Goal: Task Accomplishment & Management: Manage account settings

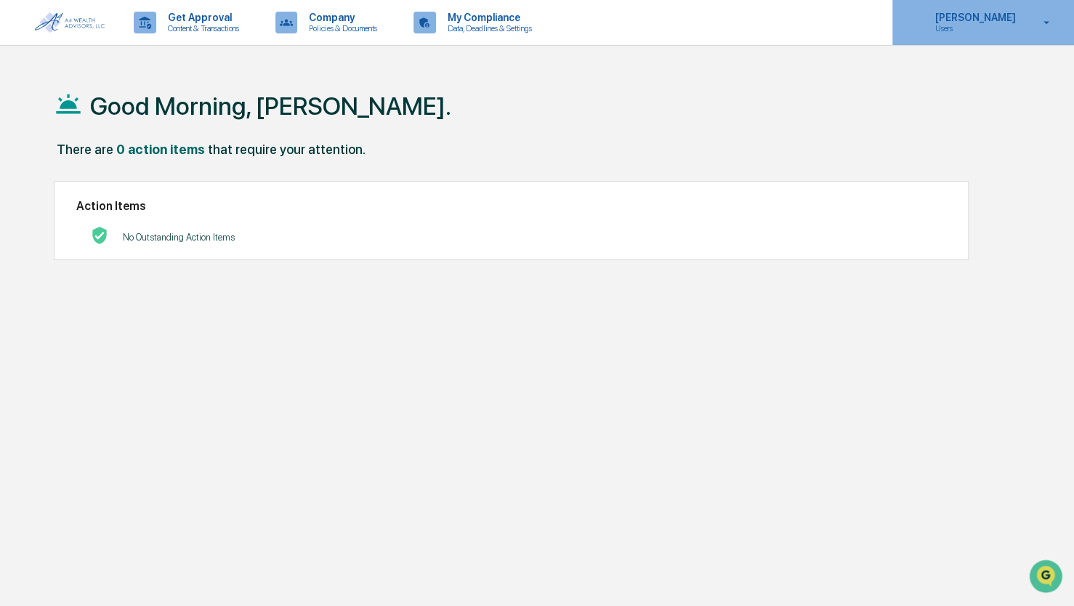
click at [985, 24] on p "Users" at bounding box center [973, 28] width 100 height 10
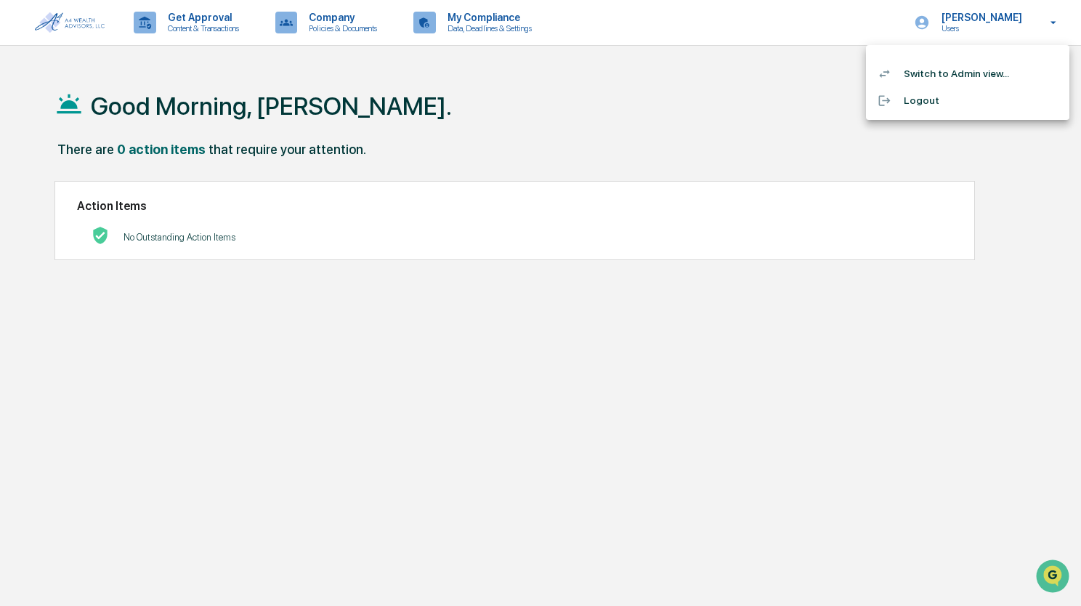
click at [949, 72] on li "Switch to Admin view..." at bounding box center [967, 73] width 203 height 27
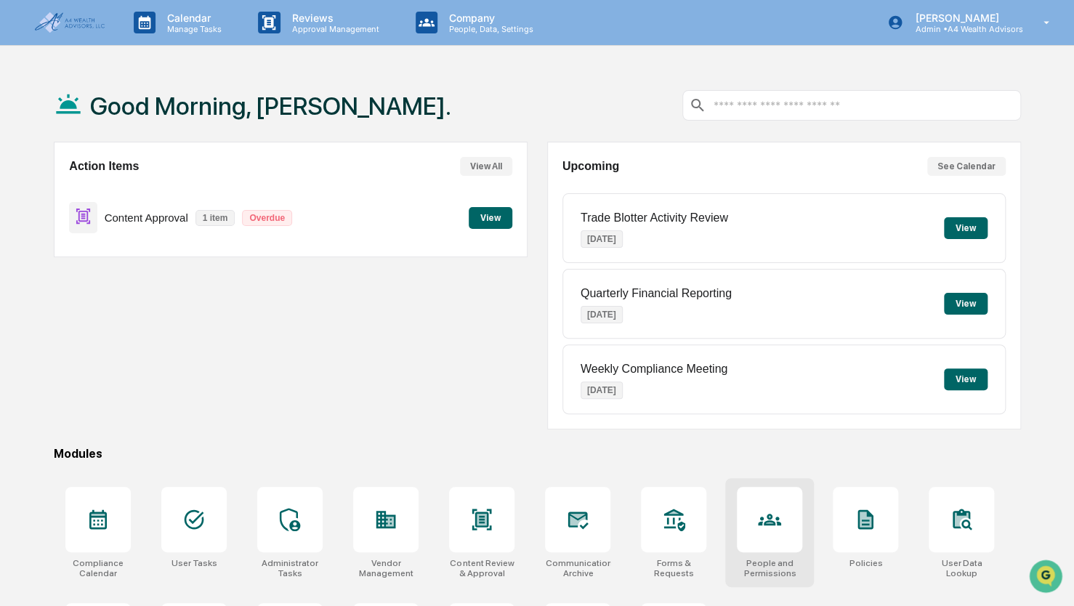
click at [767, 521] on icon at bounding box center [769, 520] width 7 height 8
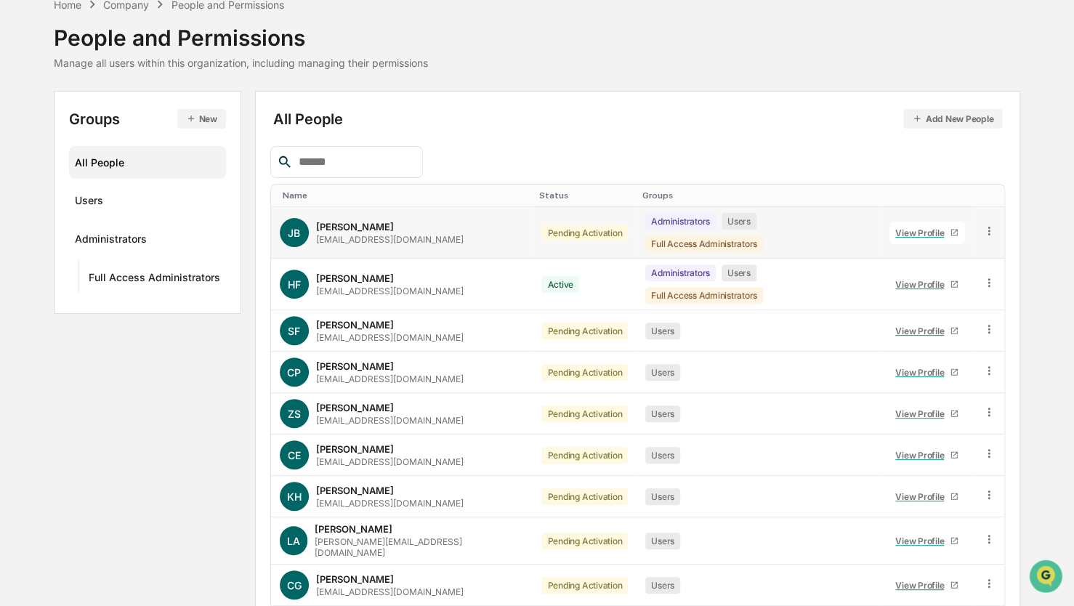
click at [997, 225] on td at bounding box center [989, 233] width 31 height 52
click at [991, 223] on td at bounding box center [989, 233] width 31 height 52
click at [982, 225] on icon at bounding box center [989, 232] width 14 height 14
click at [980, 168] on div at bounding box center [637, 162] width 735 height 32
drag, startPoint x: 503, startPoint y: 312, endPoint x: 549, endPoint y: 304, distance: 47.2
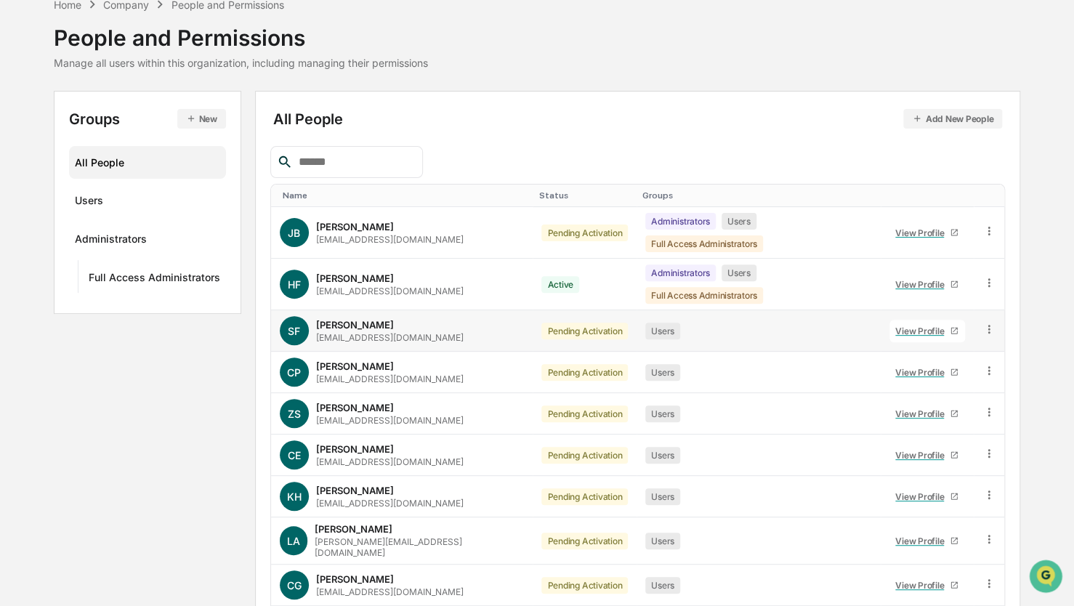
click at [541, 323] on div "Pending Activation" at bounding box center [584, 331] width 86 height 17
click at [988, 325] on icon at bounding box center [989, 329] width 2 height 9
click at [904, 370] on div "Change Status" at bounding box center [921, 382] width 148 height 29
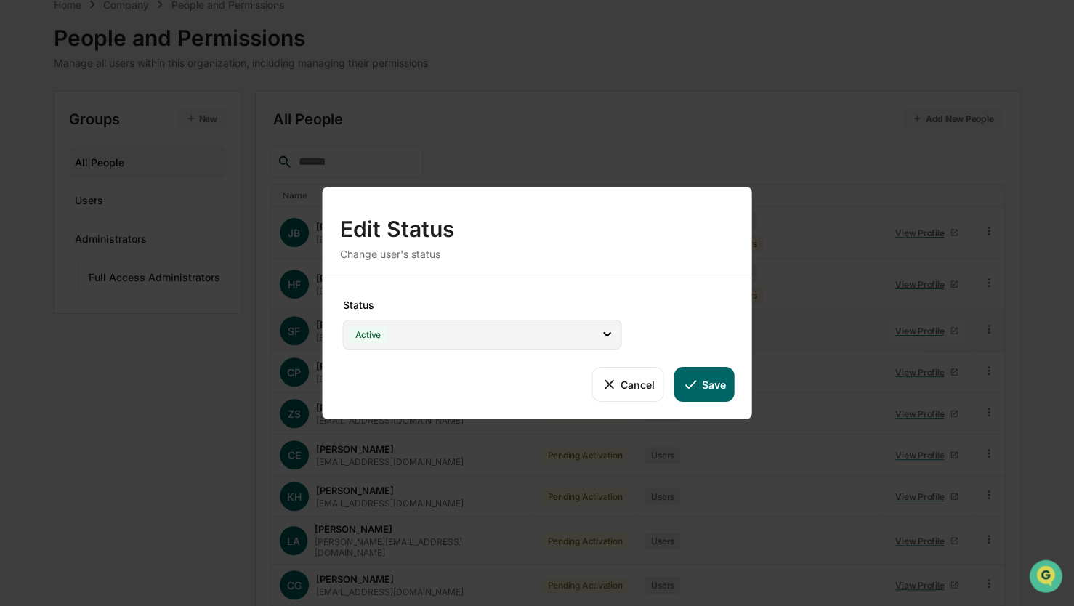
click at [456, 330] on div "Active" at bounding box center [481, 335] width 279 height 30
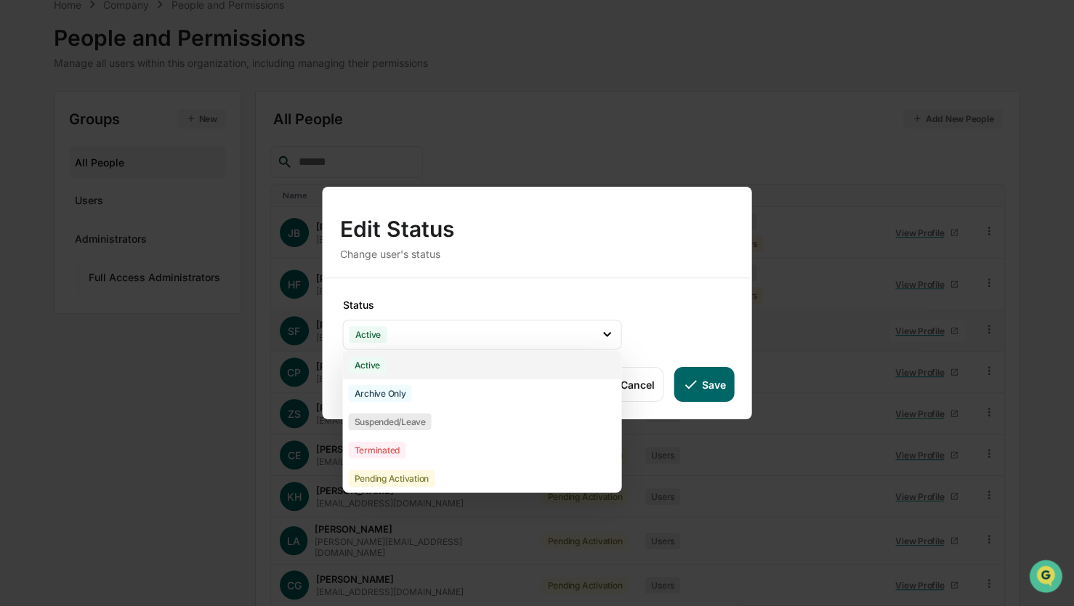
click at [387, 363] on div "Active" at bounding box center [481, 365] width 279 height 28
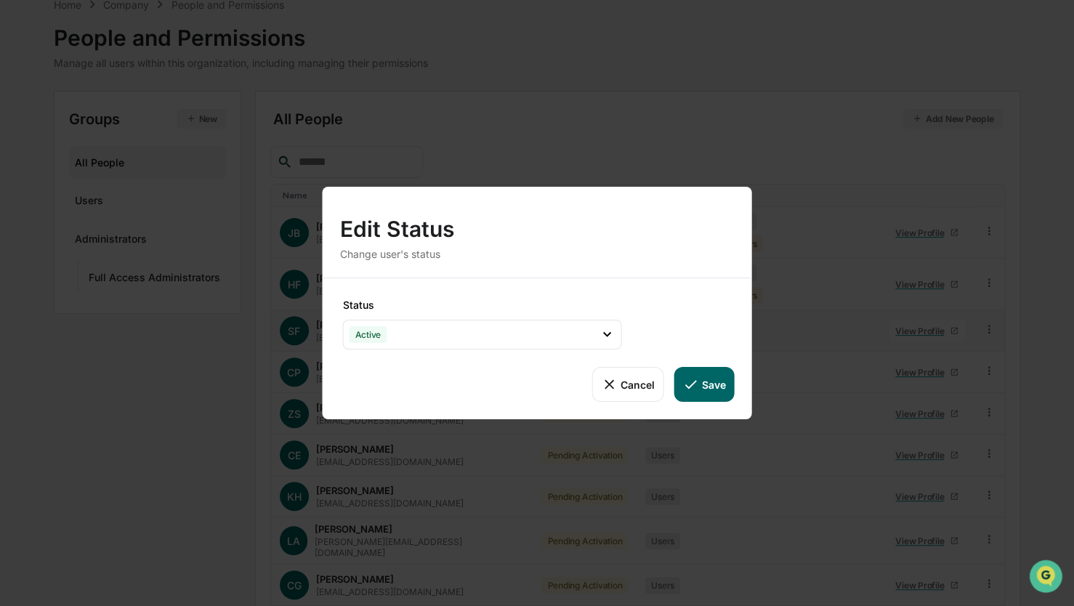
click at [658, 311] on div "Status Active Active Archive Only Suspended/Leave Terminated Pending Activation…" at bounding box center [536, 348] width 429 height 141
click at [724, 382] on button "Save" at bounding box center [704, 384] width 60 height 35
click at [700, 388] on button "Save" at bounding box center [704, 384] width 60 height 35
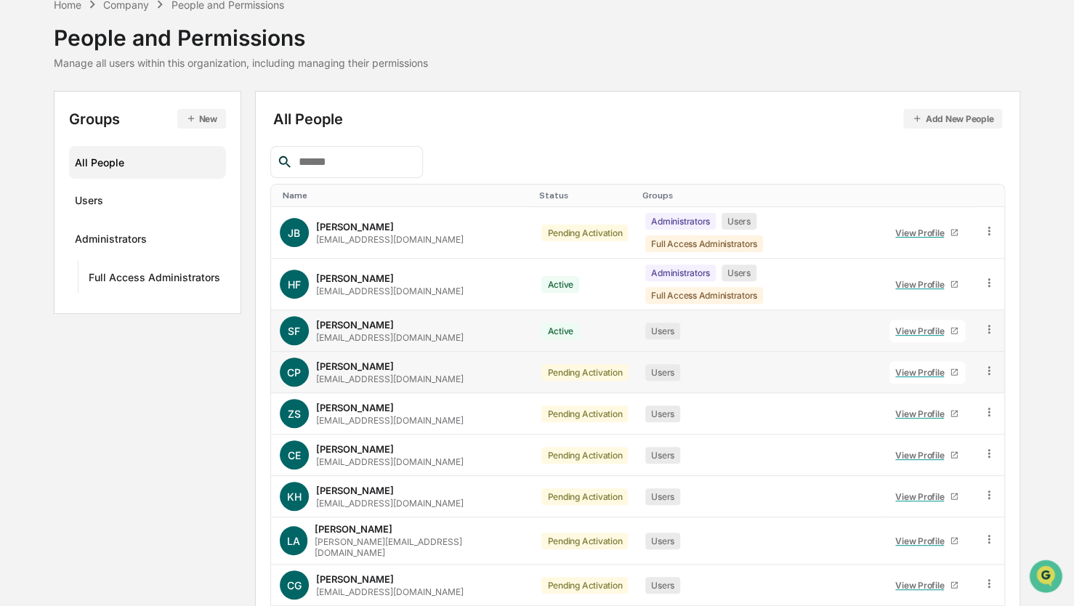
click at [988, 364] on icon at bounding box center [989, 371] width 14 height 14
click at [931, 415] on div "Change Status" at bounding box center [921, 423] width 125 height 17
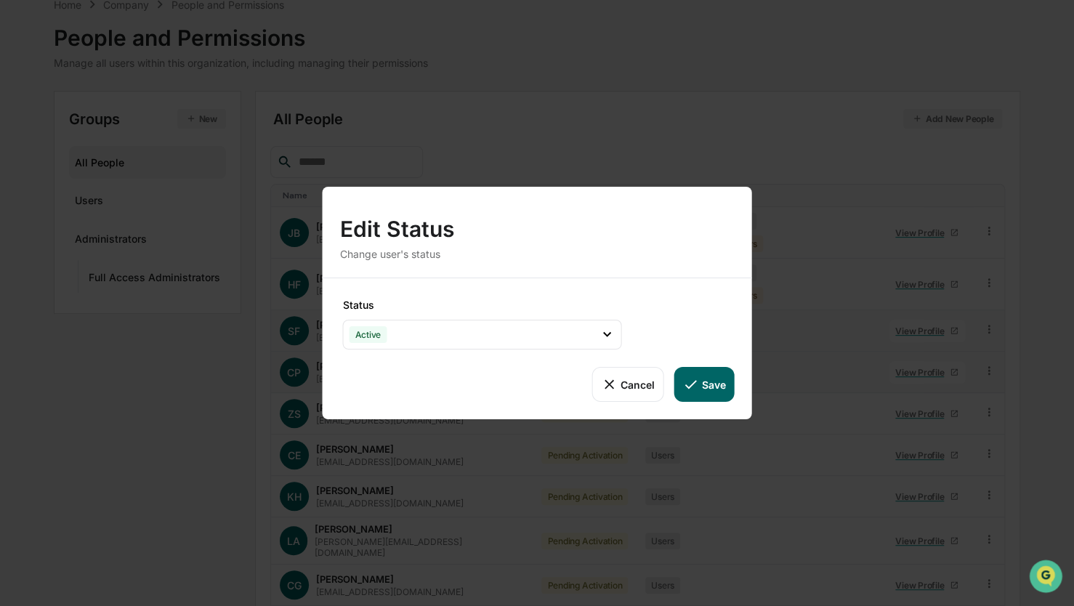
drag, startPoint x: 720, startPoint y: 379, endPoint x: 939, endPoint y: 405, distance: 220.2
click at [723, 379] on button "Save" at bounding box center [704, 384] width 60 height 35
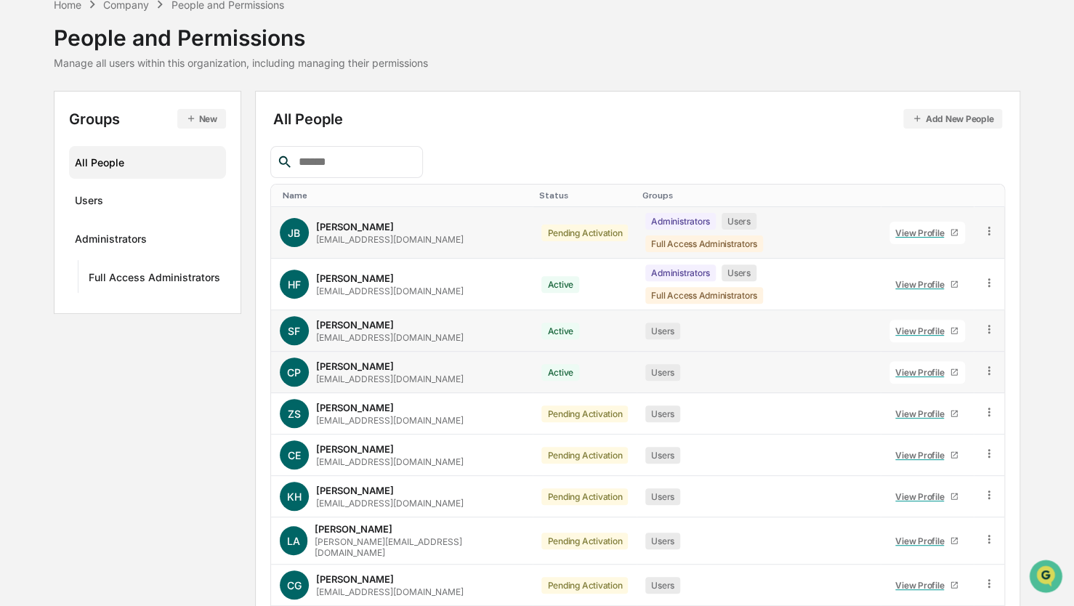
click at [990, 225] on icon at bounding box center [989, 232] width 14 height 14
click at [899, 276] on div "Change Status" at bounding box center [921, 283] width 125 height 17
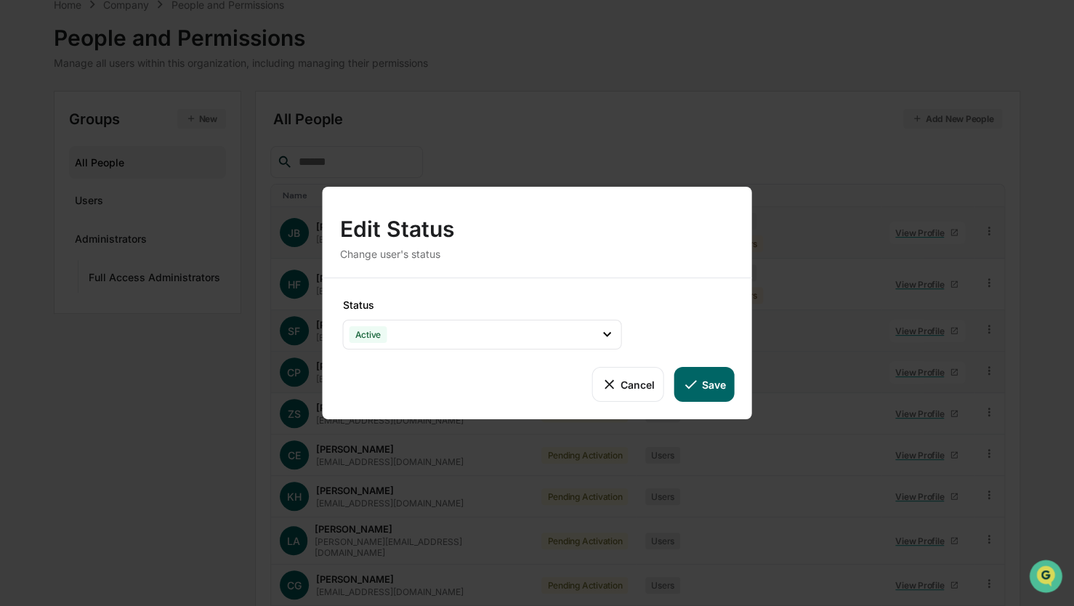
click at [703, 384] on button "Save" at bounding box center [704, 384] width 60 height 35
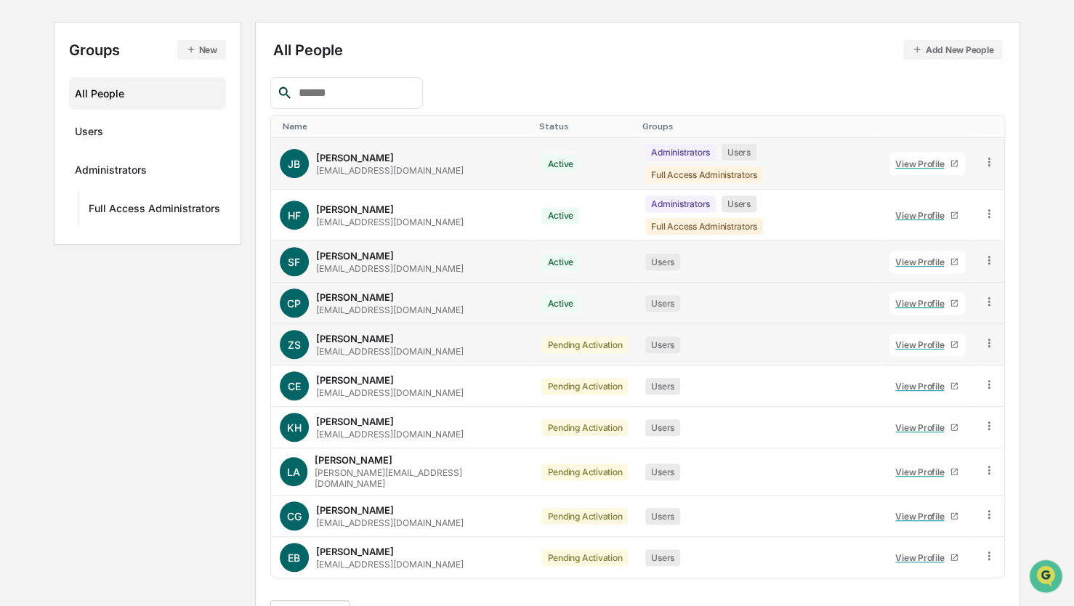
scroll to position [145, 0]
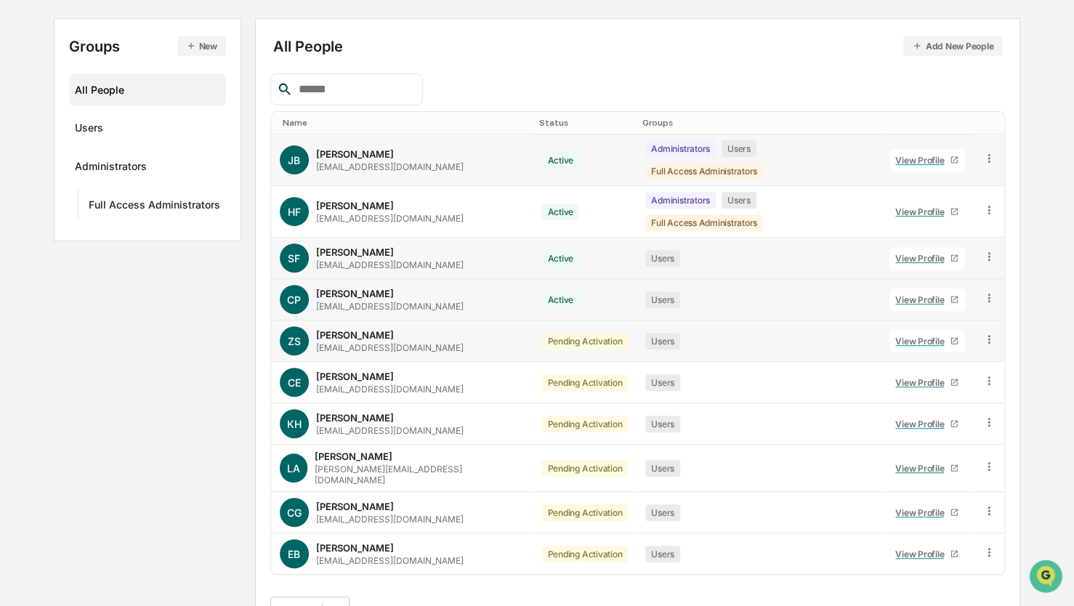
click at [984, 333] on icon at bounding box center [989, 340] width 14 height 14
click at [921, 384] on div "Change Status" at bounding box center [921, 392] width 125 height 17
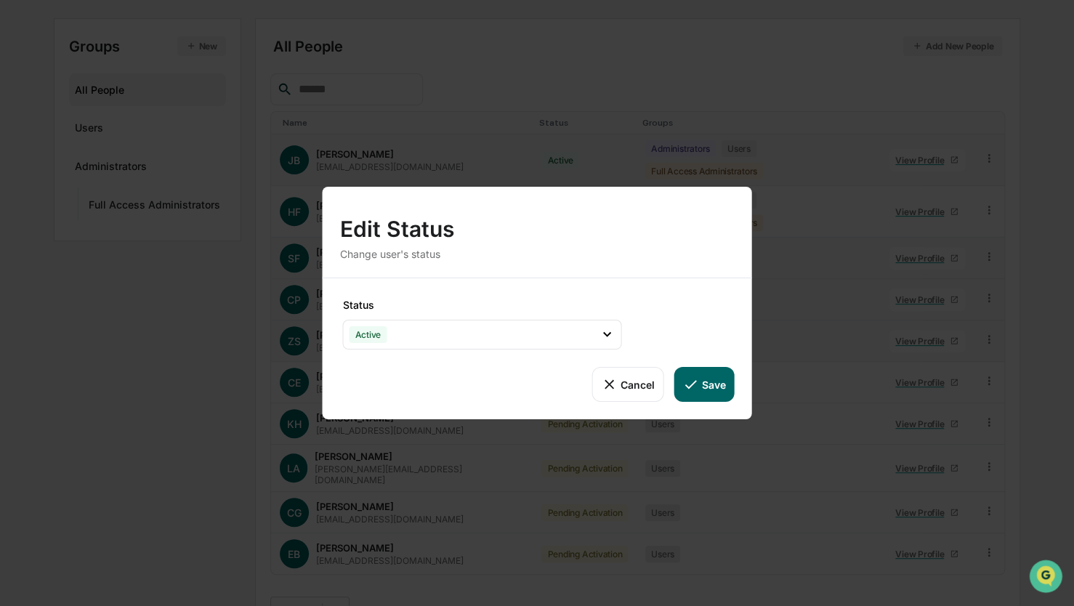
click at [694, 390] on icon at bounding box center [690, 384] width 16 height 16
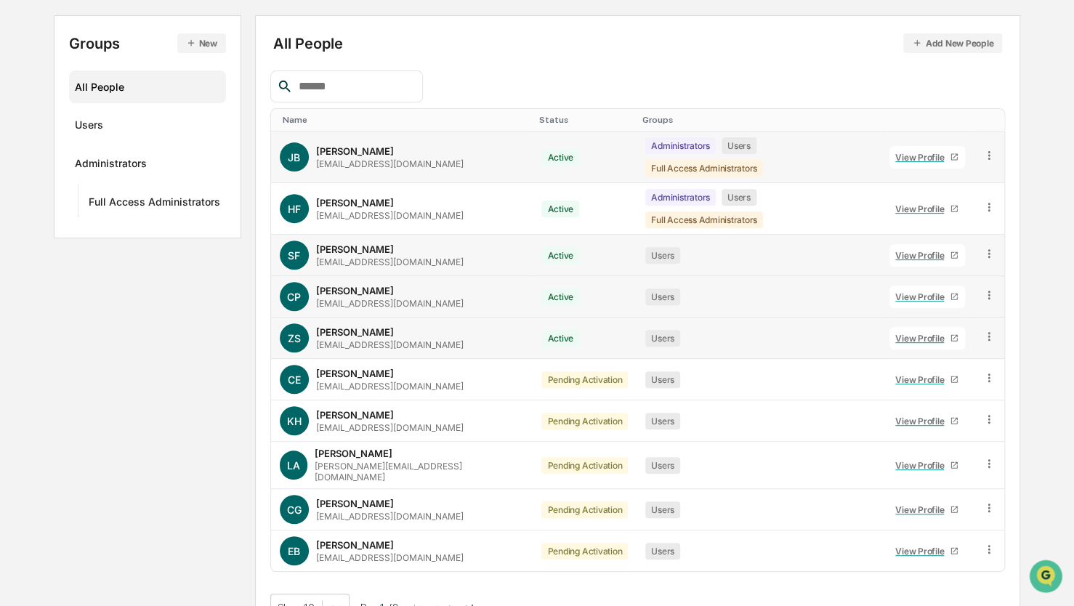
scroll to position [150, 0]
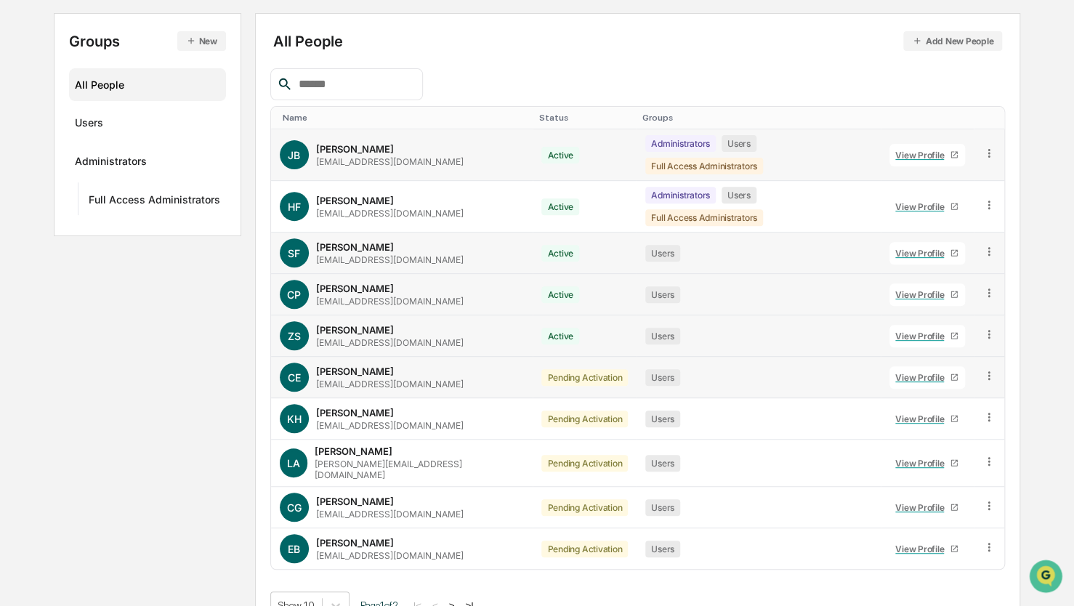
click at [988, 371] on icon at bounding box center [989, 375] width 2 height 9
click at [917, 420] on div "Change Status" at bounding box center [921, 428] width 125 height 17
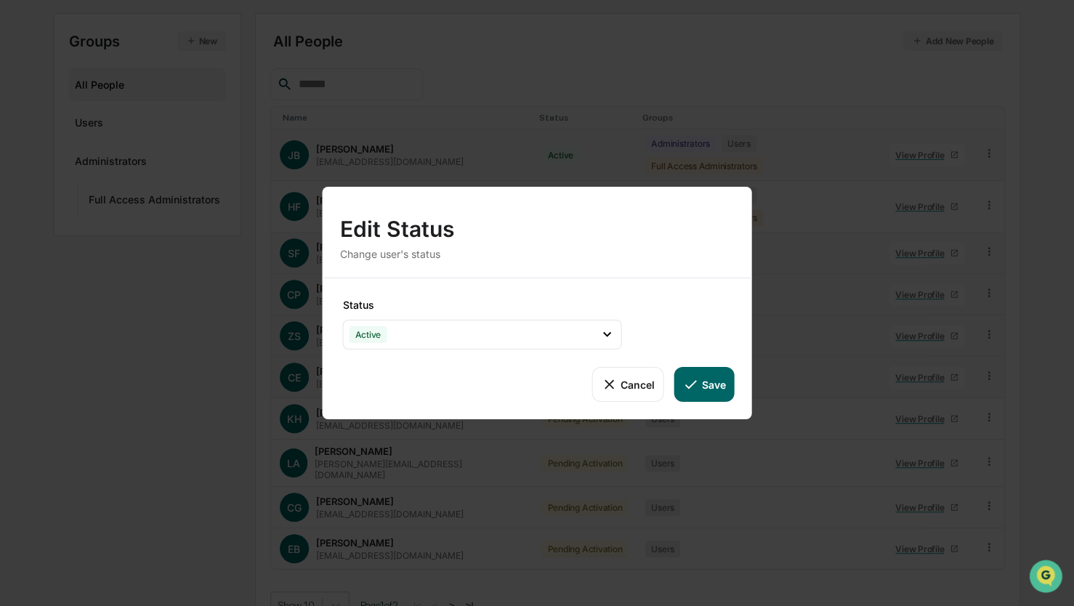
click at [722, 387] on button "Save" at bounding box center [704, 384] width 60 height 35
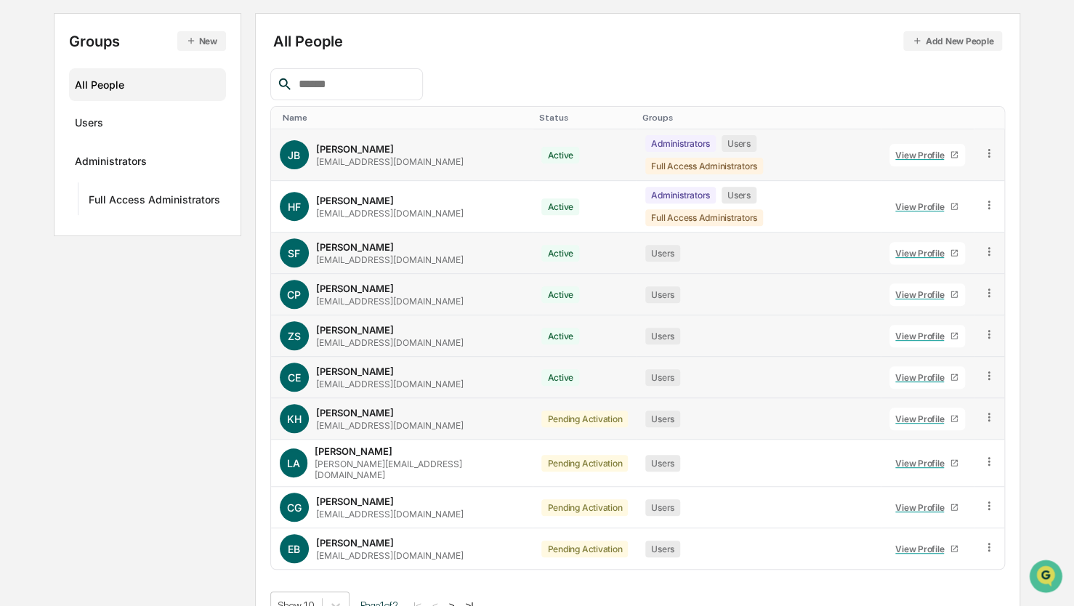
click at [988, 411] on icon at bounding box center [989, 418] width 14 height 14
click at [926, 461] on div "Change Status" at bounding box center [921, 469] width 125 height 17
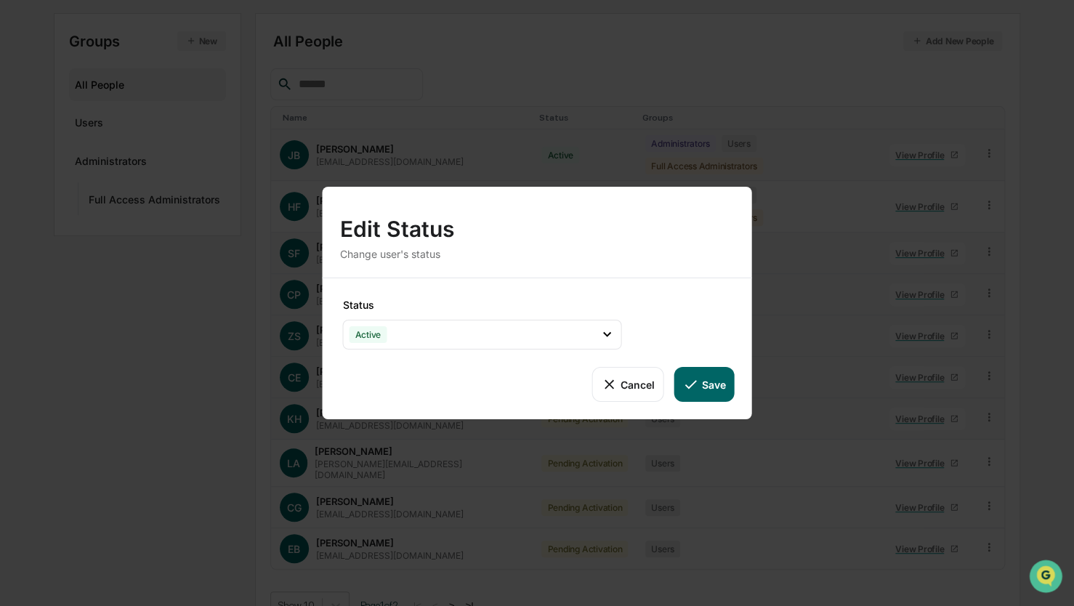
click at [715, 379] on button "Save" at bounding box center [704, 384] width 60 height 35
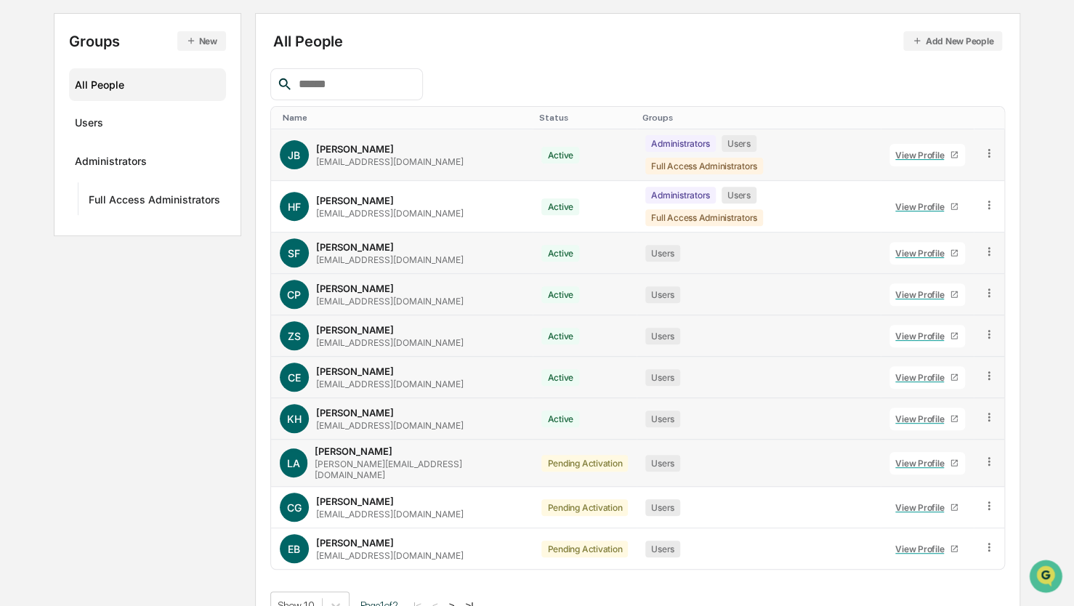
click at [989, 455] on icon at bounding box center [989, 462] width 14 height 14
click at [925, 506] on div "Change Status" at bounding box center [921, 514] width 125 height 17
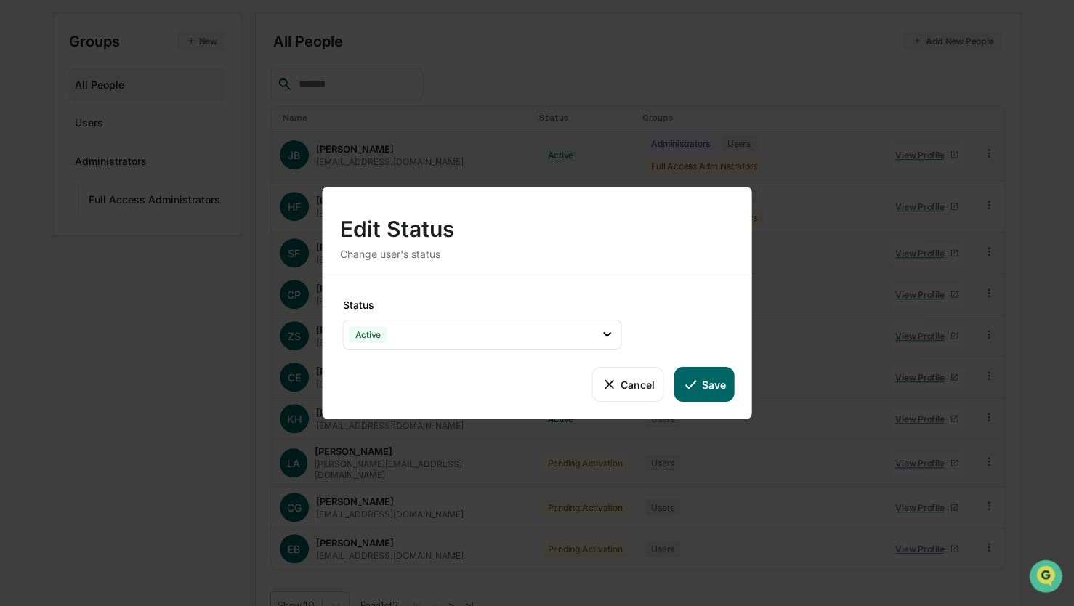
click at [704, 389] on button "Save" at bounding box center [704, 384] width 60 height 35
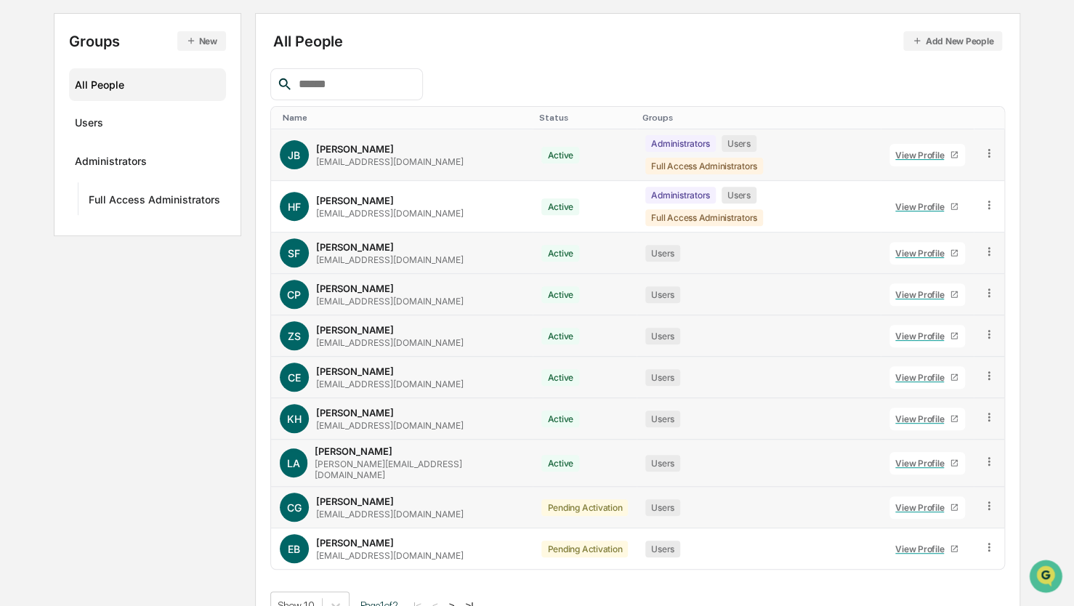
click at [988, 501] on icon at bounding box center [989, 505] width 2 height 9
click at [944, 550] on div "Change Status" at bounding box center [921, 558] width 125 height 17
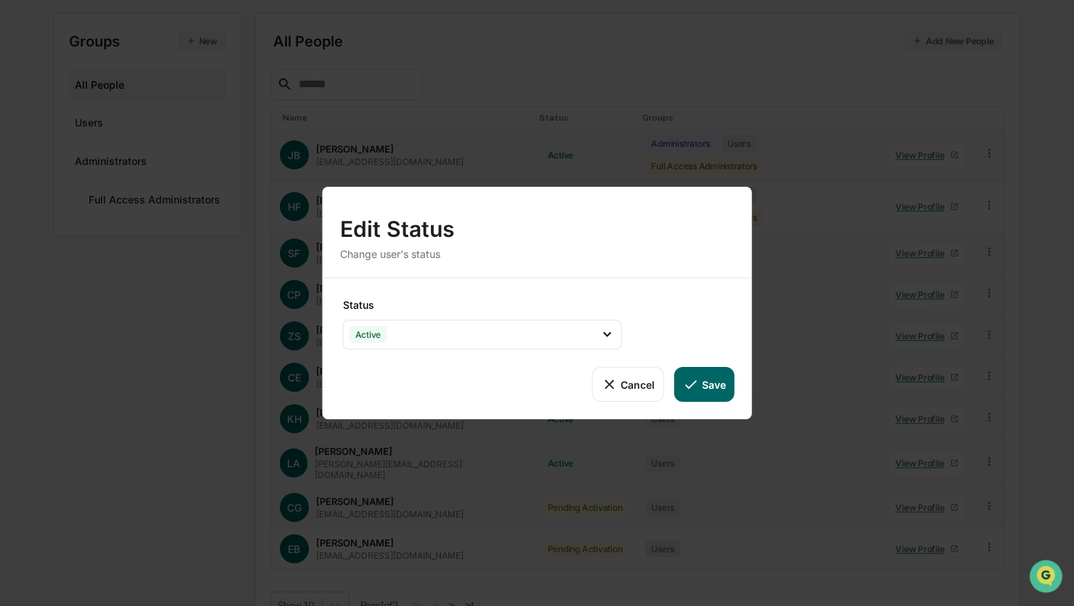
click at [703, 379] on button "Save" at bounding box center [704, 384] width 60 height 35
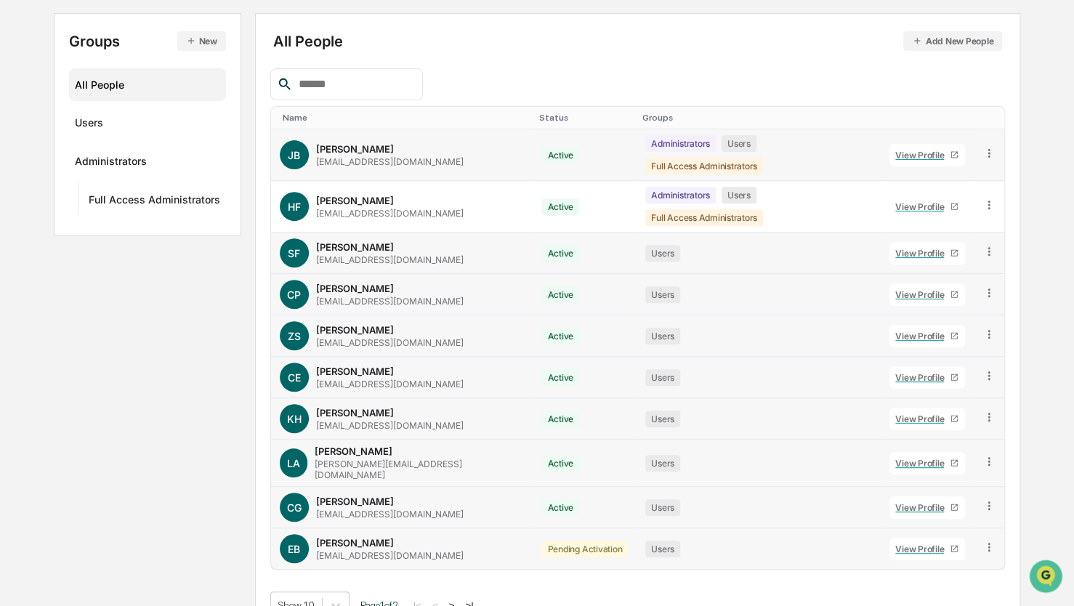
click at [984, 541] on icon at bounding box center [989, 548] width 14 height 14
click at [918, 591] on div "Change Status" at bounding box center [921, 599] width 125 height 17
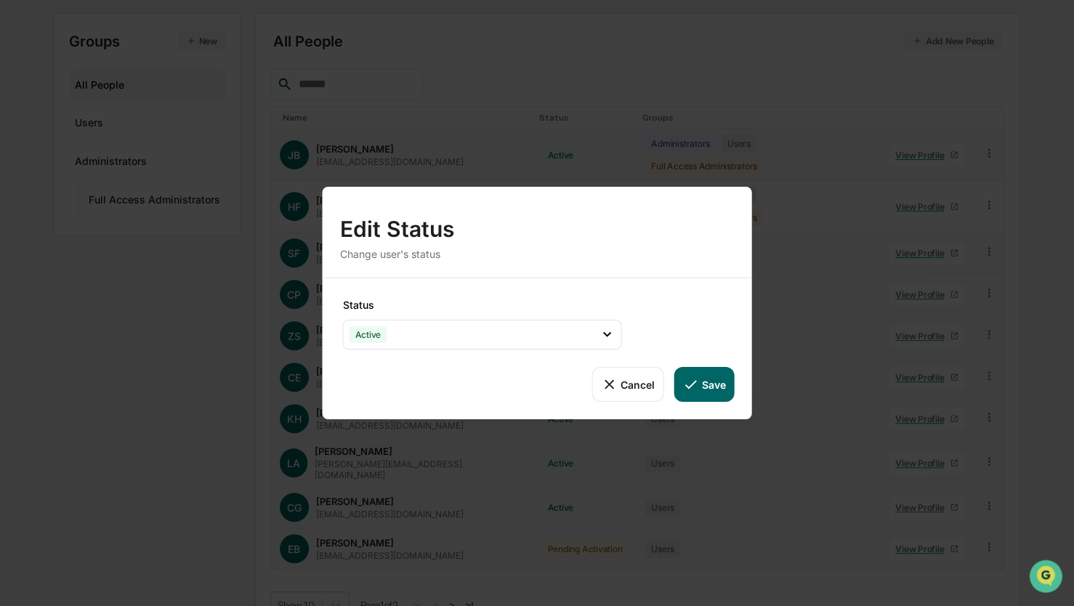
click at [710, 374] on button "Save" at bounding box center [704, 384] width 60 height 35
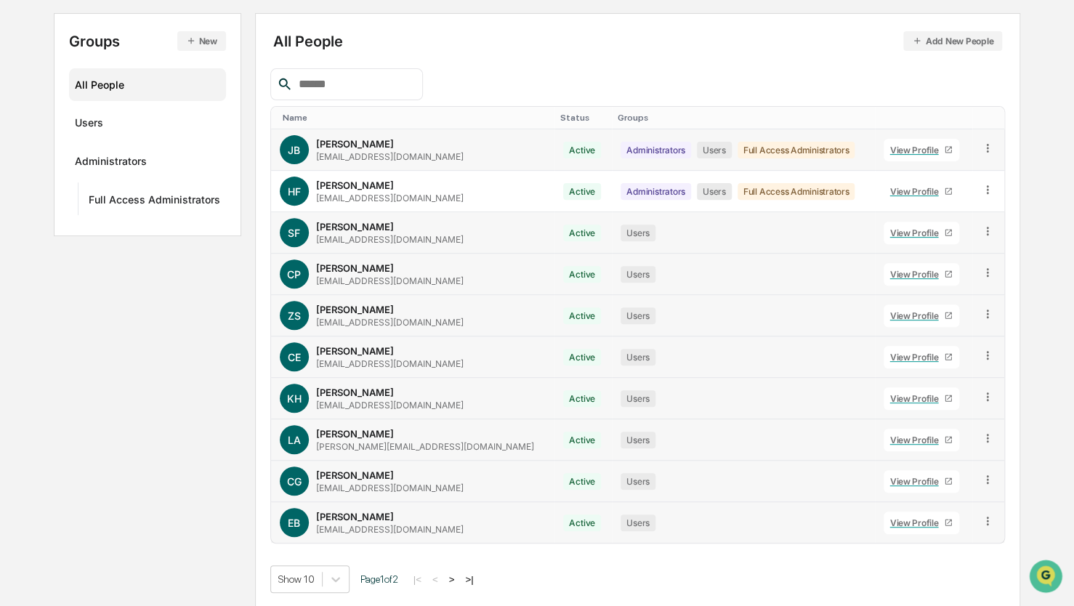
click at [458, 574] on button ">" at bounding box center [452, 579] width 15 height 12
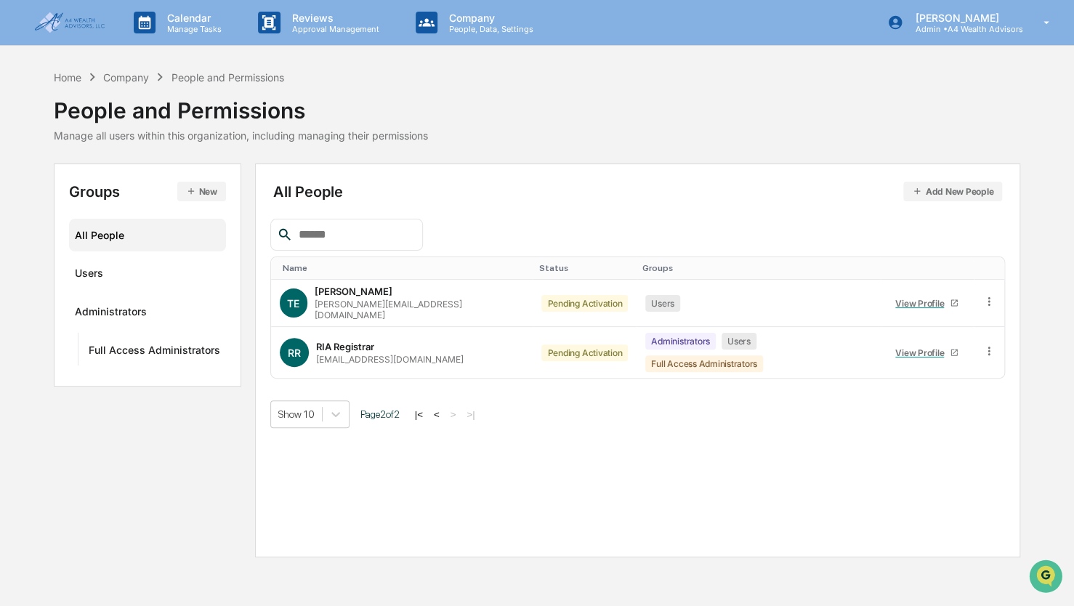
scroll to position [0, 0]
click at [993, 302] on icon at bounding box center [996, 302] width 14 height 14
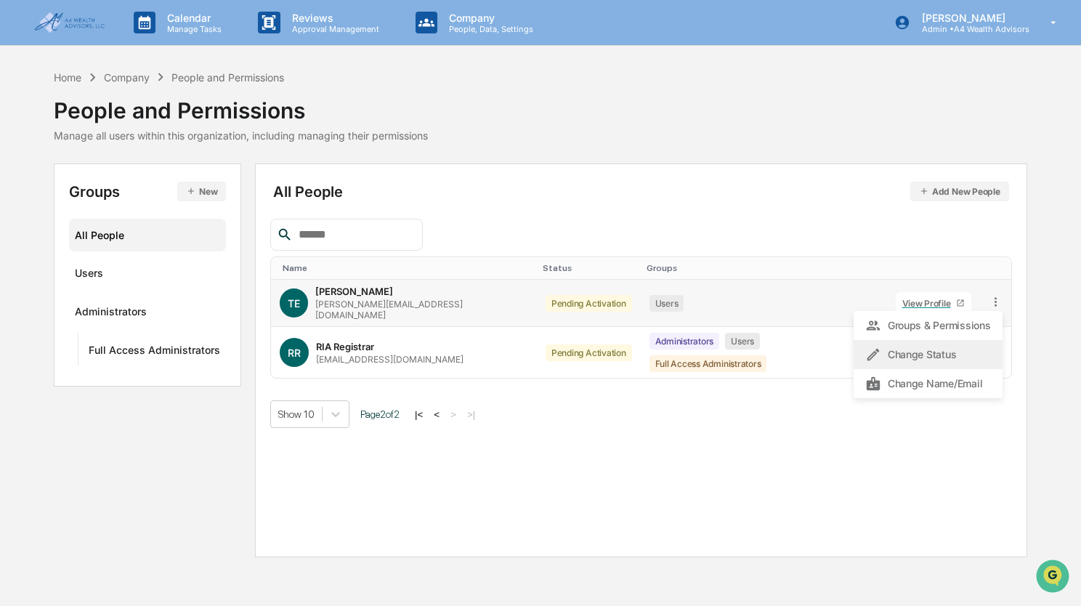
click at [901, 354] on div "Change Status" at bounding box center [927, 354] width 125 height 17
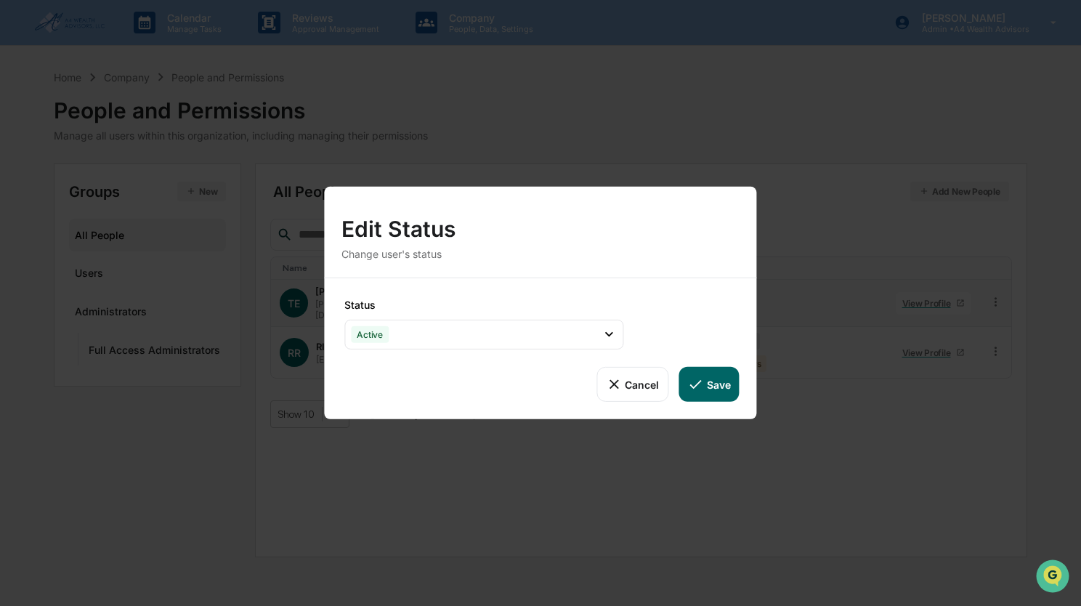
click at [729, 381] on button "Save" at bounding box center [709, 384] width 60 height 35
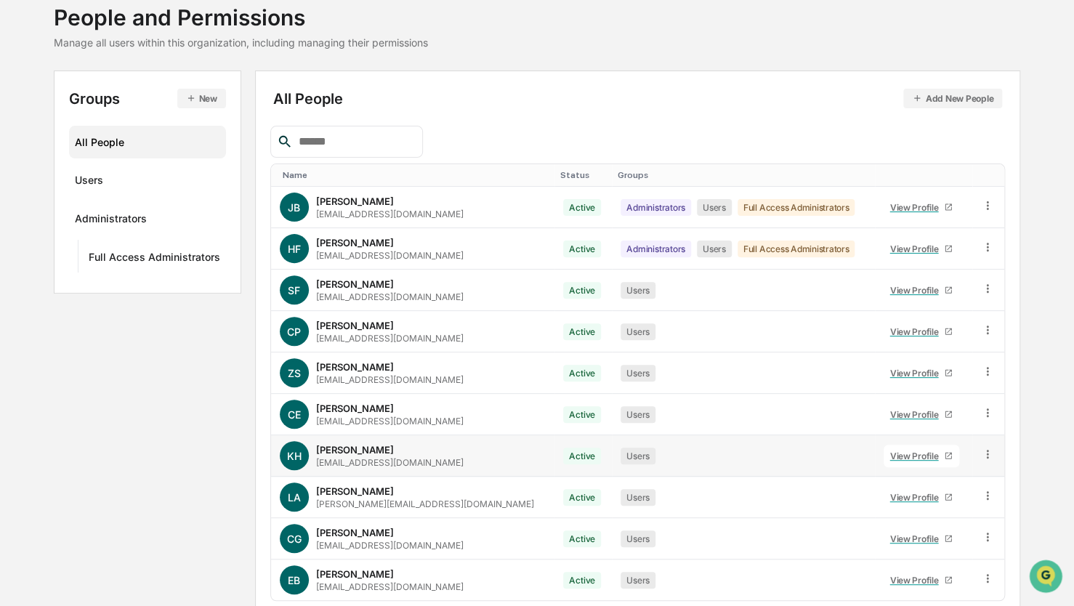
scroll to position [150, 0]
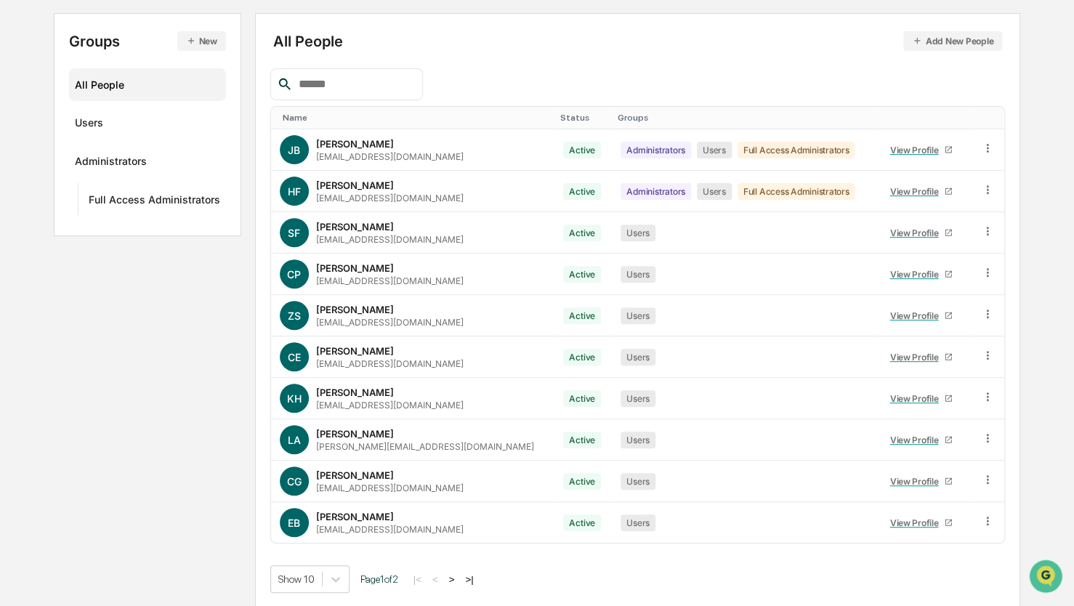
click at [457, 577] on button ">" at bounding box center [452, 579] width 15 height 12
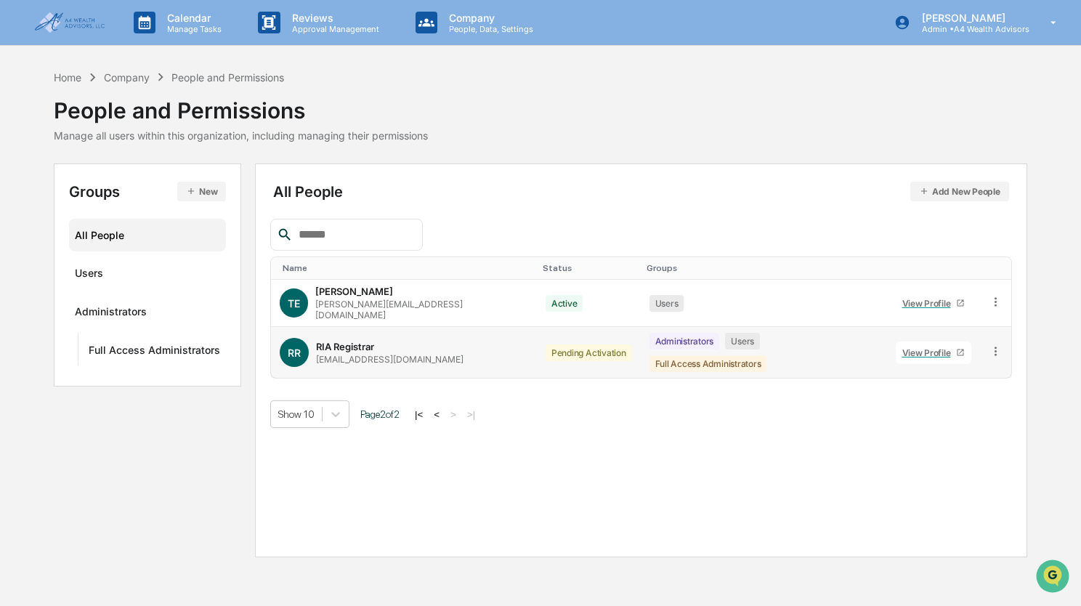
click at [992, 344] on icon at bounding box center [996, 351] width 14 height 14
click at [915, 397] on div "Change Status" at bounding box center [927, 403] width 125 height 17
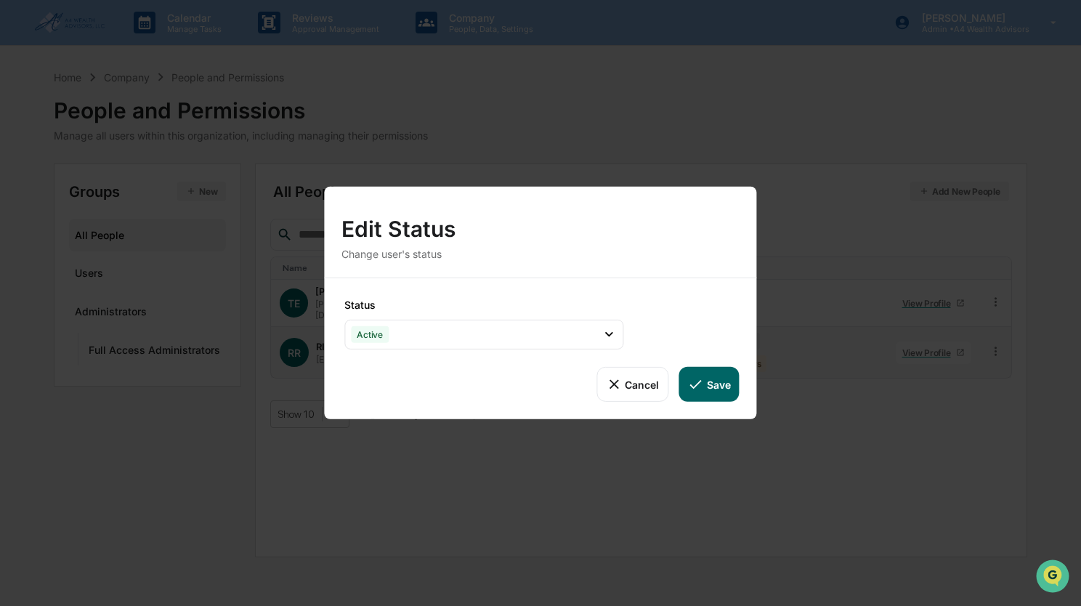
click at [714, 392] on button "Save" at bounding box center [709, 384] width 60 height 35
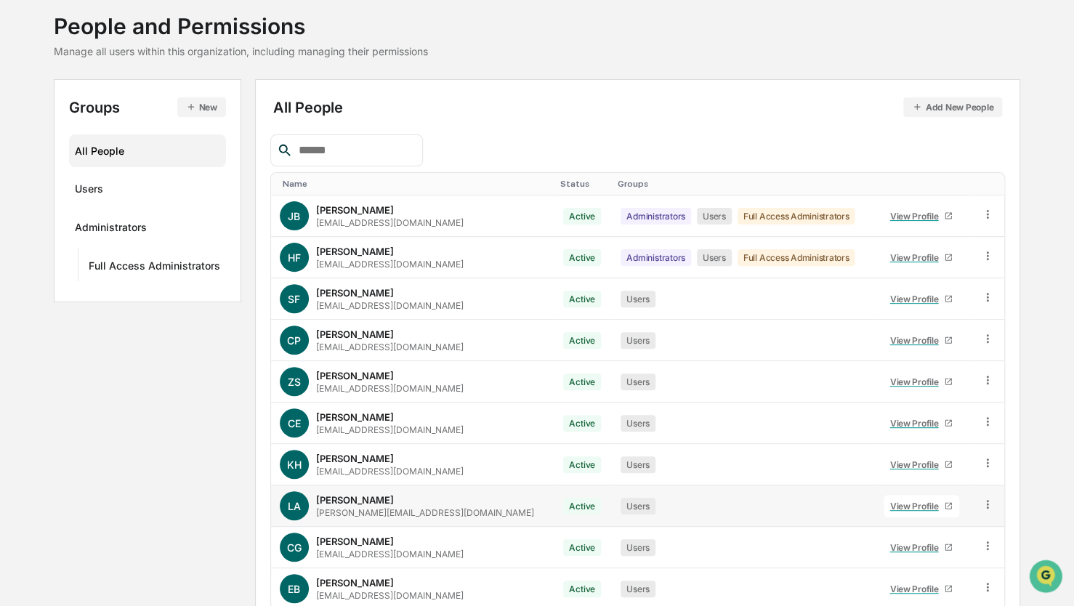
scroll to position [150, 0]
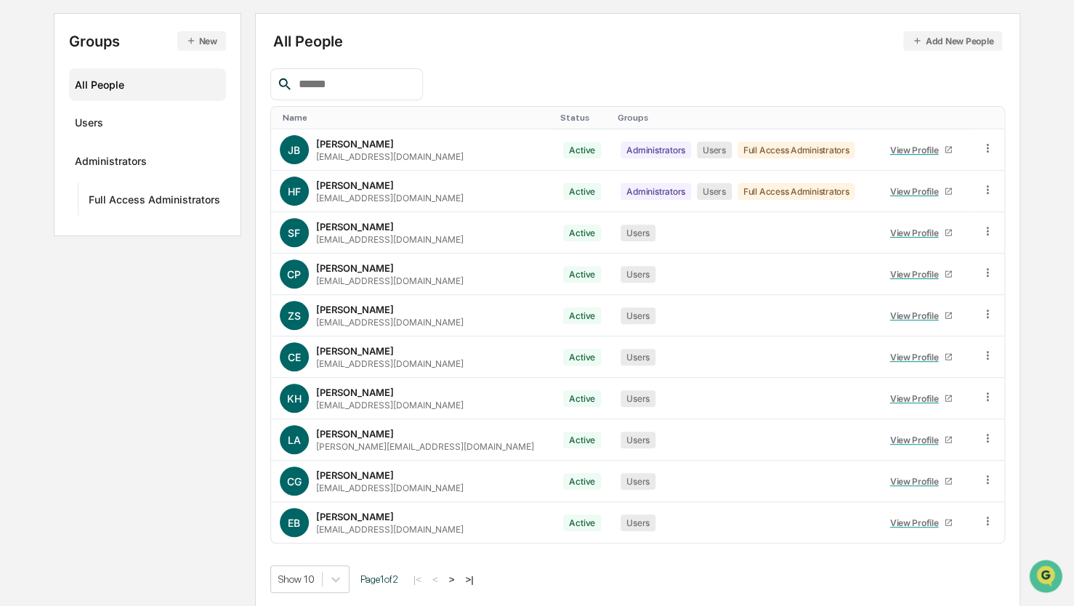
click at [451, 577] on button ">" at bounding box center [452, 579] width 15 height 12
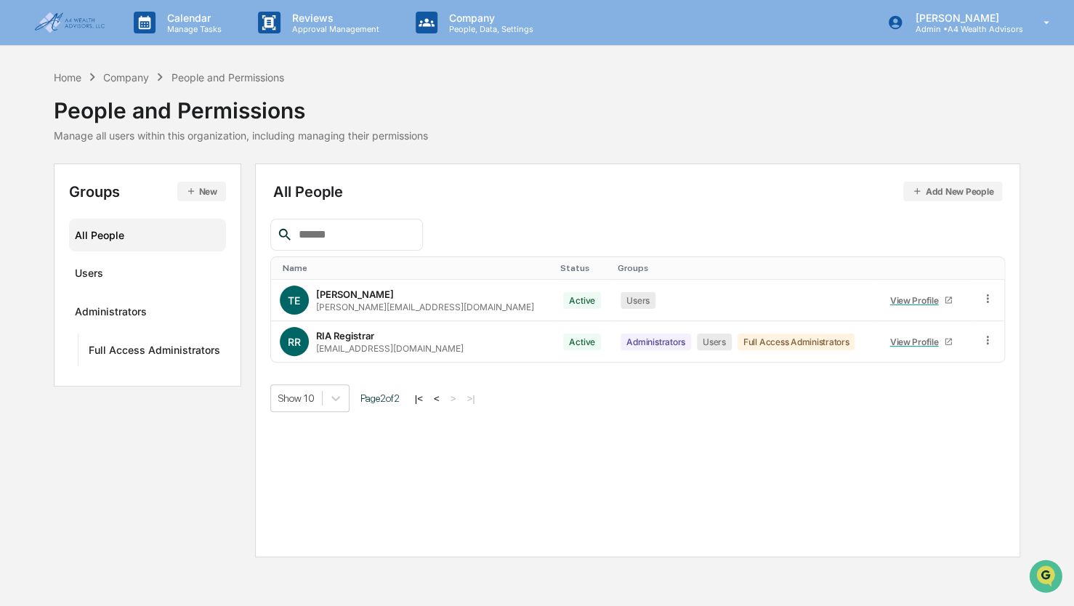
scroll to position [0, 0]
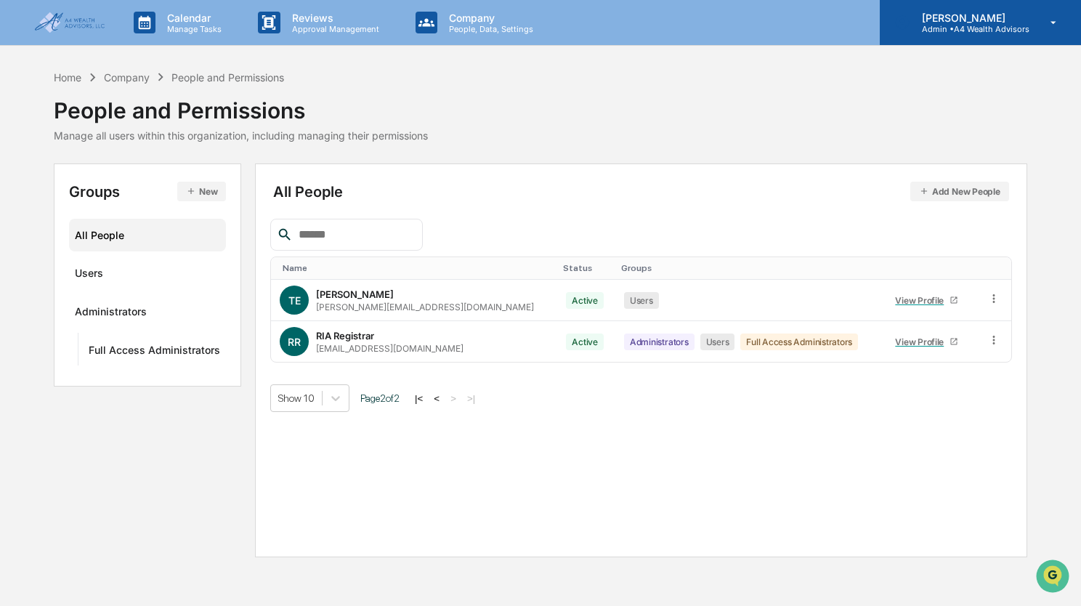
click at [967, 25] on p "Admin • A4 Wealth Advisors" at bounding box center [969, 29] width 119 height 10
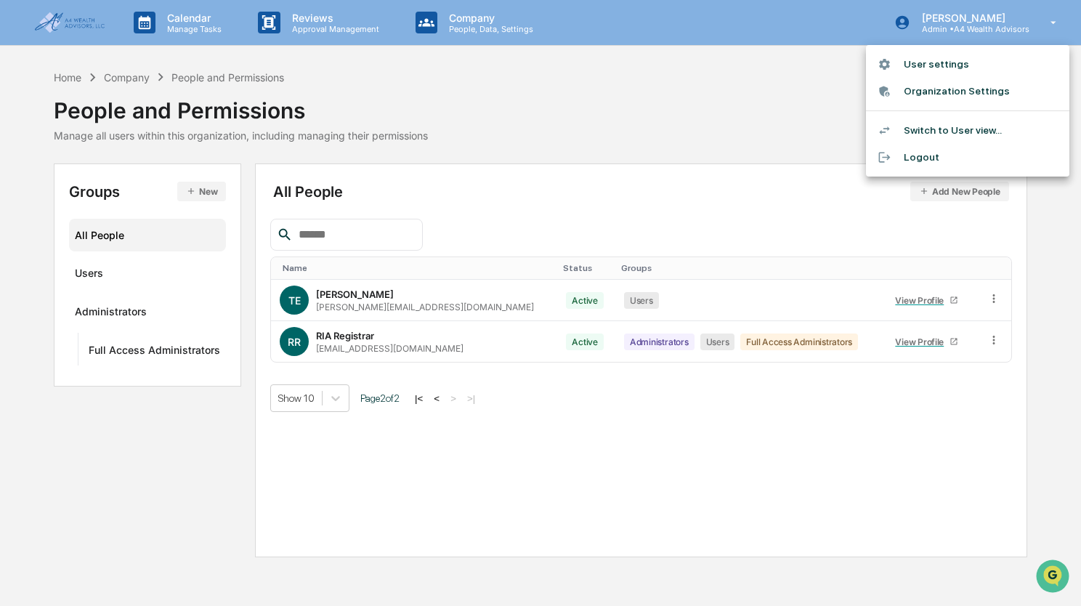
click at [938, 132] on li "Switch to User view..." at bounding box center [967, 130] width 203 height 27
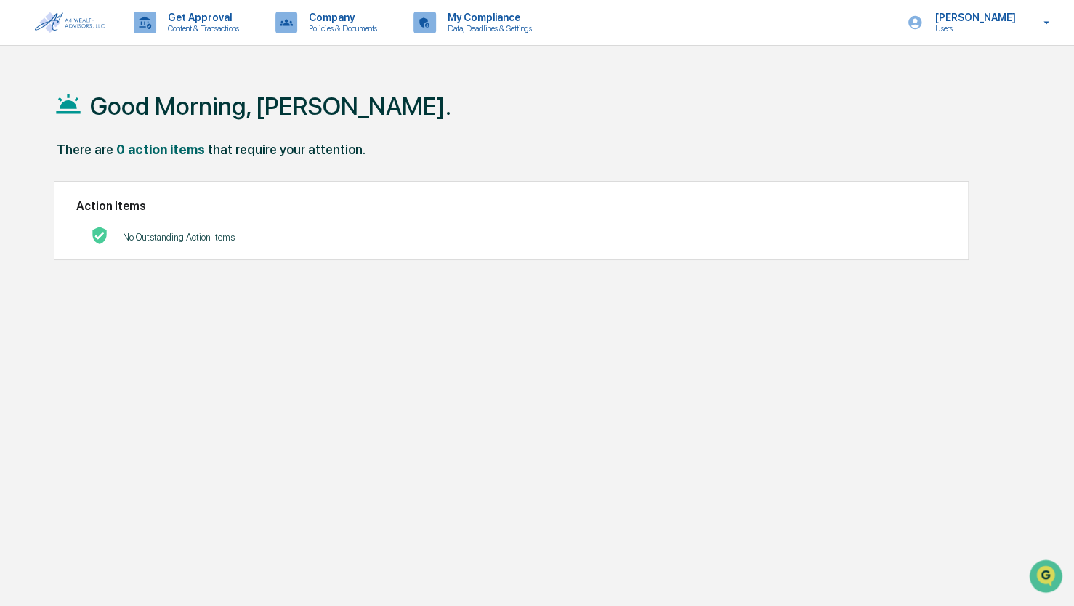
click at [179, 245] on div "No Outstanding Action Items" at bounding box center [179, 237] width 112 height 30
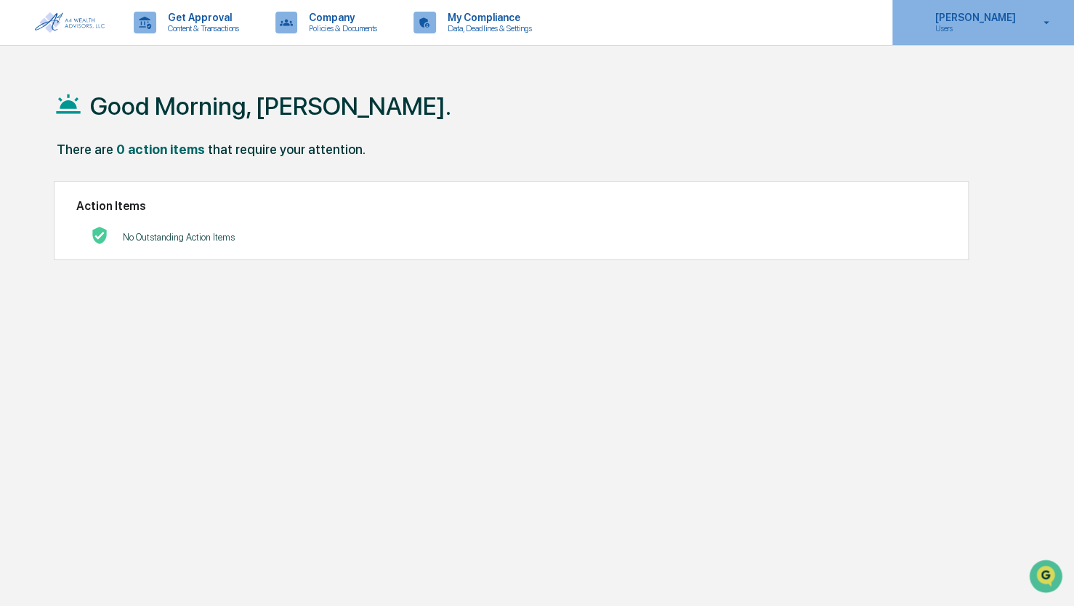
click at [1035, 5] on div "Heather Fowler Users" at bounding box center [983, 22] width 182 height 45
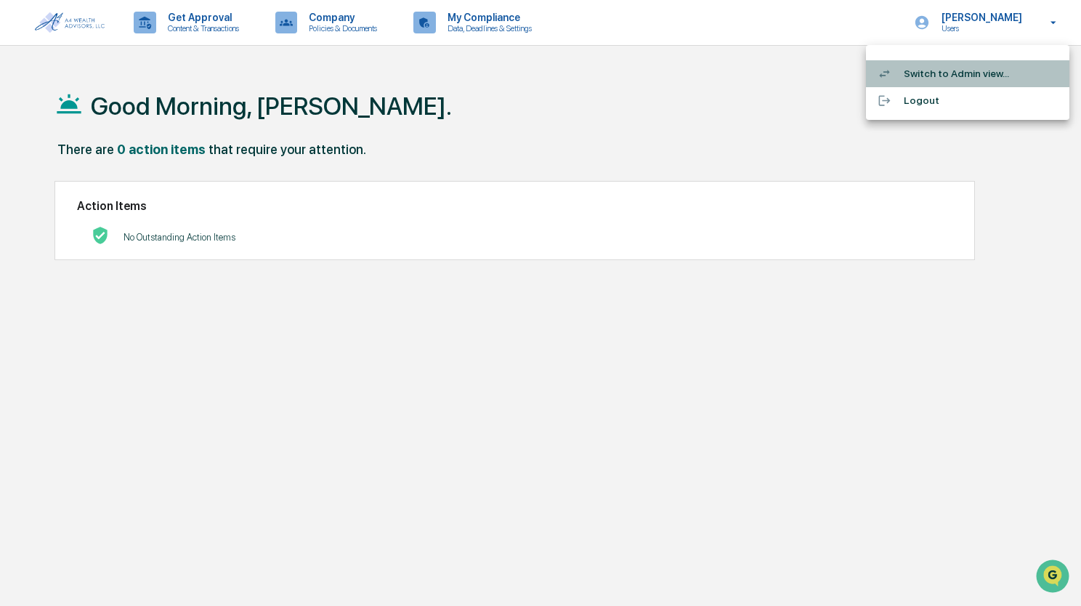
click at [955, 73] on li "Switch to Admin view..." at bounding box center [967, 73] width 203 height 27
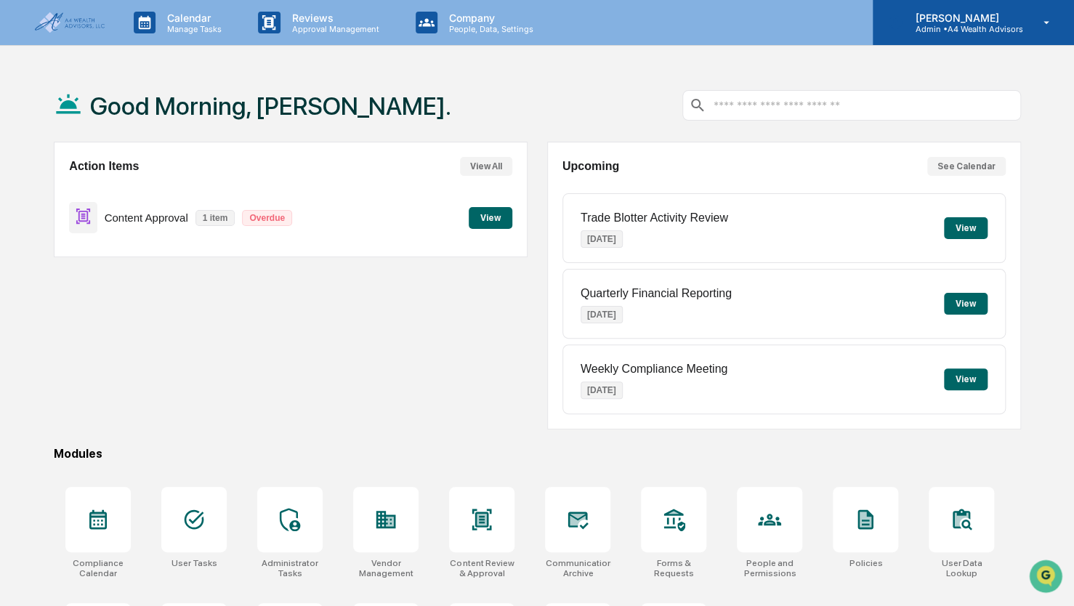
click at [1027, 28] on div "Heather Fowler Admin • A4 Wealth Advisors" at bounding box center [973, 22] width 201 height 45
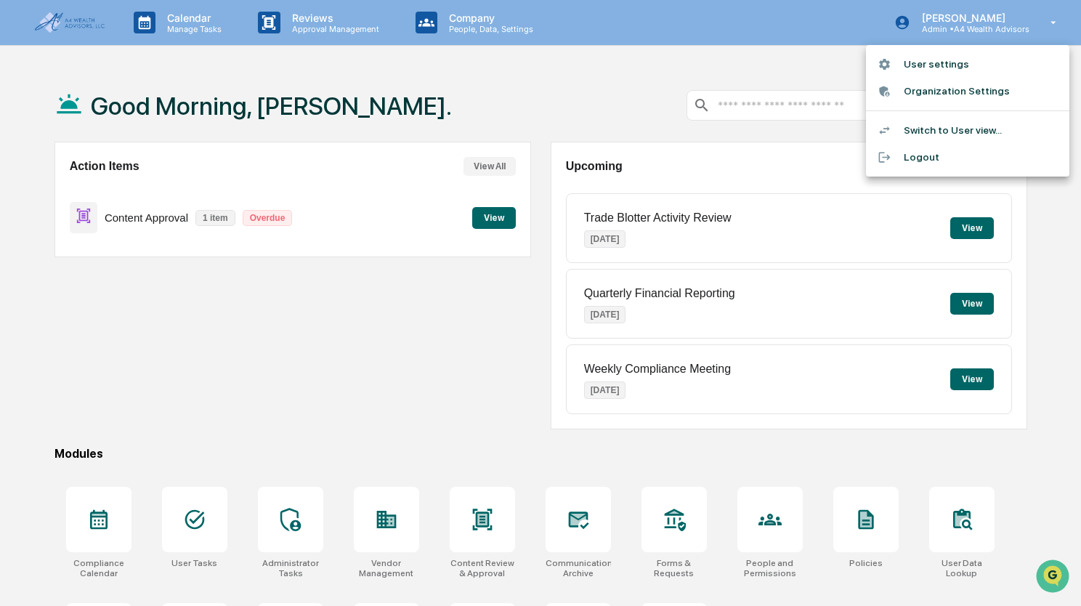
click at [557, 68] on div at bounding box center [540, 303] width 1081 height 606
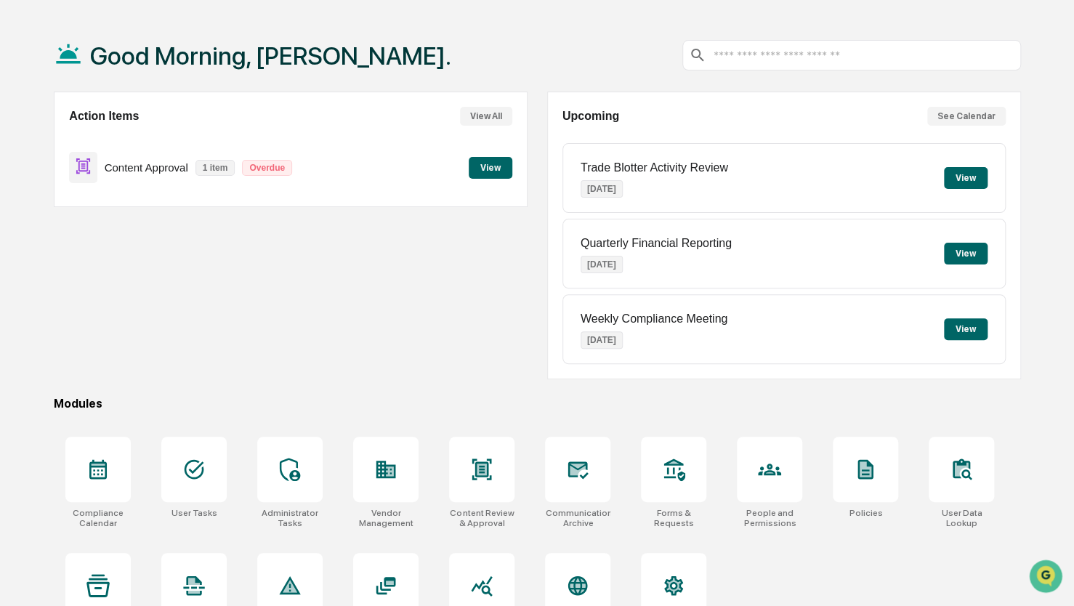
scroll to position [96, 0]
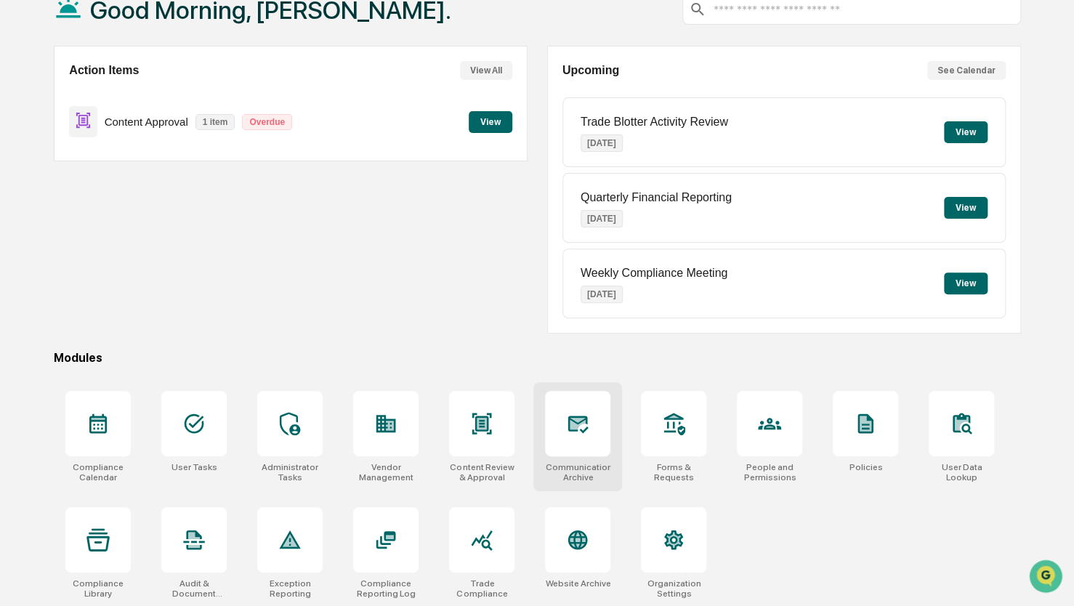
click at [574, 412] on icon at bounding box center [577, 423] width 23 height 23
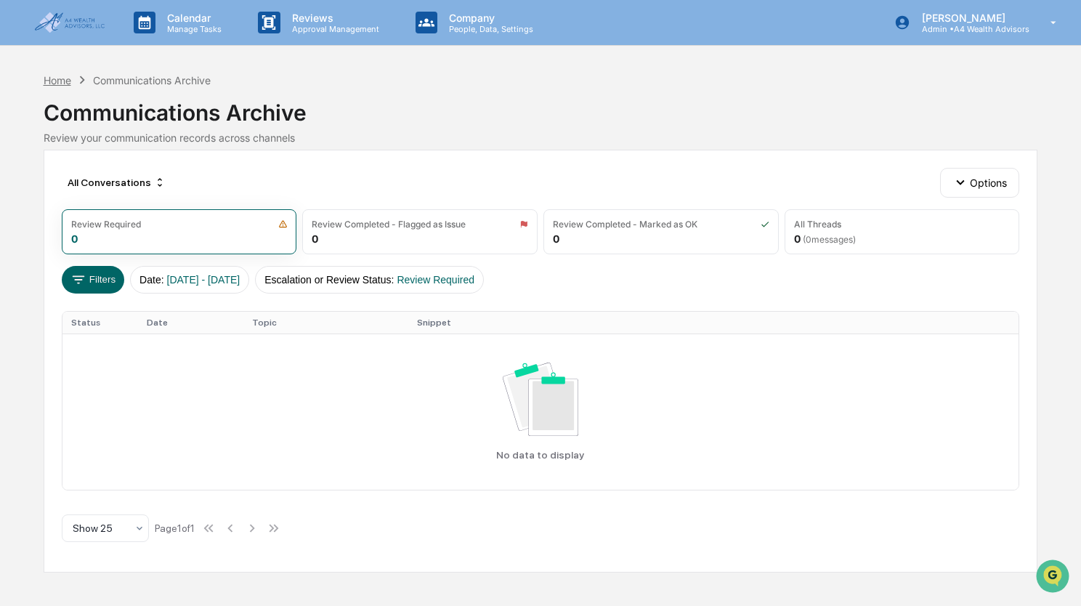
click at [57, 81] on div "Home" at bounding box center [58, 80] width 28 height 12
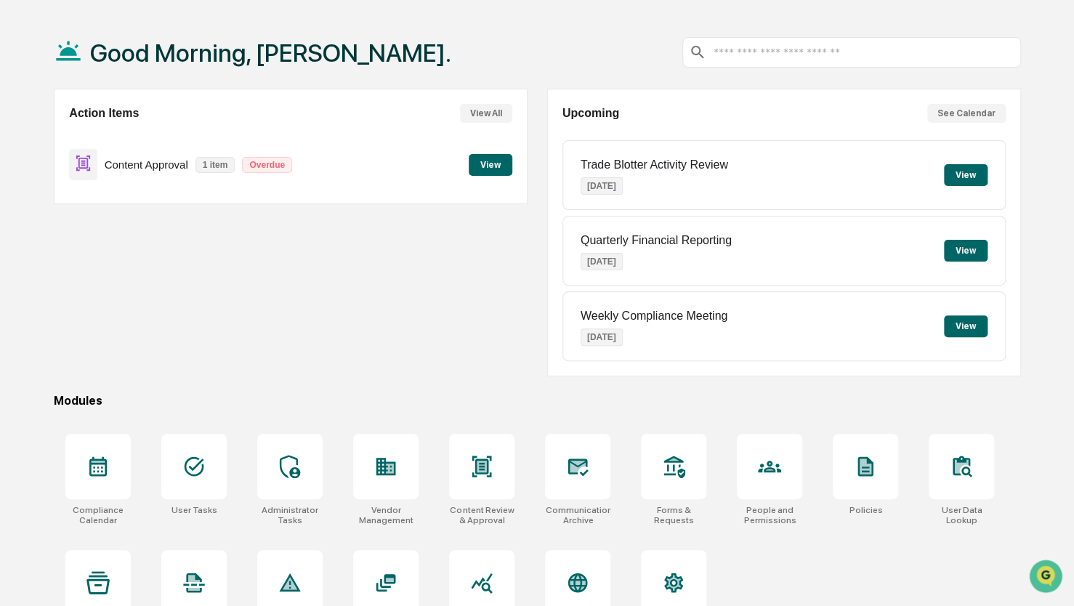
scroll to position [96, 0]
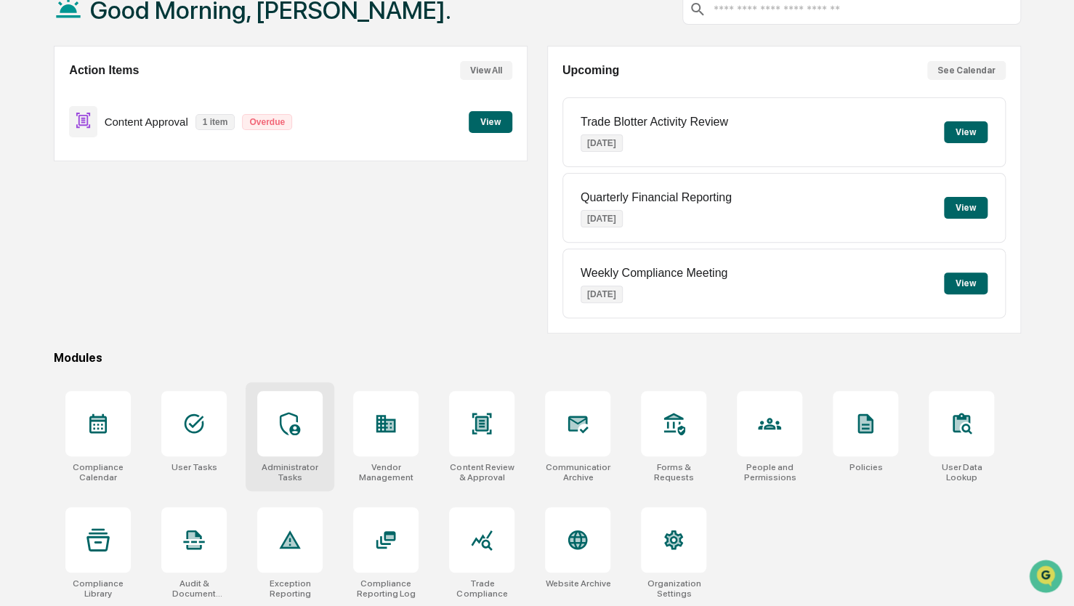
click at [289, 437] on div at bounding box center [289, 423] width 65 height 65
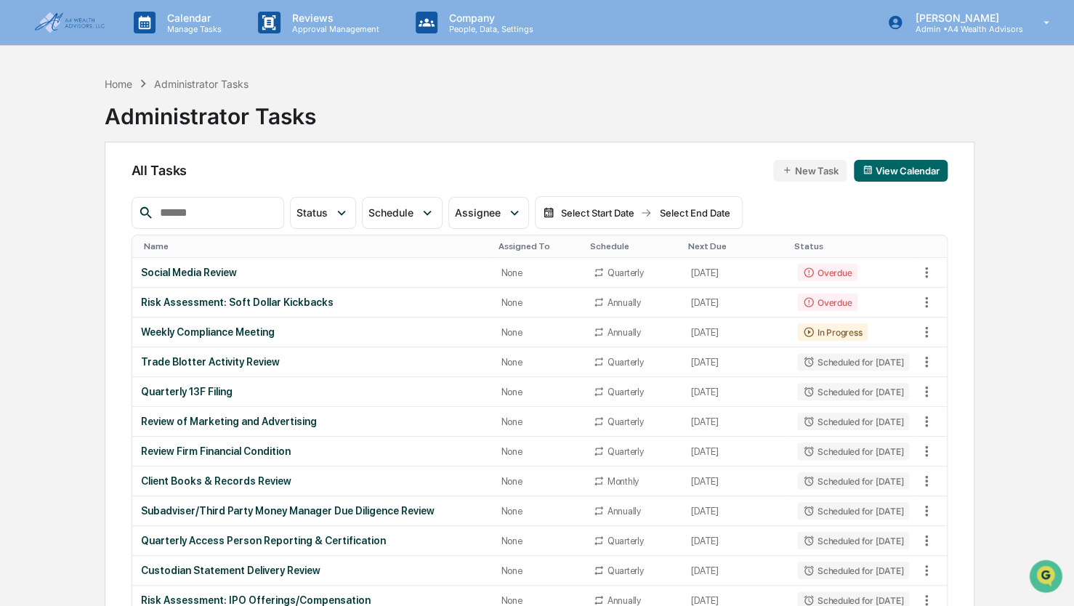
click at [121, 92] on div "Administrator Tasks" at bounding box center [210, 111] width 211 height 38
click at [121, 82] on div "Home" at bounding box center [119, 84] width 28 height 12
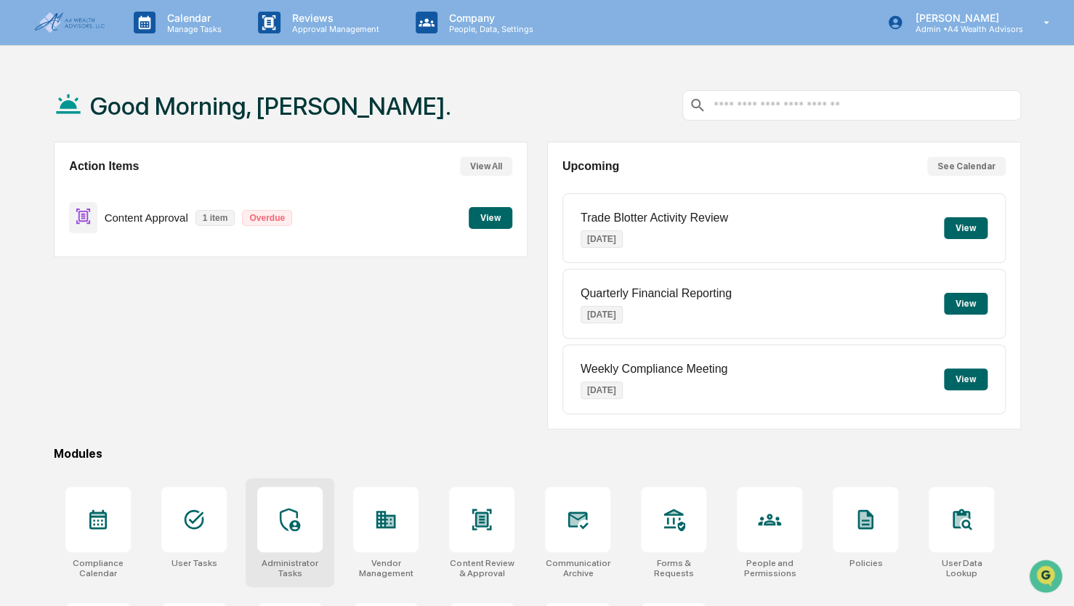
scroll to position [96, 0]
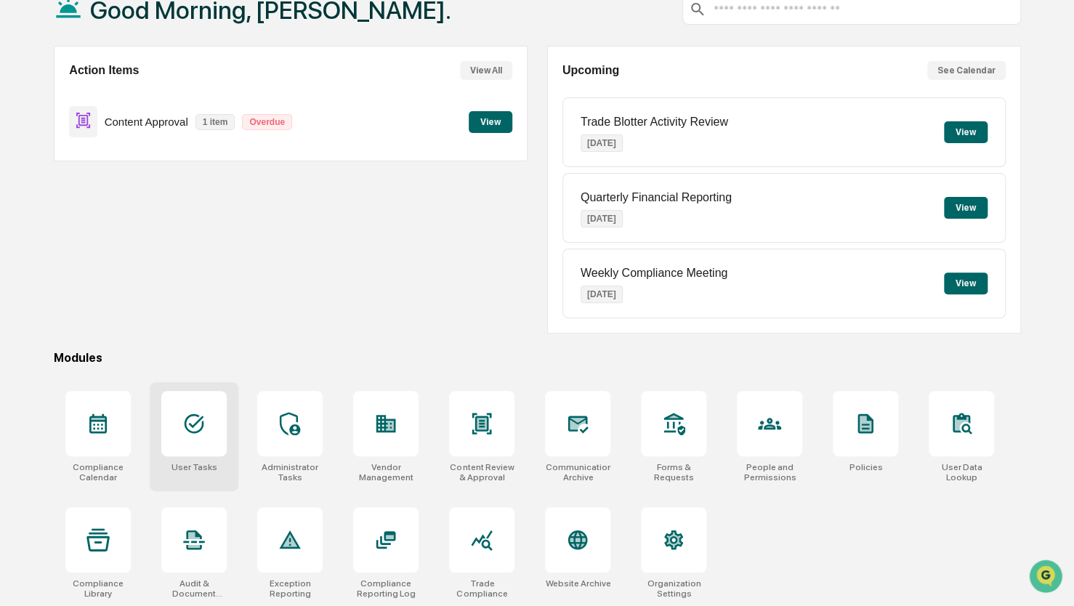
click at [165, 412] on div at bounding box center [193, 423] width 65 height 65
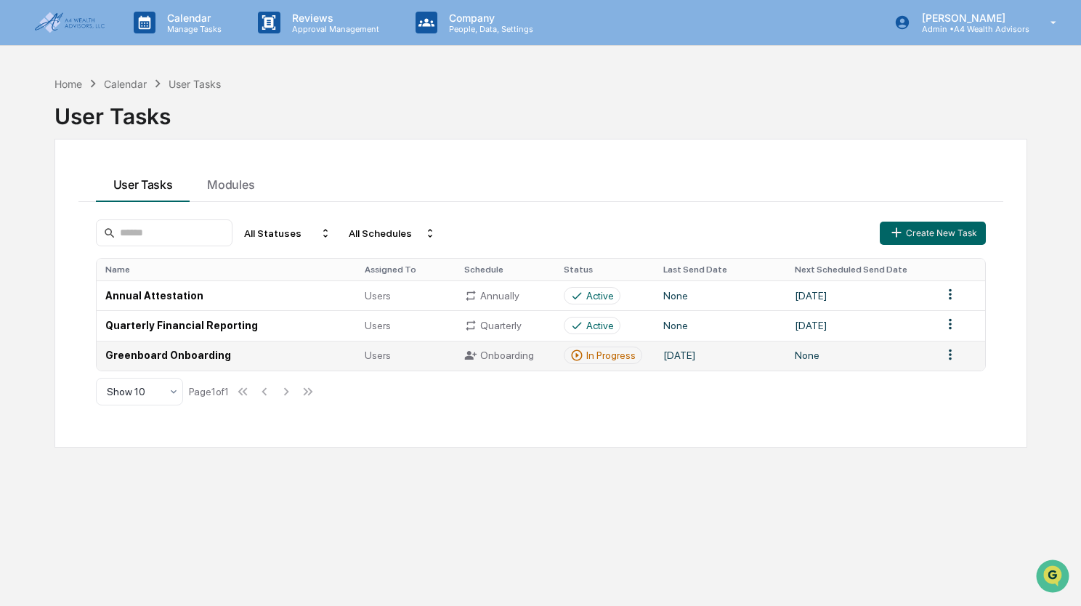
click at [937, 358] on html "Calendar Manage Tasks Reviews Approval Management Company People, Data, Setting…" at bounding box center [540, 303] width 1081 height 606
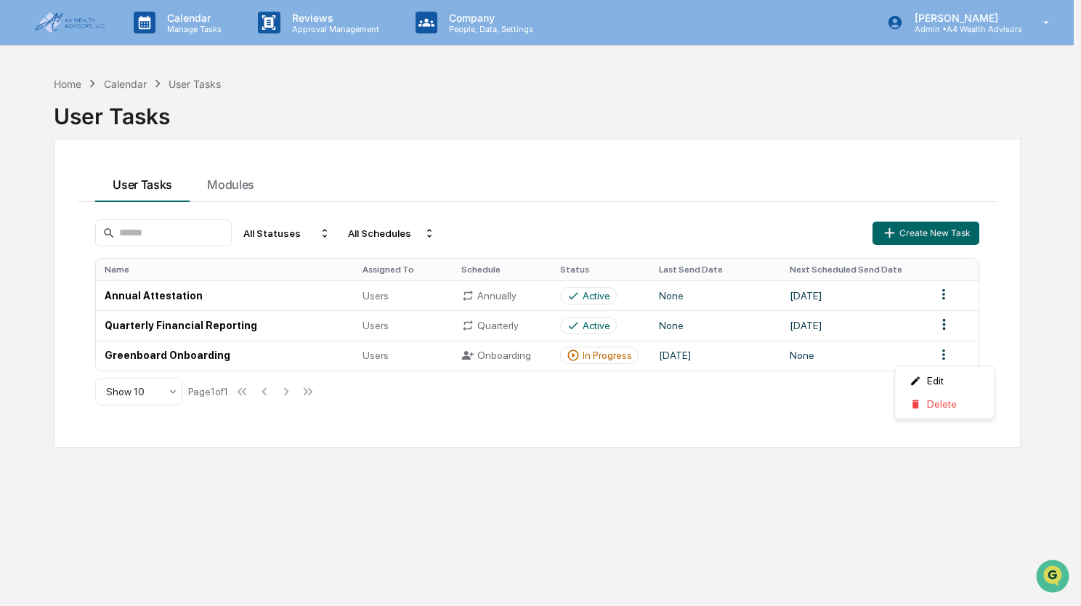
click at [831, 362] on html "Calendar Manage Tasks Reviews Approval Management Company People, Data, Setting…" at bounding box center [540, 303] width 1081 height 606
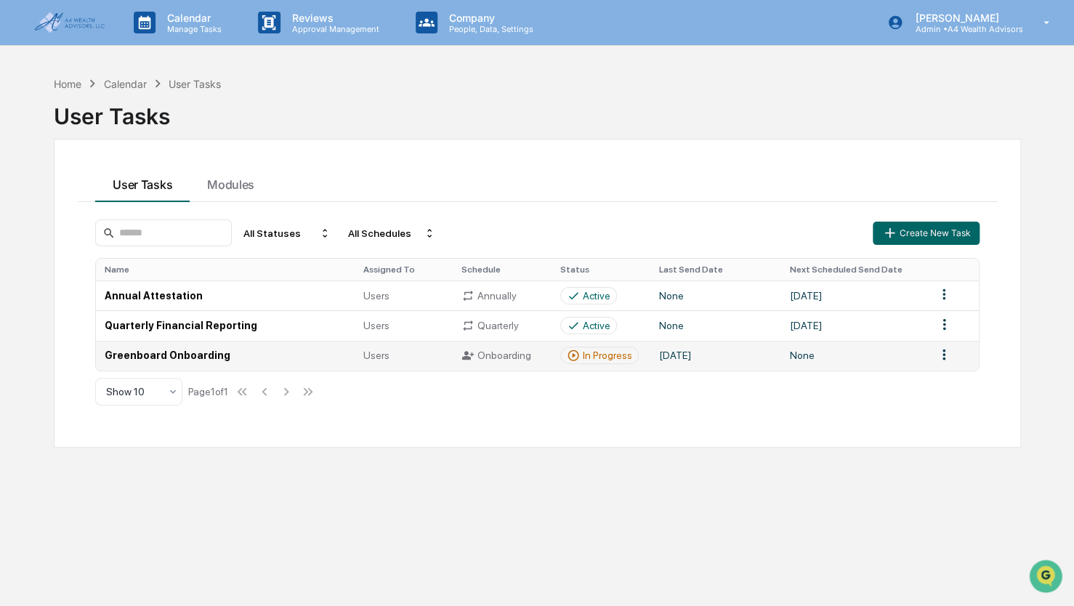
click at [814, 358] on td "None" at bounding box center [854, 356] width 147 height 30
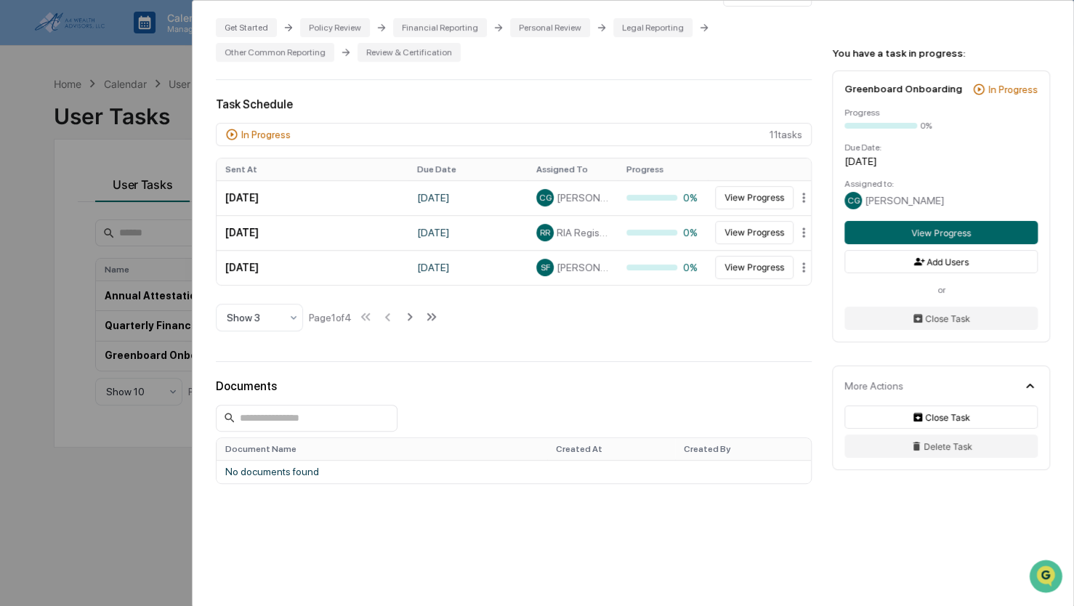
scroll to position [360, 0]
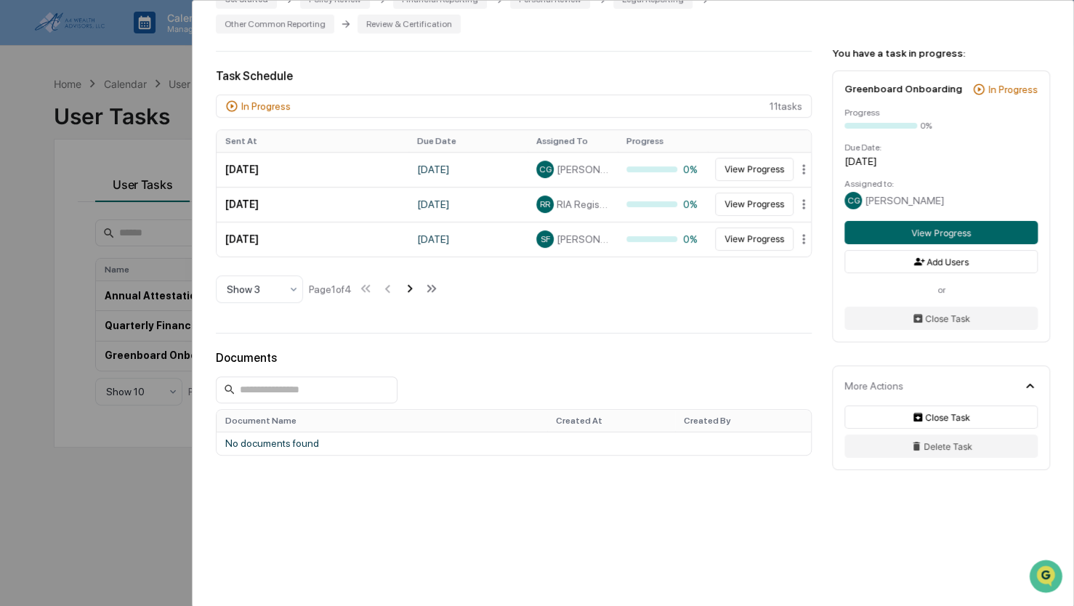
click at [410, 294] on icon at bounding box center [410, 288] width 16 height 16
click at [388, 290] on icon at bounding box center [389, 288] width 16 height 16
click at [956, 265] on button "Add Users" at bounding box center [940, 261] width 193 height 23
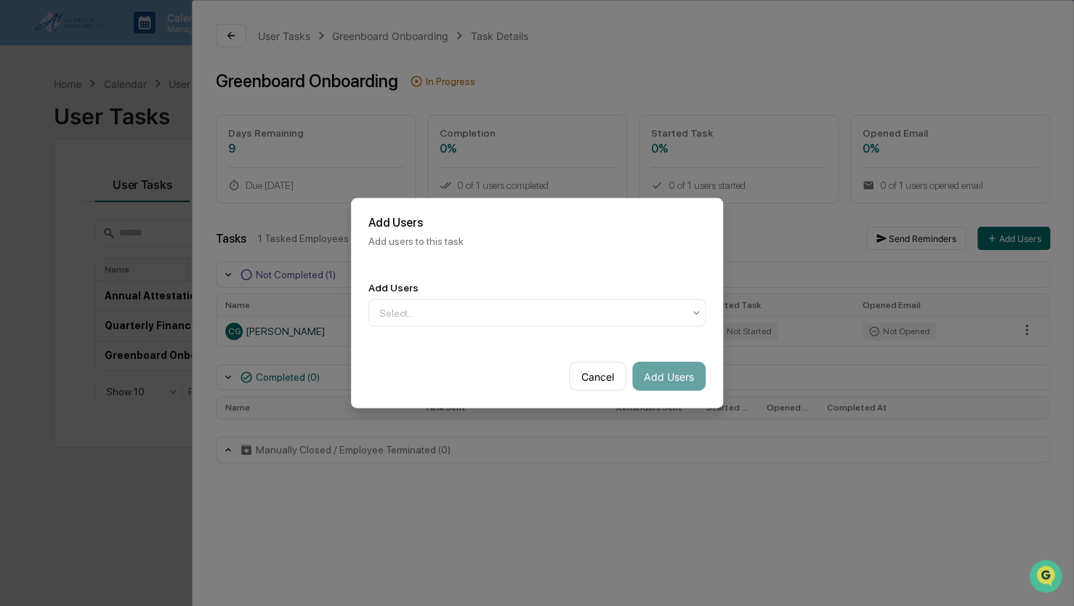
click at [557, 328] on div "Add Users Select..." at bounding box center [537, 304] width 372 height 80
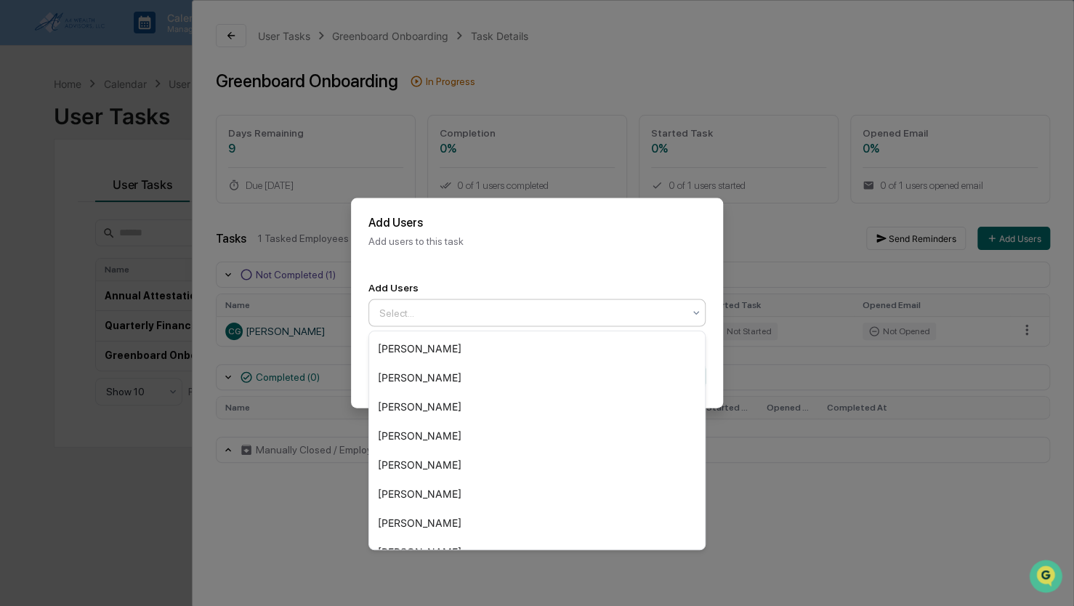
click at [564, 320] on div at bounding box center [531, 313] width 304 height 15
click at [459, 350] on div "[PERSON_NAME]" at bounding box center [537, 348] width 336 height 29
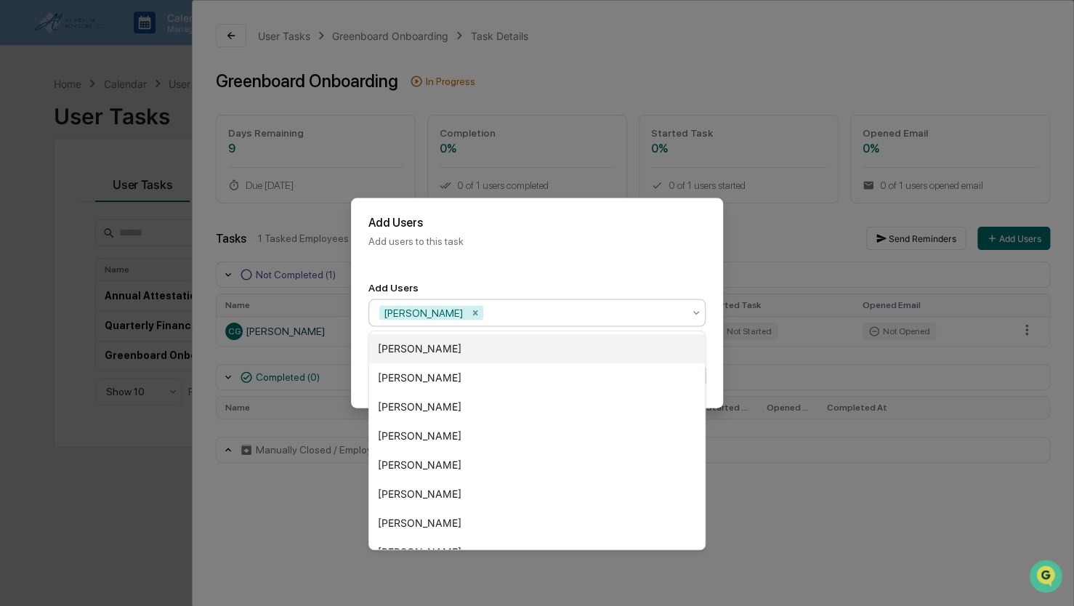
click at [479, 347] on div "[PERSON_NAME]" at bounding box center [537, 348] width 336 height 29
click at [466, 352] on div "Shauntae Funkhouser" at bounding box center [537, 348] width 336 height 29
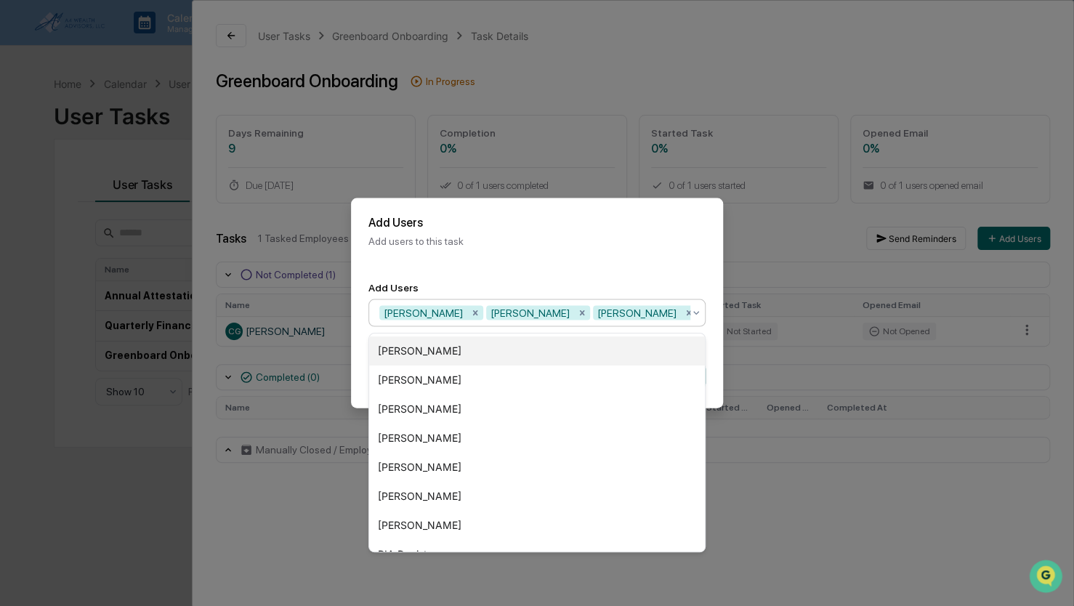
click at [466, 351] on div "Conrad Phillips" at bounding box center [537, 350] width 336 height 29
click at [466, 351] on div "Zachary Spainhour" at bounding box center [537, 350] width 336 height 29
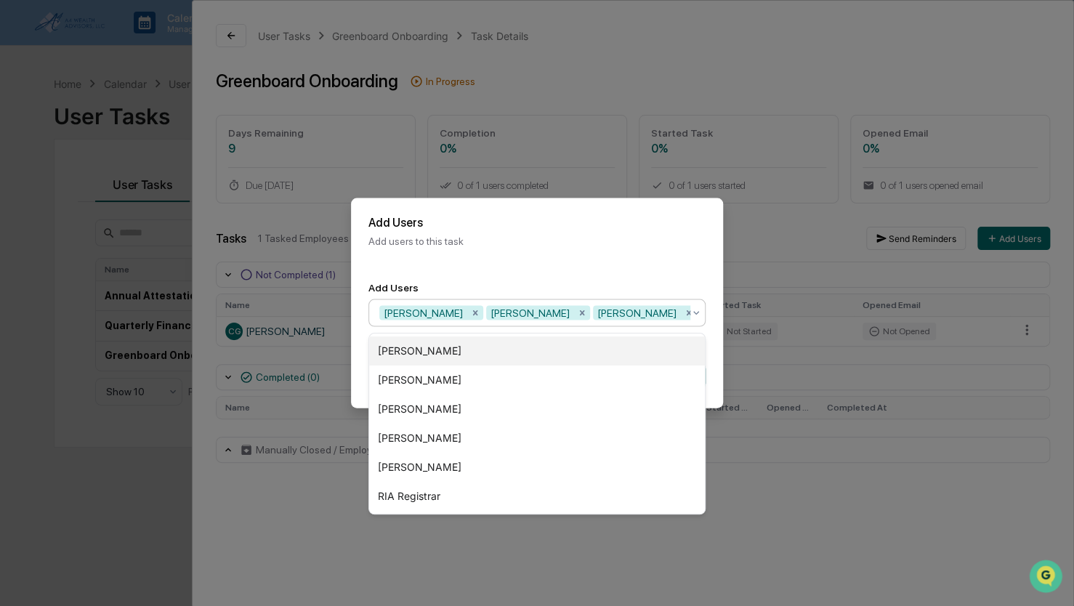
click at [466, 351] on div "Cory Esposito" at bounding box center [537, 350] width 336 height 29
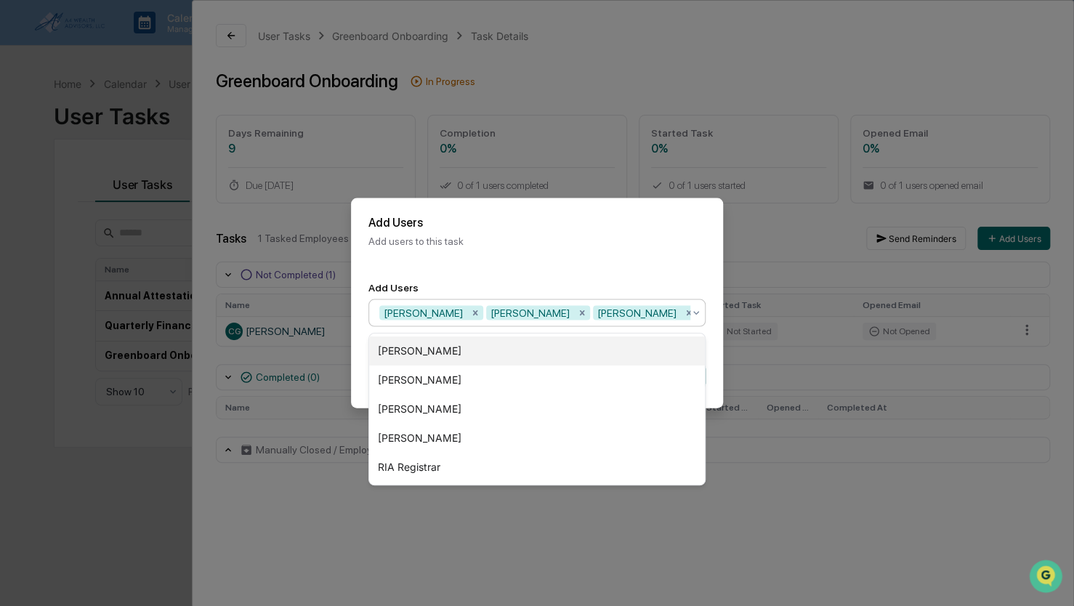
click at [466, 351] on div "Kate Hoover" at bounding box center [537, 350] width 336 height 29
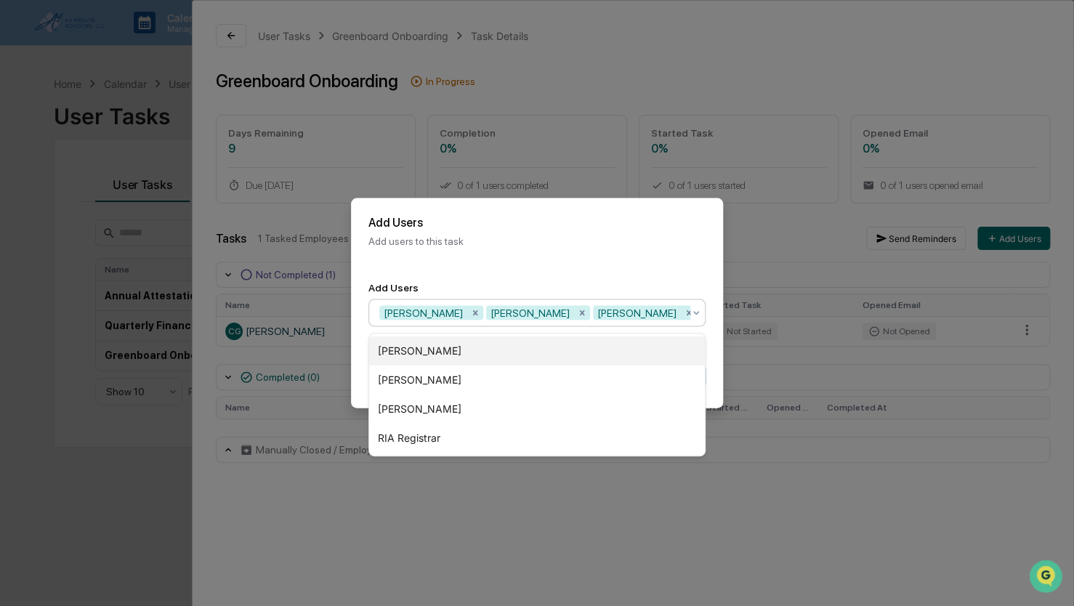
click at [466, 351] on div "Lori Alge" at bounding box center [537, 350] width 336 height 29
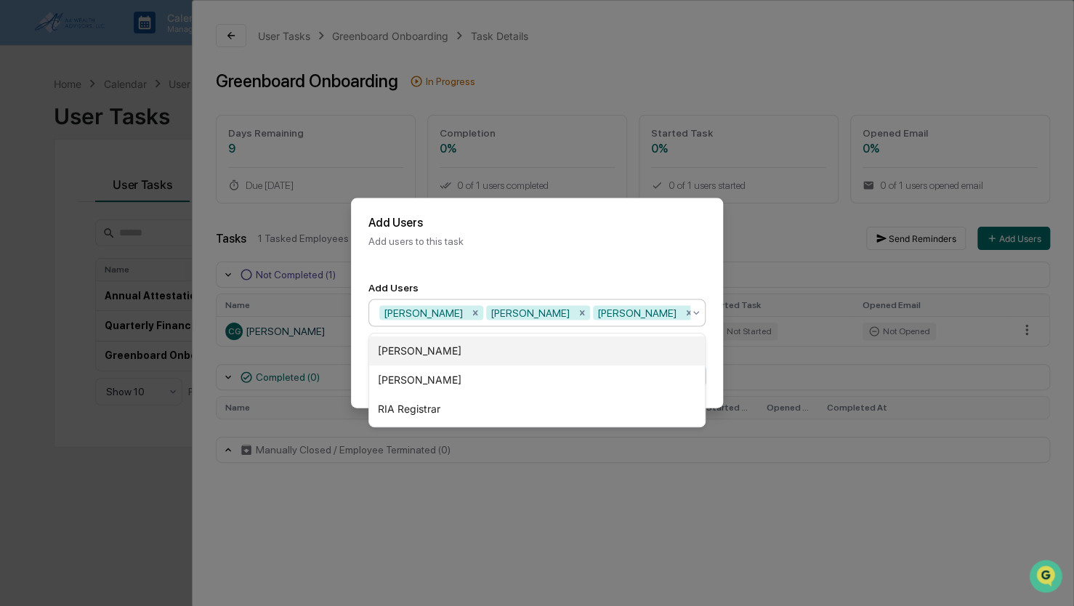
click at [466, 351] on div "Ellen Buck" at bounding box center [537, 350] width 336 height 29
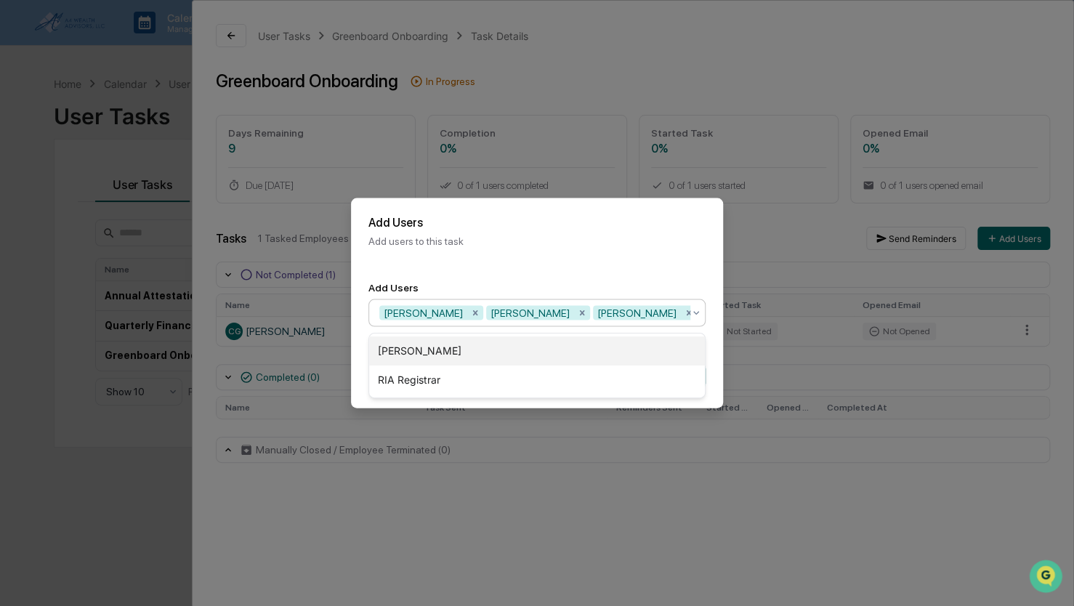
click at [466, 351] on div "Tonja Easley" at bounding box center [537, 350] width 336 height 29
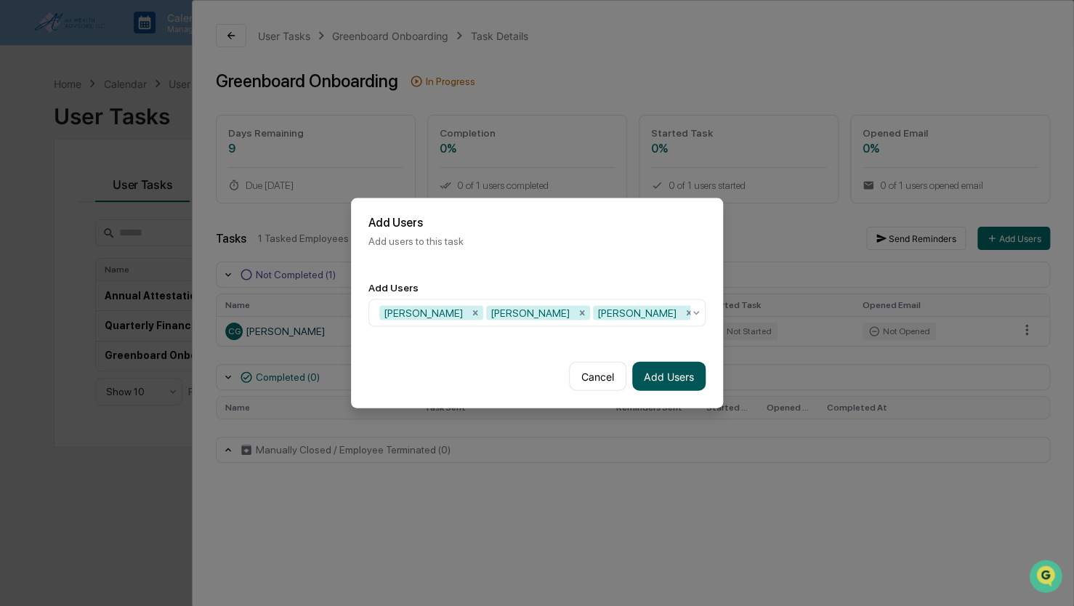
click at [670, 382] on button "Add Users" at bounding box center [668, 376] width 73 height 29
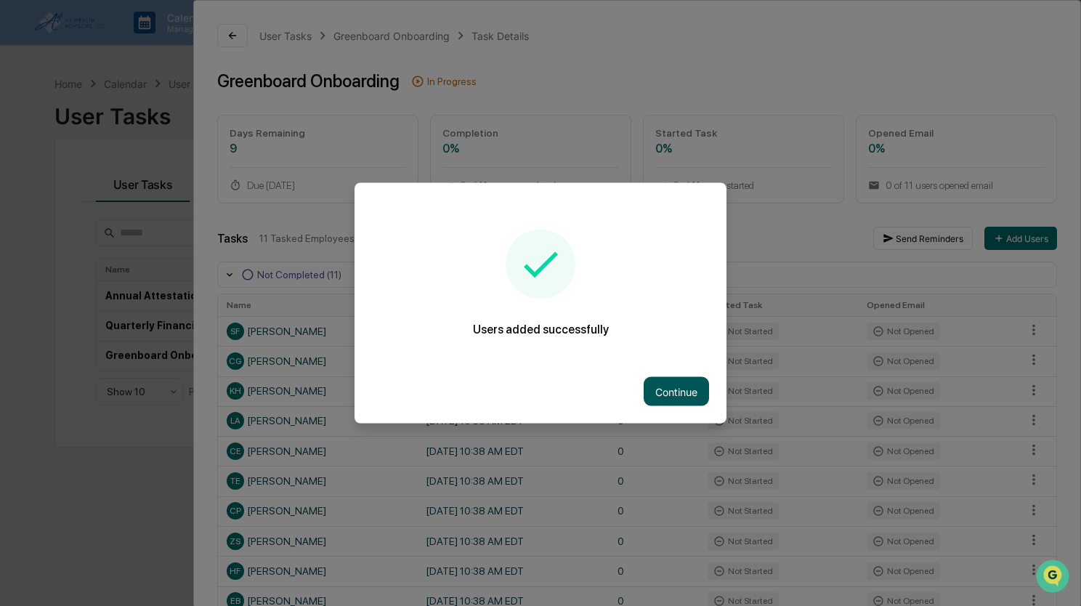
click at [696, 384] on button "Continue" at bounding box center [676, 391] width 65 height 29
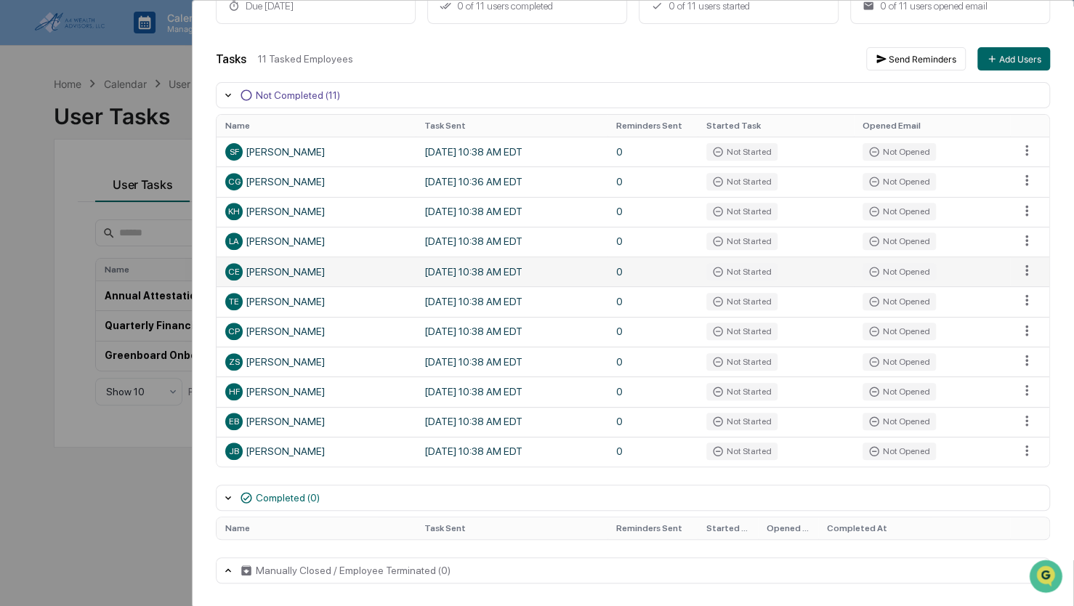
scroll to position [180, 0]
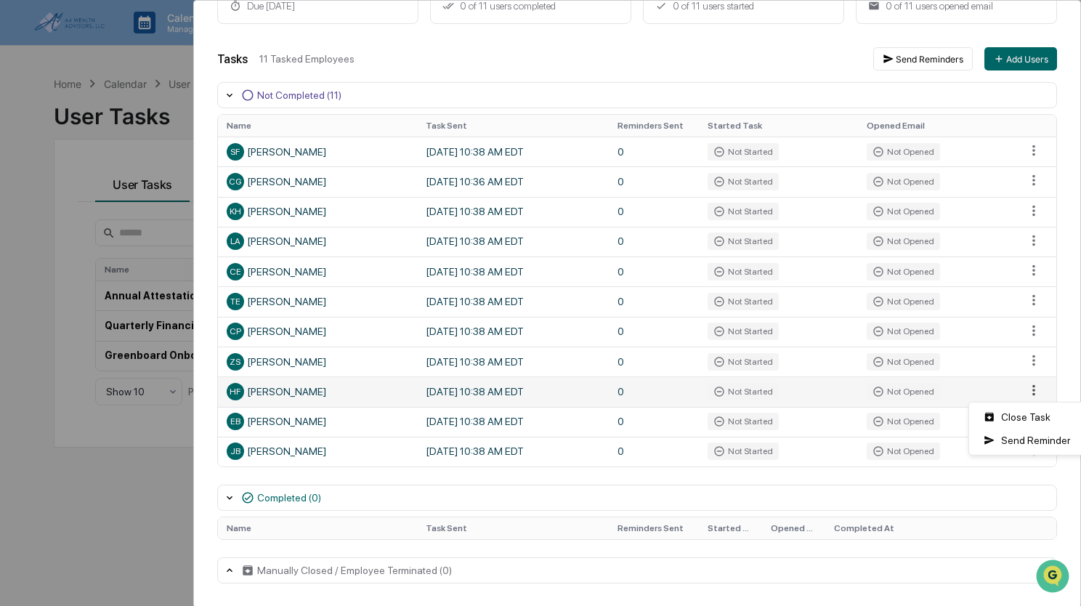
click at [1020, 391] on html "Calendar Manage Tasks Reviews Approval Management Company People, Data, Setting…" at bounding box center [540, 303] width 1081 height 606
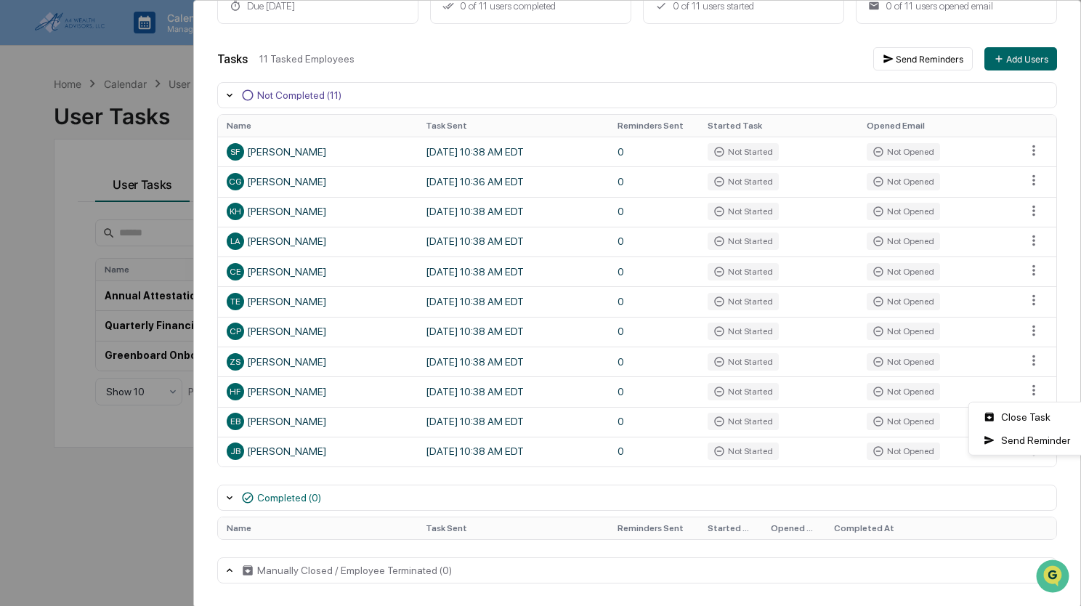
click at [520, 487] on html "Calendar Manage Tasks Reviews Approval Management Company People, Data, Setting…" at bounding box center [540, 303] width 1081 height 606
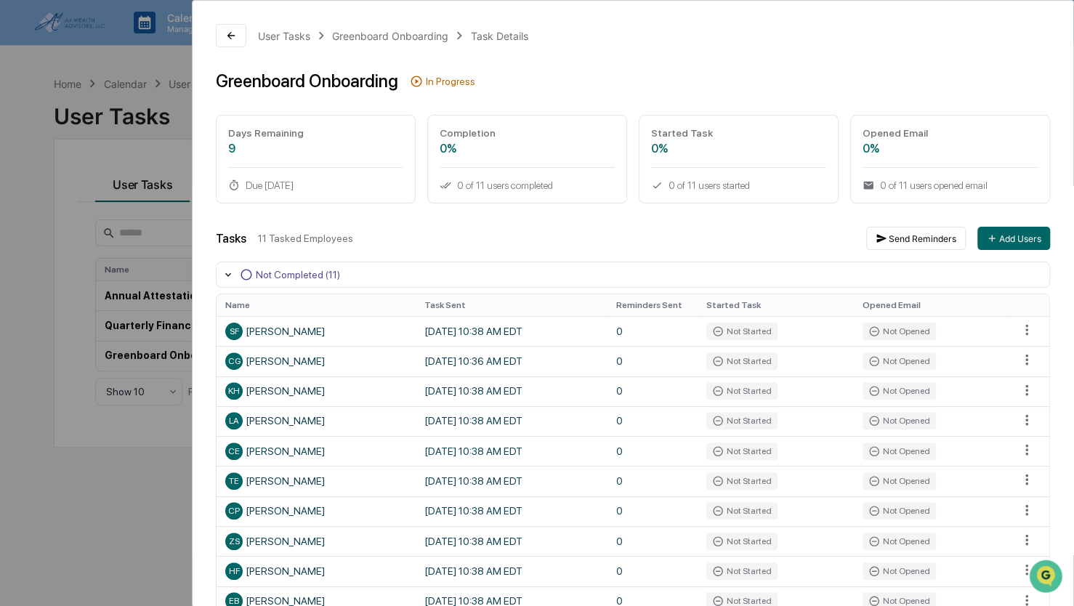
click at [316, 283] on div "Not Completed (11)" at bounding box center [633, 275] width 834 height 26
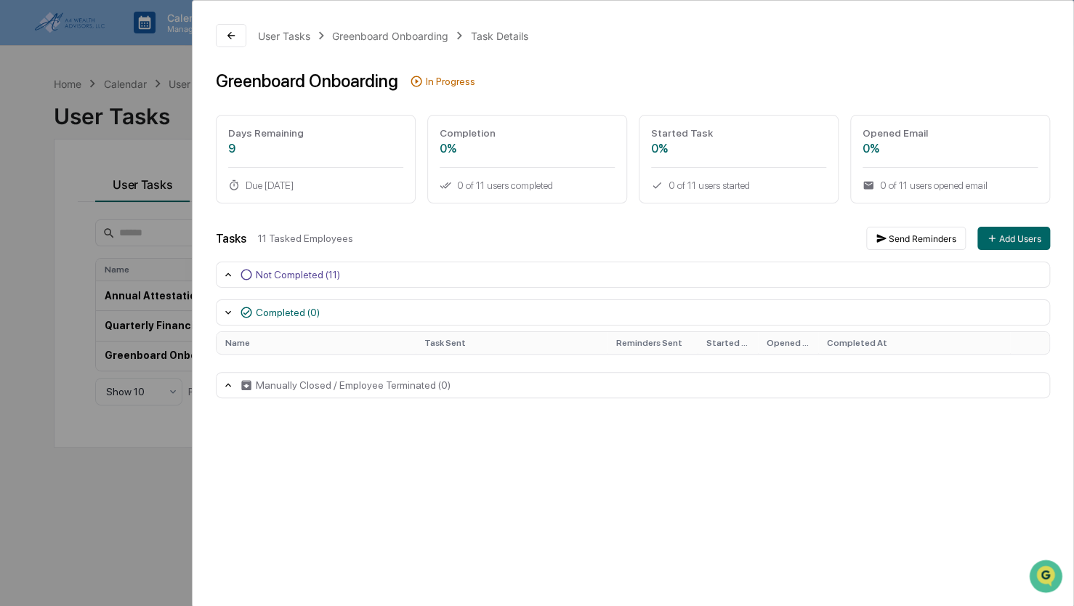
click at [84, 490] on div "User Tasks Greenboard Onboarding Task Details Greenboard Onboarding In Progress…" at bounding box center [537, 303] width 1074 height 606
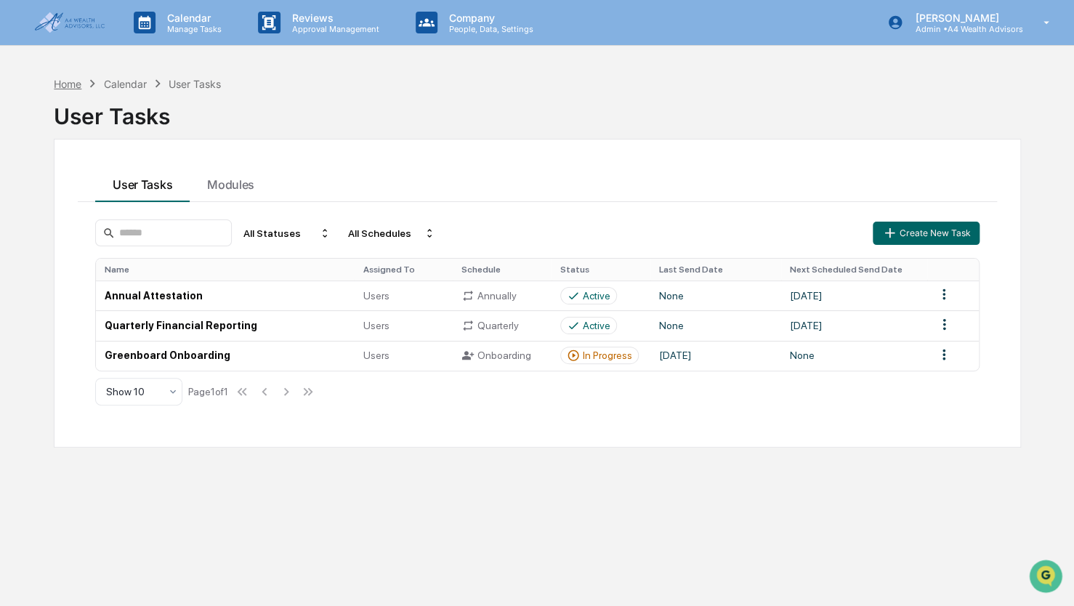
click at [68, 82] on div "Home" at bounding box center [68, 84] width 28 height 12
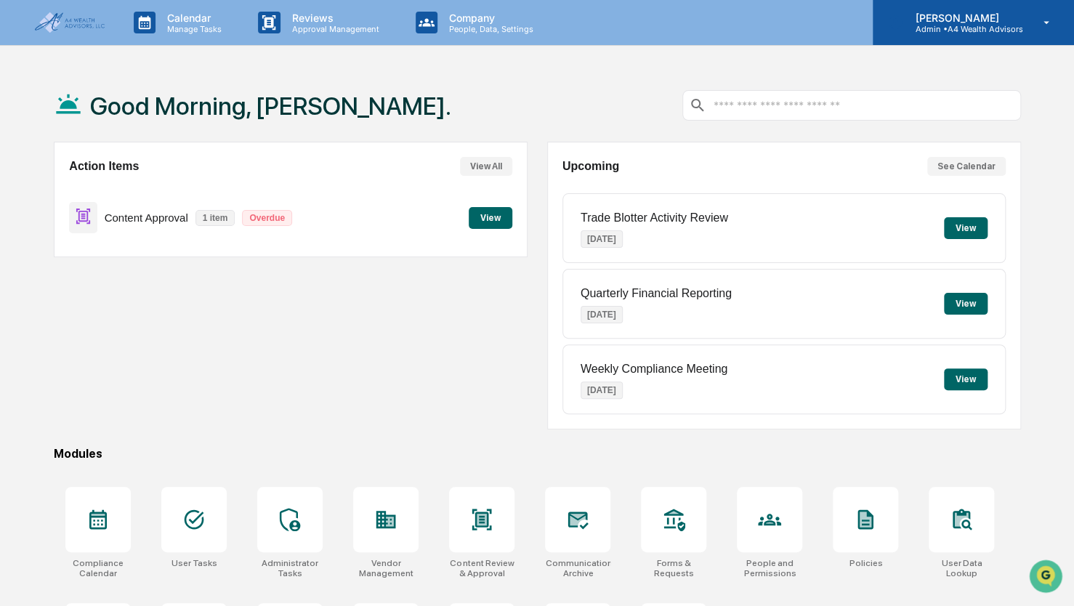
click at [973, 22] on p "[PERSON_NAME]" at bounding box center [962, 18] width 119 height 12
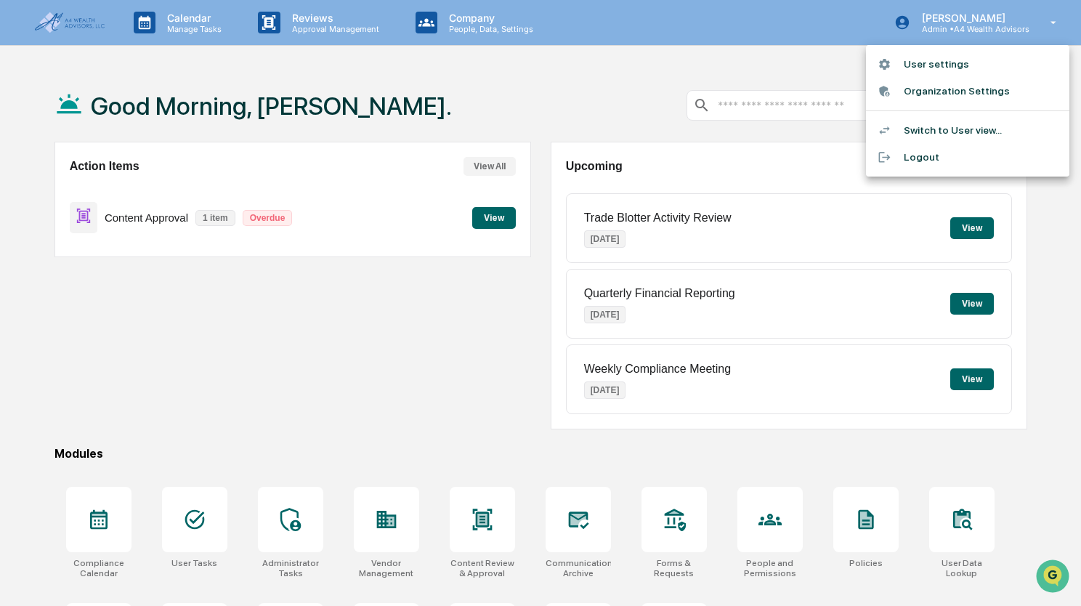
click at [945, 126] on li "Switch to User view..." at bounding box center [967, 130] width 203 height 27
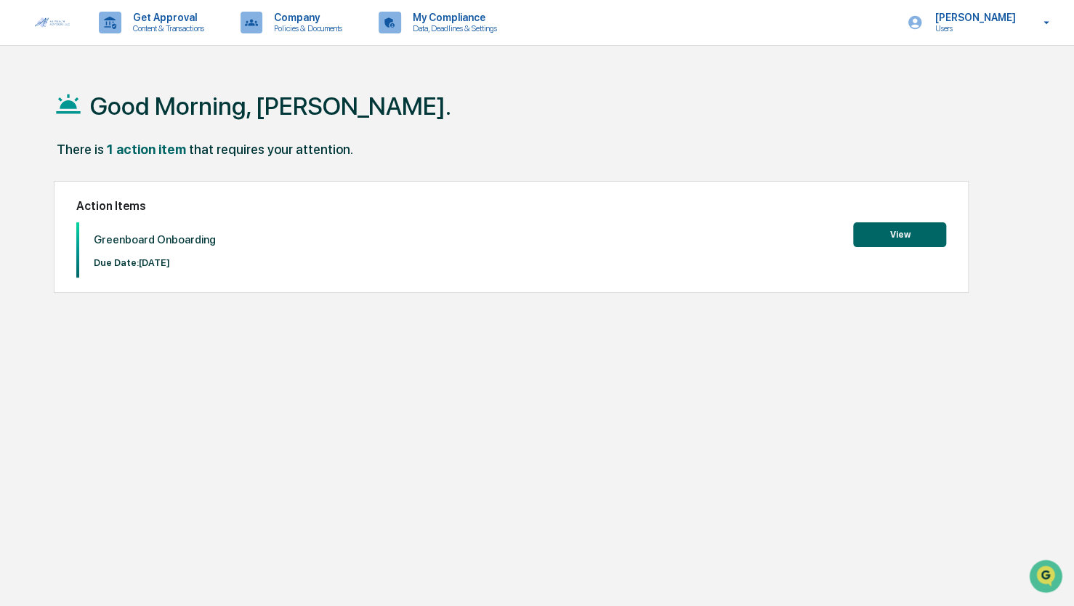
click at [887, 236] on button "View" at bounding box center [899, 234] width 93 height 25
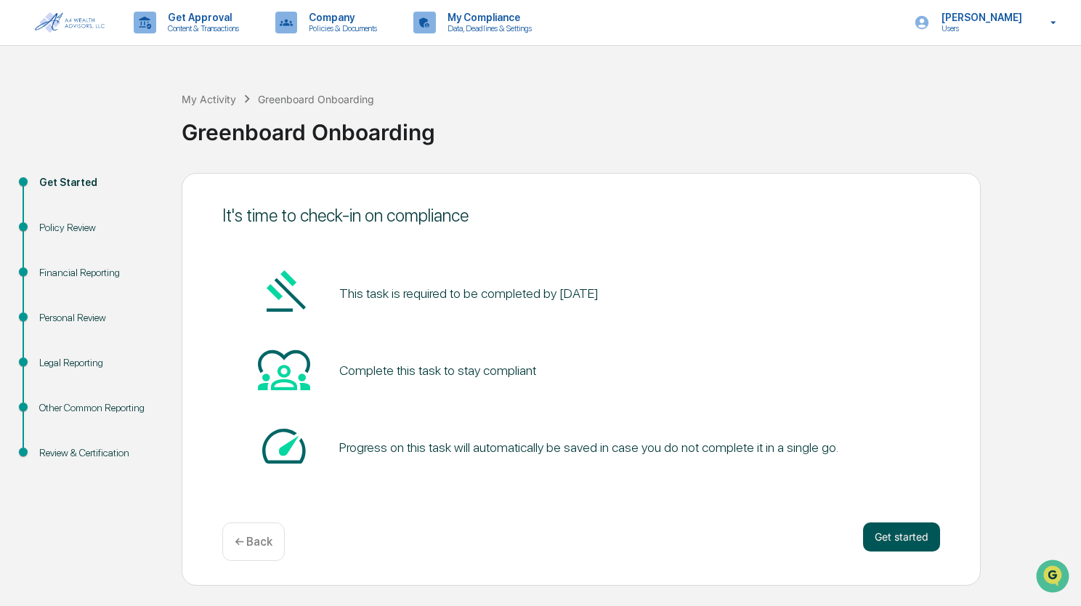
click at [907, 541] on button "Get started" at bounding box center [901, 536] width 77 height 29
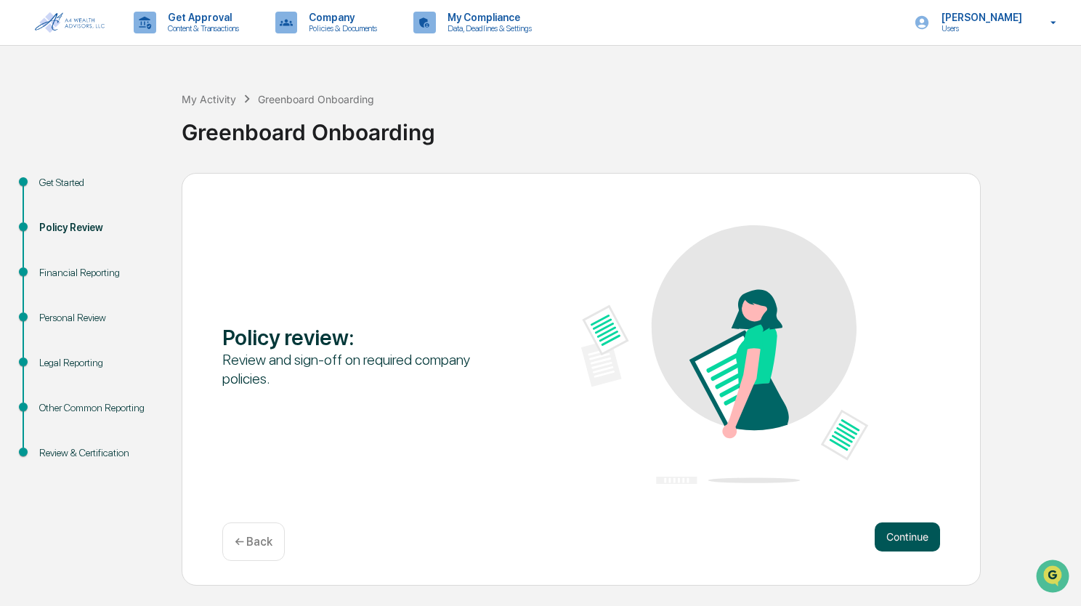
click at [914, 530] on button "Continue" at bounding box center [907, 536] width 65 height 29
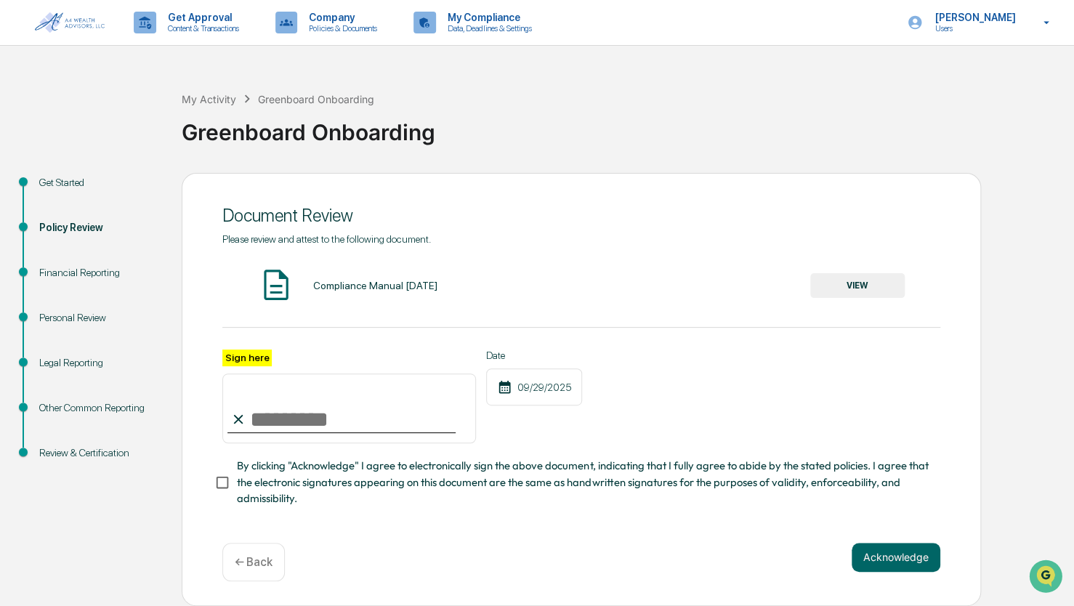
click at [323, 421] on input "Sign here" at bounding box center [349, 408] width 254 height 70
type input "**********"
click at [892, 560] on button "Acknowledge" at bounding box center [896, 557] width 89 height 29
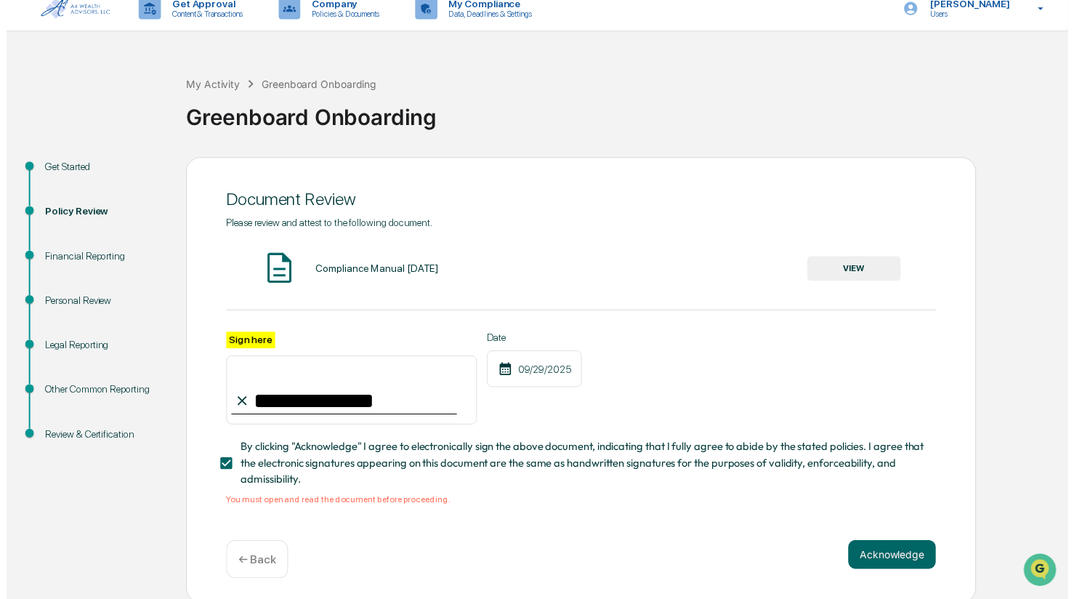
scroll to position [22, 0]
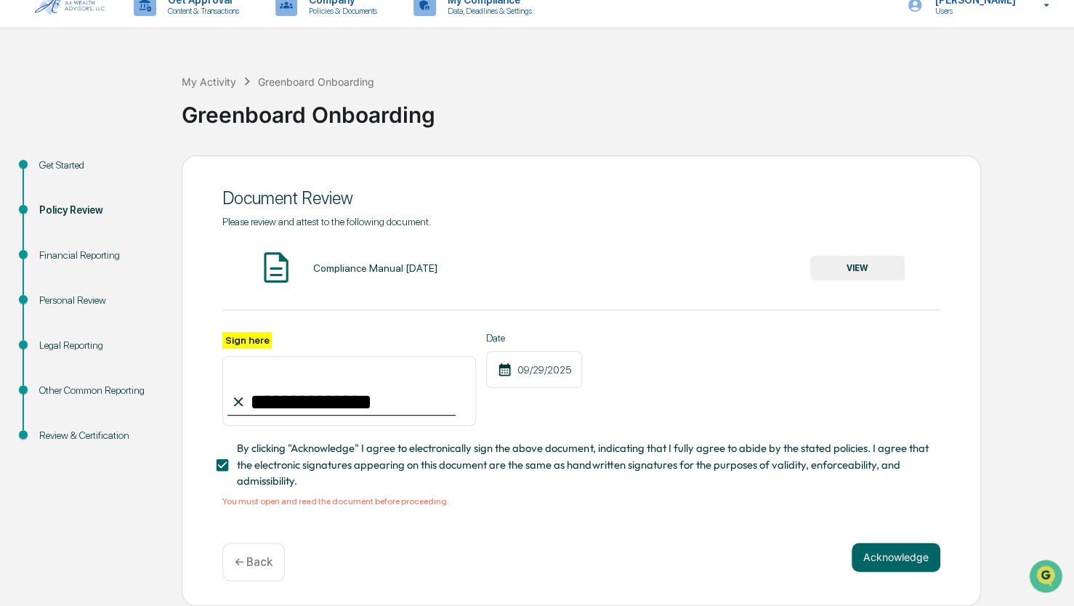
click at [857, 260] on button "VIEW" at bounding box center [857, 268] width 94 height 25
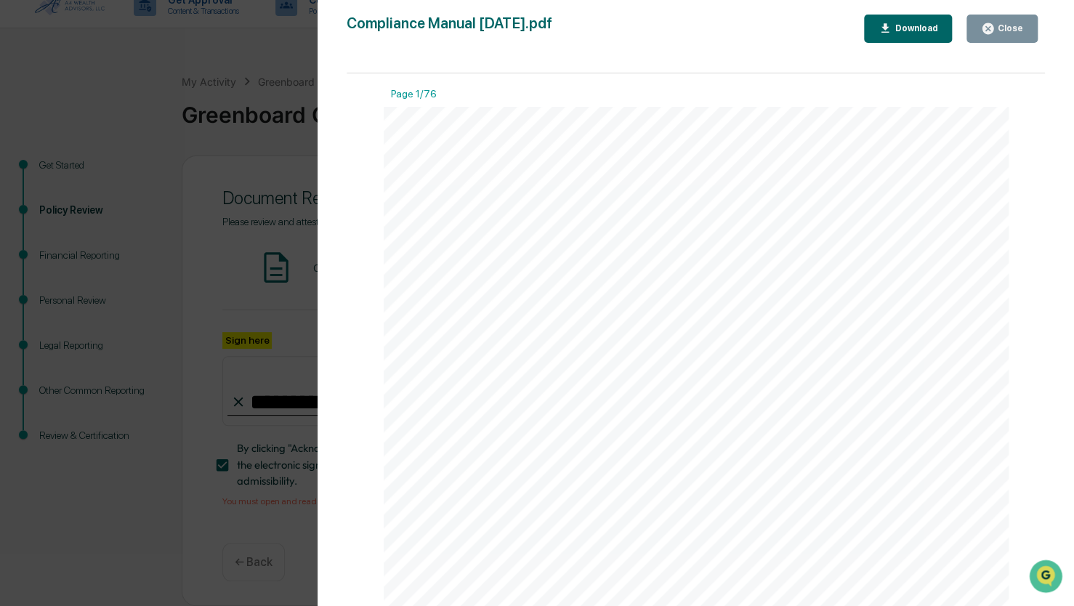
click at [1011, 30] on div "Close" at bounding box center [1009, 28] width 28 height 10
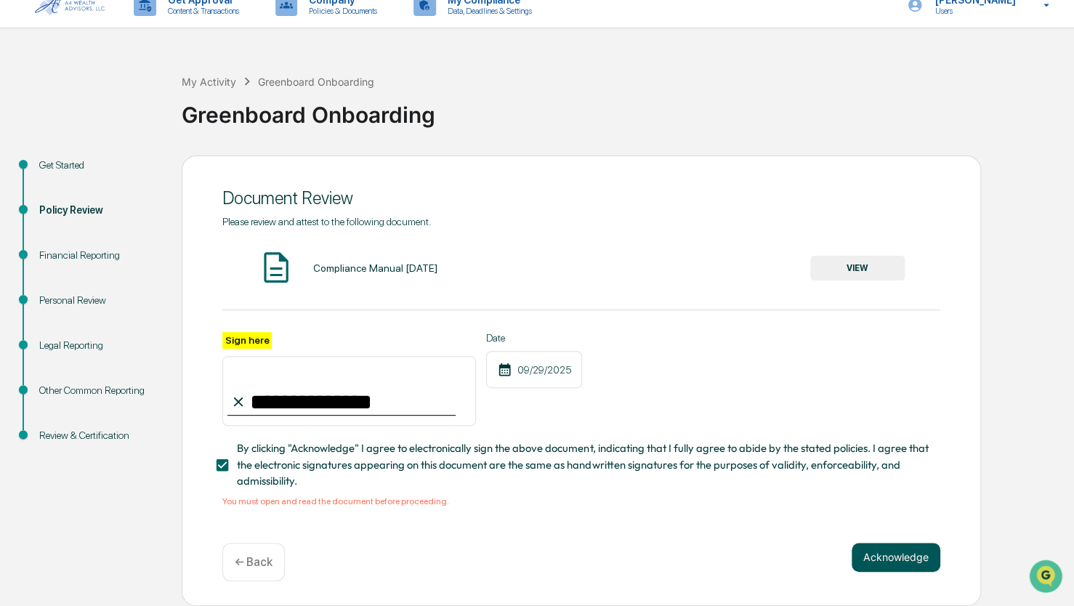
click at [879, 562] on button "Acknowledge" at bounding box center [896, 557] width 89 height 29
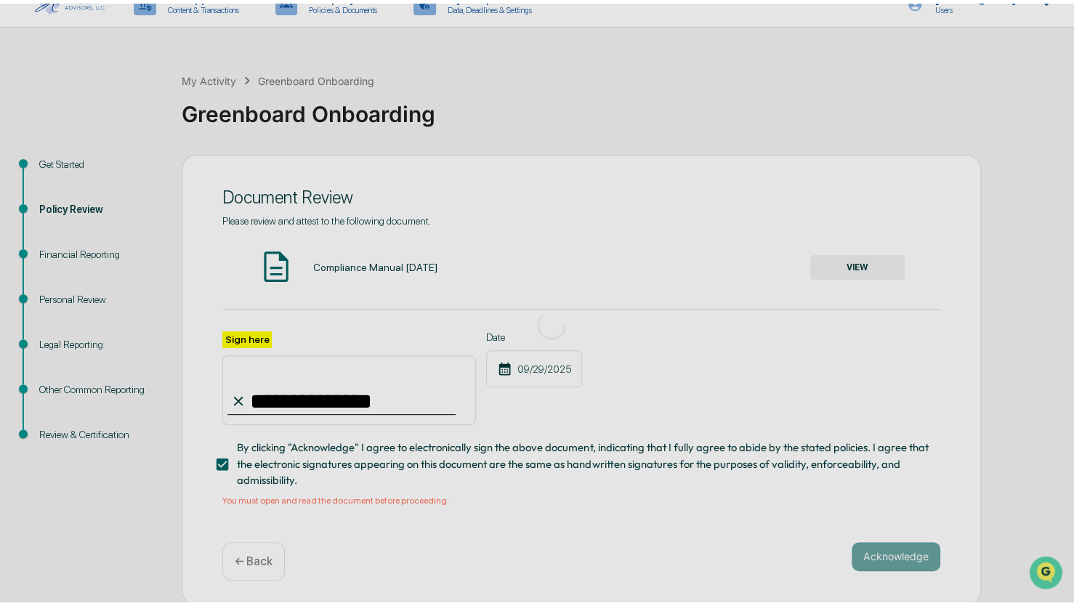
scroll to position [0, 0]
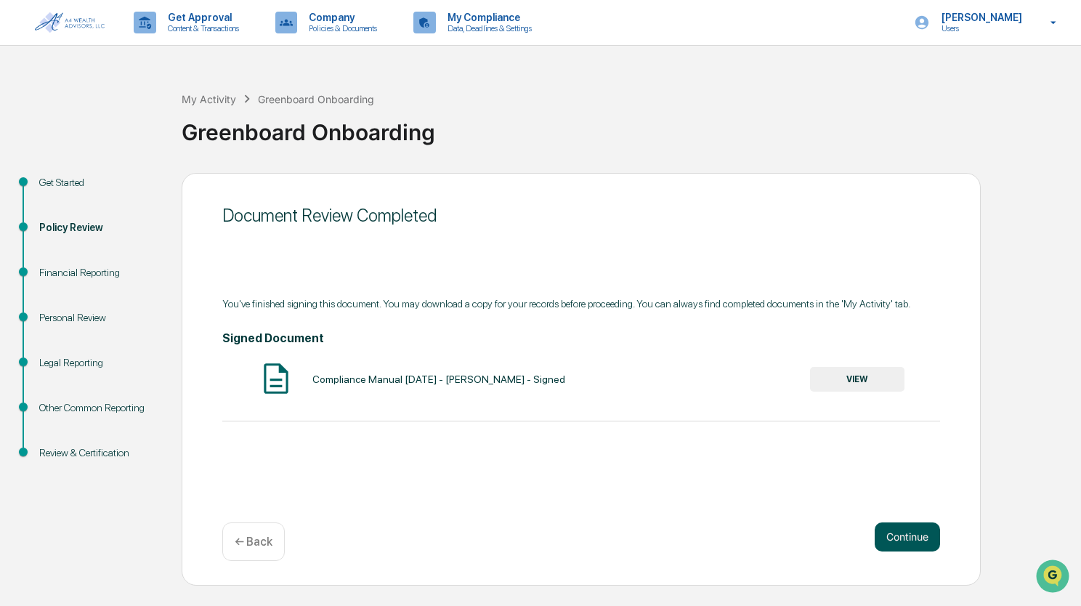
click at [918, 542] on button "Continue" at bounding box center [907, 536] width 65 height 29
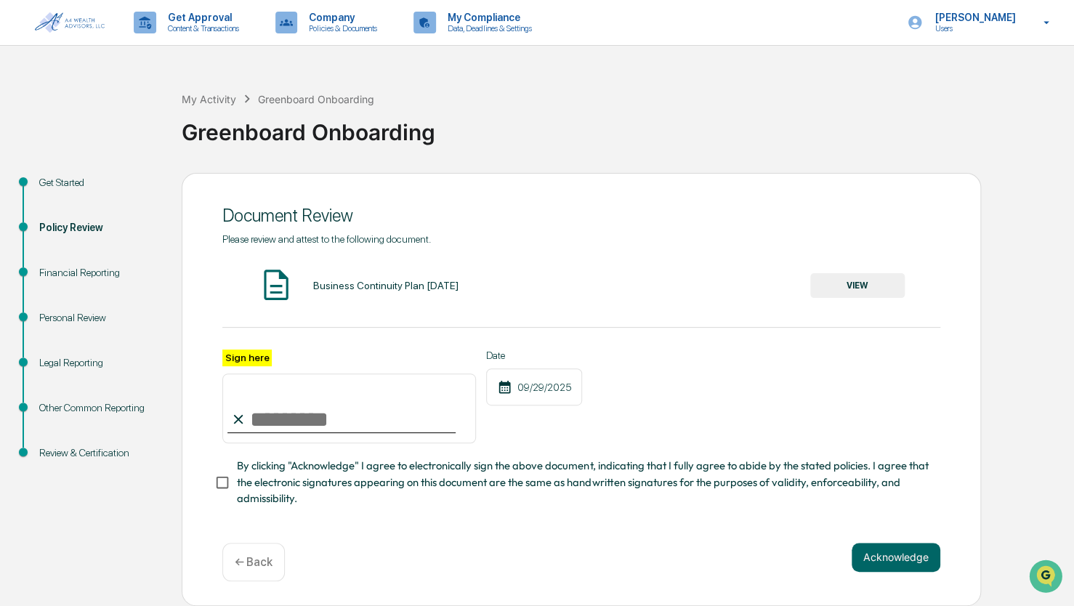
click at [275, 427] on input "Sign here" at bounding box center [349, 408] width 254 height 70
type input "**********"
click at [764, 416] on div "**********" at bounding box center [581, 397] width 718 height 94
click at [867, 280] on button "VIEW" at bounding box center [857, 285] width 94 height 25
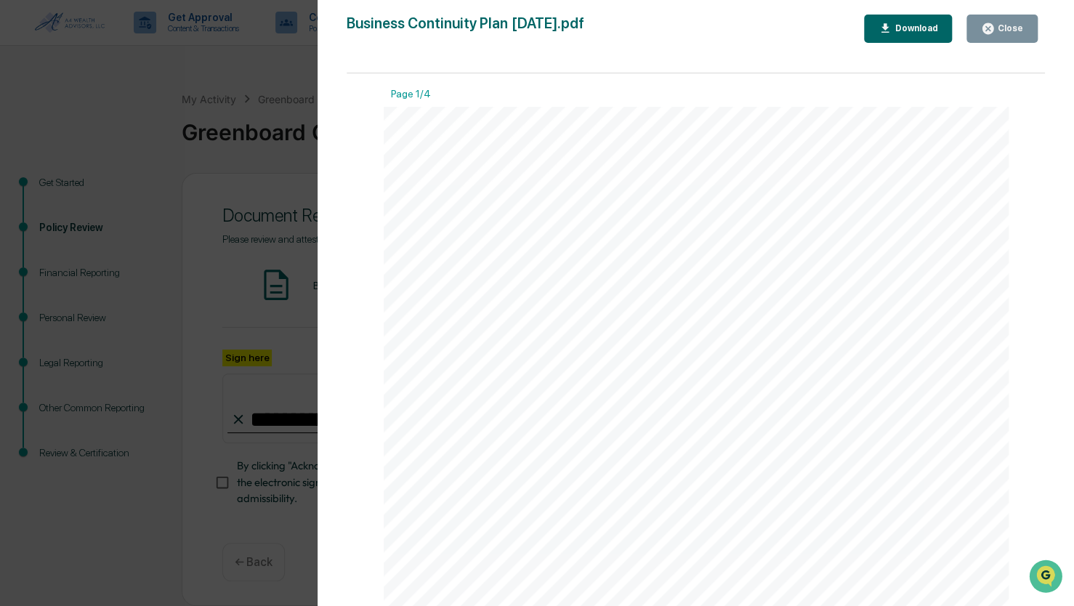
click at [1009, 26] on div "Close" at bounding box center [1009, 28] width 28 height 10
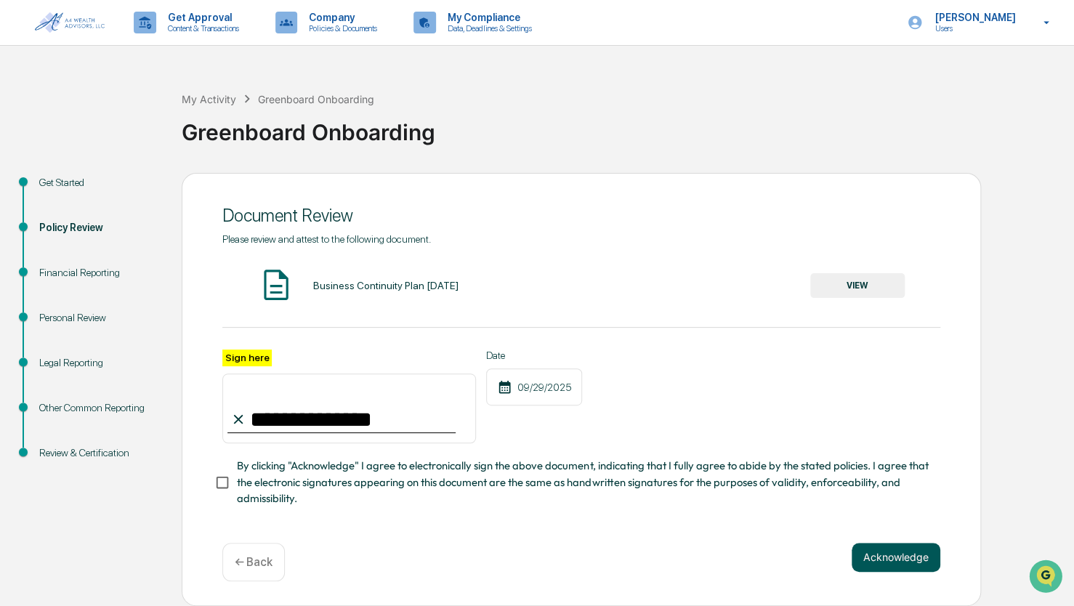
click at [879, 565] on button "Acknowledge" at bounding box center [896, 557] width 89 height 29
click at [894, 573] on button "Acknowledge" at bounding box center [896, 574] width 89 height 29
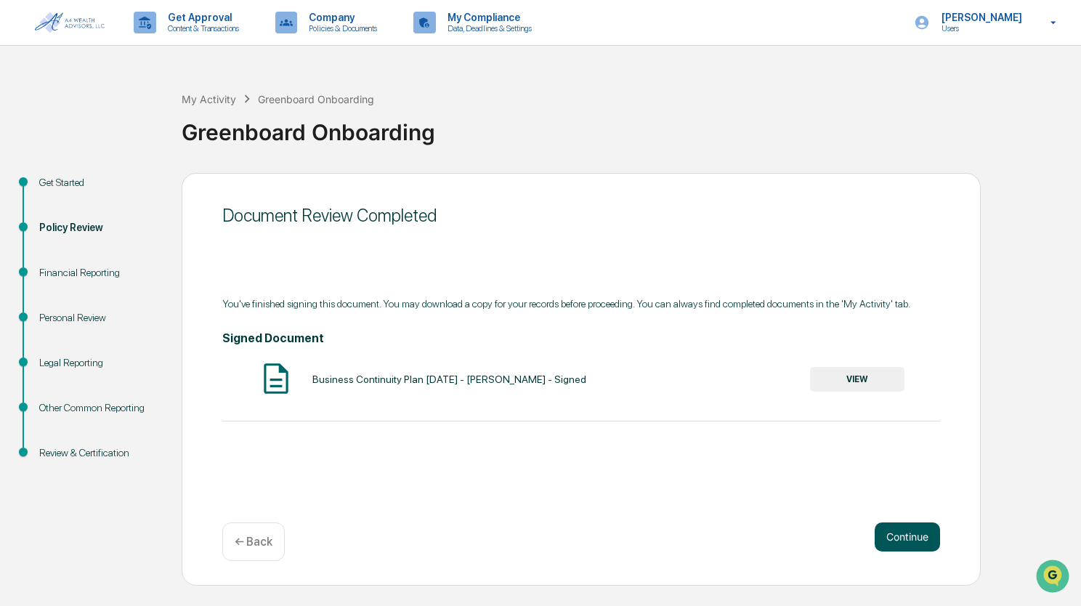
click at [918, 538] on button "Continue" at bounding box center [907, 536] width 65 height 29
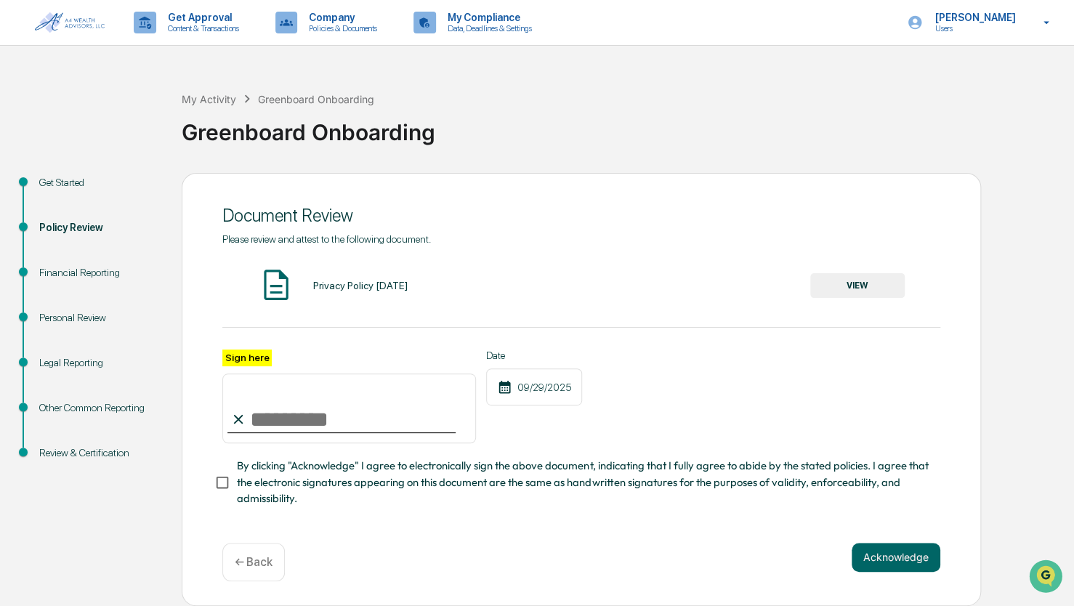
click at [310, 427] on input "Sign here" at bounding box center [349, 408] width 254 height 70
type input "**********"
click at [730, 397] on div "**********" at bounding box center [581, 397] width 718 height 94
click at [857, 293] on button "VIEW" at bounding box center [857, 285] width 94 height 25
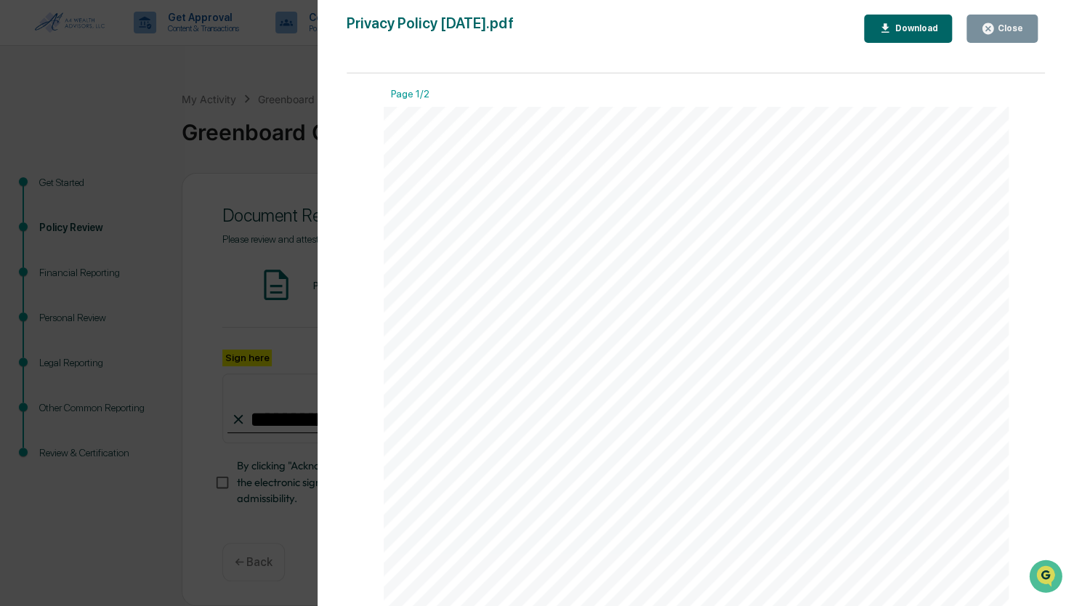
click at [1019, 23] on div "Close" at bounding box center [1009, 28] width 28 height 10
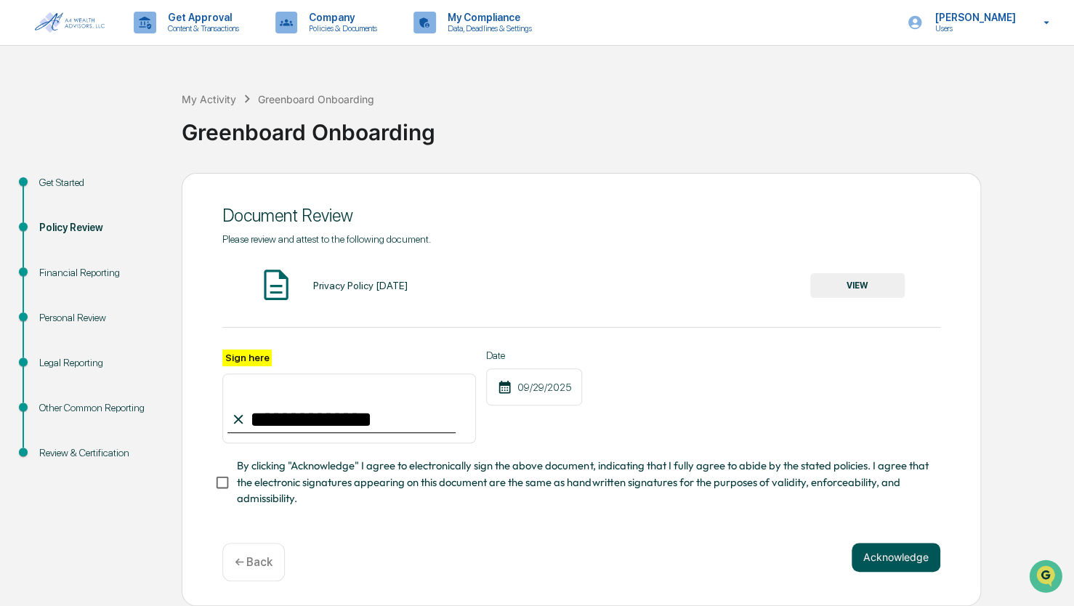
click at [875, 558] on button "Acknowledge" at bounding box center [896, 557] width 89 height 29
click at [892, 564] on div "**********" at bounding box center [581, 398] width 799 height 451
click at [892, 577] on button "Acknowledge" at bounding box center [896, 574] width 89 height 29
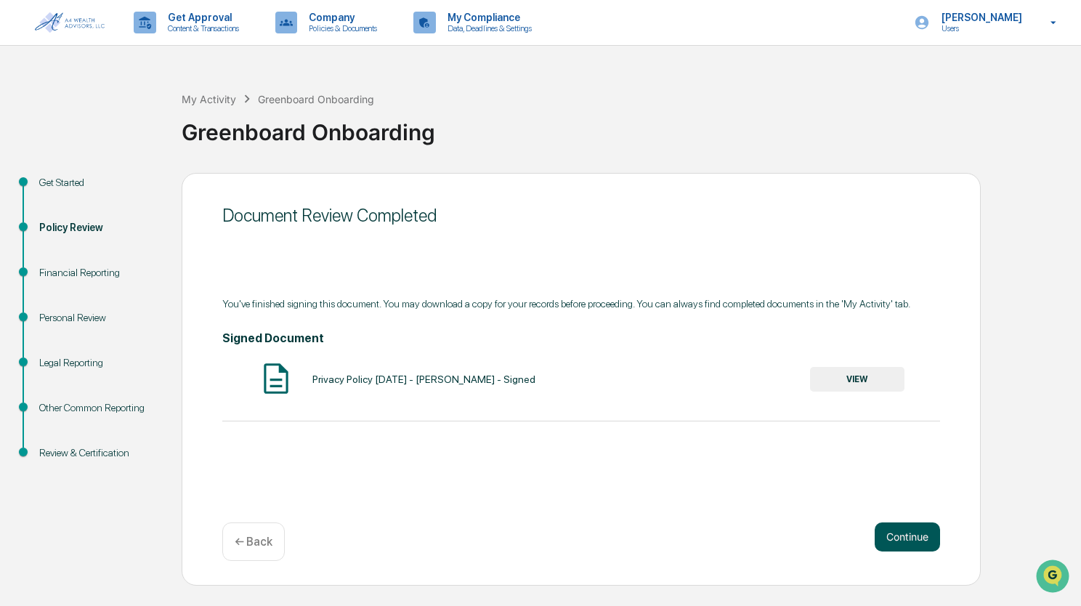
click at [908, 545] on button "Continue" at bounding box center [907, 536] width 65 height 29
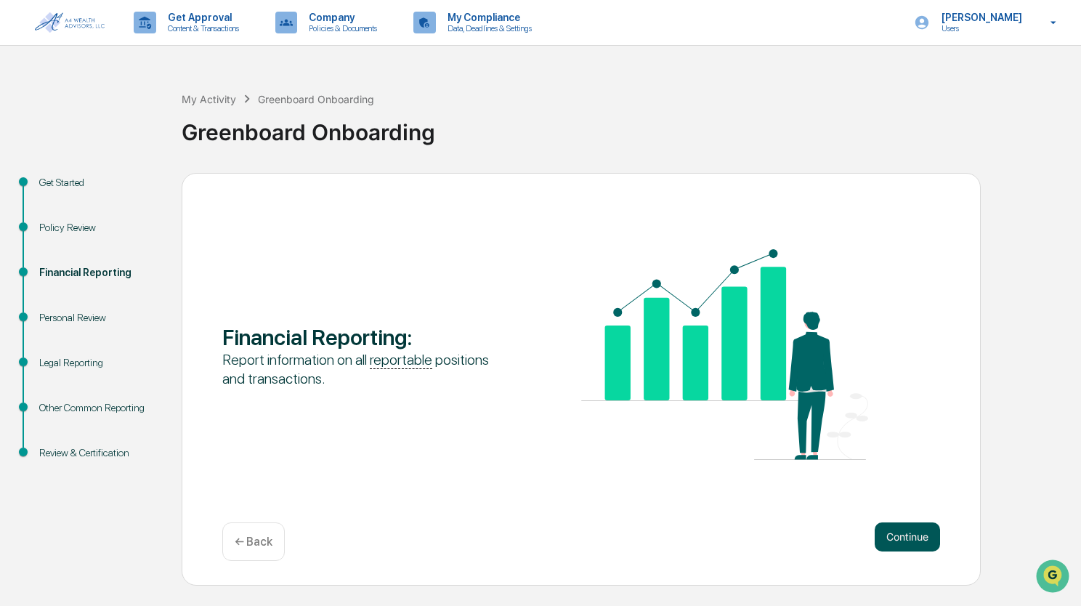
click at [913, 527] on button "Continue" at bounding box center [907, 536] width 65 height 29
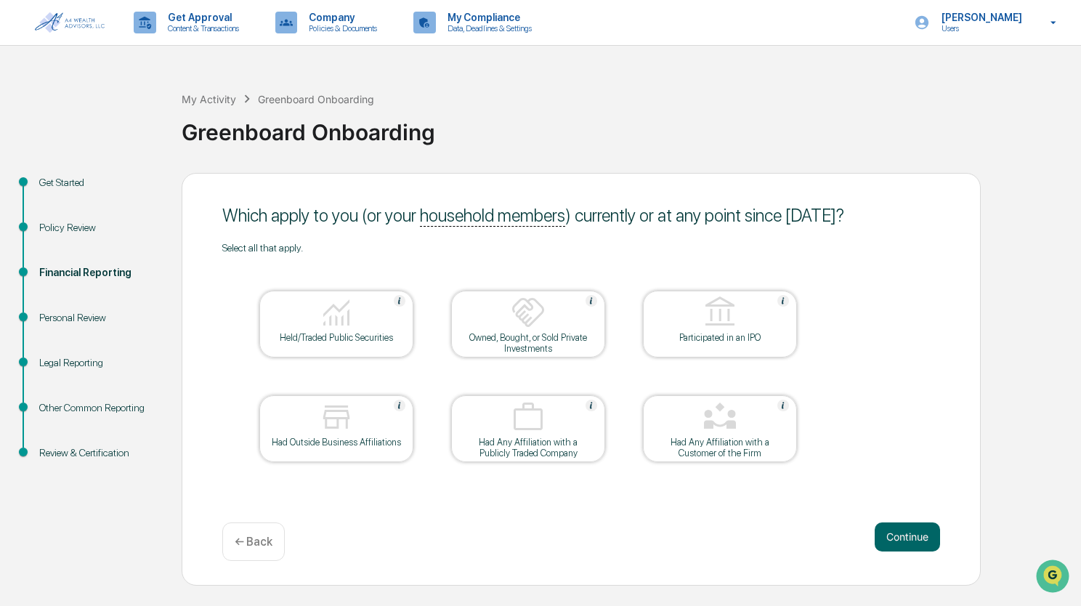
click at [299, 336] on div "Held/Traded Public Securities" at bounding box center [336, 337] width 131 height 11
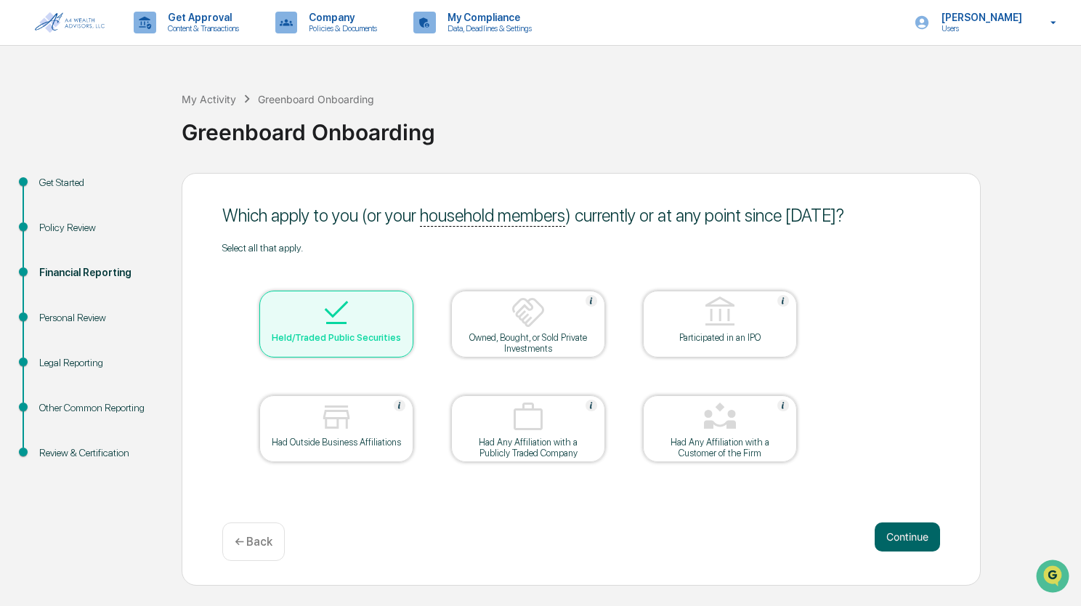
click at [340, 429] on img at bounding box center [336, 417] width 35 height 35
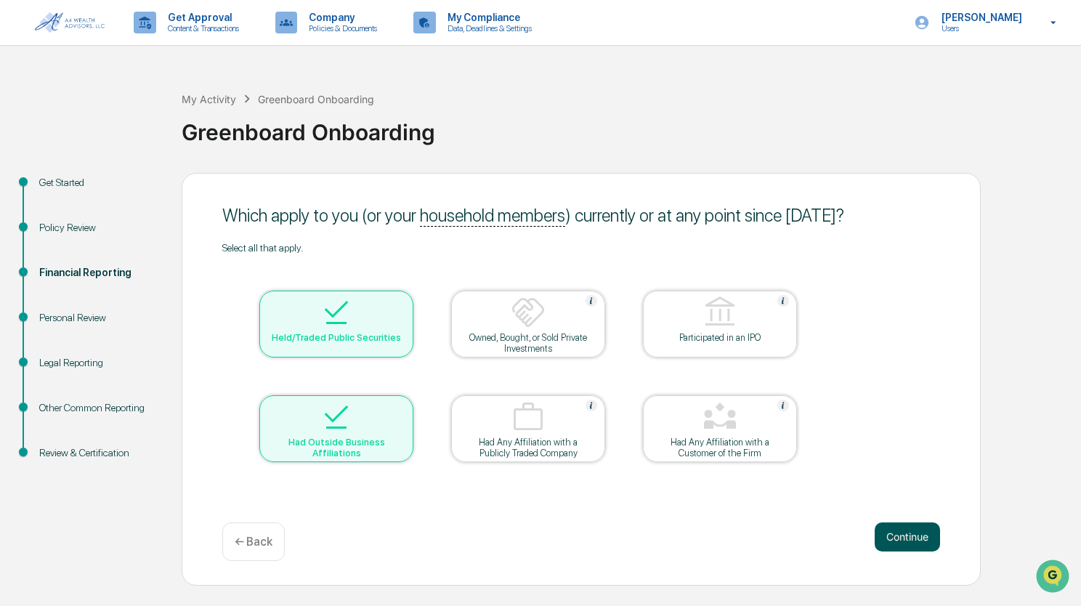
click at [900, 536] on button "Continue" at bounding box center [907, 536] width 65 height 29
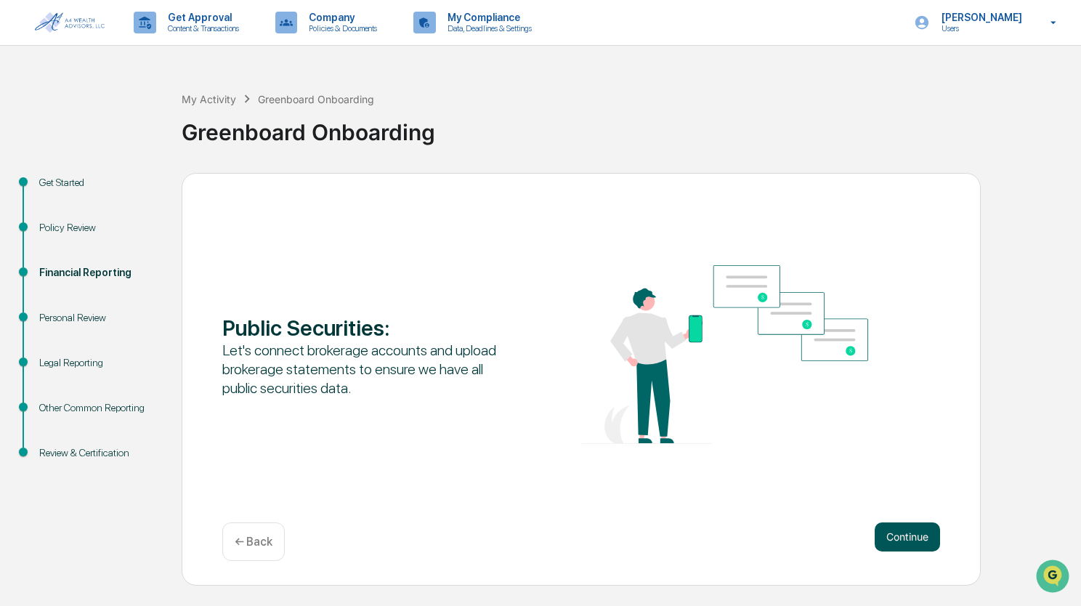
click at [900, 536] on button "Continue" at bounding box center [907, 536] width 65 height 29
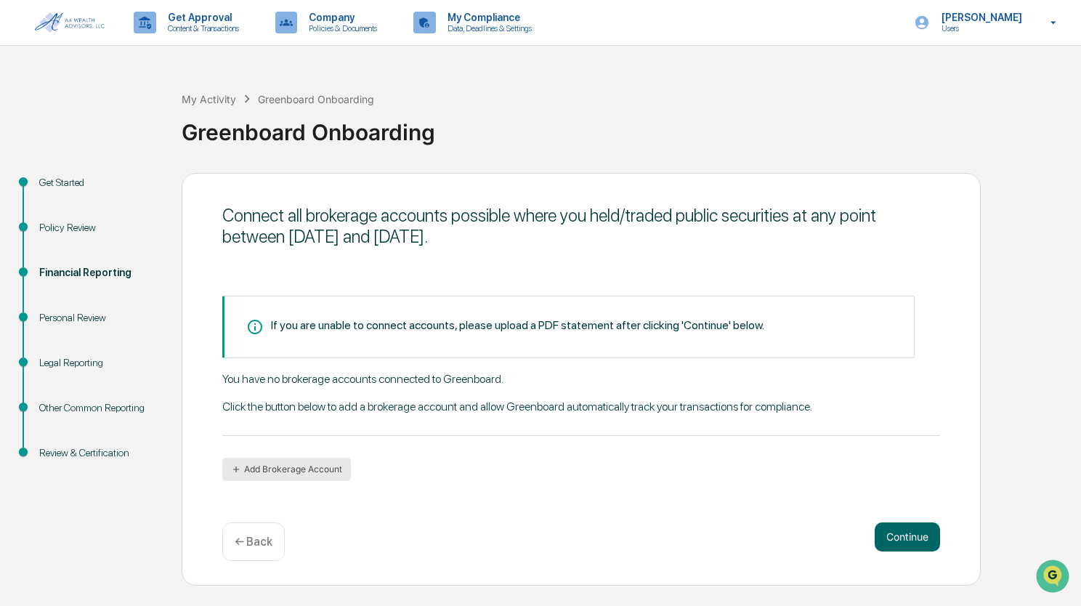
click at [291, 472] on button "Add Brokerage Account" at bounding box center [286, 469] width 129 height 23
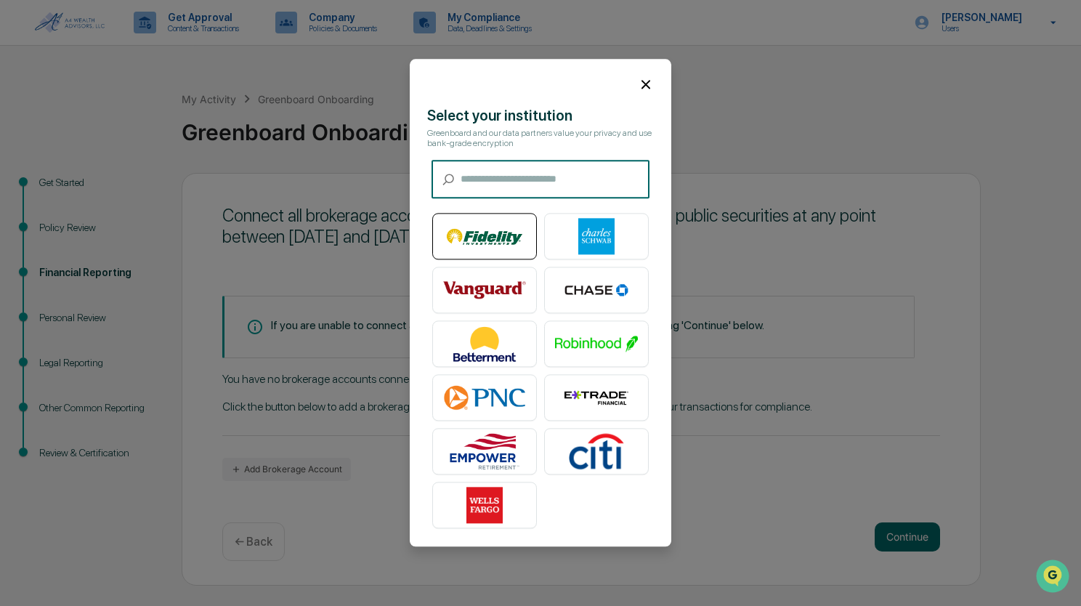
click at [504, 233] on img at bounding box center [484, 237] width 83 height 36
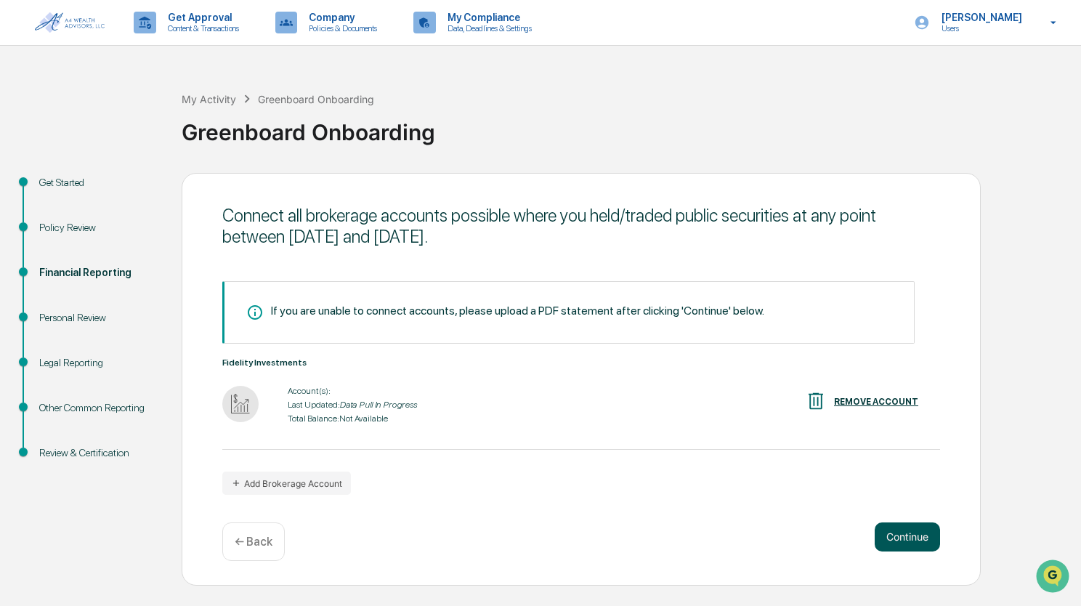
click at [904, 536] on button "Continue" at bounding box center [907, 536] width 65 height 29
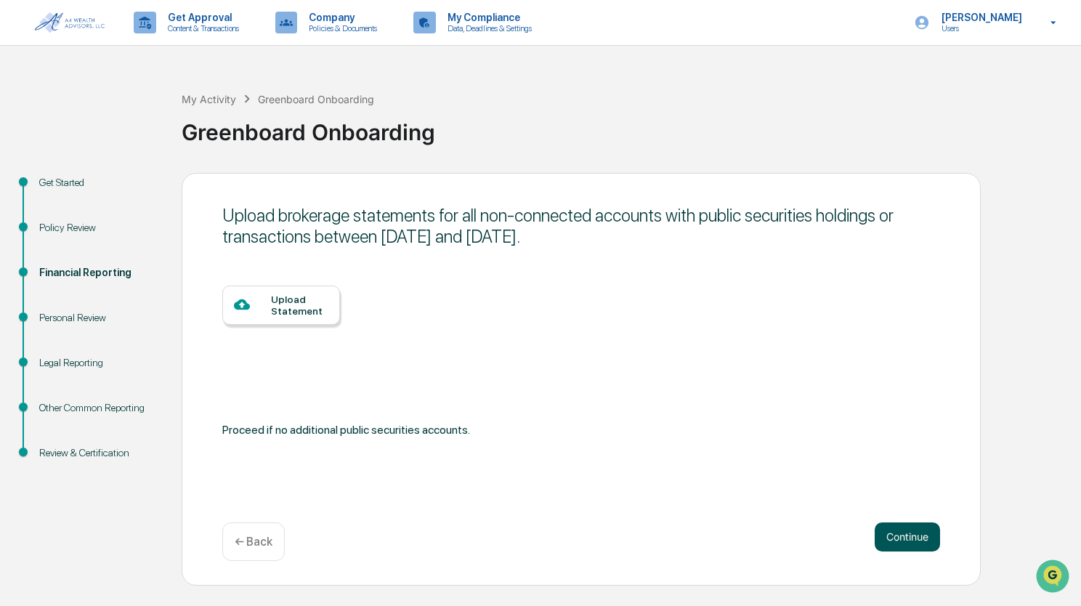
click at [927, 536] on button "Continue" at bounding box center [907, 536] width 65 height 29
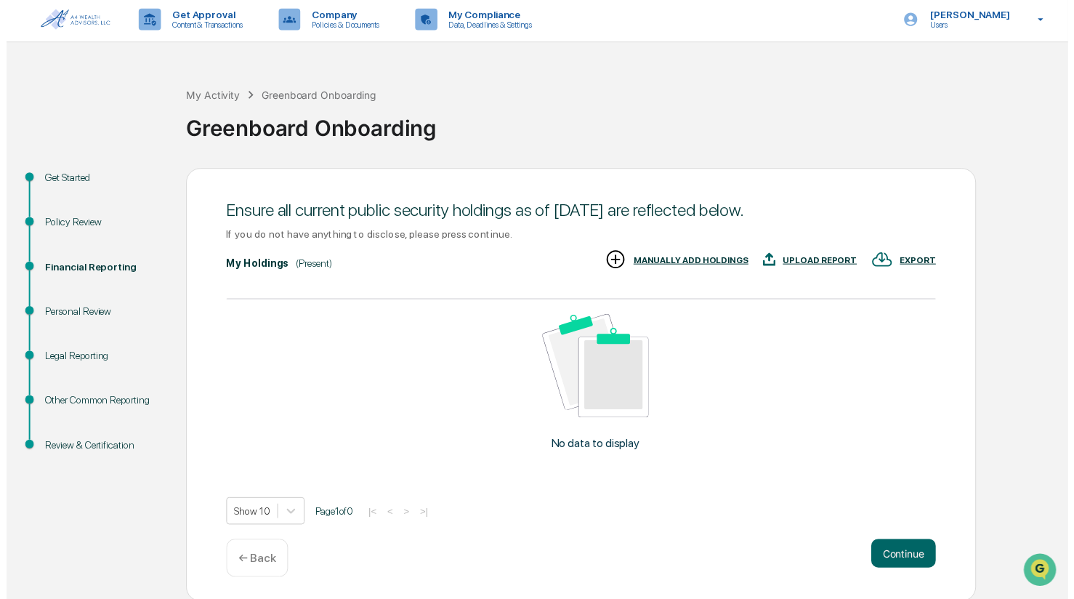
scroll to position [4, 0]
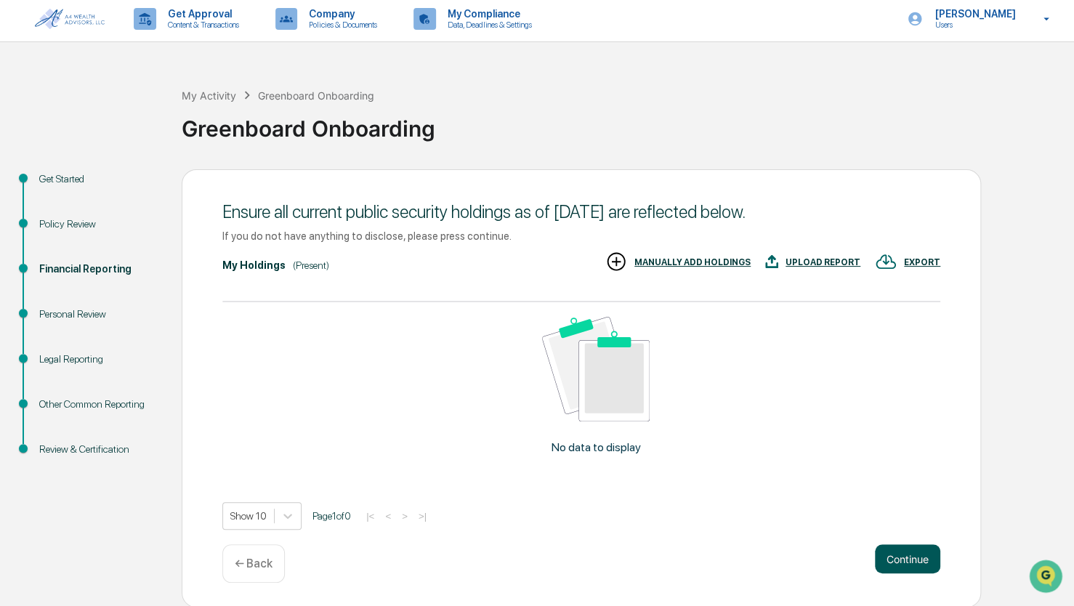
click at [906, 553] on button "Continue" at bounding box center [907, 558] width 65 height 29
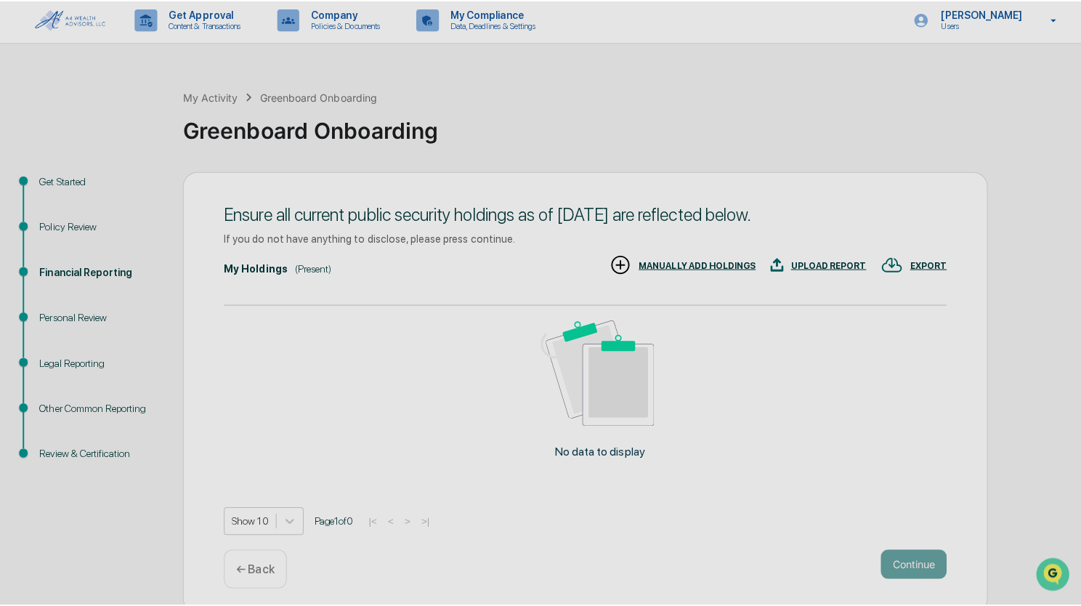
scroll to position [0, 0]
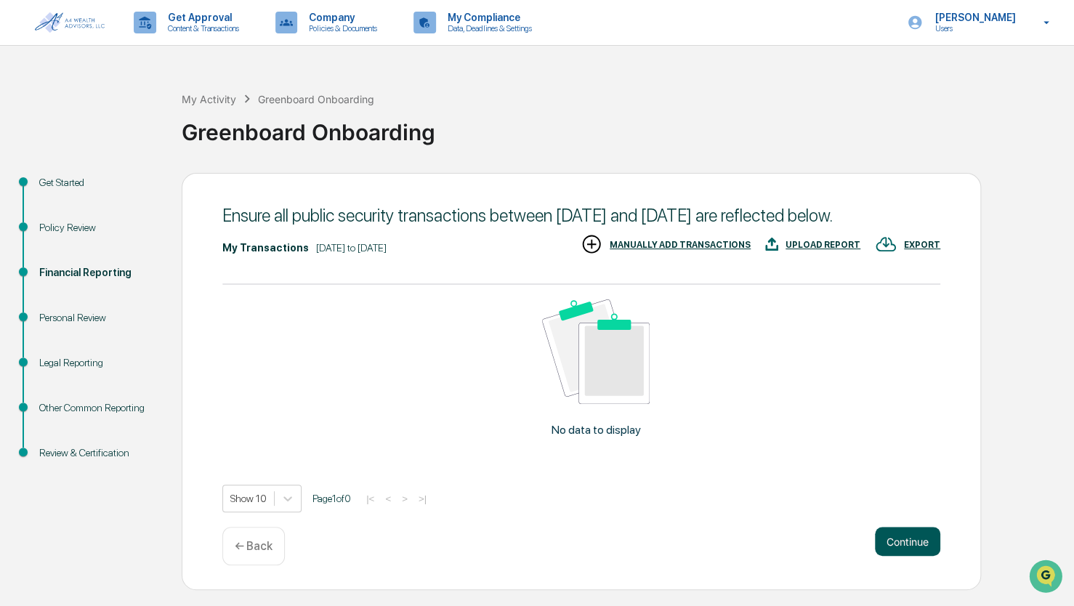
click at [919, 556] on button "Continue" at bounding box center [907, 541] width 65 height 29
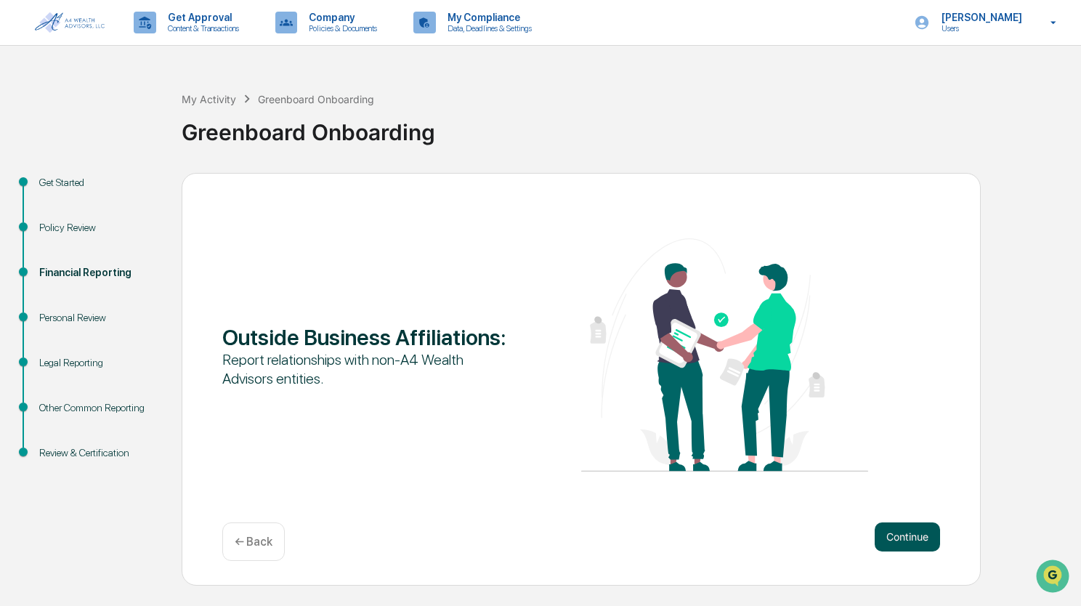
click at [913, 543] on button "Continue" at bounding box center [907, 536] width 65 height 29
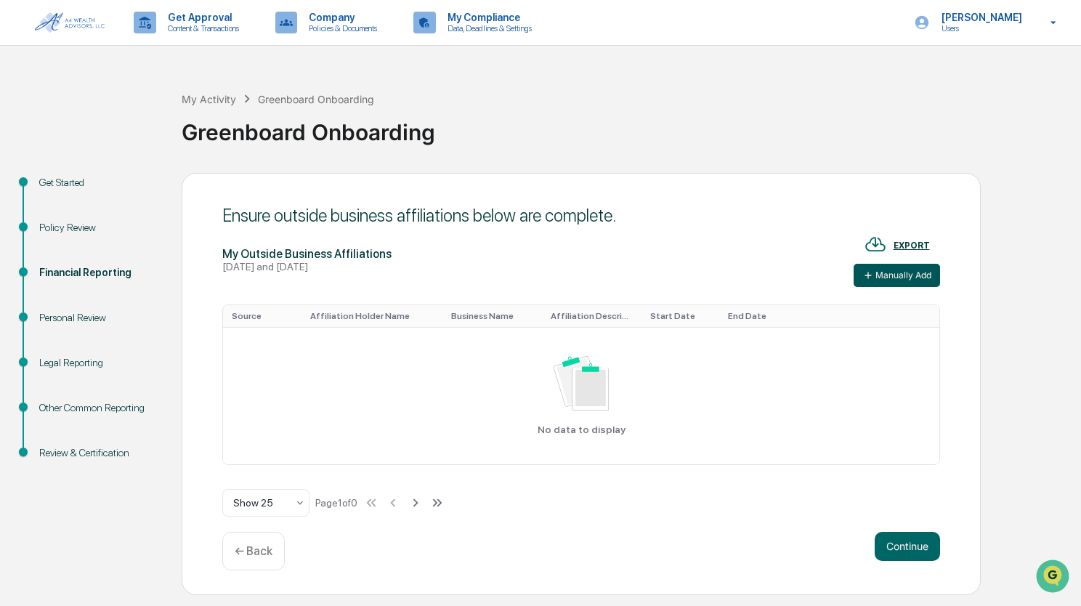
click at [889, 280] on button "Manually Add" at bounding box center [897, 275] width 86 height 23
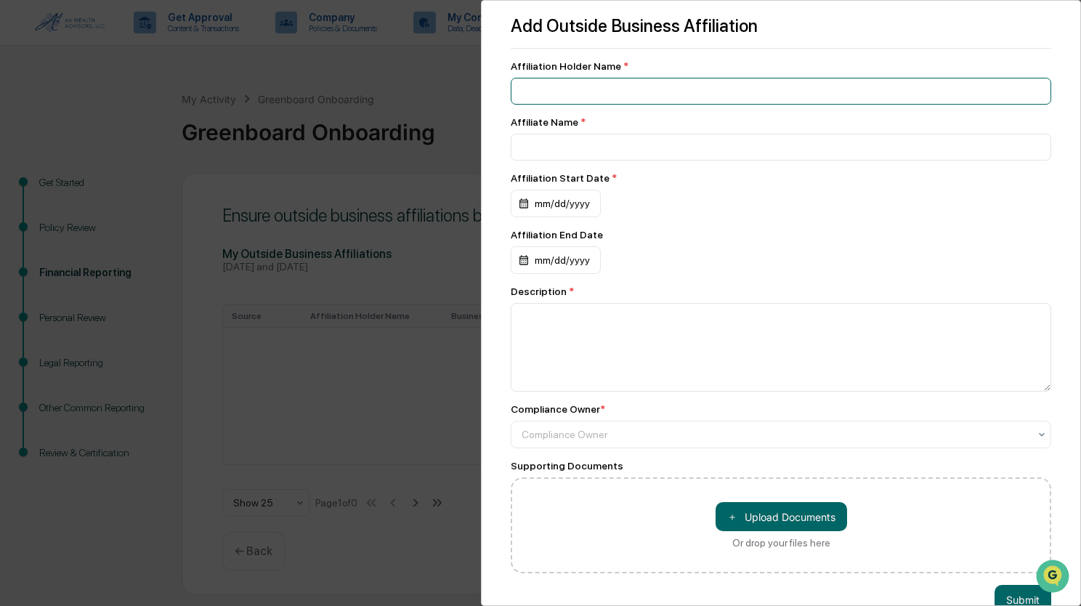
click at [578, 98] on input at bounding box center [781, 91] width 541 height 27
type input "**********"
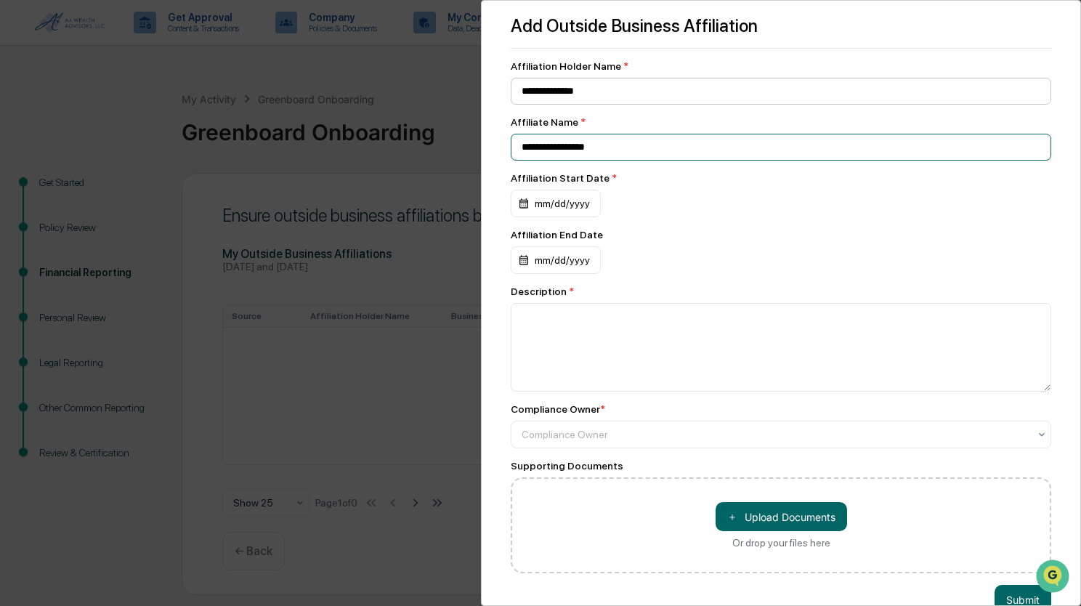
type input "**********"
click at [536, 206] on div "mm/dd/yyyy" at bounding box center [556, 204] width 90 height 28
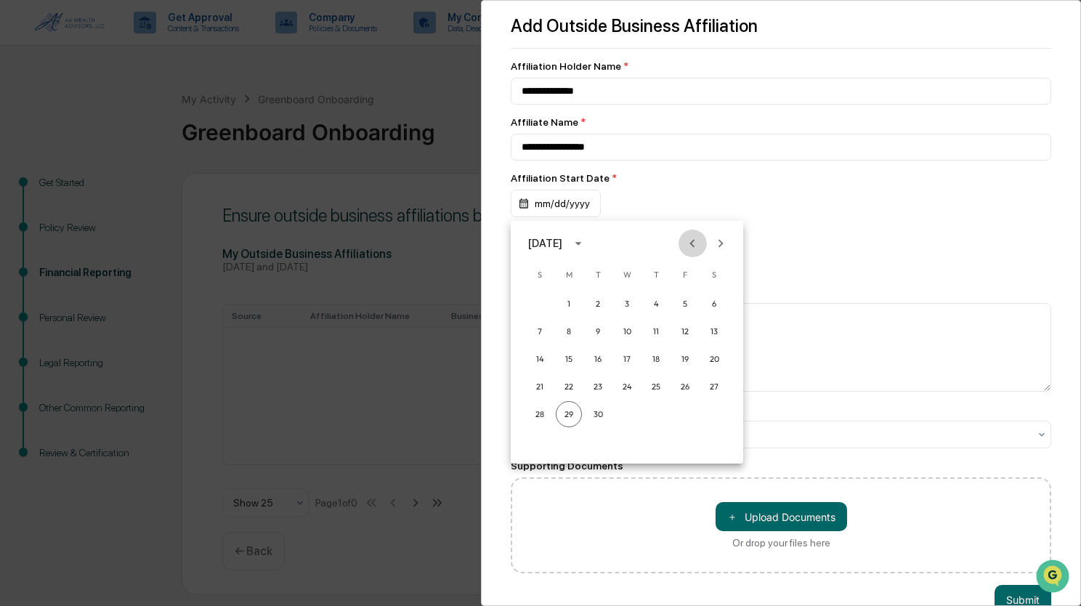
click at [695, 243] on icon "Previous month" at bounding box center [692, 243] width 16 height 16
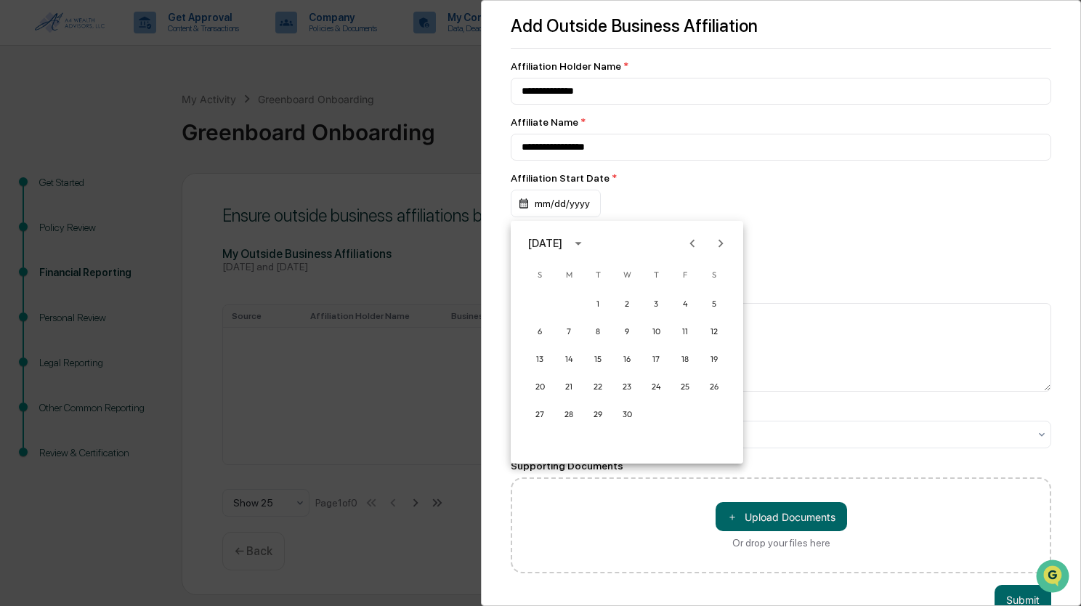
click at [695, 243] on icon "Previous month" at bounding box center [692, 243] width 16 height 16
click at [722, 242] on icon "Next month" at bounding box center [721, 243] width 16 height 16
click at [560, 329] on button "3" at bounding box center [569, 331] width 26 height 26
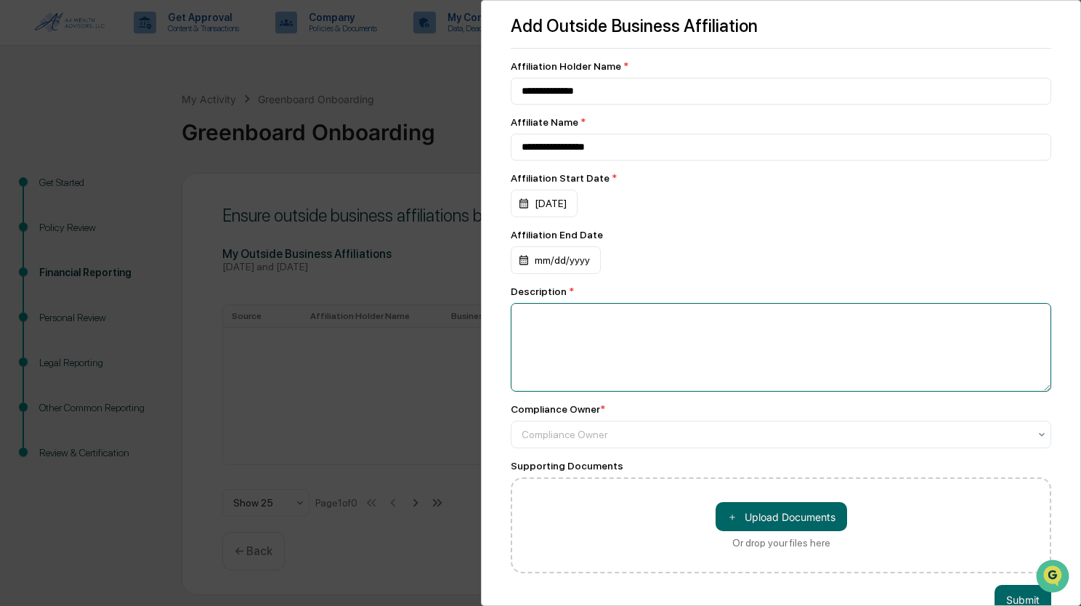
click at [564, 337] on textarea at bounding box center [781, 347] width 541 height 89
type textarea "**********"
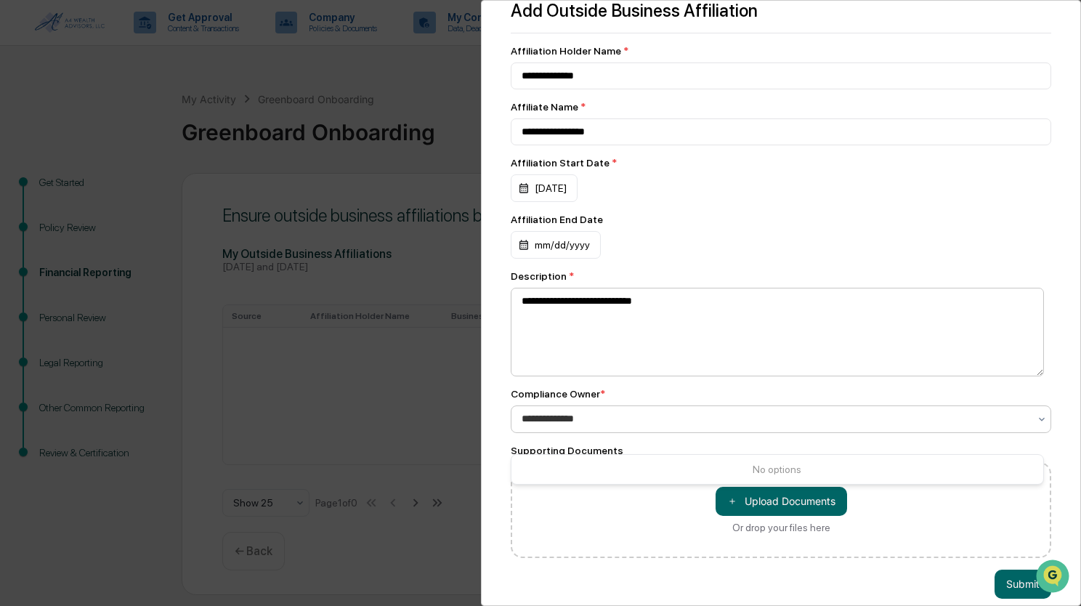
scroll to position [44, 0]
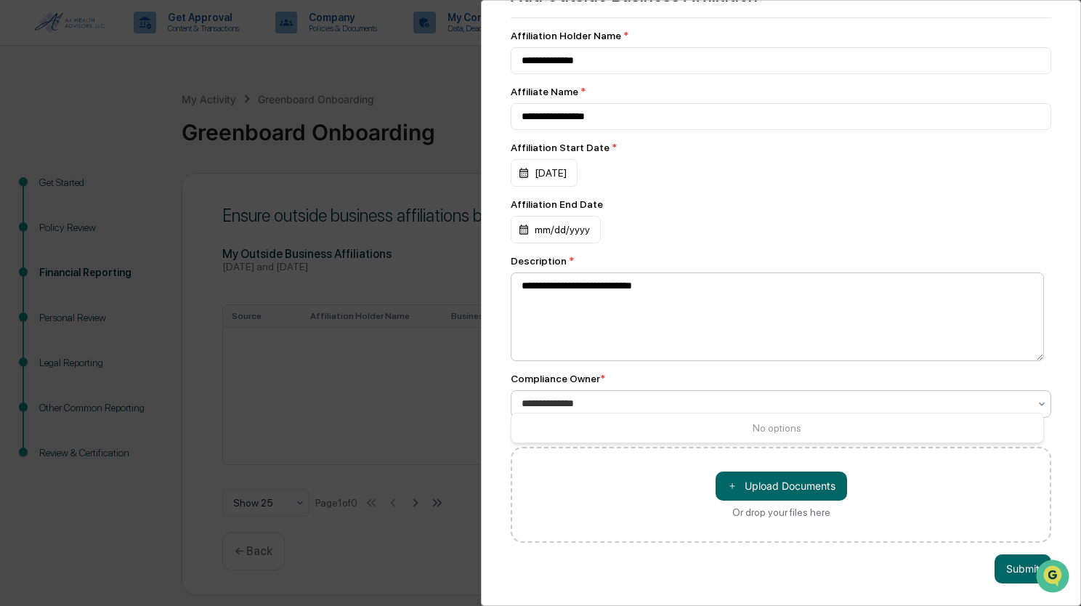
type input "**********"
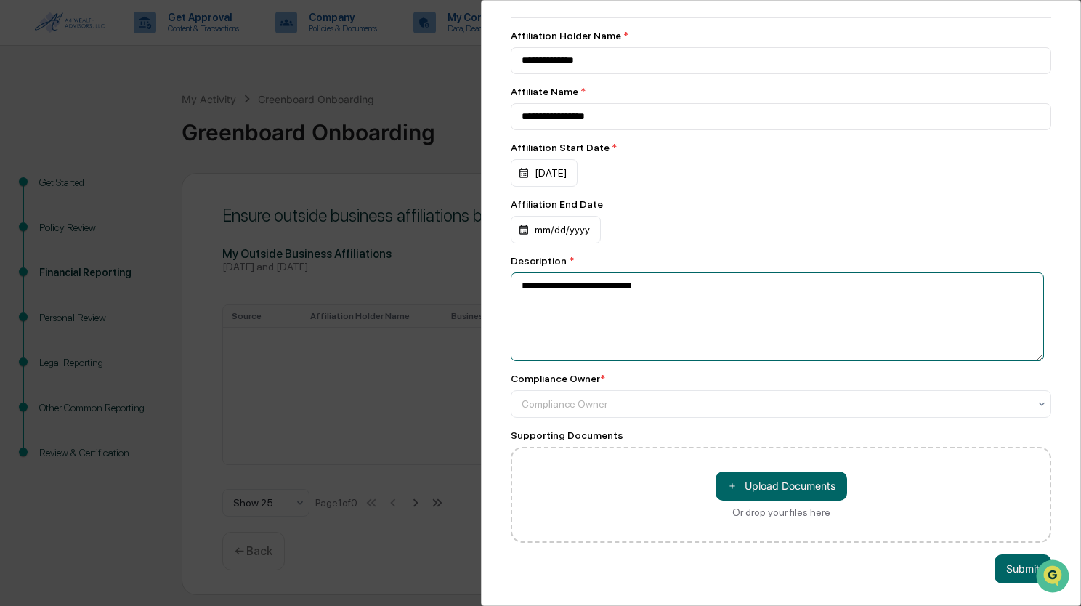
click at [680, 278] on textarea "**********" at bounding box center [777, 316] width 533 height 89
type textarea "**********"
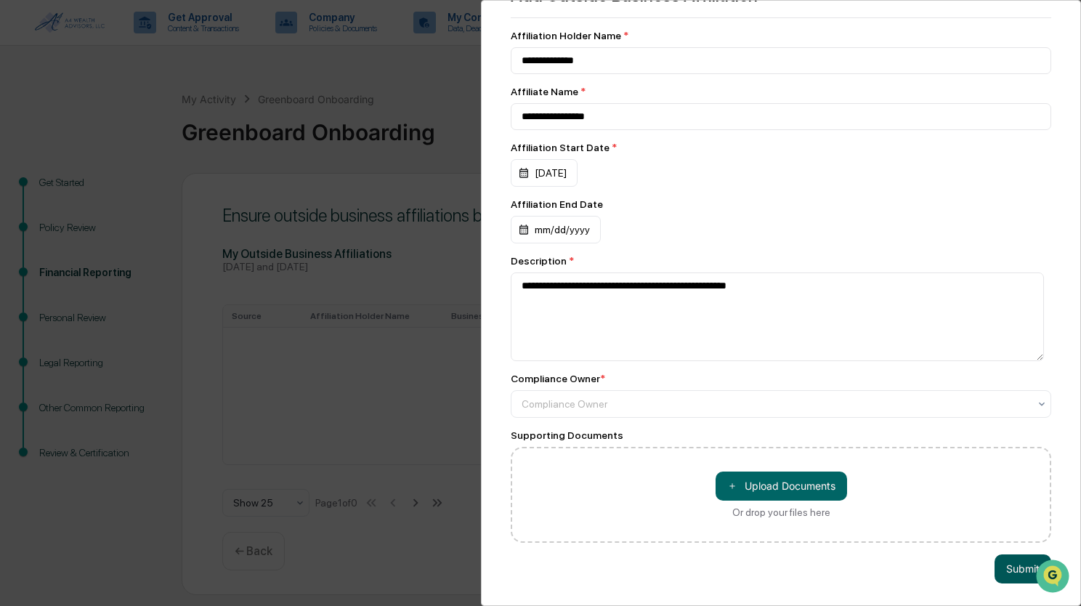
click at [1003, 560] on button "Submit" at bounding box center [1023, 568] width 57 height 29
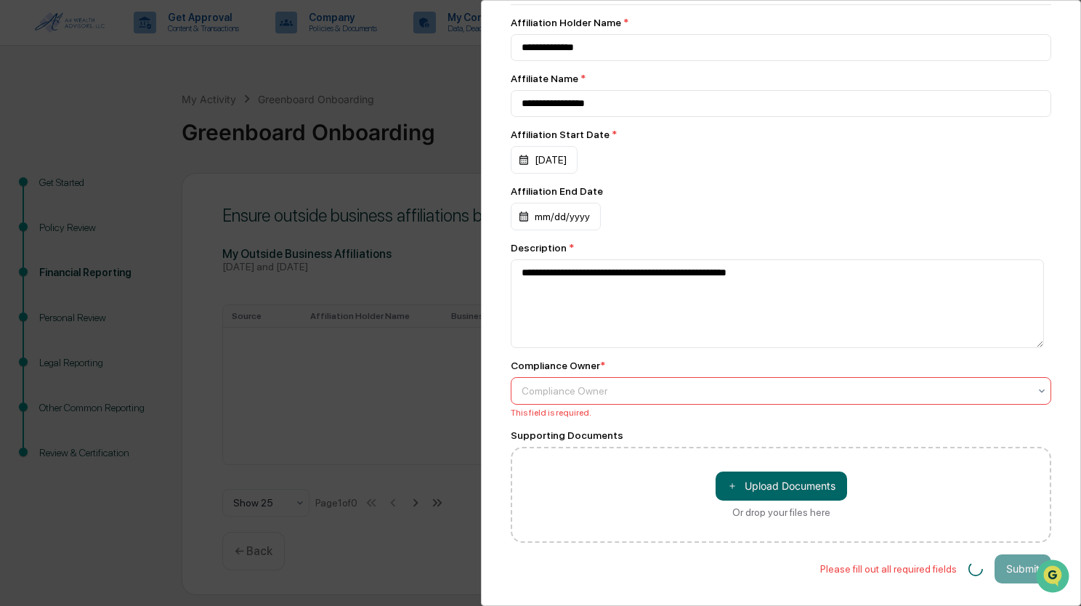
click at [572, 411] on div "Compliance Owner * Compliance Owner This field is required." at bounding box center [781, 389] width 541 height 58
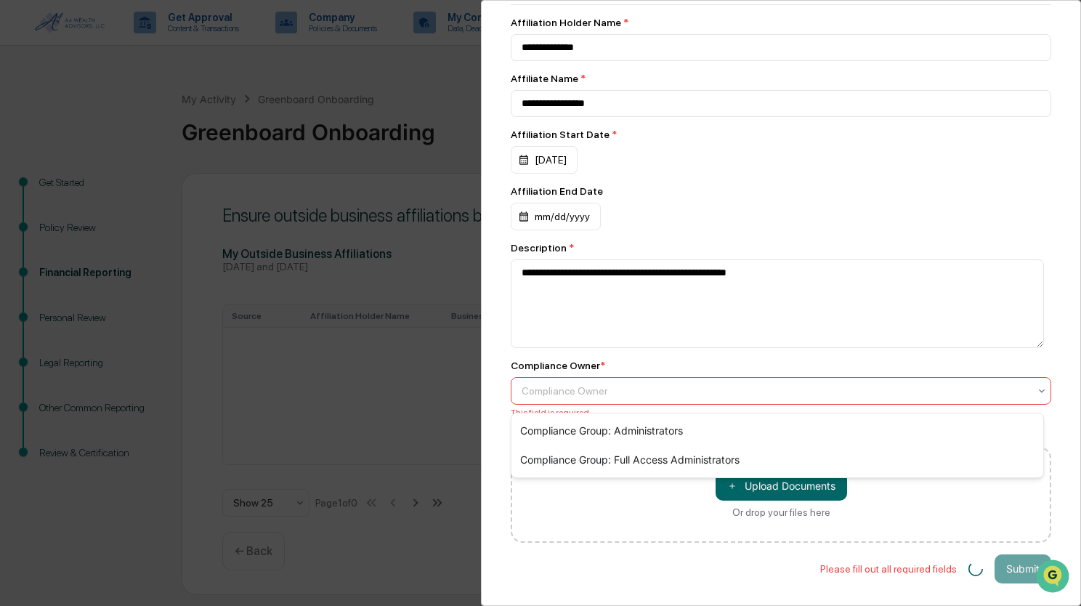
click at [584, 387] on div "Compliance Owner" at bounding box center [775, 391] width 522 height 20
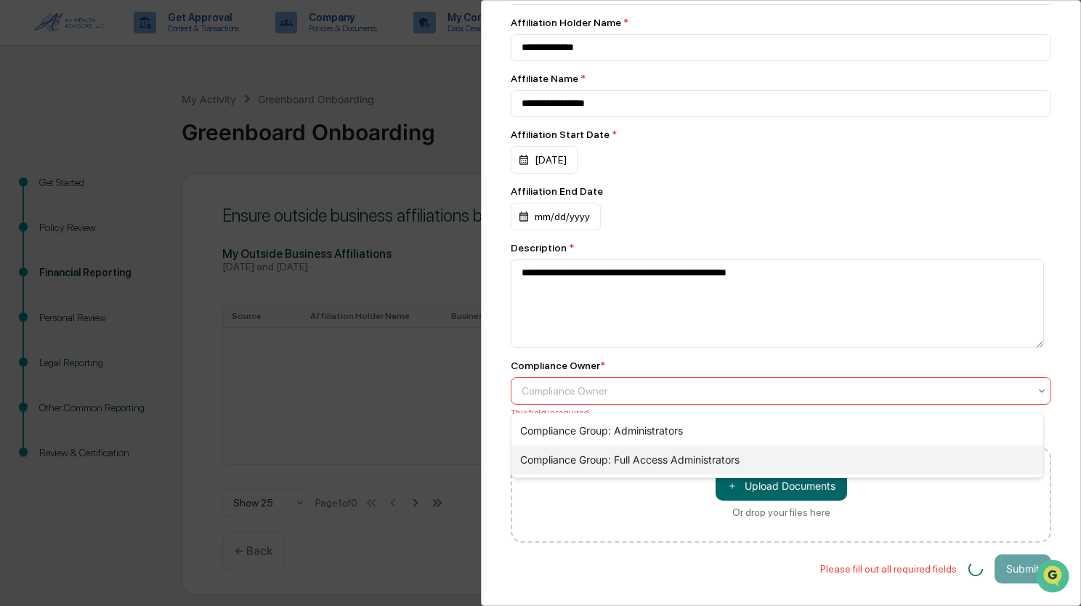
click at [596, 466] on div "Compliance Group: Full Access Administrators" at bounding box center [778, 459] width 532 height 29
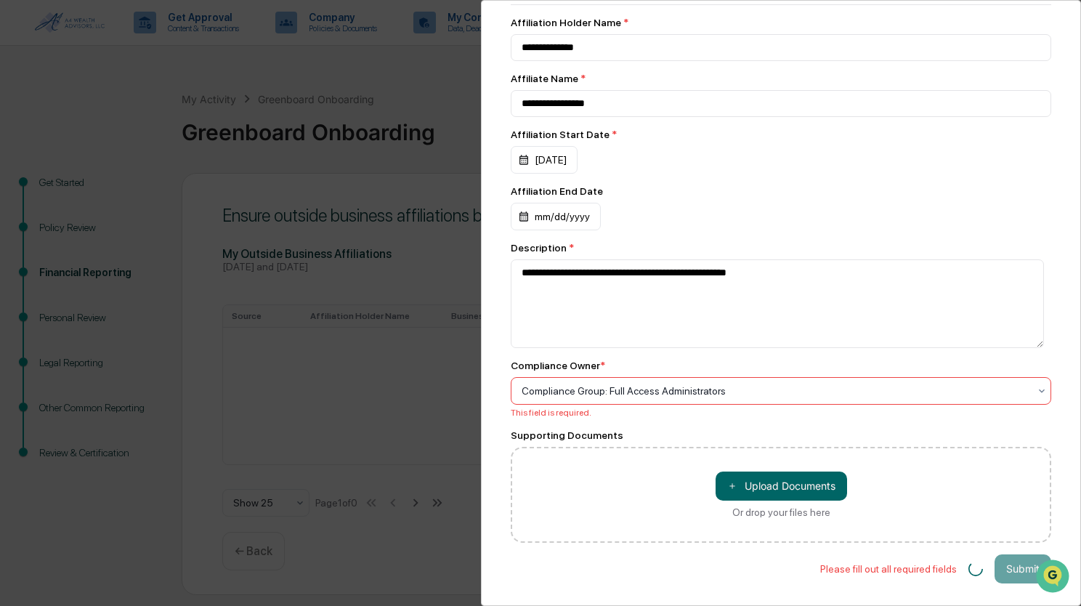
scroll to position [57, 0]
click at [966, 410] on div "**********" at bounding box center [781, 280] width 541 height 526
click at [841, 391] on div "Compliance Group: Full Access Administrators" at bounding box center [775, 391] width 522 height 20
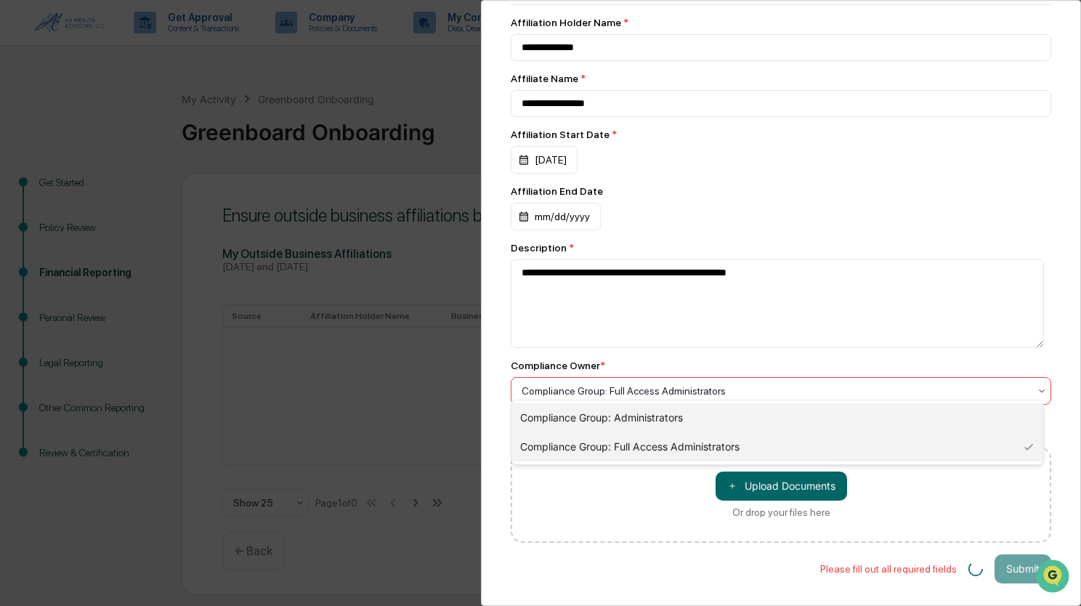
click at [690, 425] on div "Compliance Group: Administrators" at bounding box center [778, 417] width 532 height 29
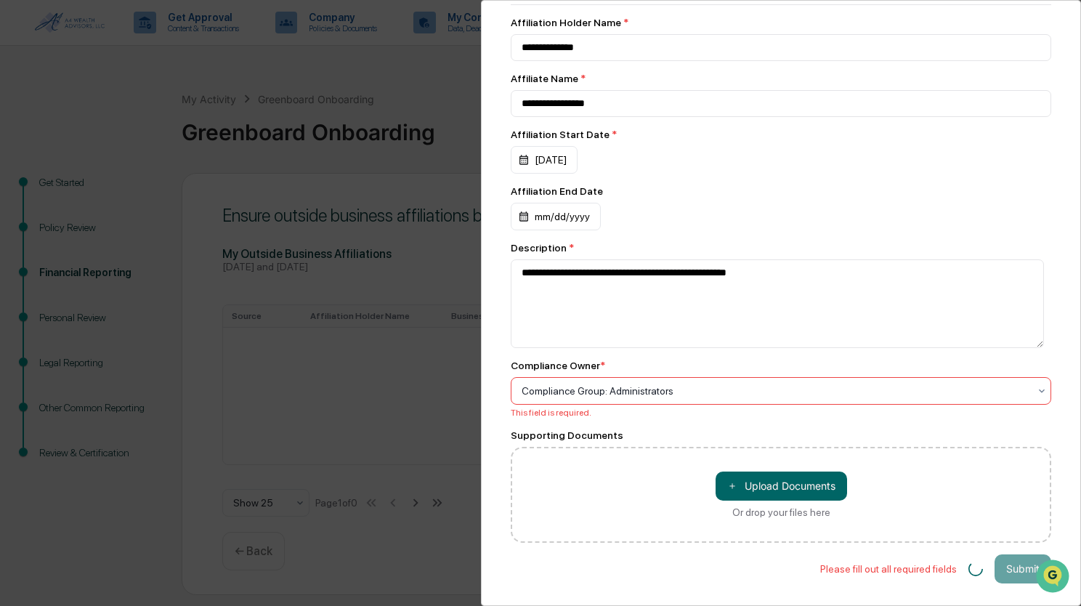
click at [713, 384] on div at bounding box center [775, 391] width 507 height 15
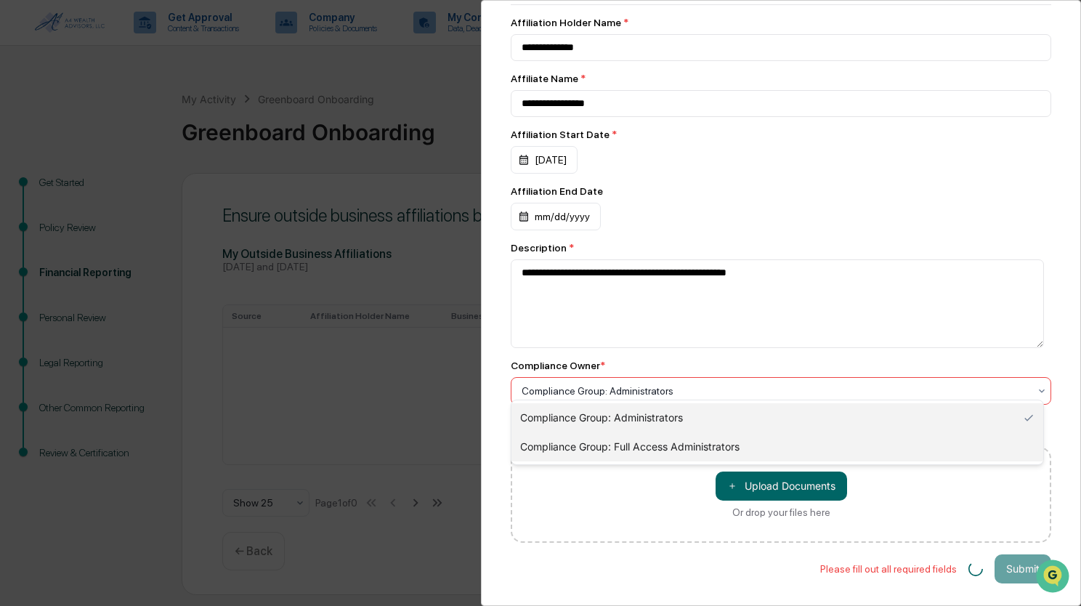
click at [663, 443] on div "Compliance Group: Full Access Administrators" at bounding box center [778, 446] width 532 height 29
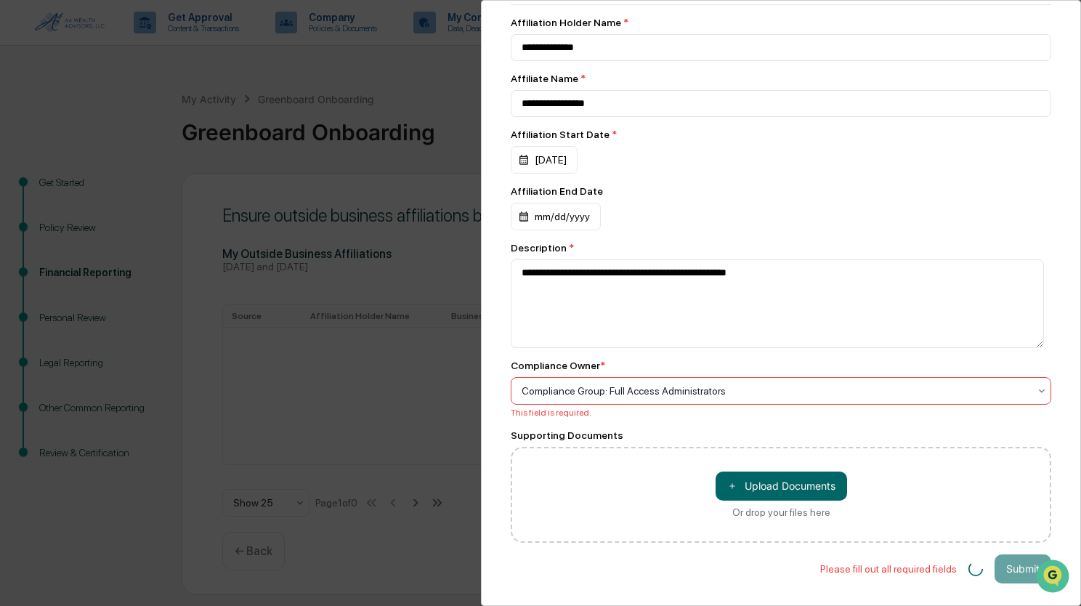
click at [642, 468] on div "＋ Upload Documents Or drop your files here" at bounding box center [781, 495] width 541 height 96
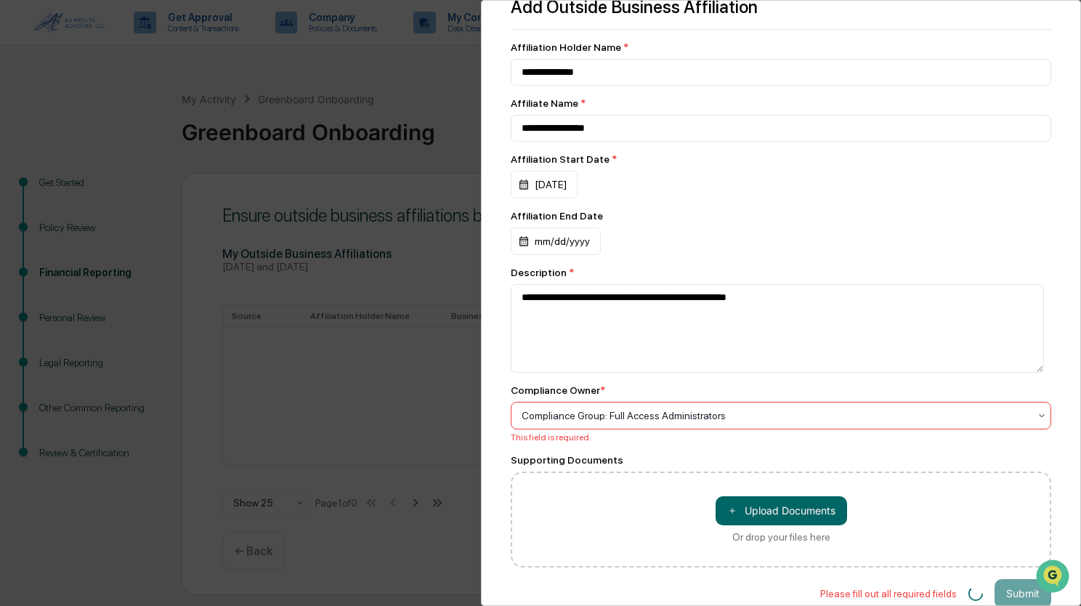
scroll to position [0, 0]
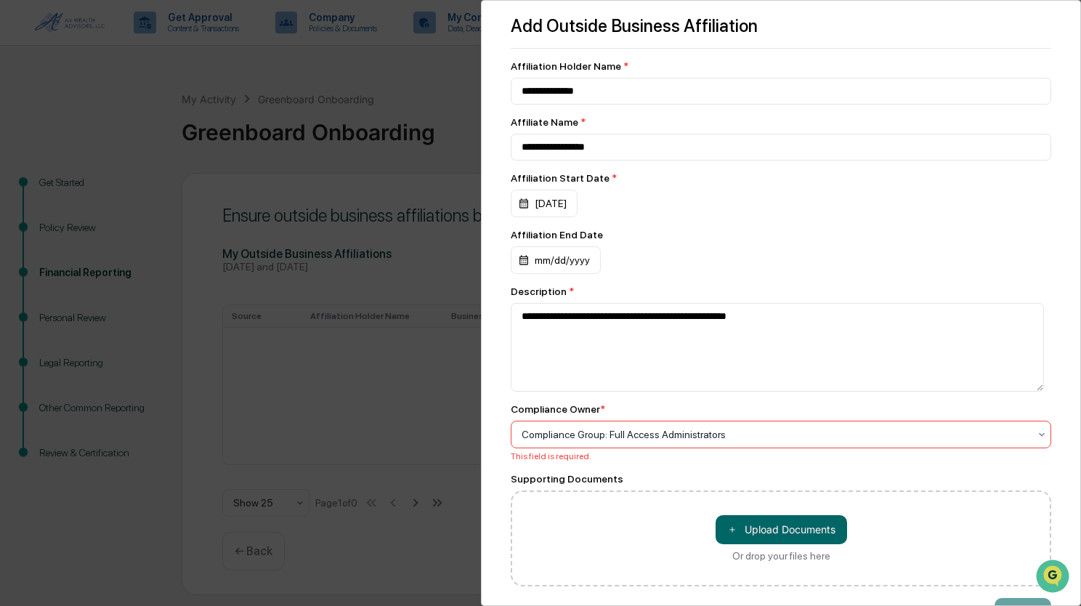
click at [440, 416] on div "**********" at bounding box center [540, 303] width 1081 height 606
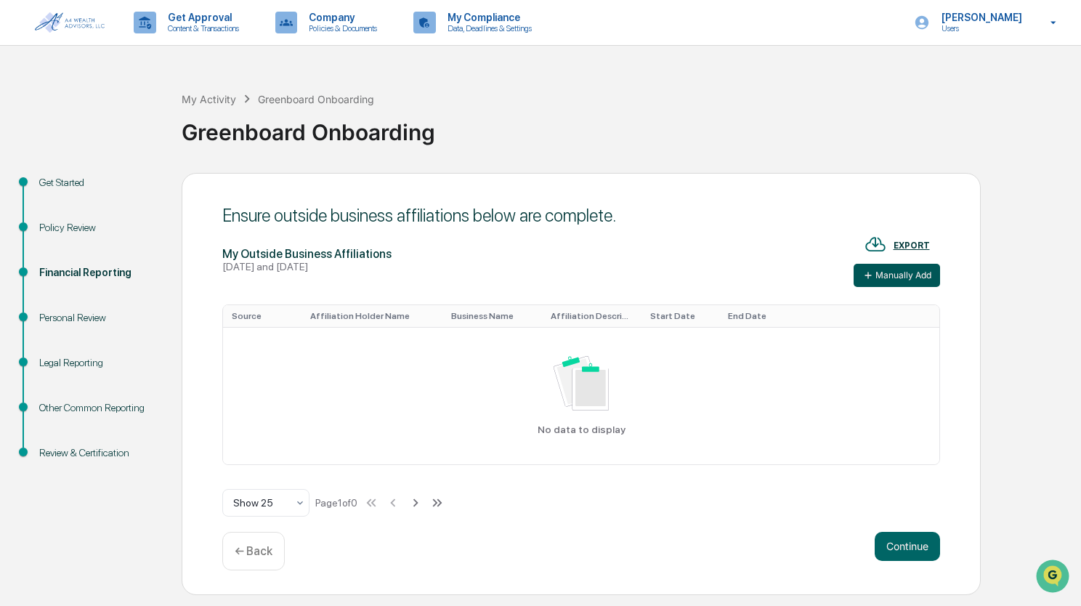
click at [895, 272] on button "Manually Add" at bounding box center [897, 275] width 86 height 23
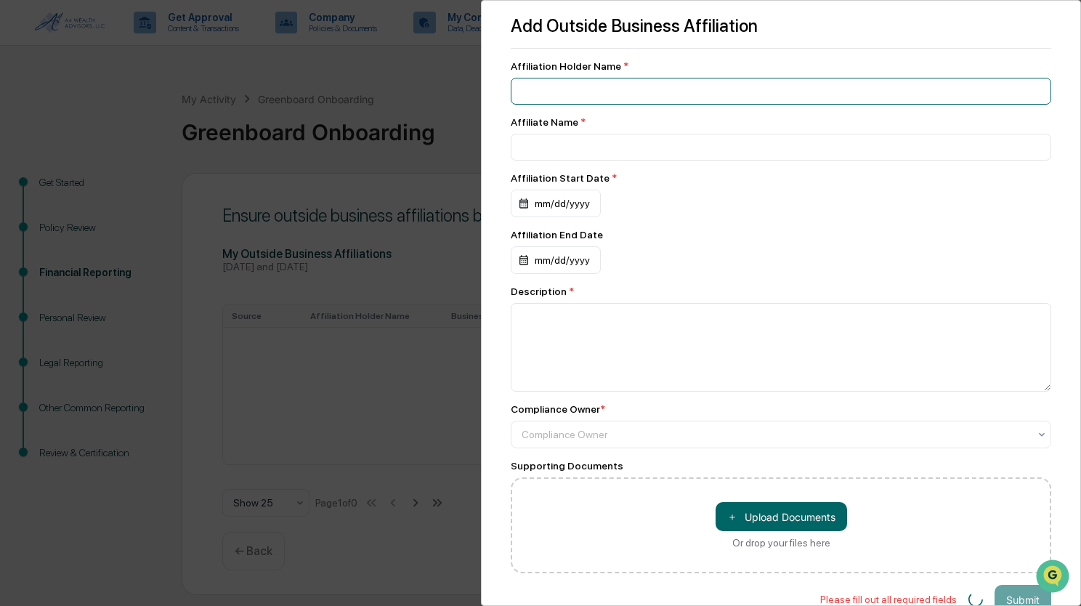
click at [546, 84] on input at bounding box center [781, 91] width 541 height 27
type input "**********"
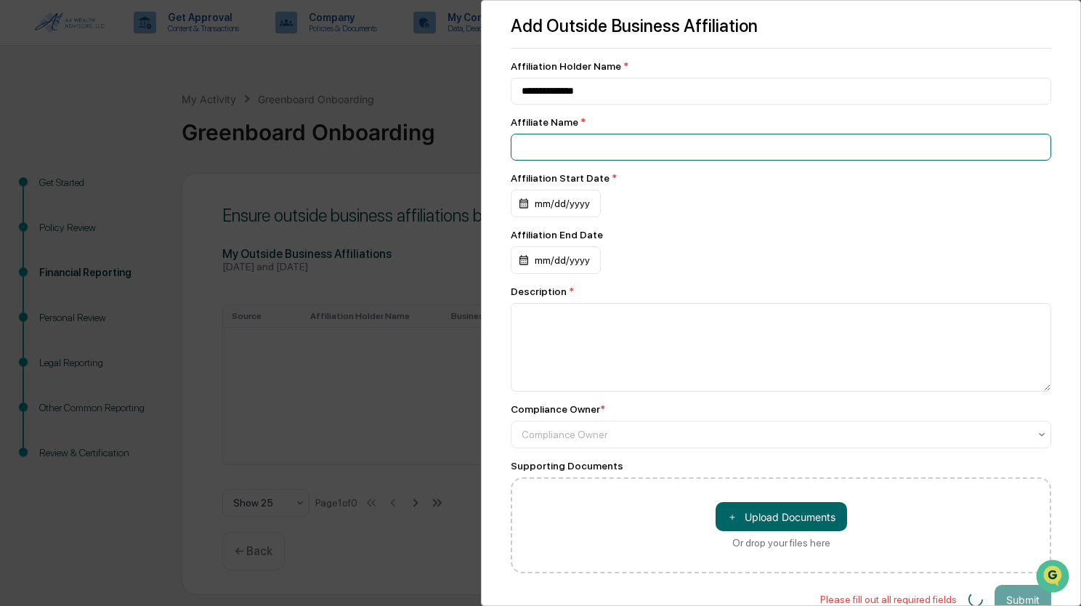
click at [530, 149] on input at bounding box center [781, 147] width 541 height 27
type input "**********"
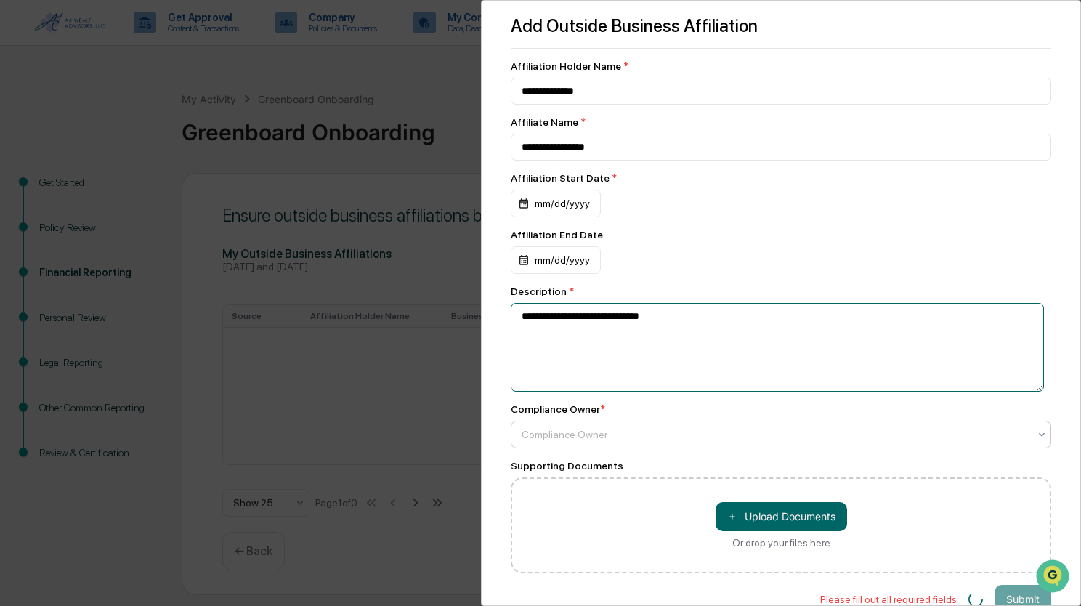
type textarea "**********"
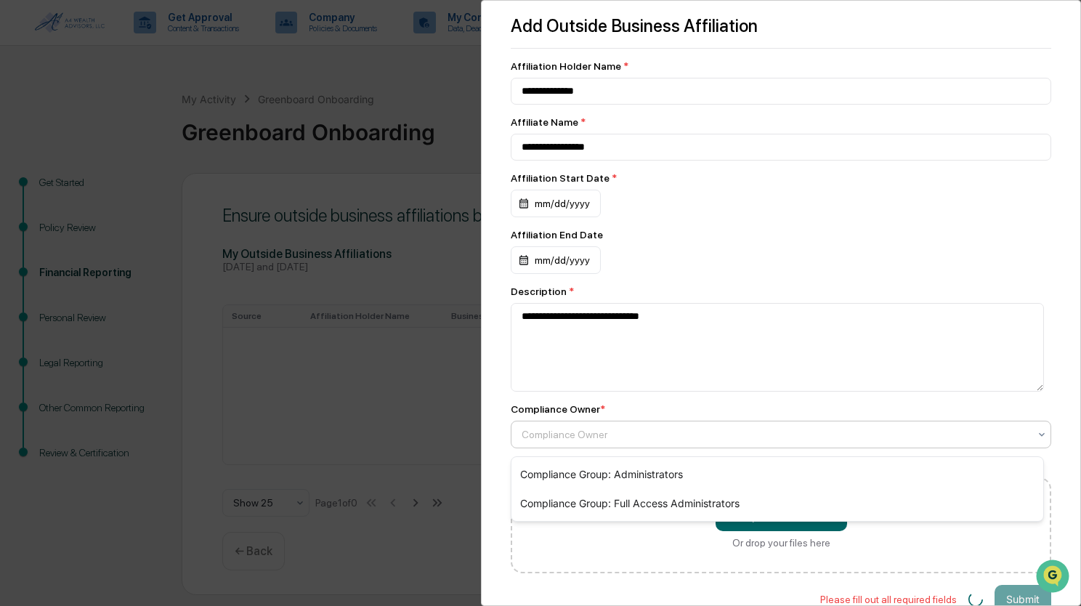
click at [628, 442] on div at bounding box center [775, 434] width 507 height 15
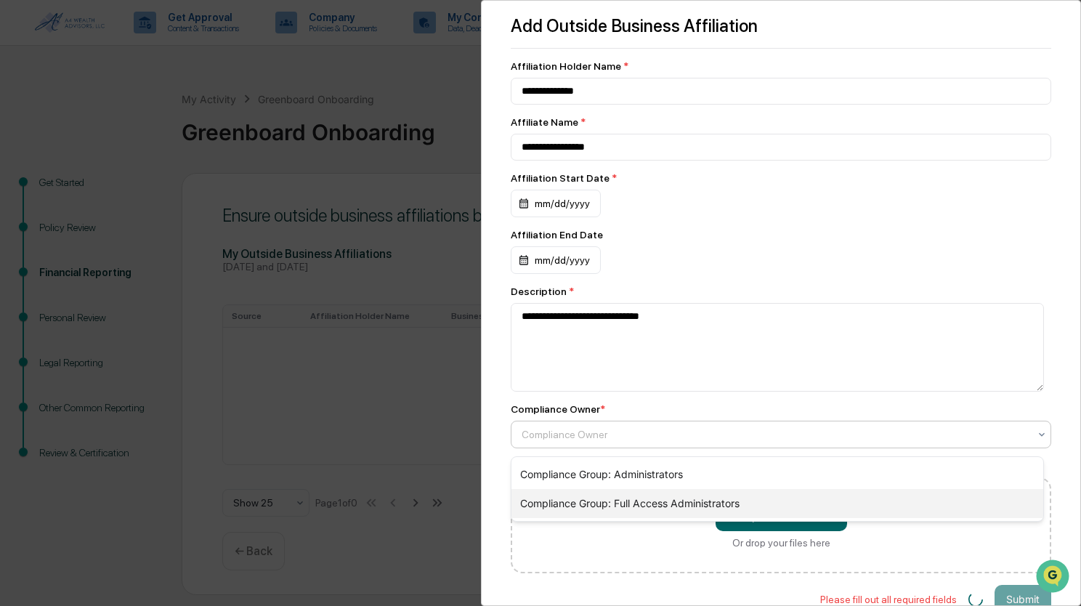
click at [608, 498] on div "Compliance Group: Full Access Administrators" at bounding box center [778, 503] width 532 height 29
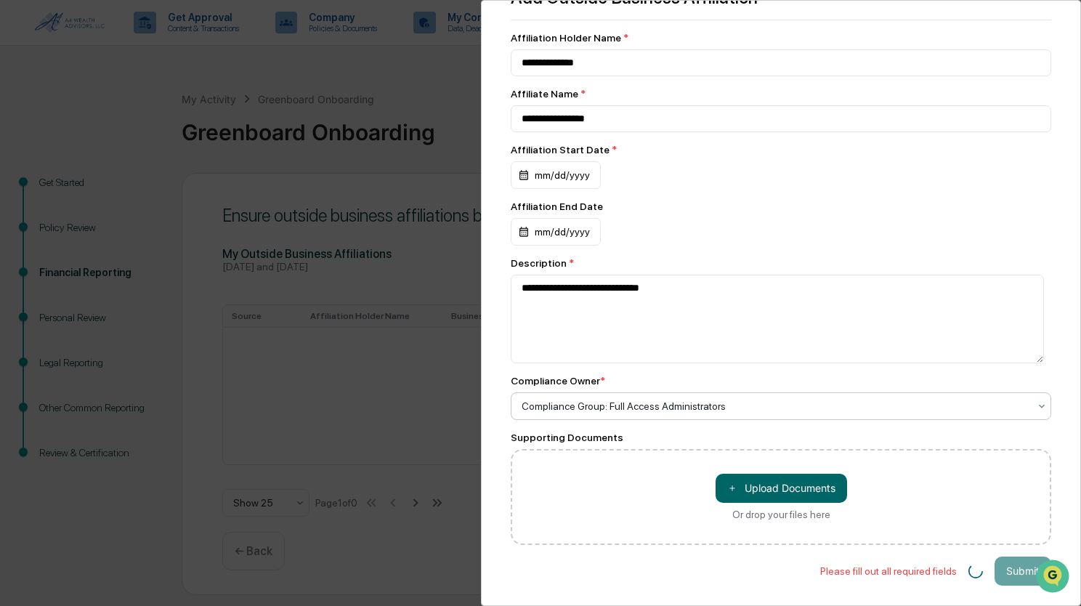
scroll to position [44, 0]
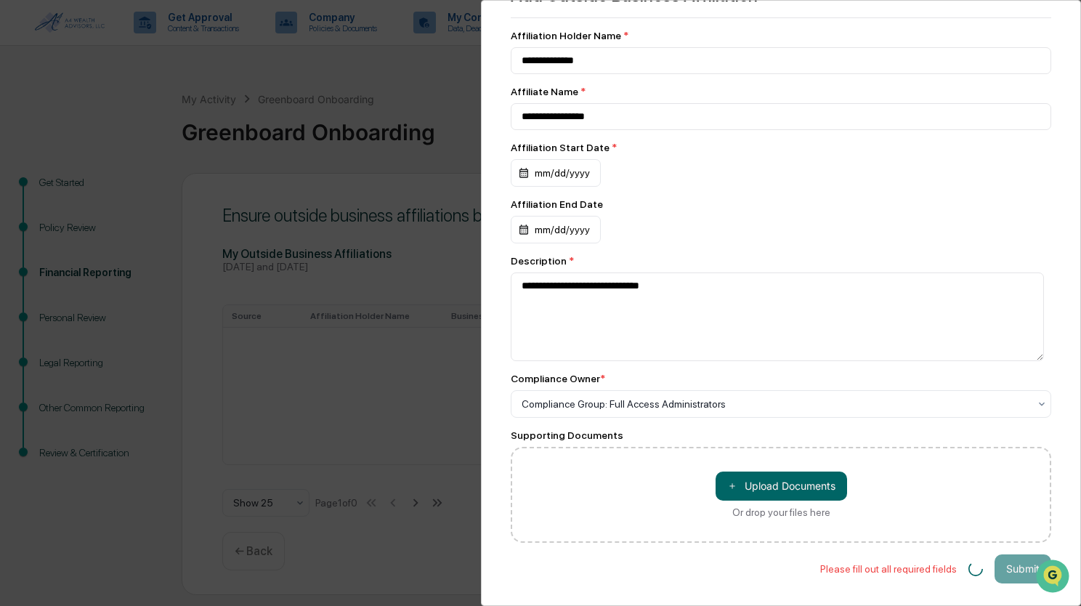
click at [844, 146] on div "Affiliation Start Date * mm/dd/yyyy" at bounding box center [781, 164] width 541 height 45
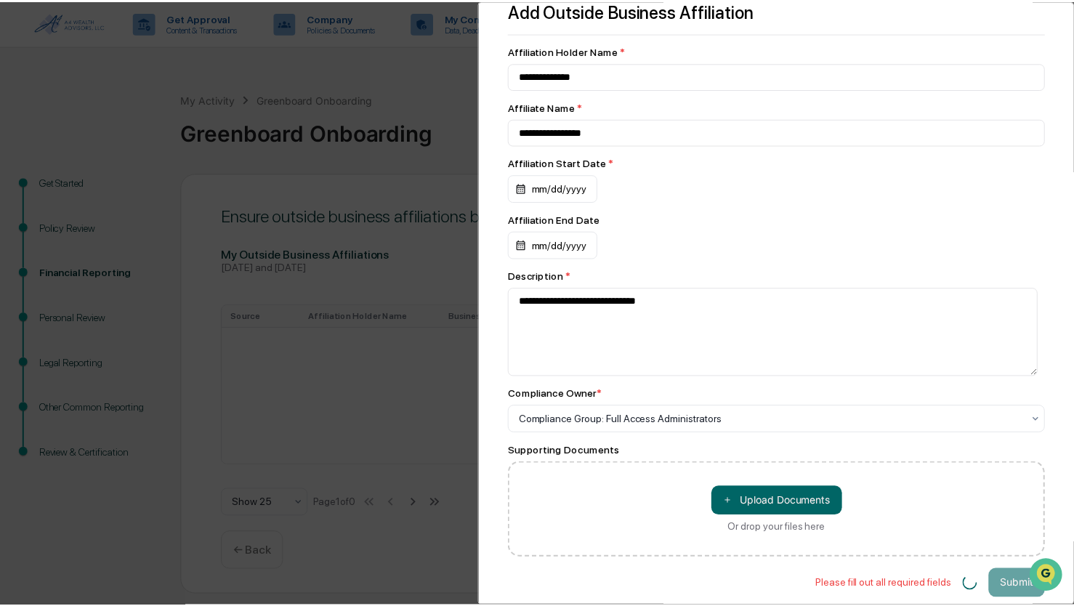
scroll to position [0, 0]
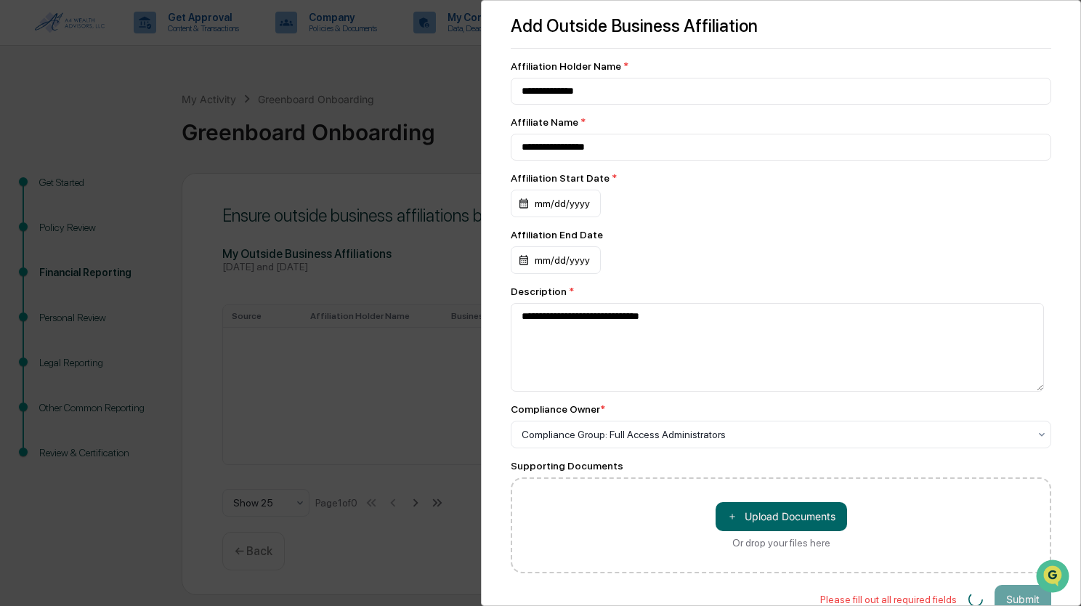
click at [368, 434] on div "**********" at bounding box center [540, 303] width 1081 height 606
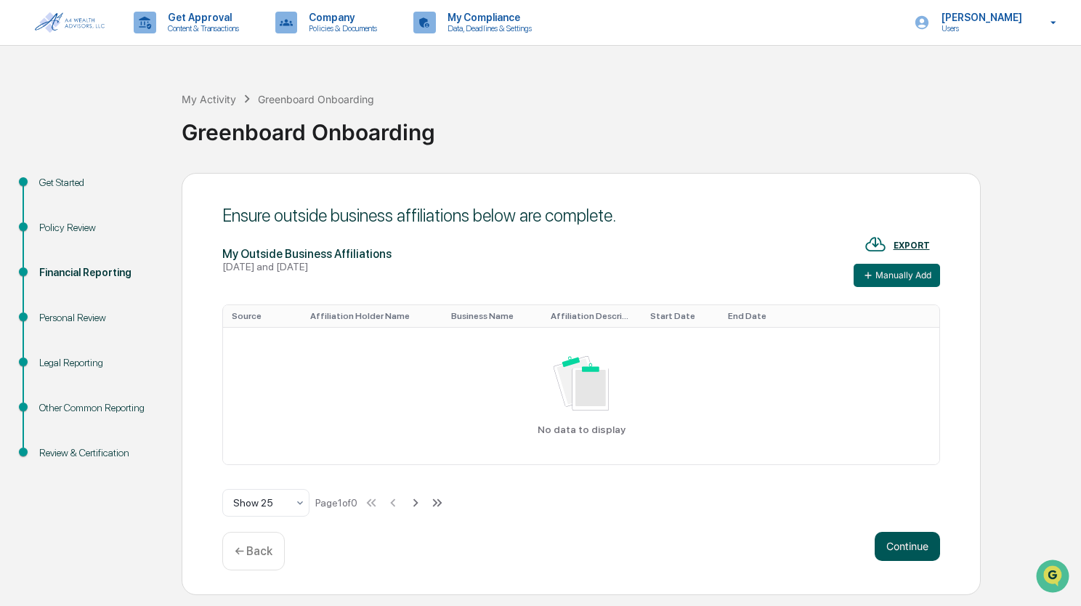
click at [926, 560] on button "Continue" at bounding box center [907, 546] width 65 height 29
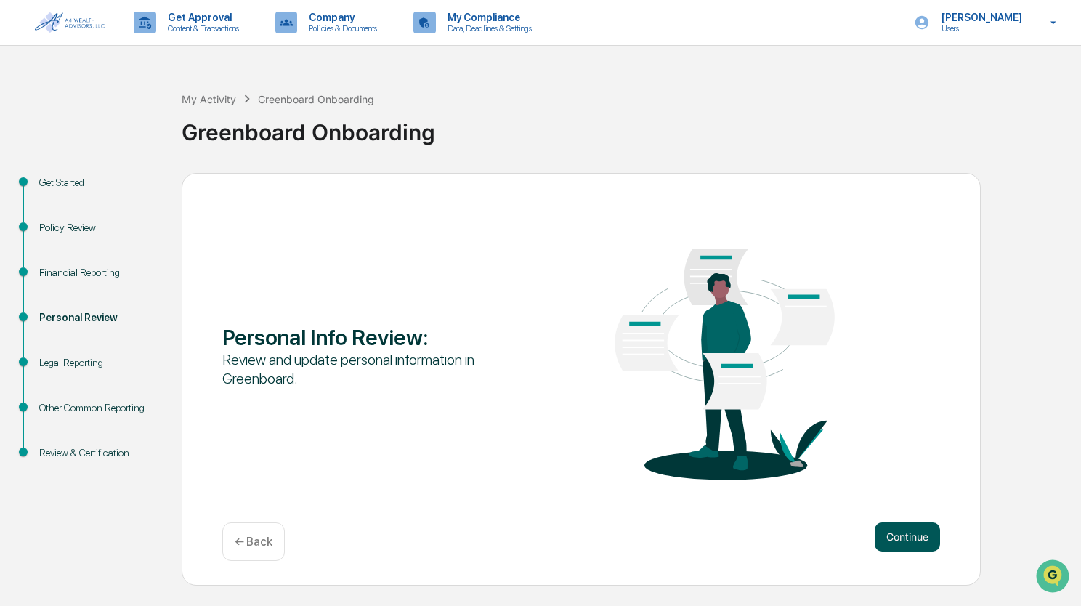
click at [894, 532] on button "Continue" at bounding box center [907, 536] width 65 height 29
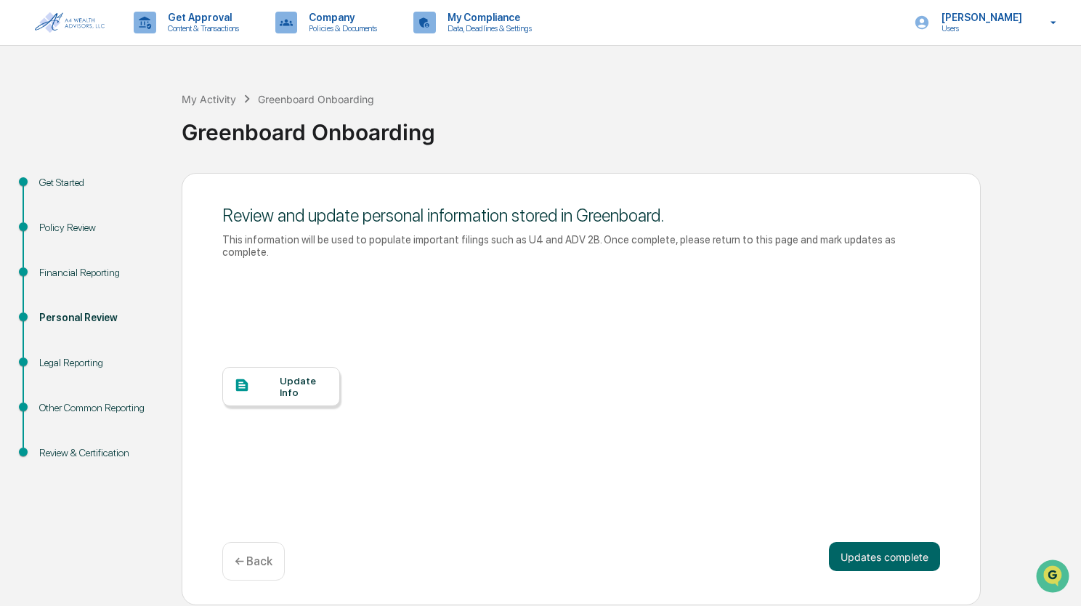
click at [272, 377] on div at bounding box center [257, 386] width 46 height 18
click at [892, 548] on button "Updates complete" at bounding box center [884, 556] width 111 height 29
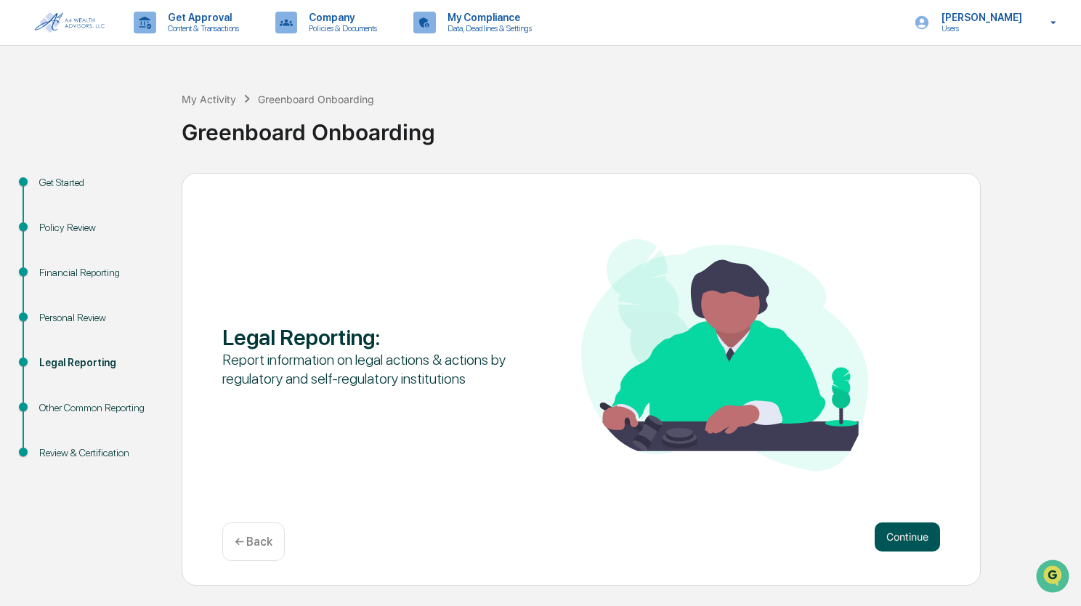
click at [936, 536] on button "Continue" at bounding box center [907, 536] width 65 height 29
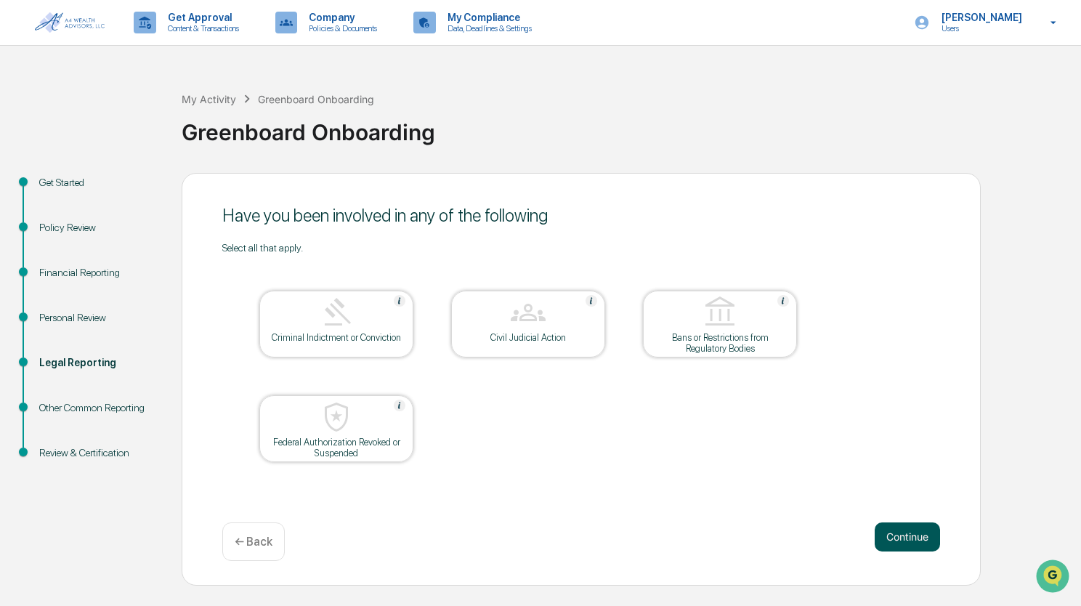
click at [936, 544] on button "Continue" at bounding box center [907, 536] width 65 height 29
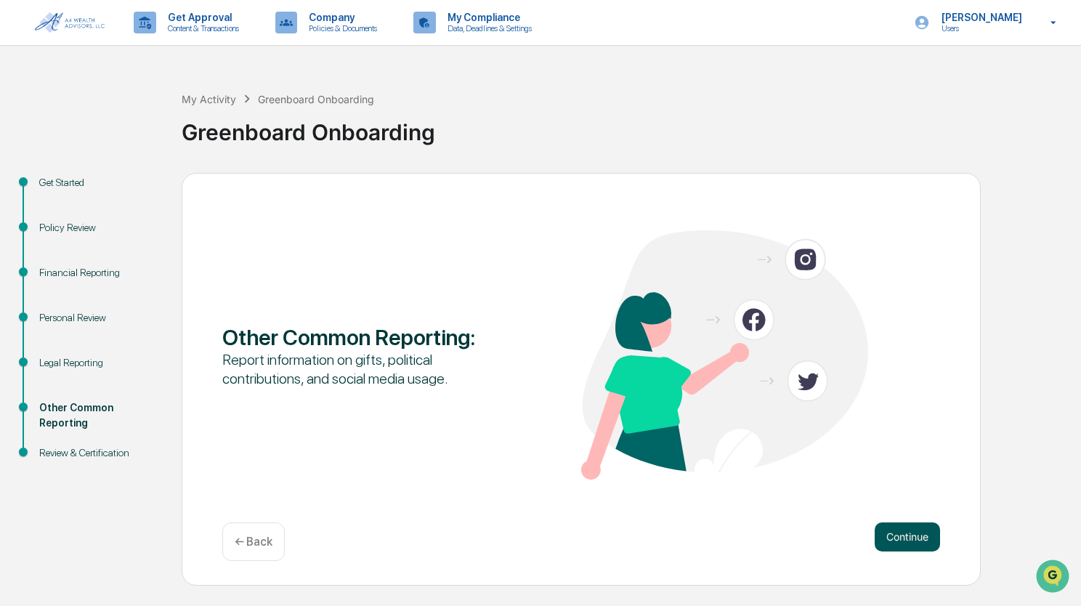
click at [905, 530] on button "Continue" at bounding box center [907, 536] width 65 height 29
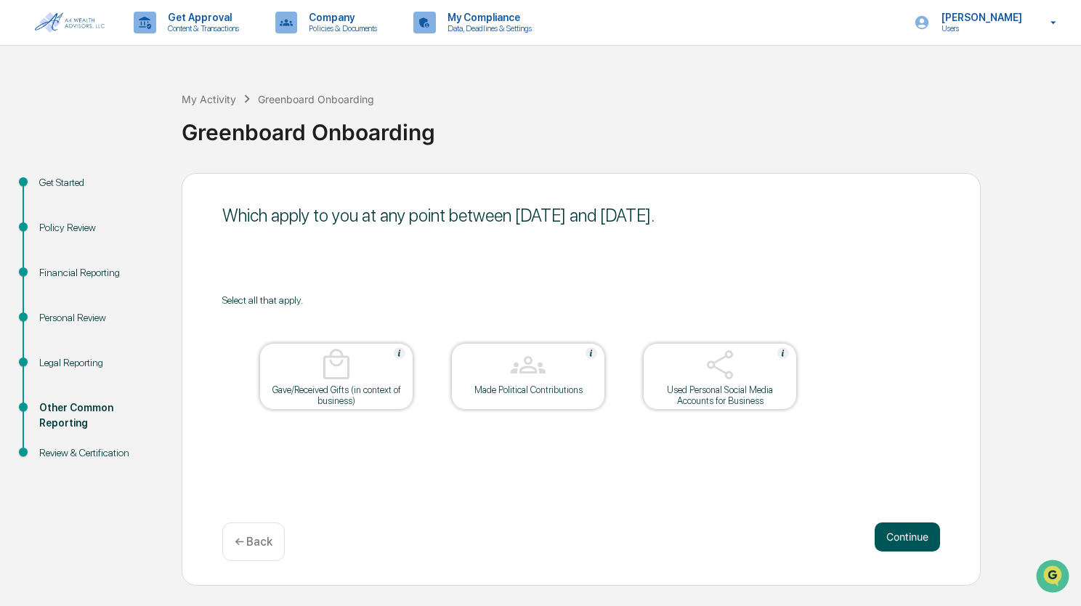
click at [901, 525] on button "Continue" at bounding box center [907, 536] width 65 height 29
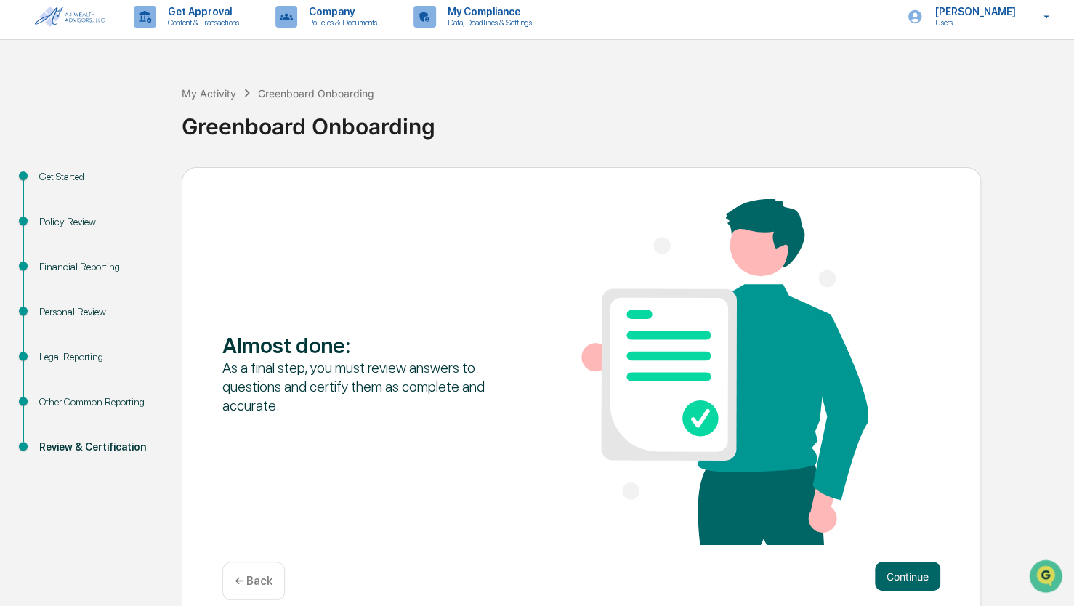
scroll to position [24, 0]
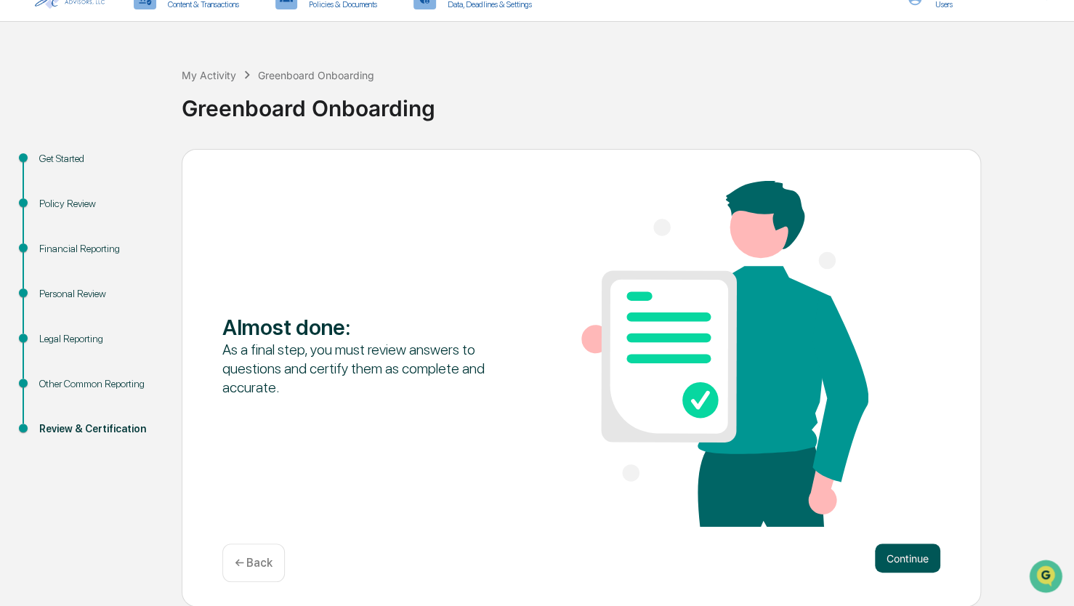
click at [908, 556] on button "Continue" at bounding box center [907, 558] width 65 height 29
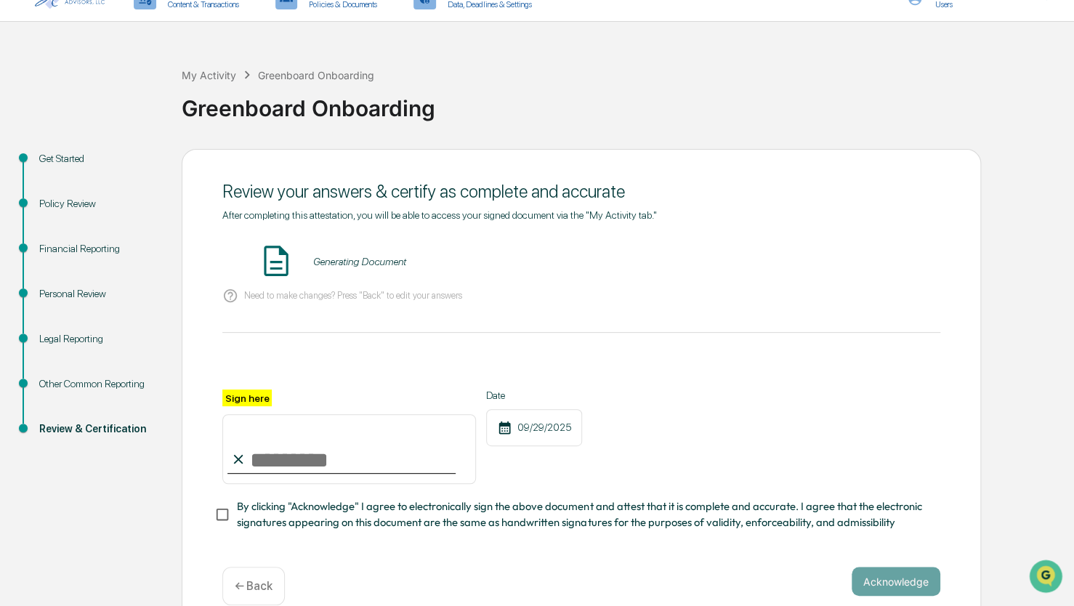
scroll to position [52, 0]
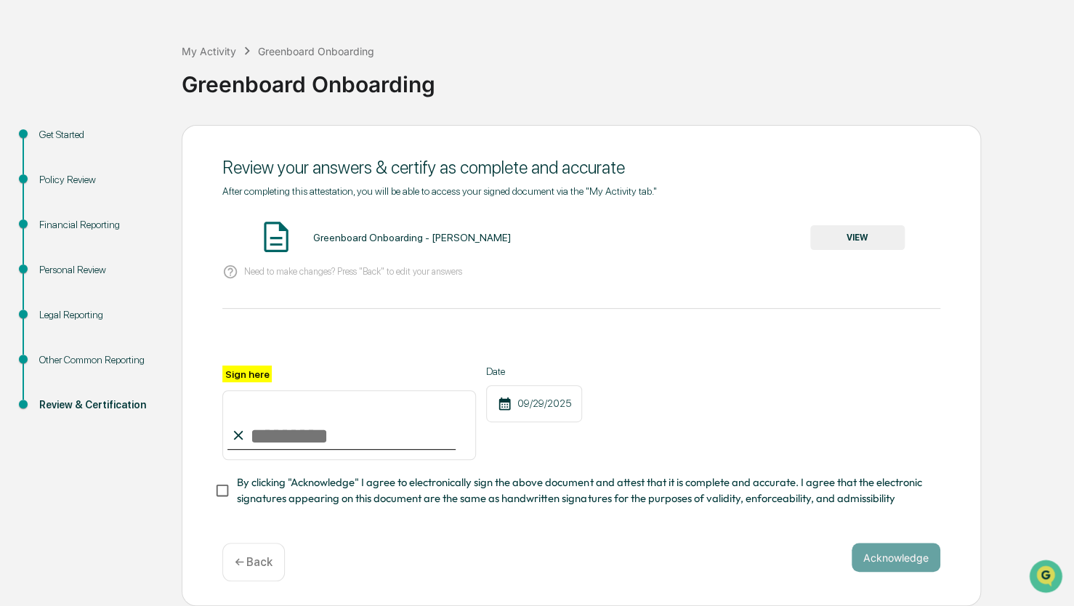
click at [313, 442] on input "Sign here" at bounding box center [349, 425] width 254 height 70
type input "**********"
click at [713, 433] on div "**********" at bounding box center [581, 413] width 718 height 94
click at [917, 554] on button "Acknowledge" at bounding box center [896, 557] width 89 height 29
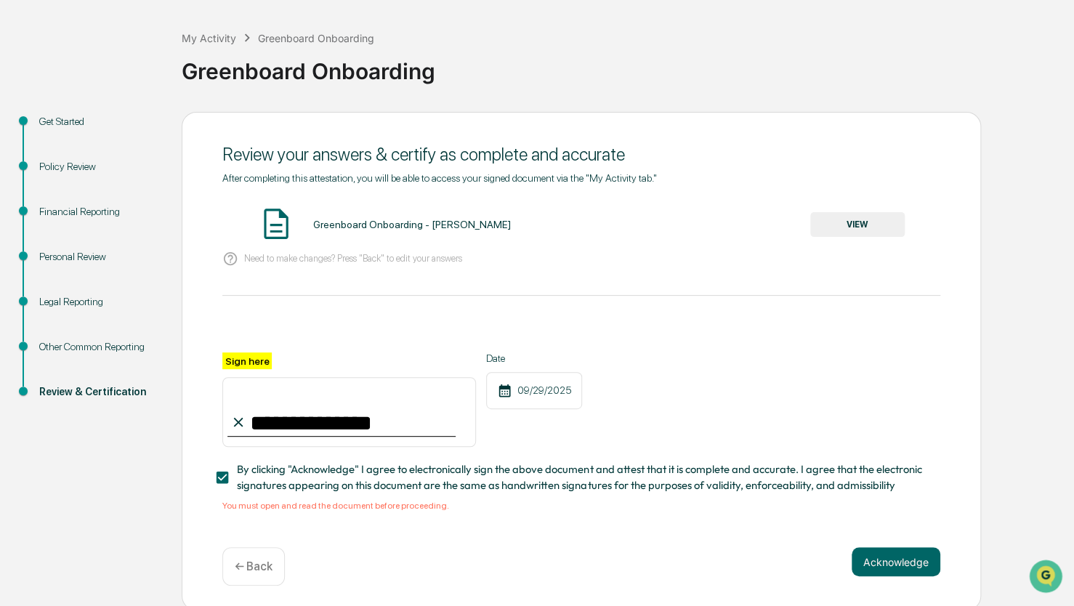
scroll to position [70, 0]
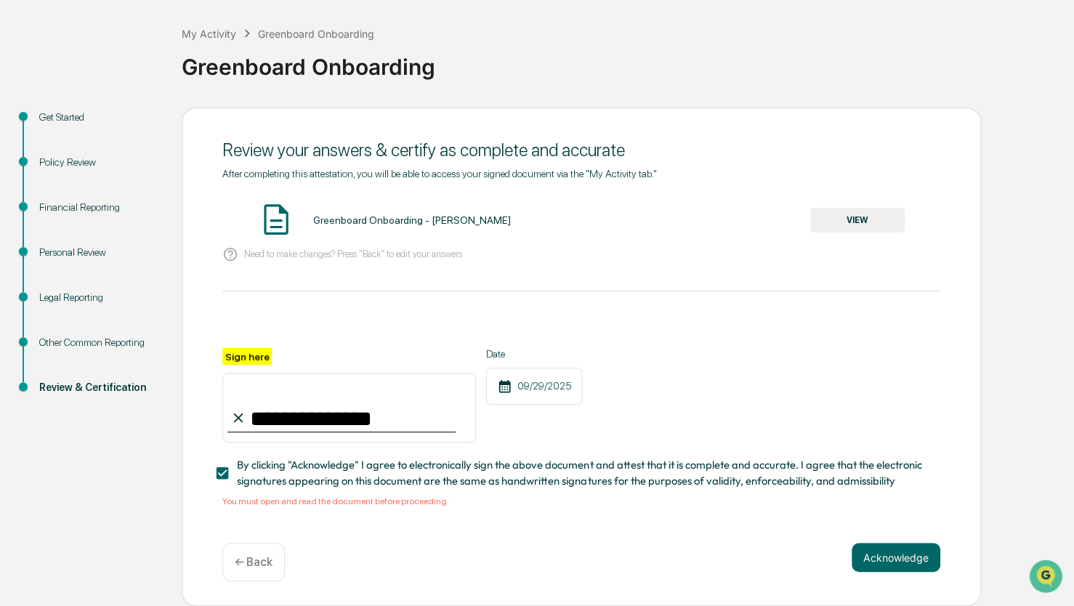
click at [863, 208] on button "VIEW" at bounding box center [857, 220] width 94 height 25
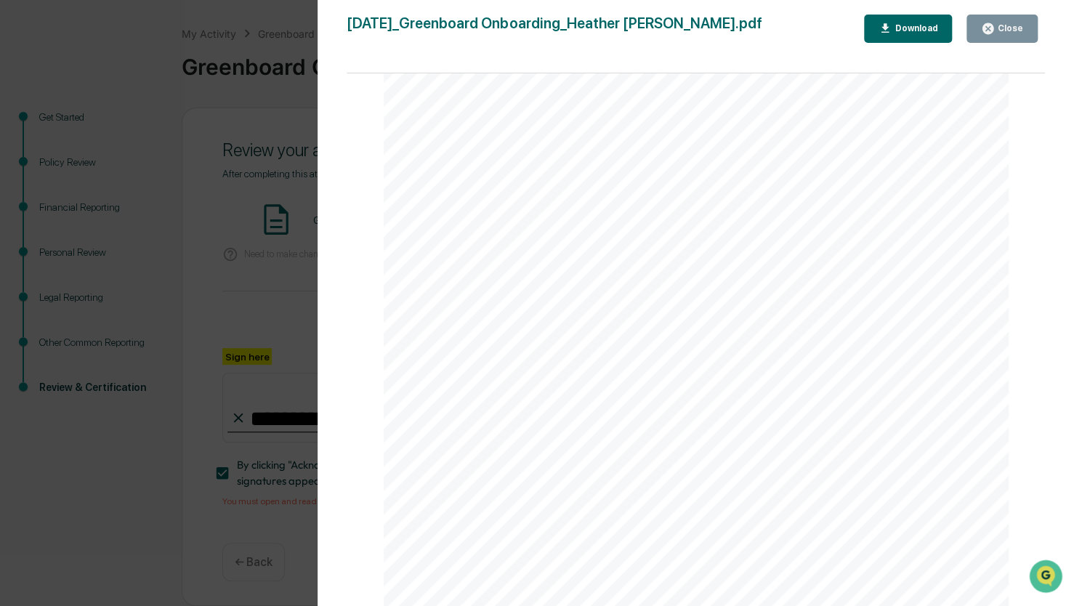
scroll to position [4113, 0]
click at [1015, 32] on div "Close" at bounding box center [1009, 28] width 28 height 10
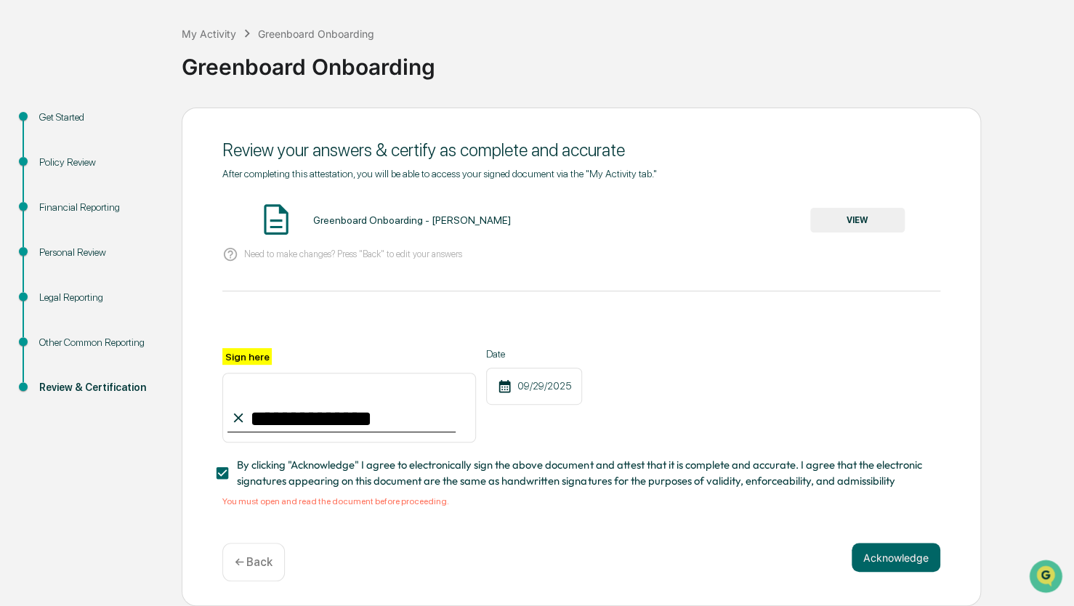
click at [71, 335] on div "Other Common Reporting" at bounding box center [98, 342] width 119 height 15
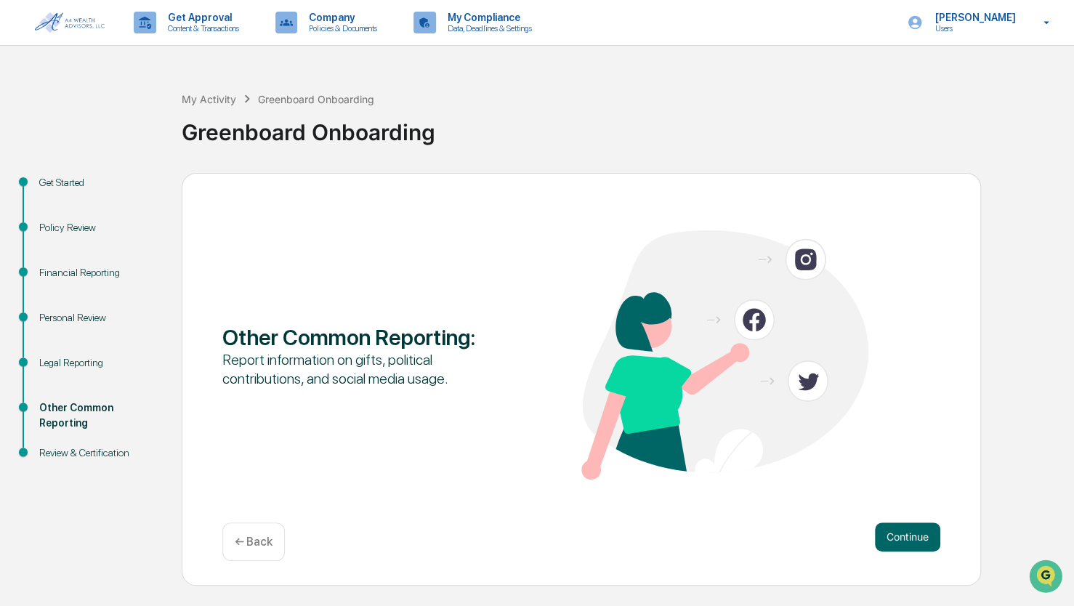
scroll to position [0, 0]
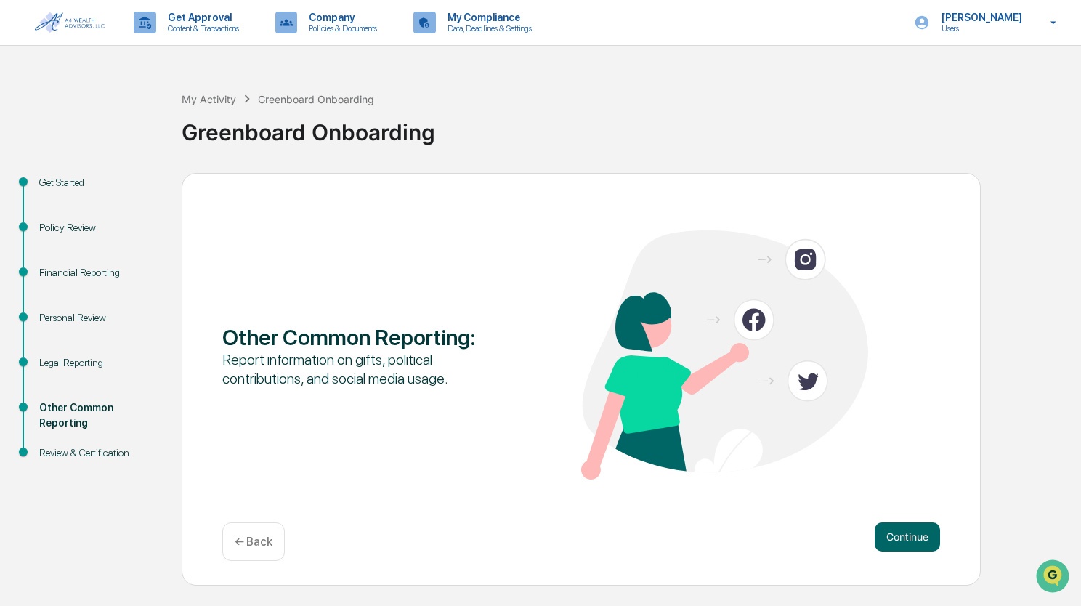
click at [67, 364] on div "Legal Reporting" at bounding box center [98, 362] width 119 height 15
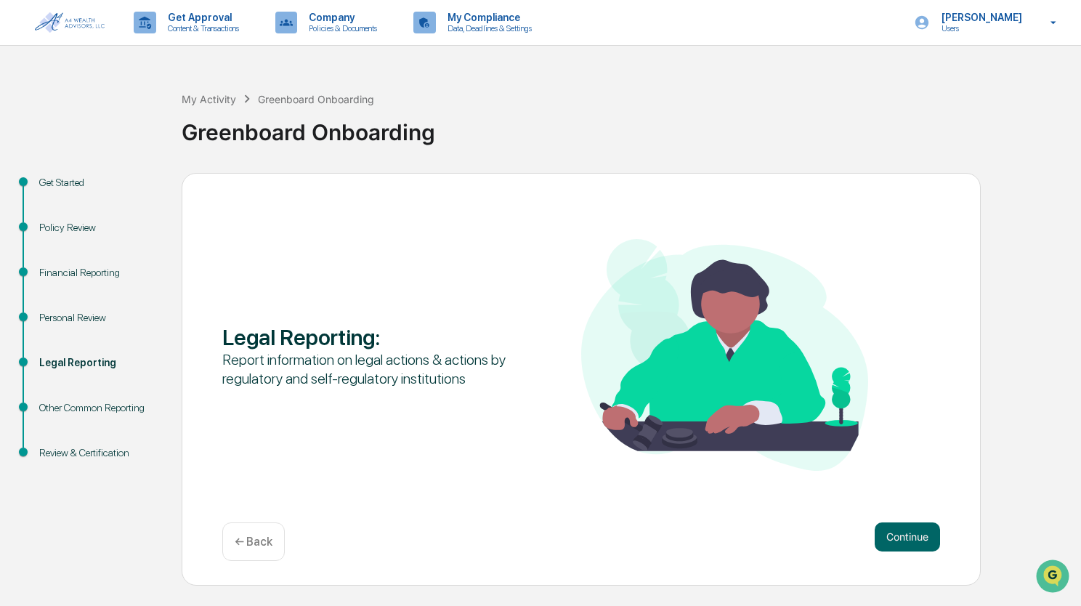
click at [81, 408] on div "Other Common Reporting" at bounding box center [98, 407] width 119 height 15
click at [112, 411] on div "Other Common Reporting" at bounding box center [98, 407] width 119 height 15
drag, startPoint x: 39, startPoint y: 415, endPoint x: 52, endPoint y: 403, distance: 18.5
click at [40, 413] on div "Other Common Reporting" at bounding box center [99, 425] width 142 height 45
click at [52, 403] on div "Other Common Reporting" at bounding box center [98, 407] width 119 height 15
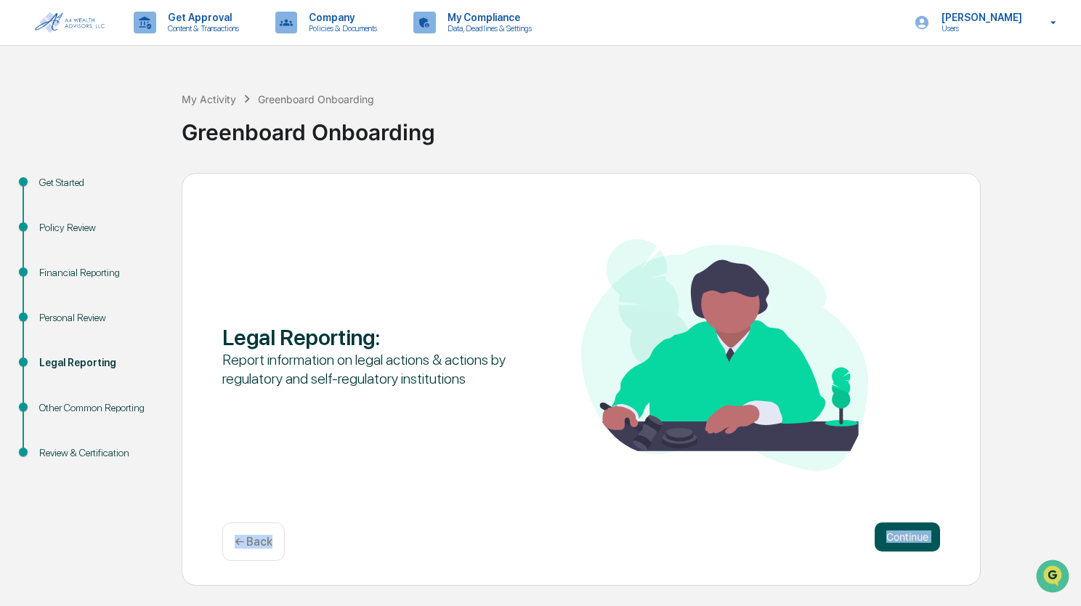
click at [873, 535] on div "Continue ← Back" at bounding box center [581, 541] width 718 height 39
drag, startPoint x: 873, startPoint y: 535, endPoint x: 904, endPoint y: 533, distance: 30.6
click at [904, 533] on button "Continue" at bounding box center [907, 536] width 65 height 29
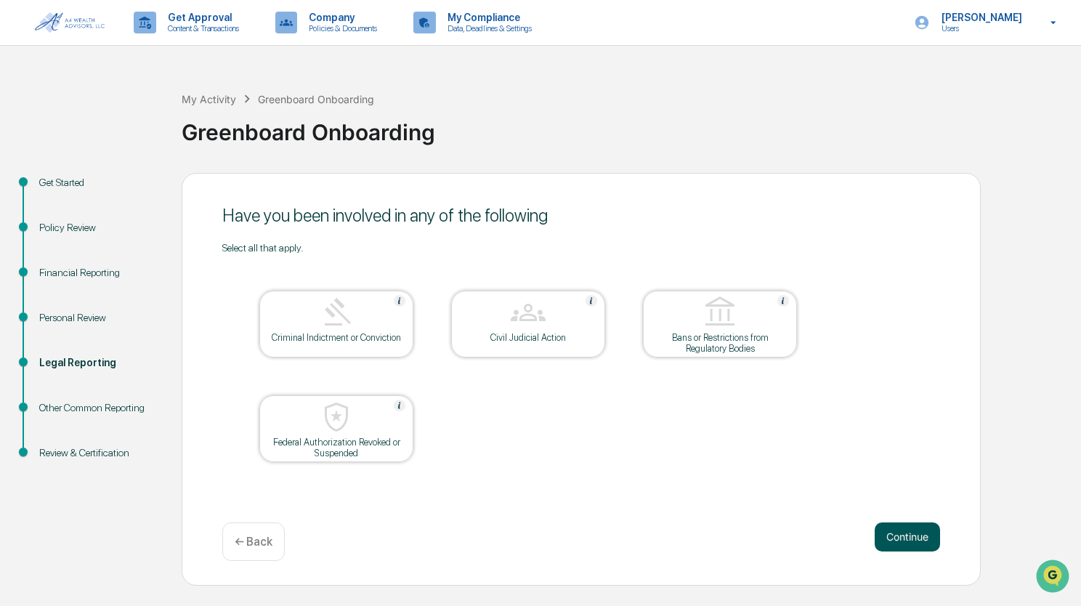
click at [910, 538] on button "Continue" at bounding box center [907, 536] width 65 height 29
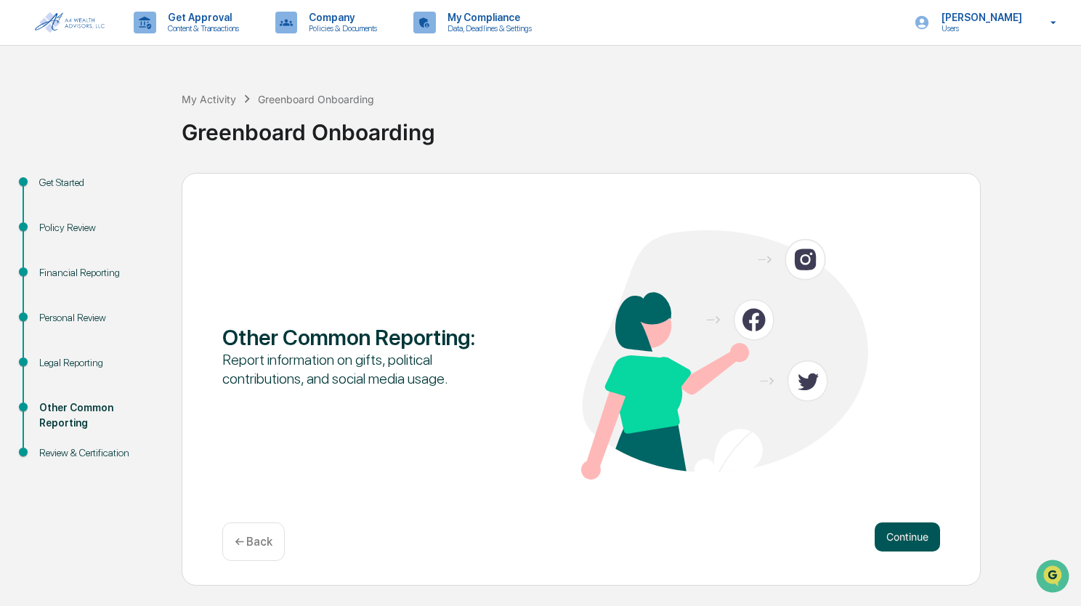
click at [902, 534] on button "Continue" at bounding box center [907, 536] width 65 height 29
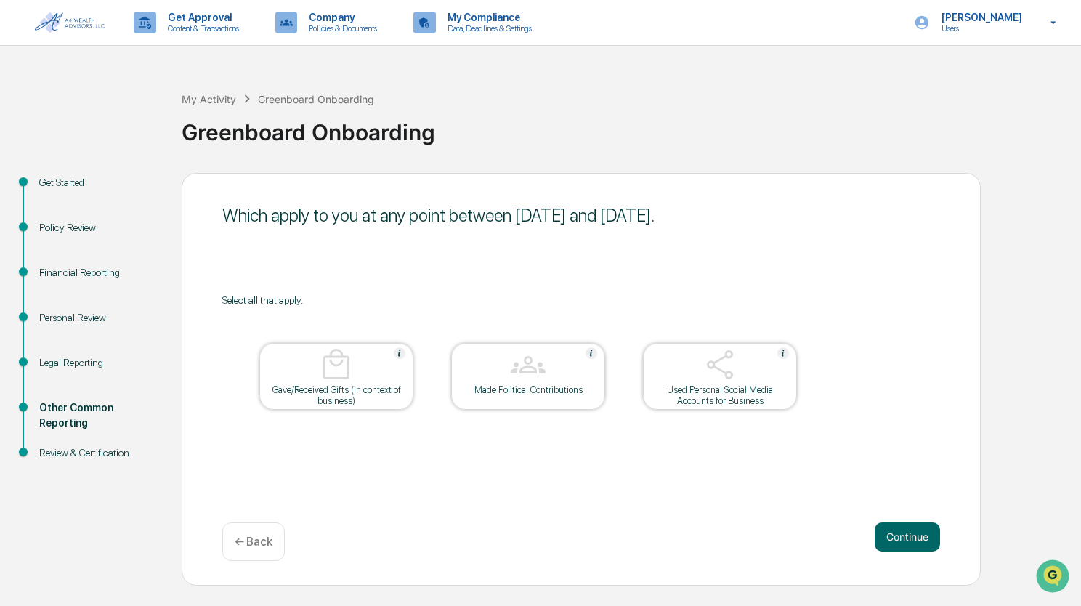
click at [720, 394] on div "Used Personal Social Media Accounts for Business" at bounding box center [720, 395] width 131 height 22
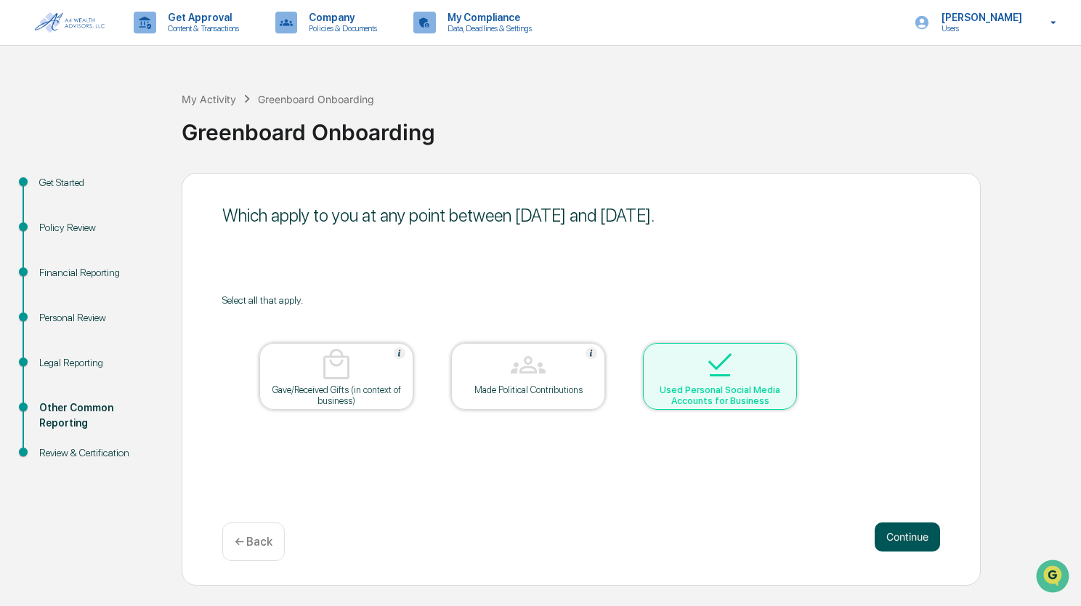
click at [921, 536] on button "Continue" at bounding box center [907, 536] width 65 height 29
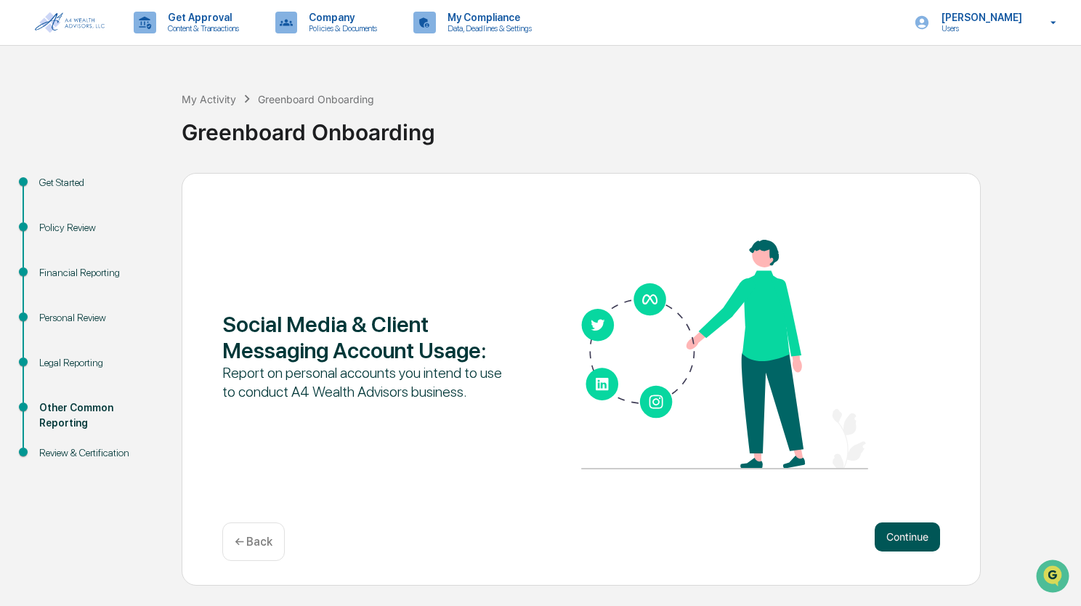
click at [910, 541] on button "Continue" at bounding box center [907, 536] width 65 height 29
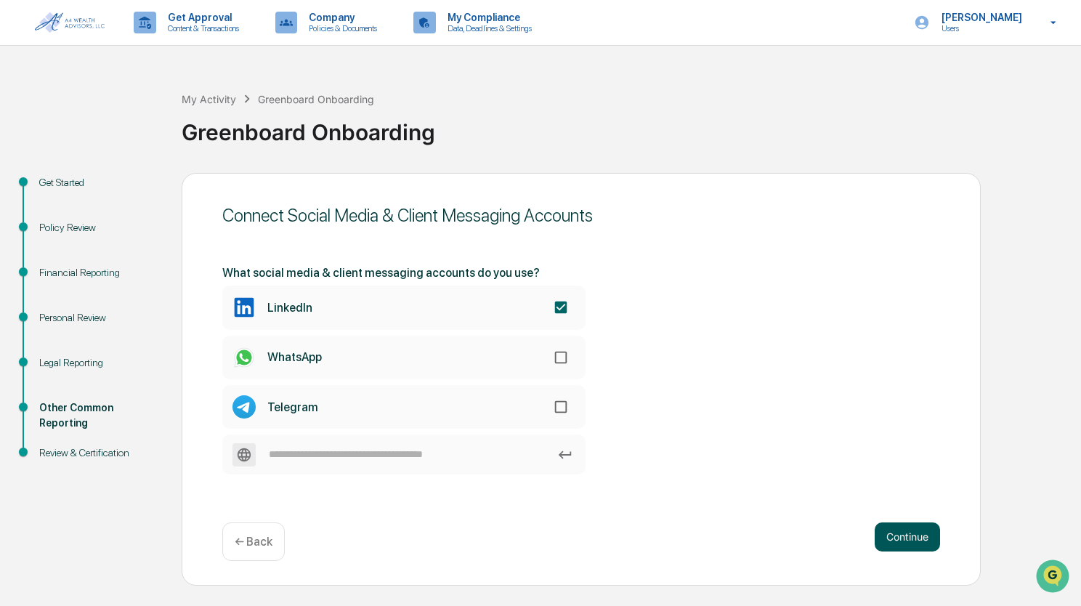
click at [909, 546] on button "Continue" at bounding box center [907, 536] width 65 height 29
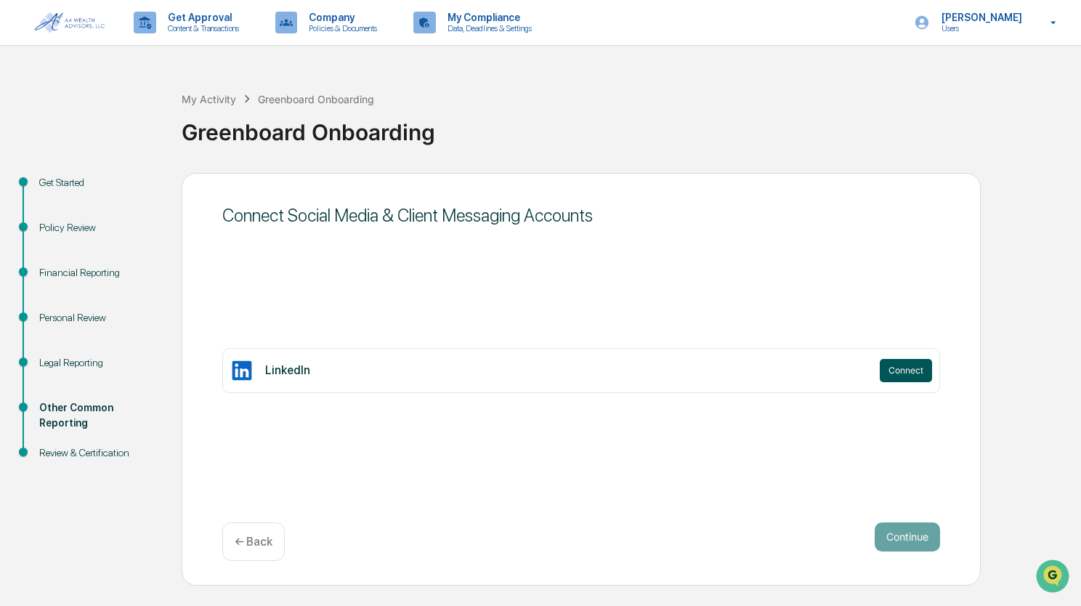
drag, startPoint x: 889, startPoint y: 374, endPoint x: 882, endPoint y: 375, distance: 7.3
click at [889, 373] on button "Connect" at bounding box center [906, 370] width 52 height 23
click at [351, 437] on div "Connect Social Media & Client Messaging Accounts LinkedIn Heather Fowler View P…" at bounding box center [581, 379] width 799 height 413
click at [888, 530] on button "Continue" at bounding box center [907, 536] width 65 height 29
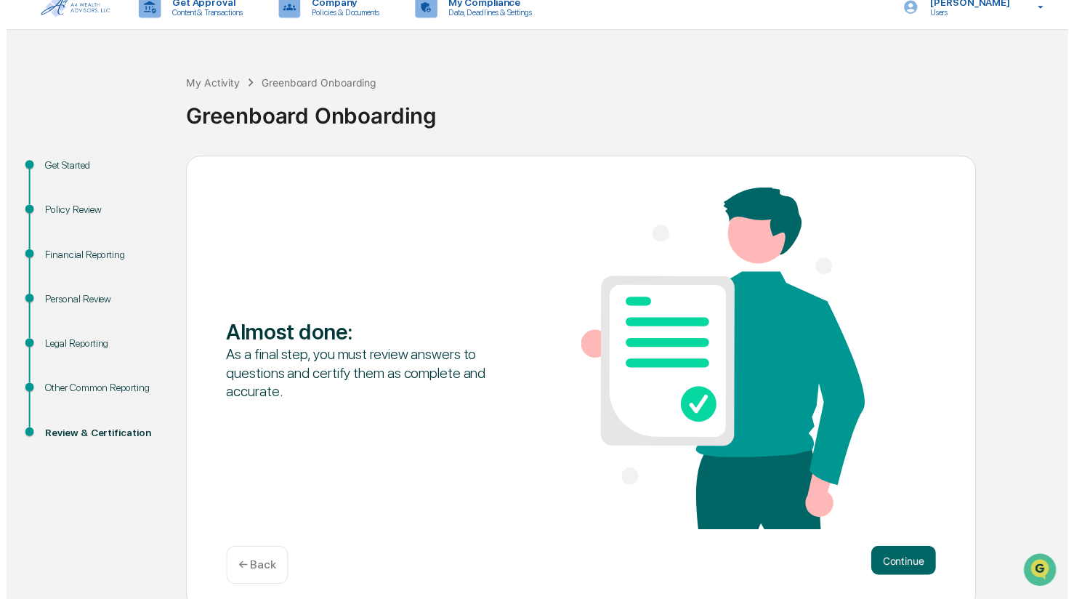
scroll to position [24, 0]
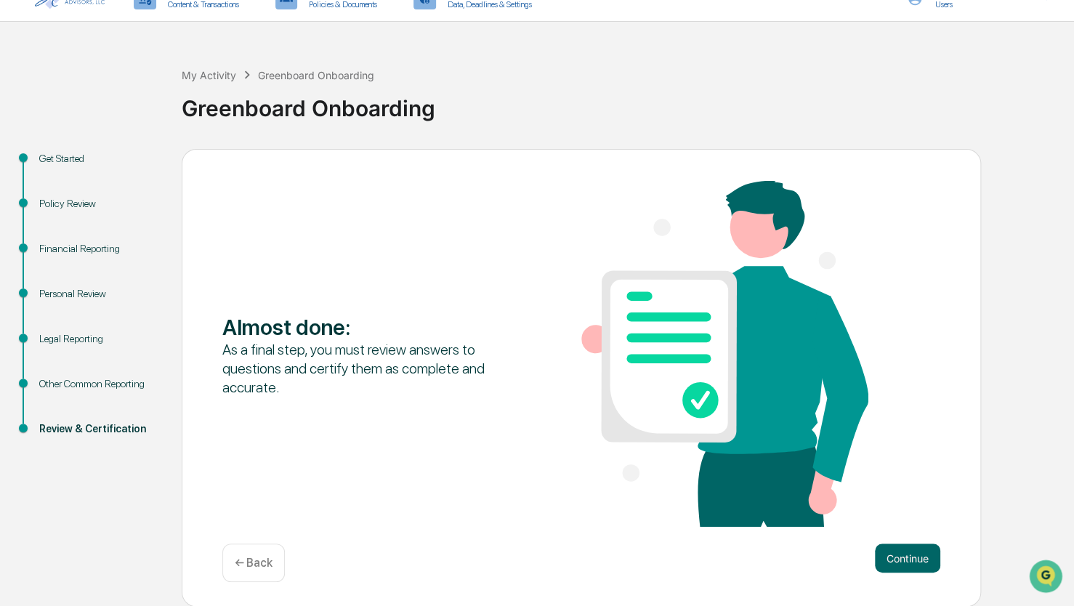
click at [266, 554] on div "← Back" at bounding box center [253, 563] width 62 height 39
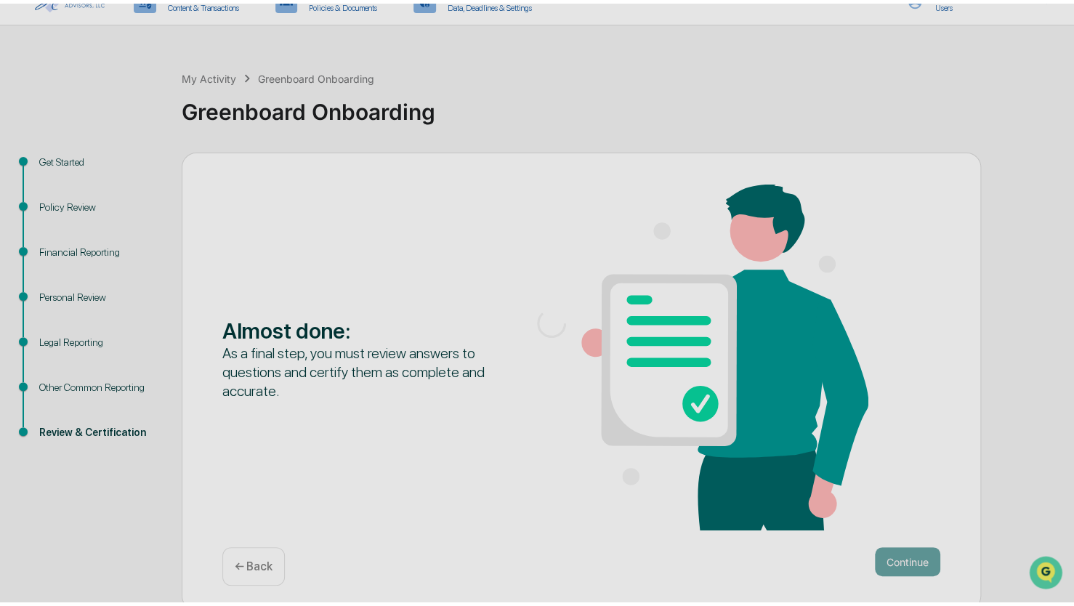
scroll to position [0, 0]
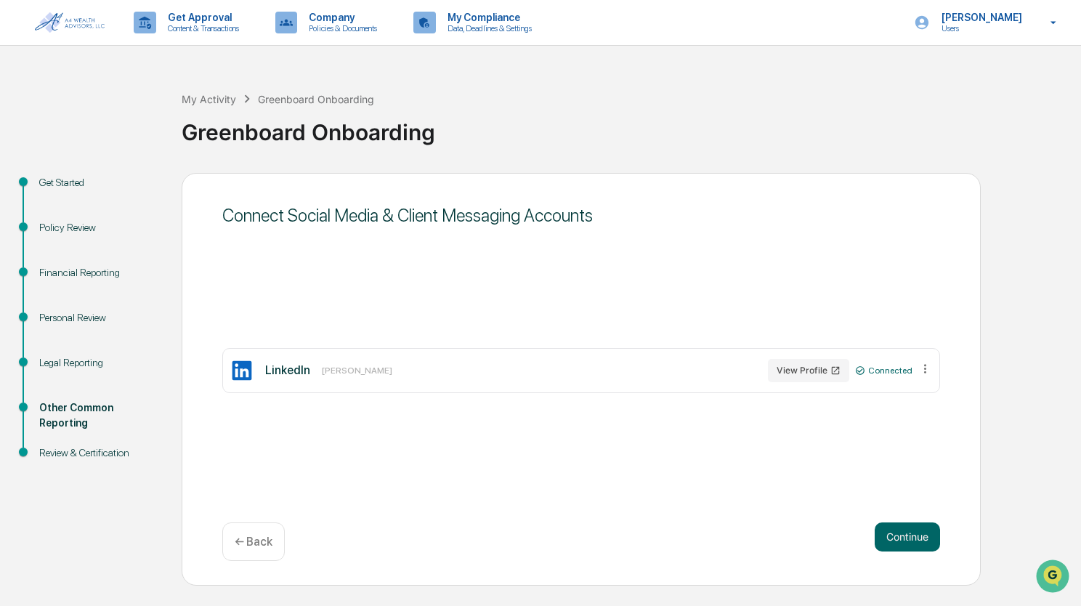
click at [250, 538] on p "← Back" at bounding box center [254, 542] width 38 height 14
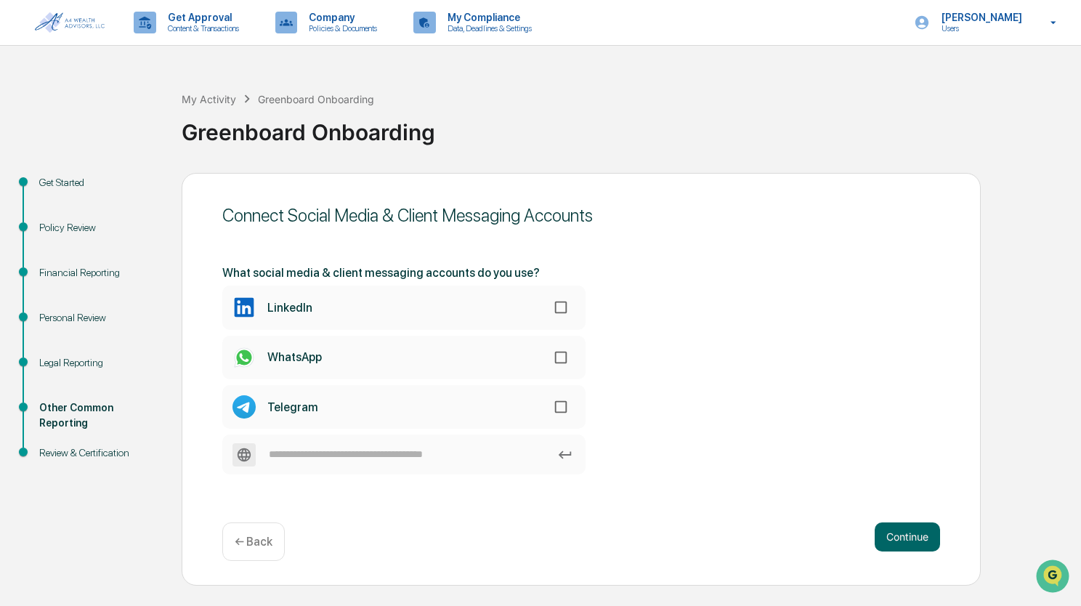
click at [493, 313] on label "LinkedIn" at bounding box center [403, 308] width 363 height 44
click at [923, 538] on button "Continue" at bounding box center [907, 536] width 65 height 29
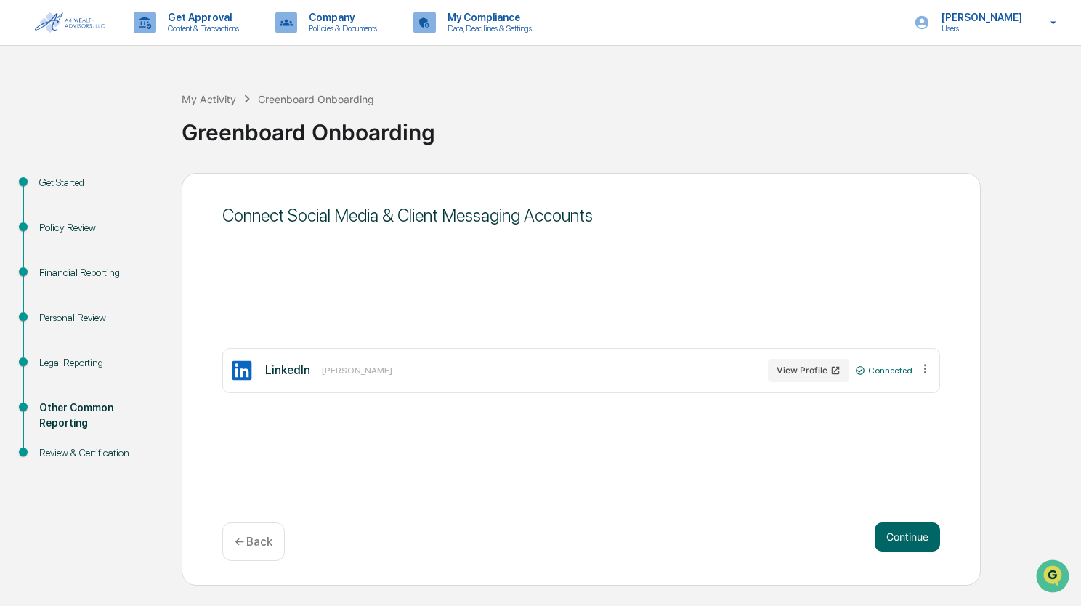
click at [930, 368] on icon at bounding box center [925, 369] width 14 height 14
click at [780, 463] on div "Connect Social Media & Client Messaging Accounts LinkedIn Heather Fowler View P…" at bounding box center [581, 379] width 799 height 413
drag, startPoint x: 904, startPoint y: 536, endPoint x: 743, endPoint y: 507, distance: 163.9
click at [903, 535] on button "Continue" at bounding box center [907, 536] width 65 height 29
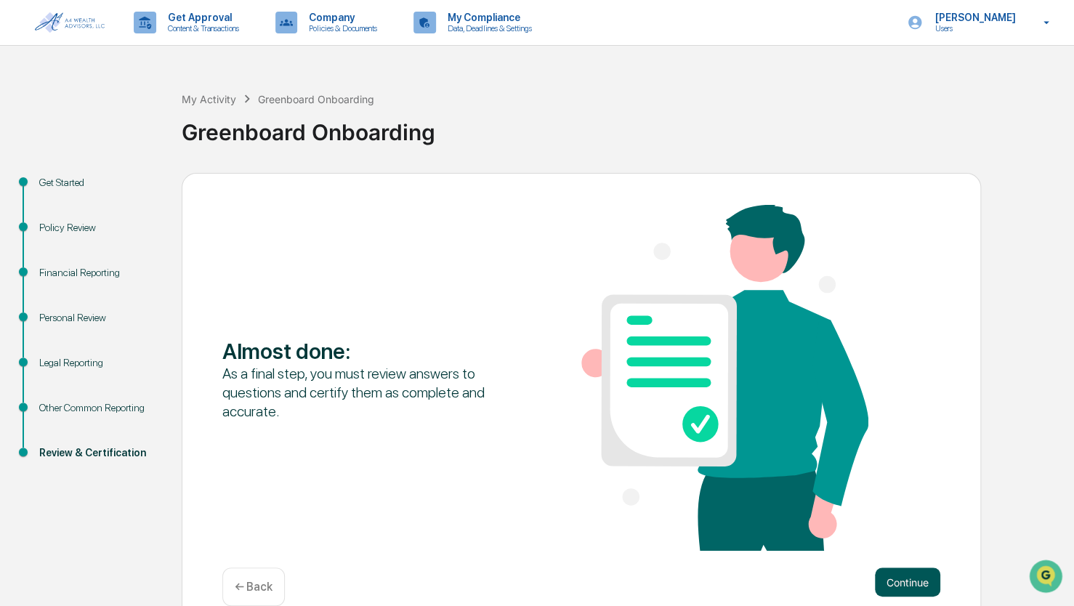
click at [916, 583] on button "Continue" at bounding box center [907, 582] width 65 height 29
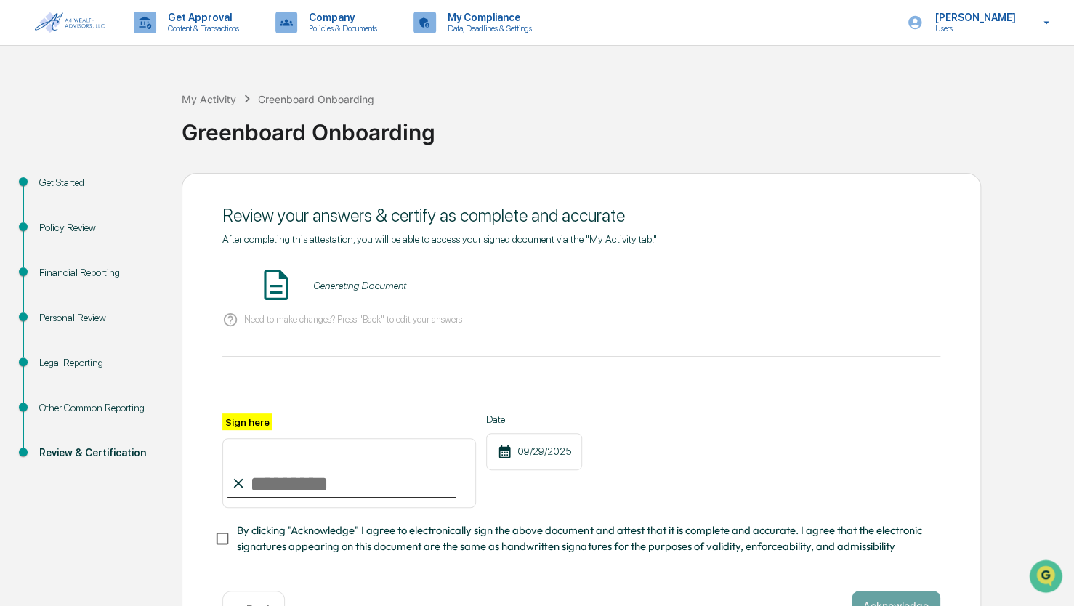
click at [308, 487] on input "Sign here" at bounding box center [349, 473] width 254 height 70
type input "**********"
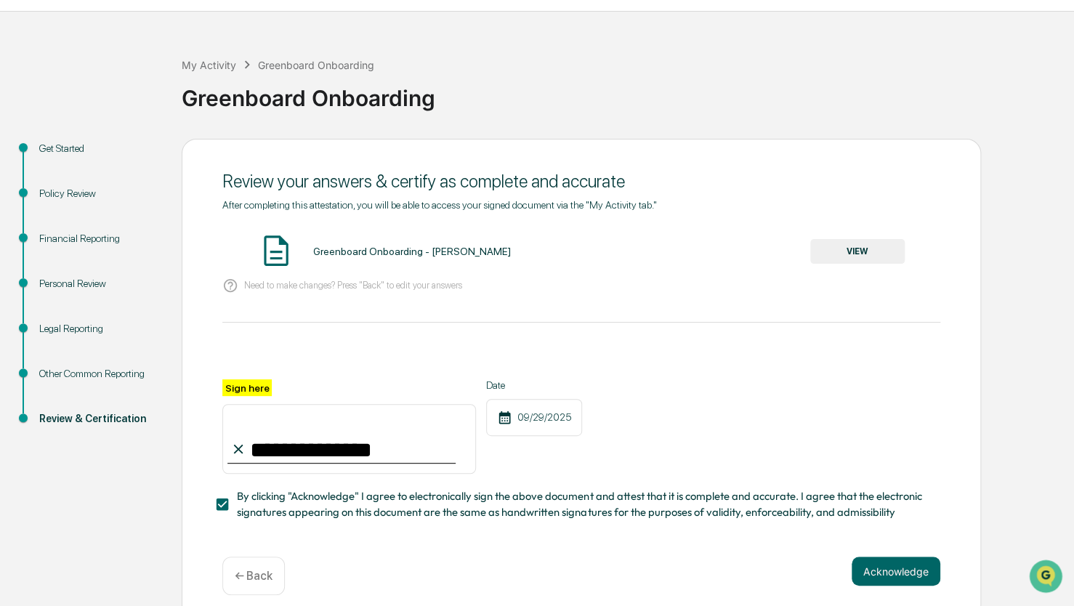
scroll to position [52, 0]
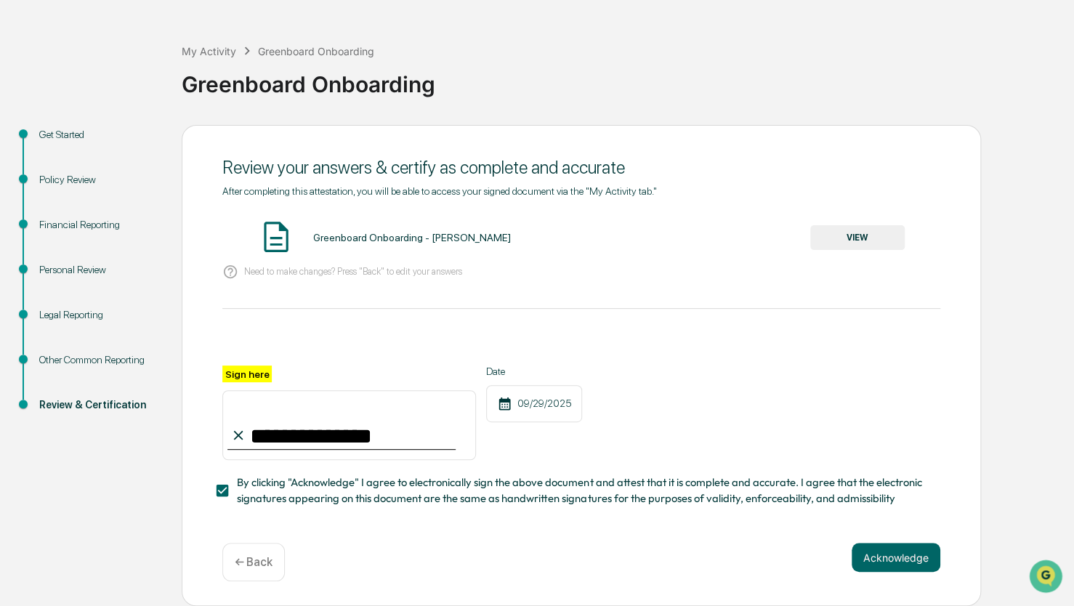
drag, startPoint x: 882, startPoint y: 552, endPoint x: 739, endPoint y: 426, distance: 191.0
click at [884, 552] on button "Acknowledge" at bounding box center [896, 557] width 89 height 29
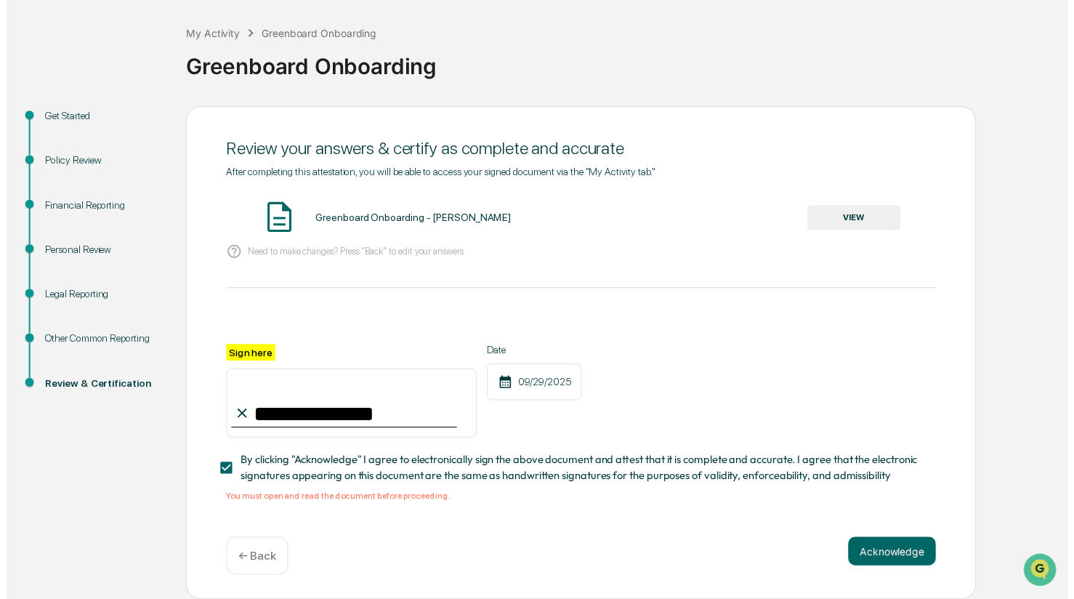
scroll to position [70, 0]
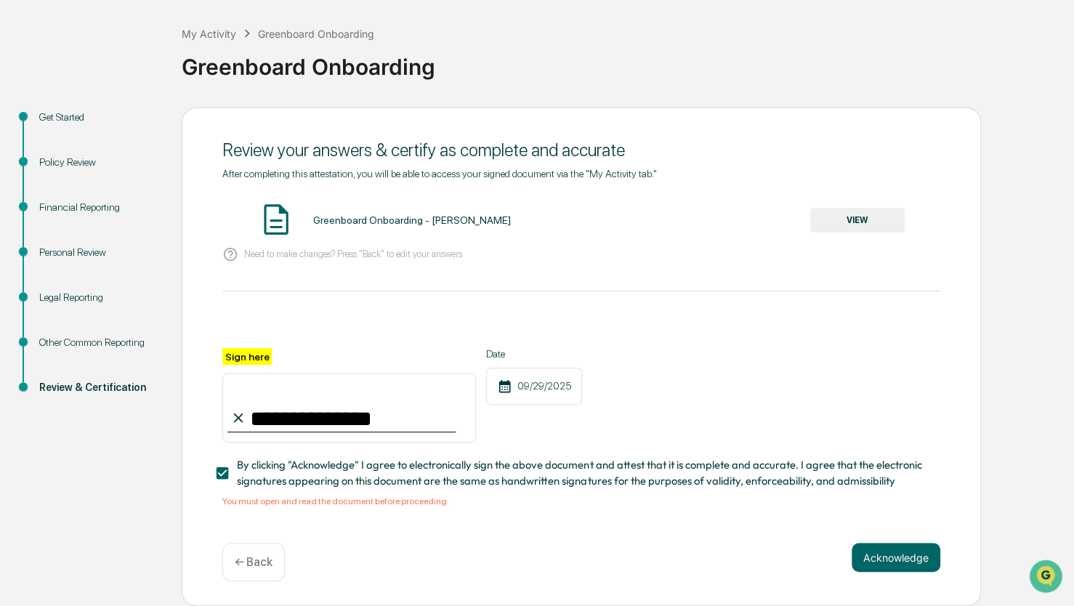
click at [869, 215] on button "VIEW" at bounding box center [857, 220] width 94 height 25
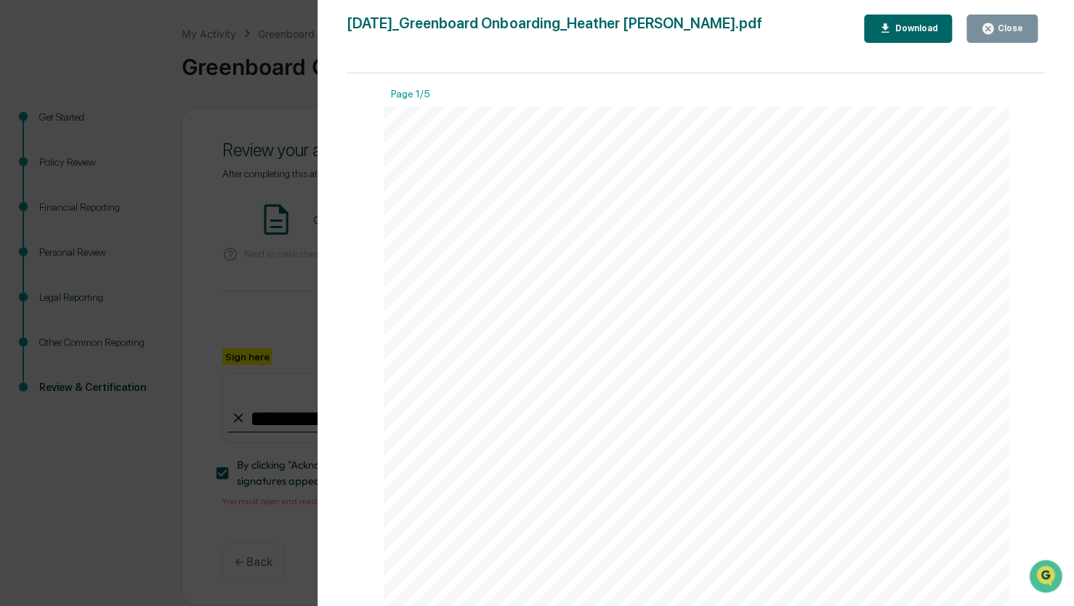
click at [1023, 26] on button "Close" at bounding box center [1001, 29] width 71 height 28
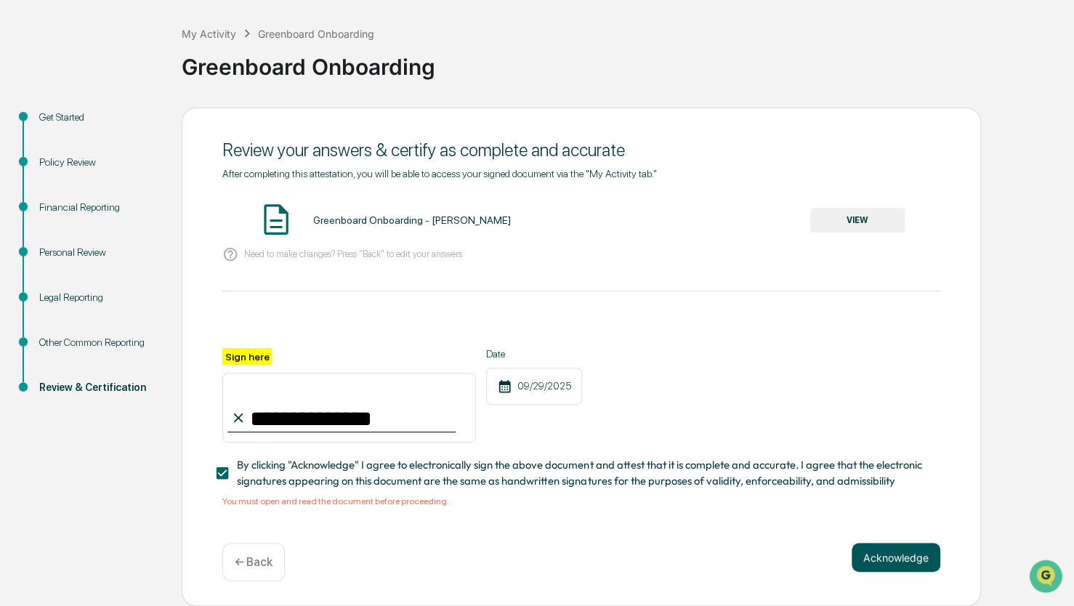
click at [884, 560] on button "Acknowledge" at bounding box center [896, 557] width 89 height 29
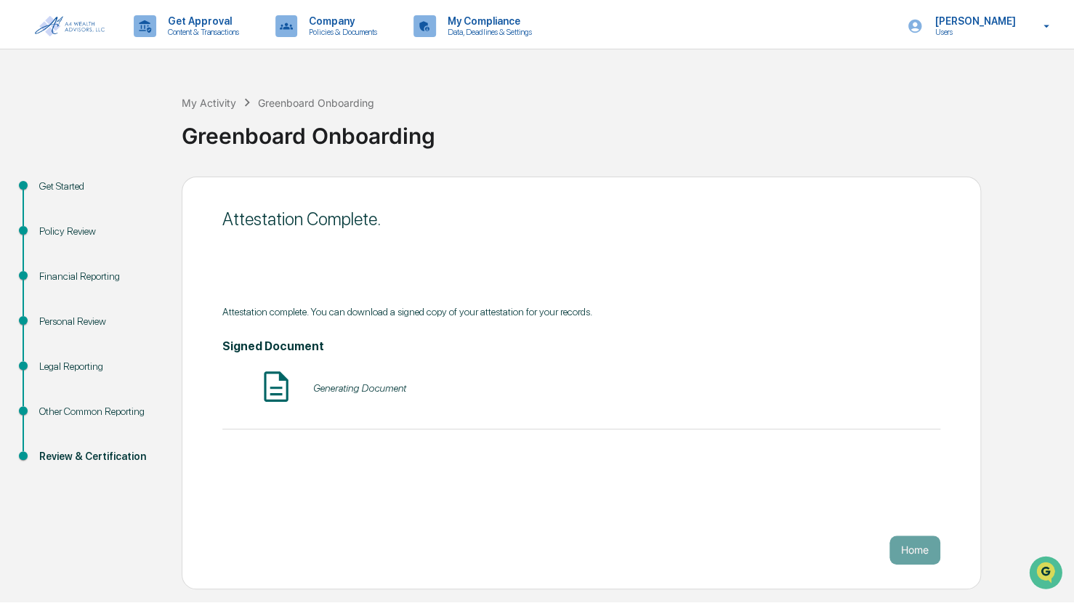
scroll to position [0, 0]
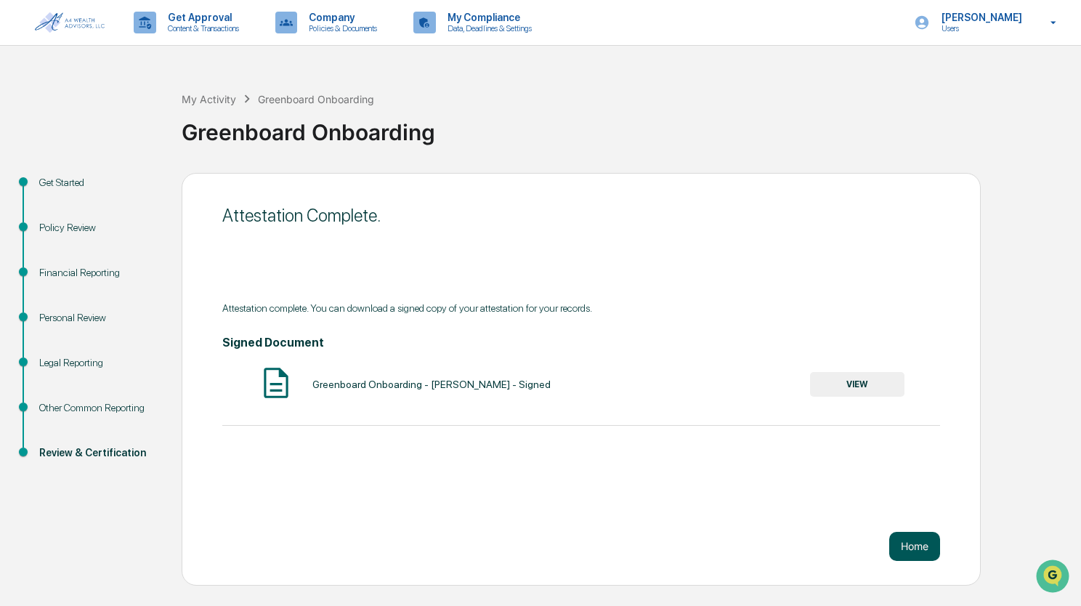
click at [926, 555] on button "Home" at bounding box center [914, 546] width 51 height 29
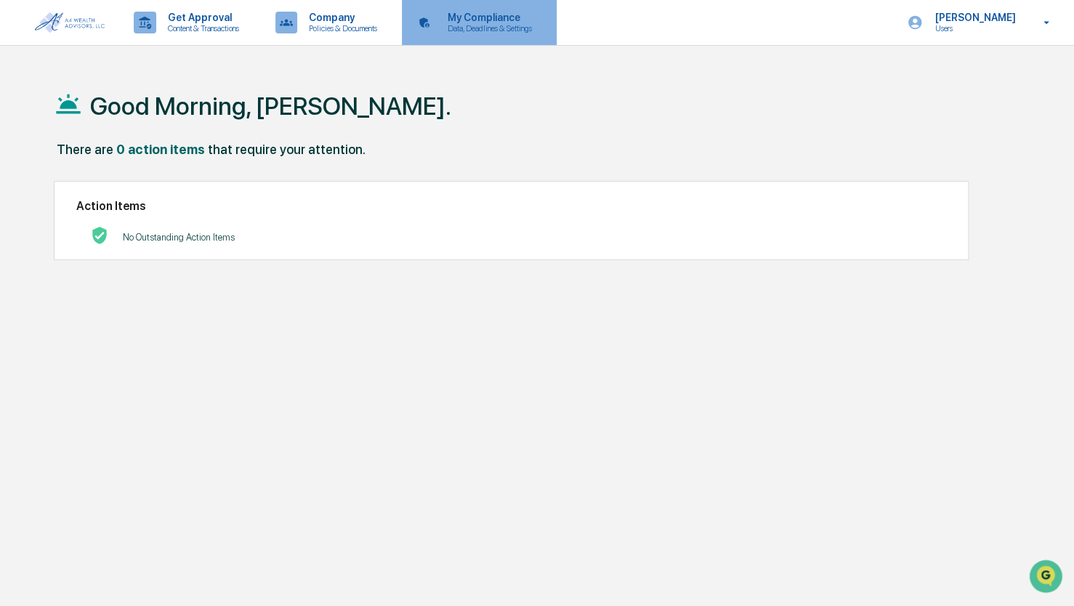
click at [487, 31] on p "Data, Deadlines & Settings" at bounding box center [487, 28] width 103 height 10
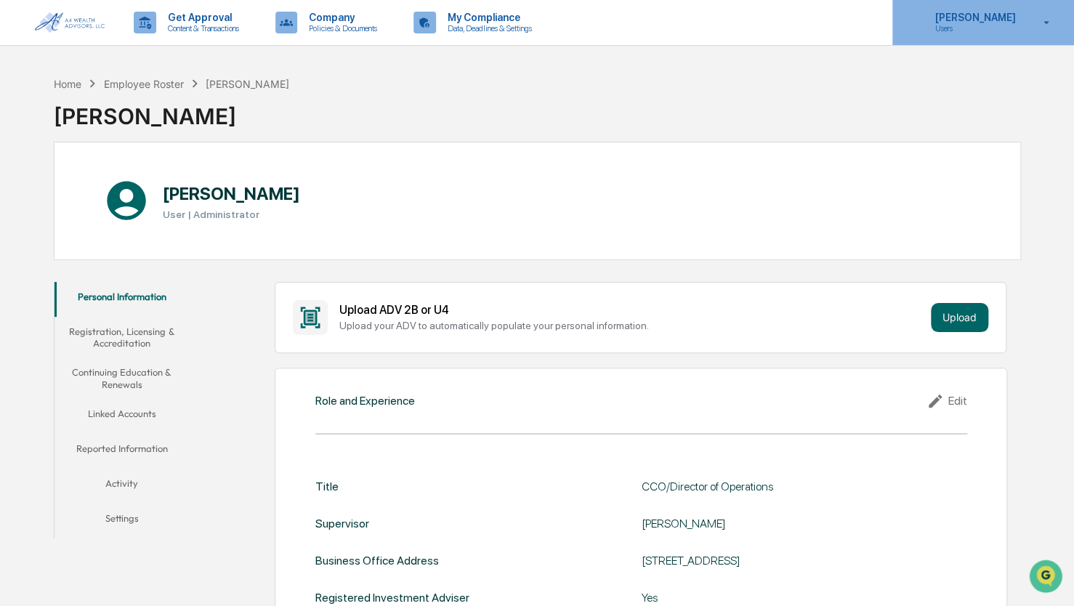
click at [971, 19] on p "[PERSON_NAME]" at bounding box center [973, 18] width 100 height 12
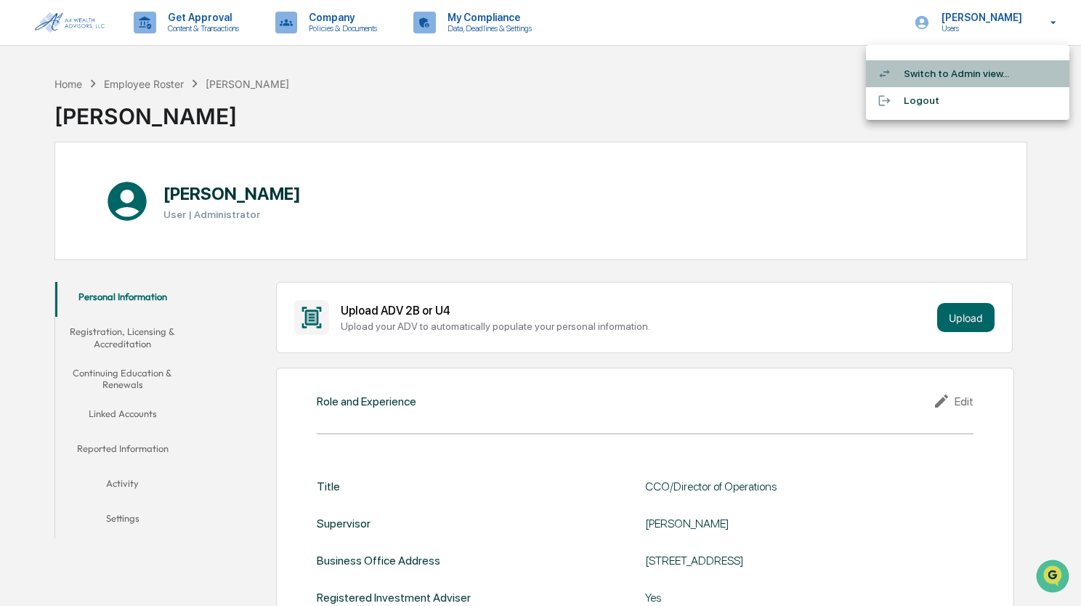
click at [938, 79] on li "Switch to Admin view..." at bounding box center [967, 73] width 203 height 27
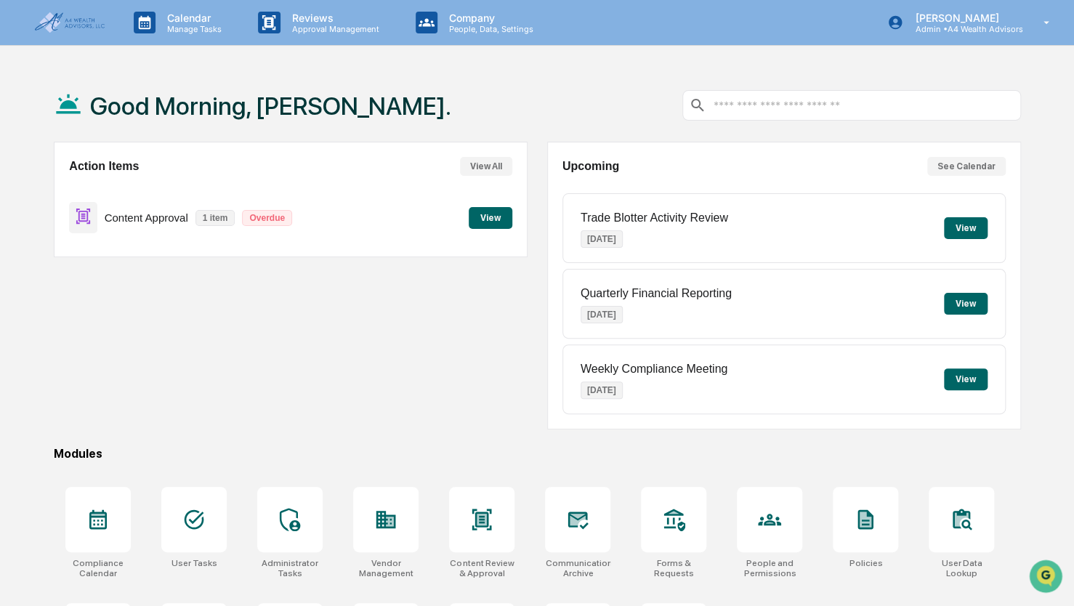
click at [494, 217] on button "View" at bounding box center [491, 218] width 44 height 22
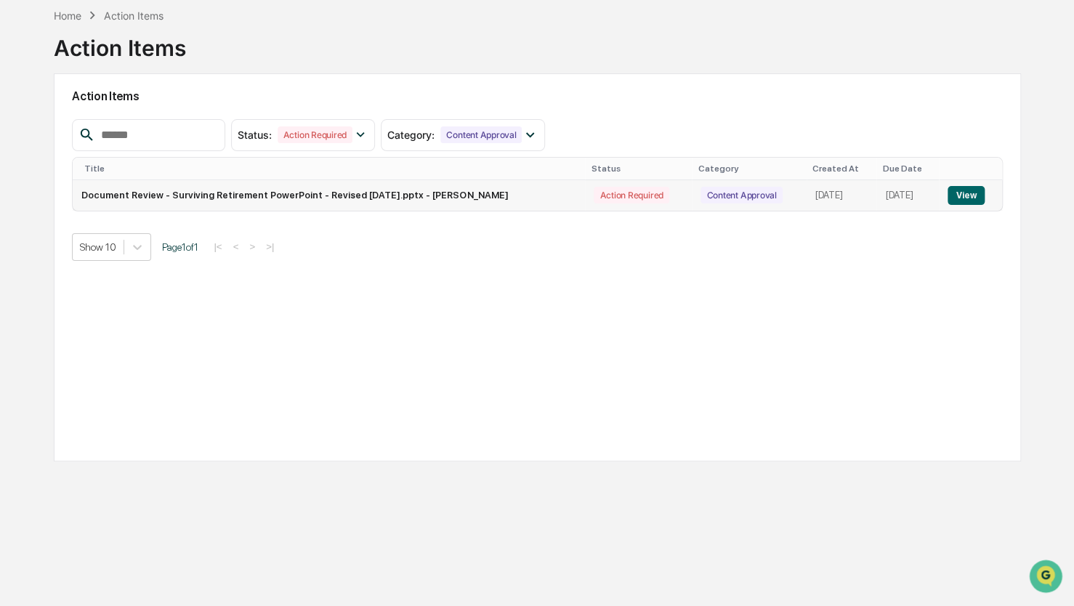
scroll to position [69, 0]
click at [971, 199] on button "View" at bounding box center [966, 194] width 37 height 19
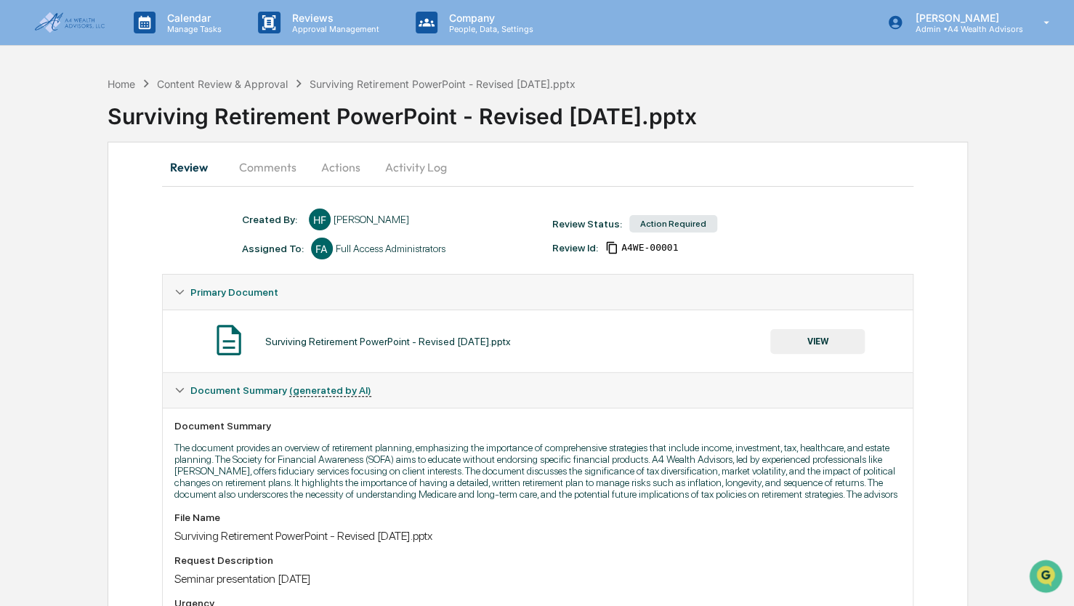
click at [259, 174] on button "Comments" at bounding box center [267, 167] width 81 height 35
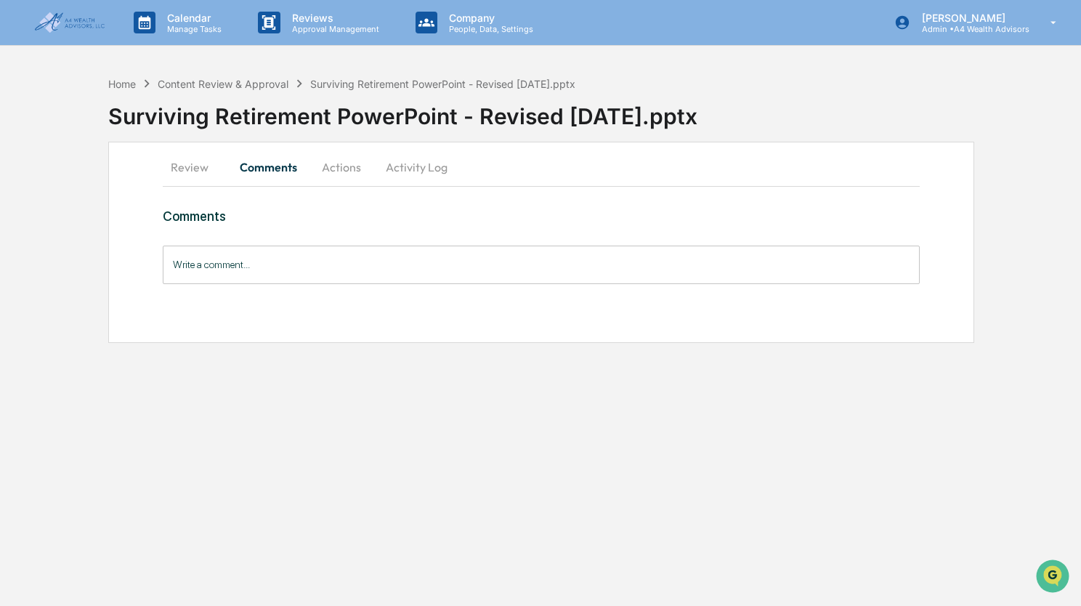
click at [338, 166] on button "Actions" at bounding box center [341, 167] width 65 height 35
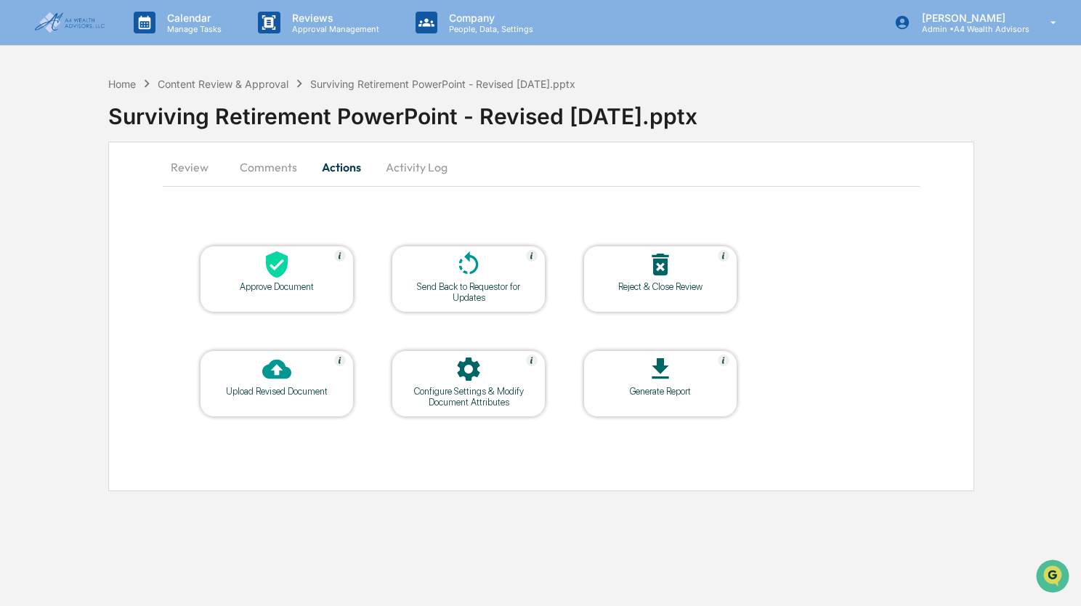
click at [259, 170] on button "Comments" at bounding box center [268, 167] width 81 height 35
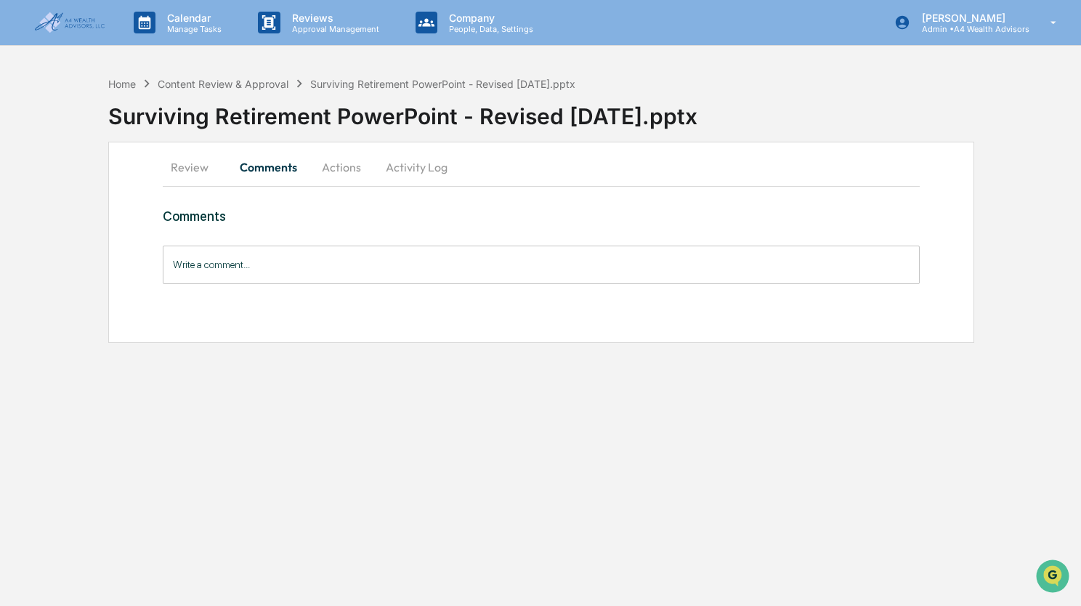
click at [198, 173] on button "Review" at bounding box center [195, 167] width 65 height 35
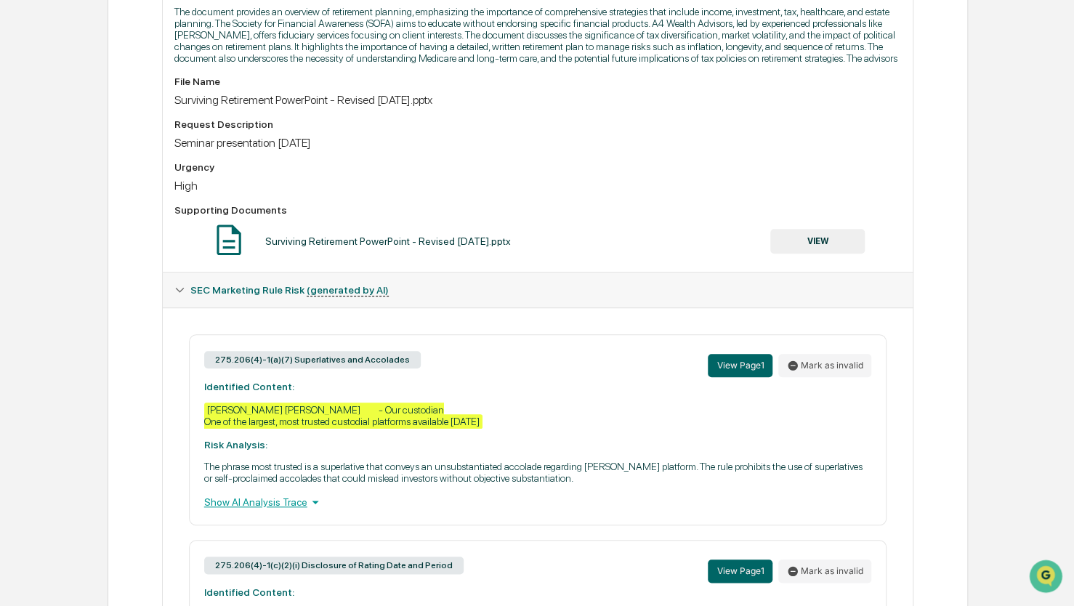
scroll to position [291, 0]
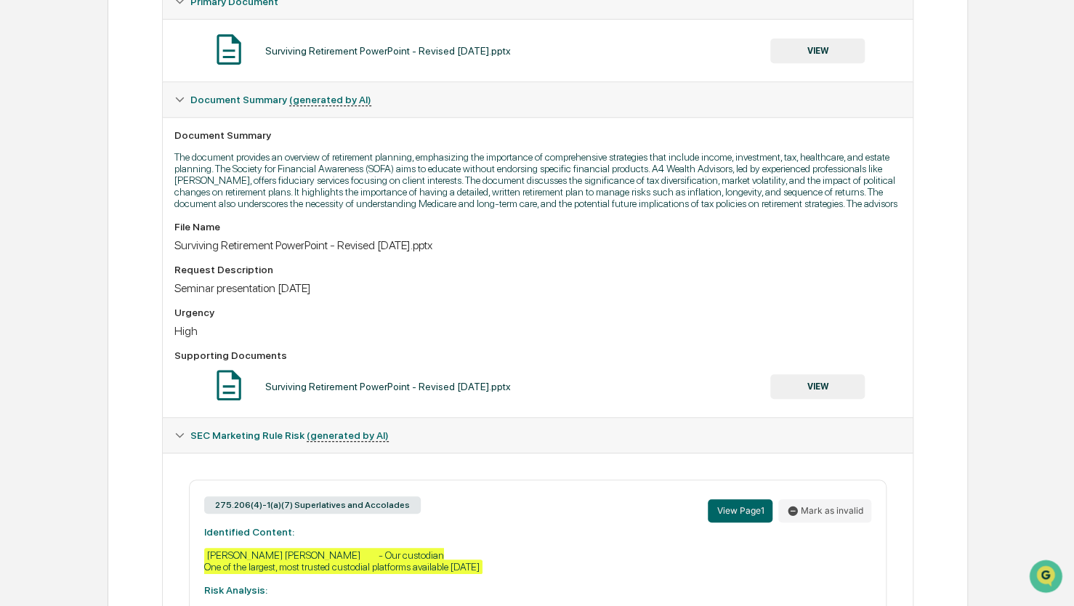
drag, startPoint x: 353, startPoint y: 158, endPoint x: 506, endPoint y: 270, distance: 189.8
click at [506, 270] on div "Document Summary The document provides an overview of retirement planning, emph…" at bounding box center [538, 267] width 751 height 300
click at [506, 270] on div "File Name Surviving Retirement PowerPoint - Revised 09.23.2025.pptx Request Des…" at bounding box center [537, 313] width 727 height 185
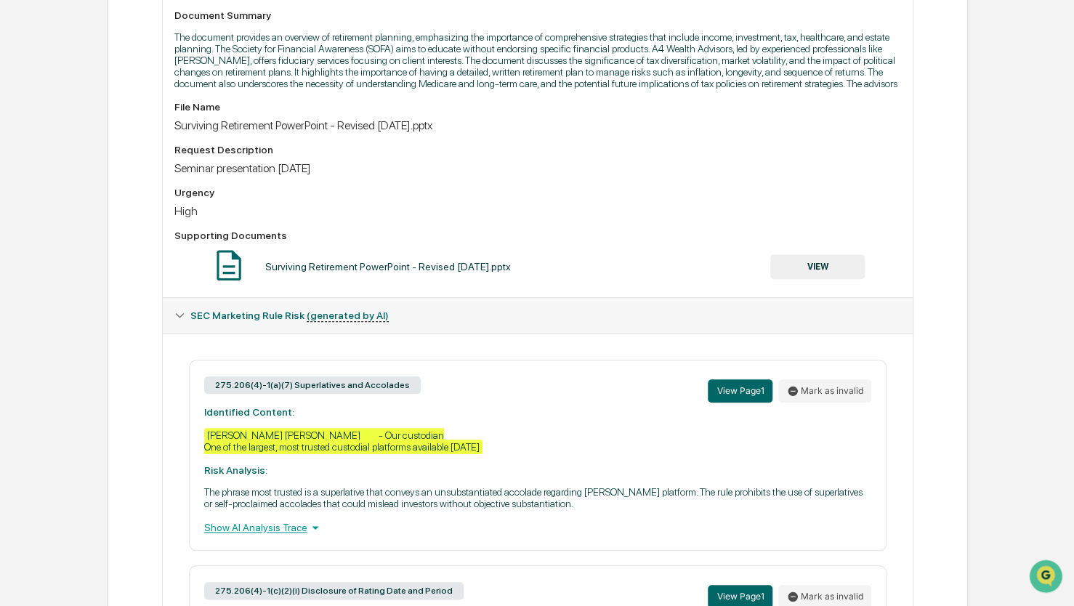
scroll to position [654, 0]
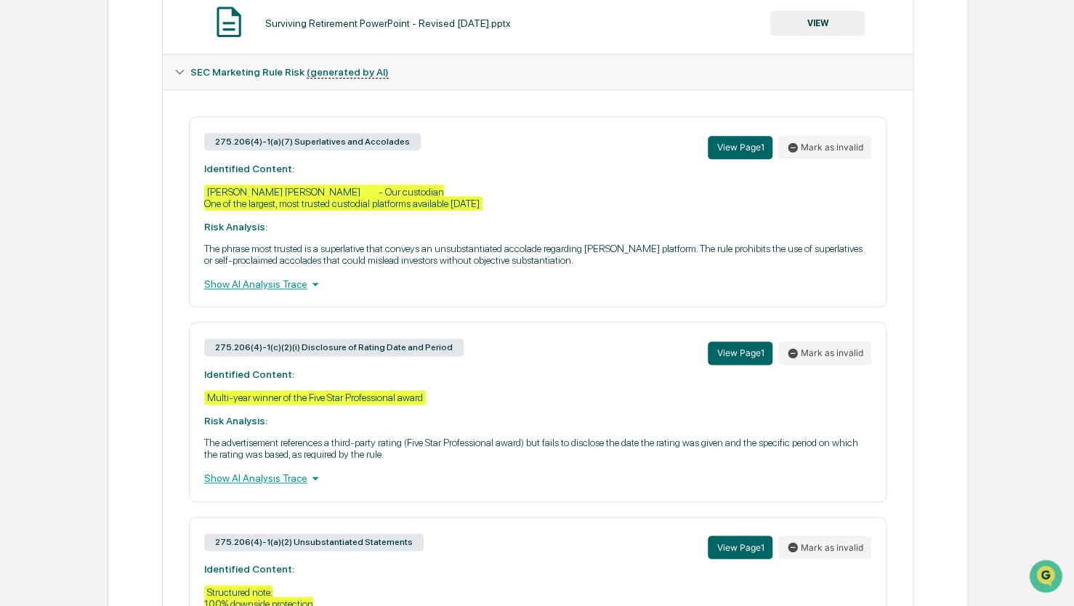
drag, startPoint x: 246, startPoint y: 229, endPoint x: 513, endPoint y: 240, distance: 266.9
click at [513, 240] on div "275.206(4)-1(a)(7) Superlatives and Accolades View Page 1 Mark as invalid Ident…" at bounding box center [538, 211] width 698 height 191
drag, startPoint x: 243, startPoint y: 272, endPoint x: 633, endPoint y: 282, distance: 389.6
click at [633, 266] on p "The phrase most trusted is a superlative that conveys an unsubstantiated accola…" at bounding box center [538, 254] width 668 height 23
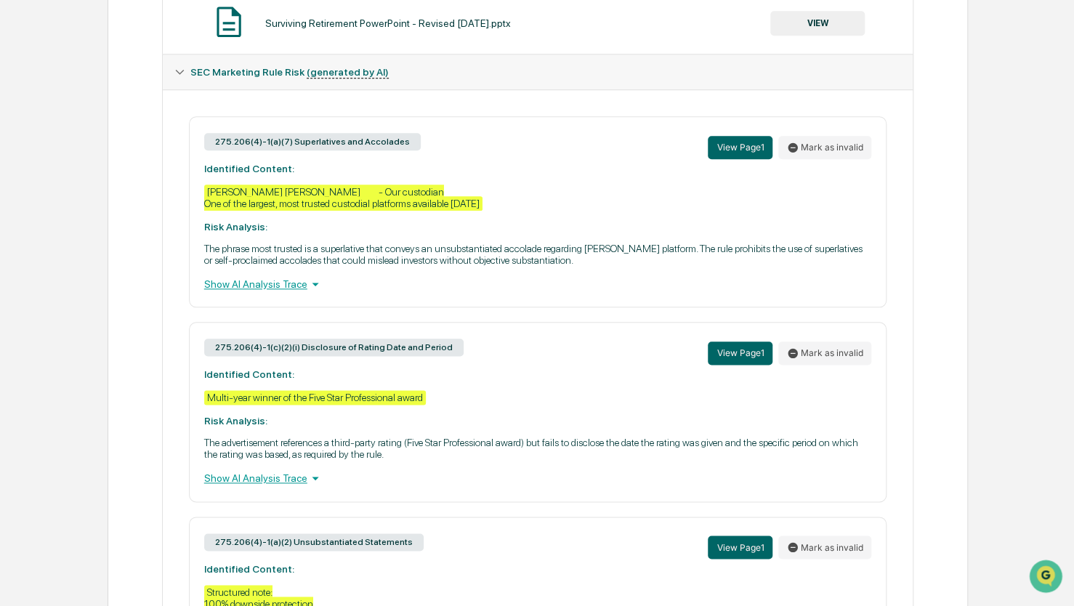
click at [633, 266] on p "The phrase most trusted is a superlative that conveys an unsubstantiated accola…" at bounding box center [538, 254] width 668 height 23
click at [488, 266] on p "The phrase most trusted is a superlative that conveys an unsubstantiated accola…" at bounding box center [538, 254] width 668 height 23
drag, startPoint x: 244, startPoint y: 310, endPoint x: 171, endPoint y: 324, distance: 74.1
click at [233, 292] on div "Show AI Analysis Trace" at bounding box center [538, 284] width 668 height 16
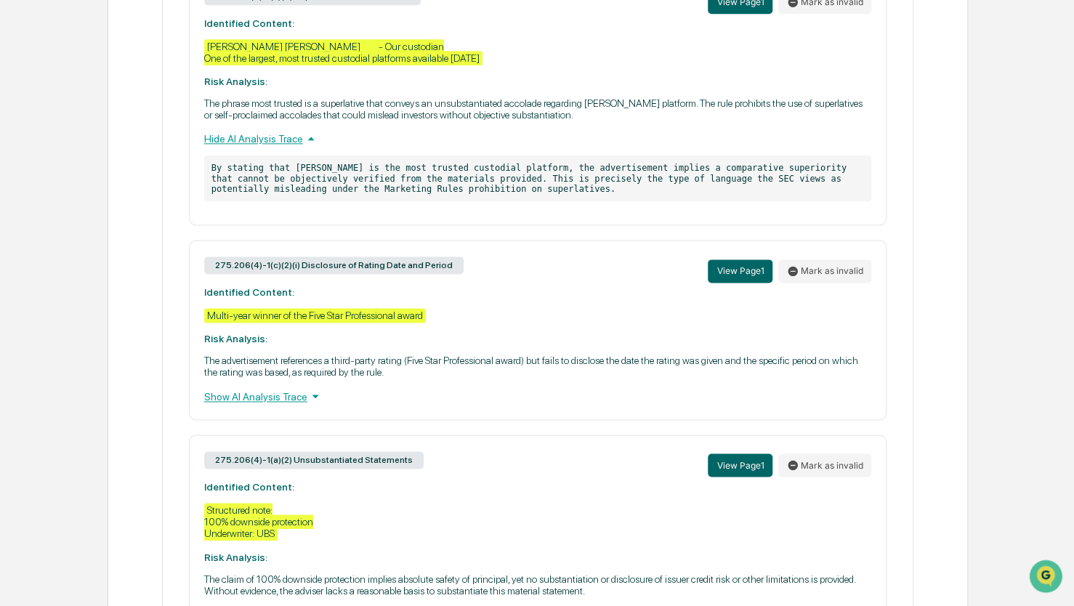
scroll to position [872, 0]
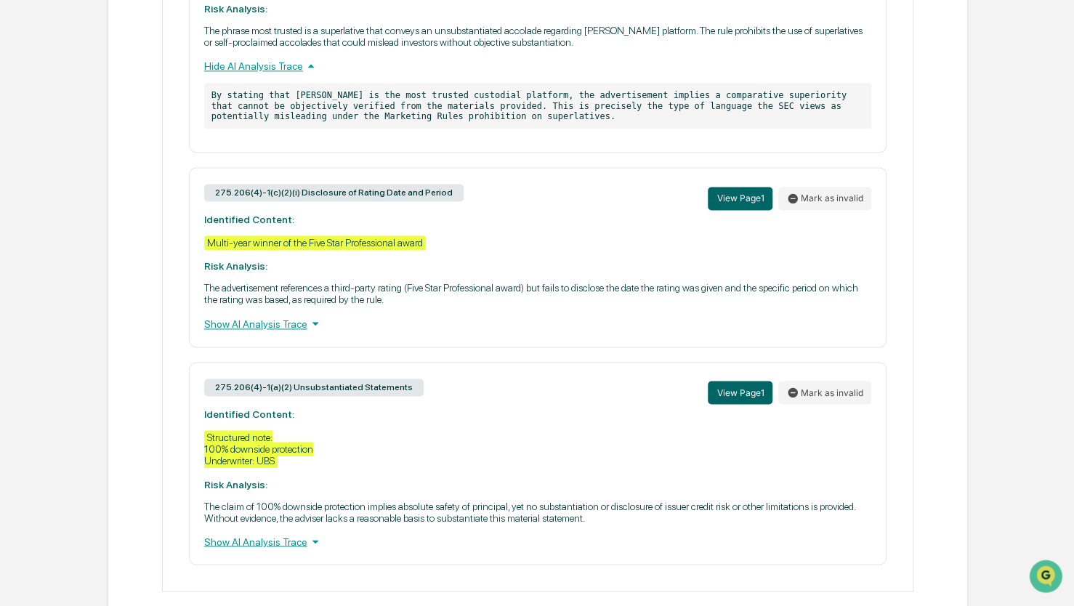
click at [277, 331] on div "Show AI Analysis Trace" at bounding box center [538, 323] width 668 height 16
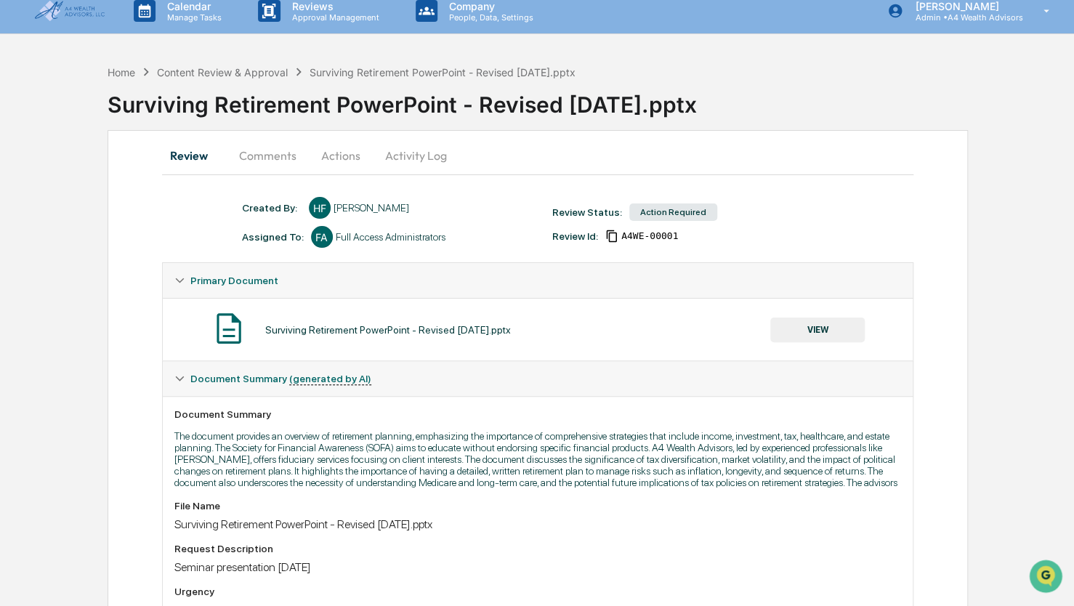
scroll to position [0, 0]
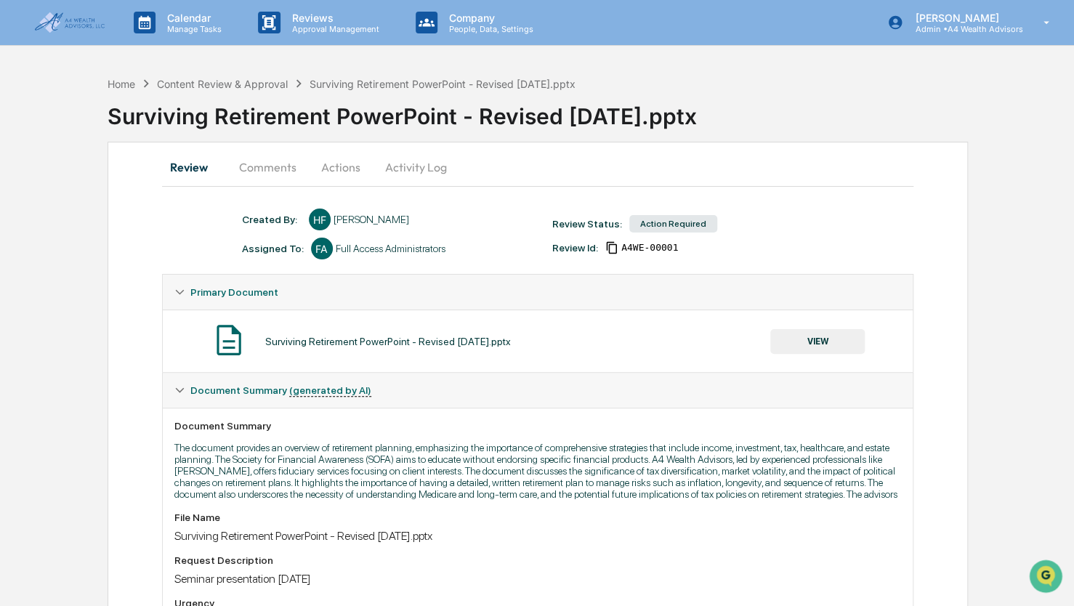
click at [74, 28] on img at bounding box center [70, 22] width 70 height 20
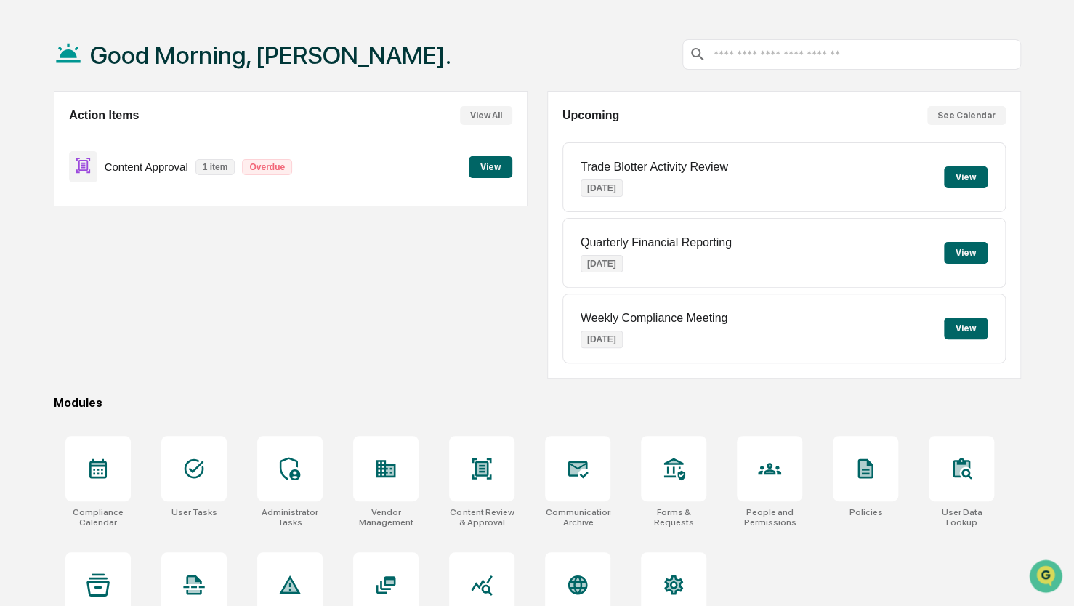
scroll to position [96, 0]
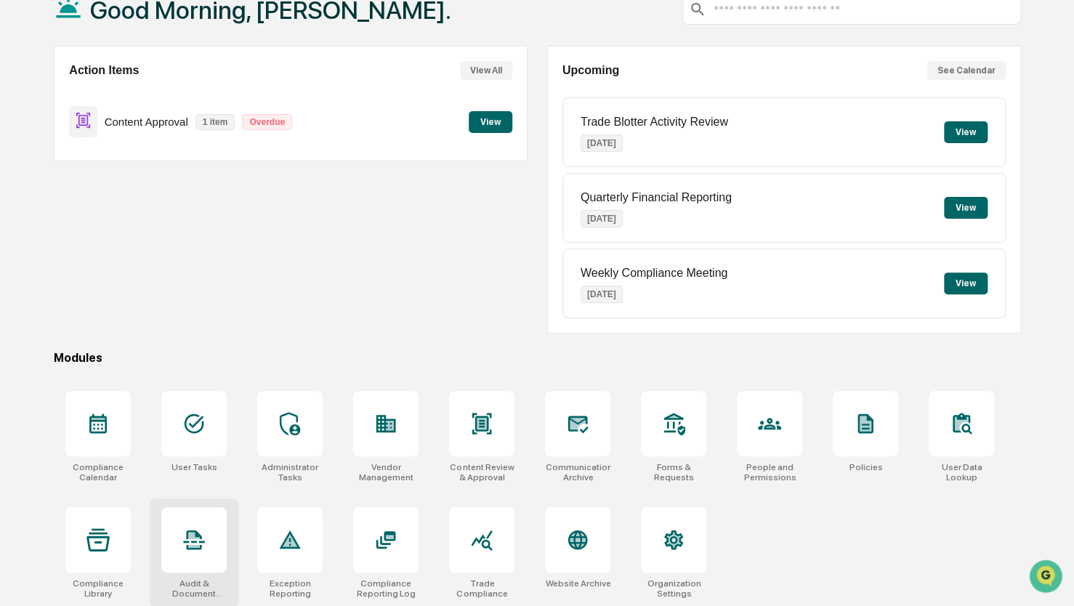
click at [192, 557] on div at bounding box center [193, 539] width 65 height 65
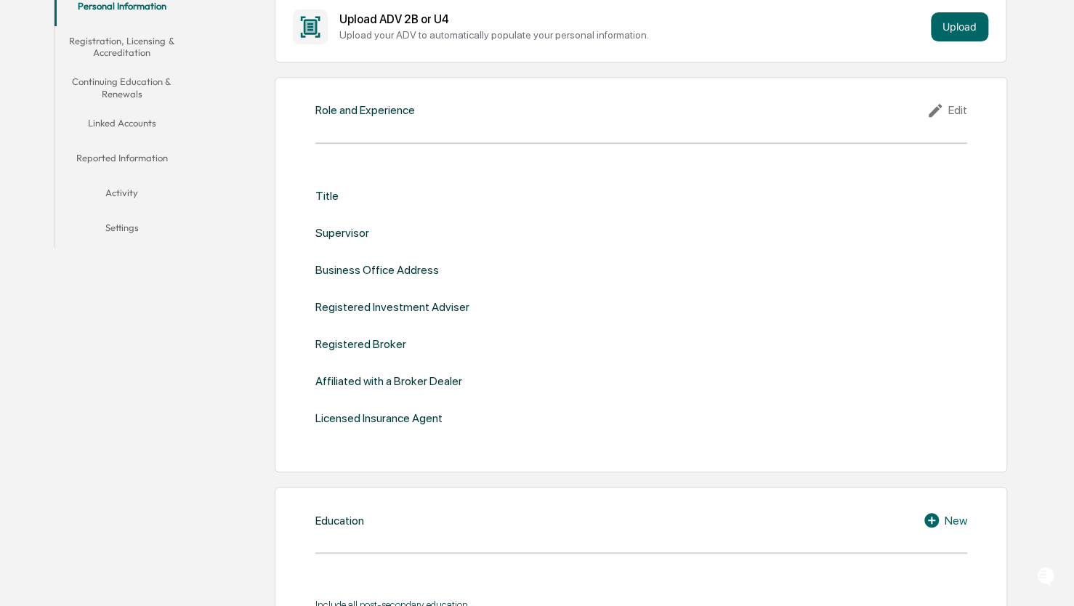
click at [929, 113] on icon at bounding box center [935, 110] width 13 height 13
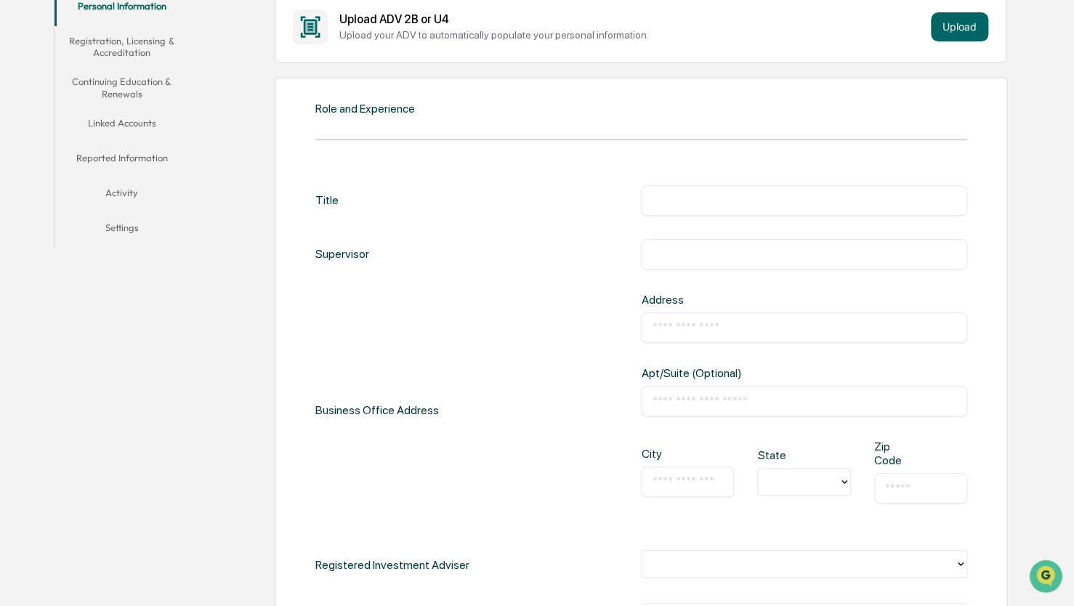
click at [724, 198] on input "text" at bounding box center [804, 200] width 304 height 15
type input "**********"
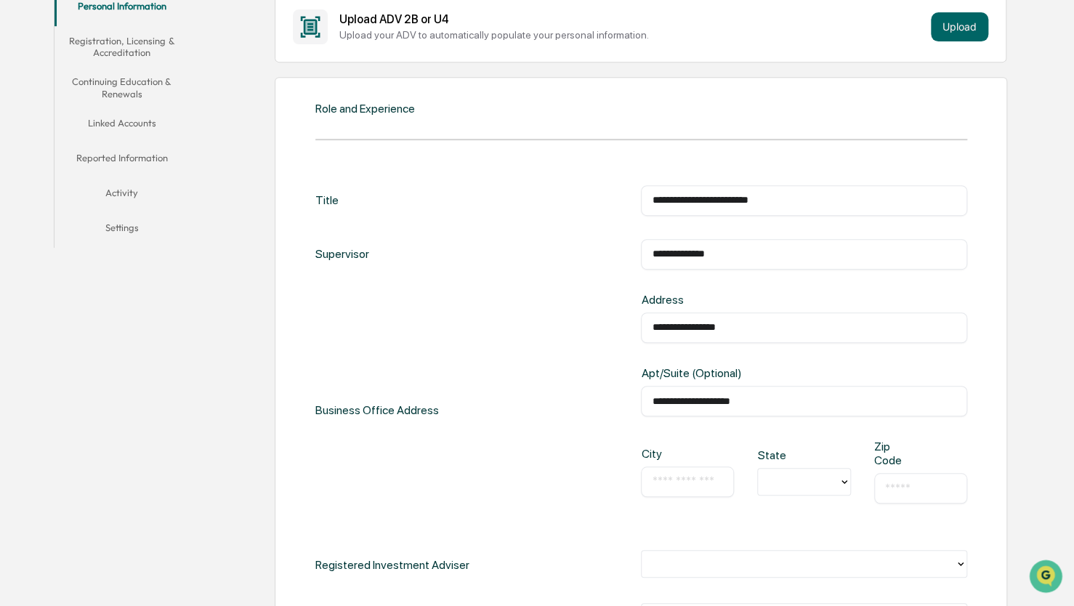
type input "**"
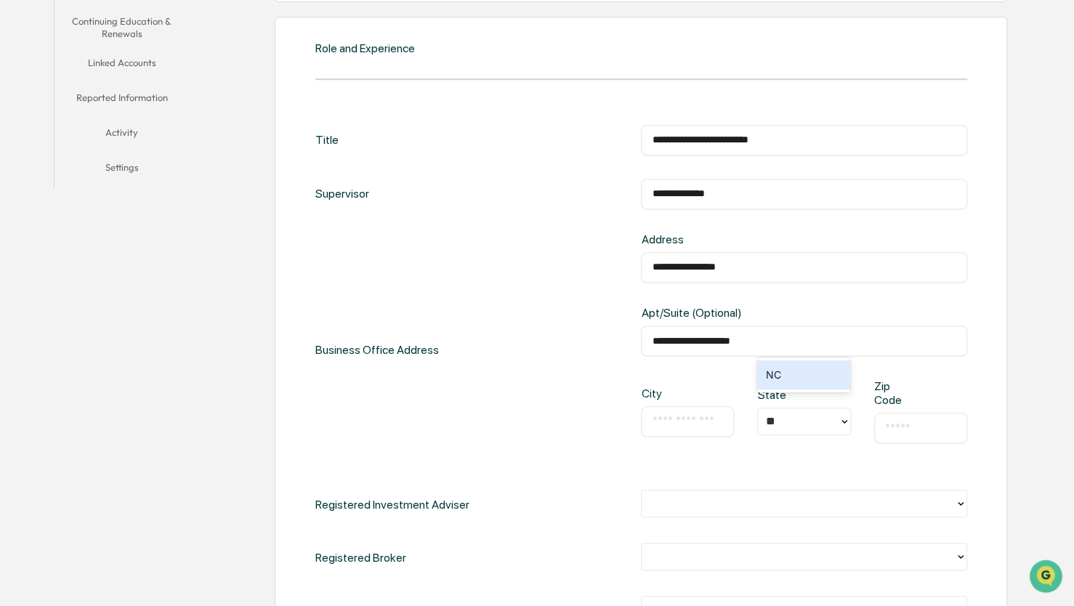
scroll to position [436, 0]
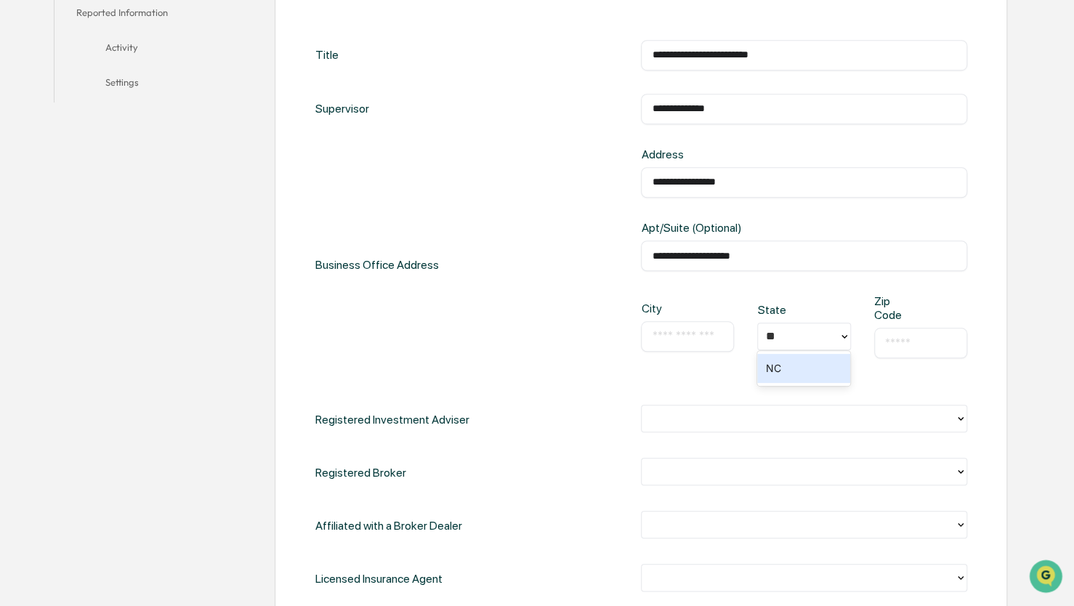
drag, startPoint x: 814, startPoint y: 257, endPoint x: 586, endPoint y: 271, distance: 227.9
click at [586, 271] on div "**********" at bounding box center [641, 265] width 652 height 234
type input "******"
type input "*"
type input "**"
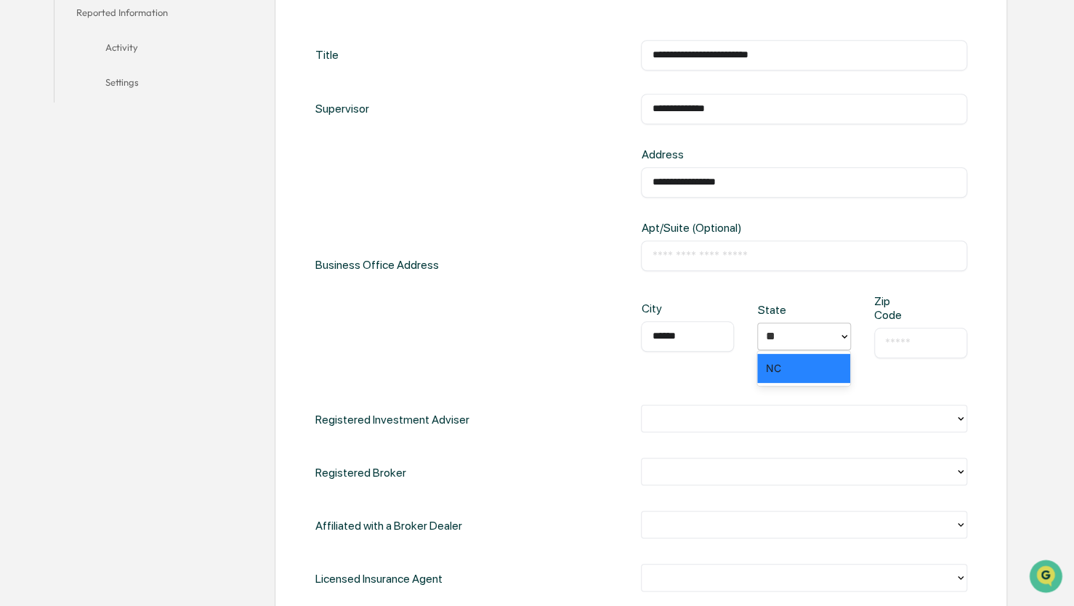
click at [801, 370] on div "NC" at bounding box center [803, 368] width 93 height 29
click at [902, 345] on input "text" at bounding box center [920, 343] width 71 height 15
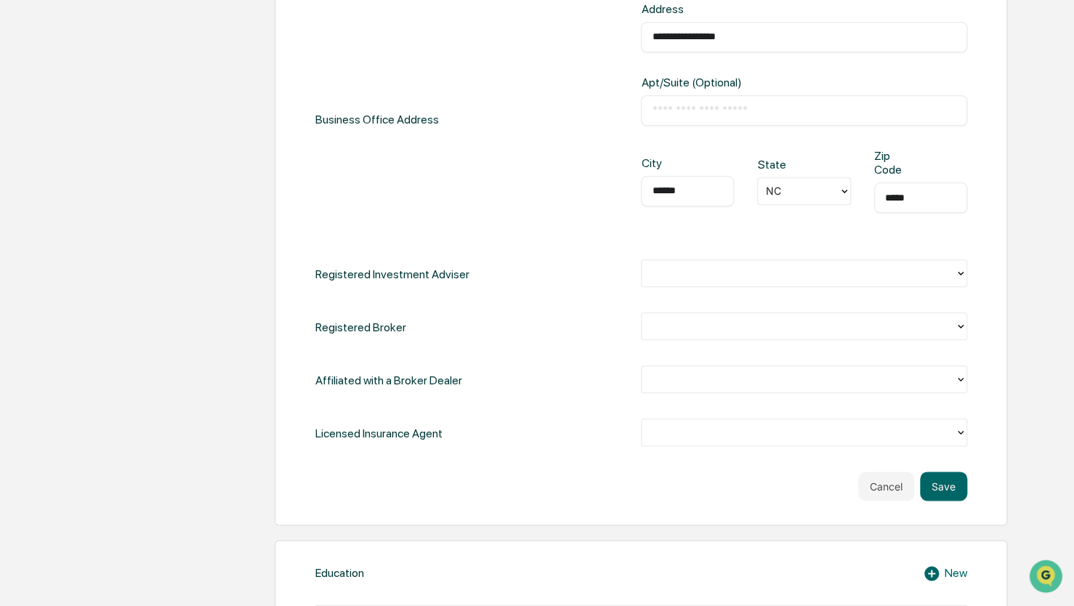
type input "*****"
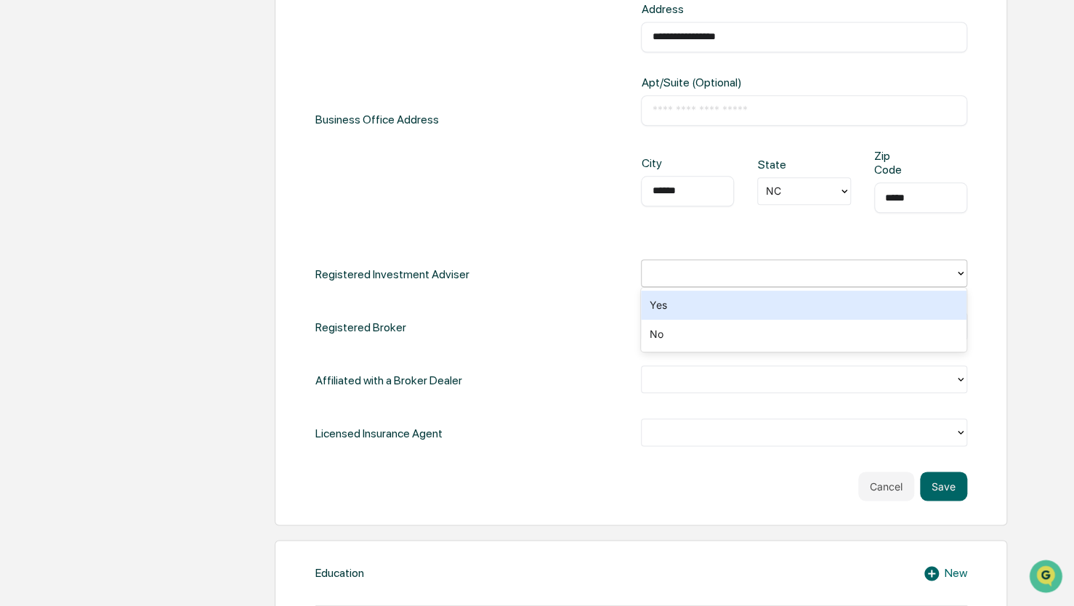
click at [695, 278] on div at bounding box center [798, 273] width 299 height 17
click at [683, 315] on div "Yes" at bounding box center [804, 305] width 326 height 29
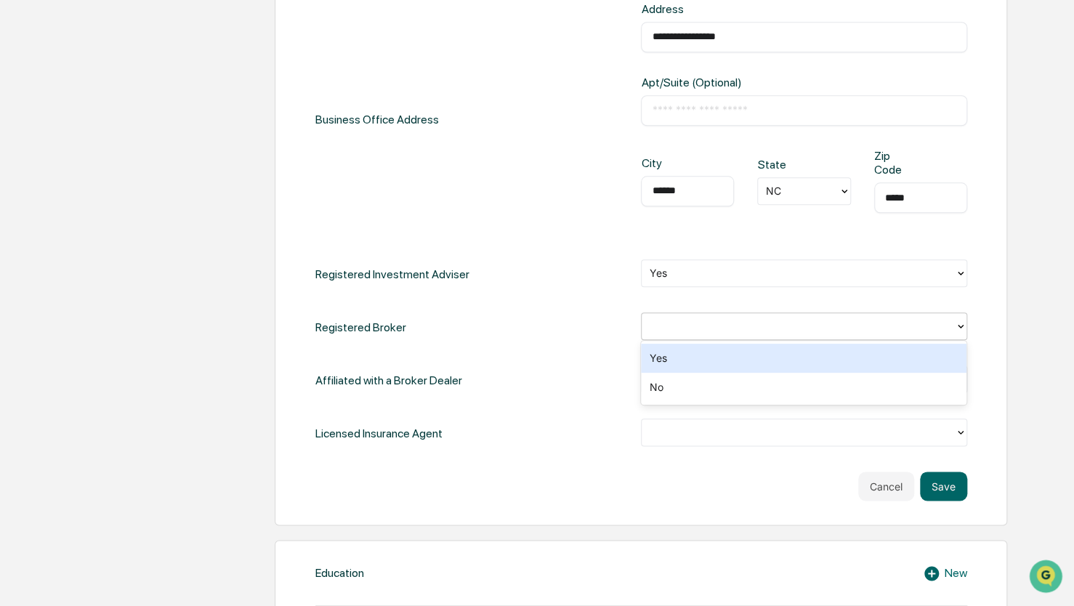
click at [715, 319] on div at bounding box center [798, 326] width 299 height 17
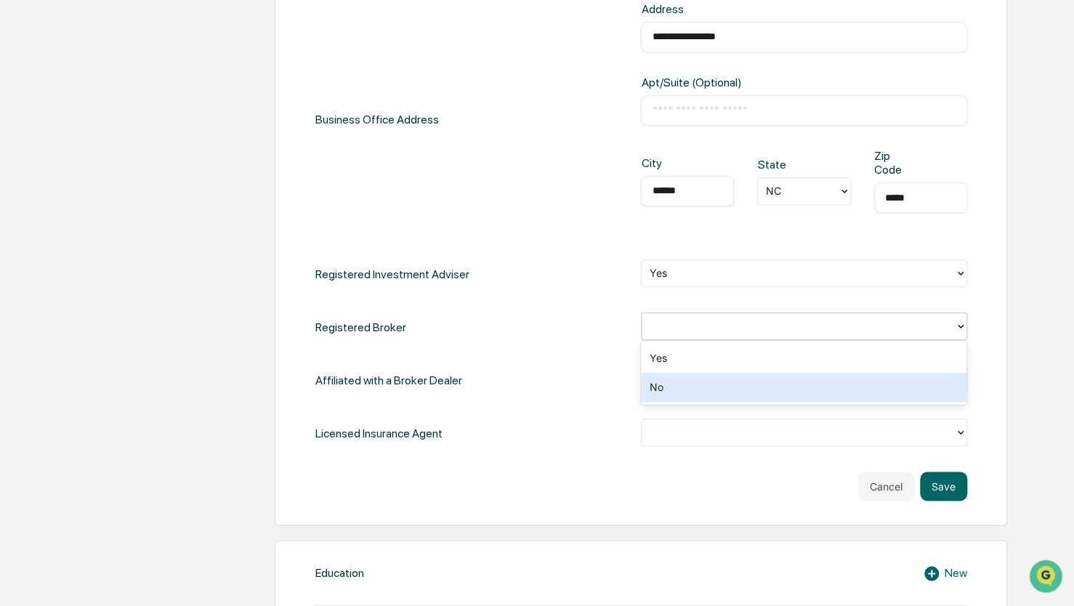
click at [674, 393] on div "No" at bounding box center [804, 387] width 326 height 29
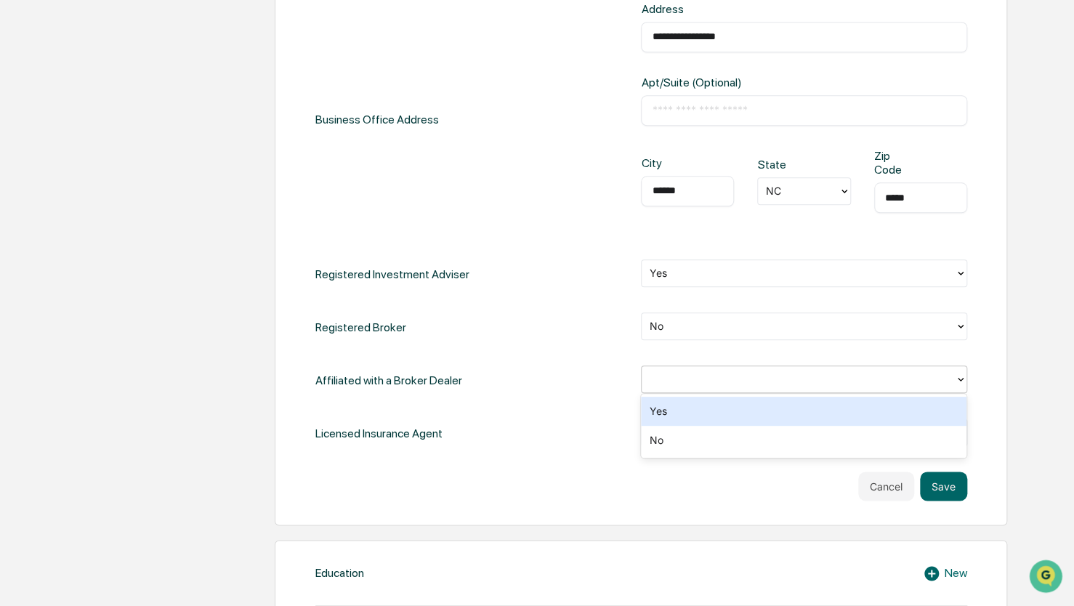
click at [703, 381] on div at bounding box center [798, 379] width 299 height 17
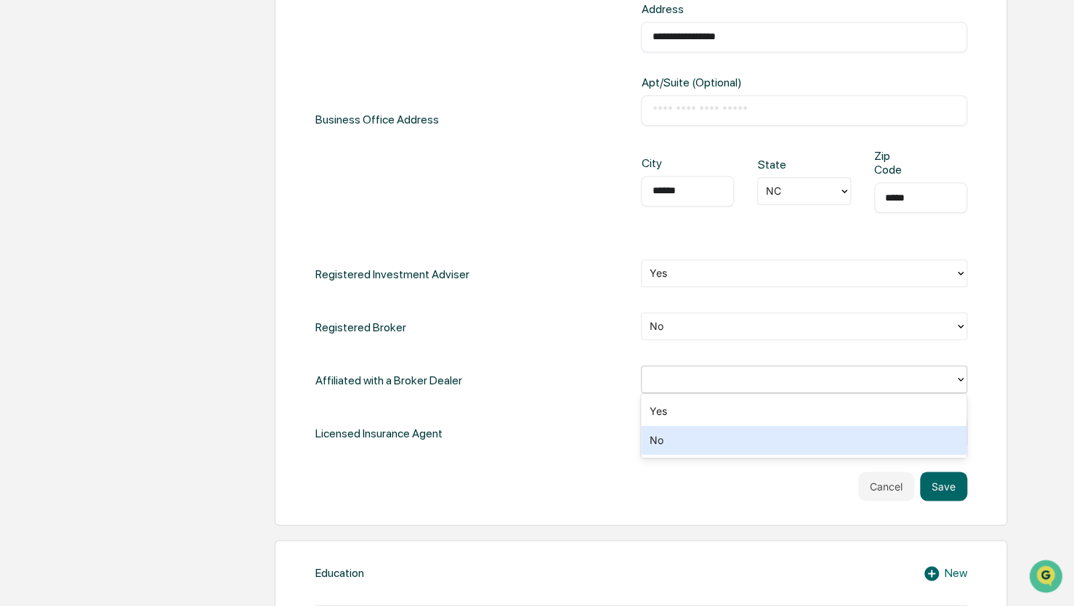
drag, startPoint x: 688, startPoint y: 453, endPoint x: 677, endPoint y: 448, distance: 12.0
click at [687, 453] on div "No" at bounding box center [804, 440] width 326 height 29
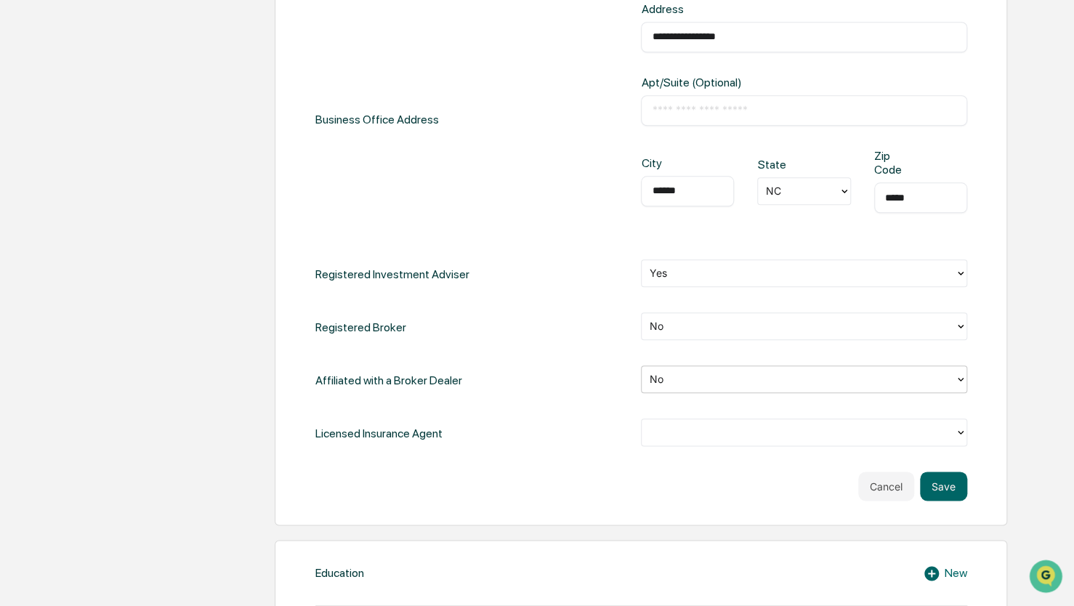
click at [696, 430] on div at bounding box center [798, 432] width 299 height 17
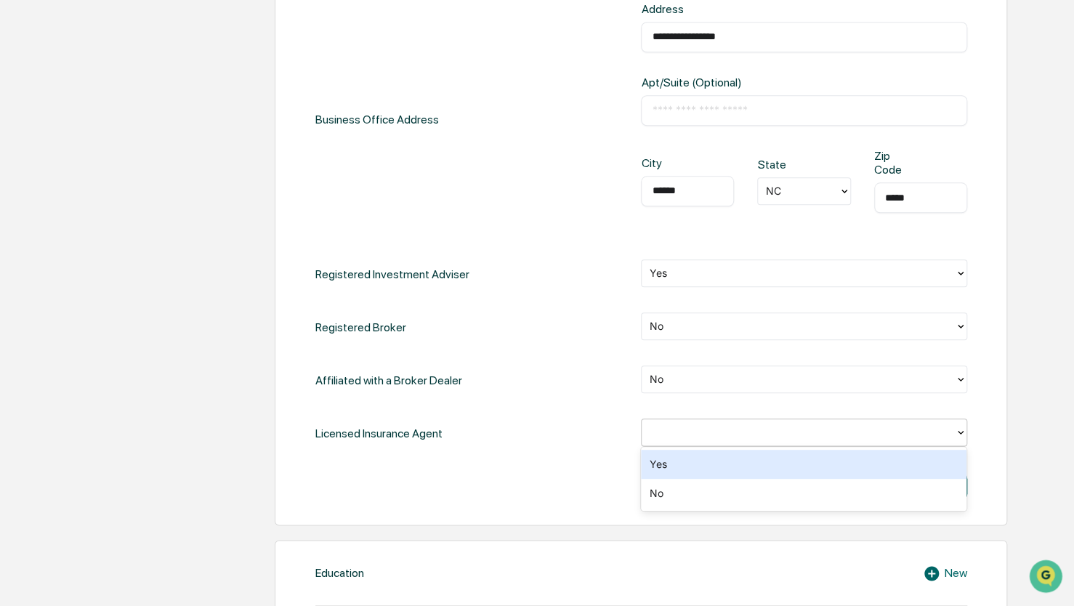
click at [689, 472] on div "Yes" at bounding box center [804, 464] width 326 height 29
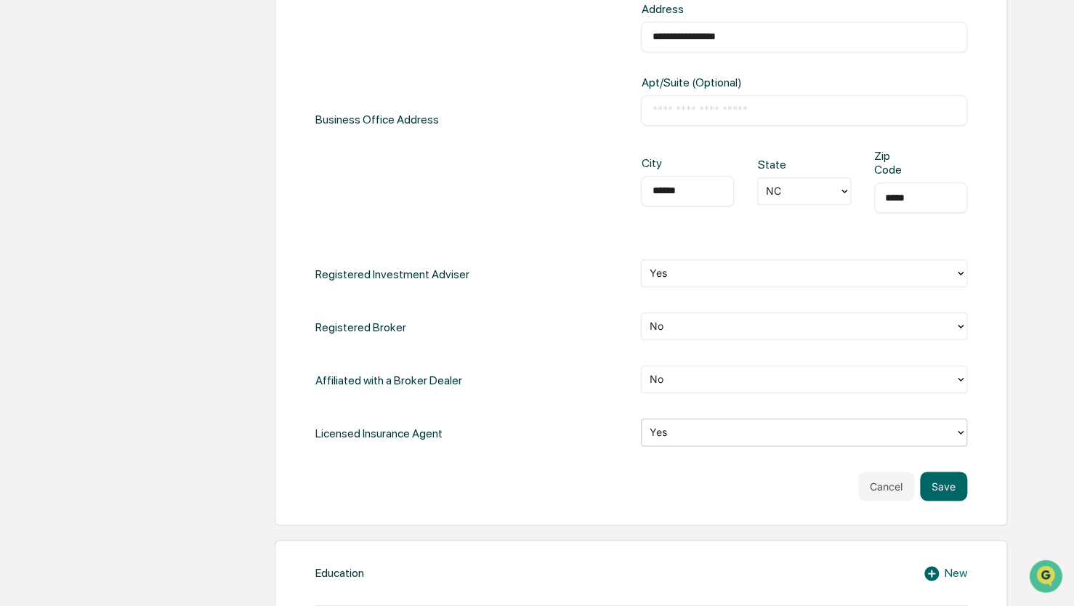
scroll to position [872, 0]
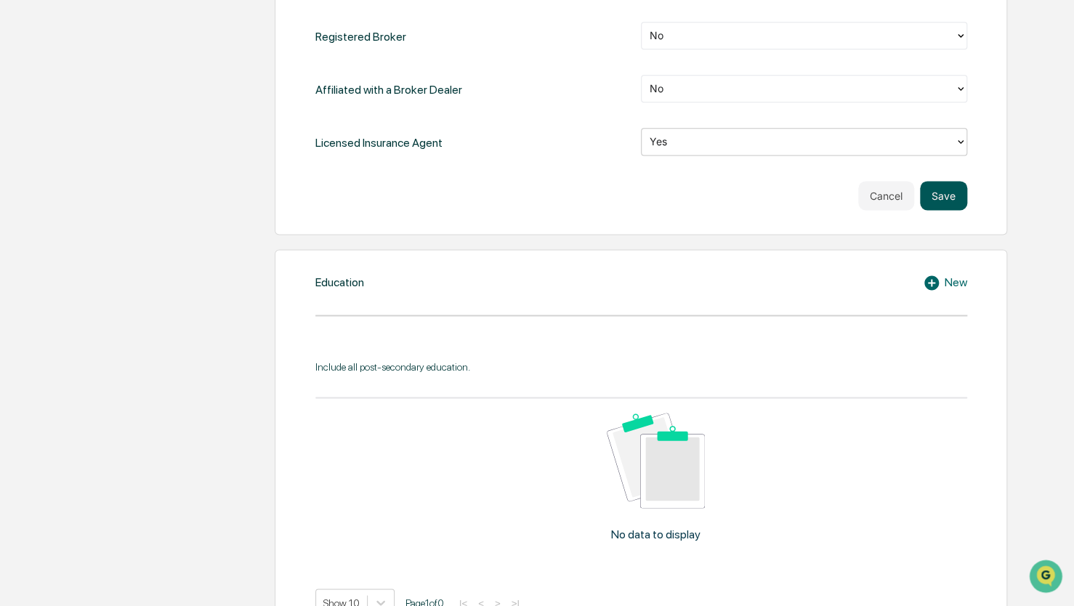
click at [948, 197] on button "Save" at bounding box center [943, 195] width 47 height 29
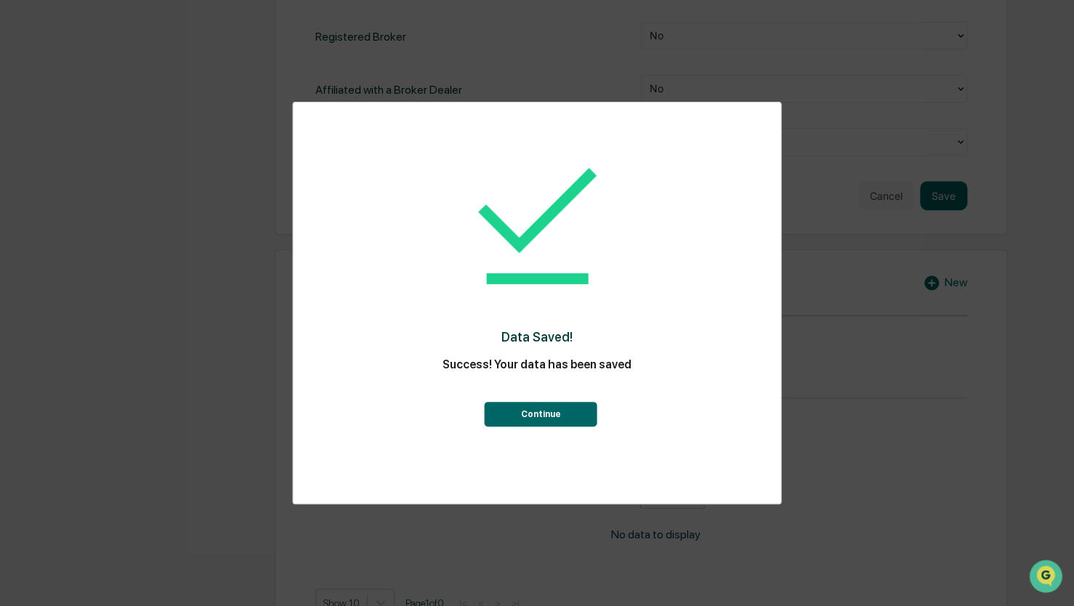
click at [538, 408] on button "Continue" at bounding box center [541, 414] width 113 height 25
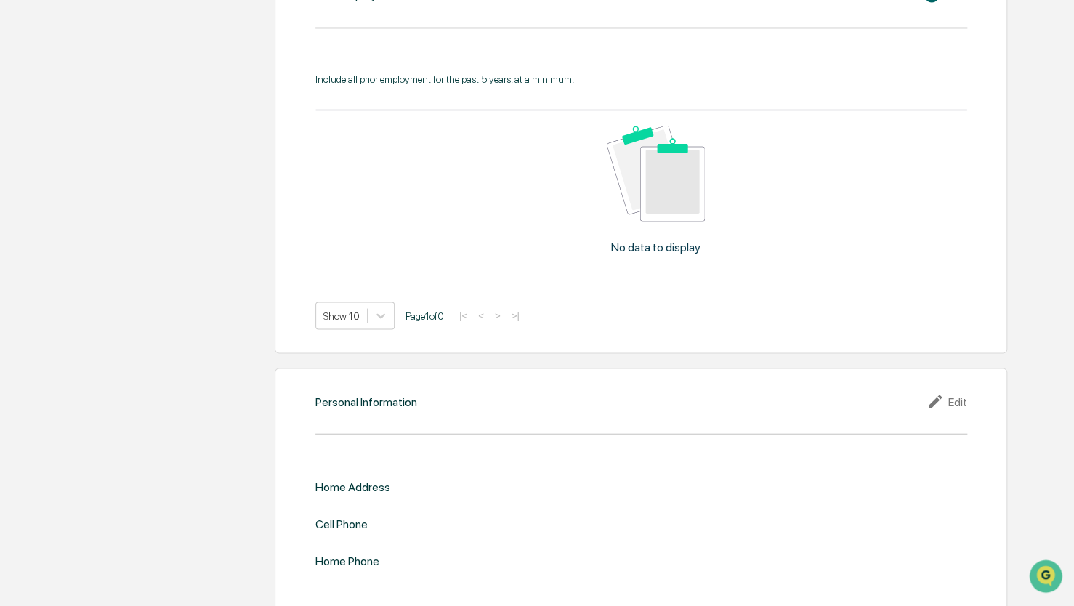
scroll to position [1238, 0]
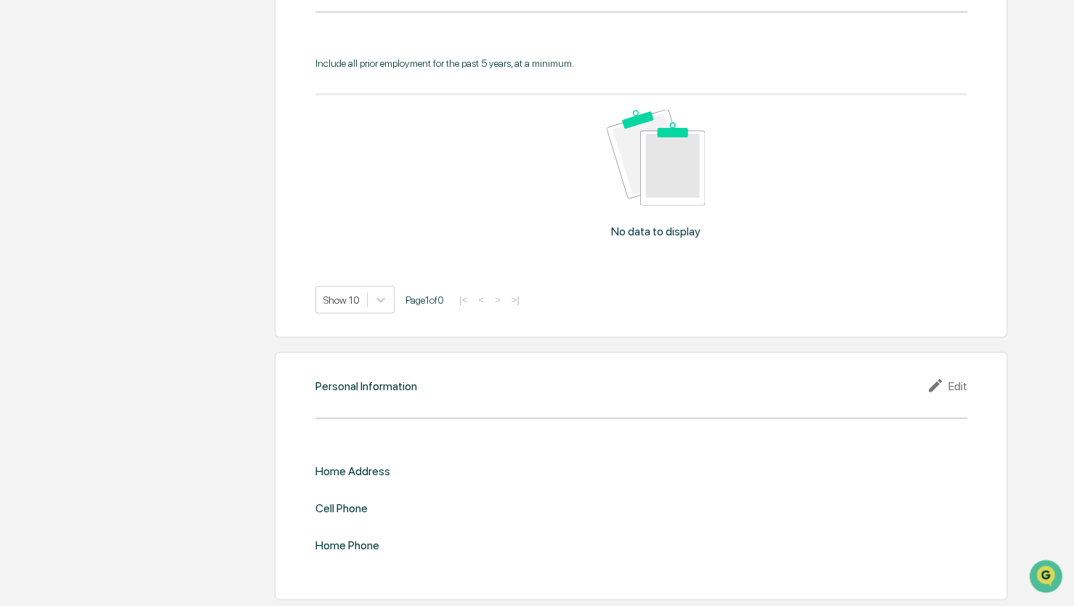
drag, startPoint x: 942, startPoint y: 387, endPoint x: 933, endPoint y: 379, distance: 12.4
click at [942, 387] on icon at bounding box center [937, 384] width 22 height 17
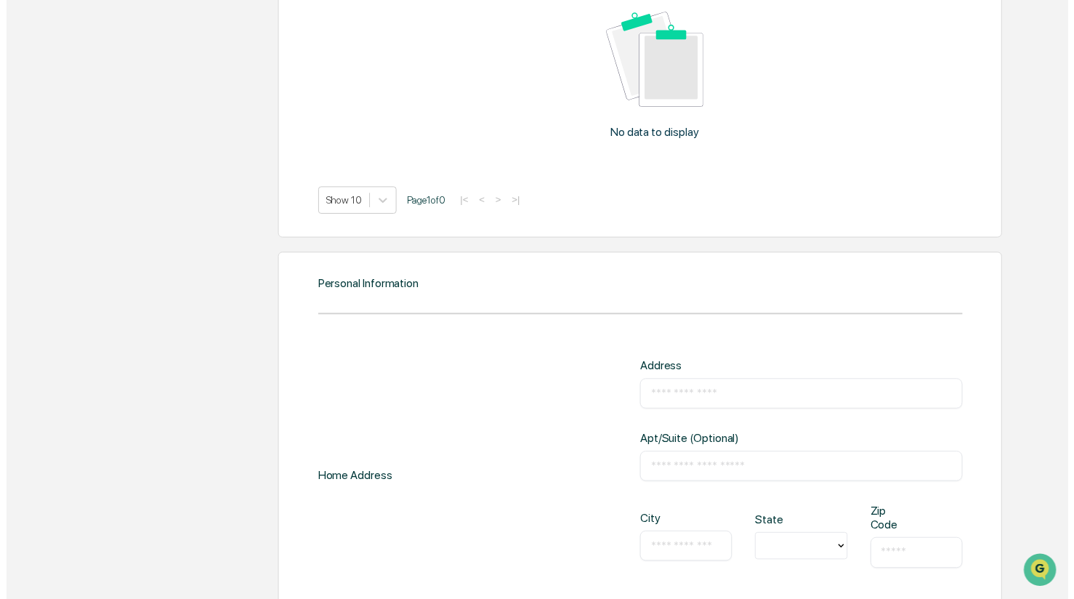
scroll to position [1517, 0]
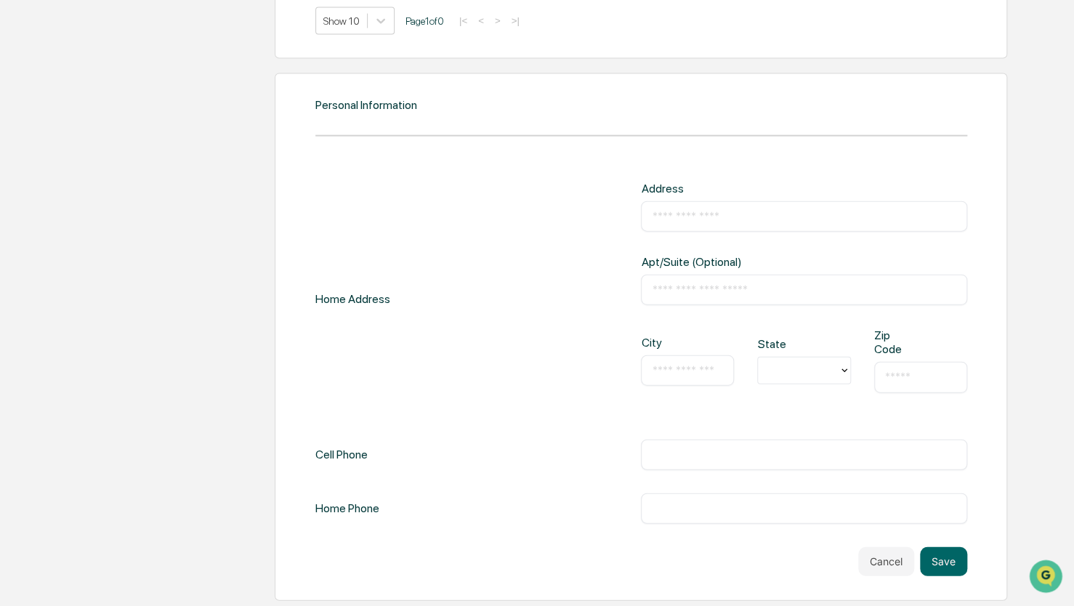
click at [695, 219] on input "text" at bounding box center [804, 216] width 304 height 15
type input "**********"
type input "******"
type input "*****"
type input "**********"
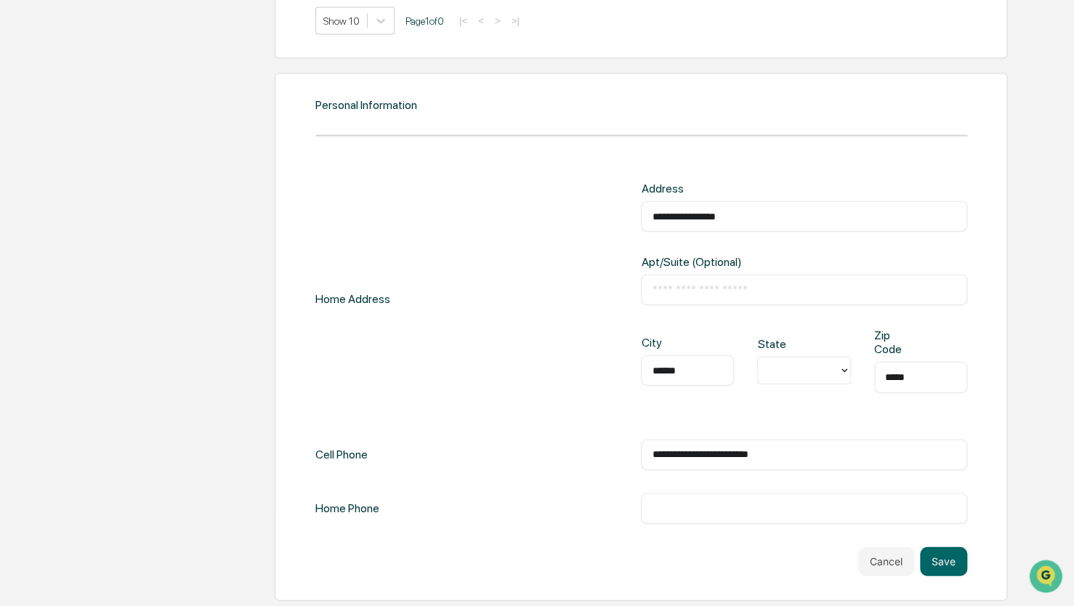
type input "**********"
click at [807, 376] on div at bounding box center [797, 371] width 65 height 17
type input "**"
drag, startPoint x: 805, startPoint y: 400, endPoint x: 749, endPoint y: 413, distance: 57.5
click at [804, 400] on div "NC" at bounding box center [803, 403] width 93 height 29
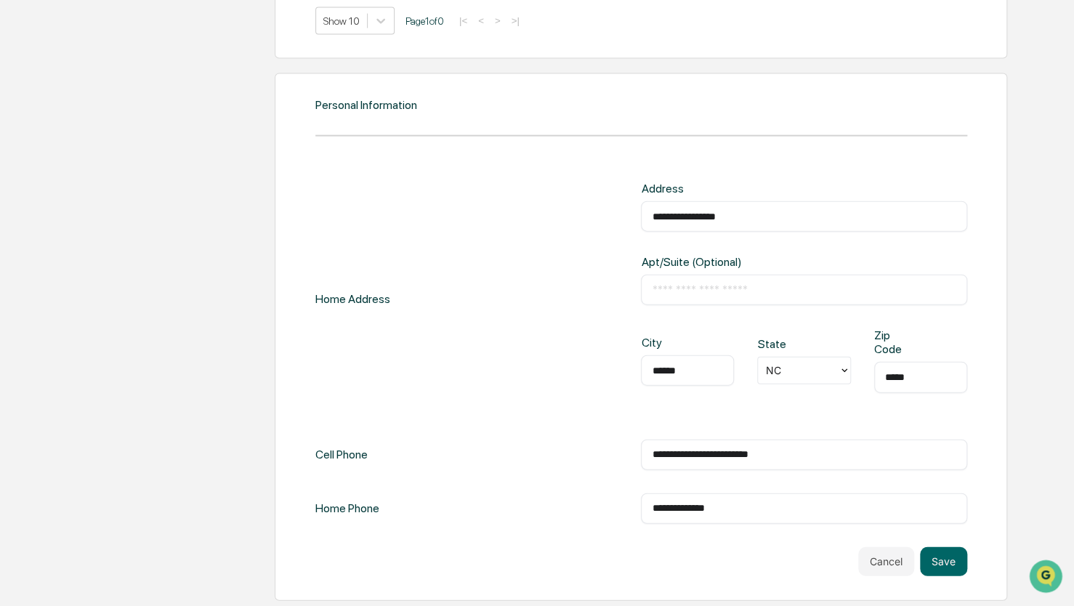
drag, startPoint x: 822, startPoint y: 452, endPoint x: 242, endPoint y: 444, distance: 579.9
type input "**********"
drag, startPoint x: 786, startPoint y: 506, endPoint x: 477, endPoint y: 528, distance: 310.4
click at [477, 528] on div "**********" at bounding box center [641, 379] width 652 height 395
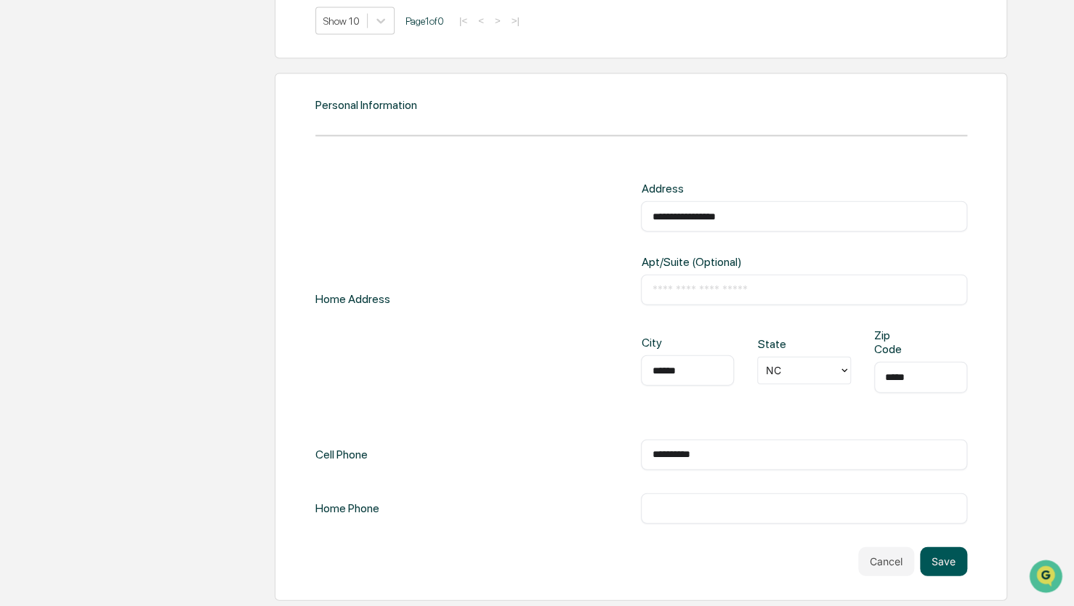
click at [938, 551] on button "Save" at bounding box center [943, 561] width 47 height 29
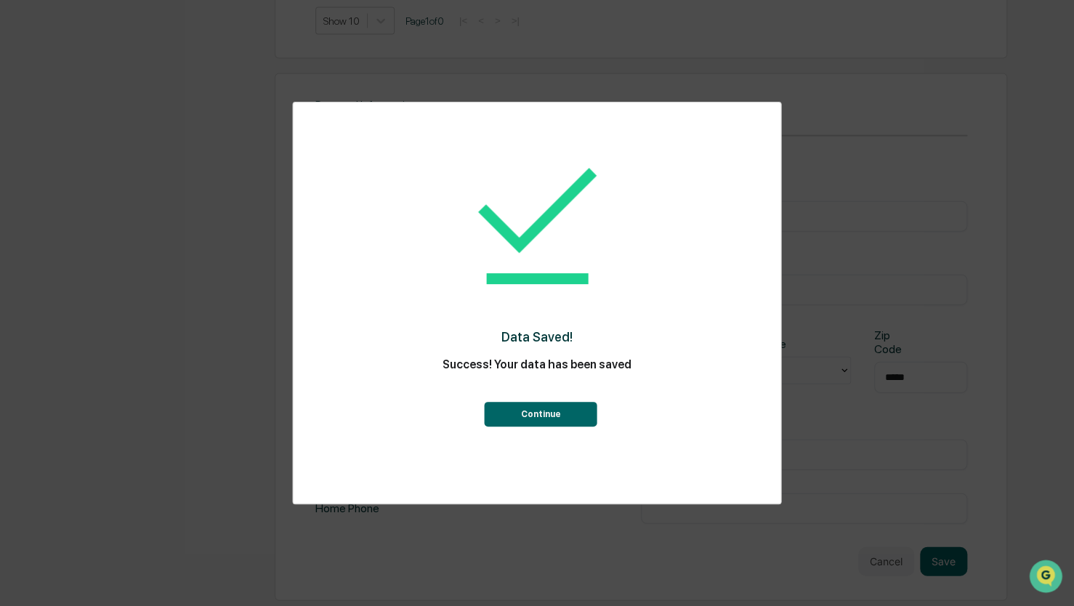
click at [544, 408] on button "Continue" at bounding box center [541, 414] width 113 height 25
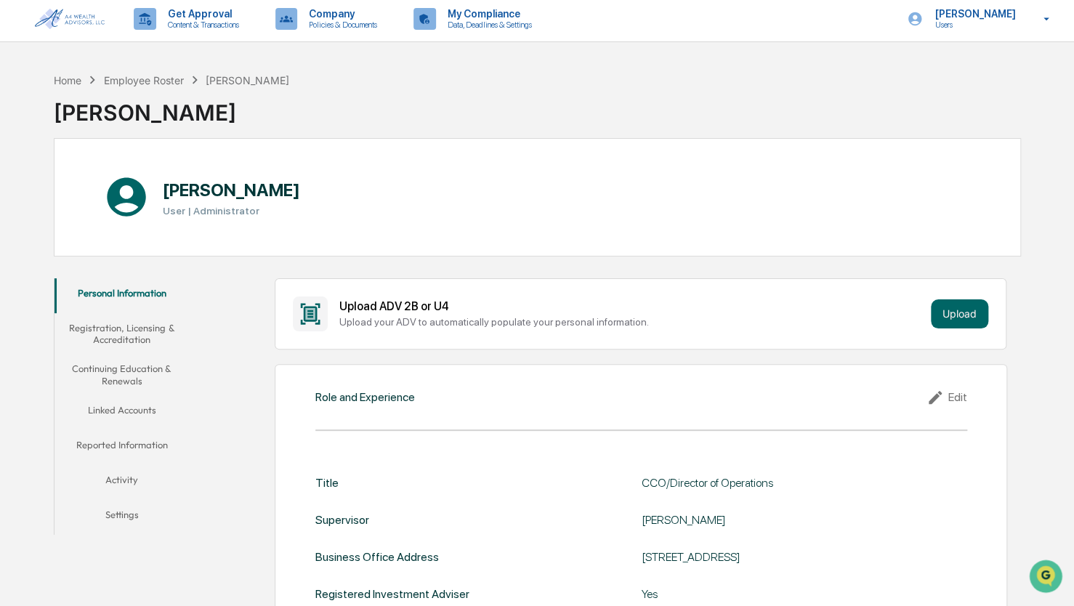
scroll to position [0, 0]
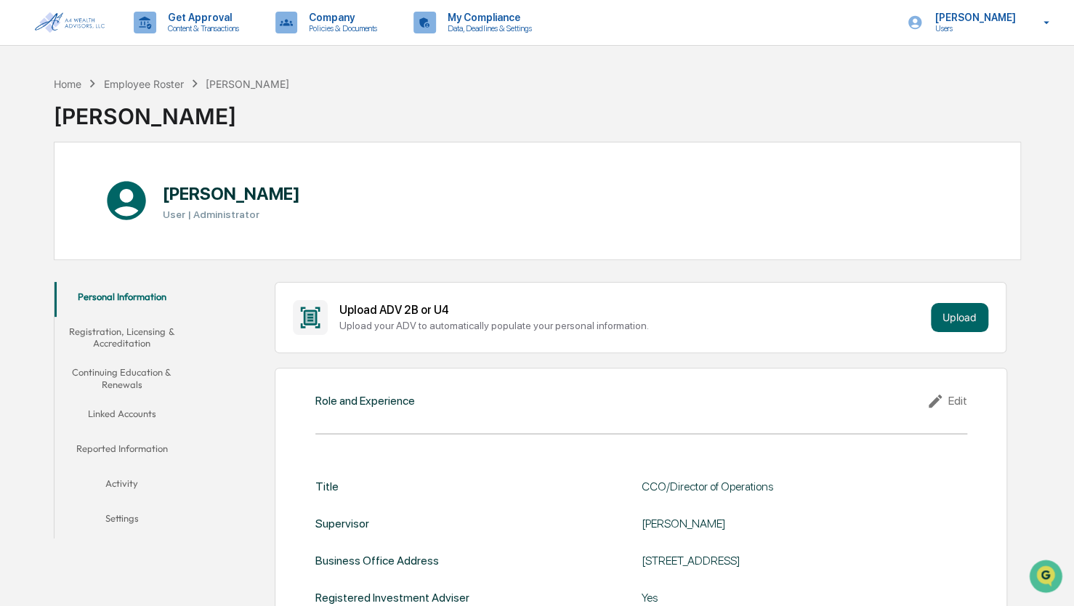
click at [945, 397] on icon at bounding box center [937, 400] width 22 height 17
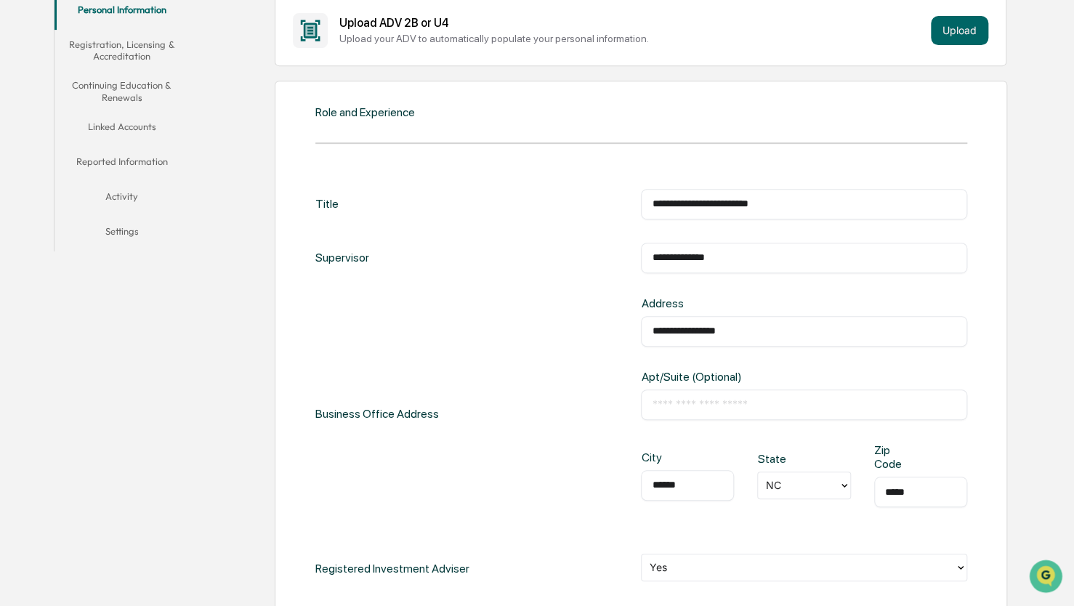
scroll to position [436, 0]
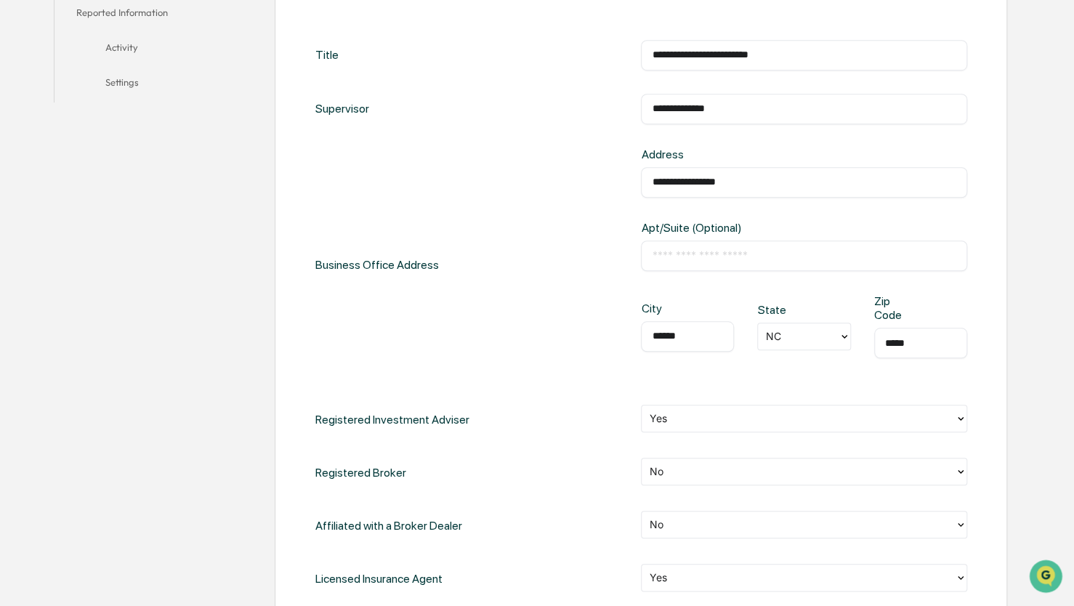
drag, startPoint x: 758, startPoint y: 176, endPoint x: 134, endPoint y: 229, distance: 625.7
type input "**********"
type input "*****"
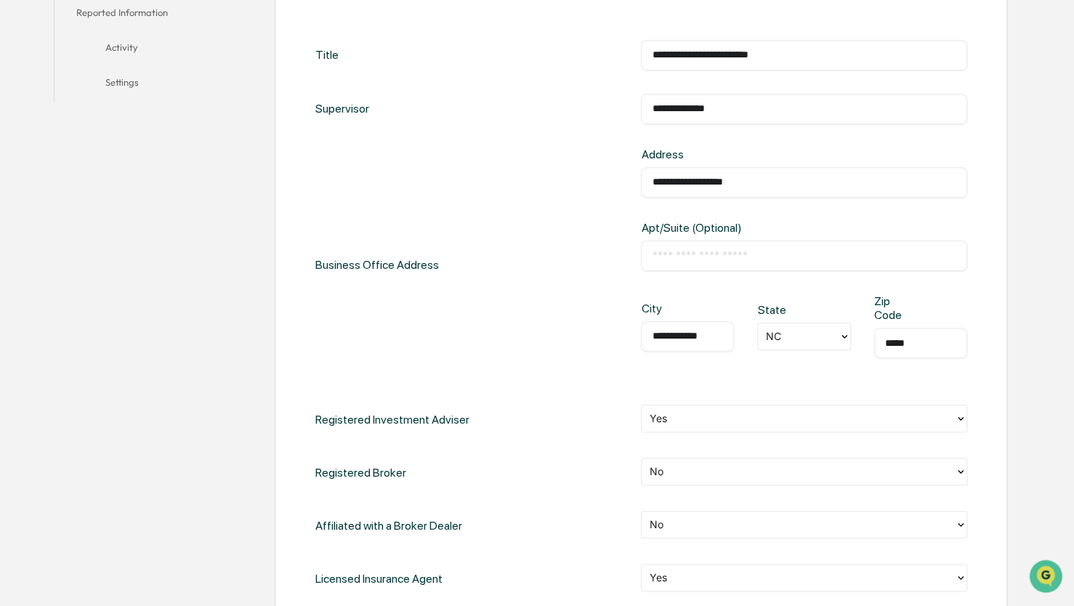
click at [509, 314] on div "**********" at bounding box center [641, 265] width 652 height 234
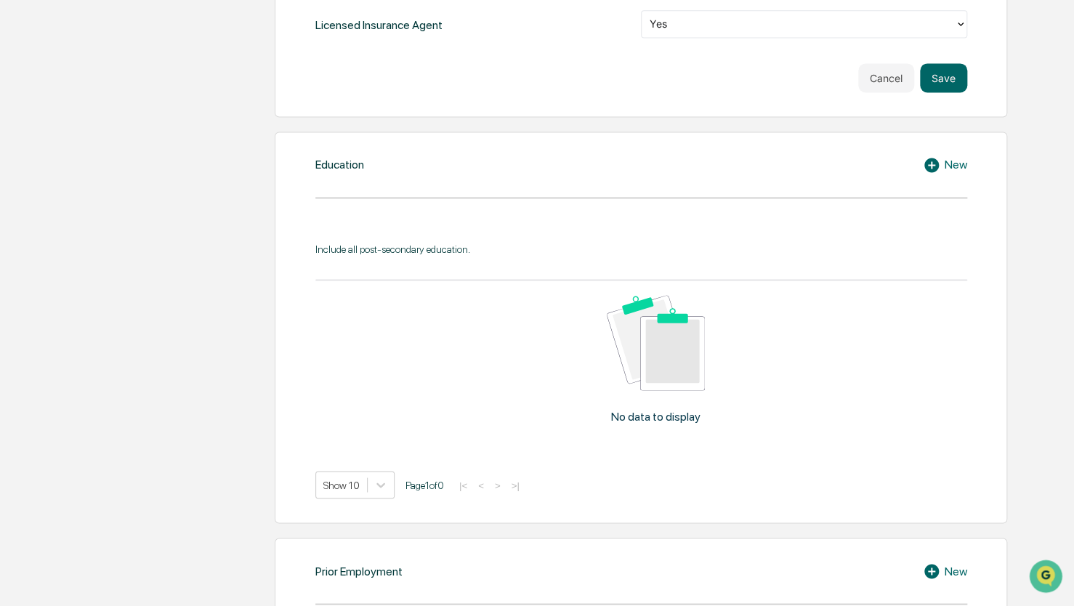
scroll to position [945, 0]
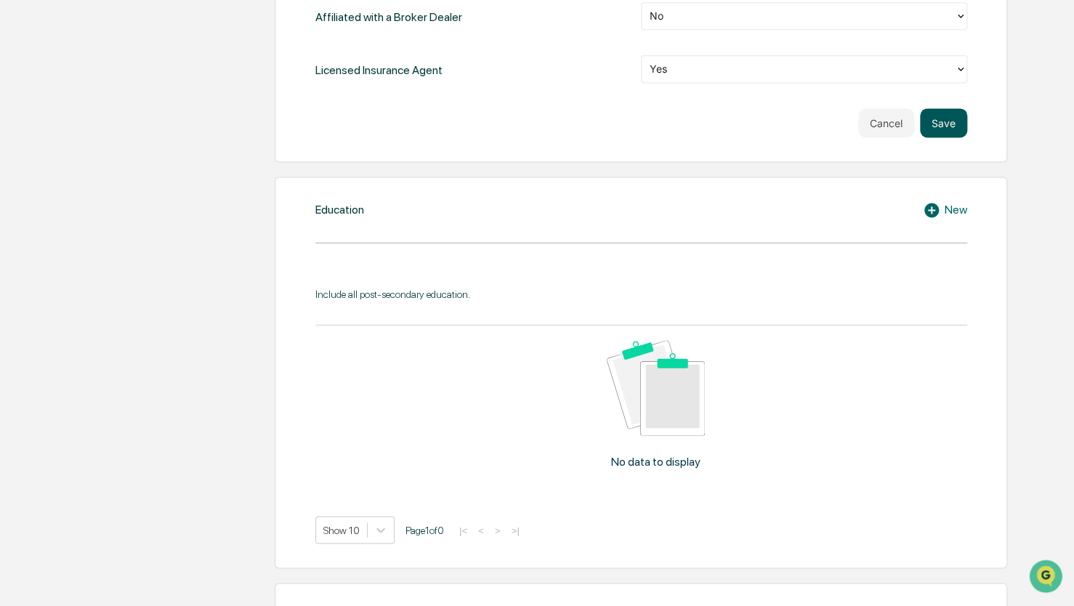
click at [950, 118] on button "Save" at bounding box center [943, 122] width 47 height 29
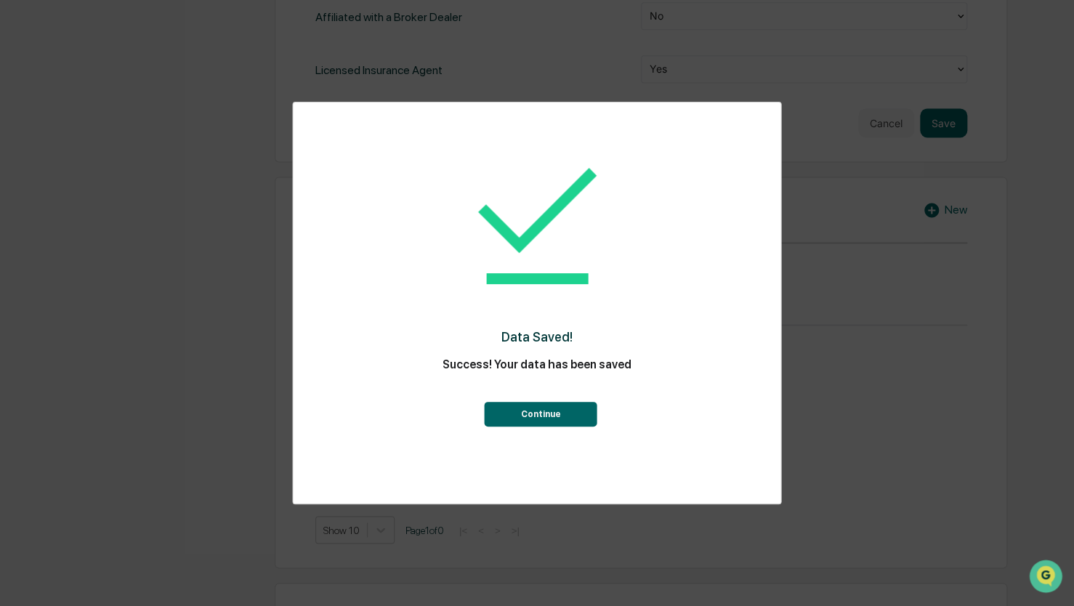
click at [531, 414] on button "Continue" at bounding box center [541, 414] width 113 height 25
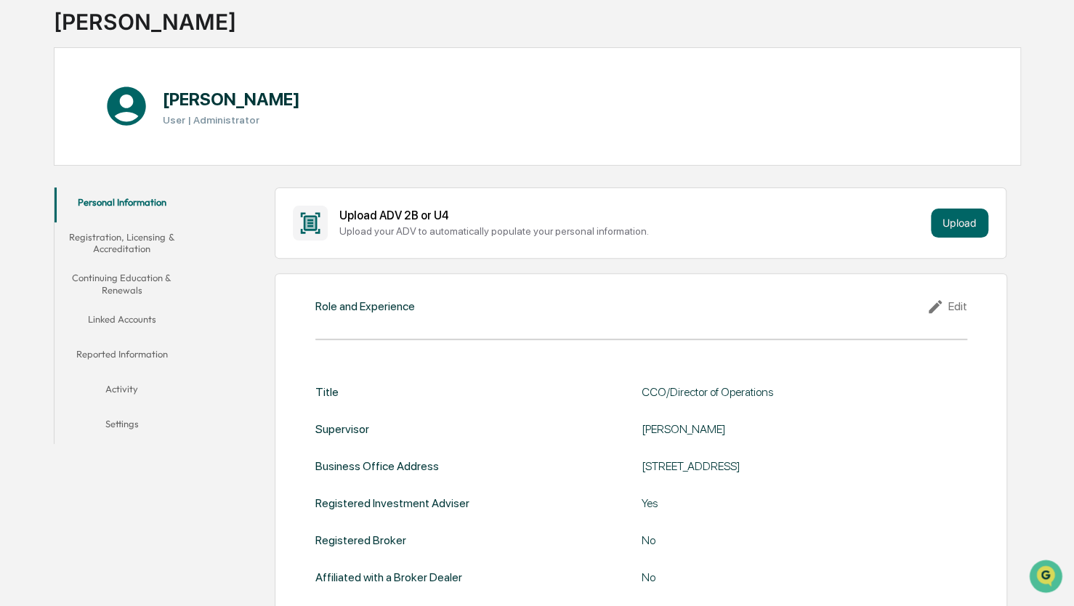
scroll to position [0, 0]
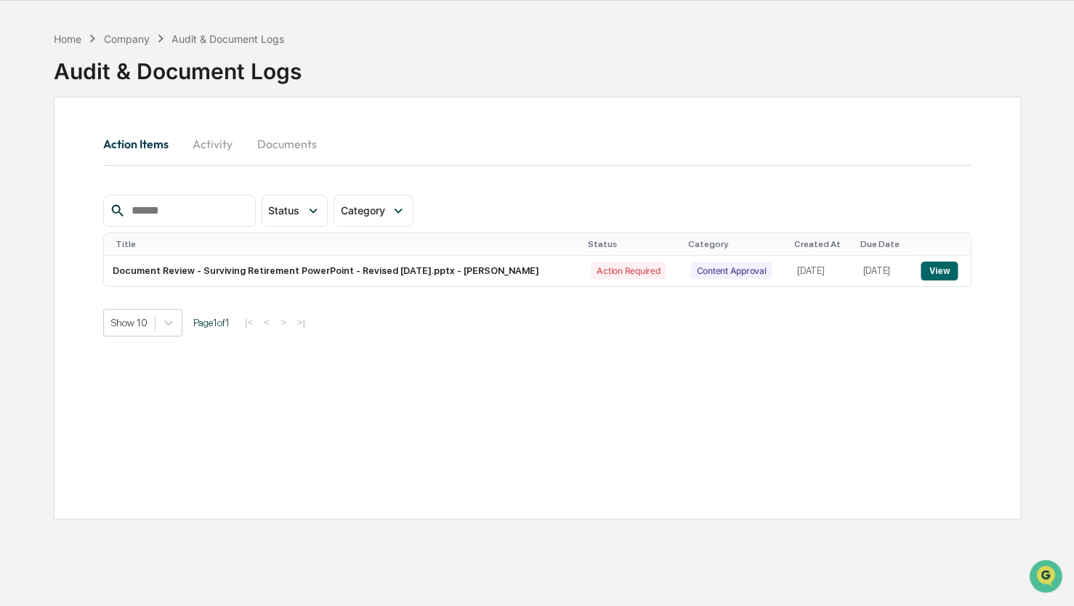
scroll to position [69, 0]
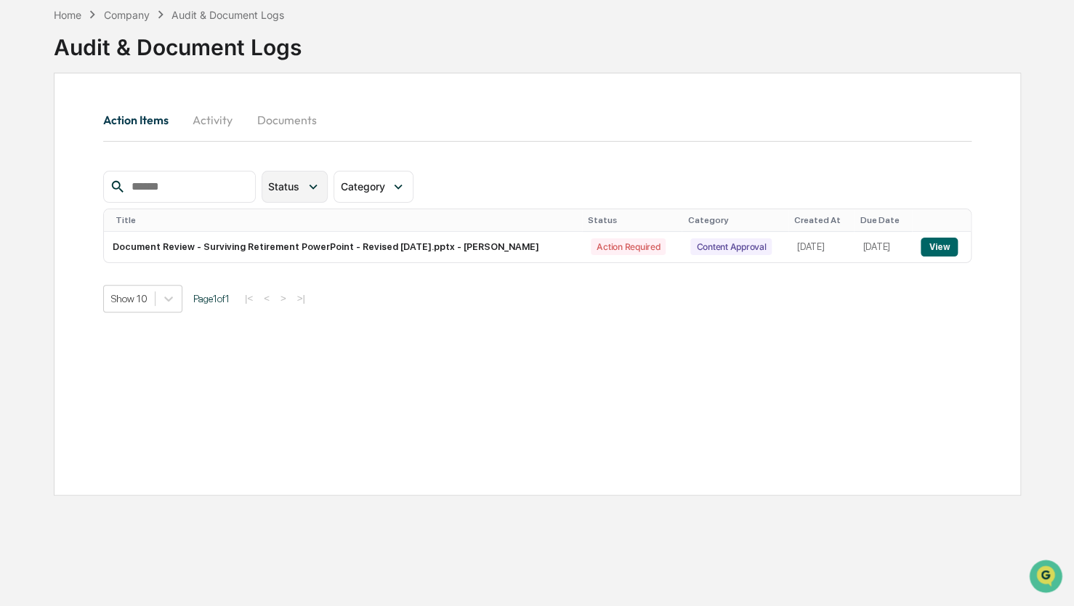
click at [299, 192] on span "Status" at bounding box center [283, 186] width 31 height 12
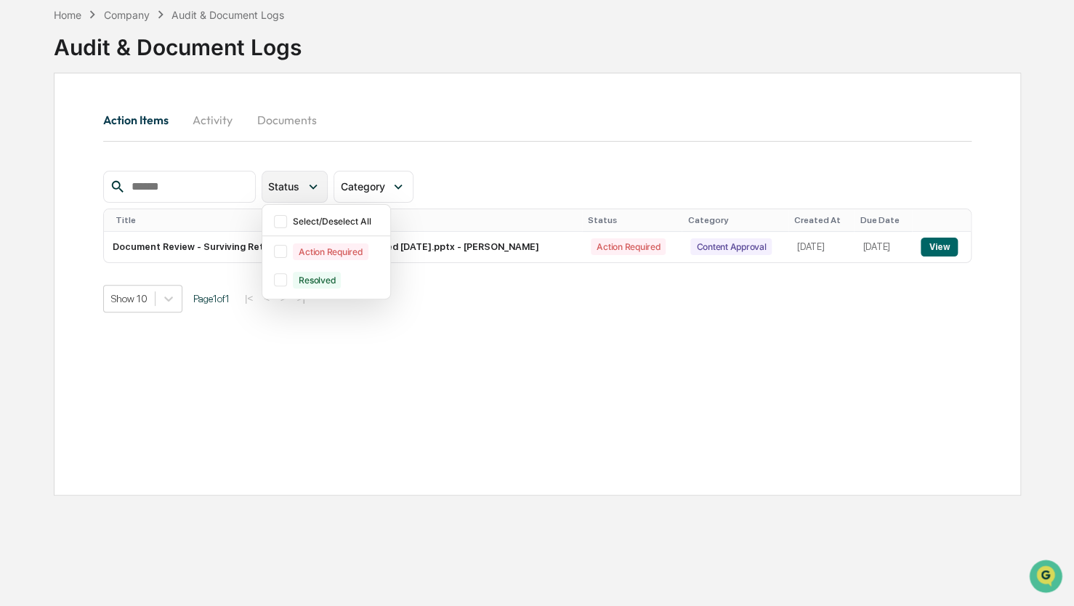
click at [305, 185] on div "Status" at bounding box center [286, 186] width 37 height 12
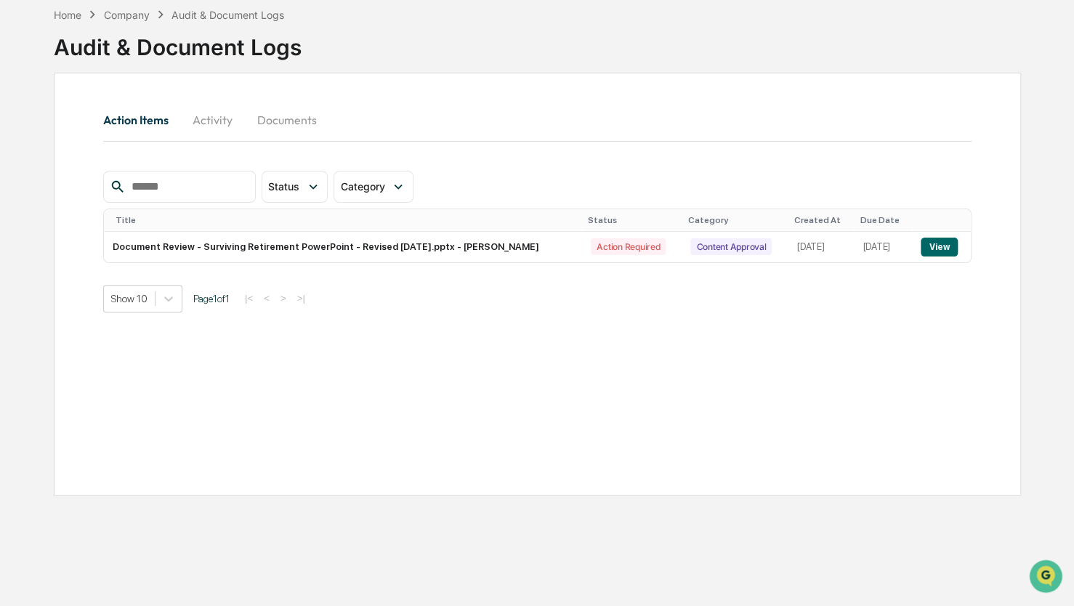
click at [629, 161] on div "Action Items Activity Documents" at bounding box center [537, 136] width 868 height 68
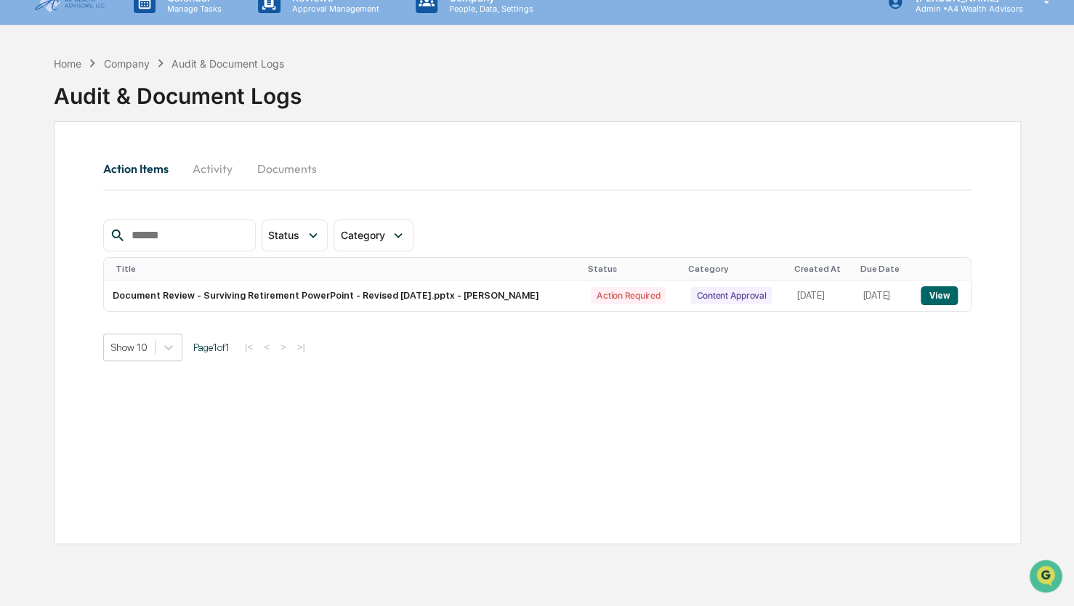
scroll to position [0, 0]
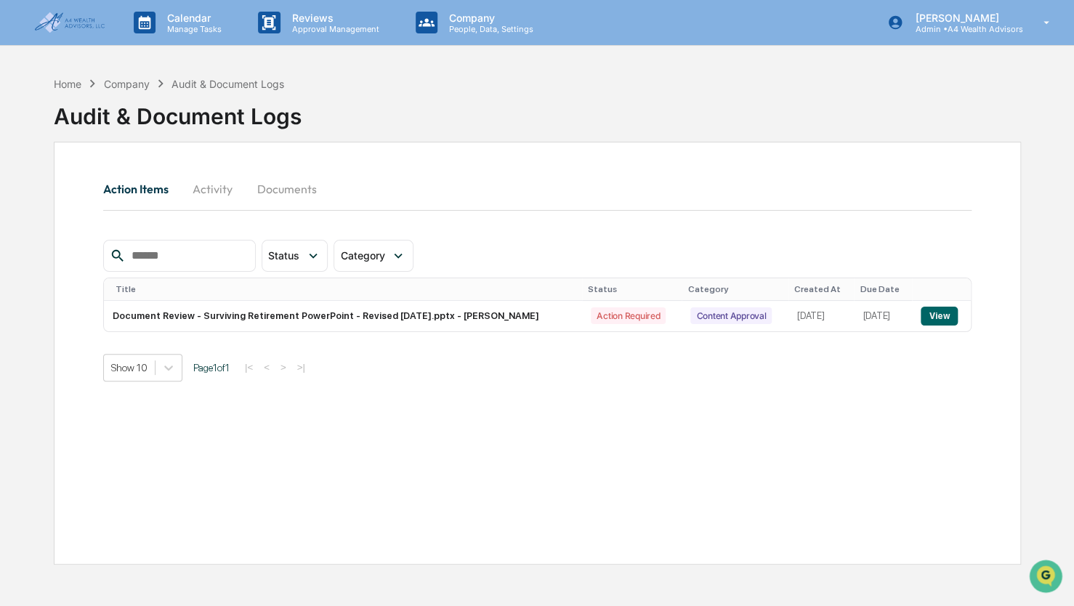
click at [288, 201] on button "Documents" at bounding box center [287, 188] width 83 height 35
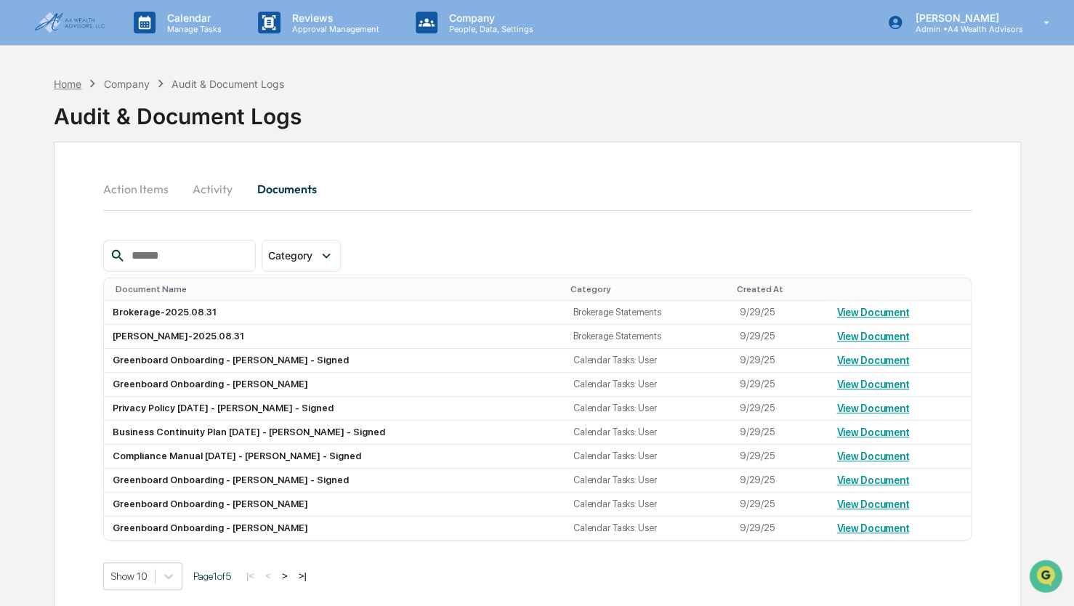
click at [70, 87] on div "Home" at bounding box center [68, 84] width 28 height 12
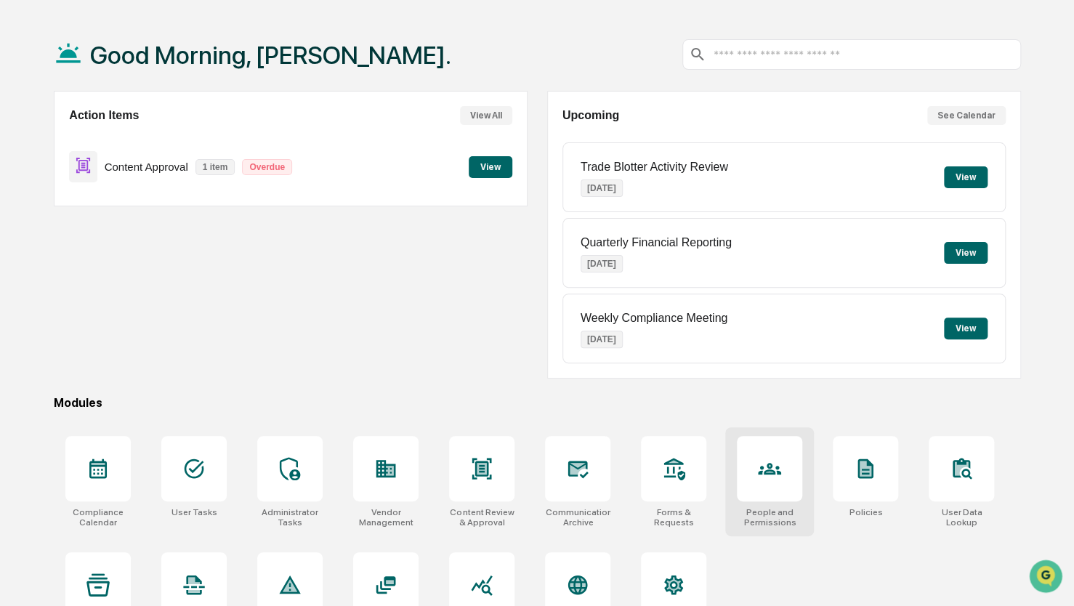
scroll to position [96, 0]
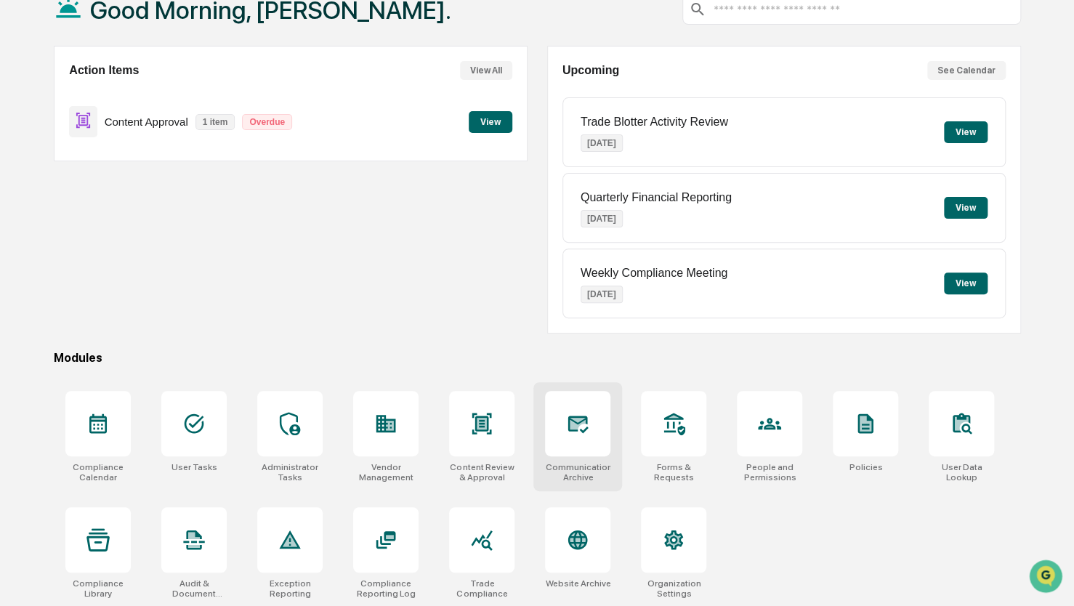
click at [581, 418] on icon at bounding box center [577, 424] width 15 height 12
click at [88, 552] on div at bounding box center [97, 539] width 65 height 65
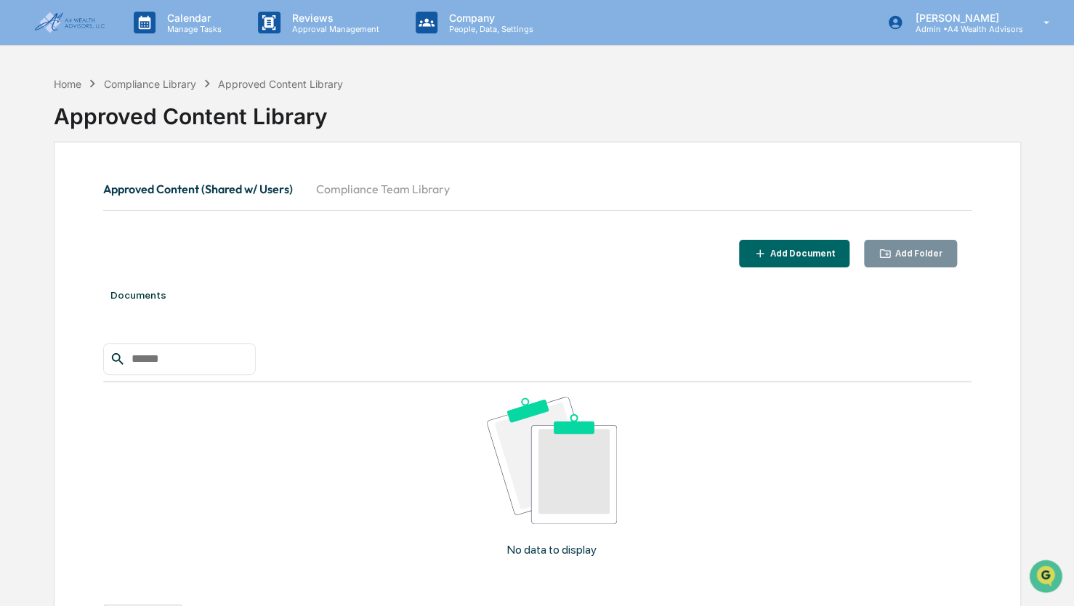
click at [903, 249] on div "Add Folder" at bounding box center [917, 254] width 50 height 10
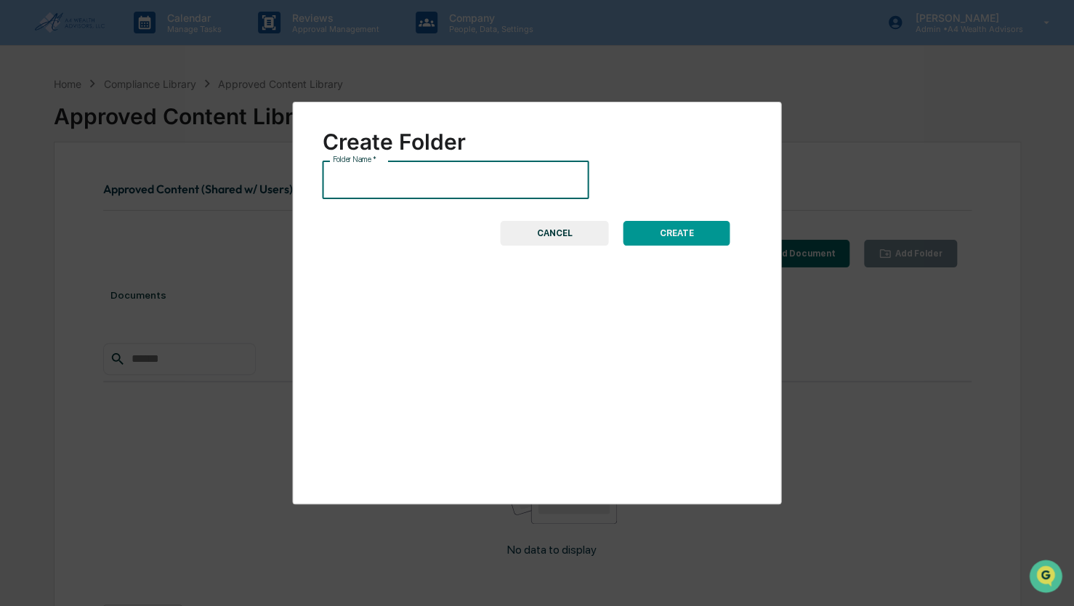
click at [451, 194] on input "Folder Name   *" at bounding box center [455, 180] width 267 height 39
type input "**********"
click at [696, 231] on button "CREATE" at bounding box center [676, 233] width 107 height 25
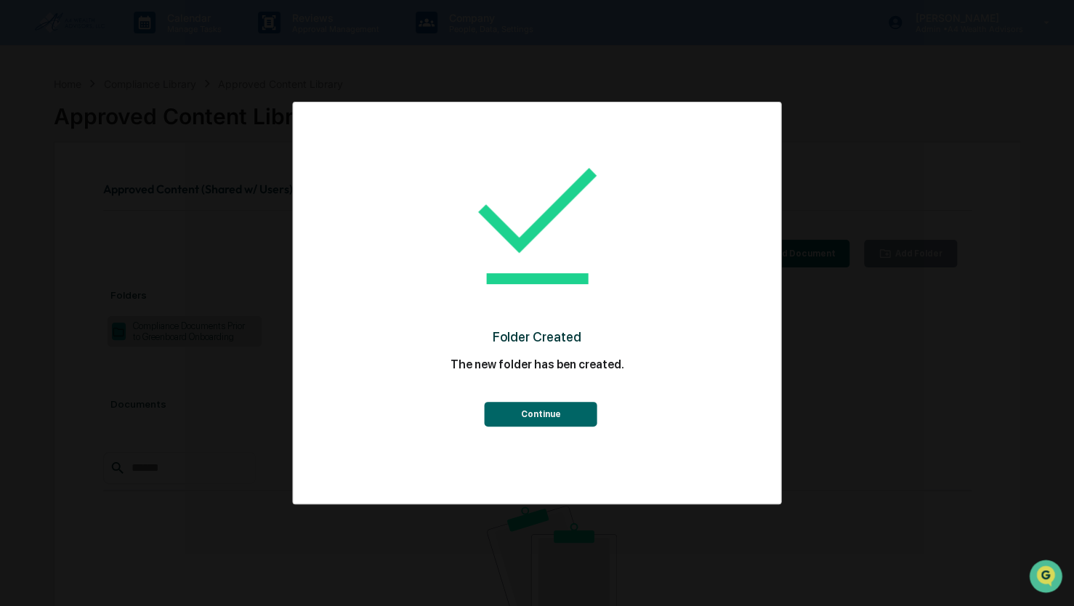
click at [535, 423] on button "Continue" at bounding box center [541, 414] width 113 height 25
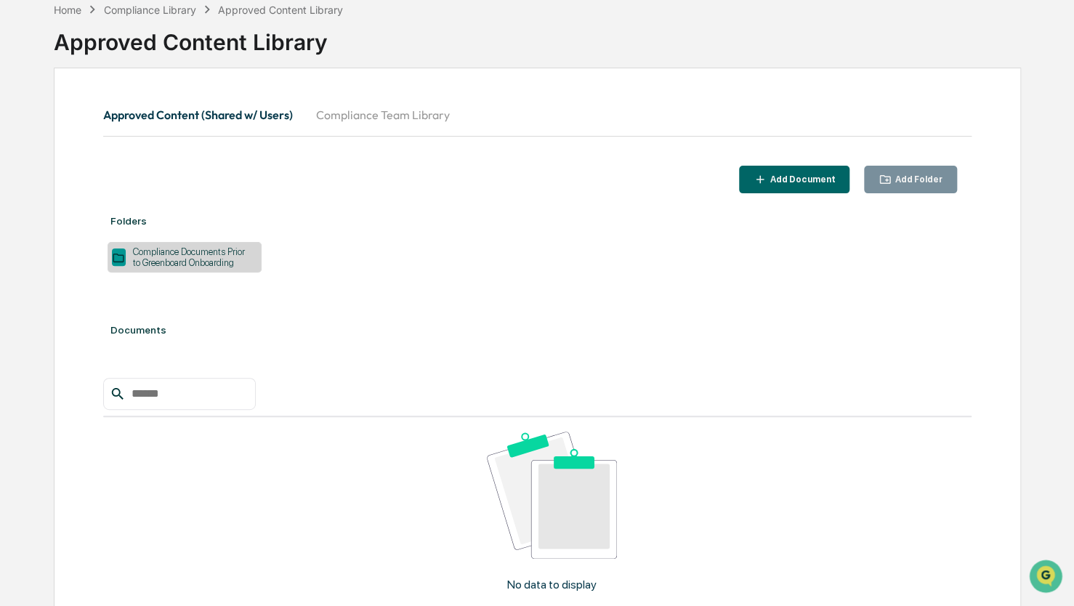
scroll to position [145, 0]
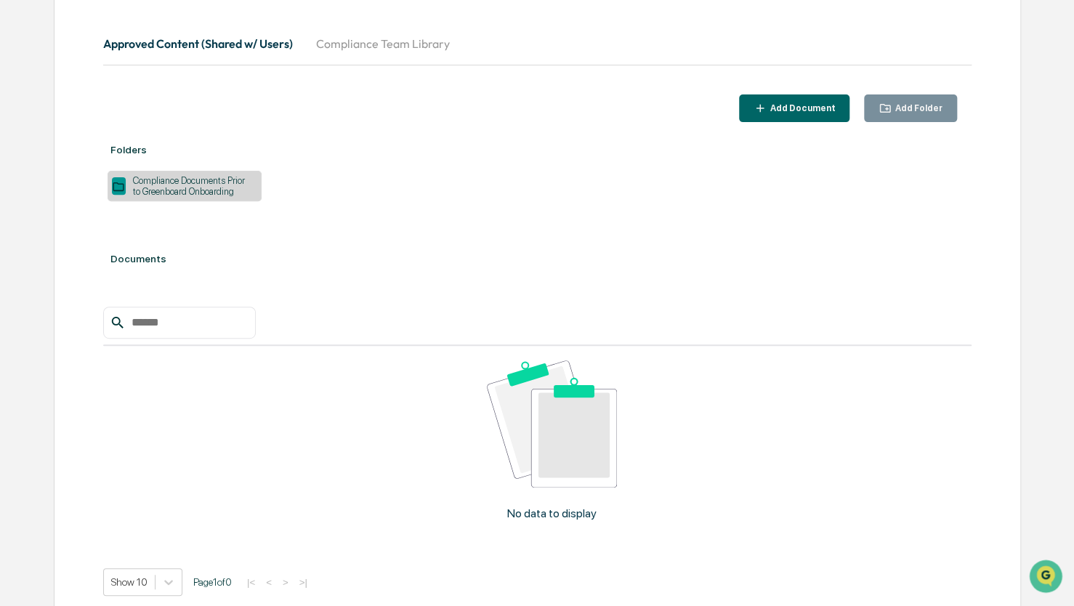
click at [198, 187] on div "Compliance Documents Prior to Greenboard Onboarding" at bounding box center [191, 186] width 131 height 22
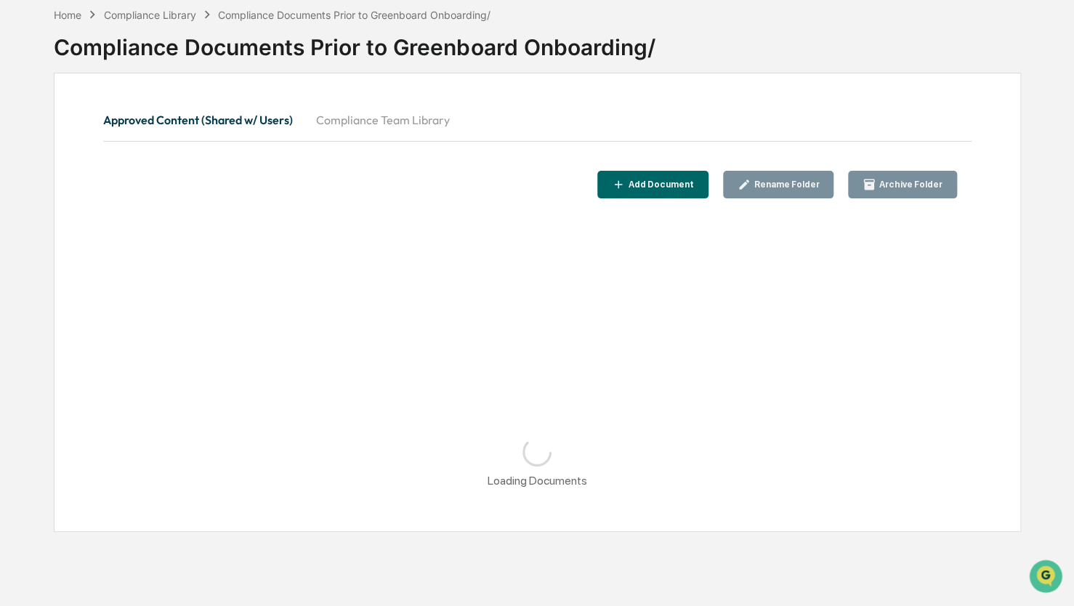
scroll to position [69, 0]
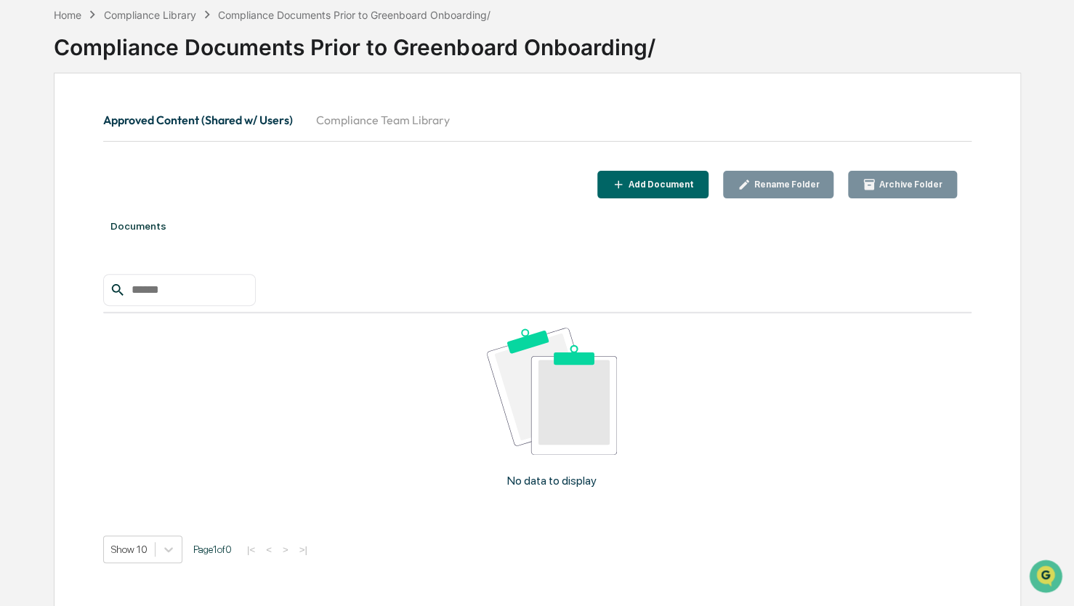
click at [694, 185] on div "Add Document" at bounding box center [660, 184] width 68 height 10
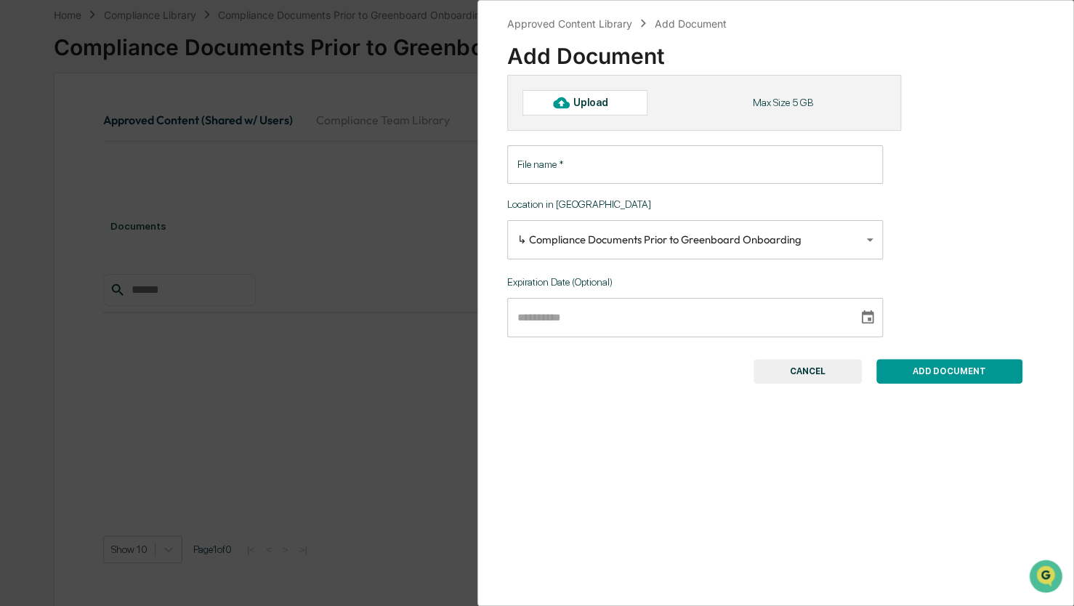
click at [559, 161] on input "File name   *" at bounding box center [695, 164] width 376 height 39
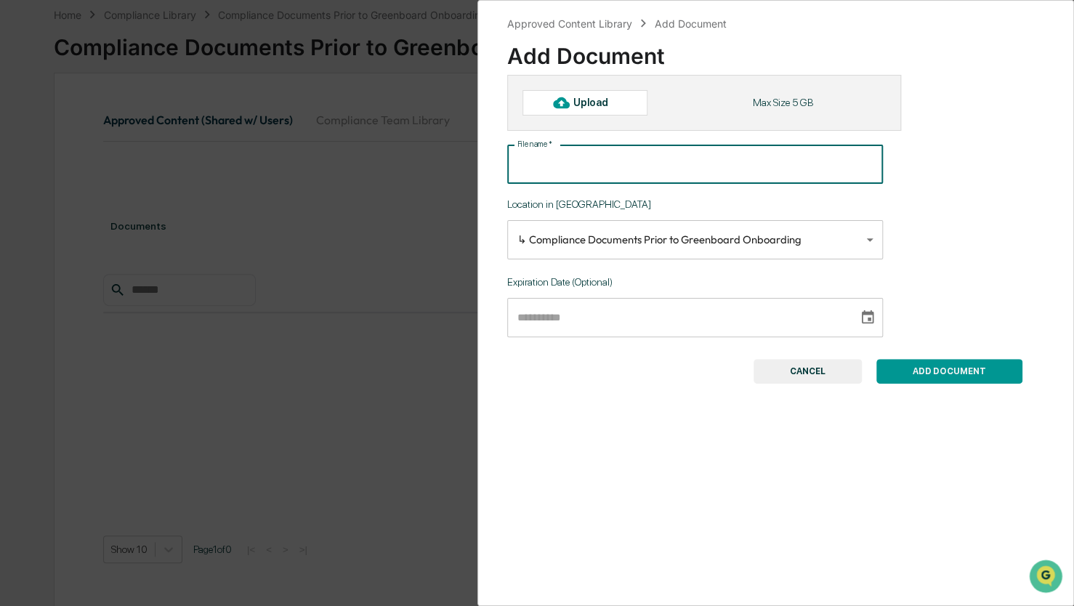
click at [587, 106] on div "Upload" at bounding box center [596, 103] width 47 height 12
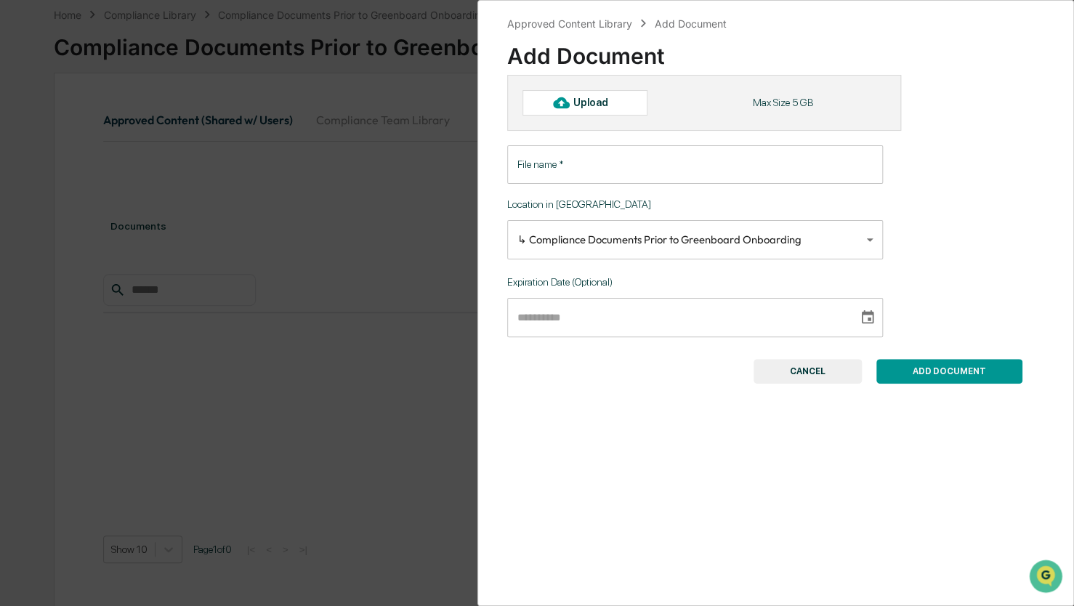
click at [821, 370] on button "CANCEL" at bounding box center [808, 371] width 108 height 25
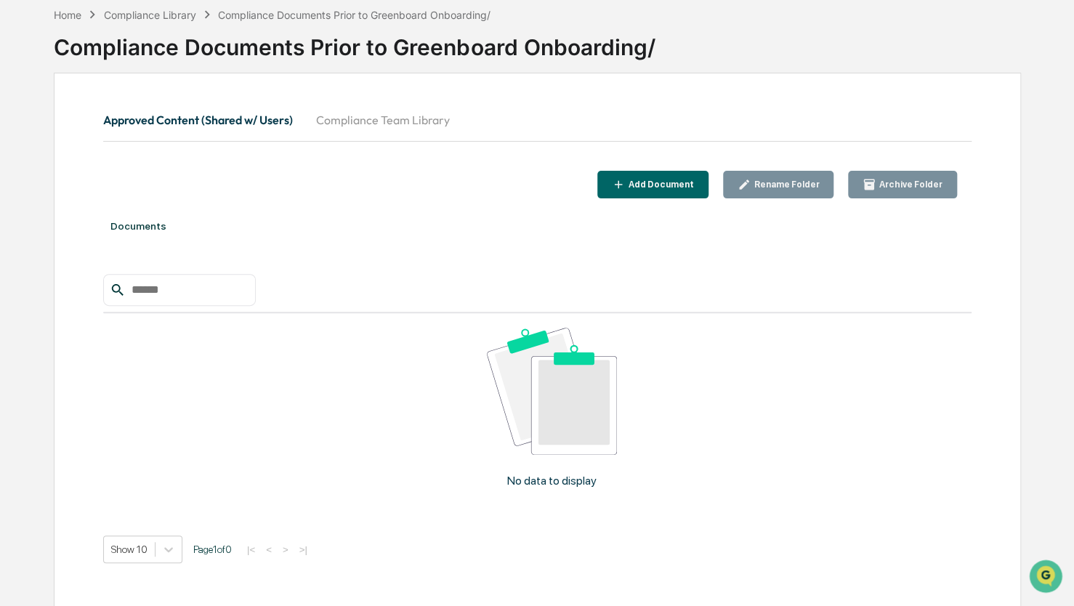
click at [219, 481] on div "No data to display" at bounding box center [551, 413] width 897 height 201
click at [353, 219] on div "Documents" at bounding box center [537, 226] width 868 height 41
click at [191, 118] on button "Approved Content (Shared w/ Users)" at bounding box center [203, 119] width 201 height 35
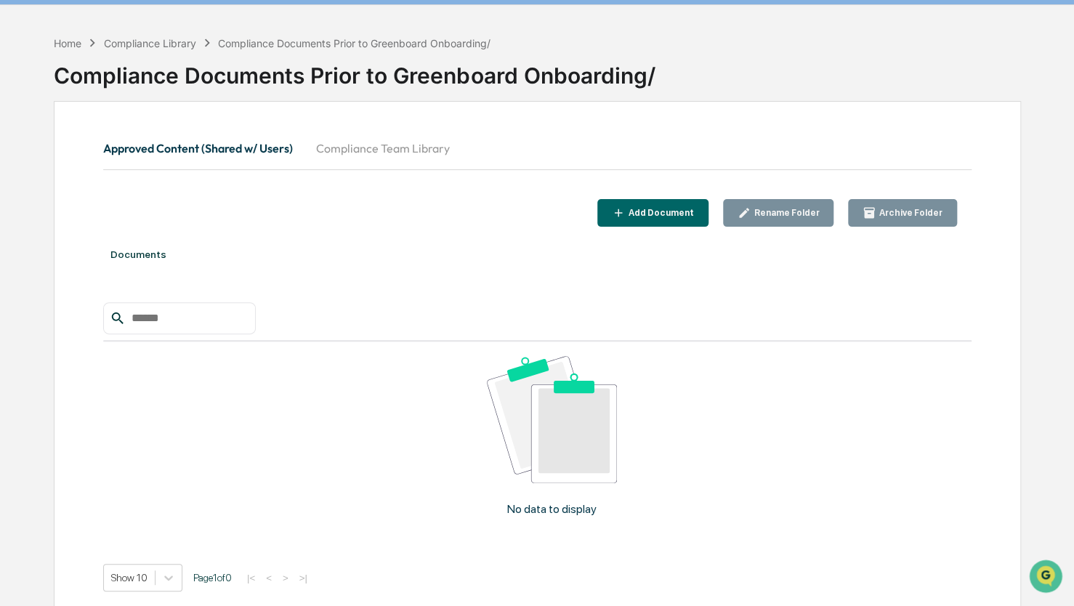
scroll to position [0, 0]
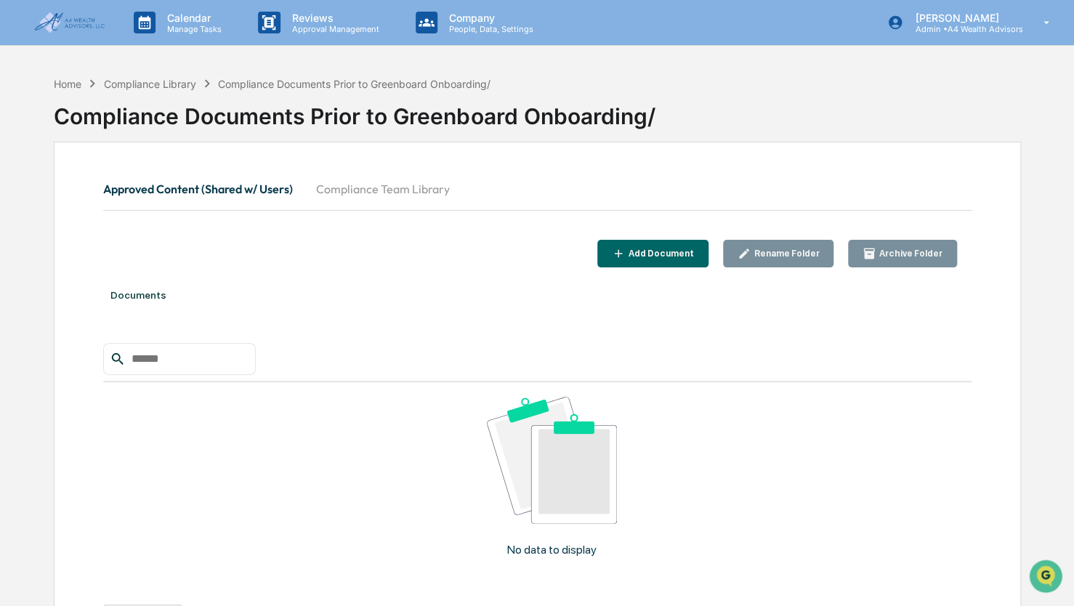
click at [369, 185] on button "Compliance Team Library" at bounding box center [382, 188] width 157 height 35
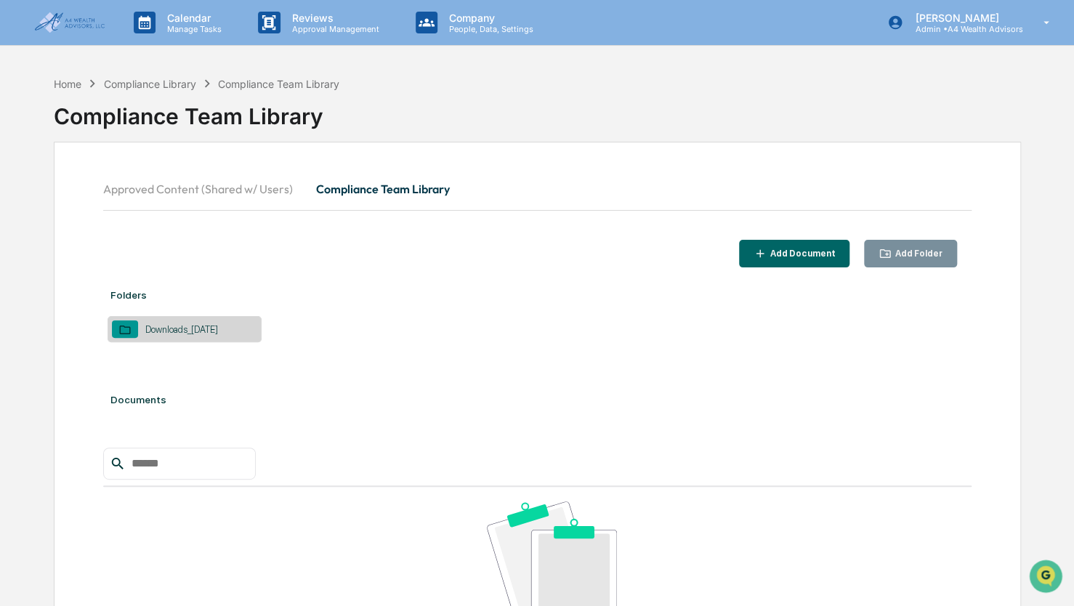
click at [198, 330] on div "Downloads_2025-09-22" at bounding box center [181, 329] width 87 height 11
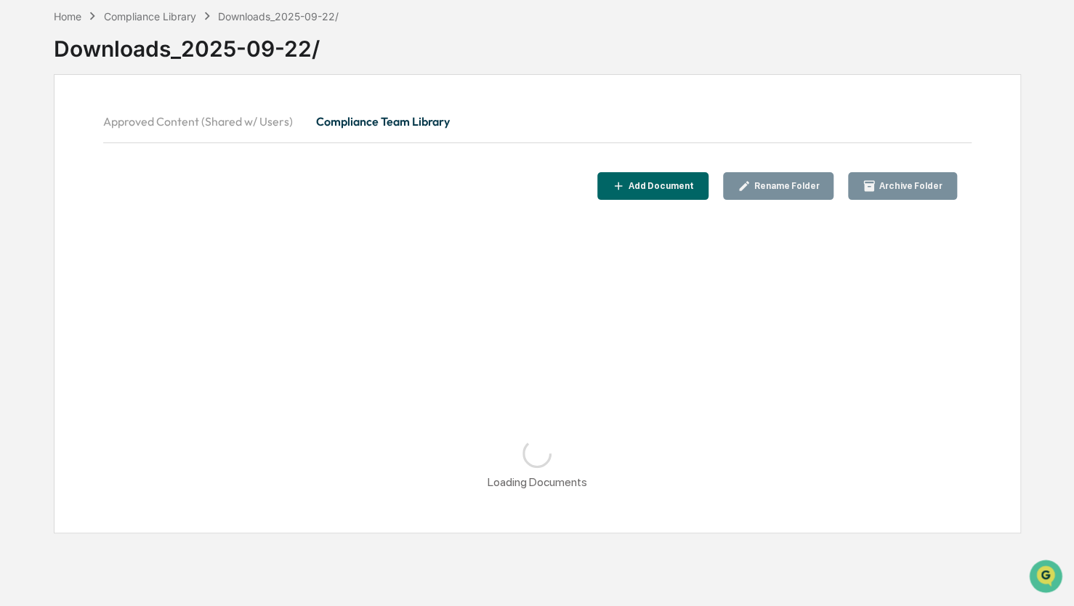
scroll to position [69, 0]
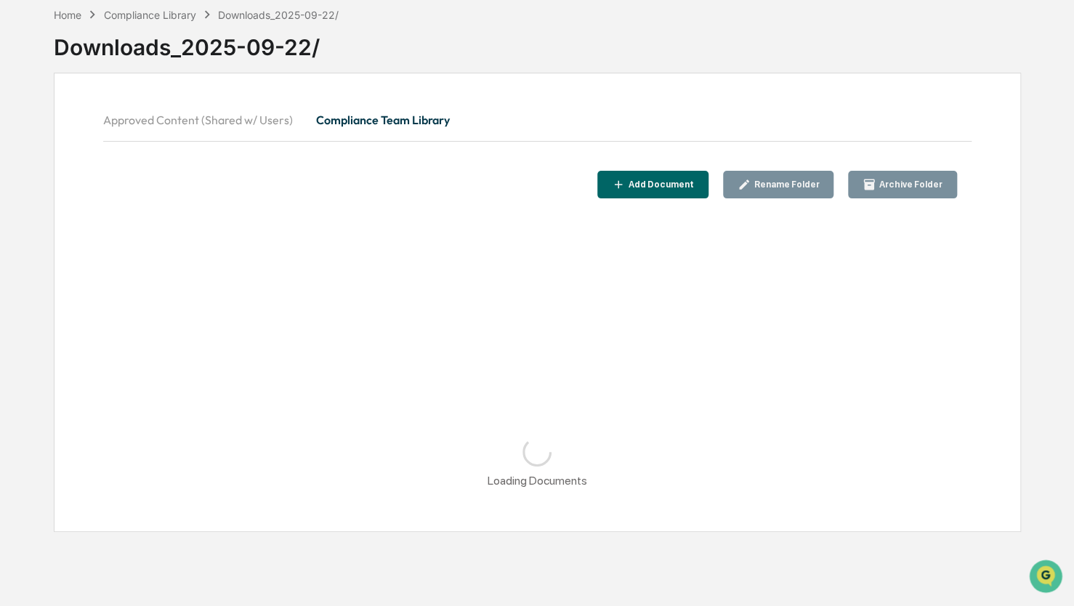
click at [235, 118] on button "Approved Content (Shared w/ Users)" at bounding box center [203, 119] width 201 height 35
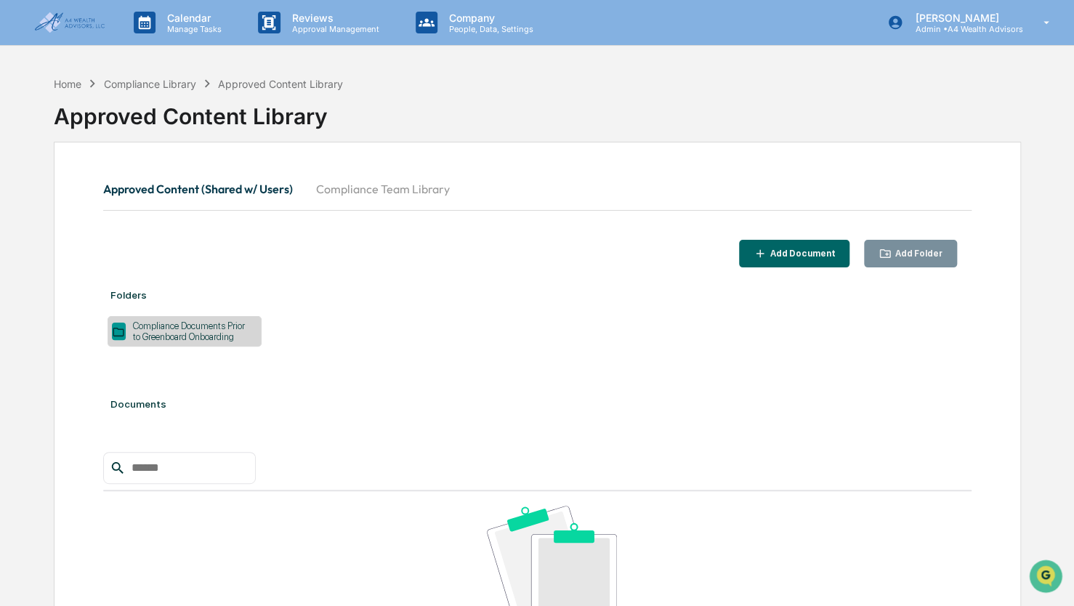
click at [304, 78] on div "Approved Content Library" at bounding box center [280, 84] width 125 height 12
click at [299, 83] on div "Approved Content Library" at bounding box center [280, 84] width 125 height 12
click at [131, 78] on div "Compliance Library" at bounding box center [150, 84] width 92 height 12
click at [373, 189] on button "Compliance Team Library" at bounding box center [382, 188] width 157 height 35
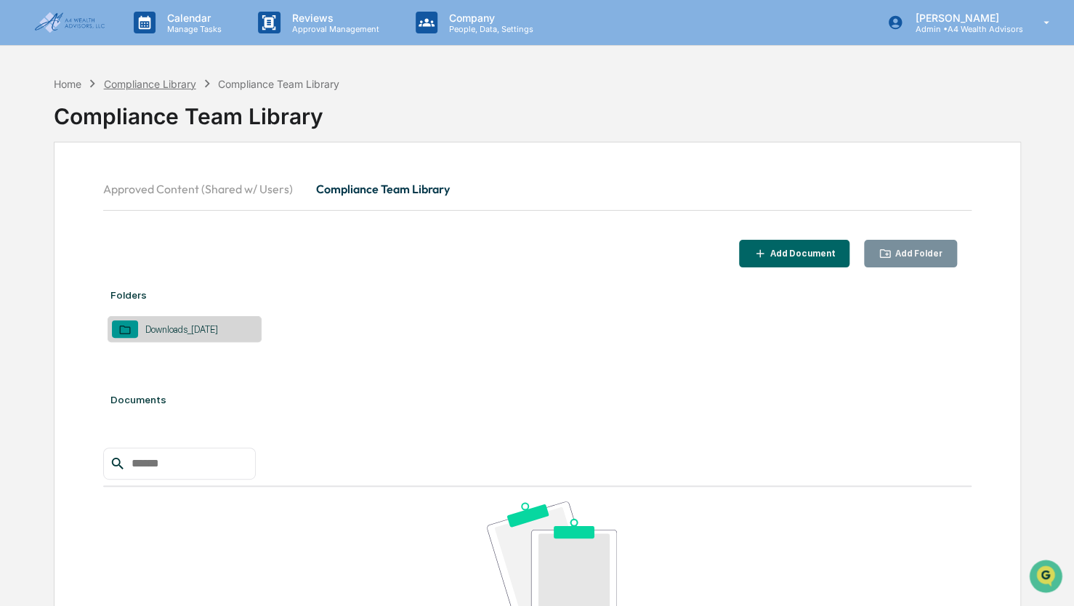
click at [150, 83] on div "Compliance Library" at bounding box center [150, 84] width 92 height 12
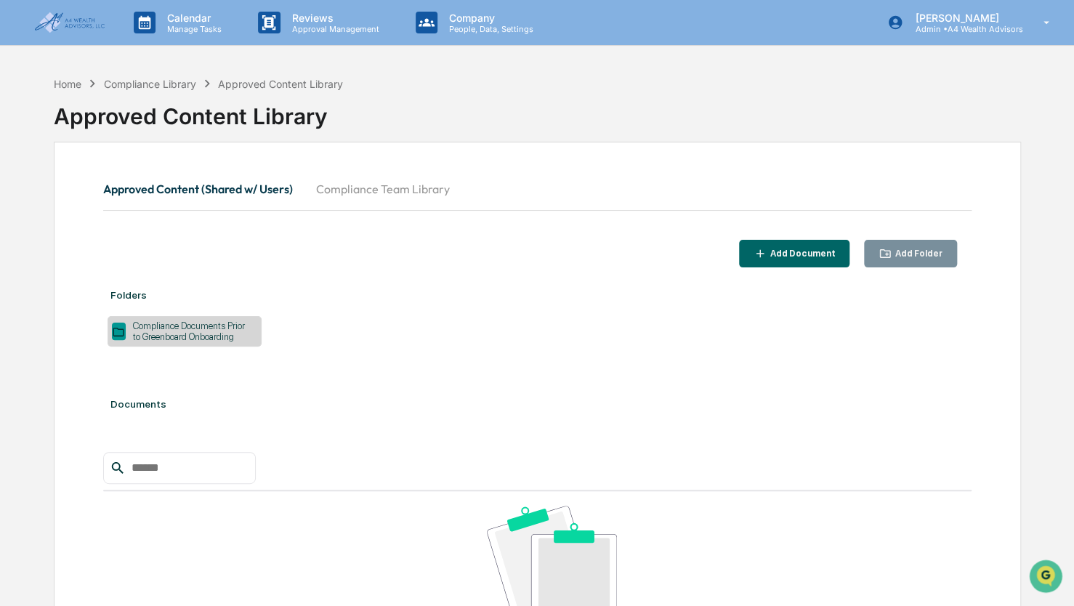
click at [189, 336] on div "Compliance Documents Prior to Greenboard Onboarding" at bounding box center [191, 331] width 131 height 22
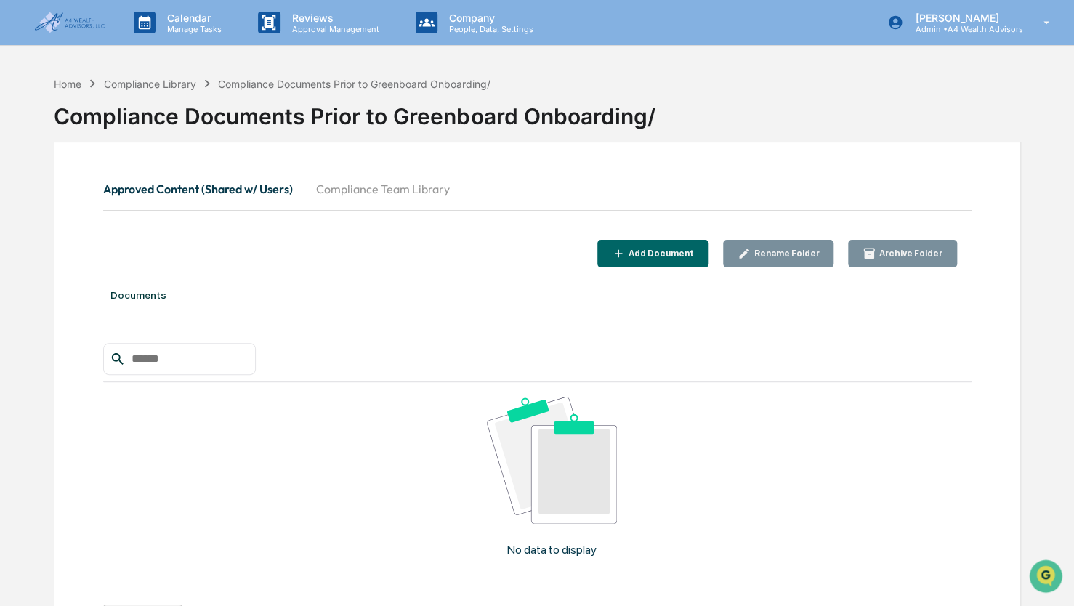
click at [189, 336] on div "Documents No data to display Show 10 Page 1 of 0 |< < > >|" at bounding box center [537, 472] width 868 height 394
click at [223, 187] on button "Approved Content (Shared w/ Users)" at bounding box center [203, 188] width 201 height 35
click at [271, 89] on div "Home Compliance Library Compliance Documents Prior to Greenboard Onboarding/" at bounding box center [272, 84] width 437 height 16
click at [163, 84] on div "Compliance Library" at bounding box center [150, 84] width 92 height 12
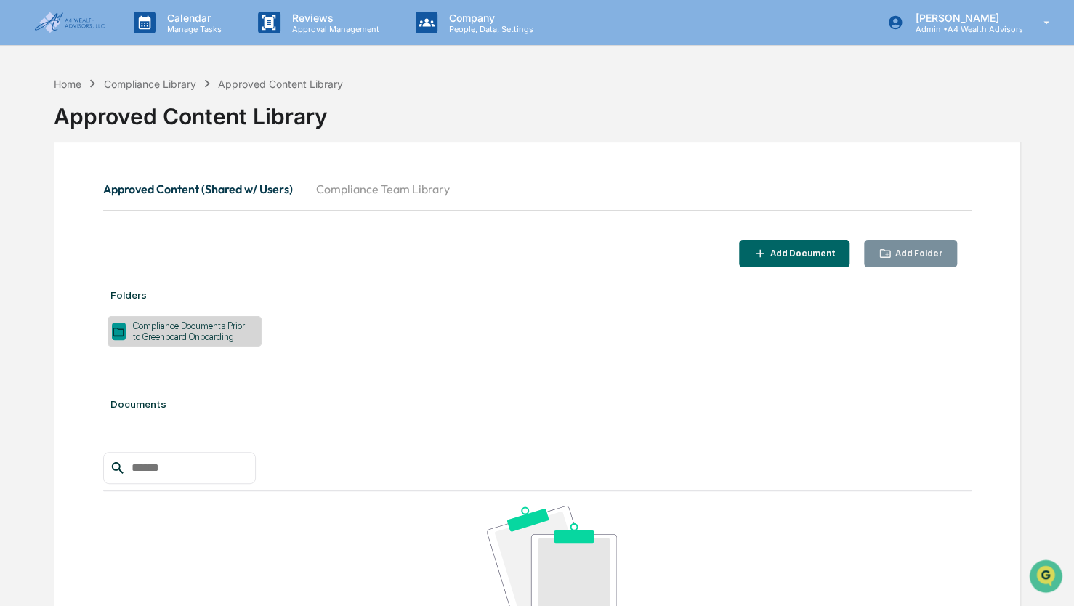
drag, startPoint x: 201, startPoint y: 339, endPoint x: 555, endPoint y: 303, distance: 355.7
click at [581, 299] on div "Folders" at bounding box center [537, 295] width 868 height 41
drag, startPoint x: 218, startPoint y: 333, endPoint x: 348, endPoint y: 422, distance: 157.8
click at [348, 422] on div "Documents" at bounding box center [537, 404] width 868 height 41
click at [131, 330] on div "Compliance Documents Prior to Greenboard Onboarding" at bounding box center [191, 331] width 131 height 22
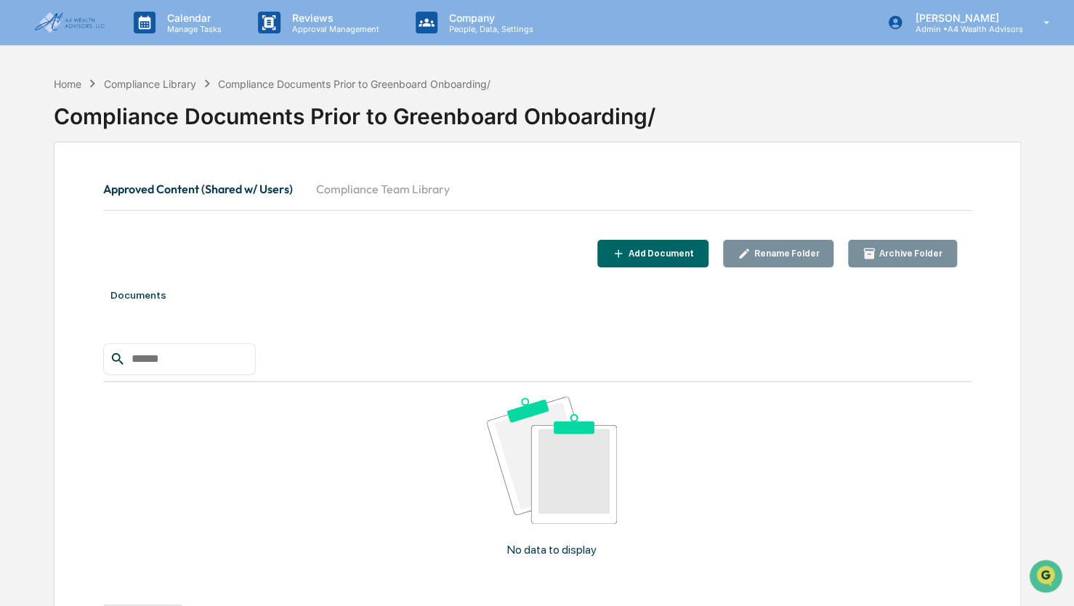
click at [913, 254] on div "Archive Folder" at bounding box center [909, 254] width 66 height 10
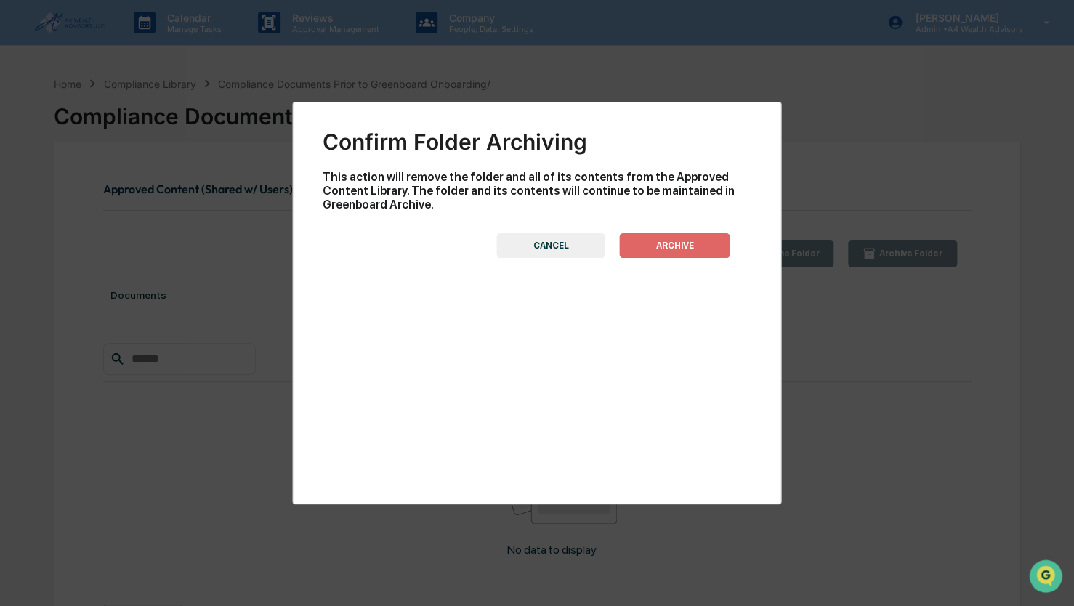
click at [658, 254] on button "ARCHIVE" at bounding box center [675, 245] width 110 height 25
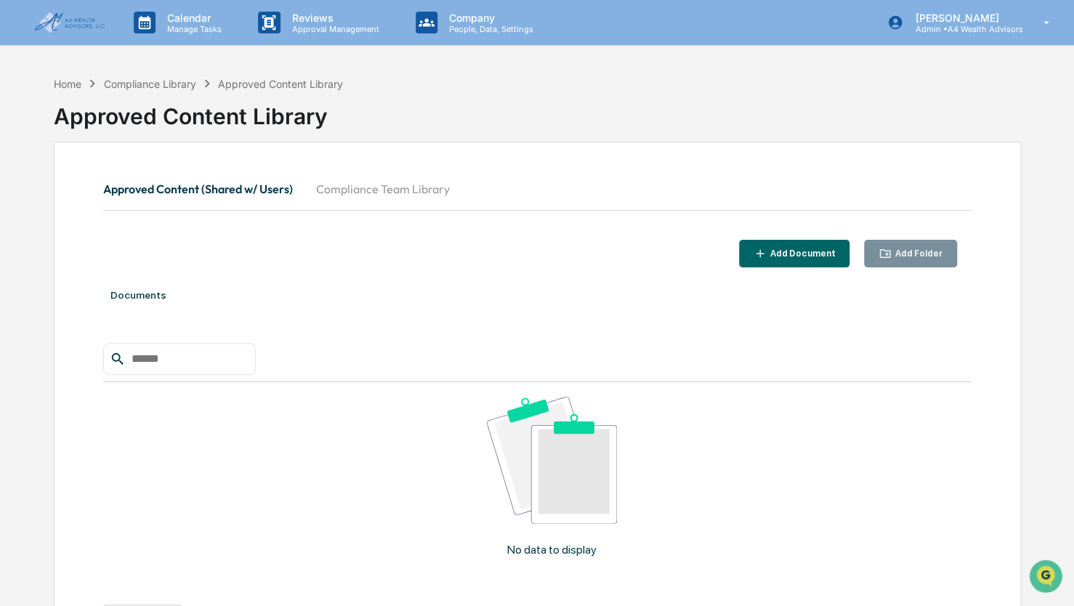
click at [408, 186] on button "Compliance Team Library" at bounding box center [382, 188] width 157 height 35
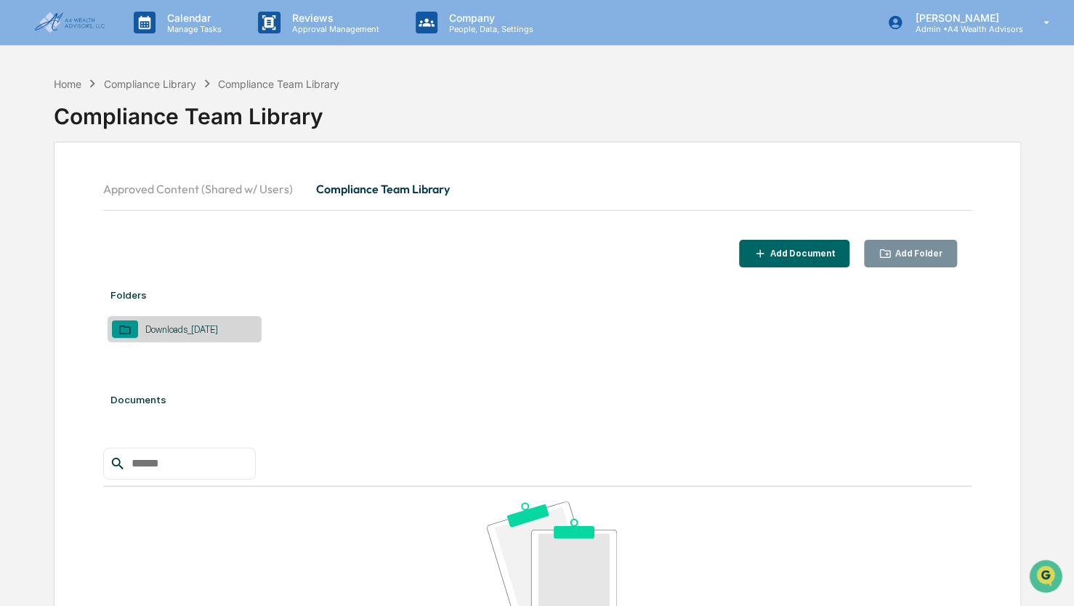
click at [240, 191] on button "Approved Content (Shared w/ Users)" at bounding box center [203, 188] width 201 height 35
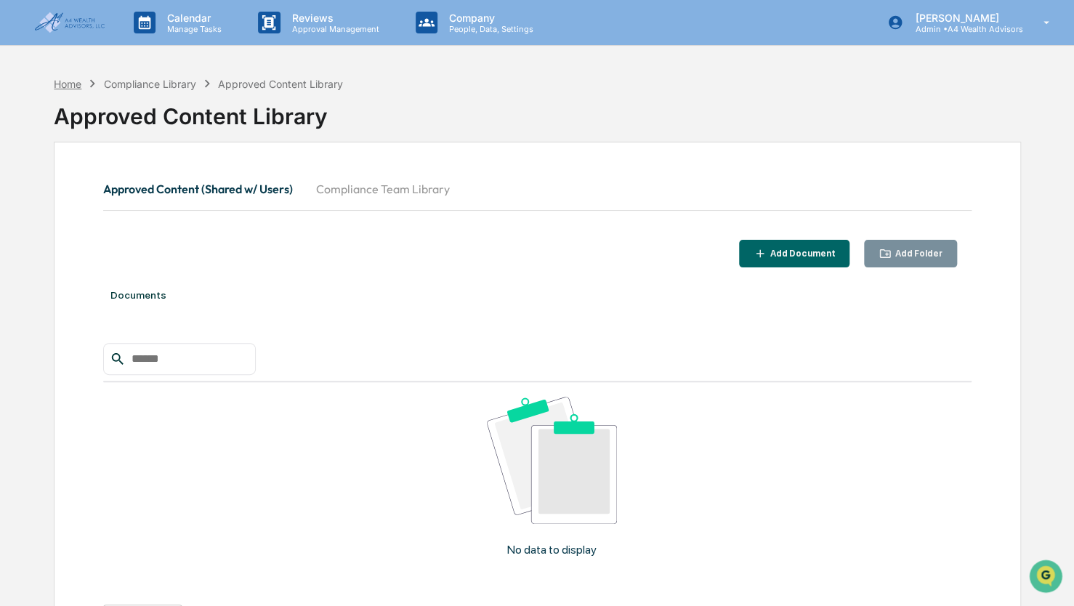
click at [69, 86] on div "Home" at bounding box center [68, 84] width 28 height 12
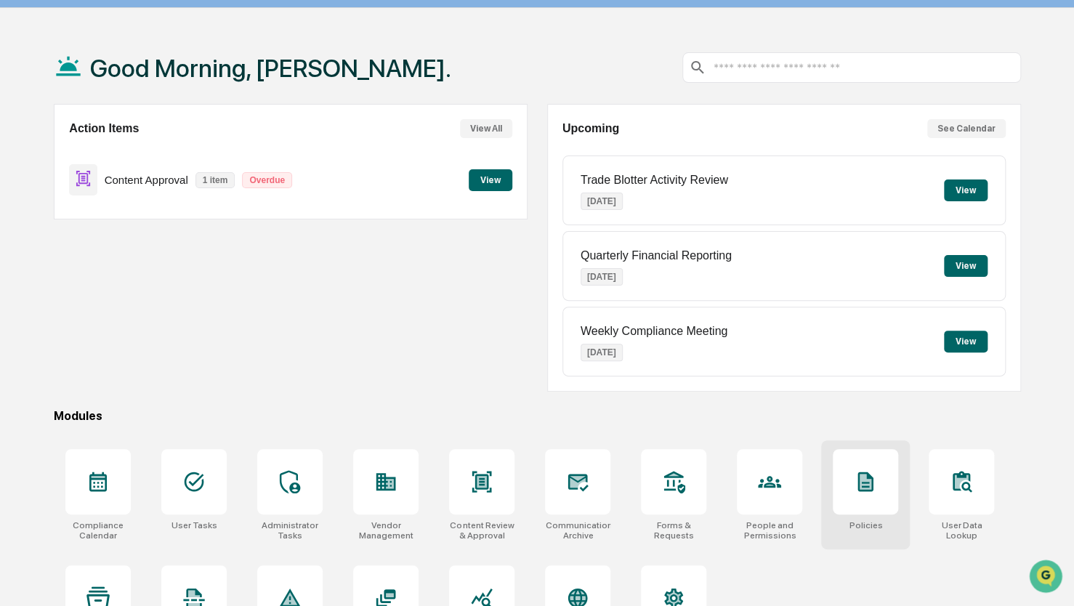
scroll to position [96, 0]
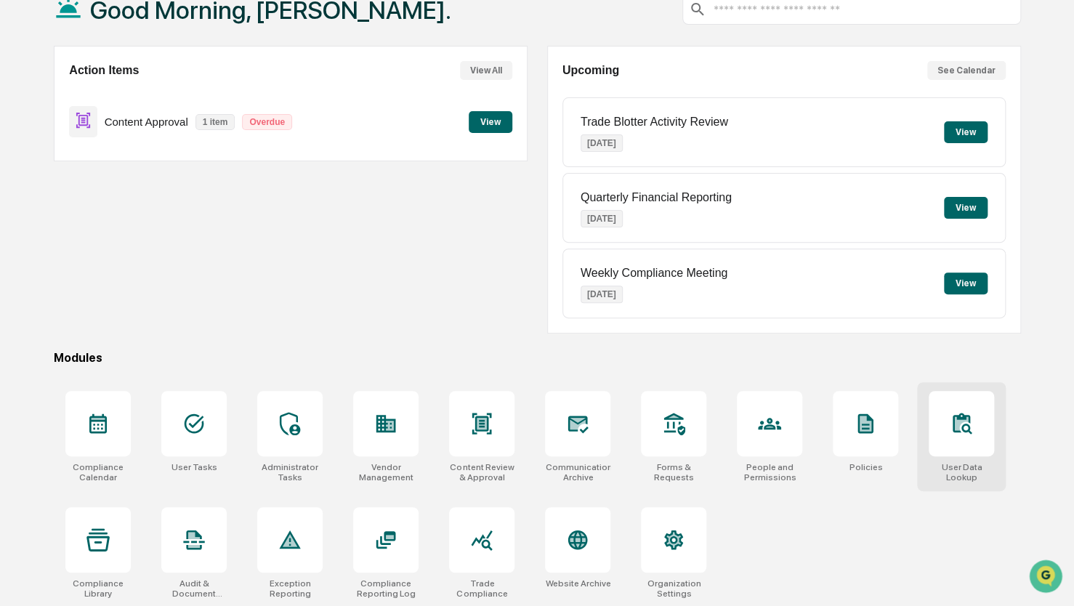
drag, startPoint x: 962, startPoint y: 435, endPoint x: 944, endPoint y: 434, distance: 18.2
click at [963, 433] on div at bounding box center [961, 423] width 65 height 65
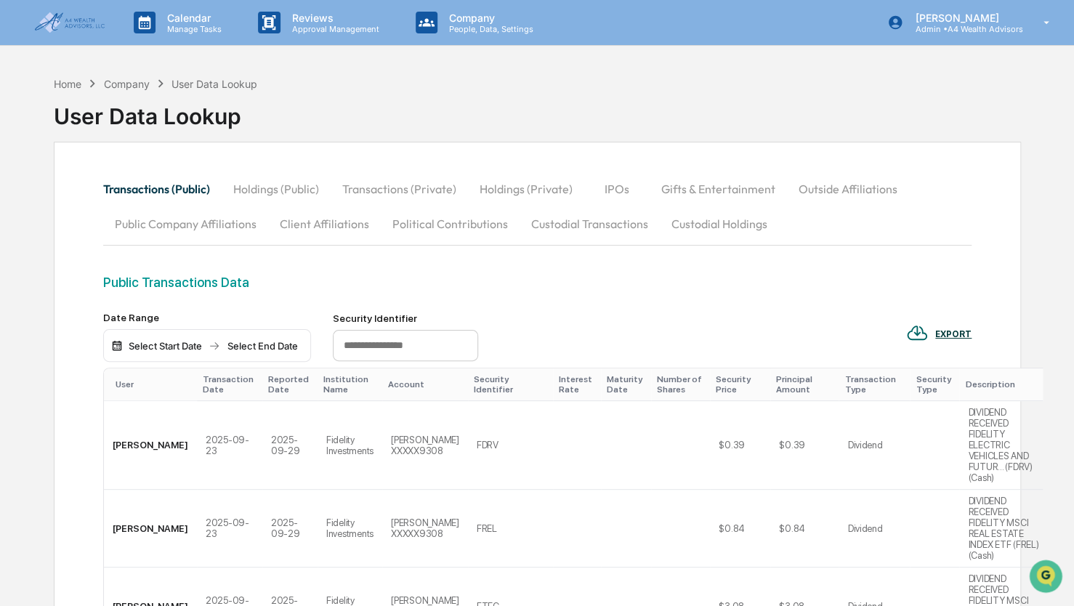
click at [132, 78] on div "Company" at bounding box center [127, 84] width 46 height 12
click at [126, 83] on div "Company" at bounding box center [127, 84] width 46 height 12
click at [67, 83] on div "Home" at bounding box center [68, 84] width 28 height 12
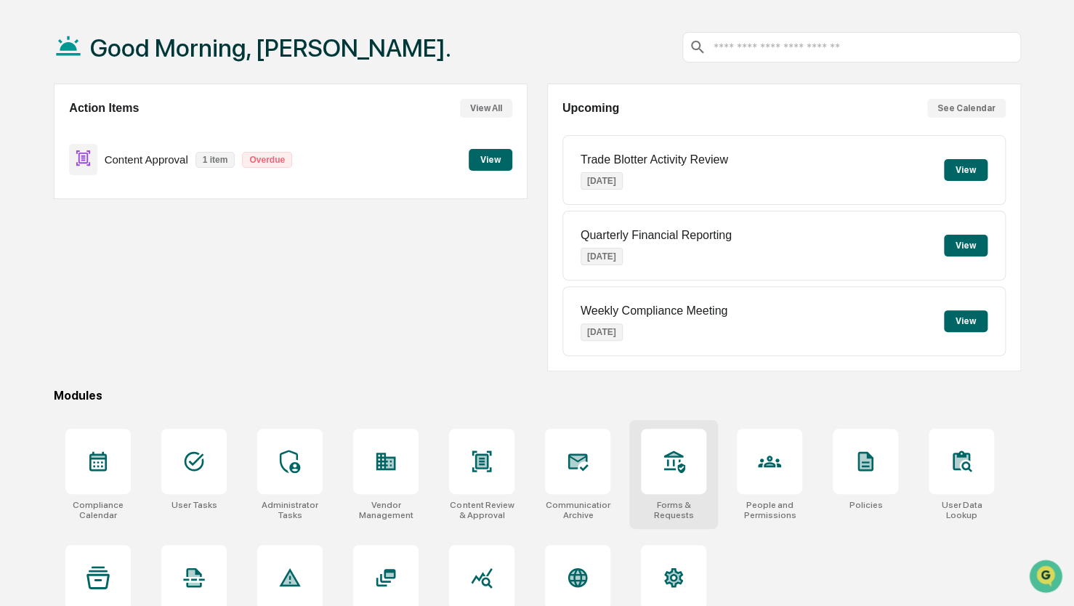
scroll to position [96, 0]
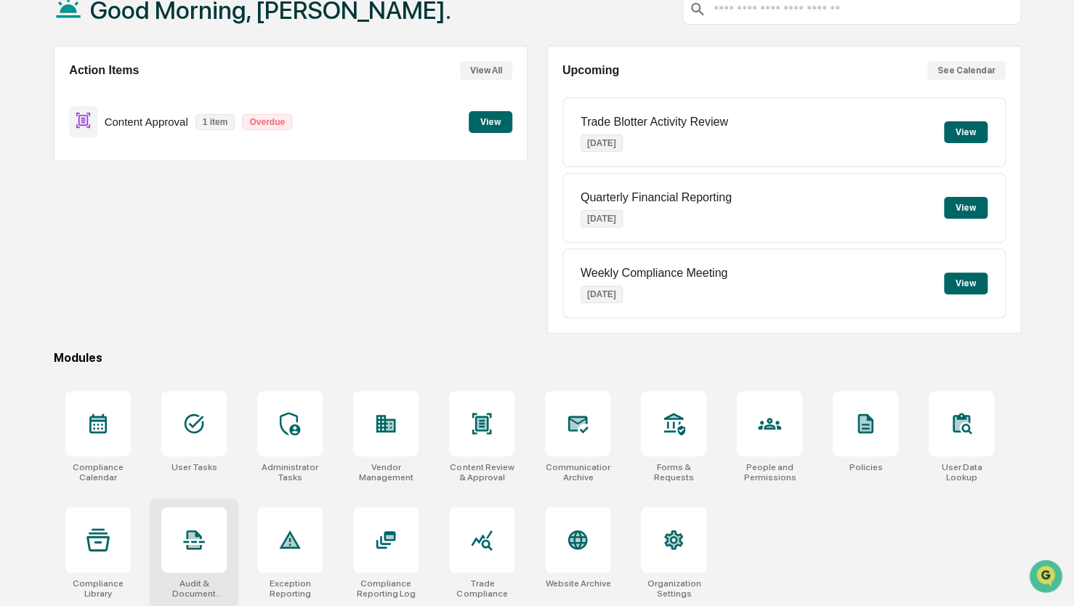
click at [183, 560] on div at bounding box center [193, 539] width 65 height 65
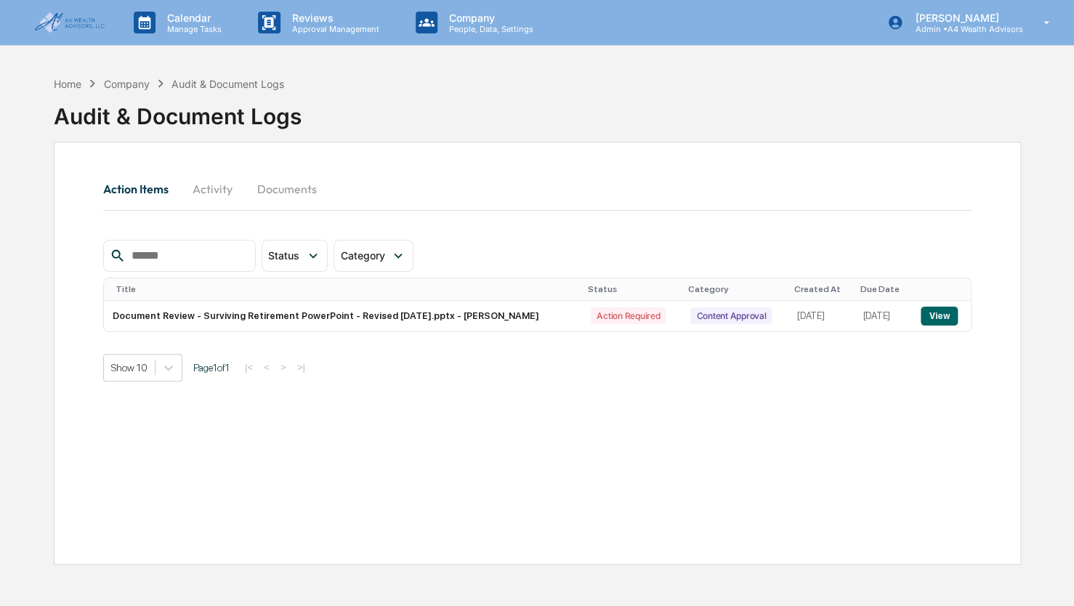
click at [281, 190] on button "Documents" at bounding box center [287, 188] width 83 height 35
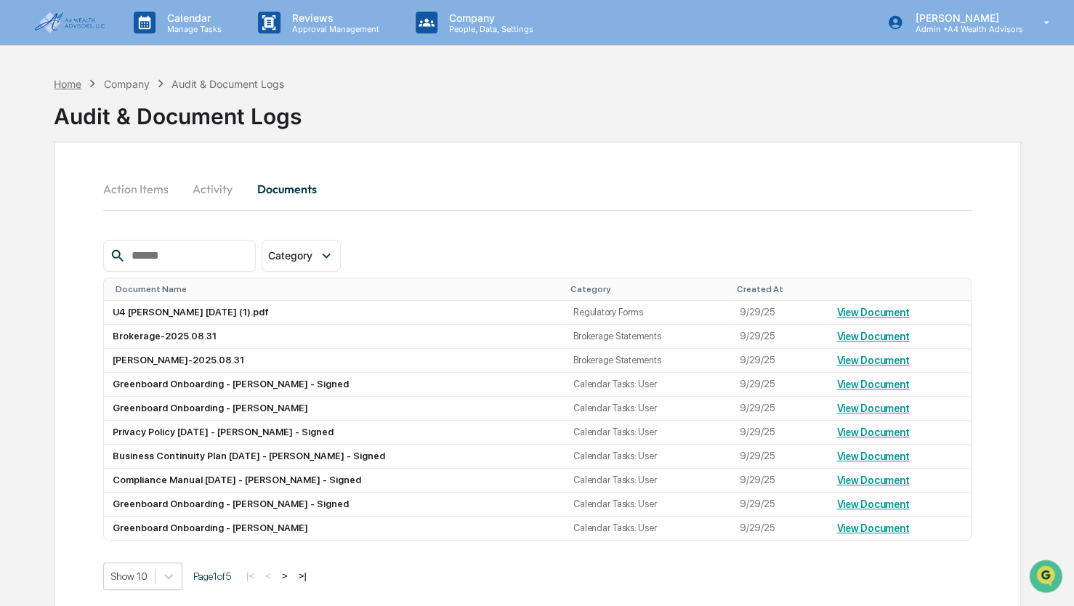
click at [69, 84] on div "Home" at bounding box center [68, 84] width 28 height 12
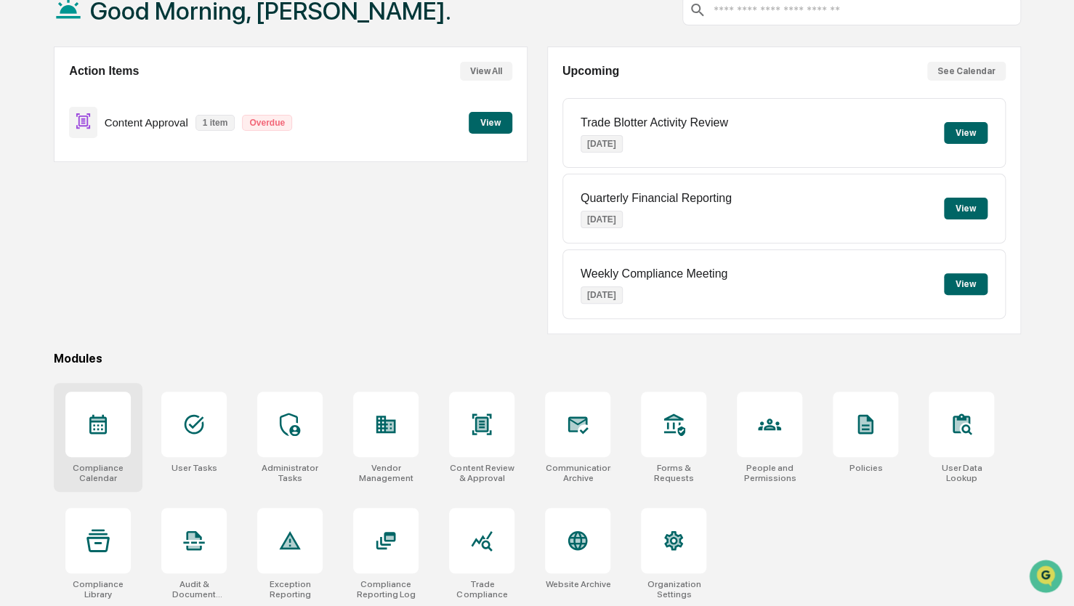
scroll to position [96, 0]
click at [84, 430] on div at bounding box center [97, 423] width 65 height 65
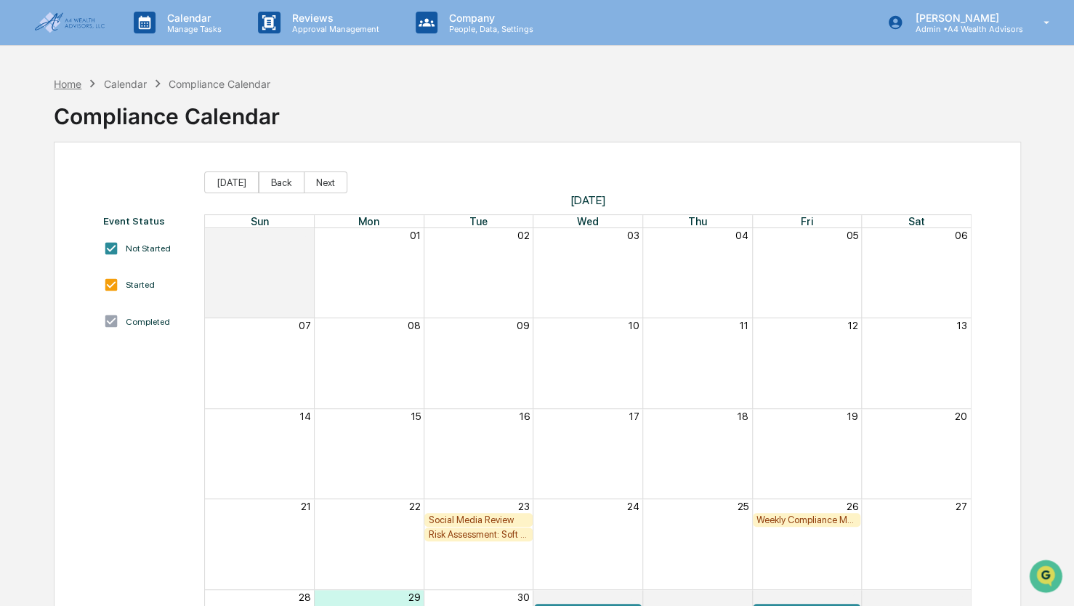
click at [76, 83] on div "Home" at bounding box center [68, 84] width 28 height 12
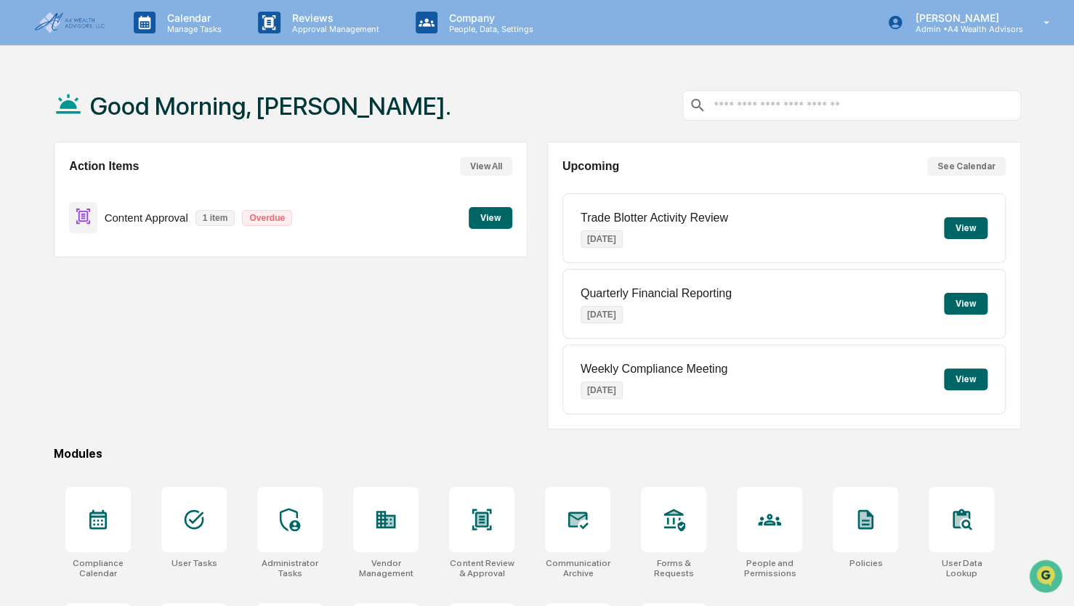
click at [495, 222] on button "View" at bounding box center [491, 218] width 44 height 22
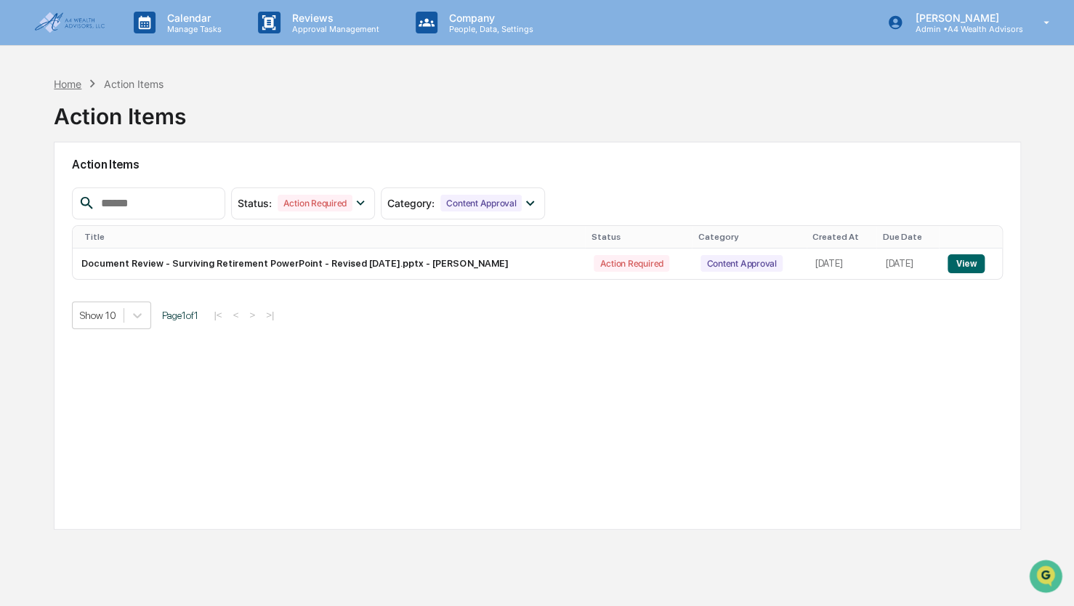
click at [77, 80] on div "Home" at bounding box center [68, 84] width 28 height 12
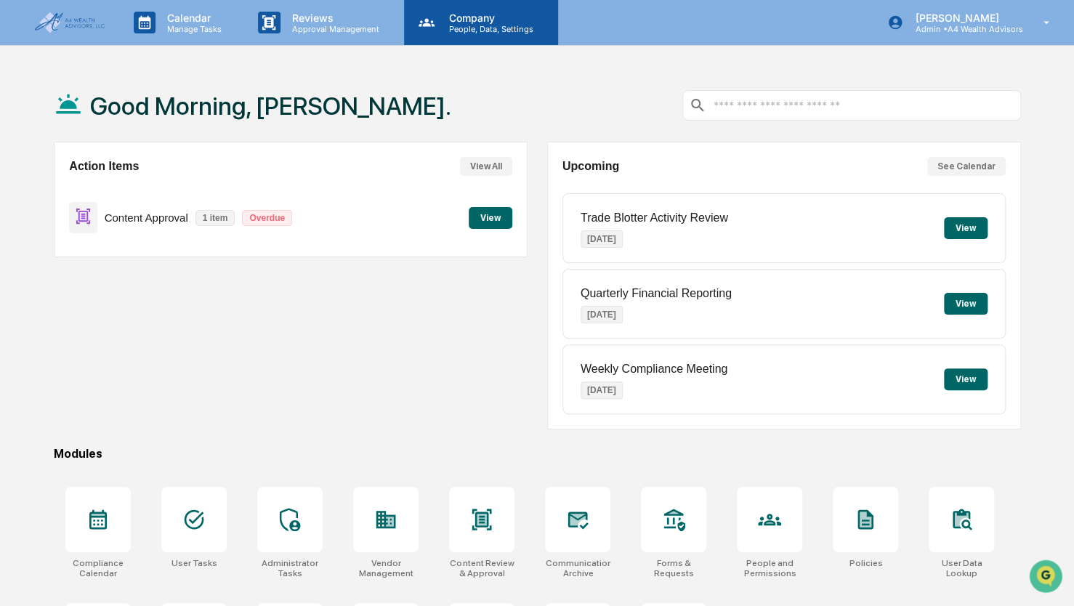
click at [482, 22] on p "Company" at bounding box center [488, 18] width 103 height 12
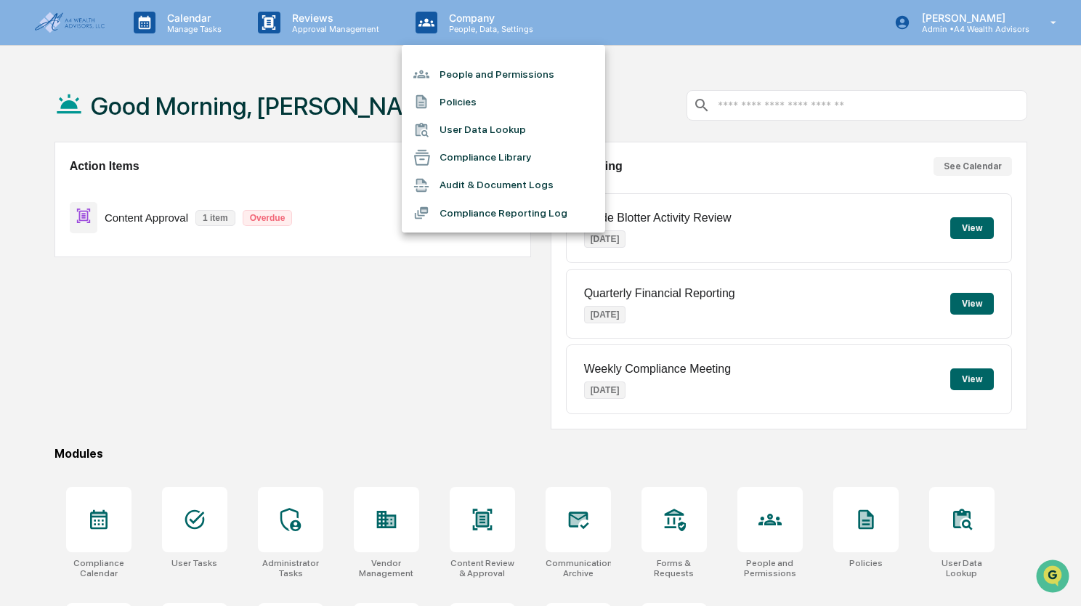
click at [679, 58] on div at bounding box center [540, 303] width 1081 height 606
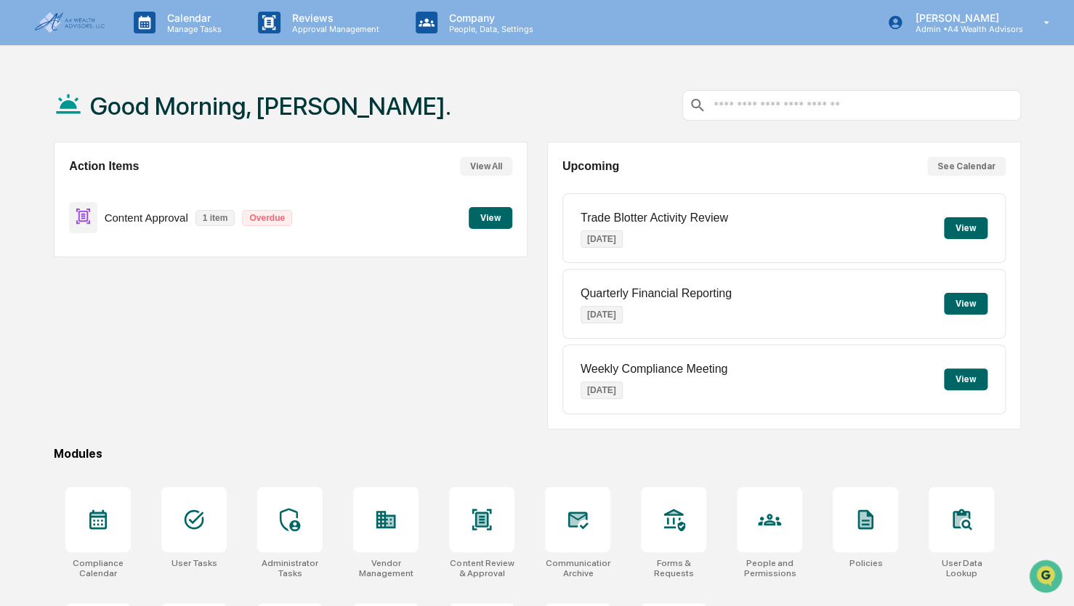
scroll to position [96, 0]
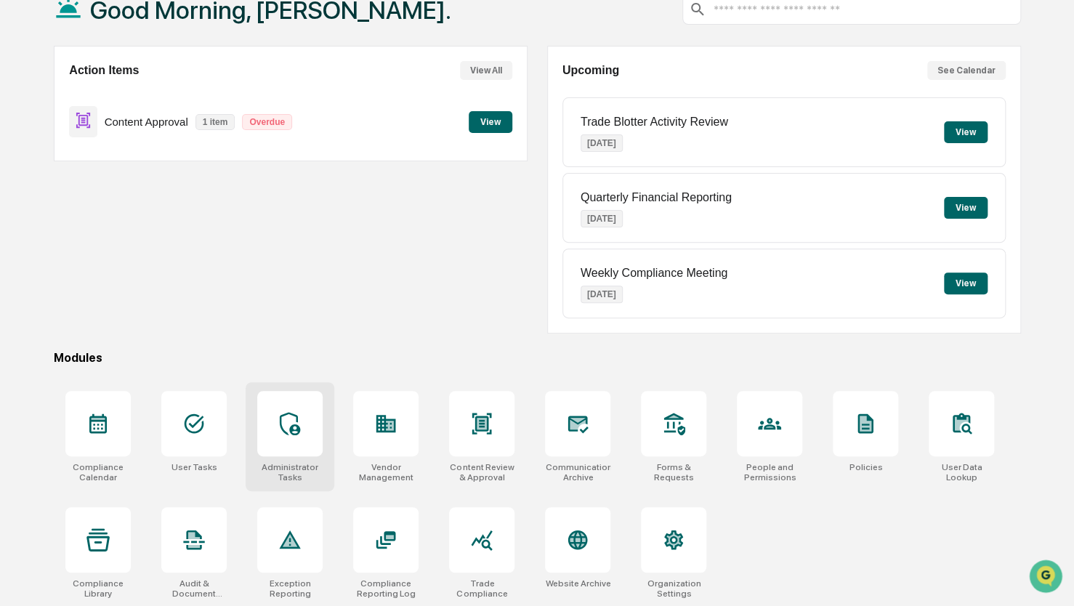
click at [296, 437] on div at bounding box center [289, 423] width 65 height 65
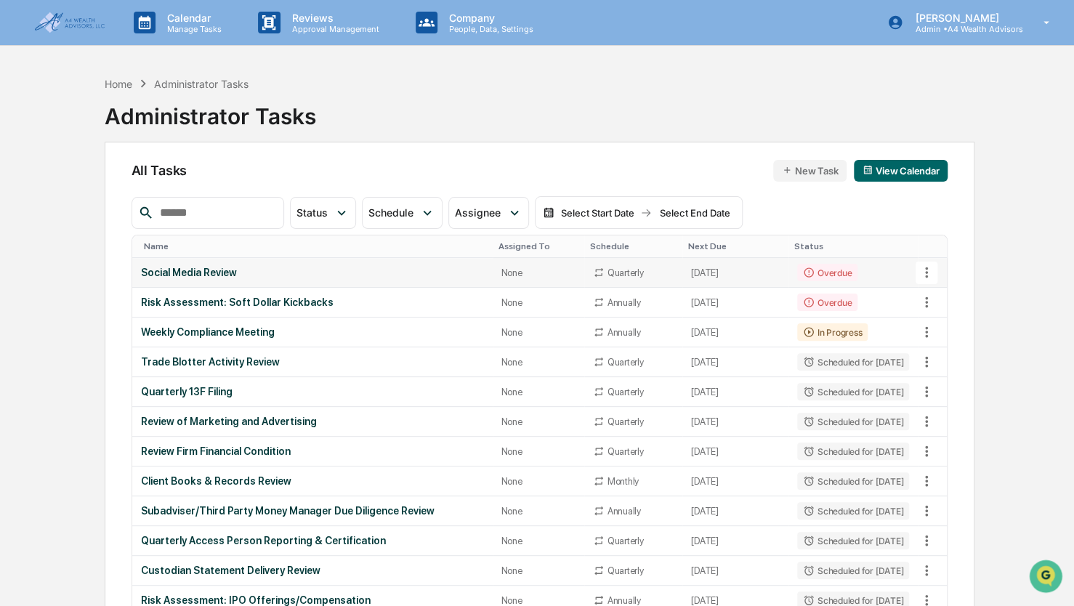
click at [188, 273] on div "Social Media Review" at bounding box center [312, 273] width 343 height 12
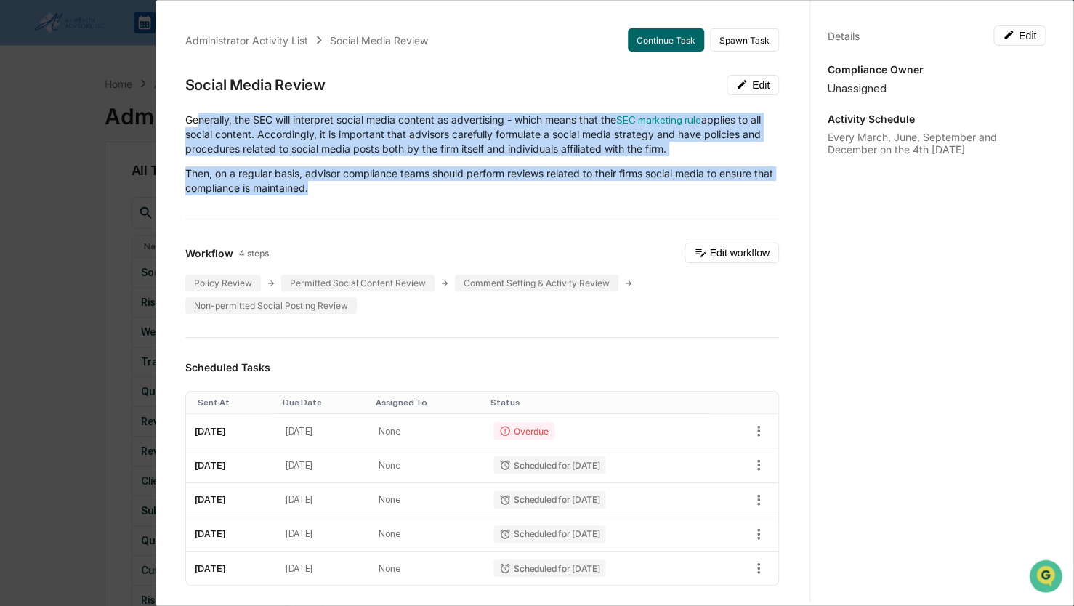
drag, startPoint x: 200, startPoint y: 119, endPoint x: 349, endPoint y: 195, distance: 167.0
click at [349, 195] on div "Generally, the SEC will interpret social media content as advertising - which m…" at bounding box center [482, 154] width 594 height 83
click at [349, 195] on p "Then, on a regular basis, advisor compliance teams should perform reviews relat…" at bounding box center [482, 180] width 594 height 29
click at [389, 165] on div "Generally, the SEC will interpret social media content as advertising - which m…" at bounding box center [482, 154] width 594 height 83
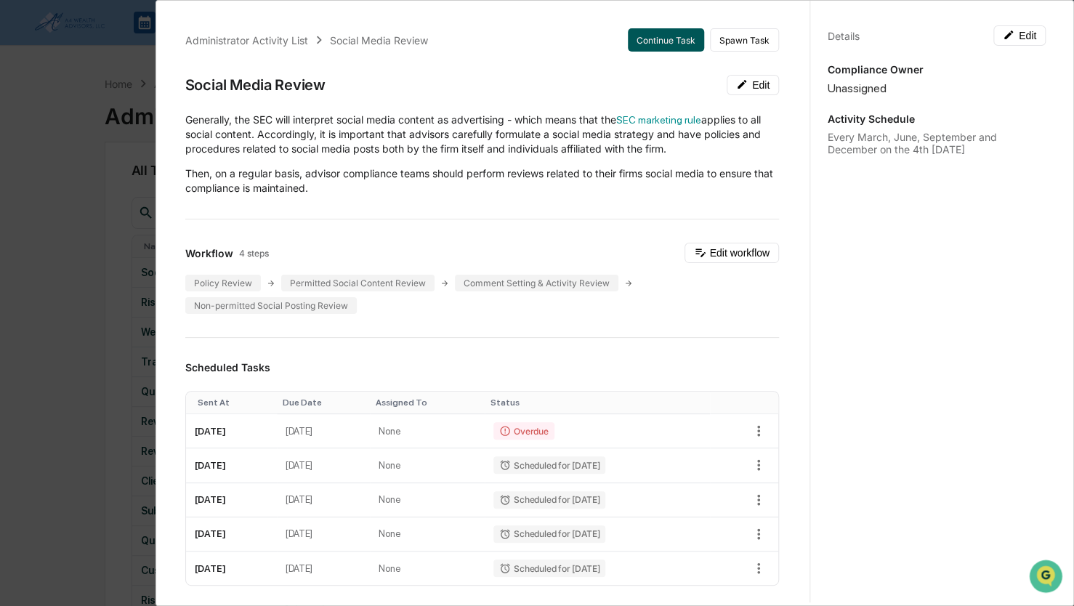
click at [648, 39] on button "Continue Task" at bounding box center [666, 39] width 76 height 23
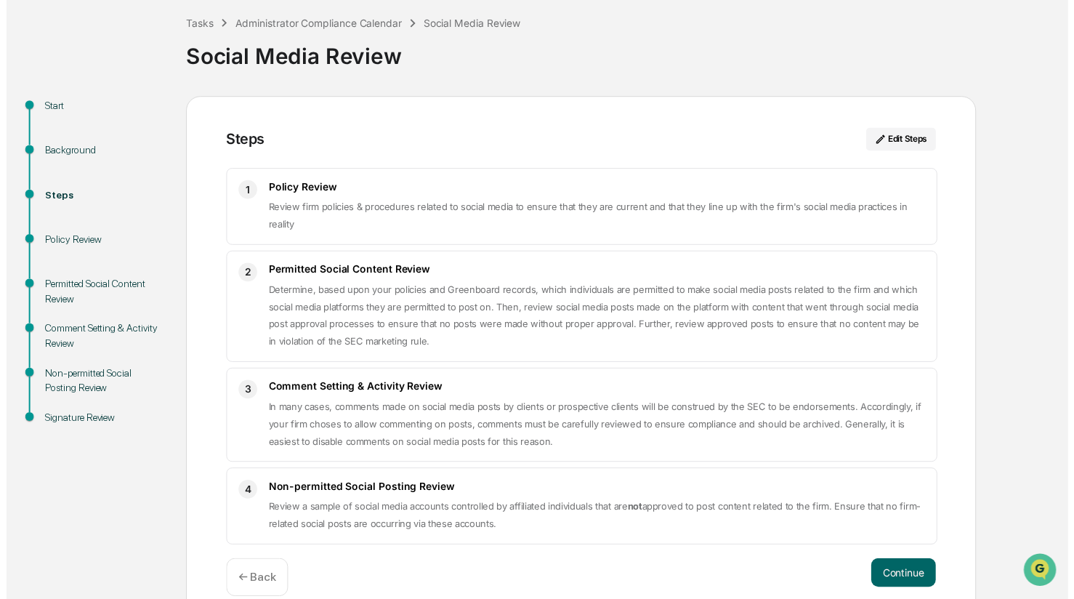
scroll to position [95, 0]
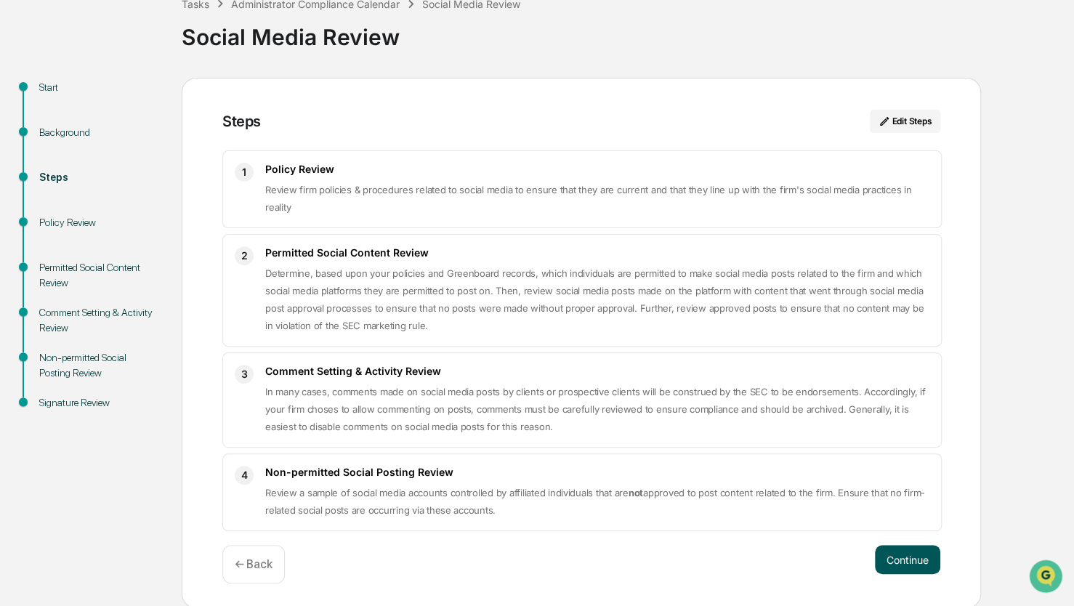
click at [898, 564] on button "Continue" at bounding box center [907, 559] width 65 height 29
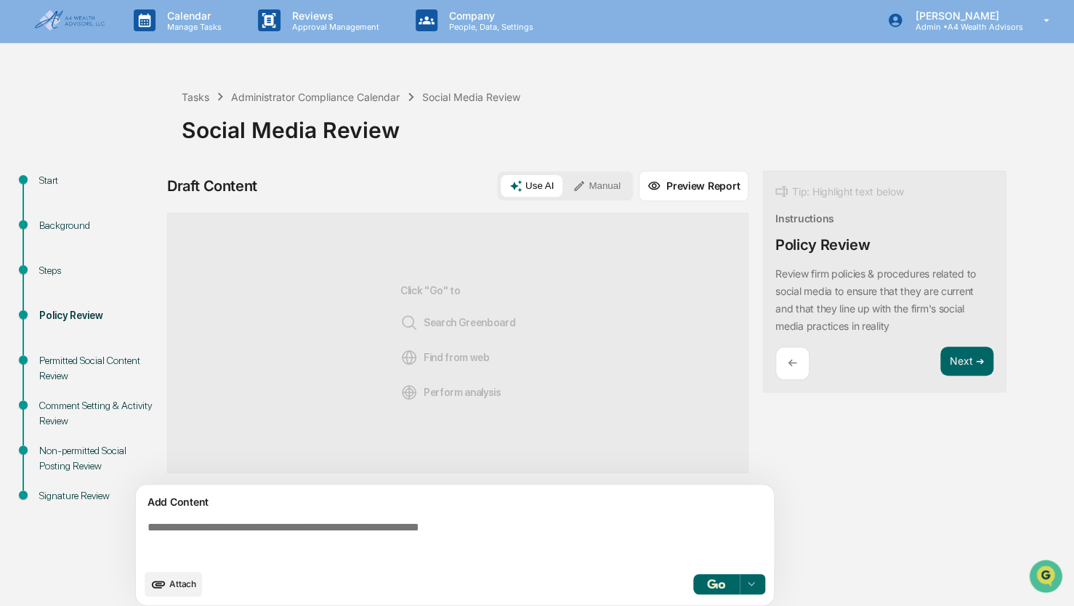
scroll to position [0, 0]
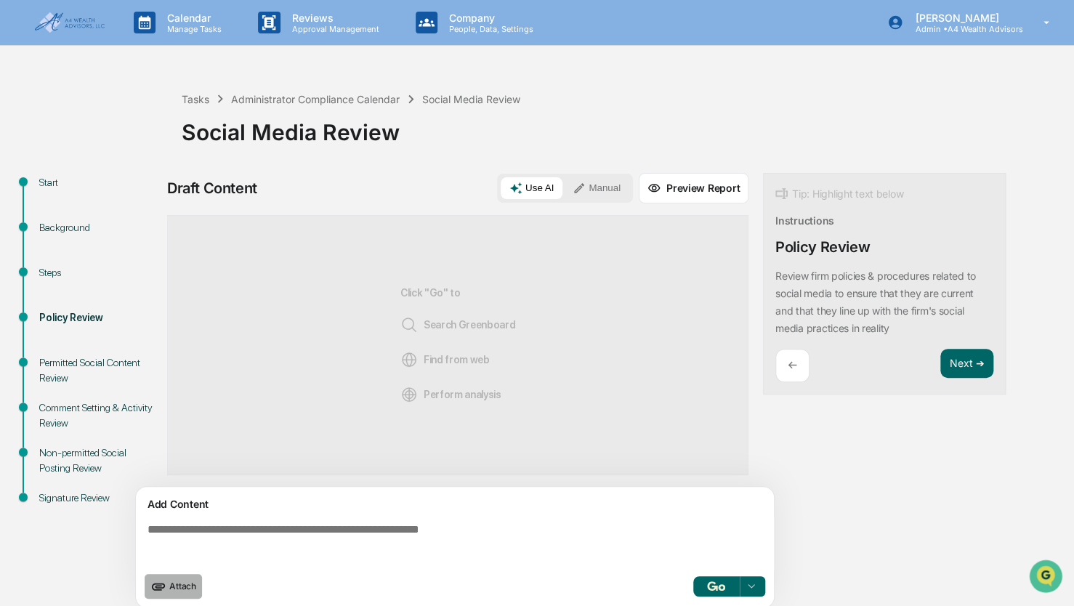
click at [176, 587] on span "Attach" at bounding box center [182, 586] width 27 height 11
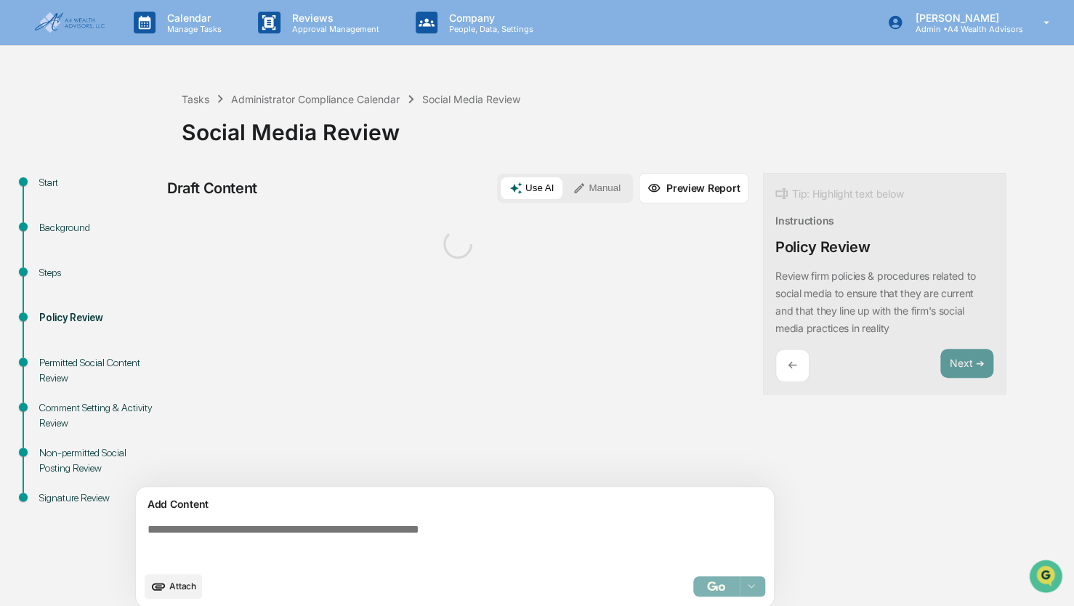
scroll to position [10, 0]
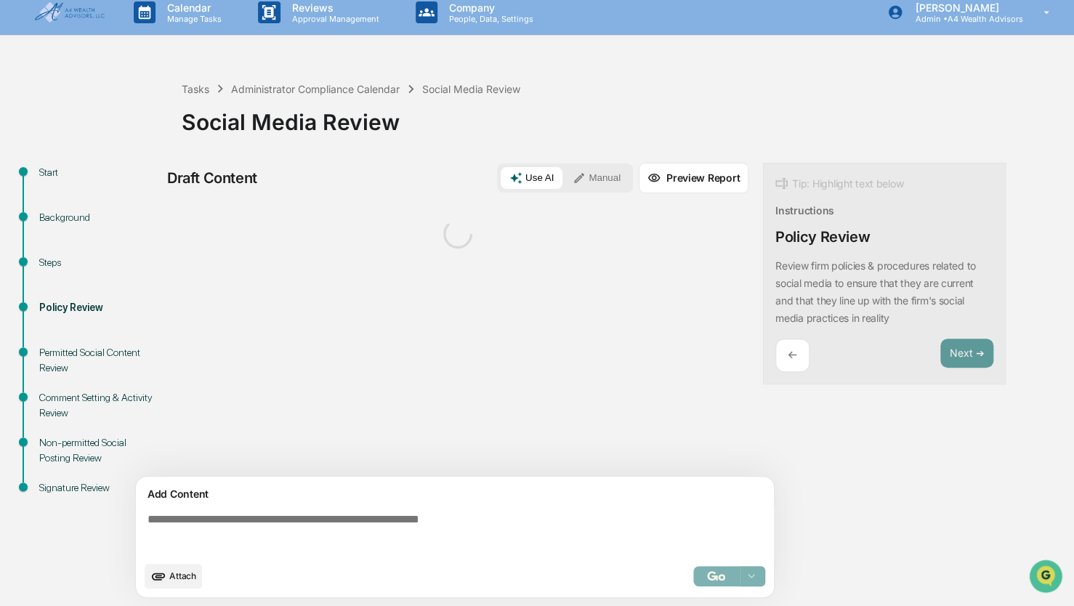
click at [310, 513] on textarea at bounding box center [458, 533] width 632 height 52
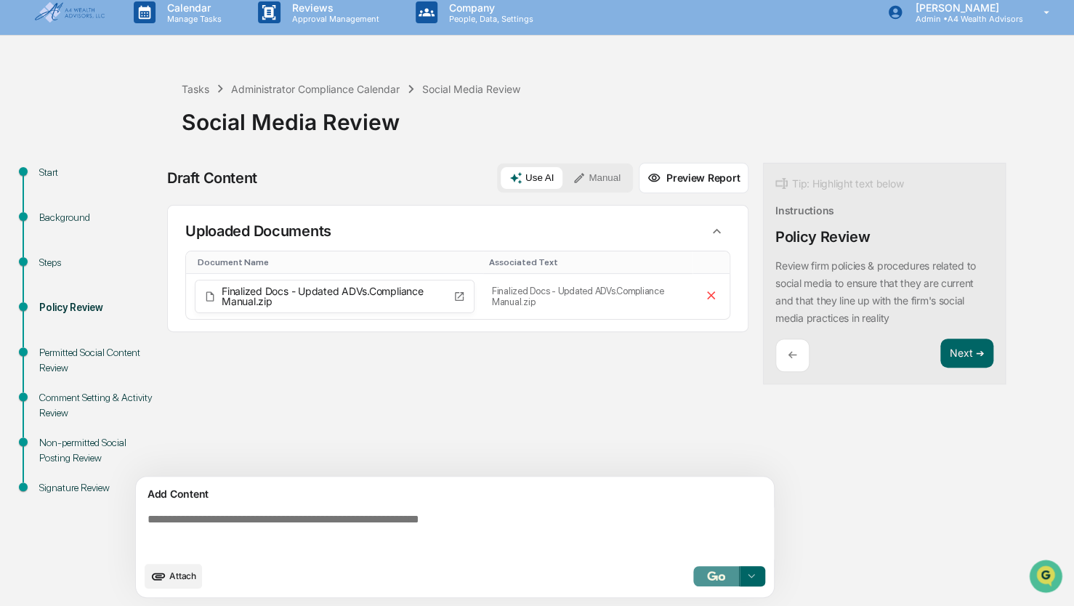
click at [712, 581] on button "button" at bounding box center [716, 576] width 47 height 20
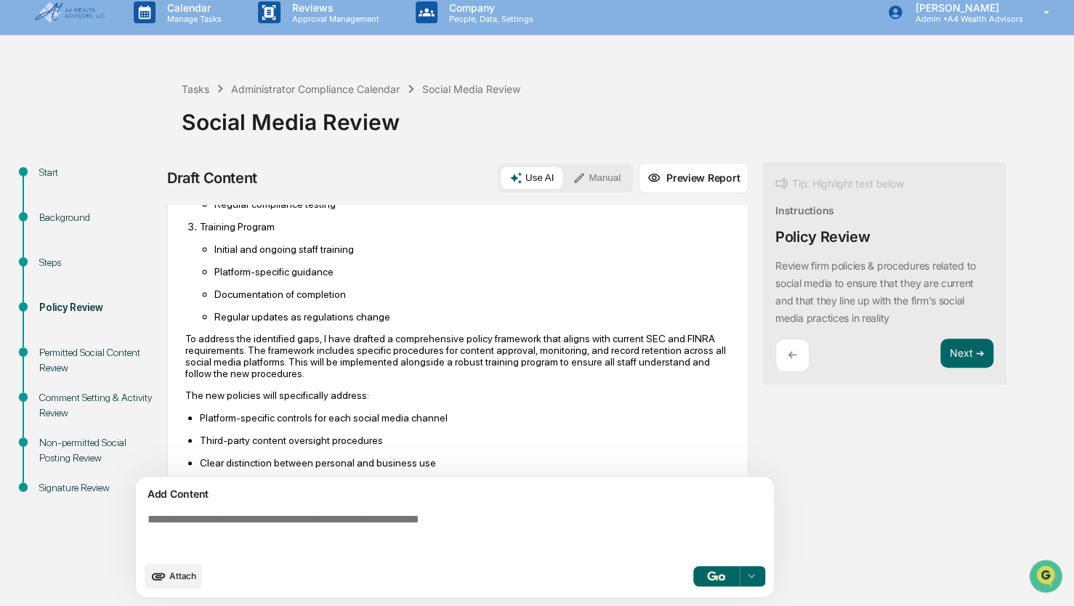
scroll to position [945, 0]
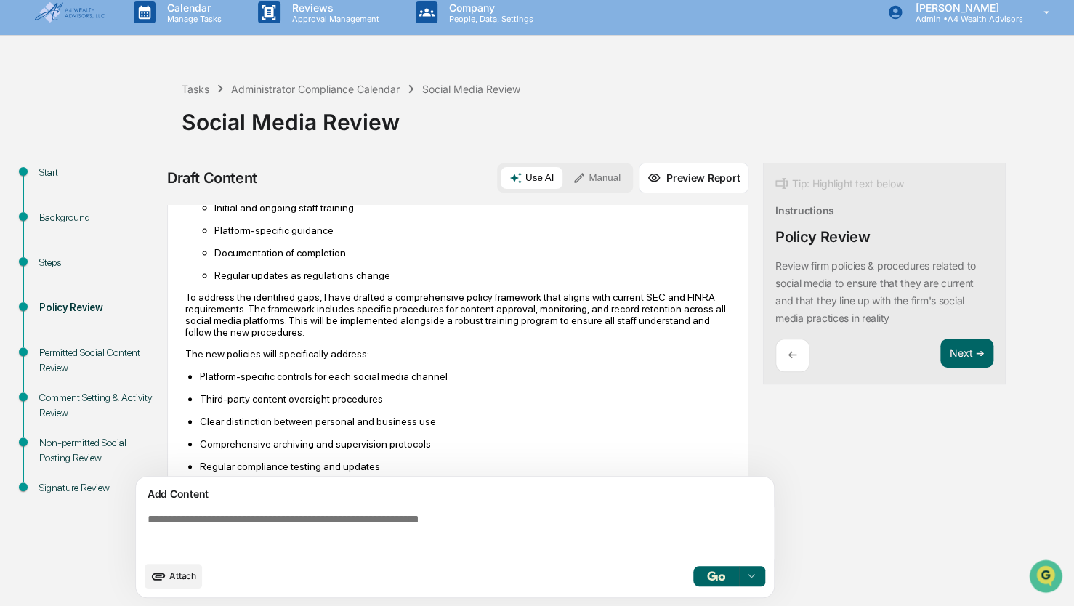
click at [184, 574] on span "Attach" at bounding box center [182, 575] width 27 height 11
click at [171, 589] on div "Add Content Attach Select..." at bounding box center [455, 537] width 638 height 121
click at [174, 578] on span "Attach" at bounding box center [182, 575] width 27 height 11
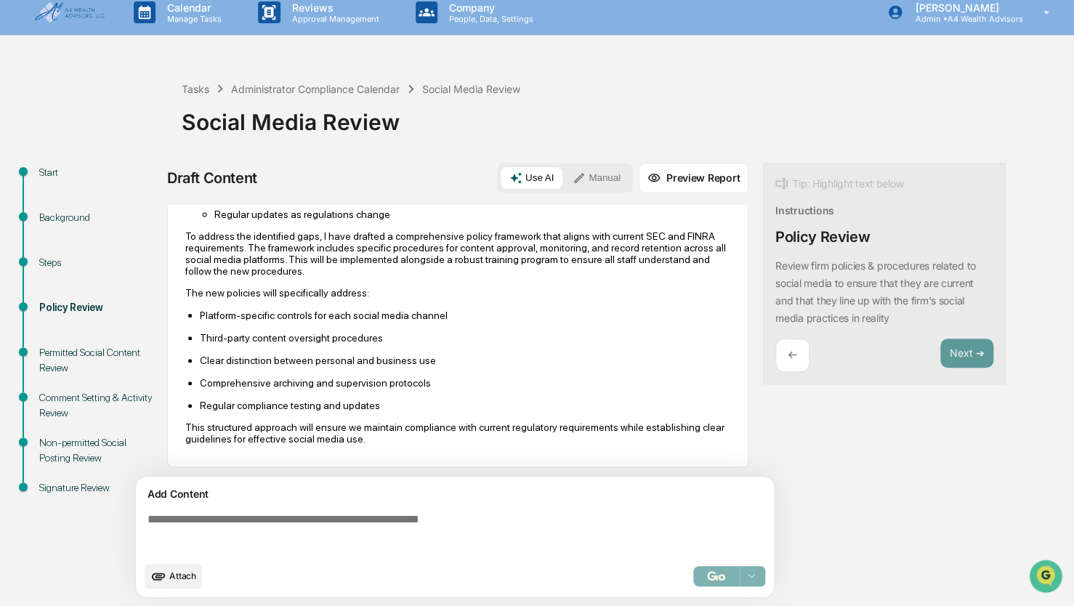
scroll to position [933, 0]
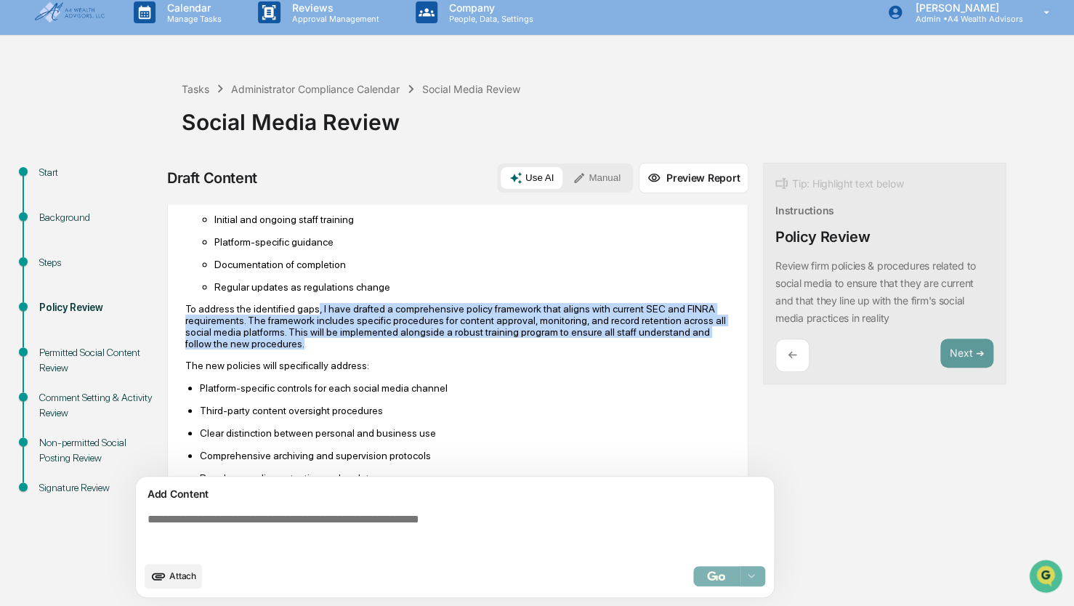
drag, startPoint x: 309, startPoint y: 306, endPoint x: 412, endPoint y: 346, distance: 110.7
click at [412, 346] on p "To address the identified gaps, I have drafted a comprehensive policy framework…" at bounding box center [457, 326] width 545 height 47
click at [440, 344] on p "To address the identified gaps, I have drafted a comprehensive policy framework…" at bounding box center [457, 326] width 545 height 47
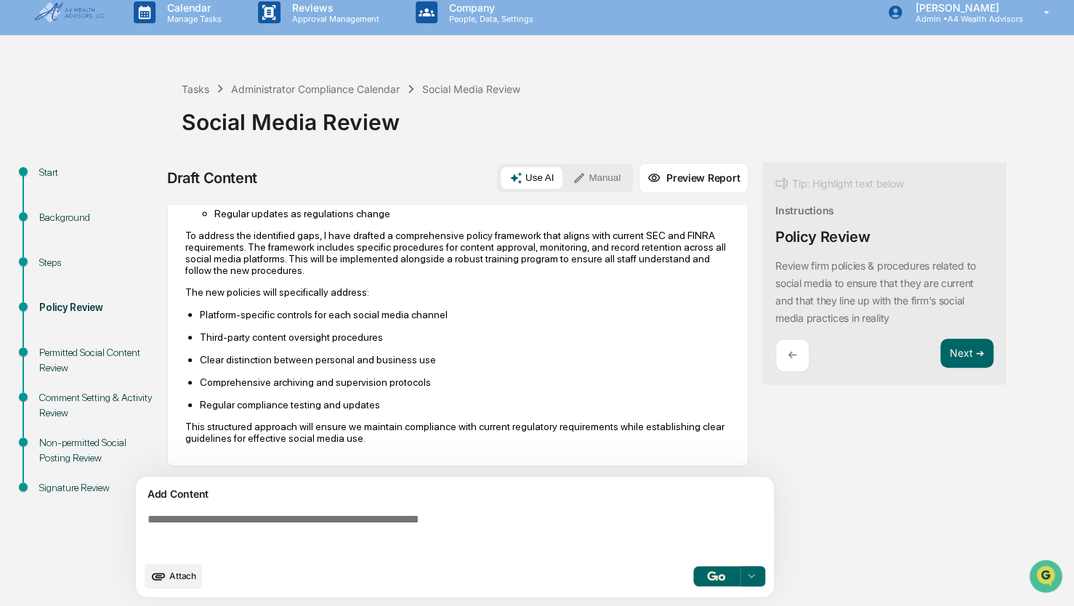
scroll to position [1045, 0]
click at [381, 478] on div "Add Content Attach Select..." at bounding box center [455, 537] width 638 height 121
drag, startPoint x: 365, startPoint y: 510, endPoint x: 974, endPoint y: 359, distance: 628.1
click at [365, 510] on textarea at bounding box center [458, 533] width 632 height 52
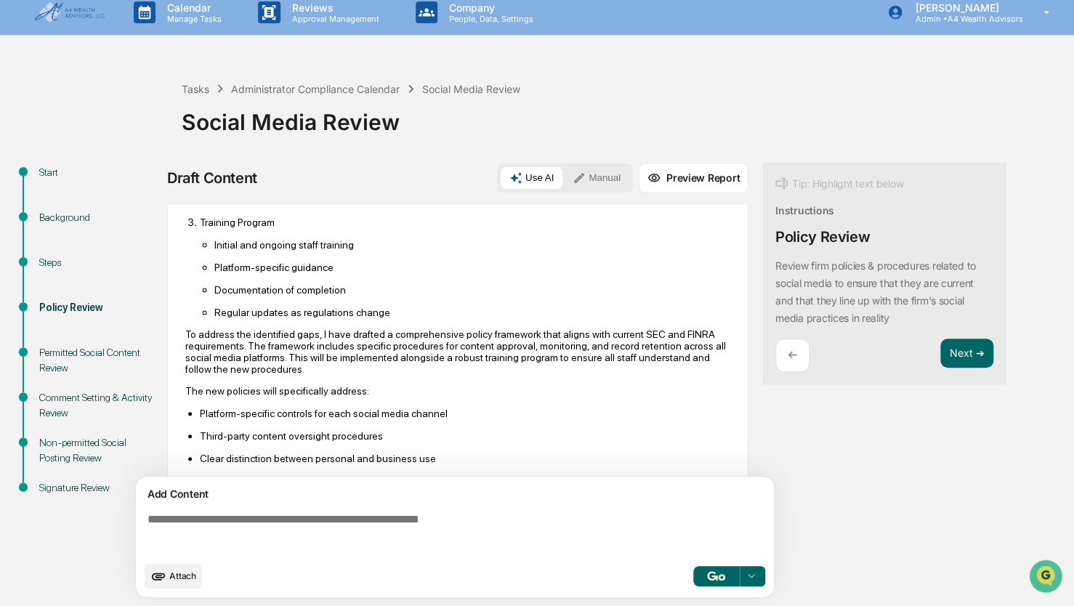
scroll to position [1017, 0]
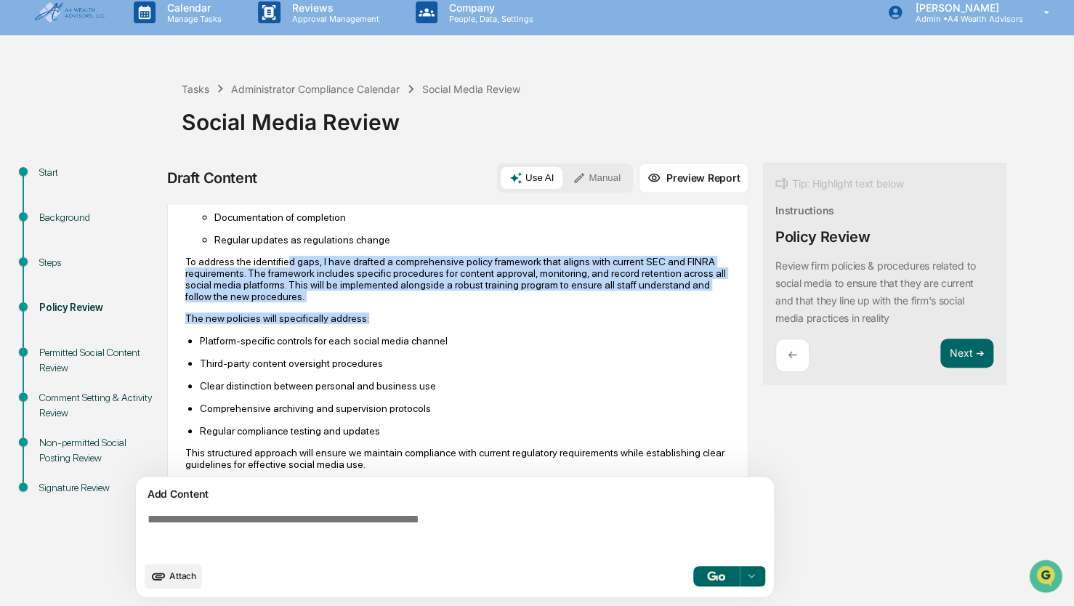
drag, startPoint x: 280, startPoint y: 246, endPoint x: 392, endPoint y: 304, distance: 126.1
click at [460, 318] on p "The new policies will specifically address:" at bounding box center [457, 318] width 545 height 12
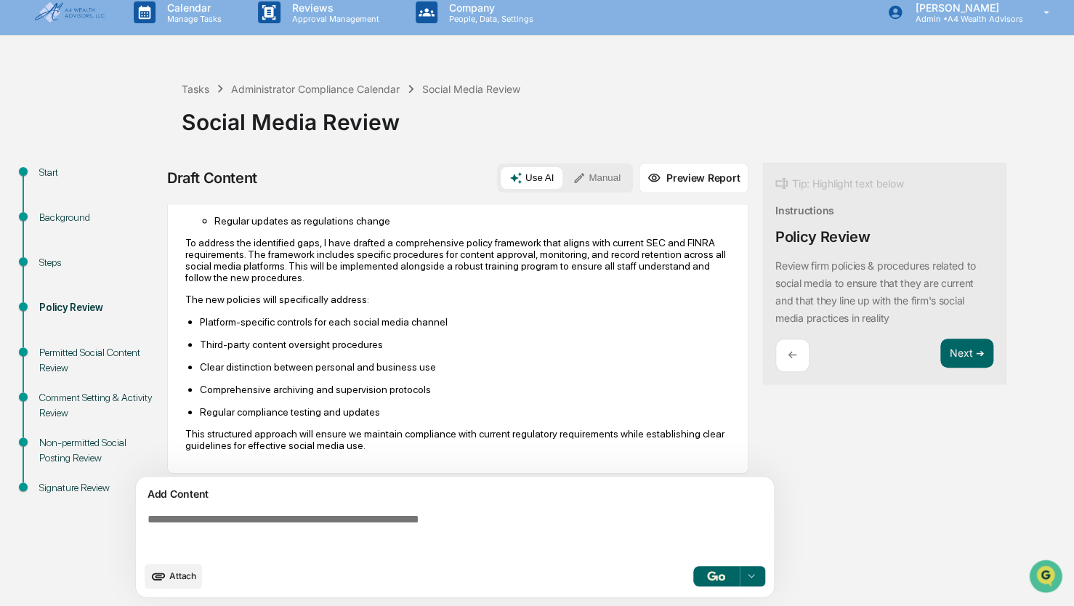
scroll to position [1045, 0]
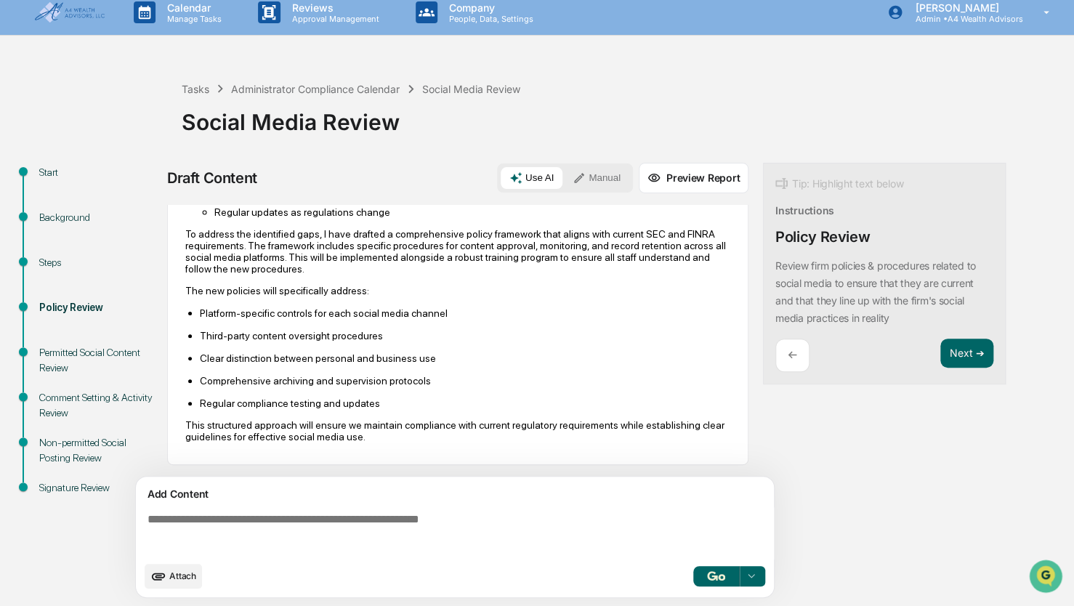
click at [254, 536] on textarea at bounding box center [458, 533] width 632 height 52
click at [703, 185] on button "Preview Report" at bounding box center [694, 178] width 110 height 31
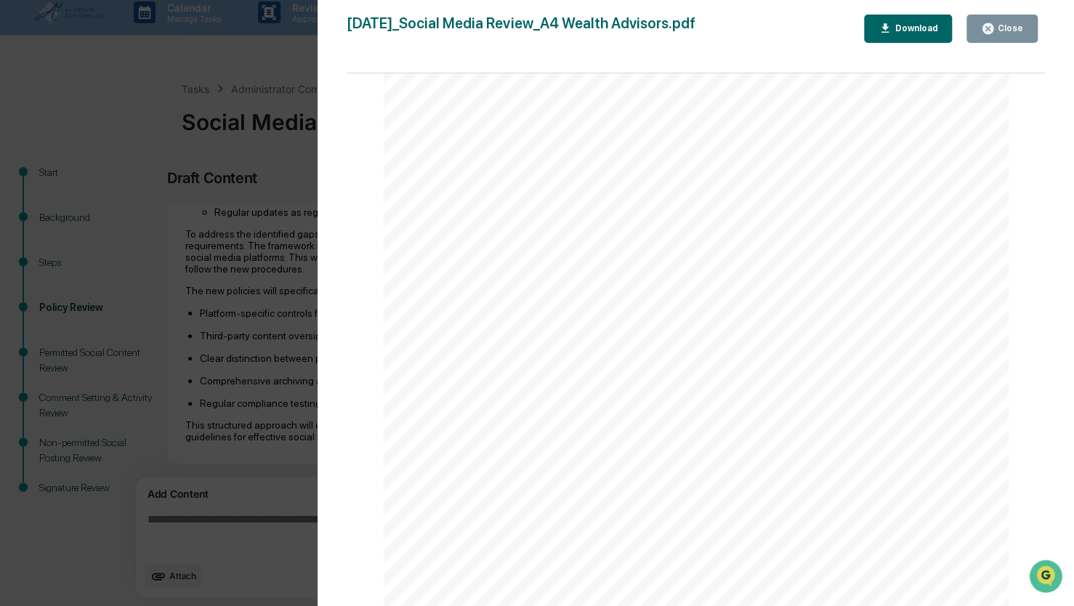
scroll to position [1817, 0]
click at [1005, 41] on div "2025-09-29_Social Media Review_A4 Wealth Advisors.pdf Close Download Page 1/3 S…" at bounding box center [696, 318] width 698 height 606
click at [1009, 31] on div "Close" at bounding box center [1009, 28] width 28 height 10
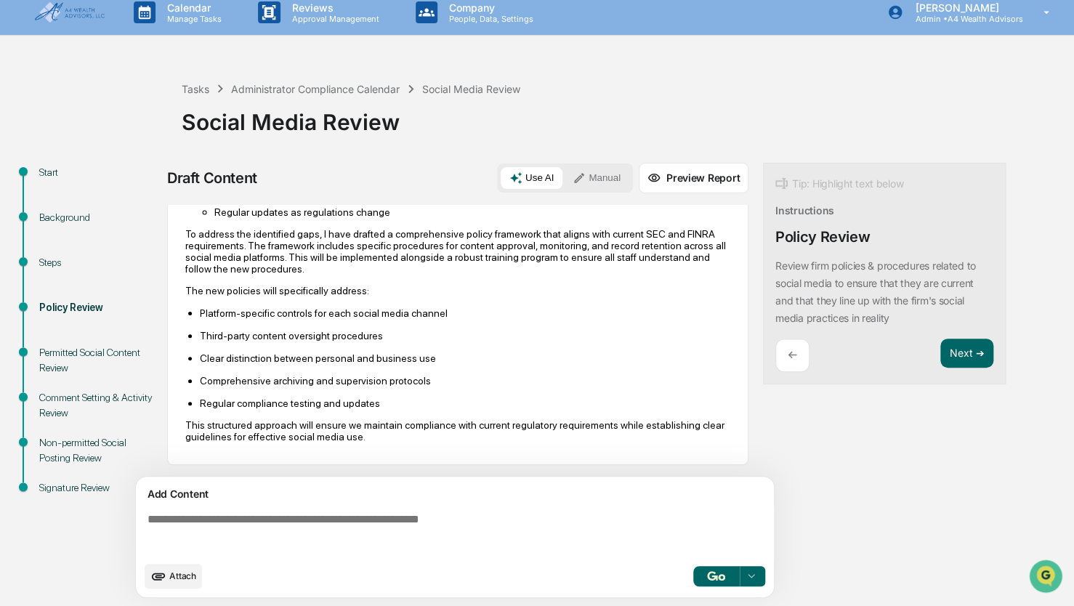
click at [355, 522] on textarea at bounding box center [458, 533] width 632 height 52
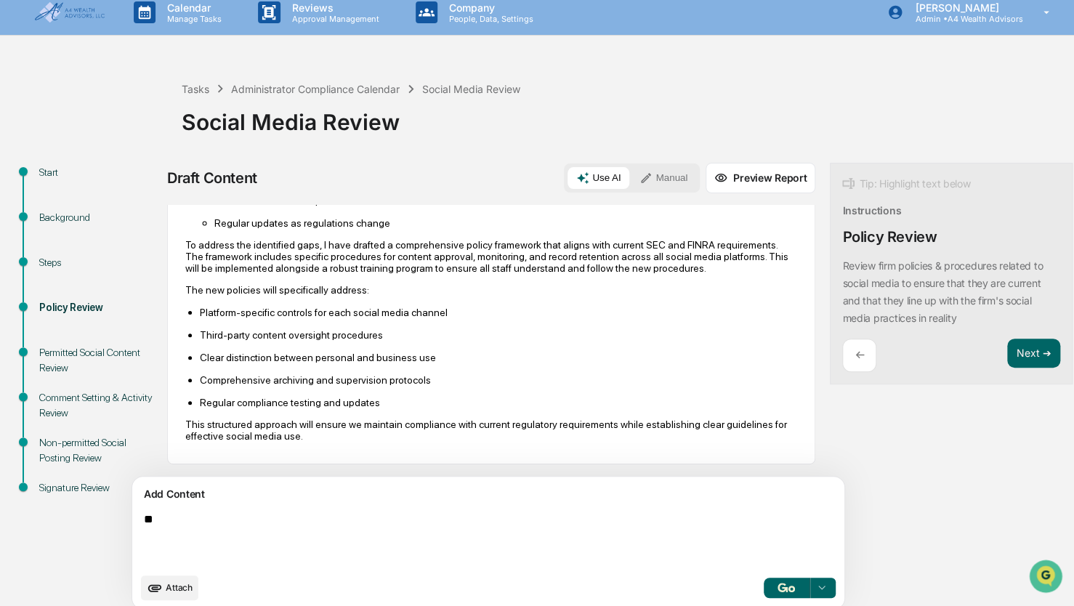
type textarea "*"
click at [1007, 365] on button "Next ➔" at bounding box center [1033, 354] width 53 height 30
click at [1007, 351] on button "Next ➔" at bounding box center [1033, 354] width 53 height 30
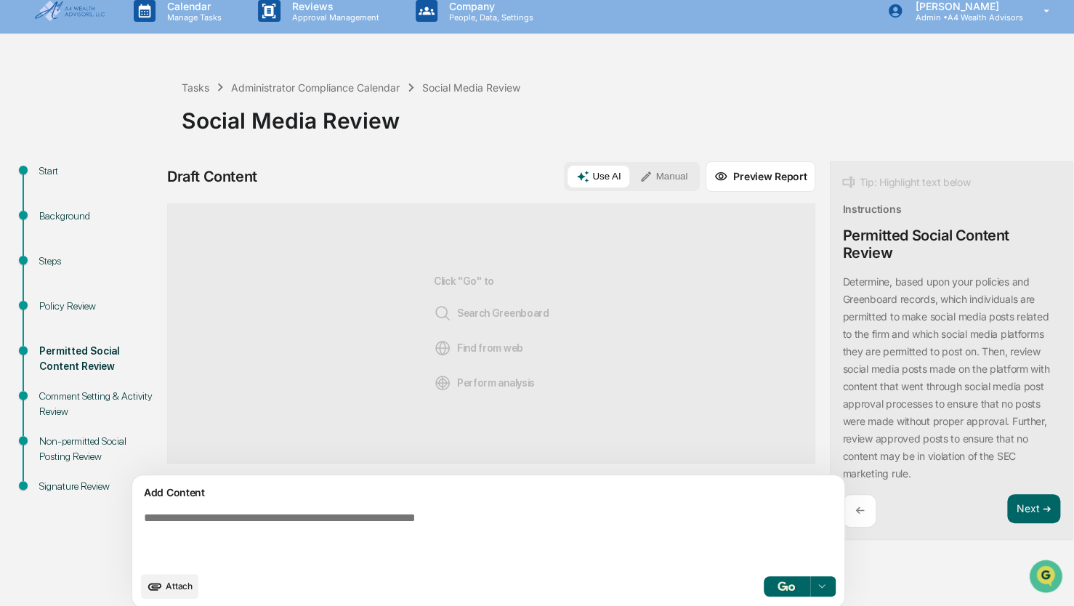
scroll to position [22, 0]
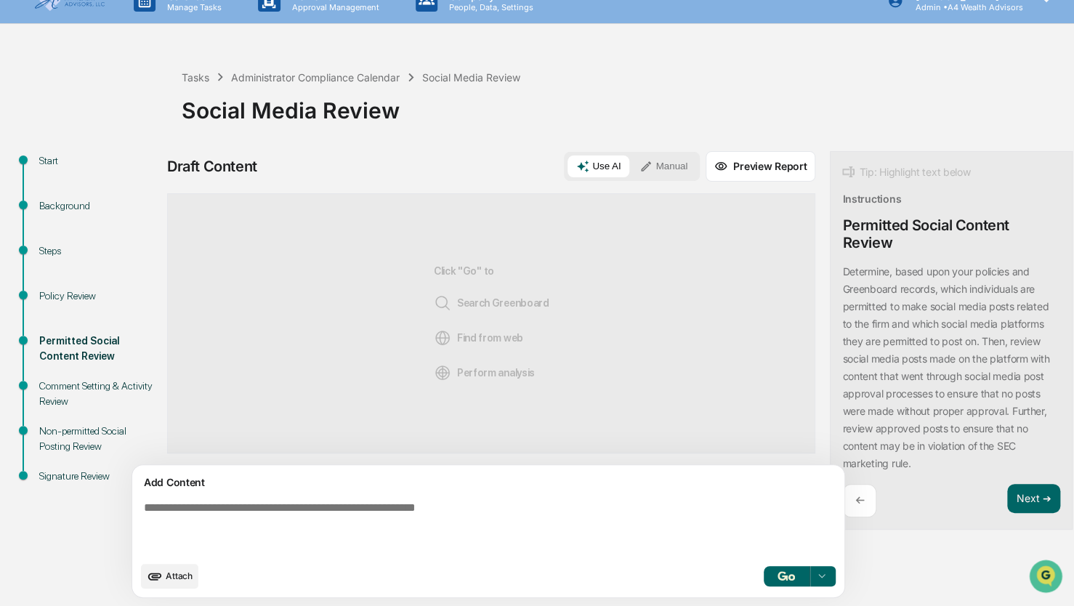
click at [320, 501] on textarea at bounding box center [454, 528] width 632 height 64
click at [288, 508] on textarea at bounding box center [454, 528] width 632 height 64
click at [436, 509] on textarea at bounding box center [454, 528] width 632 height 64
type textarea "*"
paste textarea "**********"
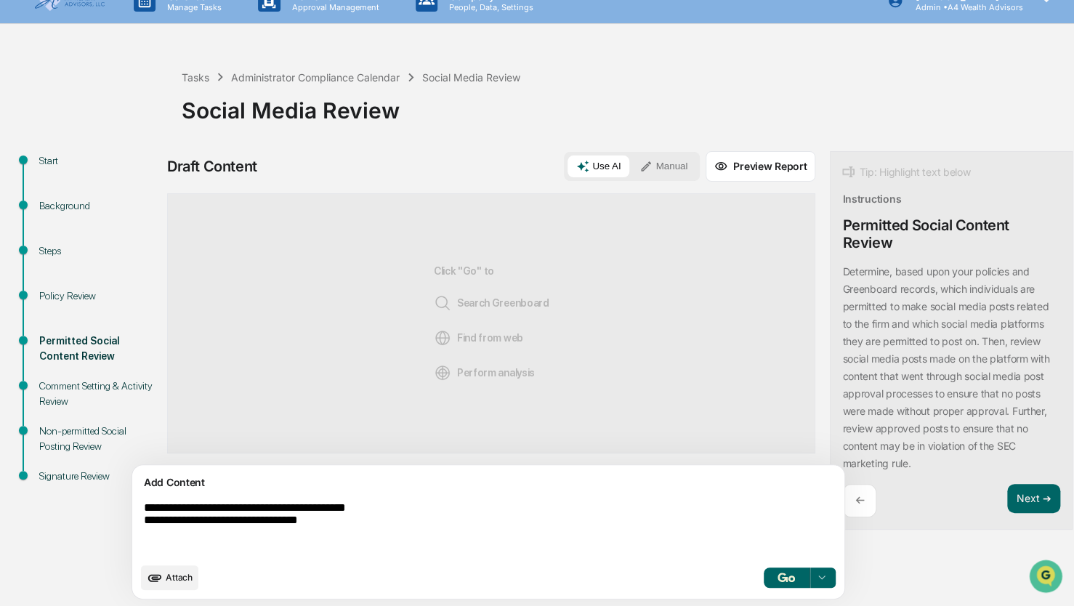
click at [409, 515] on textarea "**********" at bounding box center [454, 528] width 632 height 65
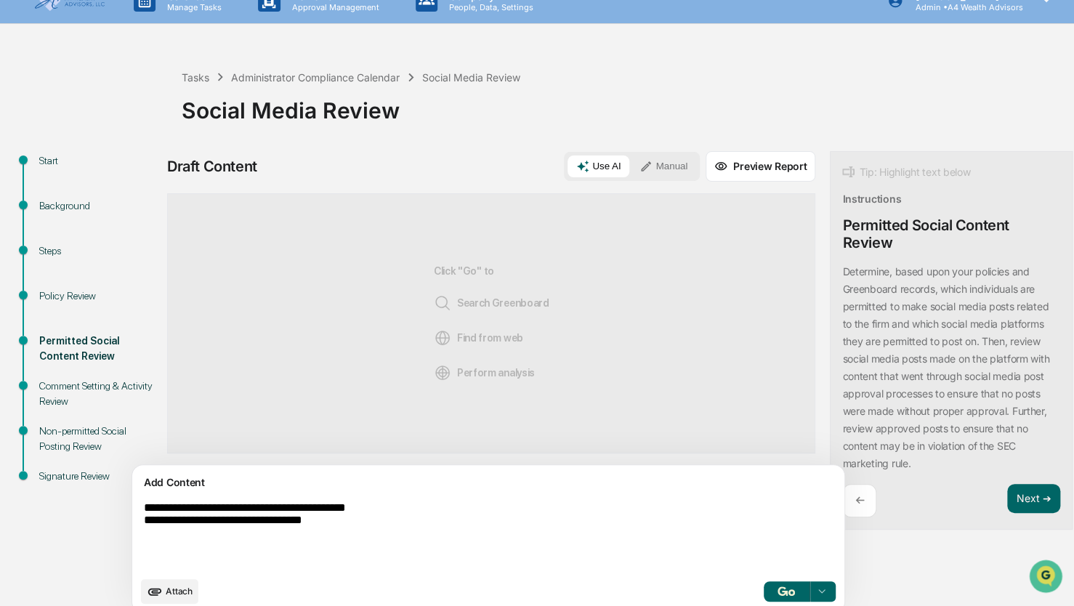
paste textarea "**********"
click at [446, 535] on textarea "**********" at bounding box center [454, 535] width 632 height 79
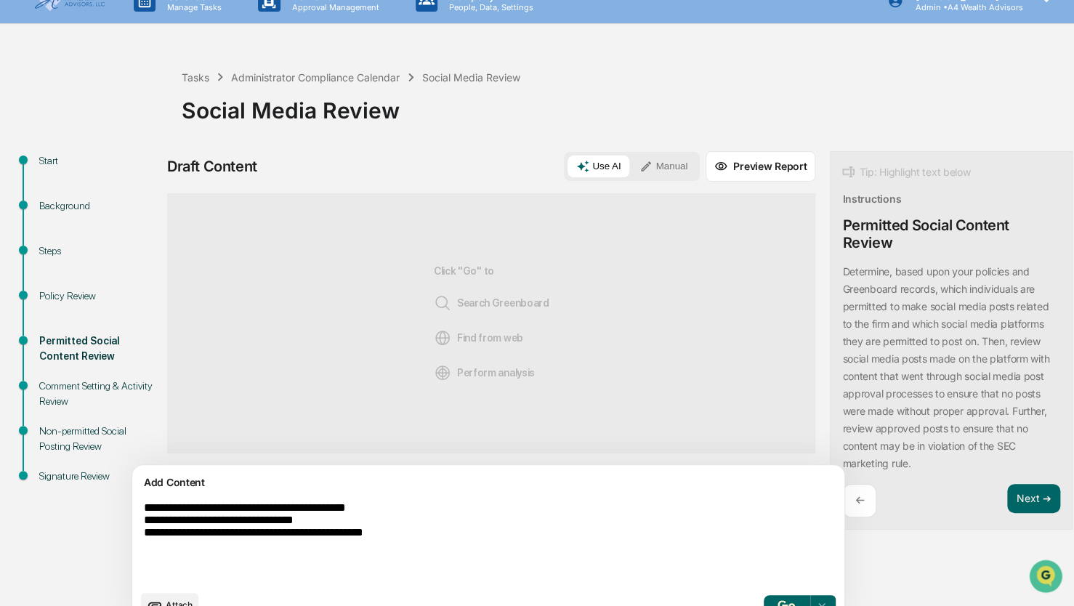
paste textarea "**********"
click at [578, 562] on textarea "**********" at bounding box center [454, 542] width 632 height 93
paste textarea "**********"
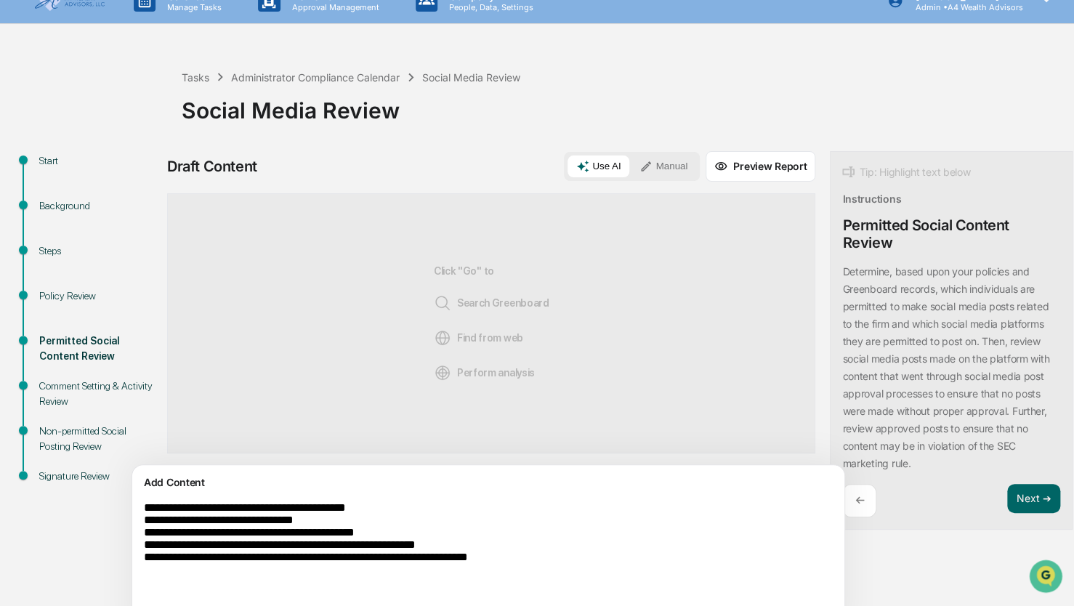
click at [633, 574] on textarea "**********" at bounding box center [454, 549] width 632 height 107
paste textarea "**********"
click at [38, 138] on div "**********" at bounding box center [537, 348] width 1074 height 602
click at [414, 583] on textarea "**********" at bounding box center [454, 549] width 632 height 107
paste textarea "**********"
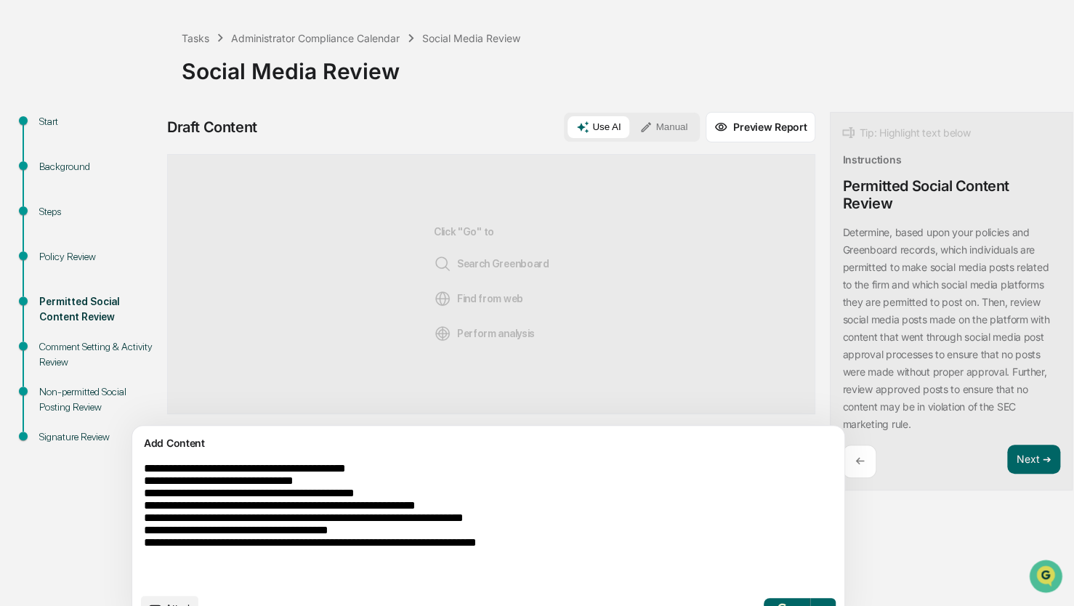
scroll to position [93, 0]
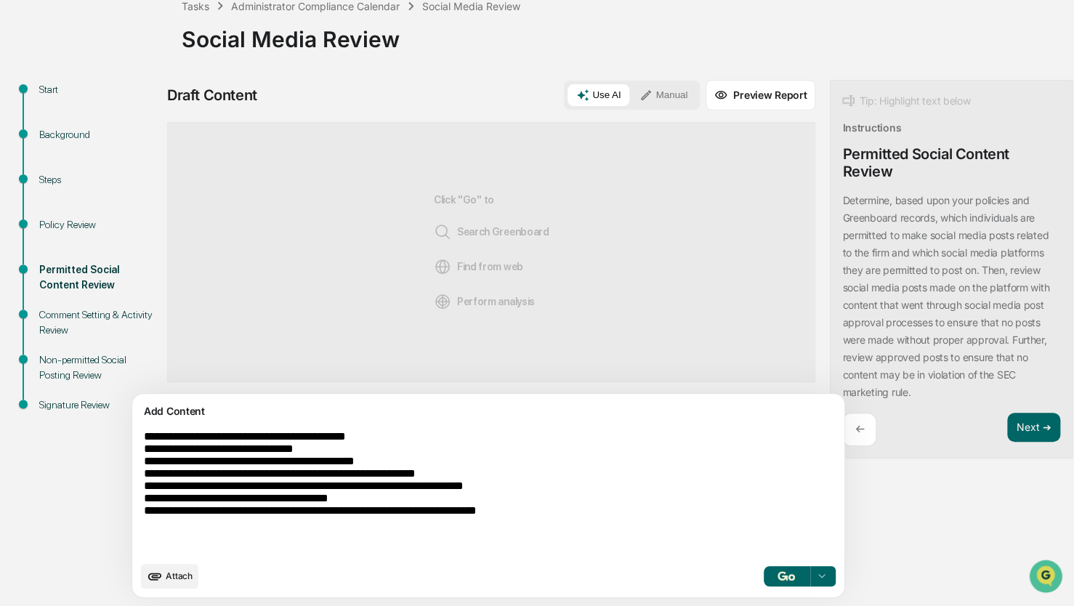
click at [605, 519] on textarea "**********" at bounding box center [454, 491] width 632 height 135
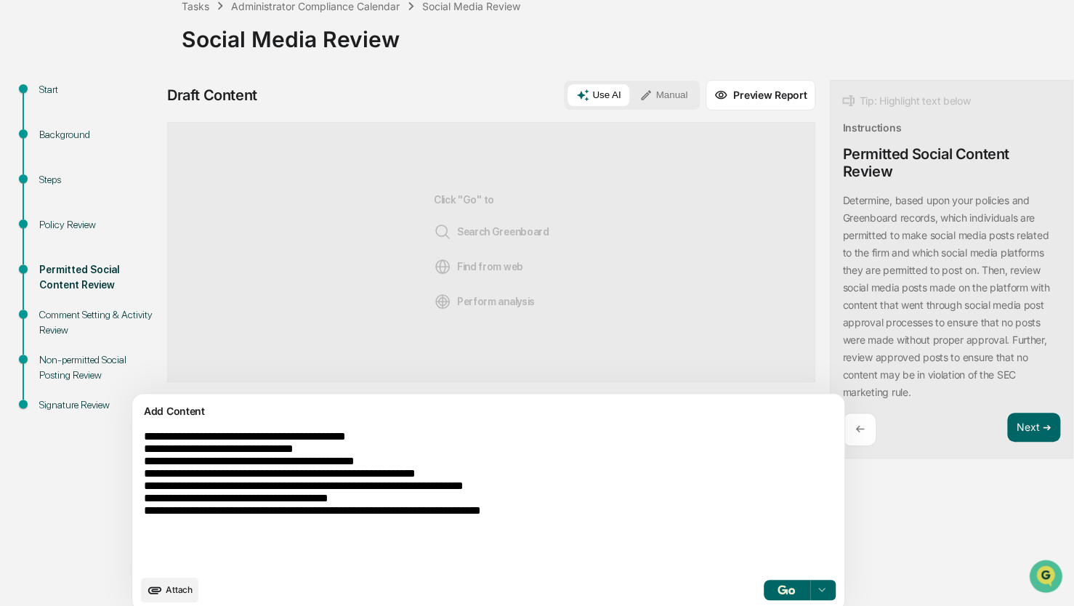
paste textarea "**********"
click at [422, 544] on textarea "**********" at bounding box center [454, 498] width 632 height 149
paste textarea "**********"
type textarea "**********"
click at [778, 586] on img "button" at bounding box center [786, 589] width 17 height 9
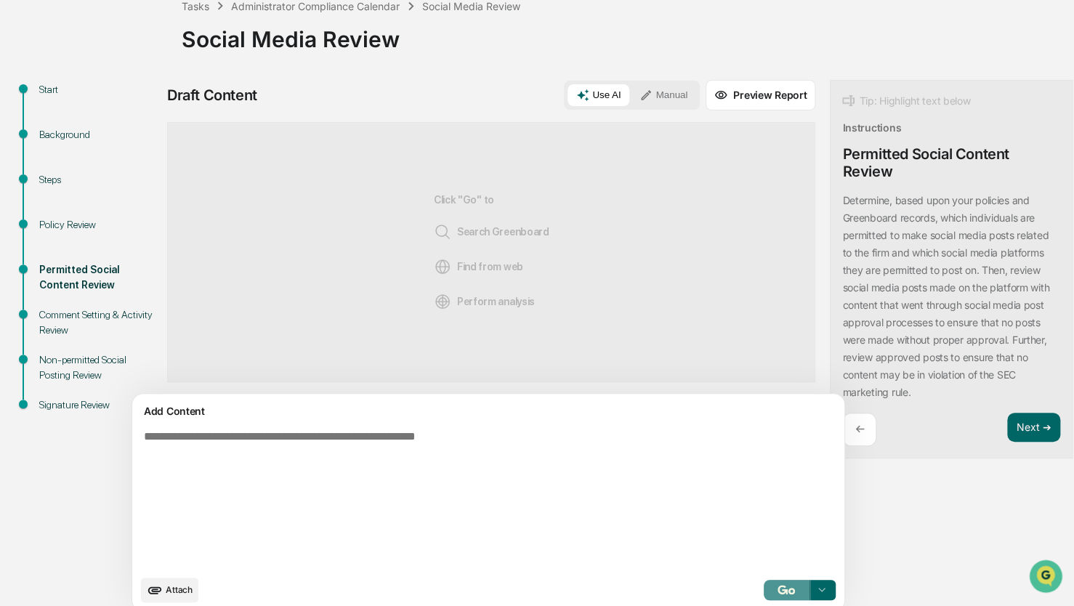
scroll to position [107, 0]
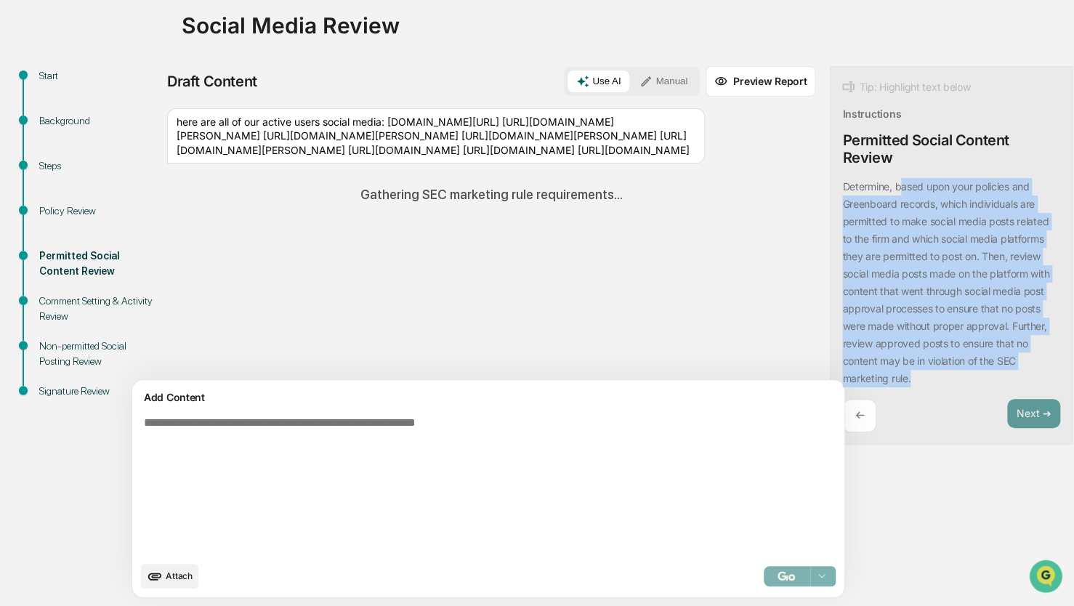
drag, startPoint x: 832, startPoint y: 176, endPoint x: 899, endPoint y: 373, distance: 208.6
click at [899, 373] on div "Tip: Highlight text below Instructions Permitted Social Content Review Determin…" at bounding box center [951, 255] width 243 height 379
click at [899, 373] on div "Determine, based upon your policies and Greenboard records, which individuals a…" at bounding box center [951, 282] width 218 height 209
click at [875, 319] on p "Determine, based upon your policies and Greenboard records, which individuals a…" at bounding box center [945, 282] width 207 height 204
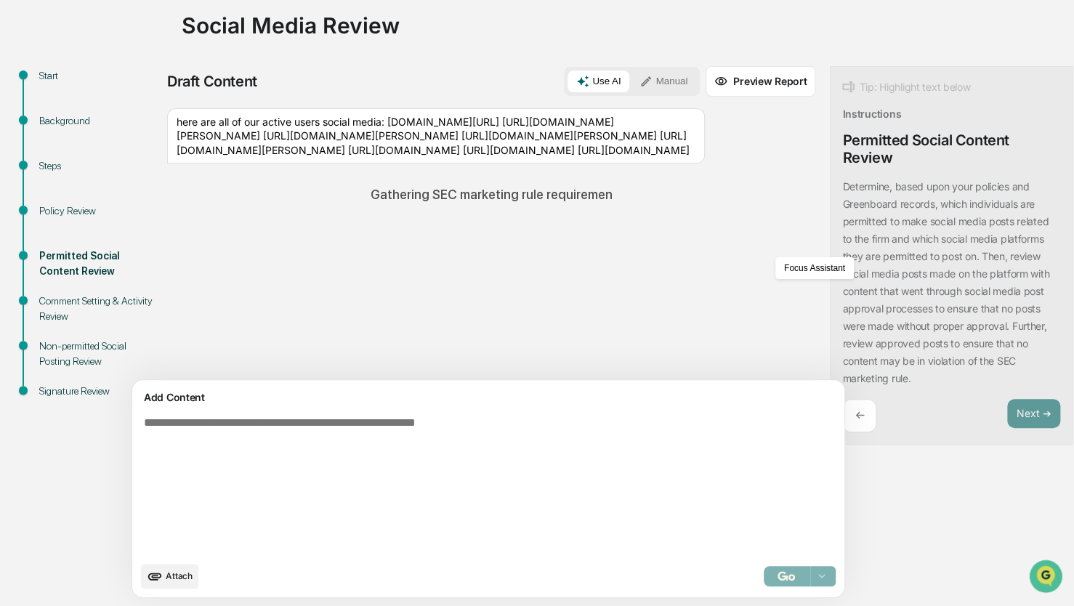
click at [913, 430] on div "← Next ➔" at bounding box center [951, 416] width 218 height 34
click at [885, 512] on div "Draft Content Use AI Manual Preview Report Sources here are all of our active u…" at bounding box center [574, 336] width 814 height 541
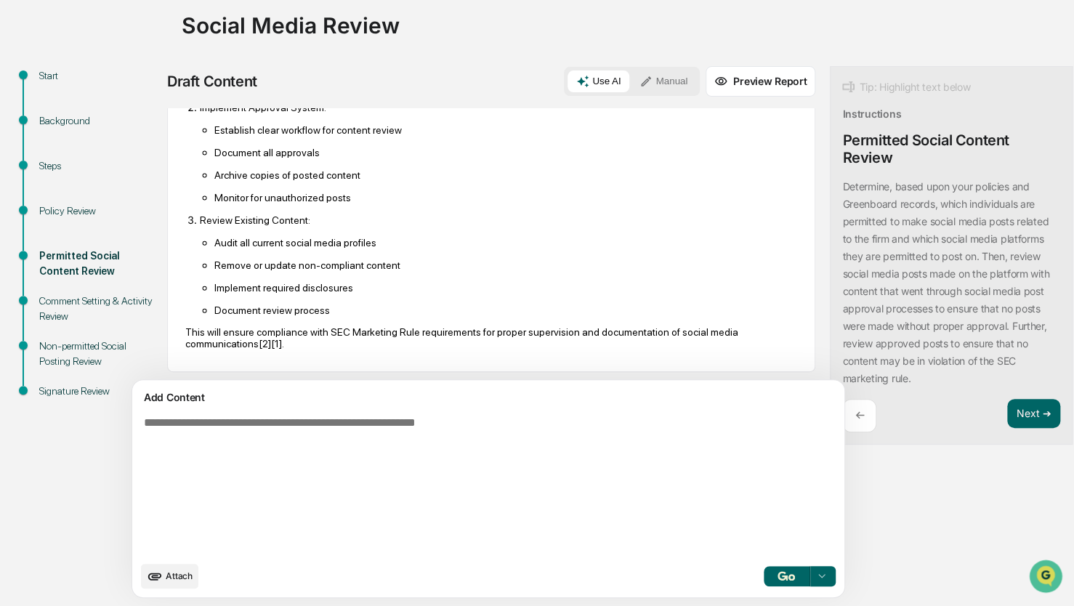
scroll to position [866, 0]
click at [305, 433] on textarea at bounding box center [454, 485] width 632 height 149
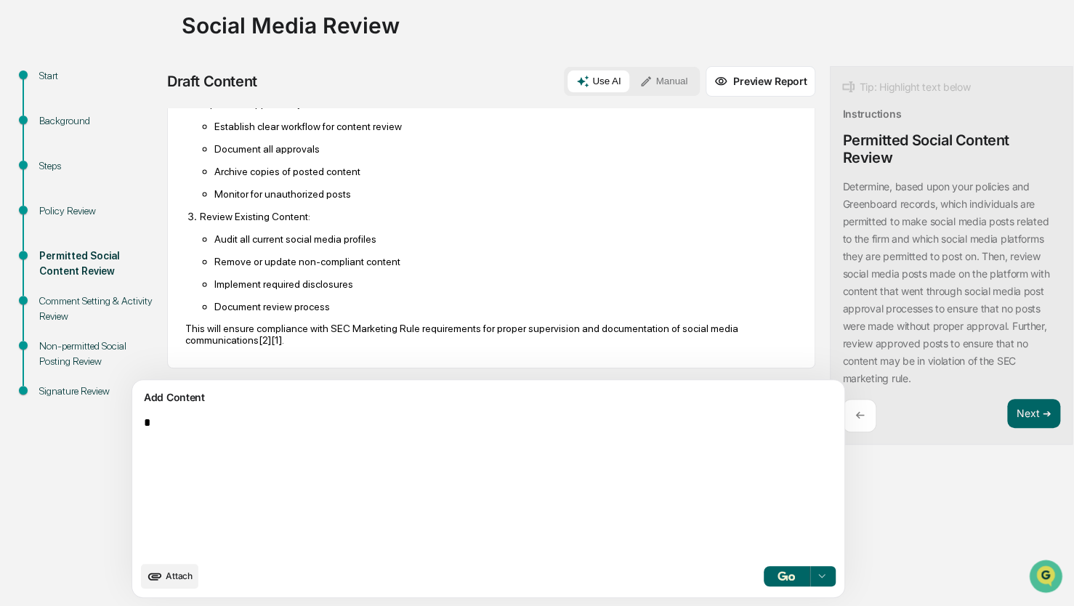
scroll to position [22, 0]
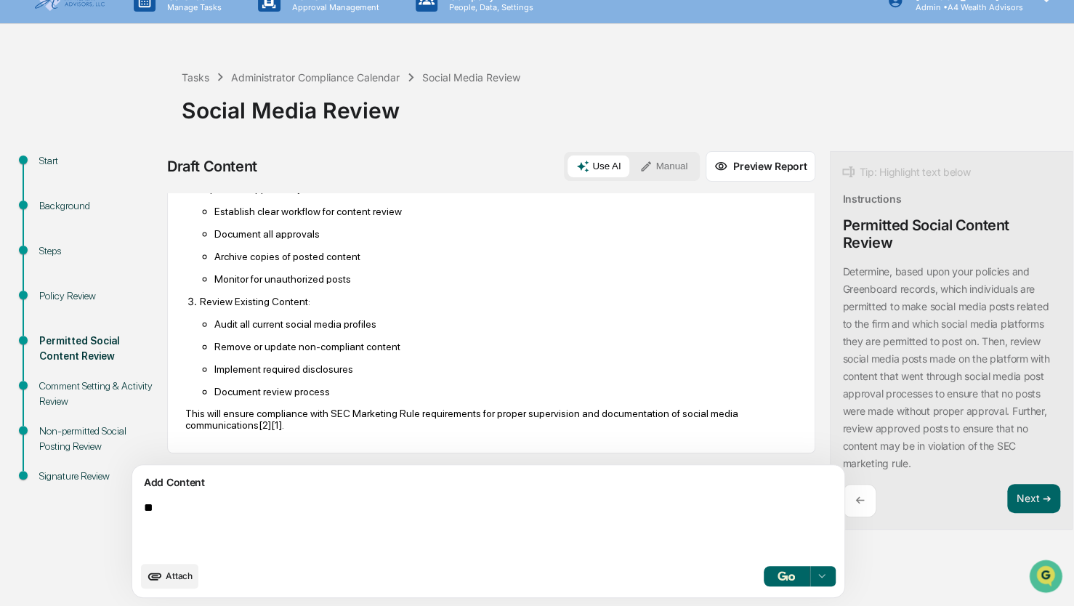
type textarea "*"
click at [970, 481] on div "Tip: Highlight text below Instructions Permitted Social Content Review Determin…" at bounding box center [951, 340] width 243 height 379
click at [1007, 506] on button "Next ➔" at bounding box center [1033, 499] width 53 height 30
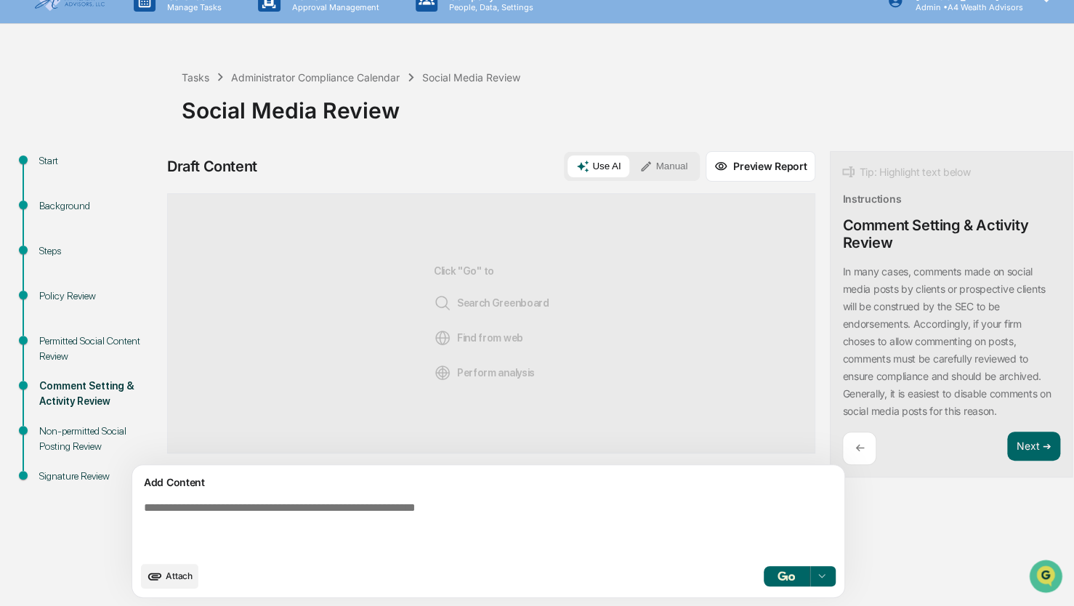
click at [568, 165] on button "Use AI" at bounding box center [599, 167] width 62 height 22
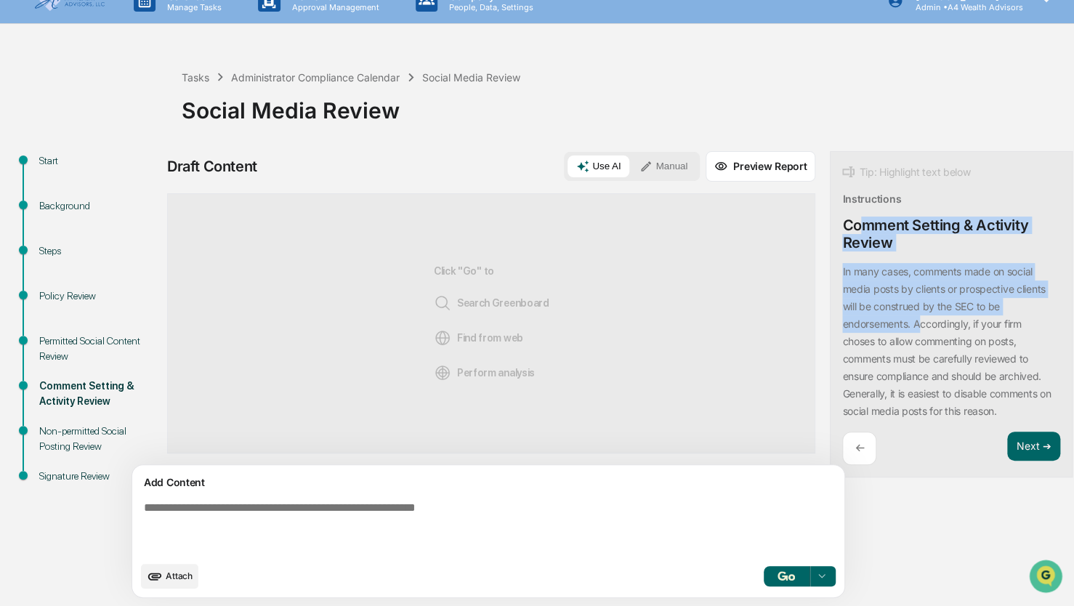
drag, startPoint x: 796, startPoint y: 219, endPoint x: 850, endPoint y: 328, distance: 121.5
click at [850, 328] on div "Tip: Highlight text below Instructions Comment Setting & Activity Review In man…" at bounding box center [951, 314] width 243 height 327
click at [850, 328] on p "In many cases, comments made on social media posts by clients or prospective cl…" at bounding box center [946, 341] width 209 height 152
click at [865, 301] on p "In many cases, comments made on social media posts by clients or prospective cl…" at bounding box center [946, 341] width 209 height 152
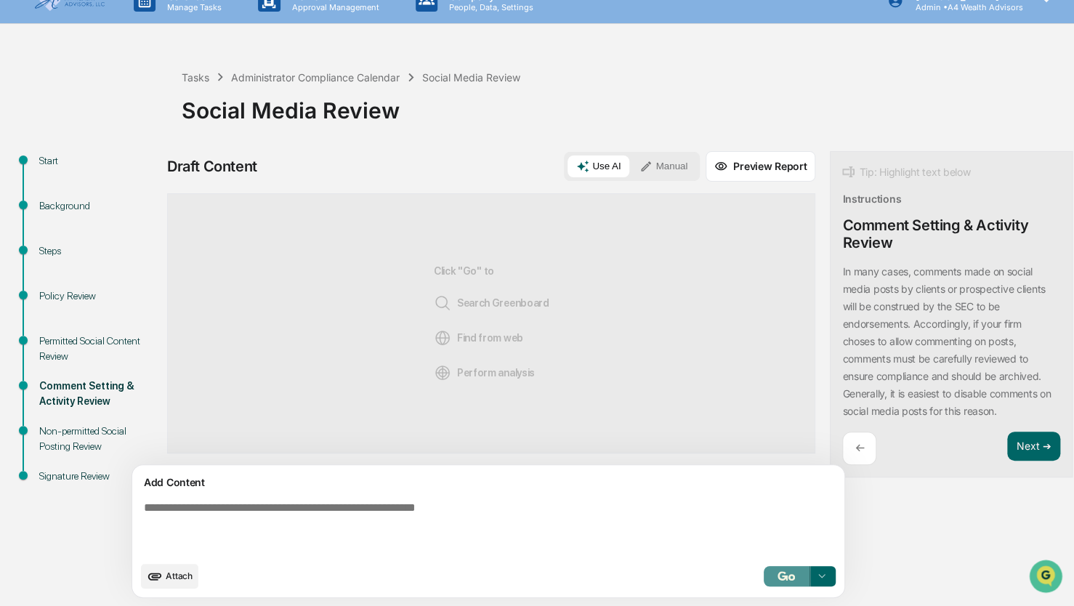
click at [778, 574] on img "button" at bounding box center [786, 575] width 17 height 9
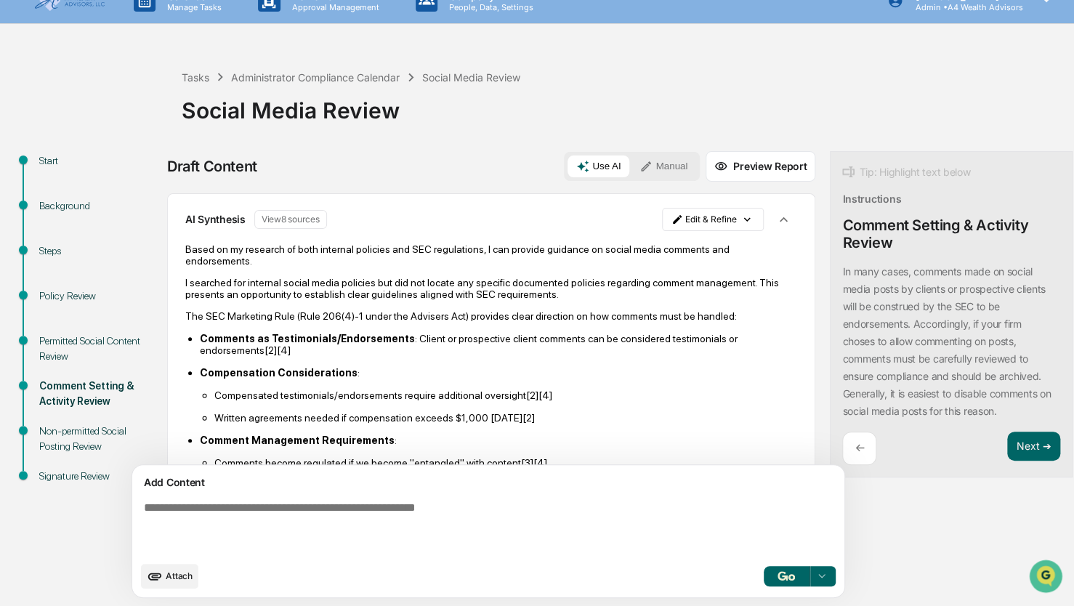
drag, startPoint x: 254, startPoint y: 254, endPoint x: 336, endPoint y: 301, distance: 93.7
click at [336, 301] on div "Based on my research of both internal policies and SEC regulations, I can provi…" at bounding box center [491, 569] width 612 height 652
click at [336, 300] on p "I searched for internal social media policies but did not locate any specific d…" at bounding box center [491, 288] width 612 height 23
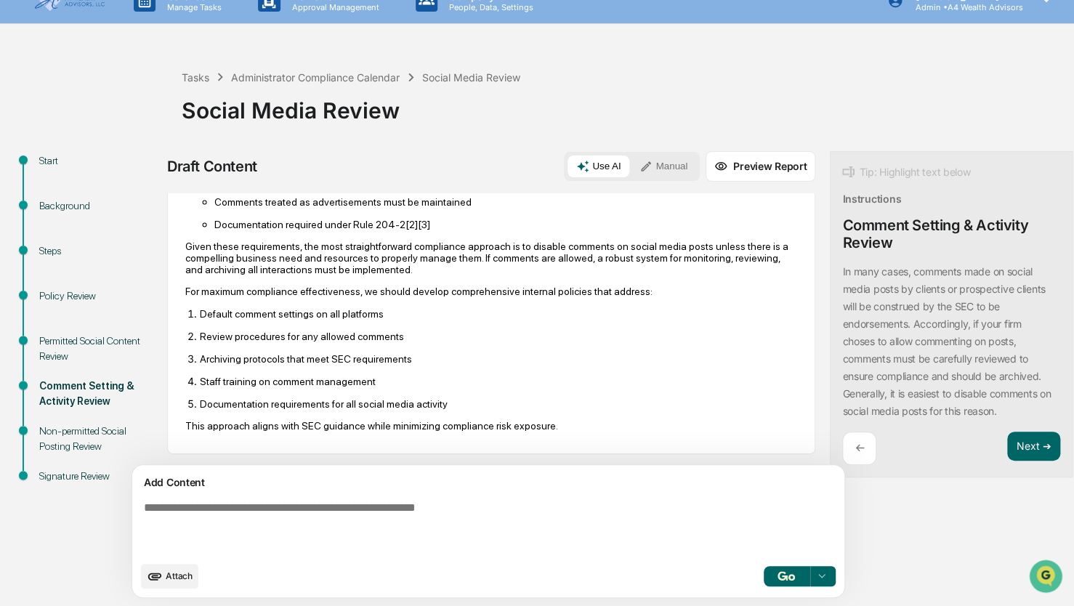
scroll to position [467, 0]
click at [330, 516] on textarea at bounding box center [454, 528] width 632 height 64
click at [1007, 446] on button "Next ➔" at bounding box center [1033, 447] width 53 height 30
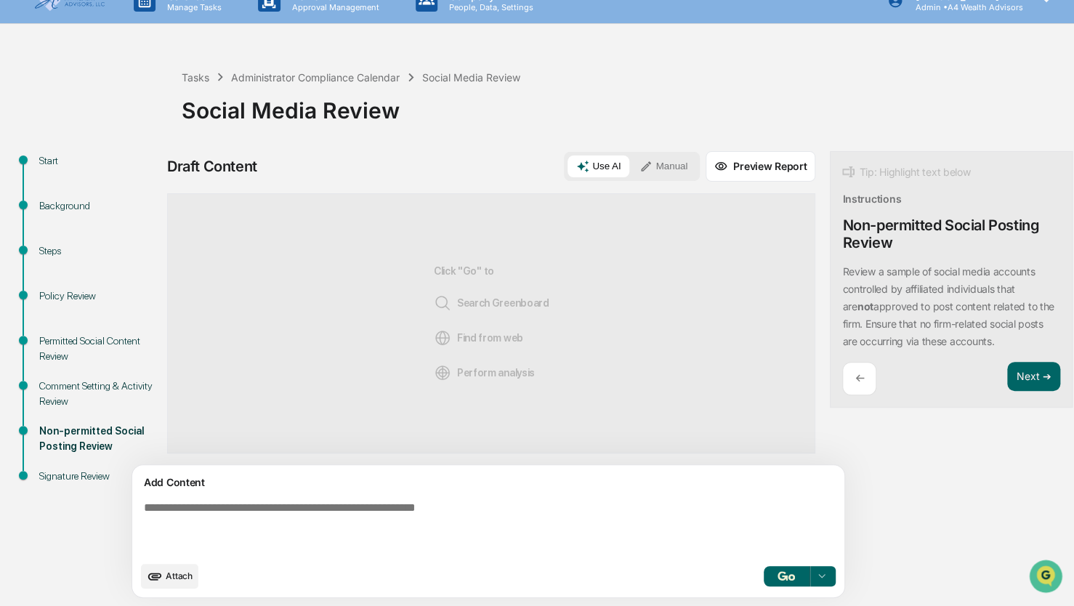
scroll to position [0, 0]
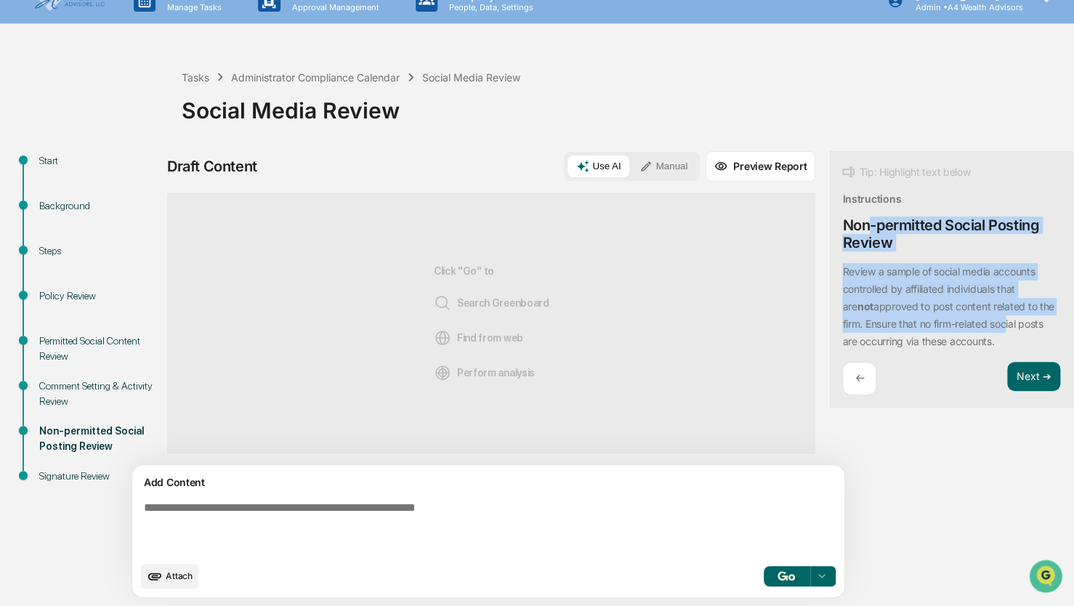
drag, startPoint x: 800, startPoint y: 211, endPoint x: 910, endPoint y: 326, distance: 159.3
click at [910, 326] on div "Tip: Highlight text below Instructions Non-permitted Social Posting Review Revi…" at bounding box center [951, 279] width 243 height 257
click at [911, 326] on p "Review a sample of social media accounts controlled by affiliated individuals t…" at bounding box center [947, 306] width 211 height 82
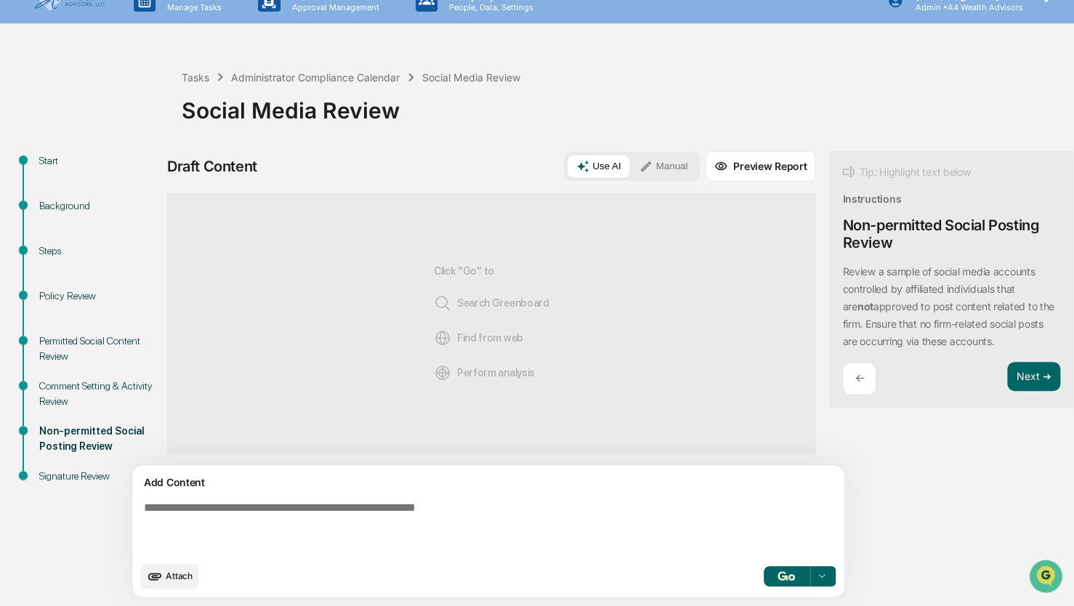
click at [907, 411] on div "Draft Content Use AI Manual Preview Report Sources Click "Go" to Search Greenbo…" at bounding box center [574, 379] width 814 height 456
click at [1007, 376] on button "Next ➔" at bounding box center [1033, 377] width 53 height 30
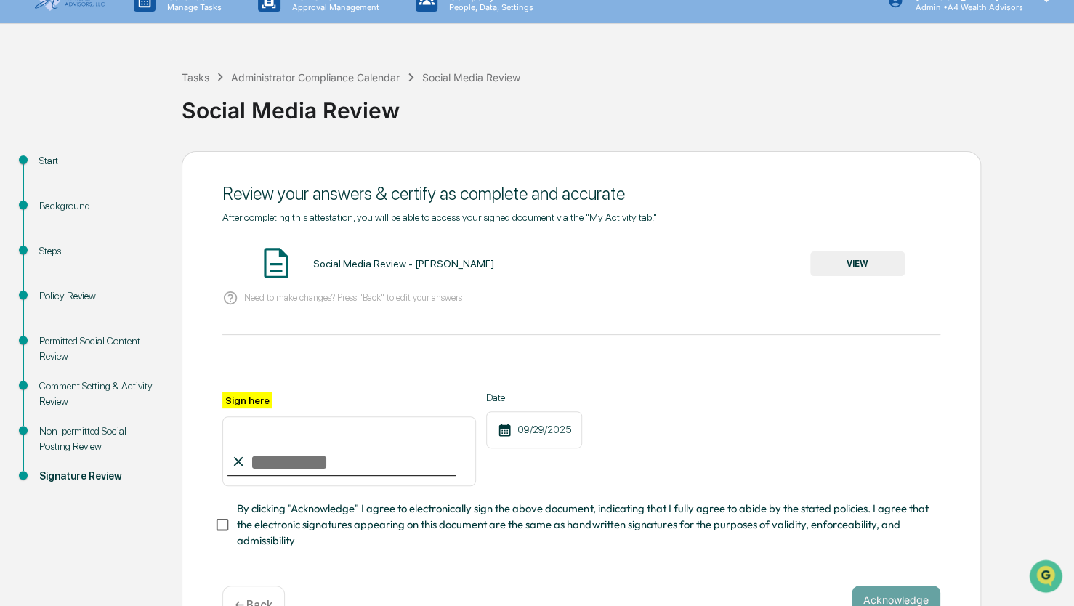
click at [331, 464] on input "Sign here" at bounding box center [349, 451] width 254 height 70
type input "**********"
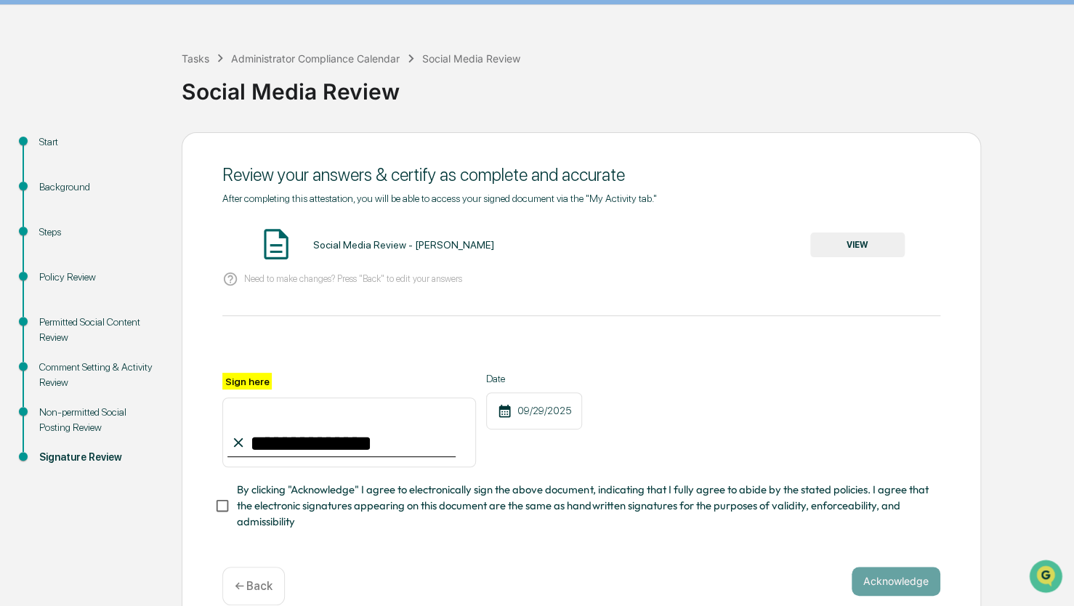
scroll to position [69, 0]
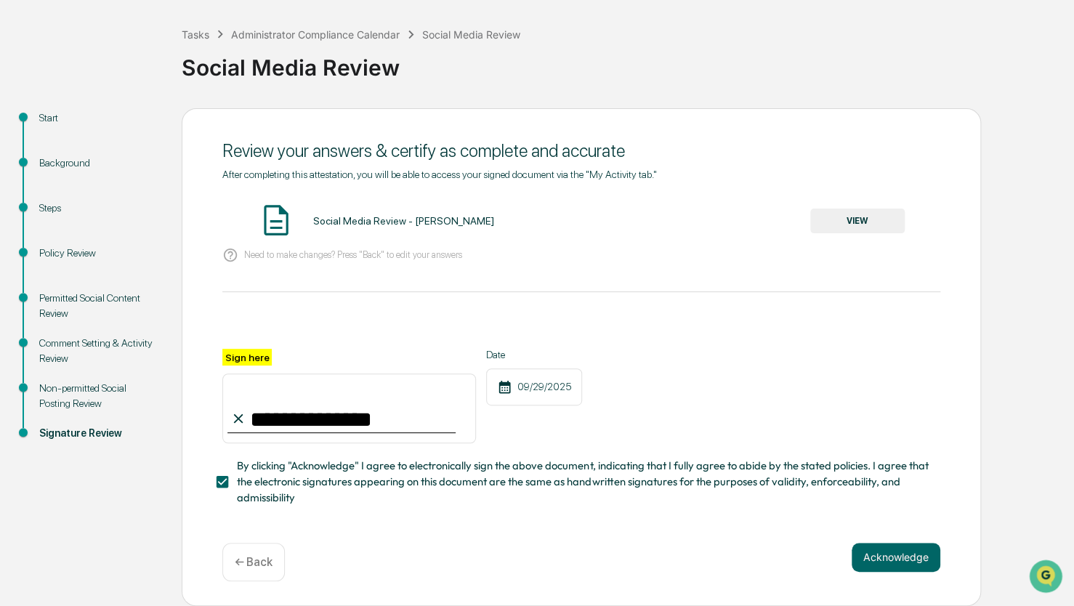
click at [58, 252] on div "Policy Review" at bounding box center [98, 253] width 119 height 15
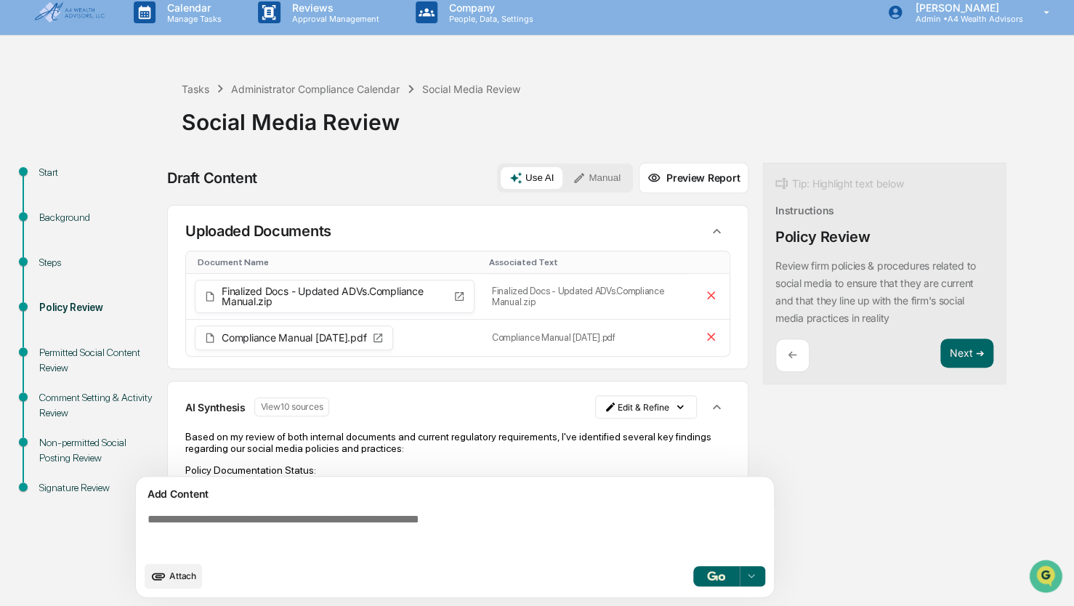
click at [264, 522] on textarea at bounding box center [458, 533] width 632 height 52
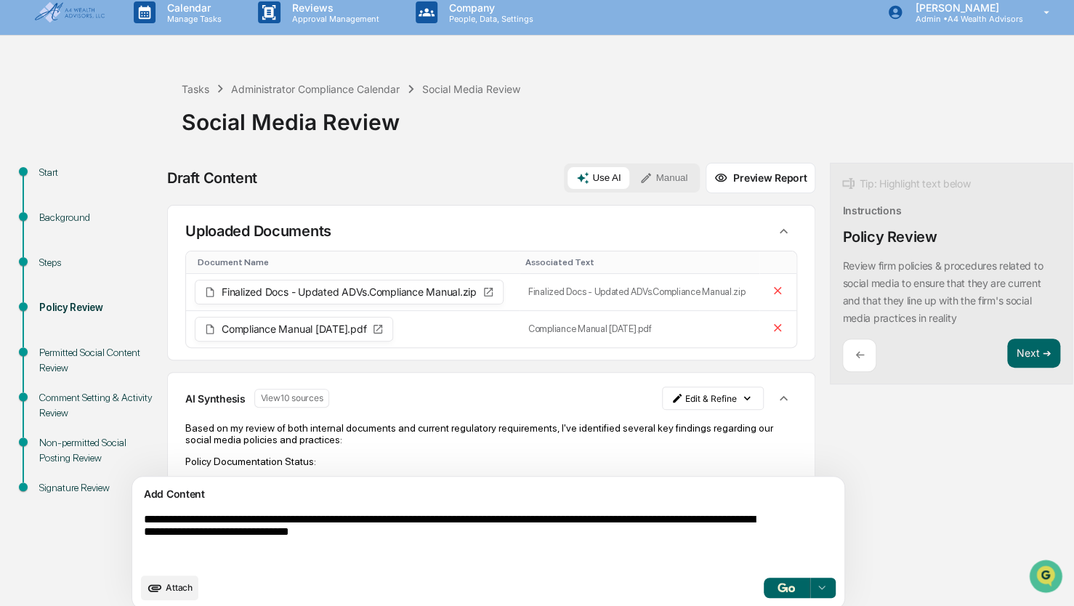
type textarea "**********"
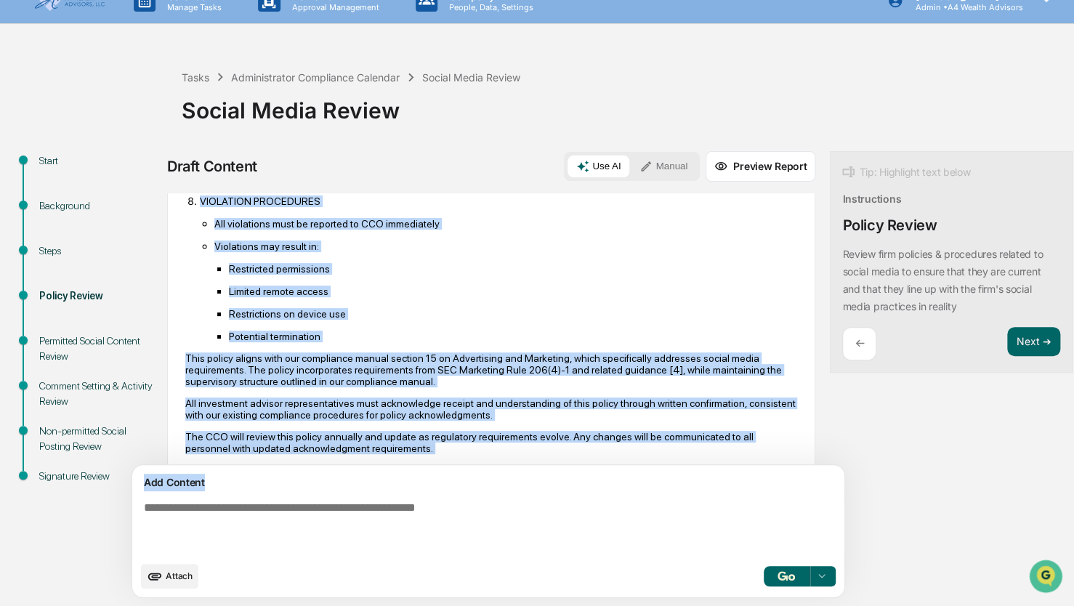
scroll to position [2912, 0]
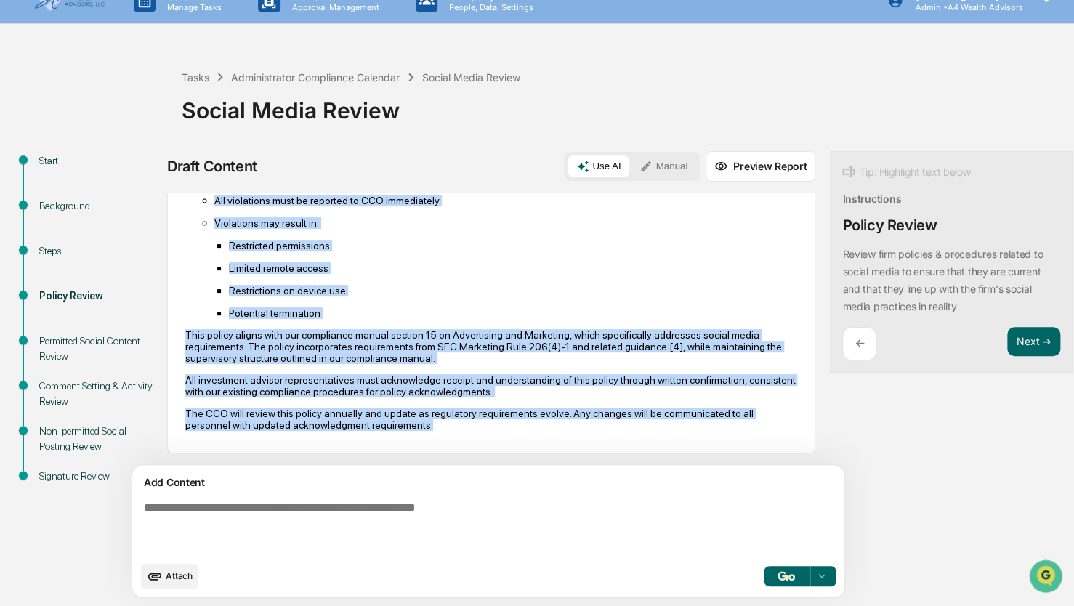
drag, startPoint x: 182, startPoint y: 264, endPoint x: 467, endPoint y: 432, distance: 330.0
drag, startPoint x: 467, startPoint y: 432, endPoint x: 375, endPoint y: 339, distance: 130.5
copy div "SOCIAL MEDIA POLICY A4 WEALTH ADVISORS Last Updated: September 29, 2025 PURPOSE…"
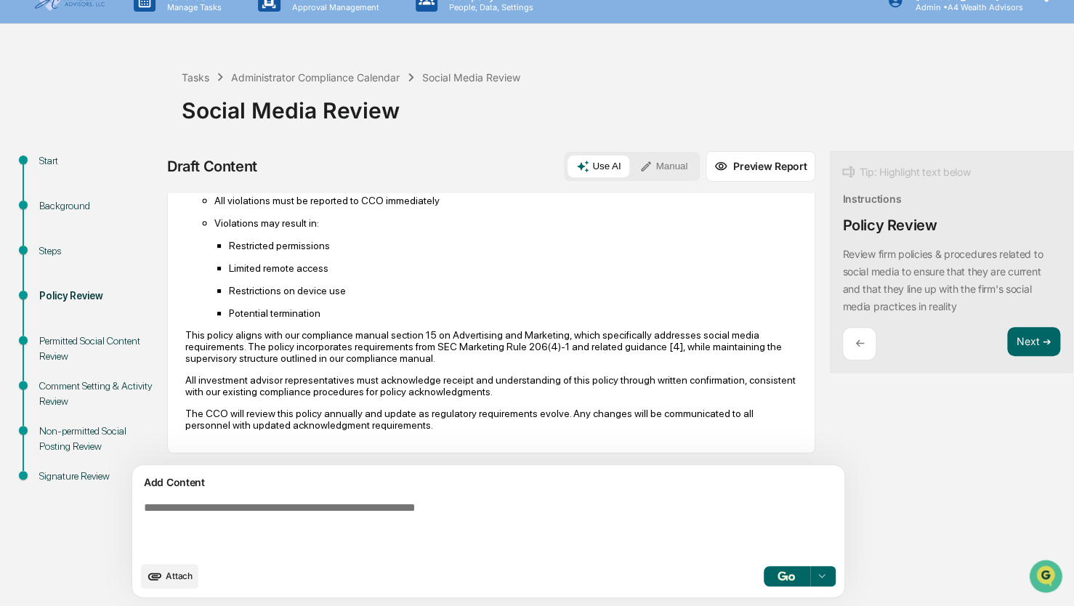
click at [302, 510] on textarea at bounding box center [454, 528] width 632 height 64
click at [1007, 342] on button "Next ➔" at bounding box center [1033, 342] width 53 height 30
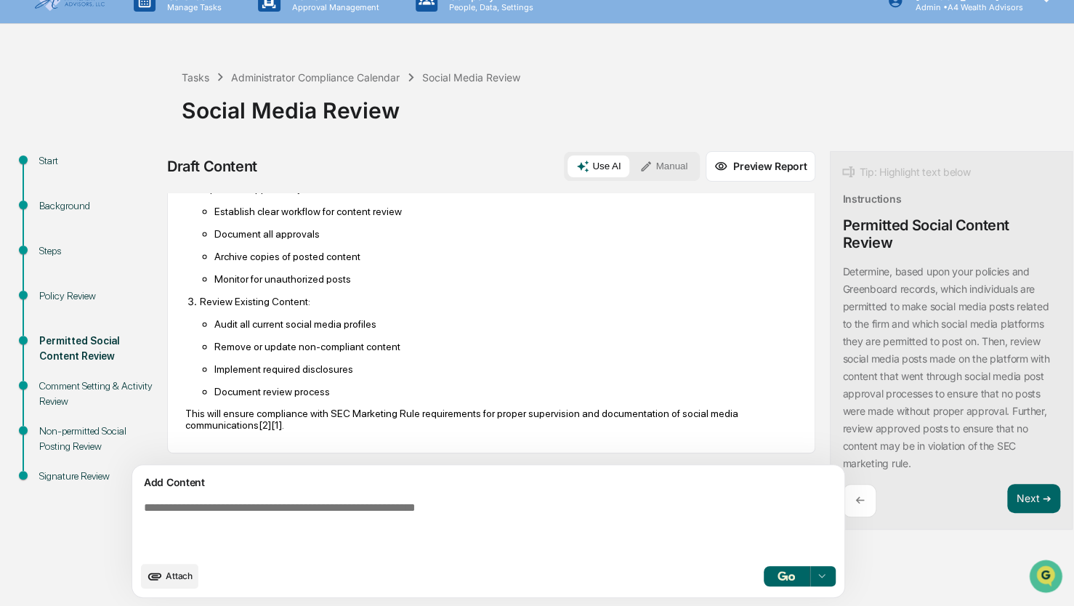
scroll to position [866, 0]
click at [1007, 501] on button "Next ➔" at bounding box center [1033, 499] width 53 height 30
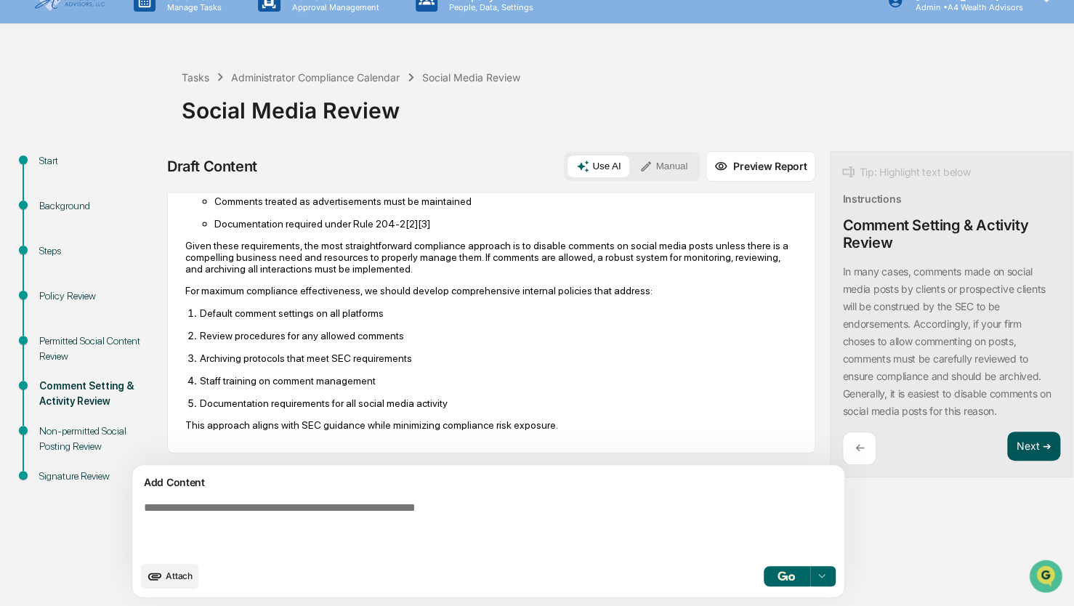
click at [1007, 443] on button "Next ➔" at bounding box center [1033, 447] width 53 height 30
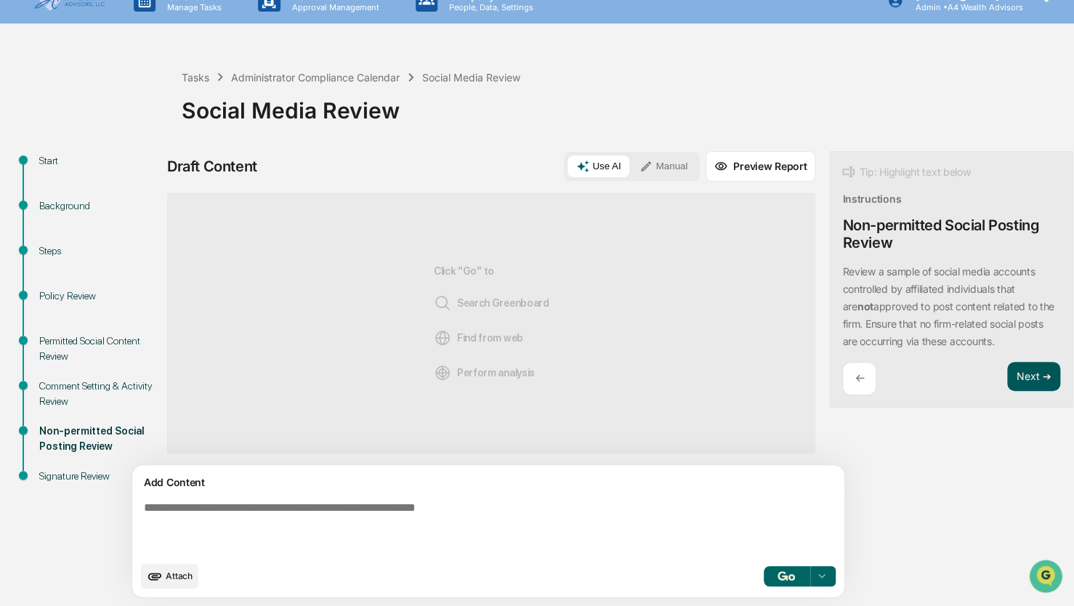
click at [1007, 371] on button "Next ➔" at bounding box center [1033, 377] width 53 height 30
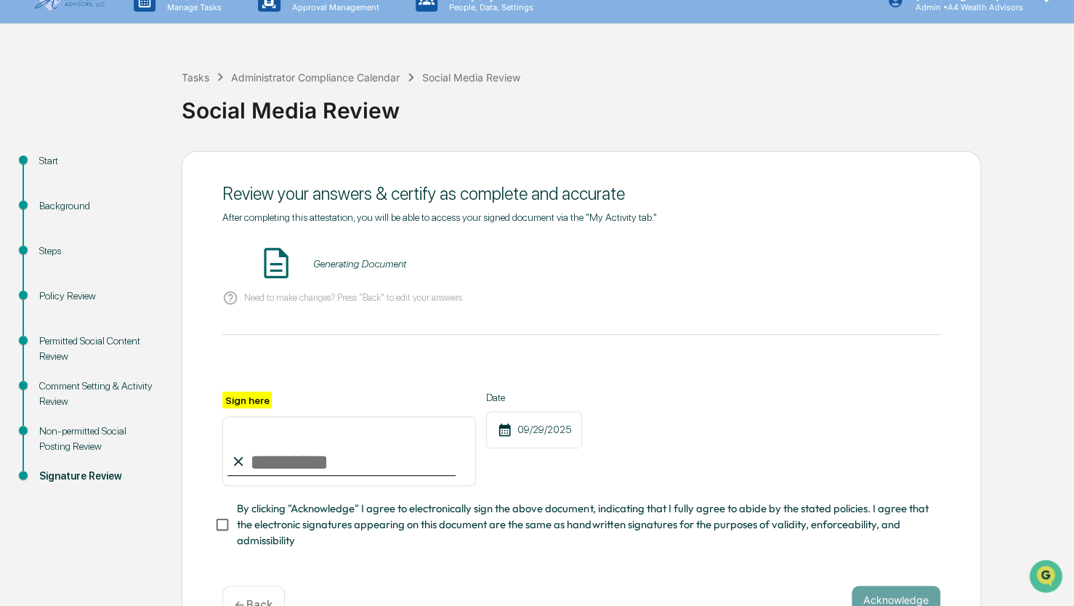
click at [334, 460] on input "Sign here" at bounding box center [349, 451] width 254 height 70
type input "**********"
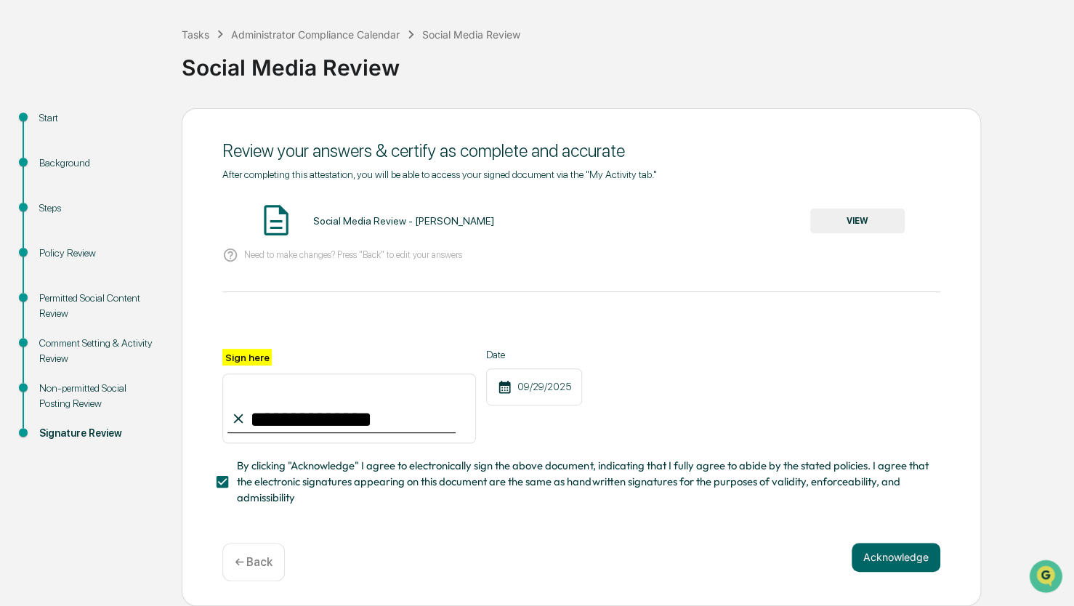
scroll to position [69, 0]
drag, startPoint x: 897, startPoint y: 559, endPoint x: 857, endPoint y: 528, distance: 50.7
click at [892, 557] on button "Acknowledge" at bounding box center [896, 557] width 89 height 29
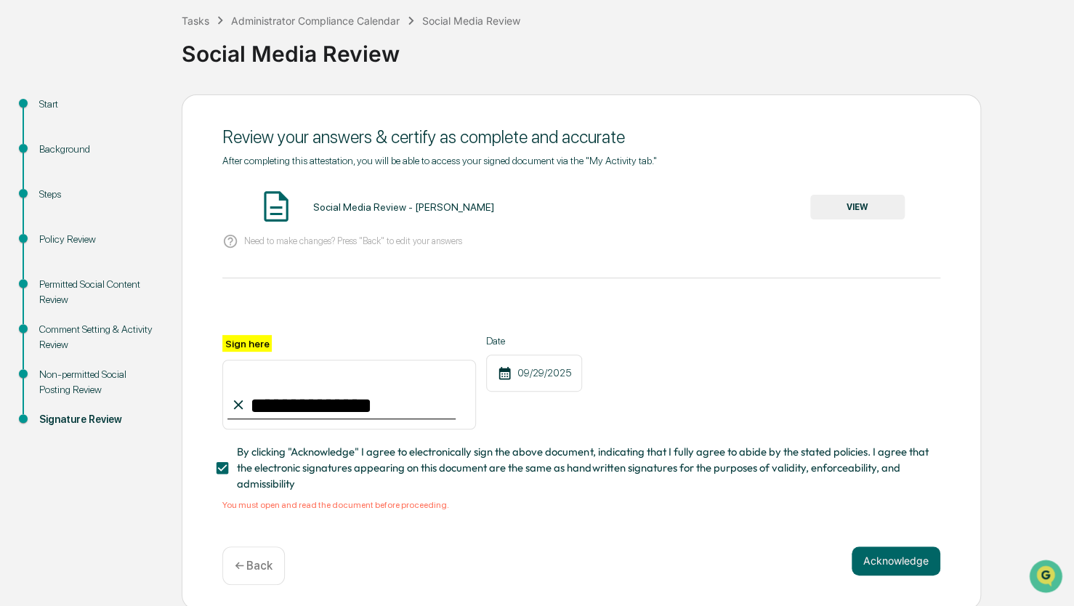
scroll to position [86, 0]
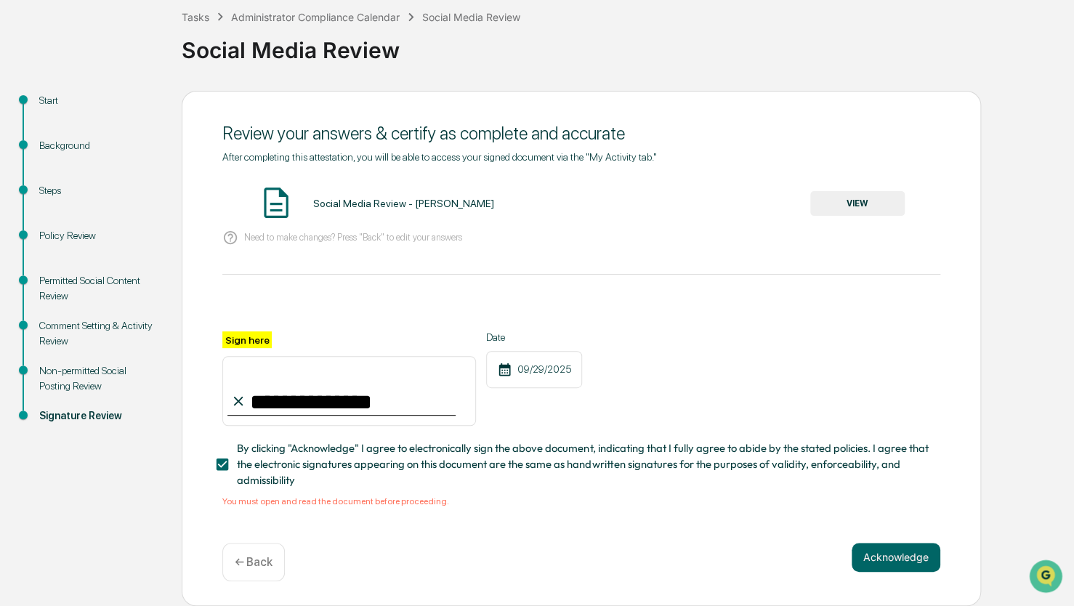
click at [857, 202] on button "VIEW" at bounding box center [857, 203] width 94 height 25
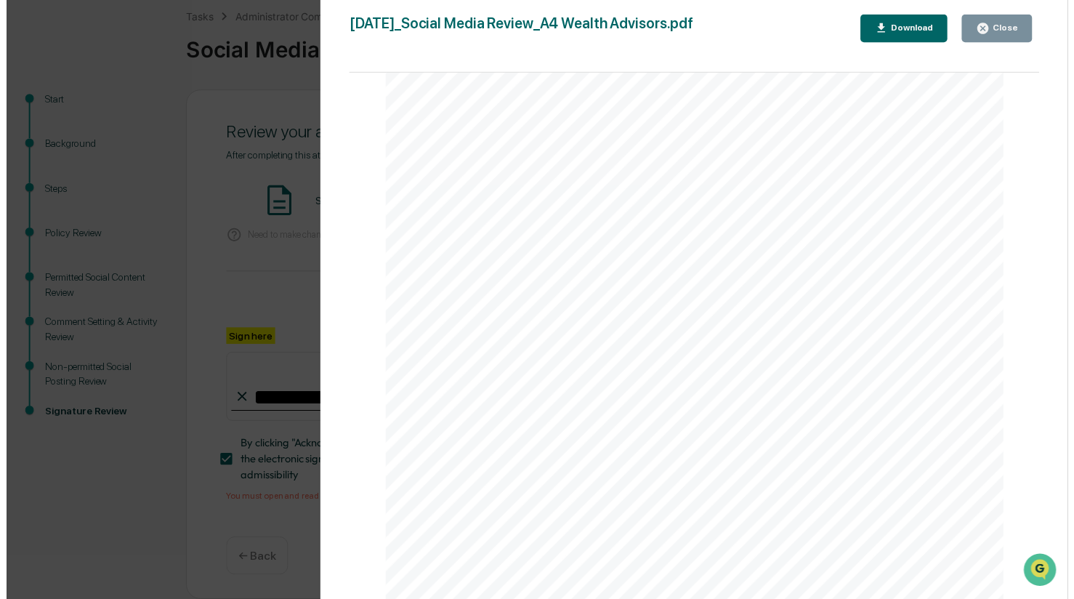
scroll to position [7841, 0]
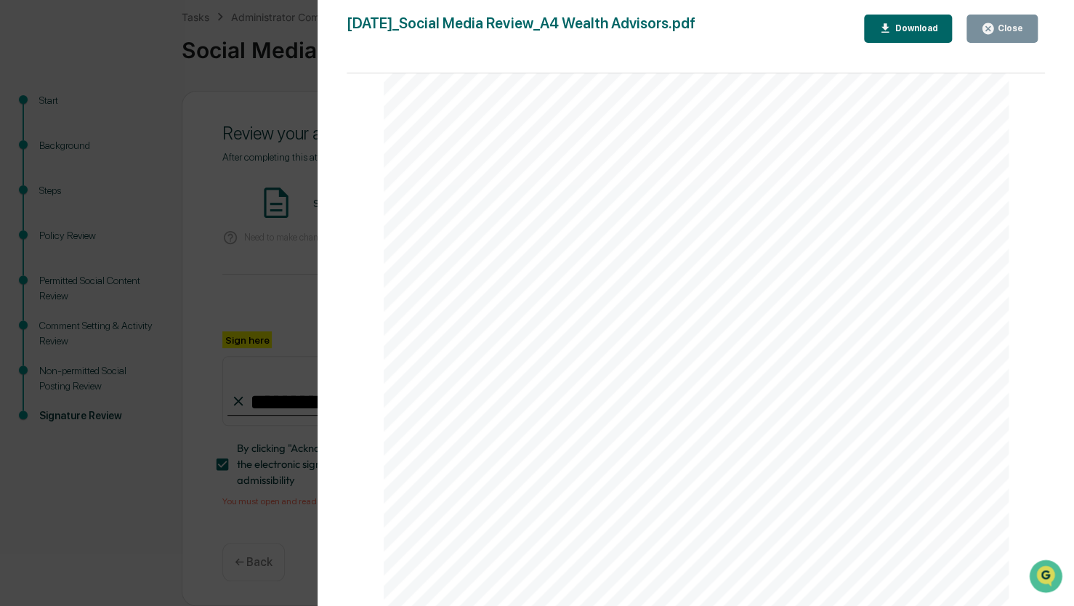
click at [1007, 29] on div "Close" at bounding box center [1009, 28] width 28 height 10
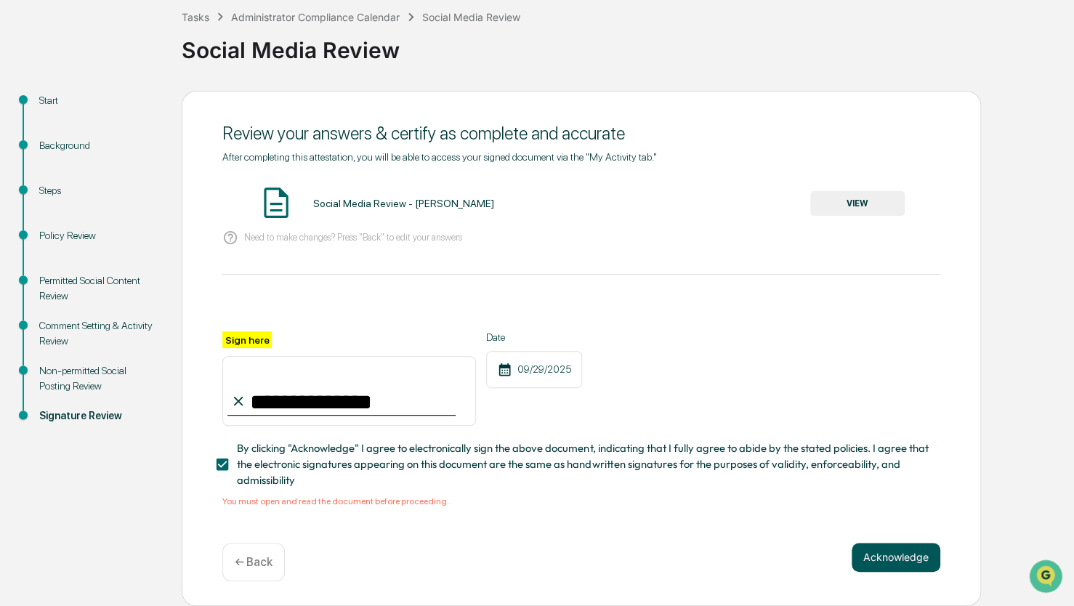
click at [895, 557] on button "Acknowledge" at bounding box center [896, 557] width 89 height 29
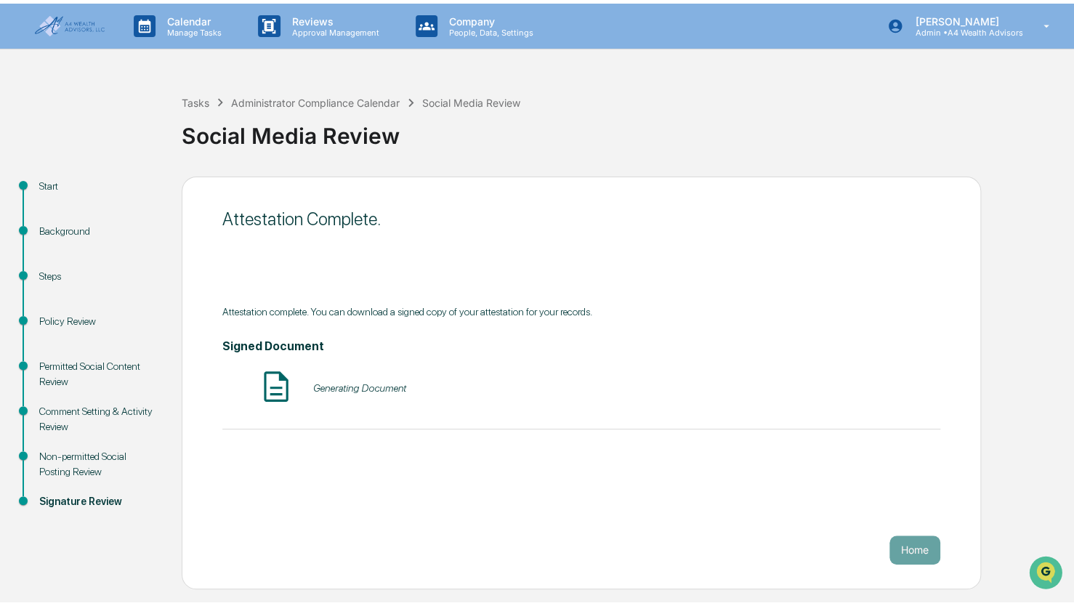
scroll to position [0, 0]
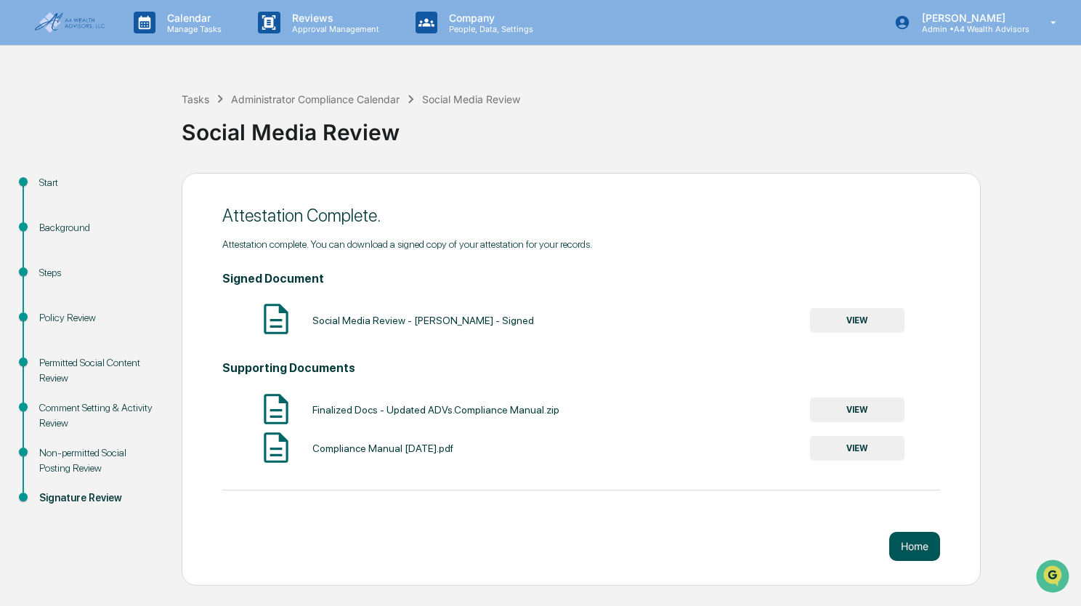
click at [911, 544] on button "Home" at bounding box center [914, 546] width 51 height 29
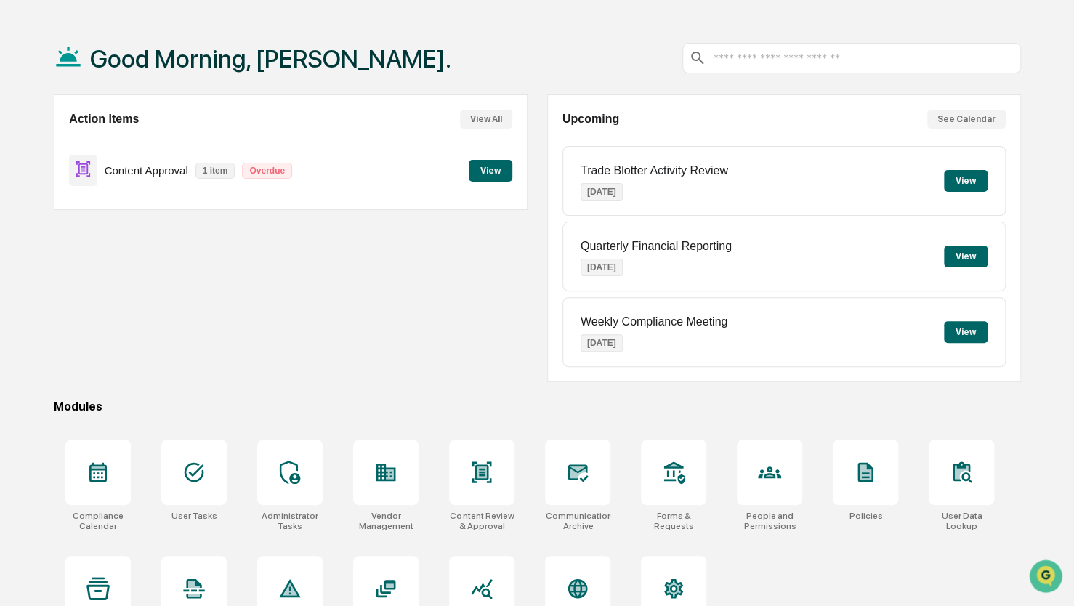
scroll to position [96, 0]
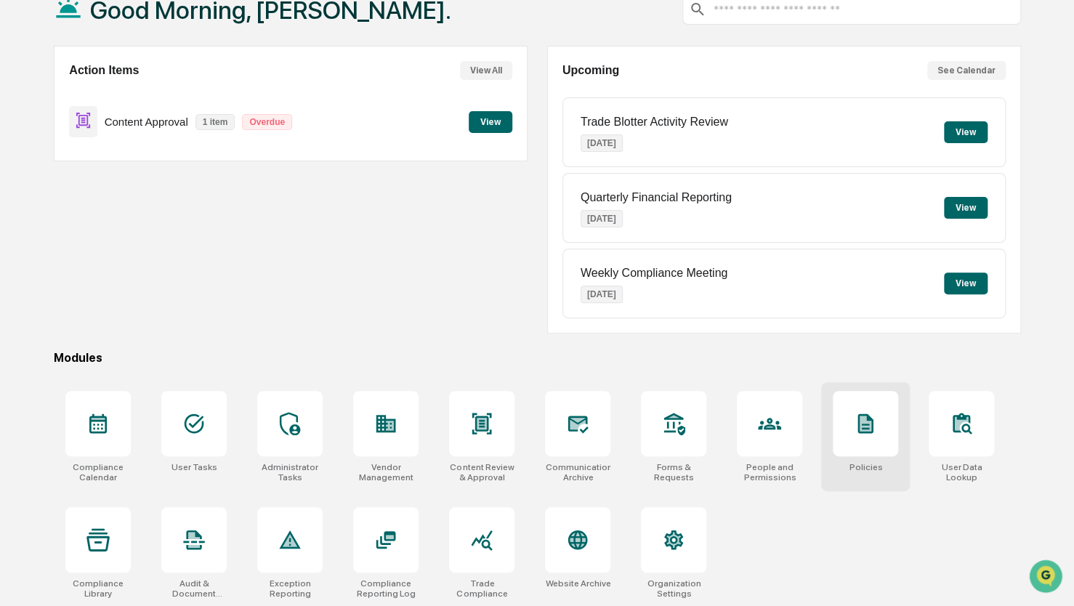
click at [854, 440] on div at bounding box center [865, 423] width 65 height 65
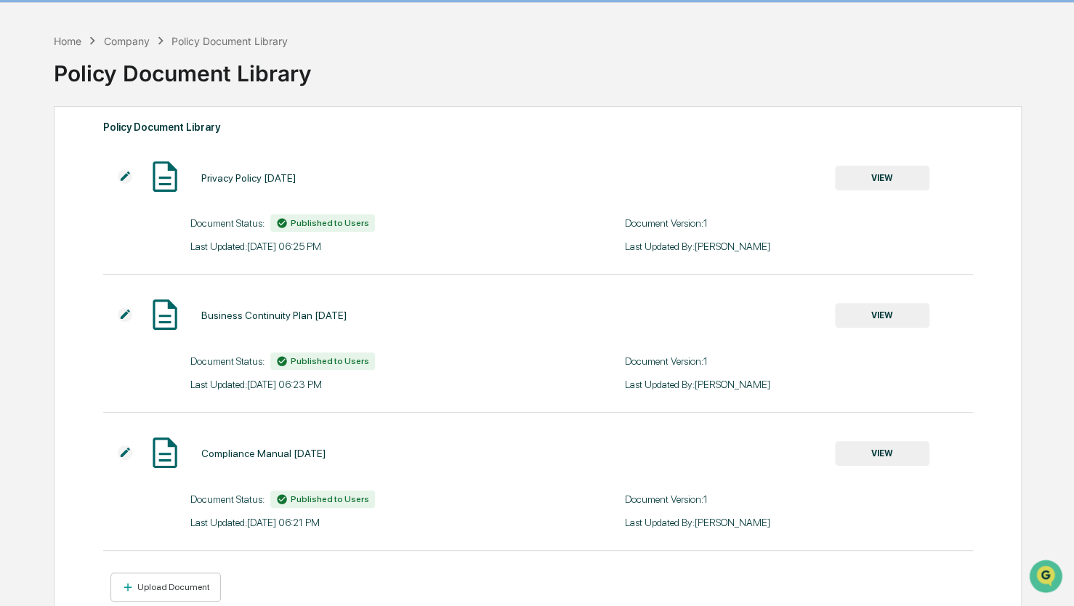
scroll to position [81, 0]
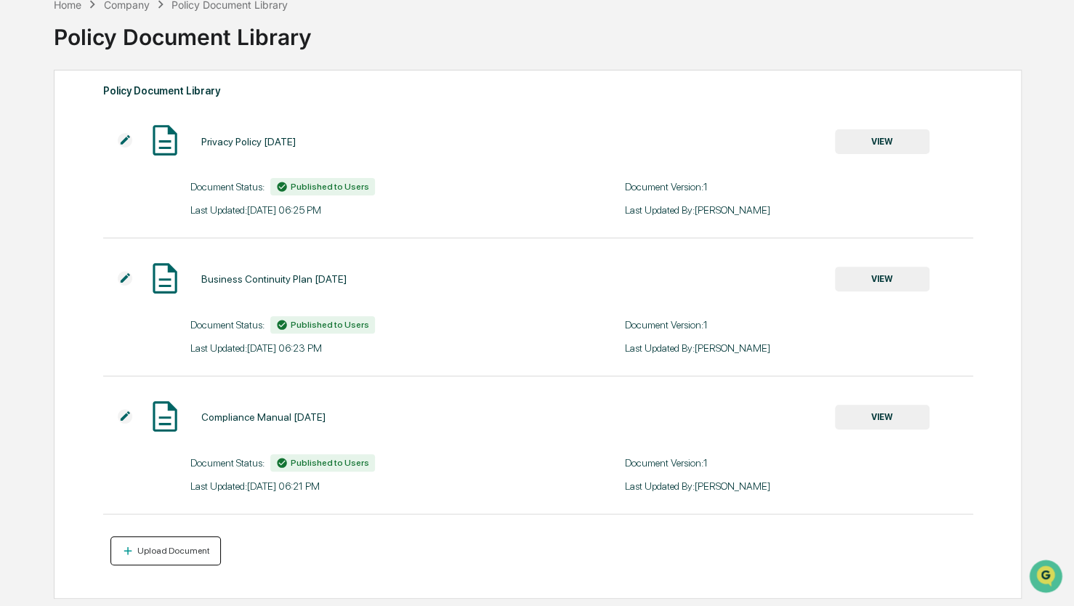
click at [160, 558] on button "Upload Document" at bounding box center [165, 551] width 111 height 30
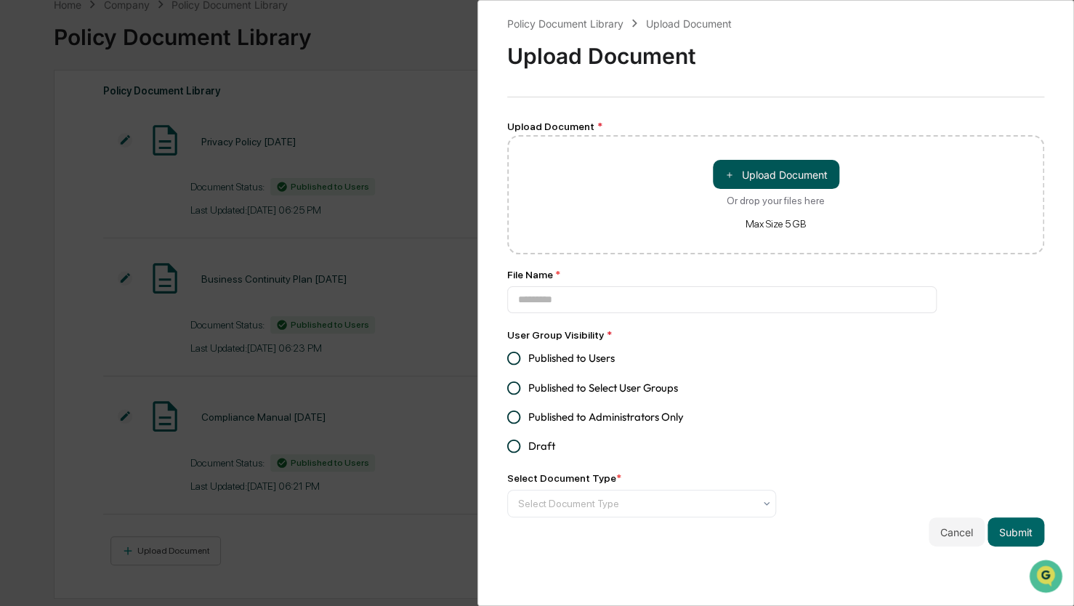
click at [774, 177] on button "＋ Upload Document" at bounding box center [776, 174] width 126 height 29
click at [607, 504] on div at bounding box center [635, 503] width 235 height 15
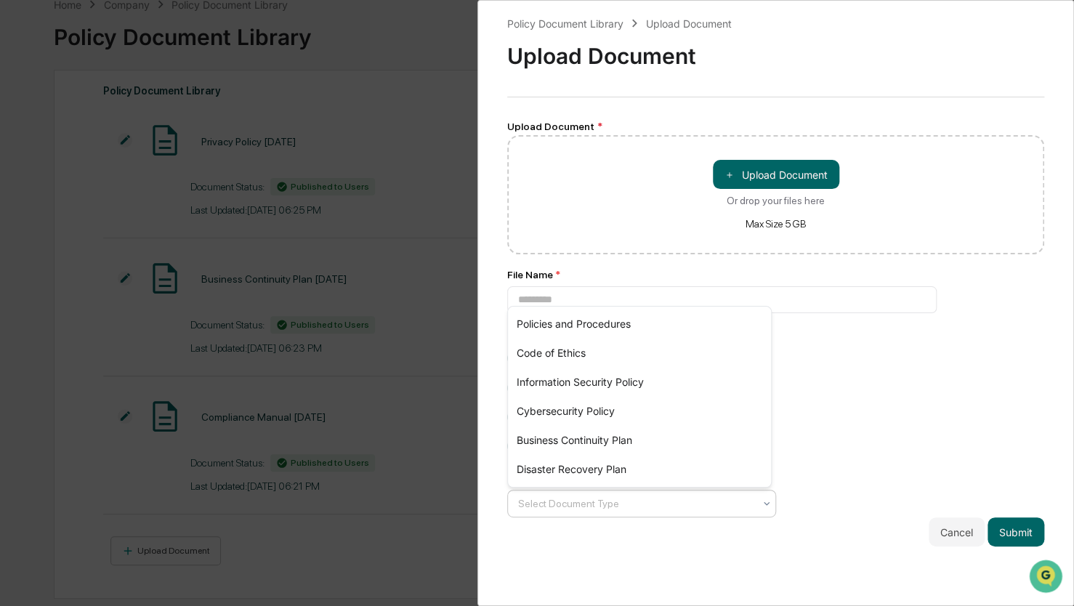
drag, startPoint x: 883, startPoint y: 443, endPoint x: 841, endPoint y: 405, distance: 56.1
click at [884, 439] on div "Policy Document Library Upload Document Upload Document Upload Document * ＋ Upl…" at bounding box center [775, 280] width 537 height 531
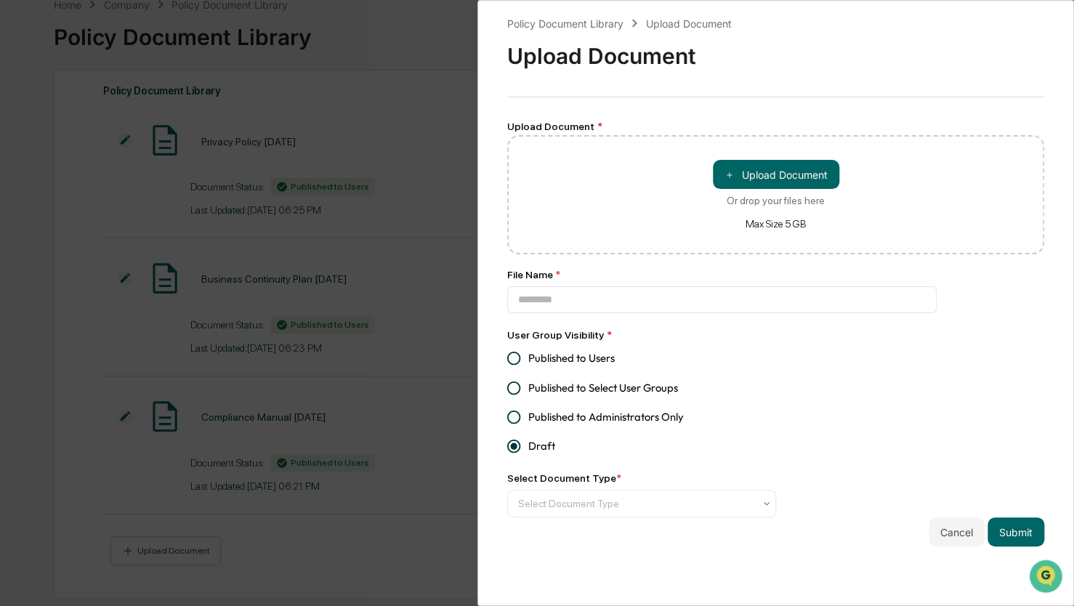
click at [660, 318] on div "Policy Document Library Upload Document Upload Document Upload Document * ＋ Upl…" at bounding box center [775, 280] width 537 height 531
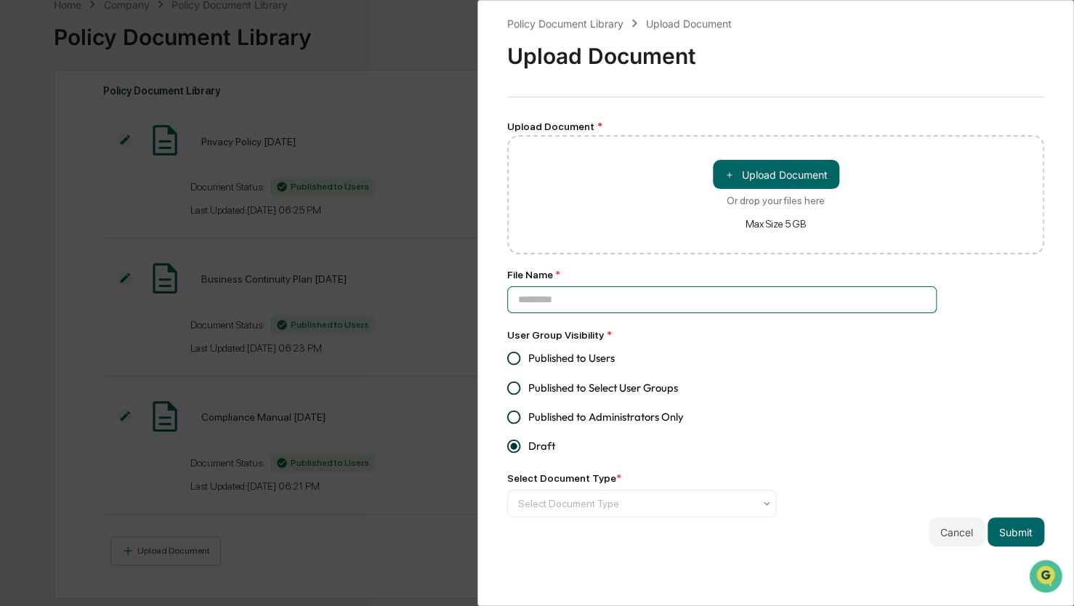
click at [661, 311] on input at bounding box center [721, 299] width 429 height 27
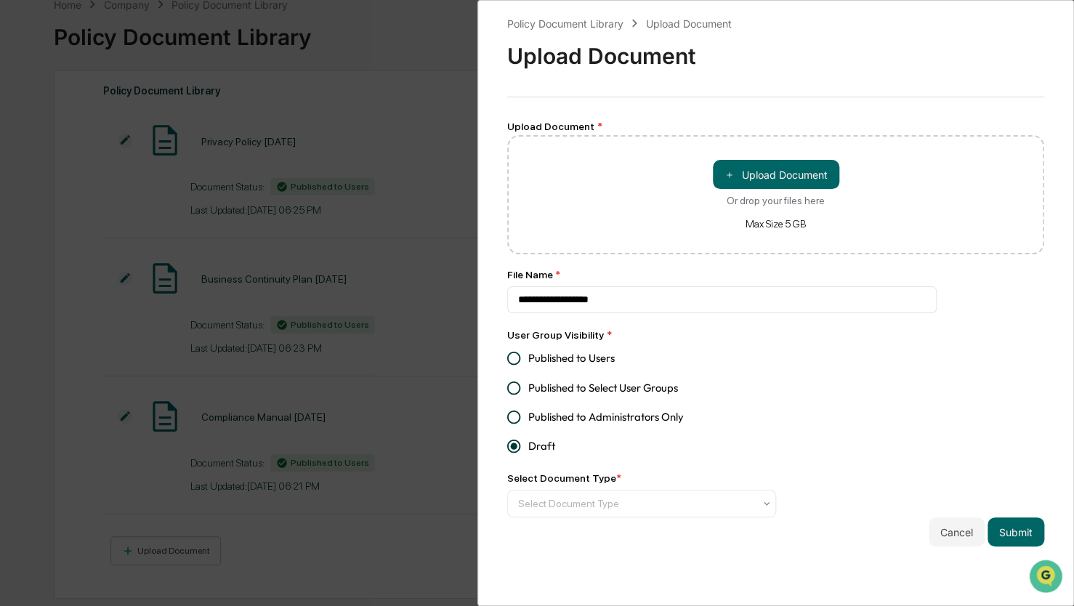
click at [770, 357] on div "Published to Users Published to Select User Groups Published to Administrators …" at bounding box center [641, 402] width 269 height 117
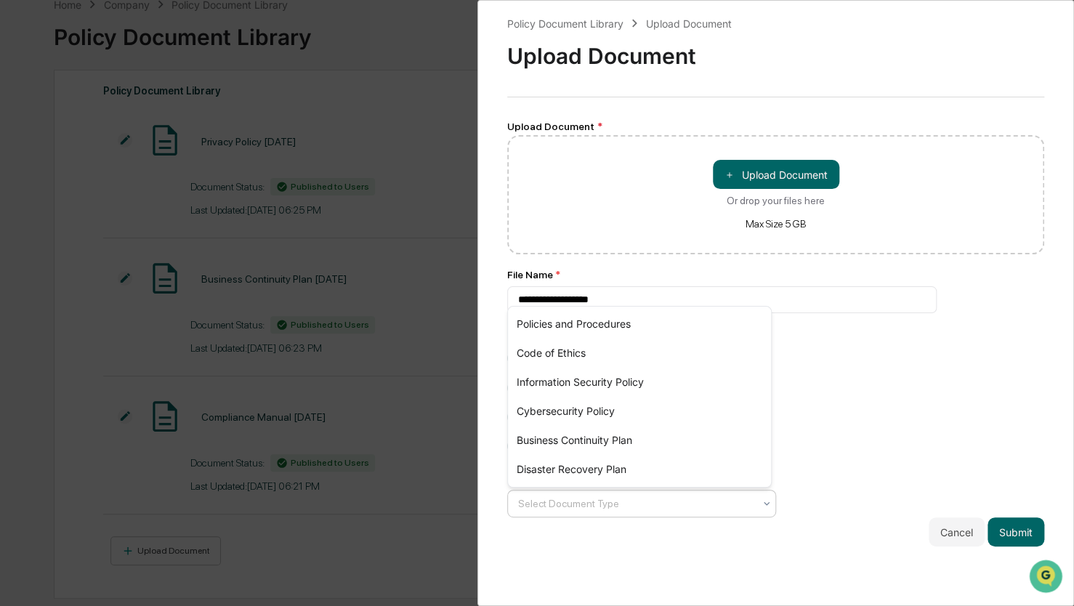
click at [632, 497] on div "Select Document Type" at bounding box center [636, 503] width 250 height 23
click at [607, 327] on div "Policies and Procedures" at bounding box center [639, 324] width 263 height 29
click at [840, 424] on div "**********" at bounding box center [775, 280] width 537 height 531
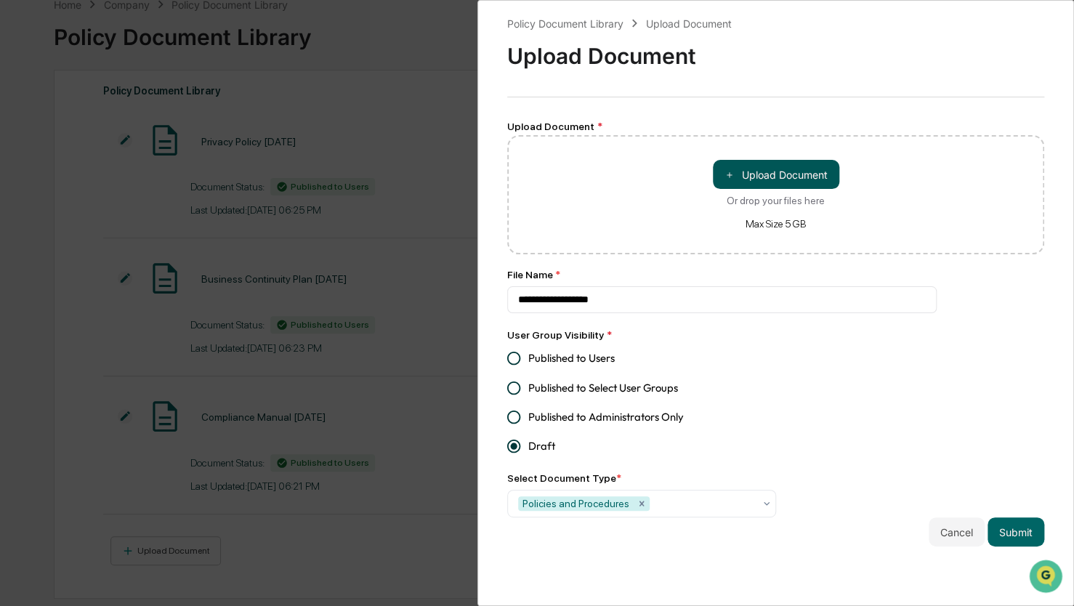
click at [796, 176] on button "＋ Upload Document" at bounding box center [776, 174] width 126 height 29
type input "**********"
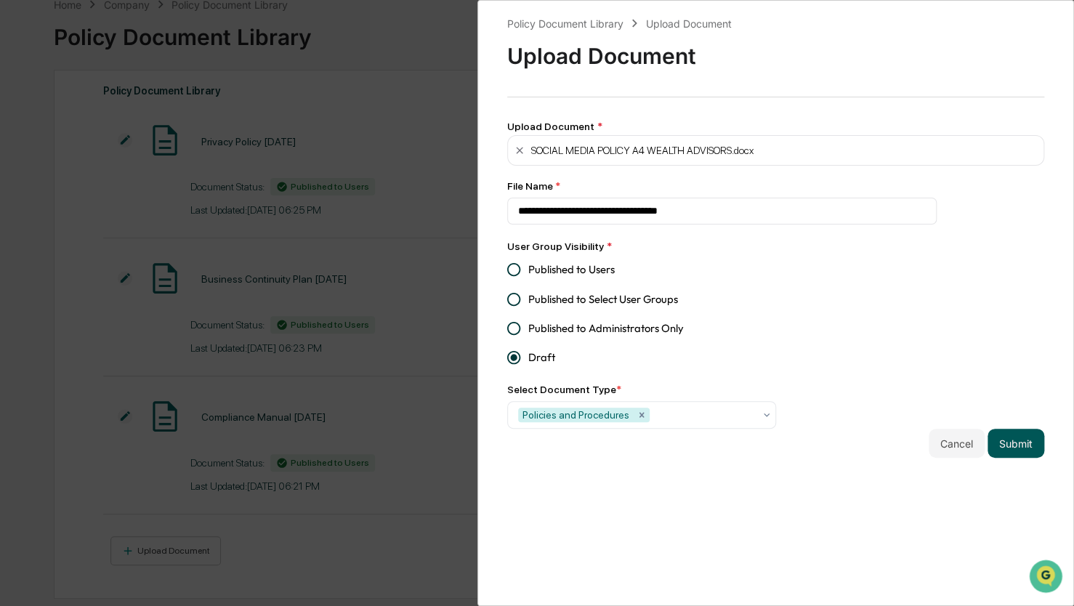
click at [1010, 449] on button "Submit" at bounding box center [1016, 443] width 57 height 29
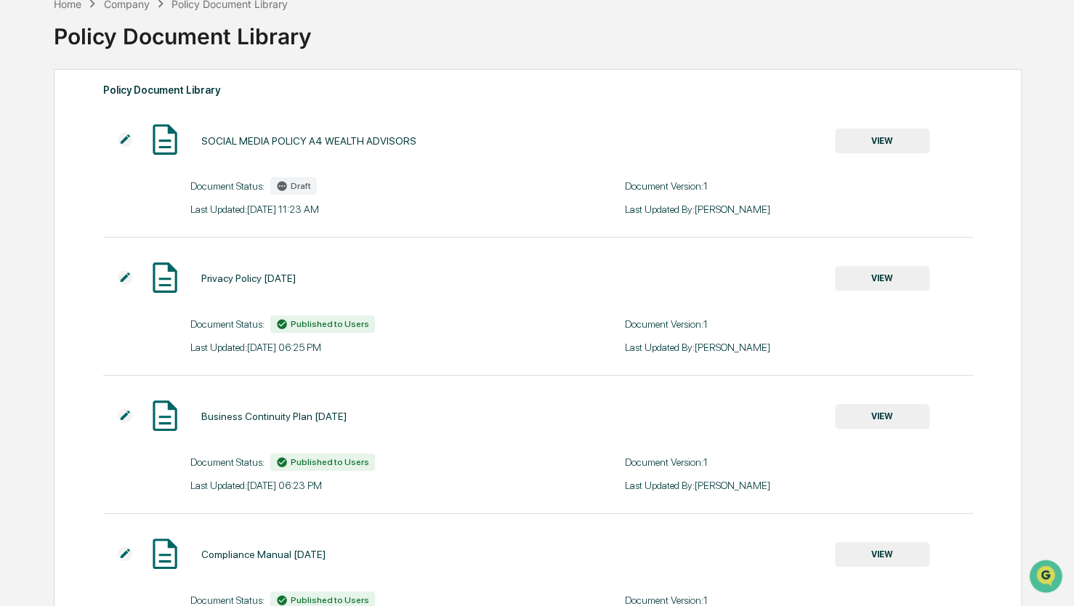
scroll to position [0, 0]
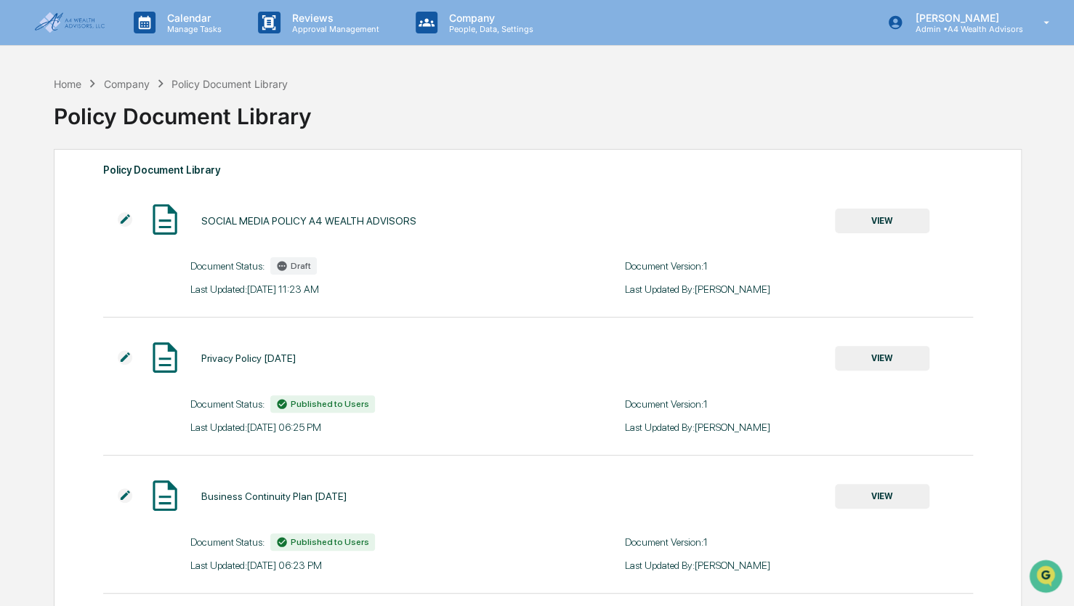
click at [293, 262] on span "Draft" at bounding box center [301, 266] width 20 height 10
click at [284, 272] on div "Draft" at bounding box center [293, 265] width 47 height 17
click at [225, 272] on div "Document Status: Draft" at bounding box center [364, 265] width 348 height 17
click at [318, 262] on div "Document Status: Draft" at bounding box center [364, 265] width 348 height 17
click at [889, 228] on button "VIEW" at bounding box center [882, 221] width 94 height 25
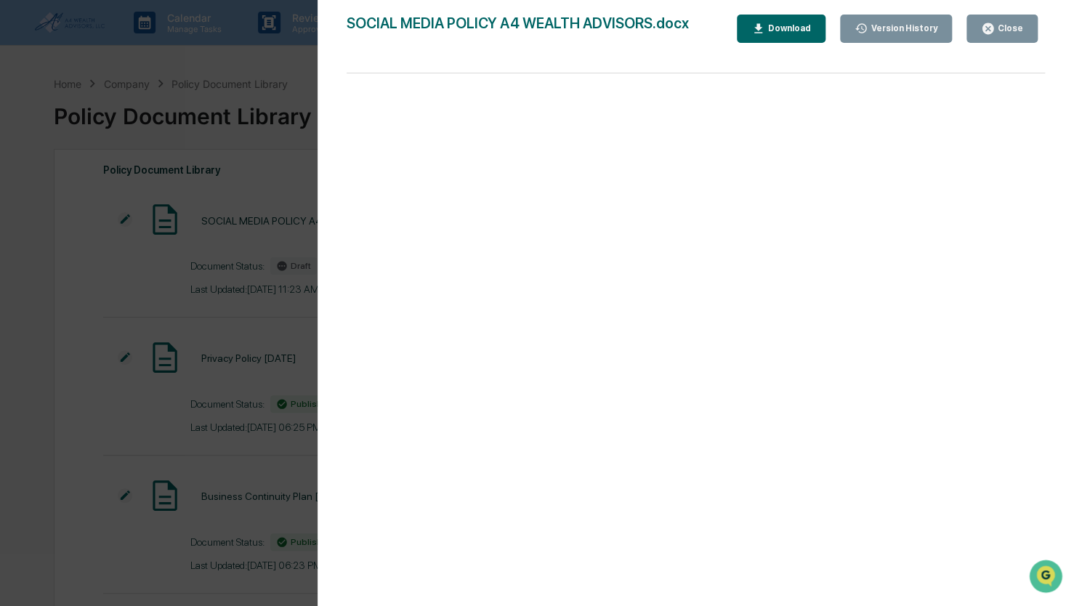
click at [898, 38] on button "Version History" at bounding box center [896, 29] width 113 height 28
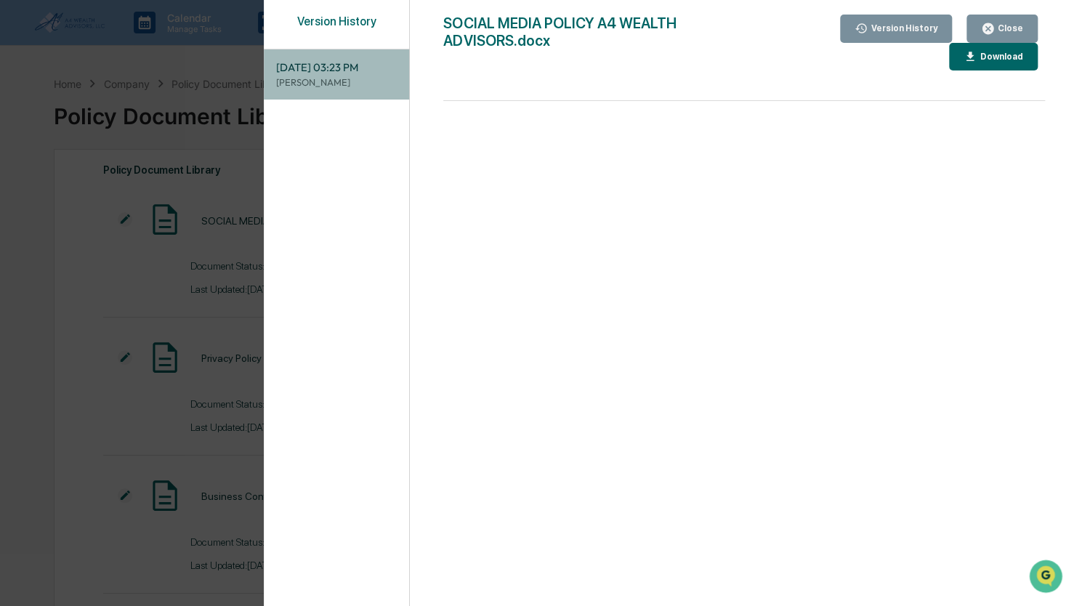
click at [322, 84] on p "[PERSON_NAME]" at bounding box center [336, 83] width 122 height 14
click at [1020, 28] on div "Close" at bounding box center [1009, 28] width 28 height 10
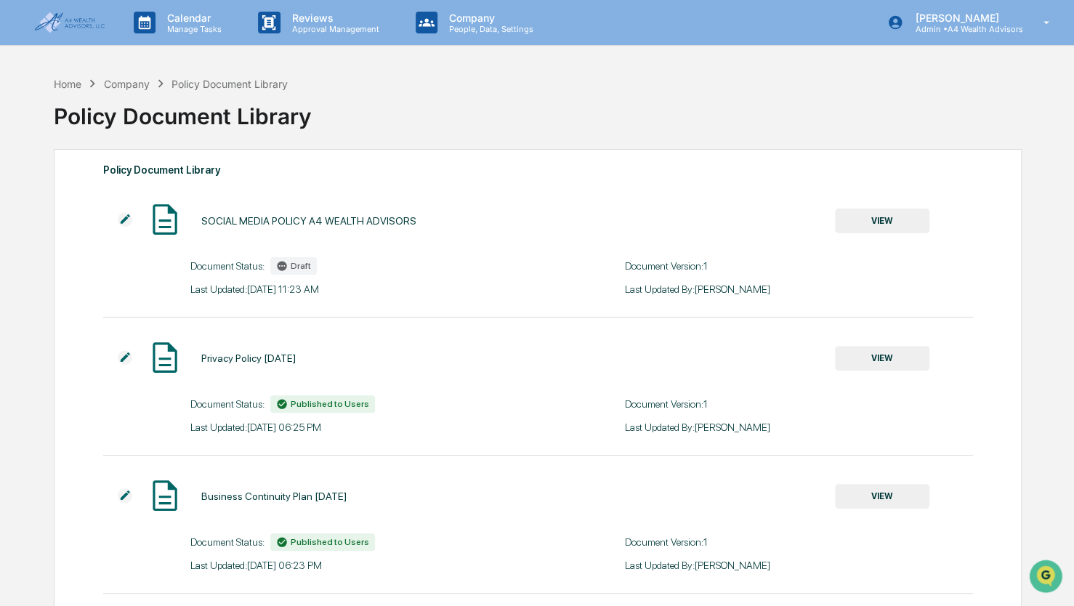
click at [286, 264] on icon at bounding box center [281, 265] width 9 height 9
click at [890, 227] on button "VIEW" at bounding box center [882, 221] width 94 height 25
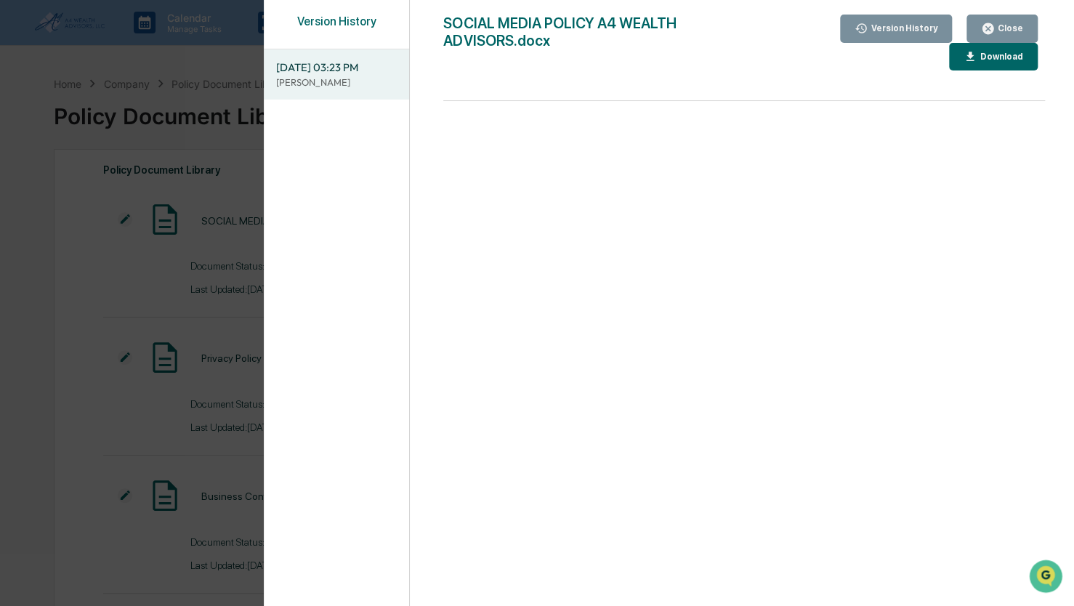
click at [998, 25] on div "Close" at bounding box center [1009, 28] width 28 height 10
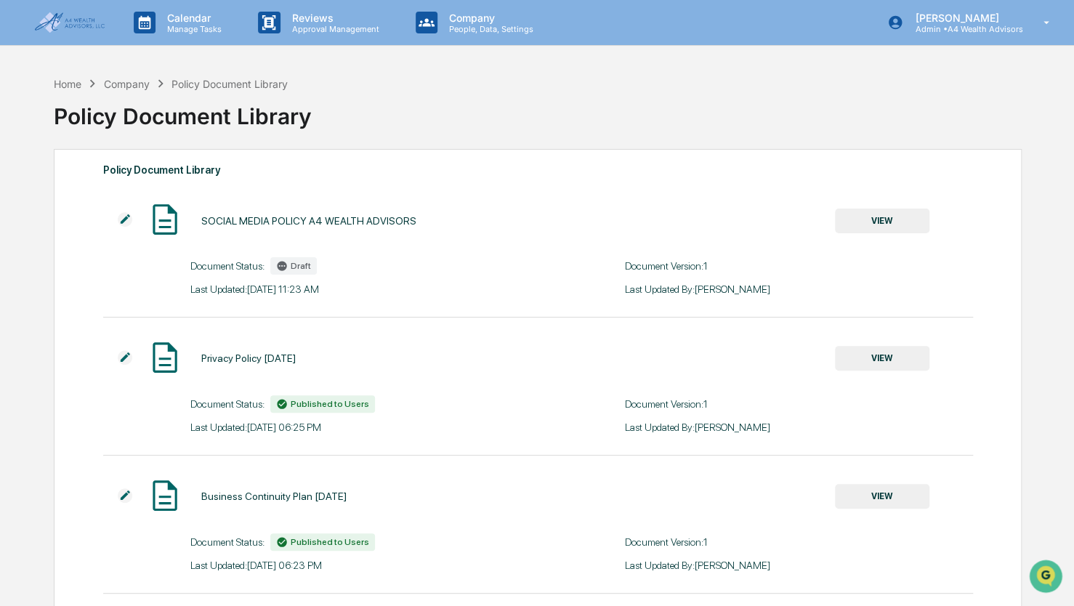
click at [125, 223] on img at bounding box center [125, 219] width 15 height 15
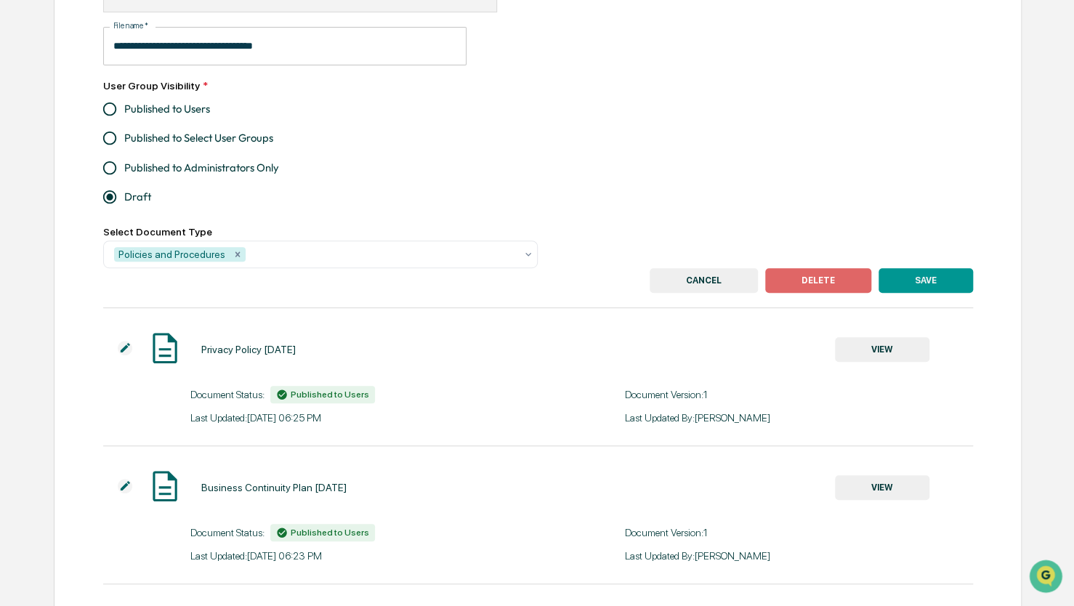
scroll to position [218, 0]
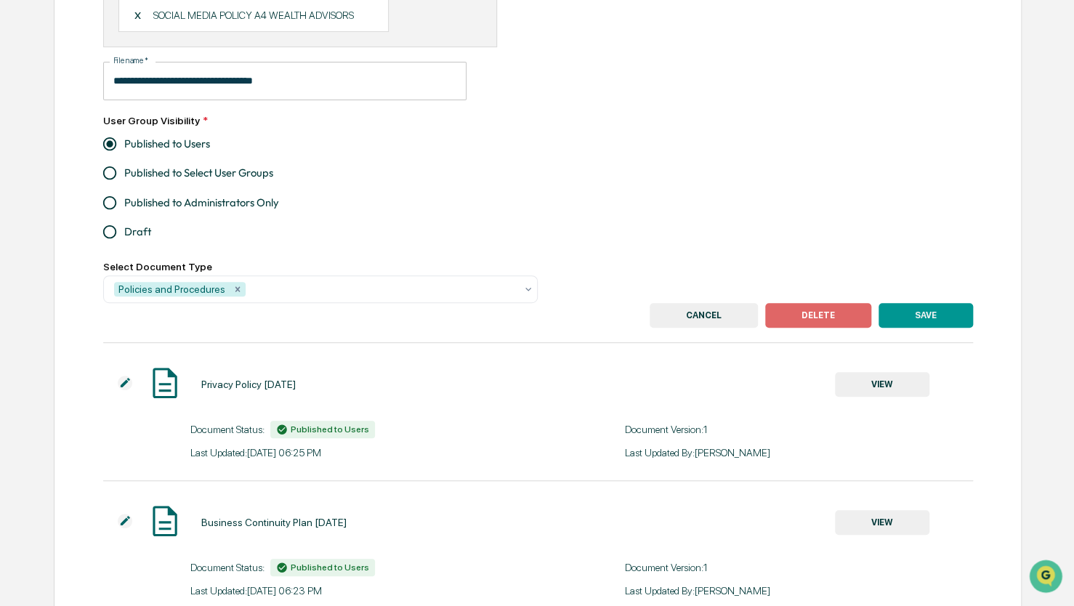
click at [931, 315] on button "SAVE" at bounding box center [926, 315] width 94 height 25
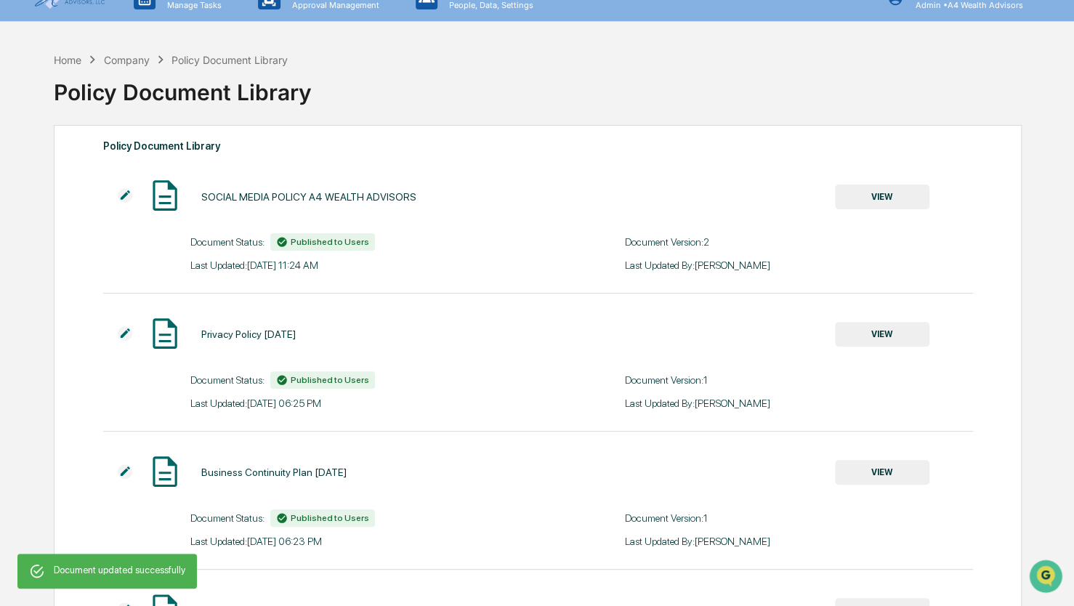
scroll to position [0, 0]
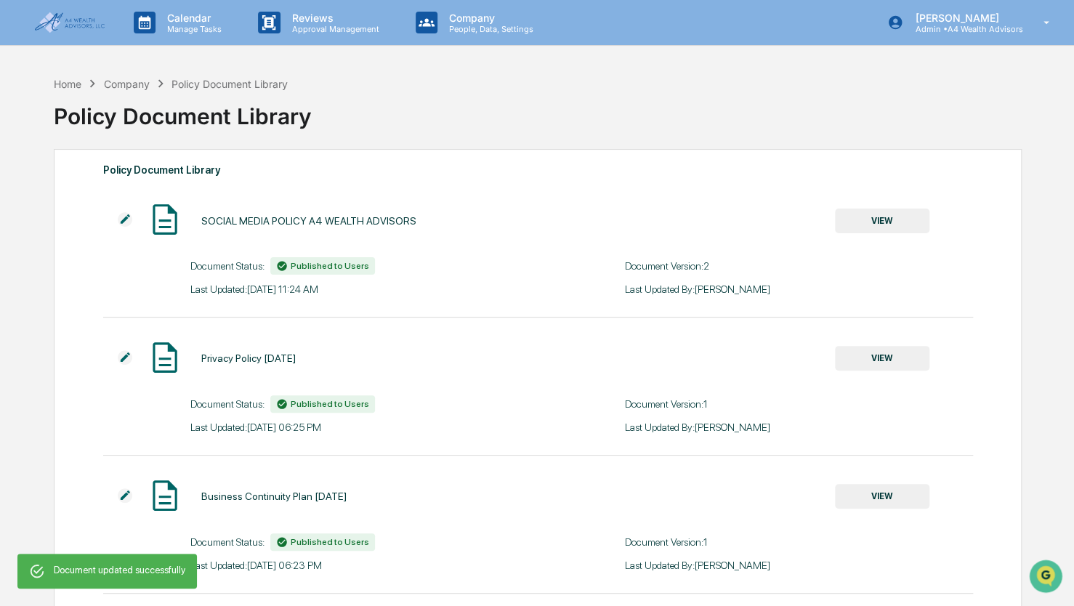
click at [883, 218] on button "VIEW" at bounding box center [882, 221] width 94 height 25
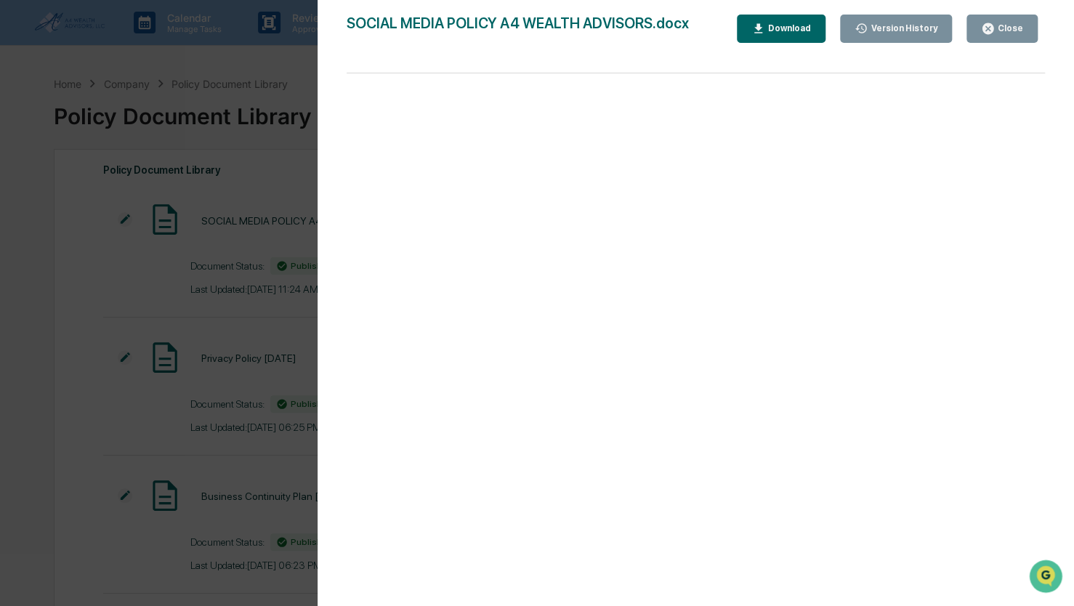
click at [1023, 29] on button "Close" at bounding box center [1001, 29] width 71 height 28
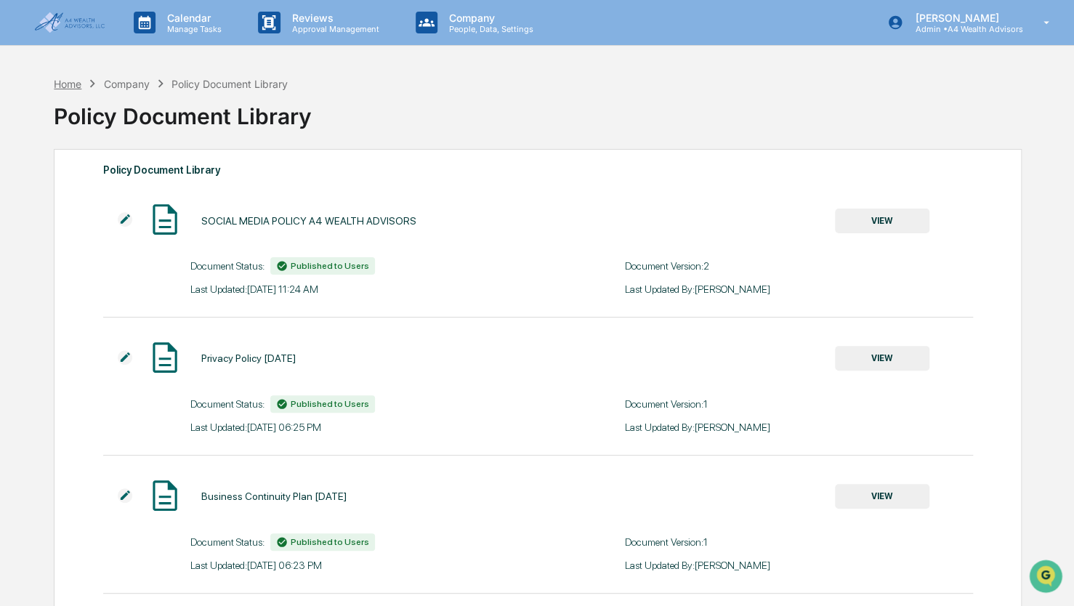
click at [67, 86] on div "Home" at bounding box center [68, 84] width 28 height 12
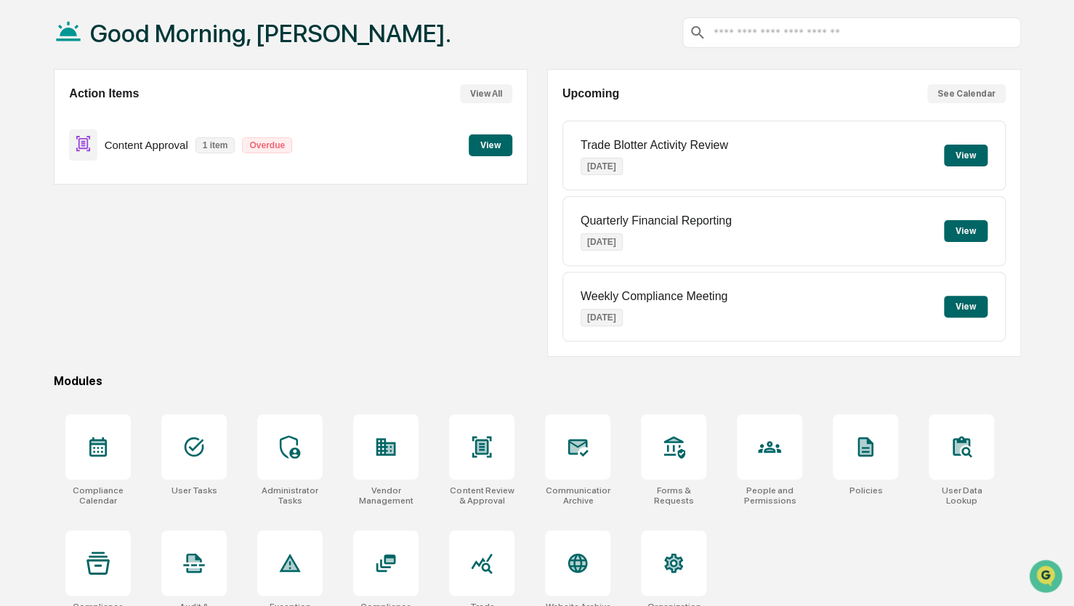
scroll to position [96, 0]
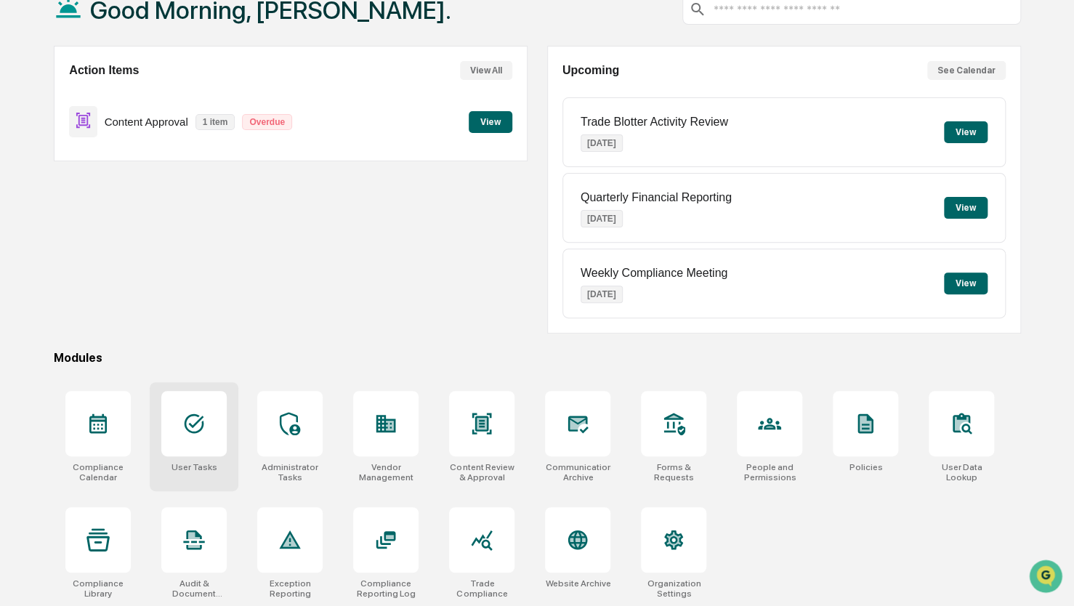
click at [190, 408] on div at bounding box center [193, 423] width 65 height 65
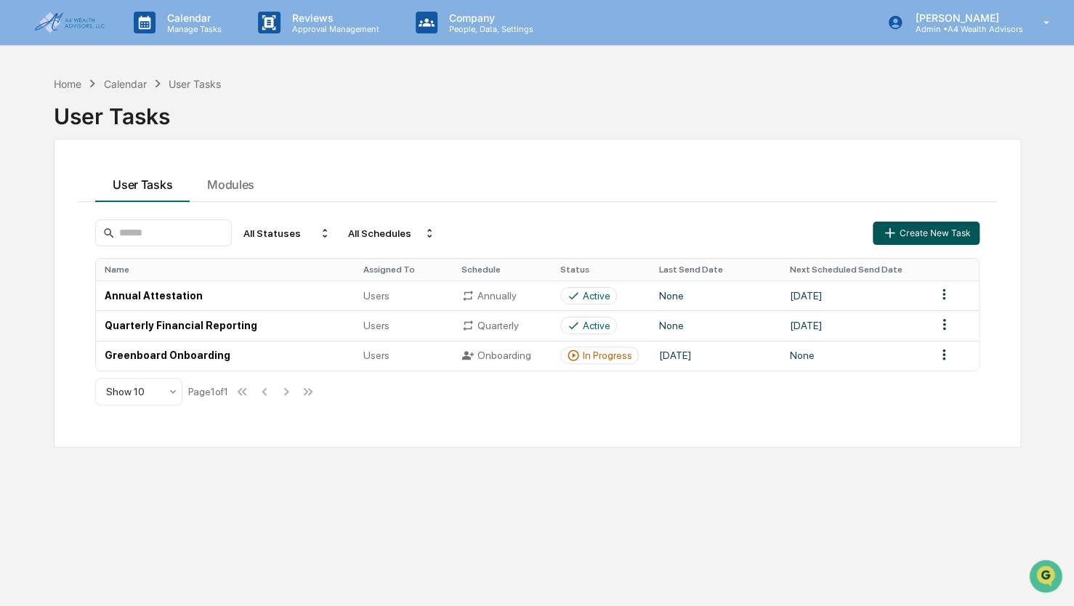
click at [913, 225] on button "Create New Task" at bounding box center [926, 233] width 106 height 23
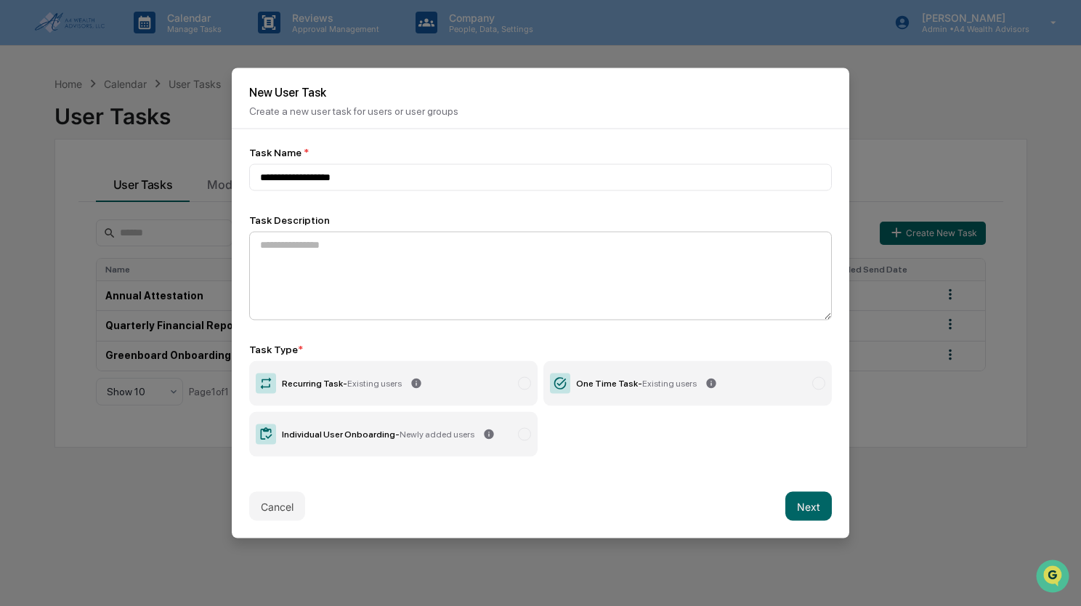
type input "**********"
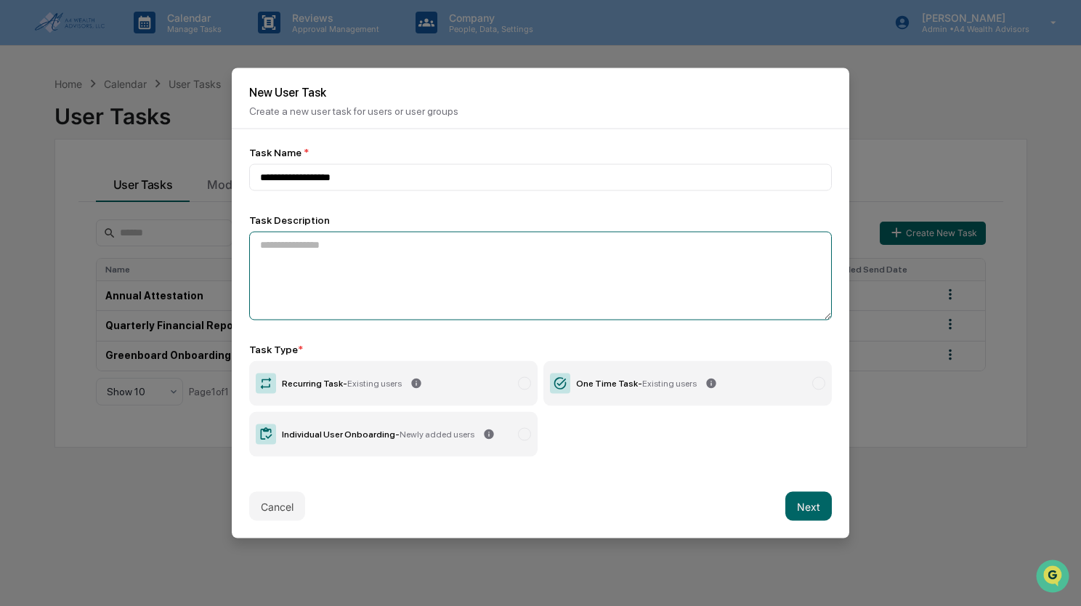
click at [269, 251] on textarea at bounding box center [540, 276] width 583 height 89
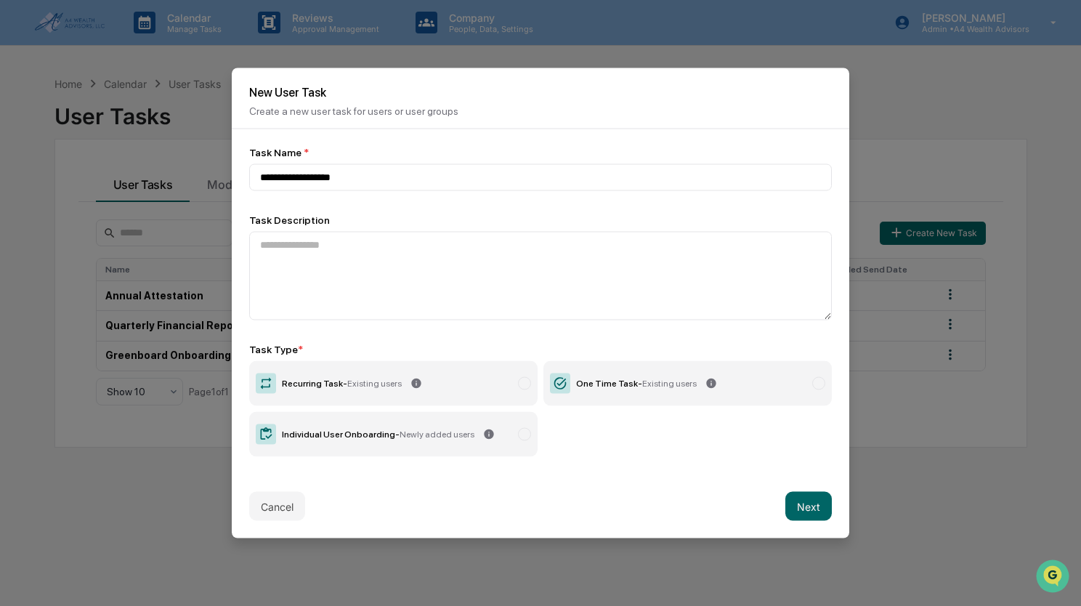
click at [615, 383] on div "One Time Task - Existing users" at bounding box center [636, 384] width 121 height 10
click at [807, 517] on button "Next" at bounding box center [809, 506] width 47 height 29
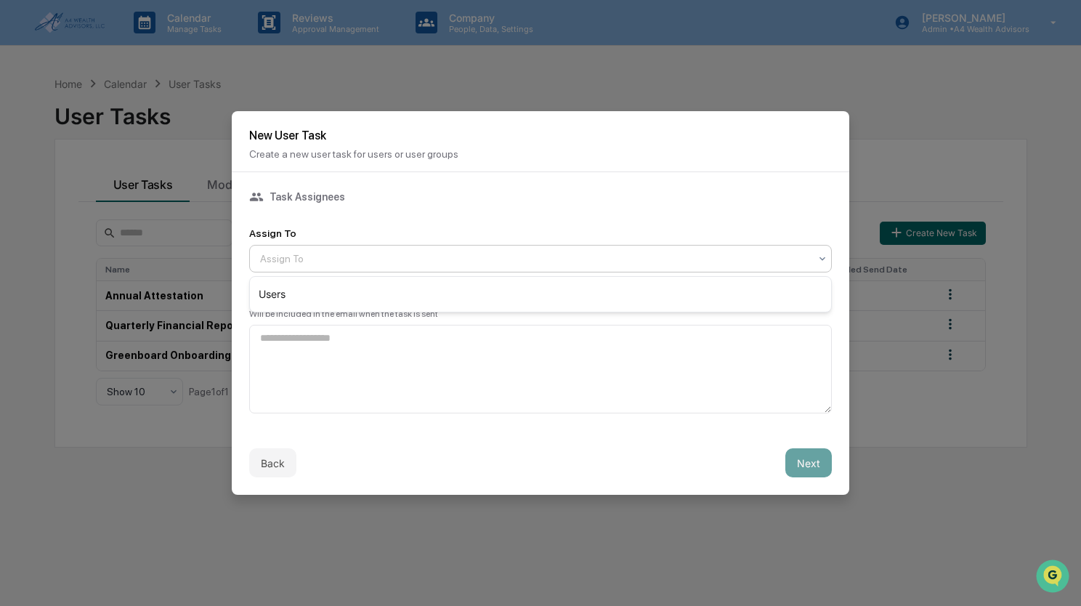
click at [417, 264] on div at bounding box center [534, 258] width 549 height 15
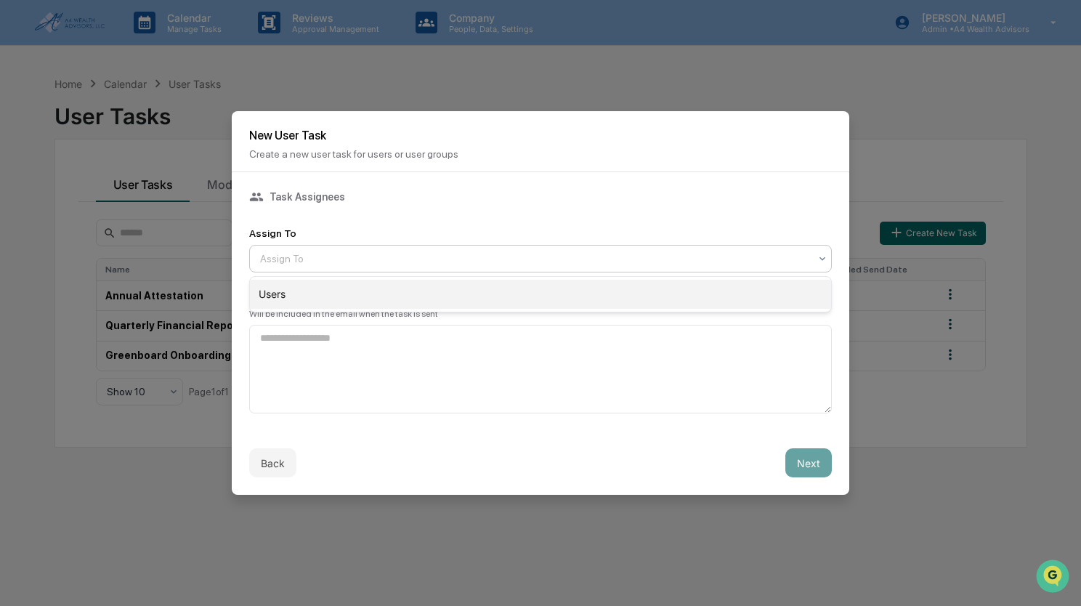
click at [294, 295] on div "Users" at bounding box center [540, 294] width 581 height 29
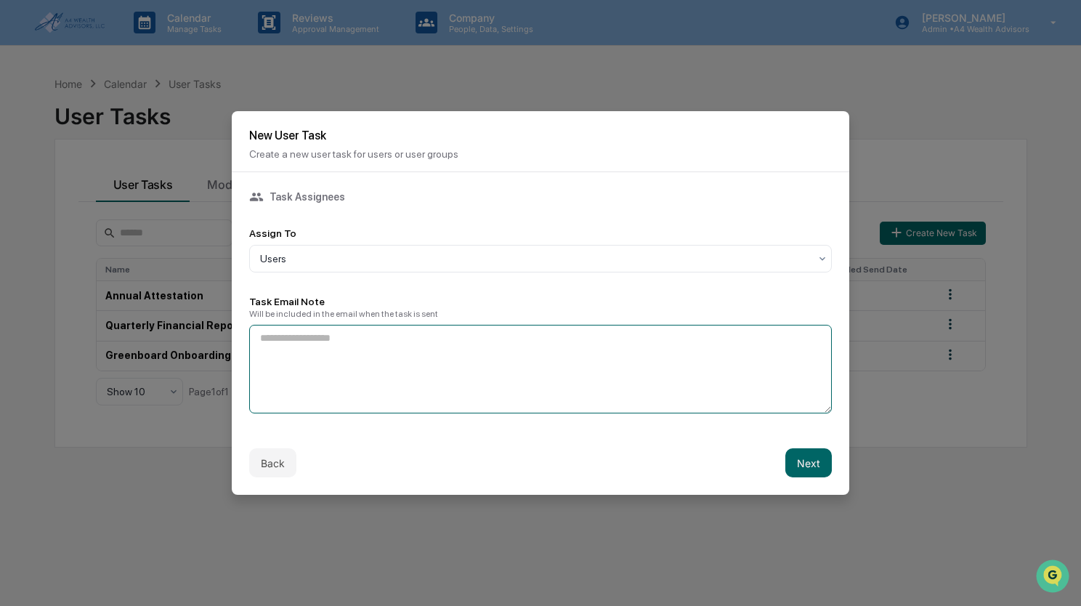
click at [314, 363] on textarea at bounding box center [540, 369] width 583 height 89
click at [814, 464] on button "Next" at bounding box center [809, 462] width 47 height 29
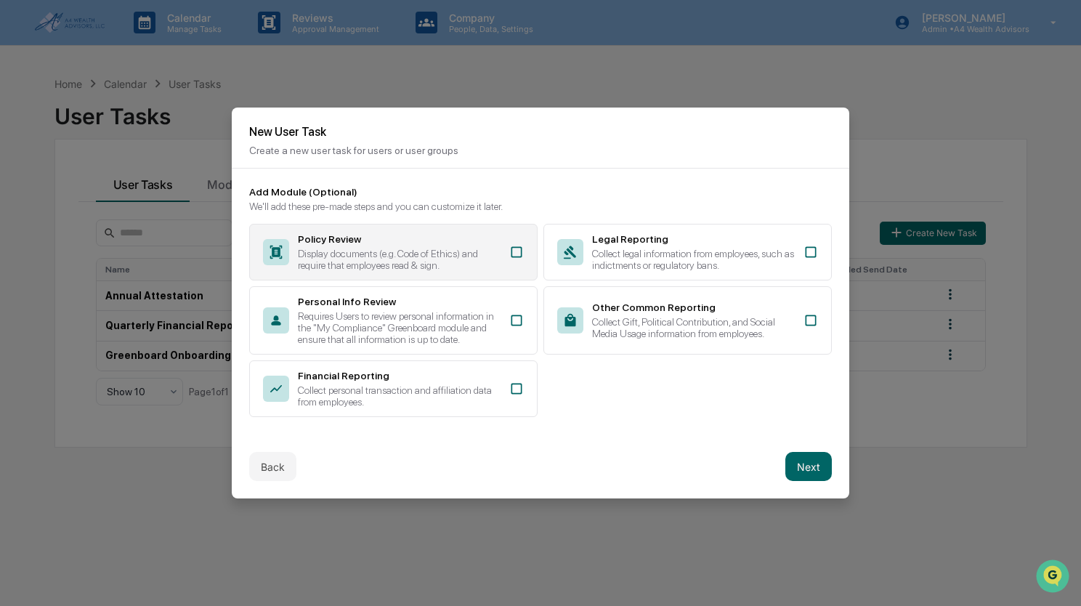
click at [421, 274] on div "Policy Review Display documents (e.g. Code of Ethics) and require that employee…" at bounding box center [393, 252] width 288 height 57
click at [816, 469] on button "Next" at bounding box center [809, 466] width 47 height 29
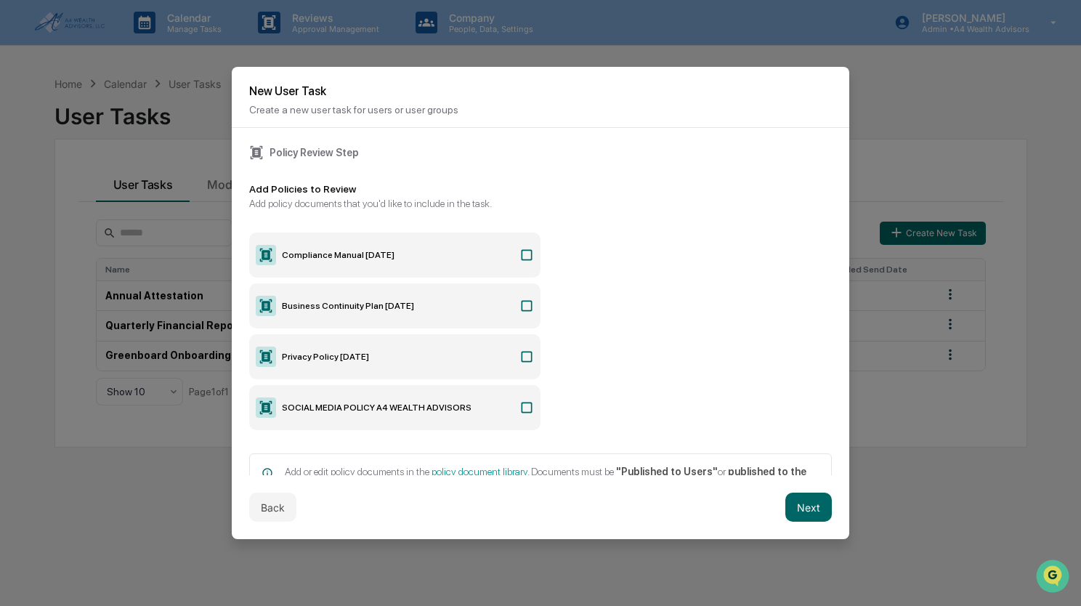
scroll to position [44, 0]
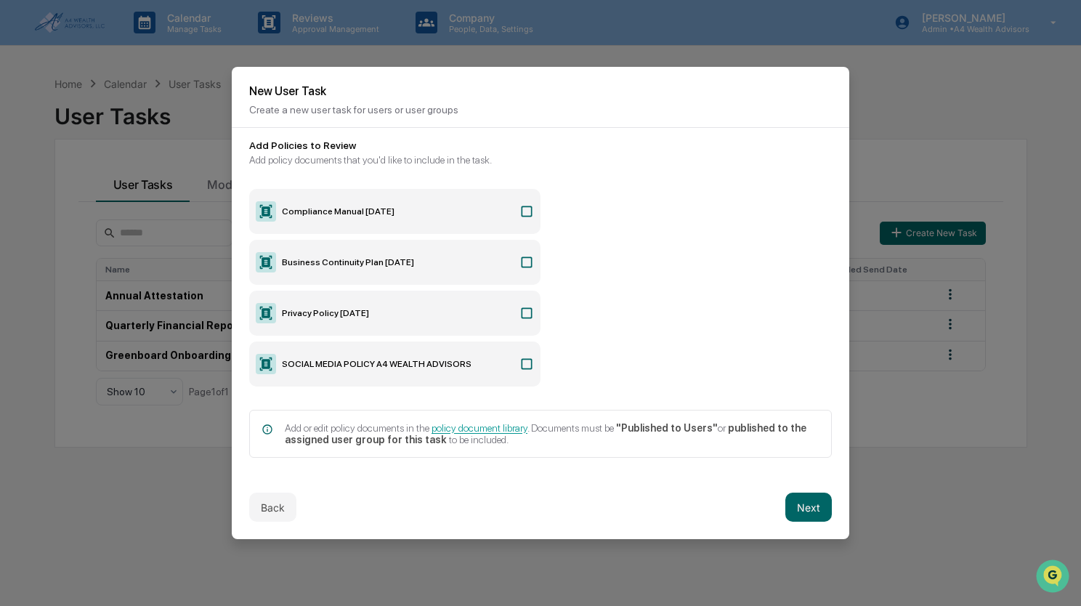
click at [413, 366] on label "SOCIAL MEDIA POLICY A4 WEALTH ADVISORS" at bounding box center [394, 364] width 291 height 45
click at [819, 512] on button "Next" at bounding box center [809, 507] width 47 height 29
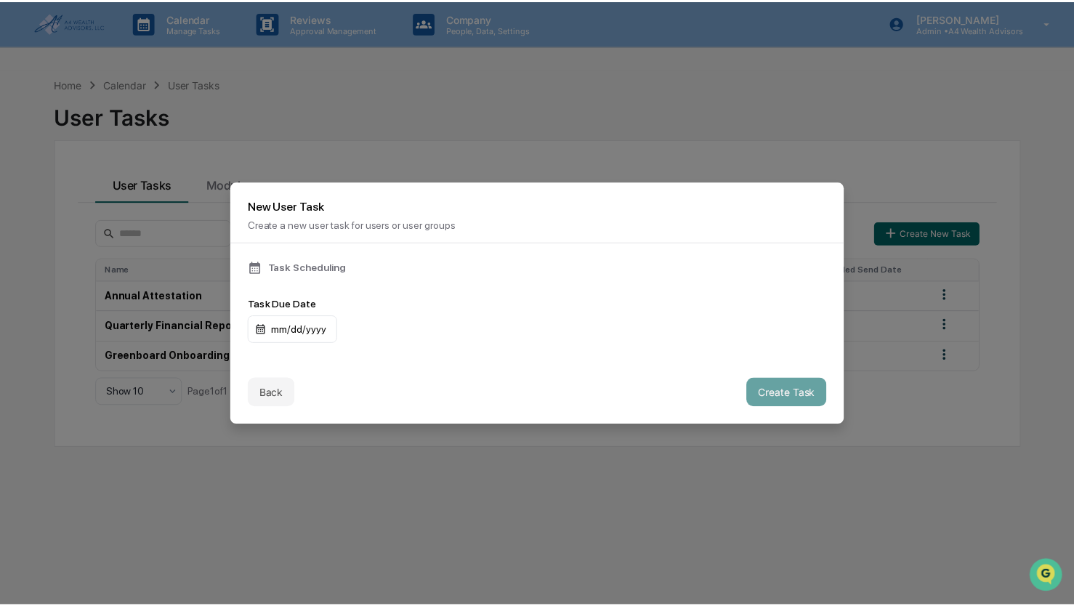
scroll to position [0, 0]
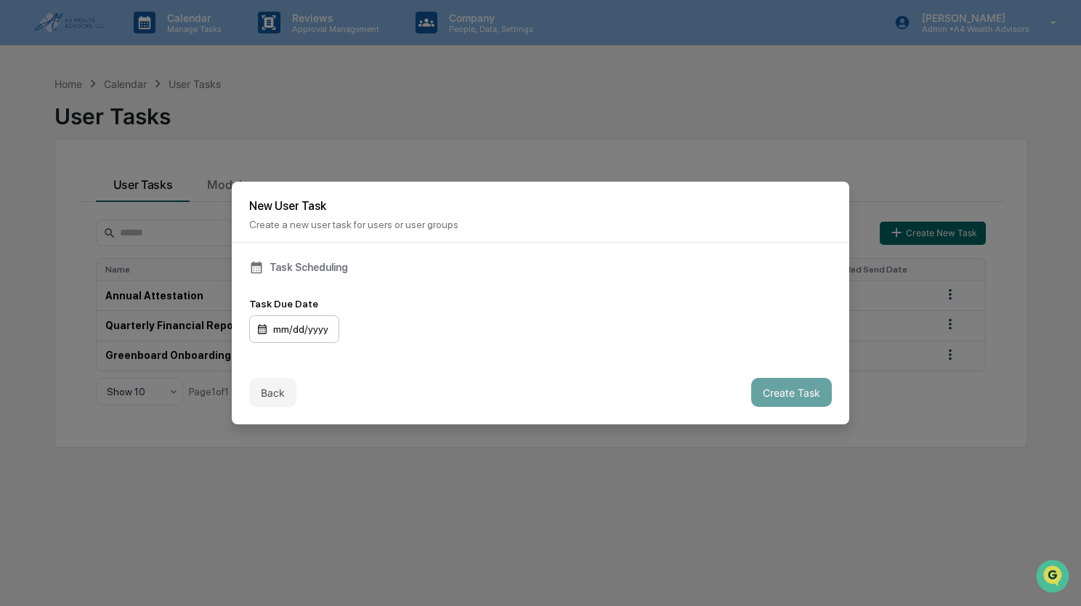
click at [279, 331] on div "mm/dd/yyyy" at bounding box center [294, 329] width 90 height 28
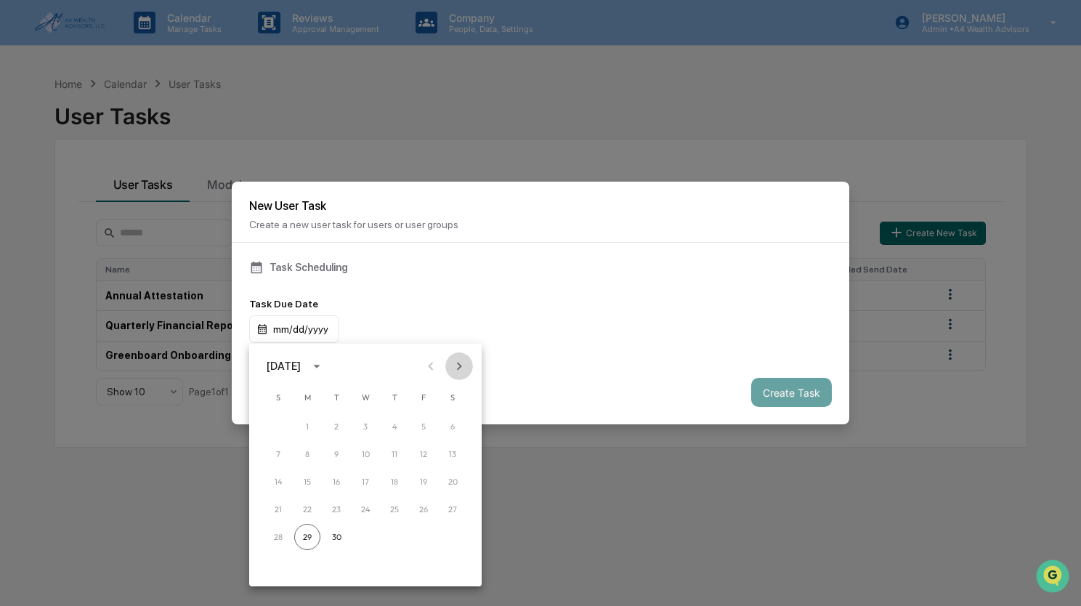
click at [461, 367] on icon "Next month" at bounding box center [459, 366] width 16 height 16
click at [424, 423] on button "3" at bounding box center [424, 426] width 26 height 26
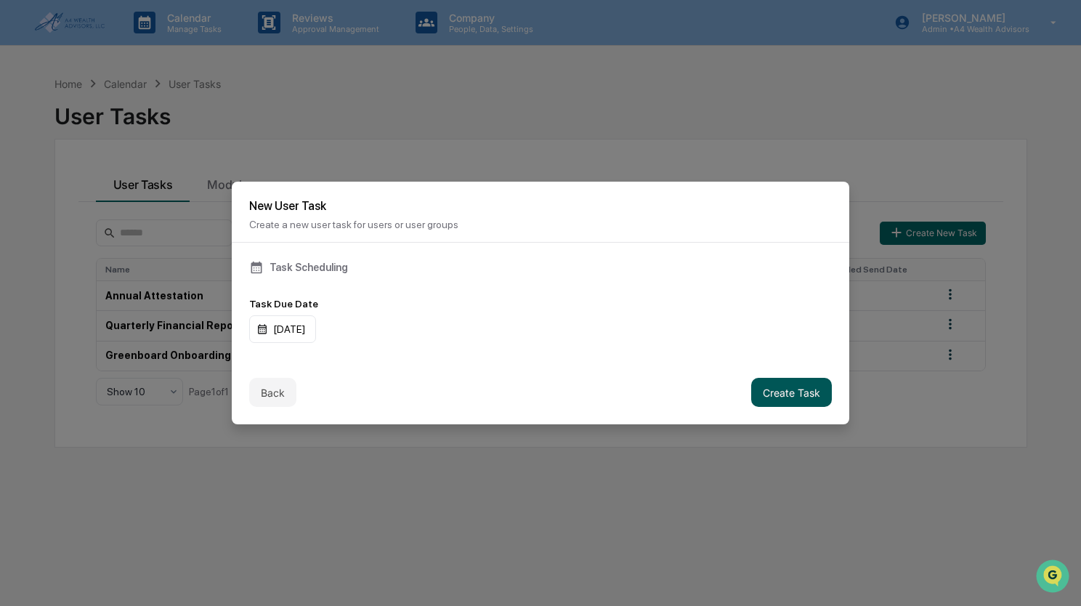
click at [793, 397] on button "Create Task" at bounding box center [791, 392] width 81 height 29
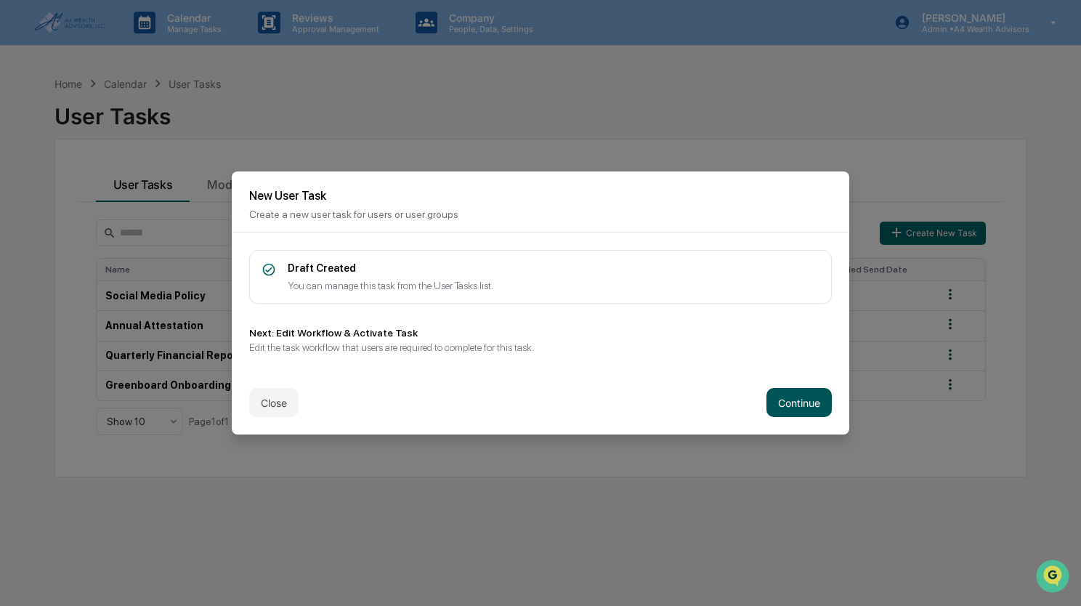
click at [785, 408] on button "Continue" at bounding box center [799, 402] width 65 height 29
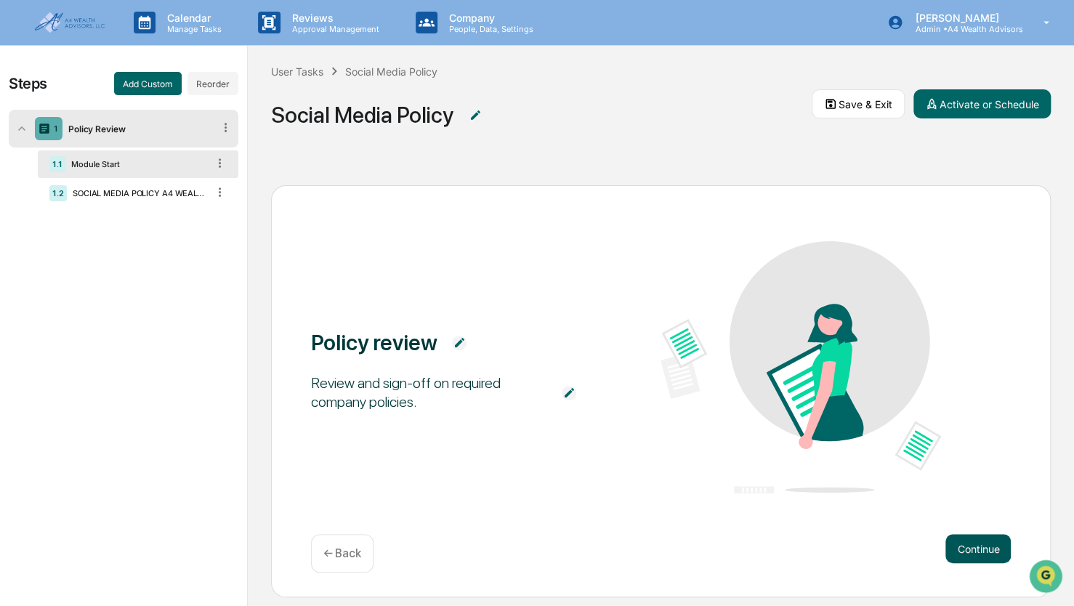
click at [956, 543] on button "Continue" at bounding box center [977, 548] width 65 height 29
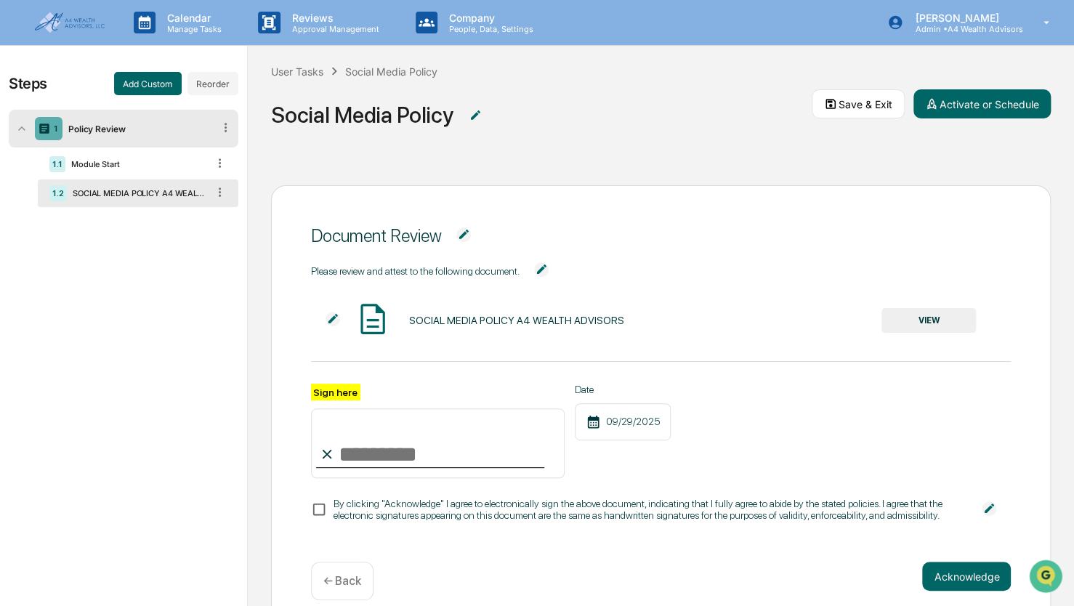
click at [331, 586] on p "← Back" at bounding box center [342, 581] width 38 height 14
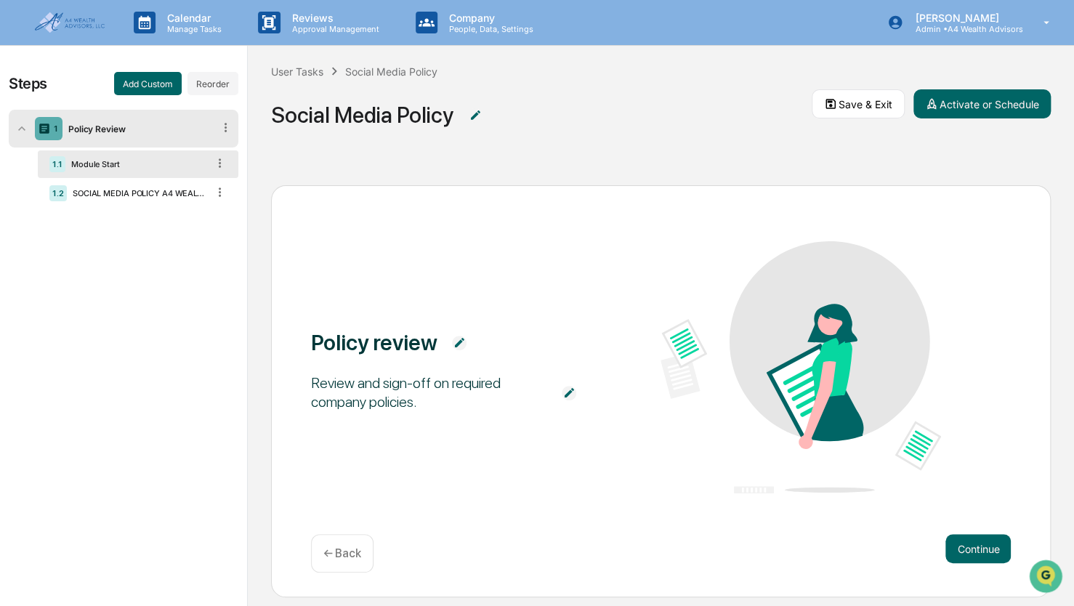
click at [457, 342] on img at bounding box center [459, 343] width 15 height 15
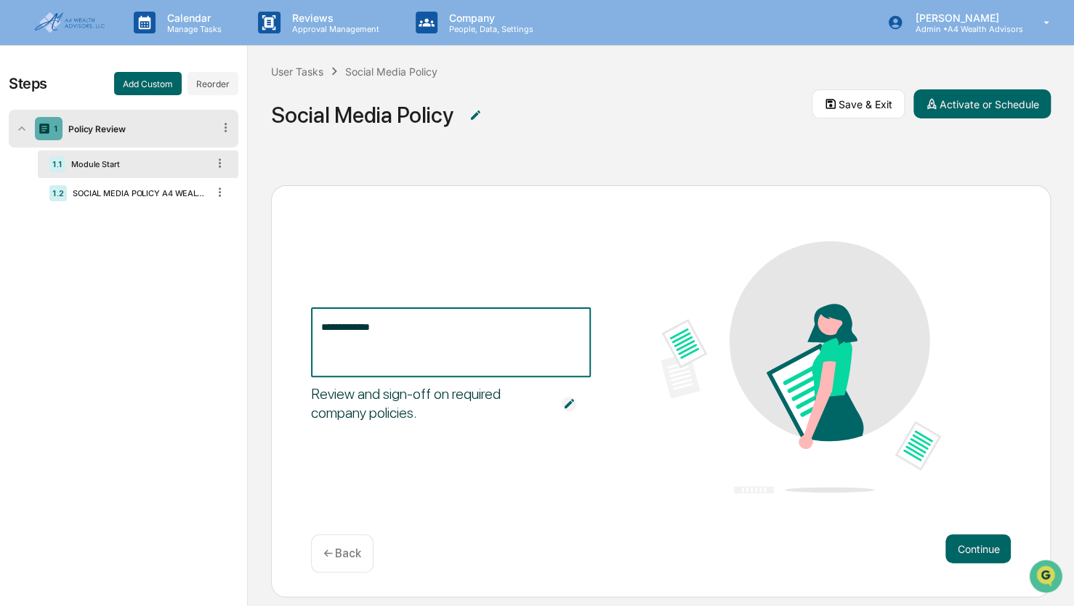
click at [321, 323] on textarea "**********" at bounding box center [449, 343] width 257 height 46
type textarea "**********"
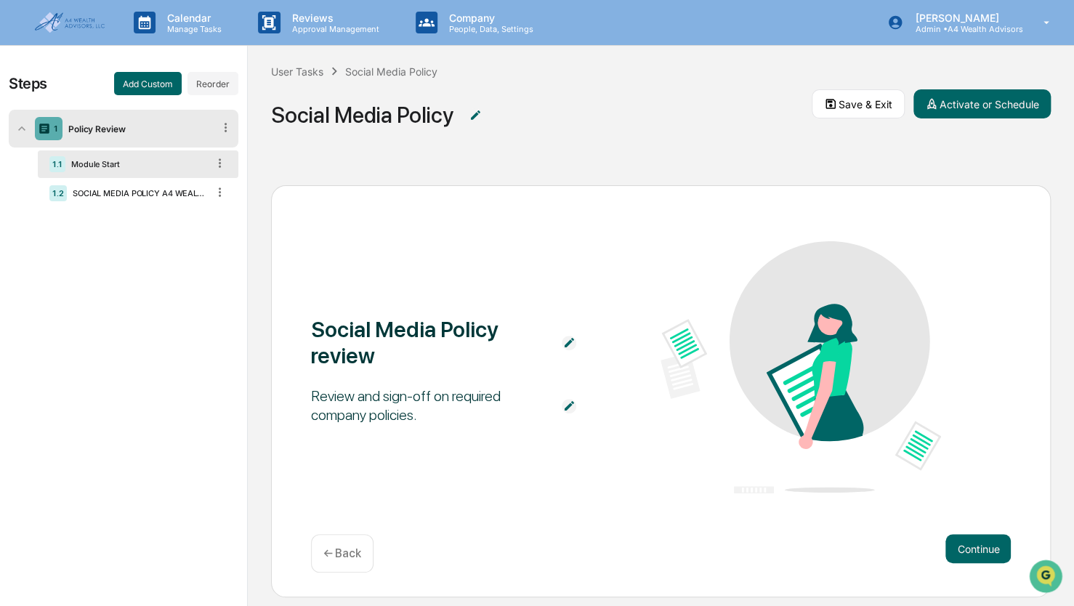
click at [471, 444] on div "Social Media Policy review Review and sign-off on required company policies." at bounding box center [661, 368] width 700 height 255
click at [972, 551] on button "Continue" at bounding box center [977, 548] width 65 height 29
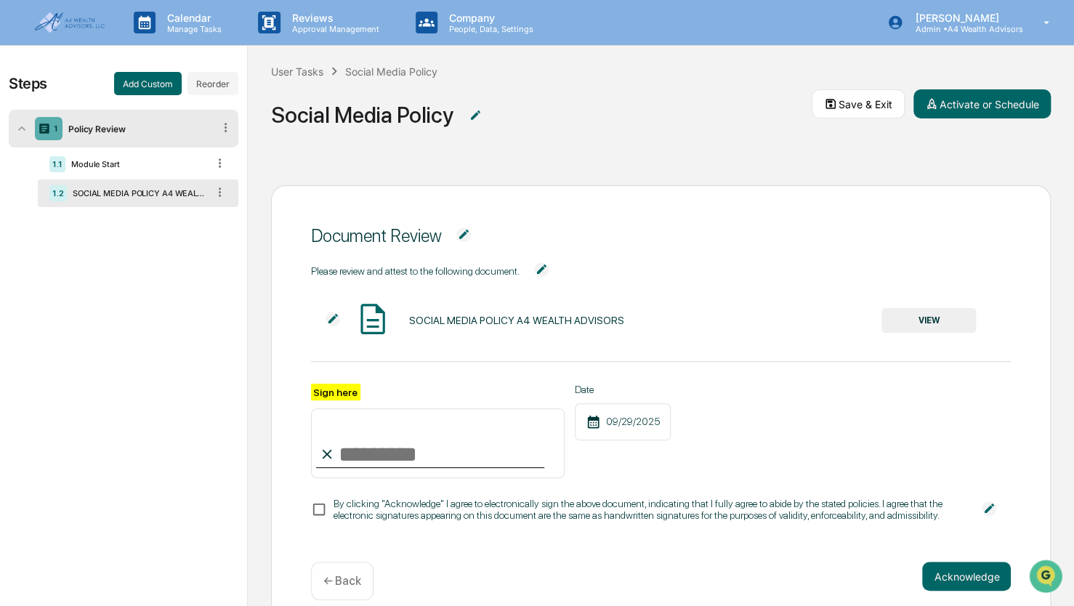
click at [421, 453] on input "Sign here" at bounding box center [438, 443] width 254 height 70
click at [770, 403] on div "Sign here Date 09/29/2025" at bounding box center [661, 431] width 700 height 94
click at [389, 464] on input "Sign here" at bounding box center [438, 443] width 254 height 70
type input "**********"
click at [931, 323] on button "VIEW" at bounding box center [928, 320] width 94 height 25
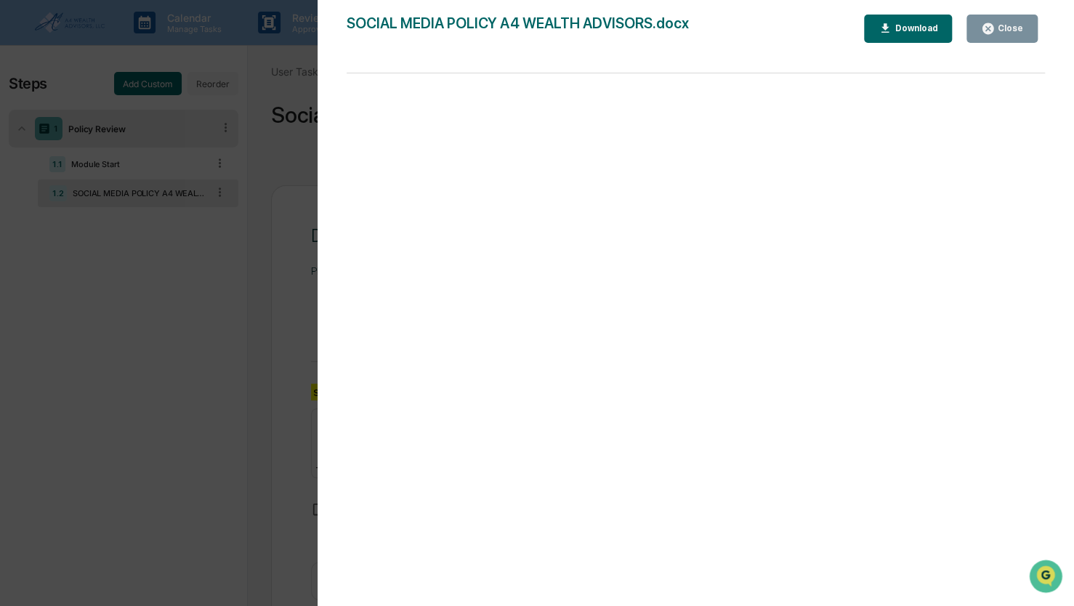
click at [1005, 31] on div "Close" at bounding box center [1009, 28] width 28 height 10
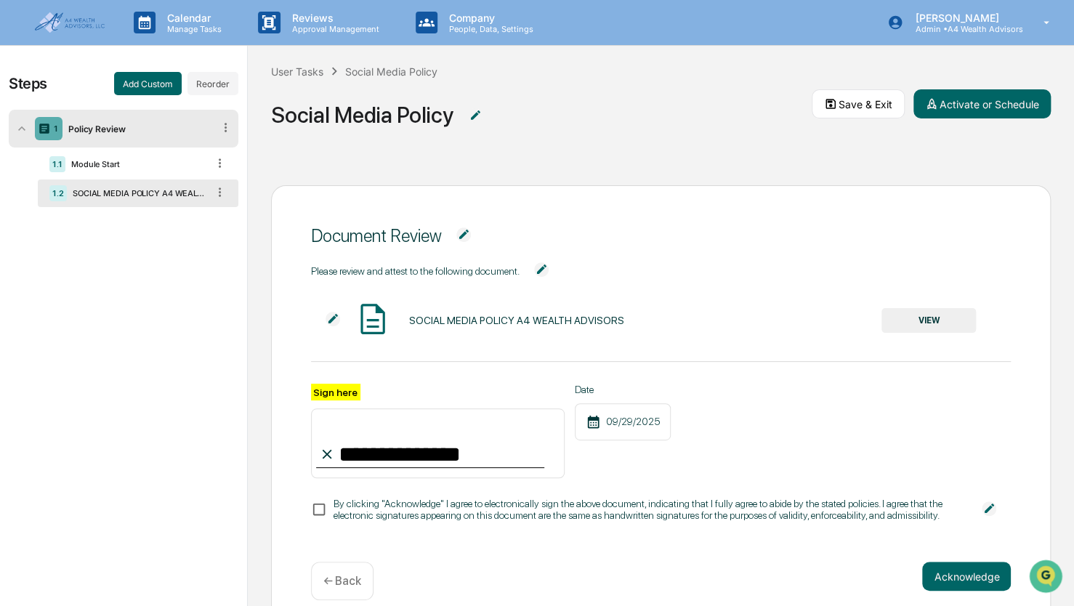
click at [945, 581] on button "Acknowledge" at bounding box center [966, 576] width 89 height 29
click at [924, 591] on button "Acknowledge" at bounding box center [966, 593] width 89 height 29
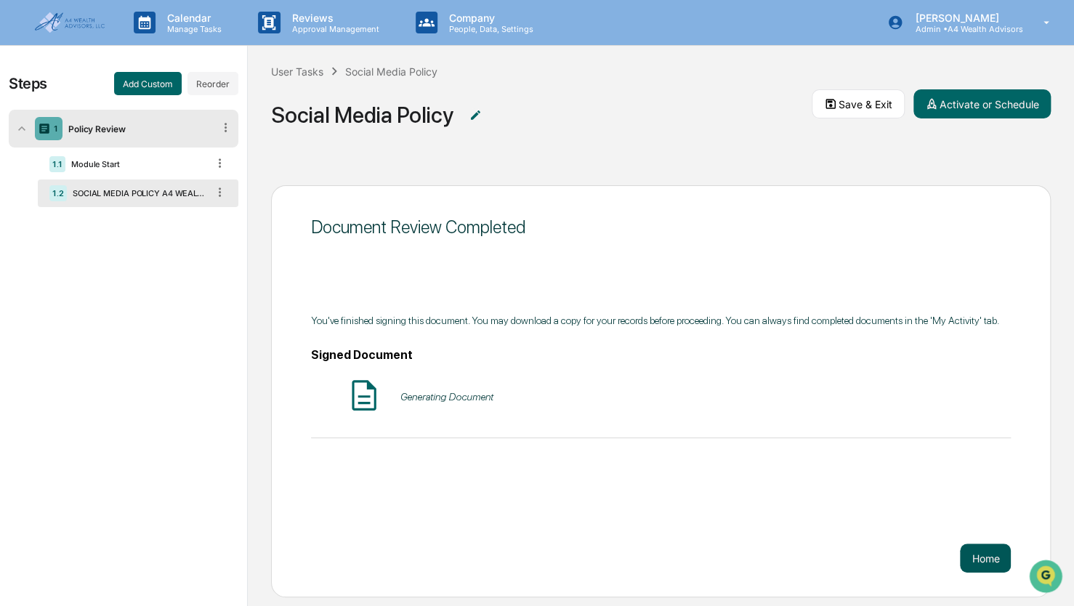
click at [974, 561] on button "Home" at bounding box center [985, 558] width 51 height 29
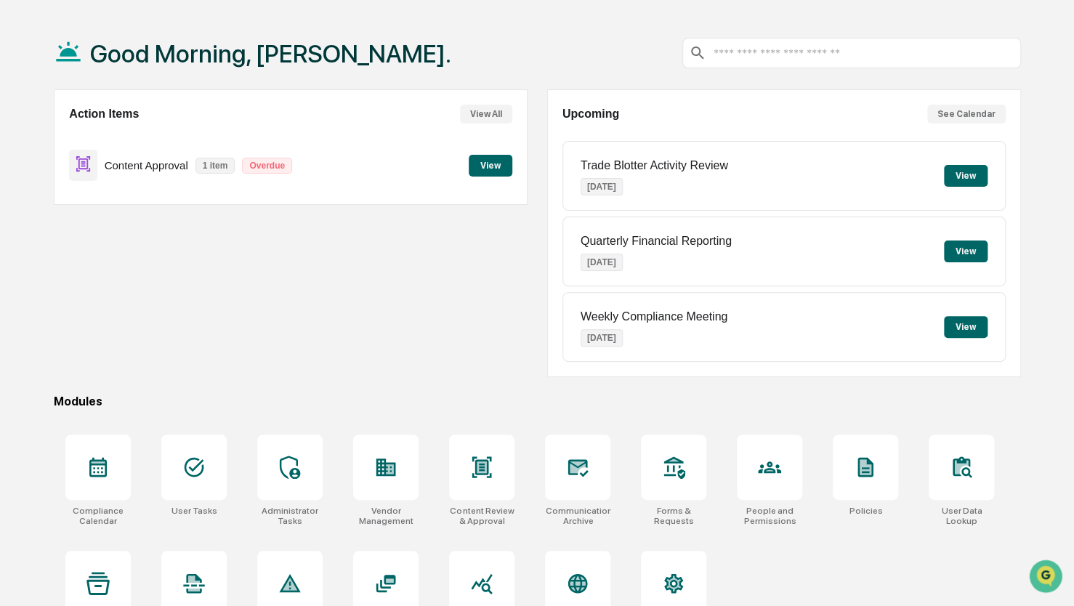
scroll to position [96, 0]
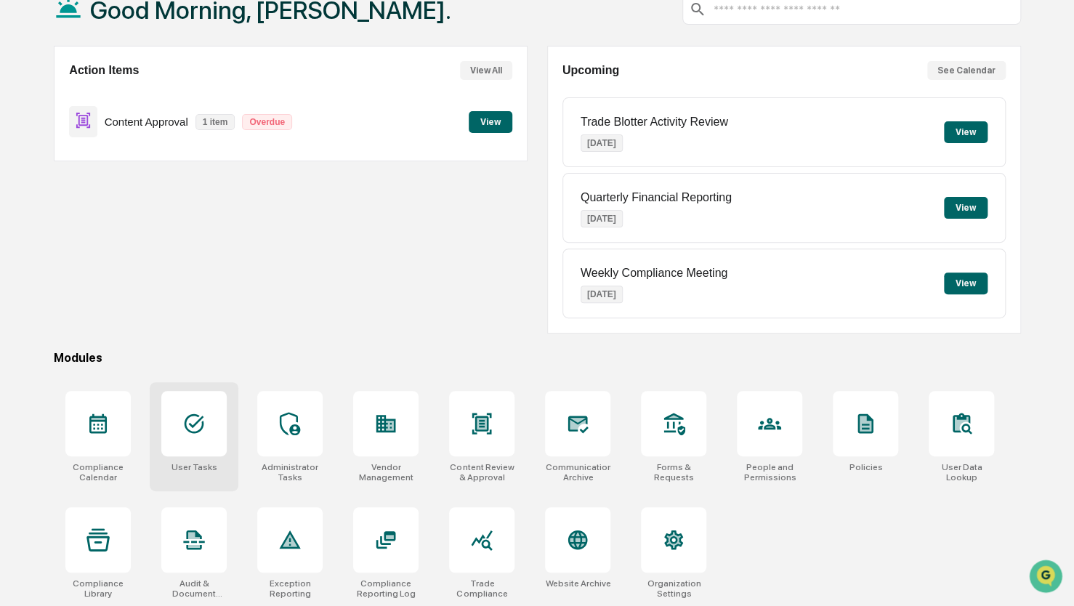
drag, startPoint x: 200, startPoint y: 431, endPoint x: 193, endPoint y: 422, distance: 11.4
click at [199, 431] on icon at bounding box center [193, 423] width 23 height 23
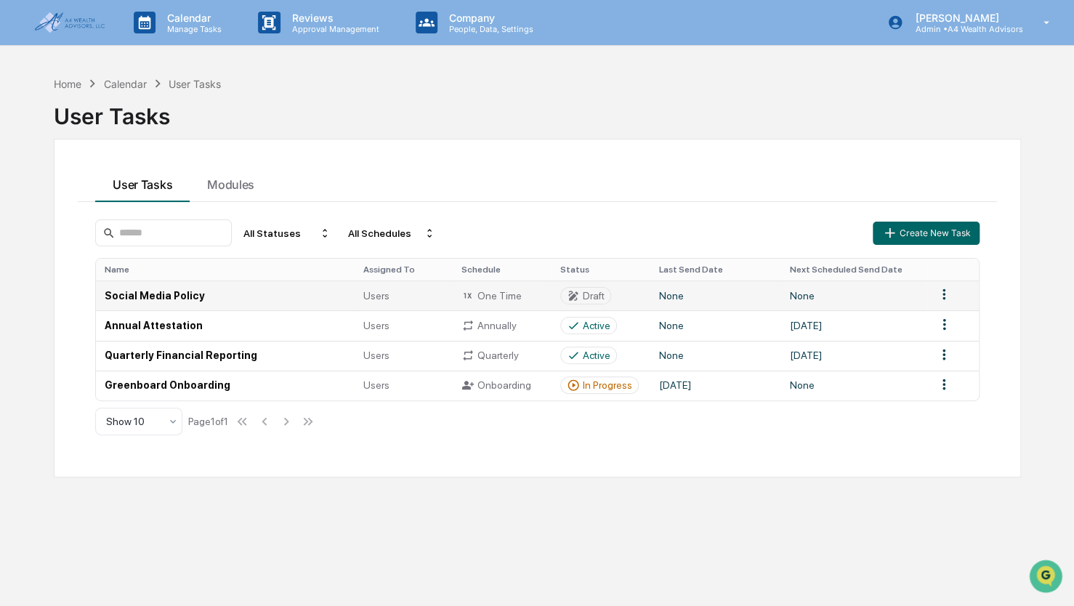
click at [590, 296] on div "Draft" at bounding box center [594, 296] width 22 height 12
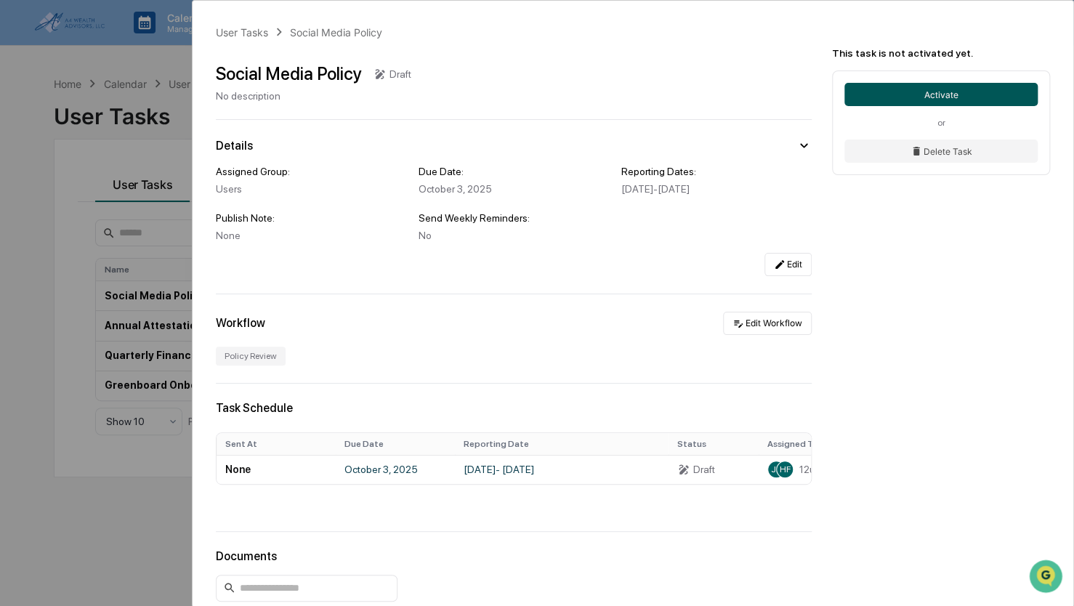
click at [948, 89] on button "Activate" at bounding box center [940, 94] width 193 height 23
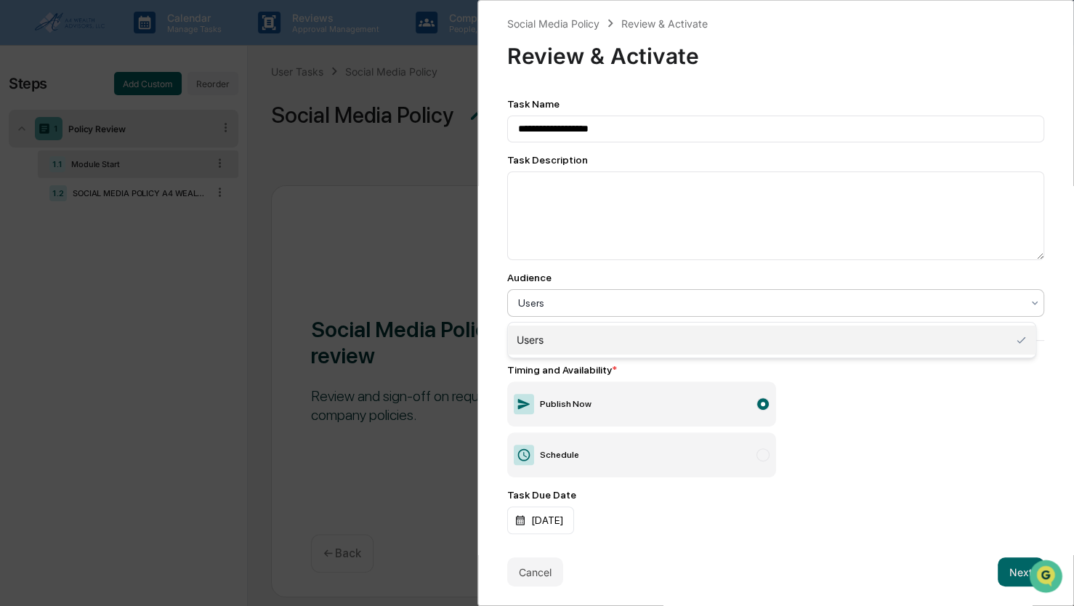
click at [620, 306] on div at bounding box center [770, 303] width 504 height 15
click at [866, 451] on div "Timing and Availability * Publish Now Schedule" at bounding box center [775, 420] width 537 height 113
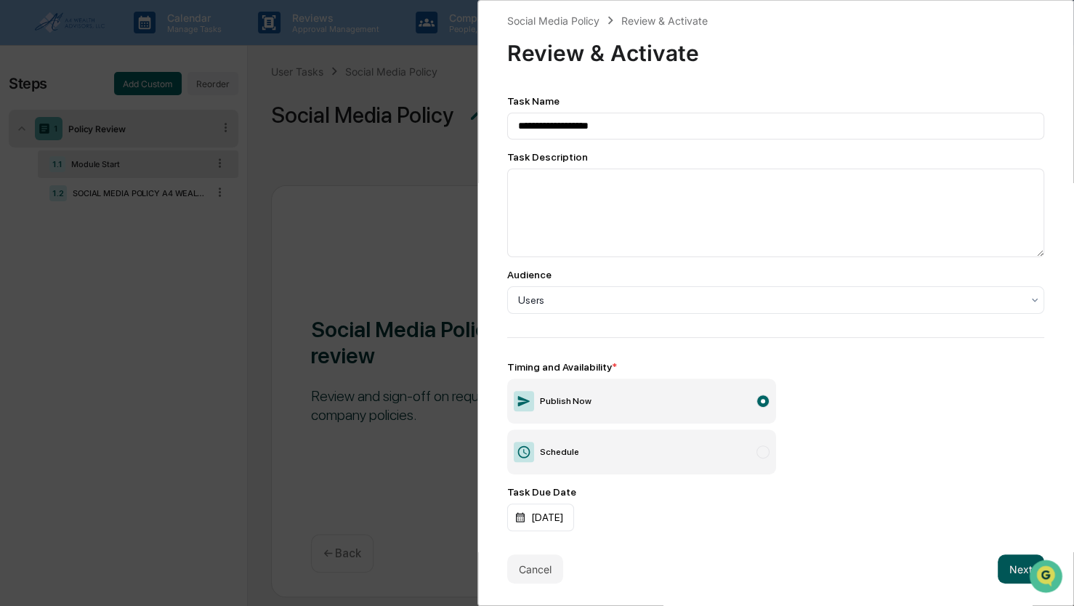
click at [1009, 560] on button "Next" at bounding box center [1021, 568] width 47 height 29
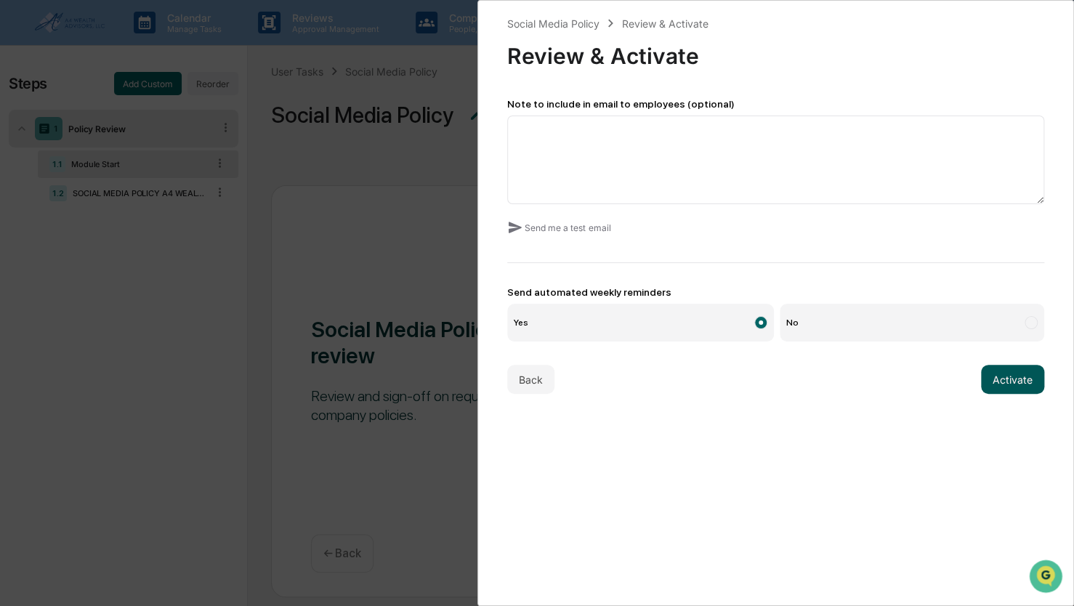
drag, startPoint x: 1006, startPoint y: 376, endPoint x: 974, endPoint y: 382, distance: 33.3
click at [1006, 375] on button "Activate" at bounding box center [1012, 379] width 63 height 29
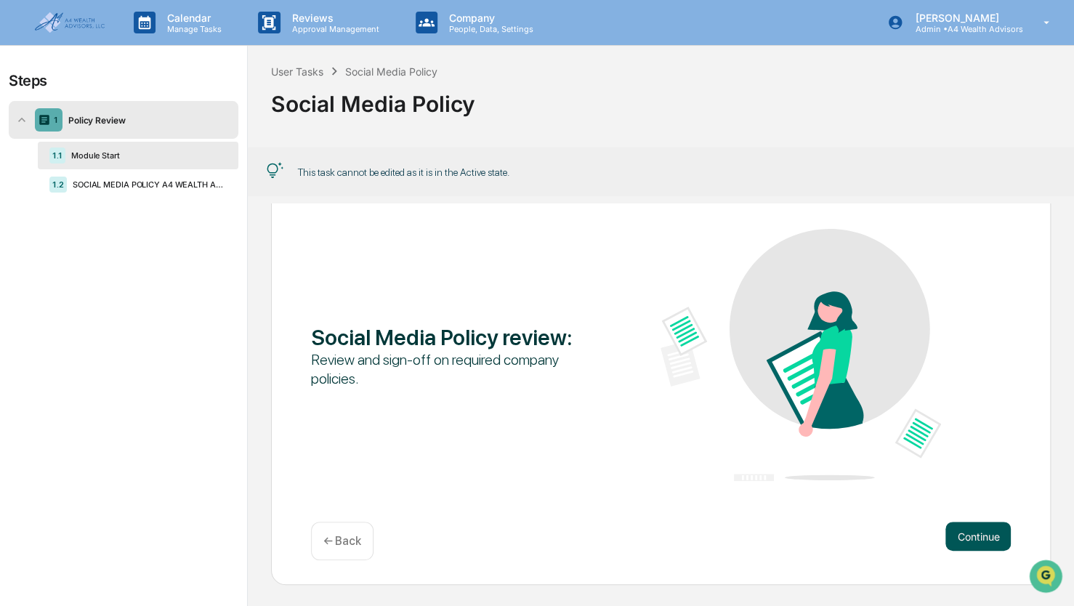
click at [985, 526] on button "Continue" at bounding box center [977, 536] width 65 height 29
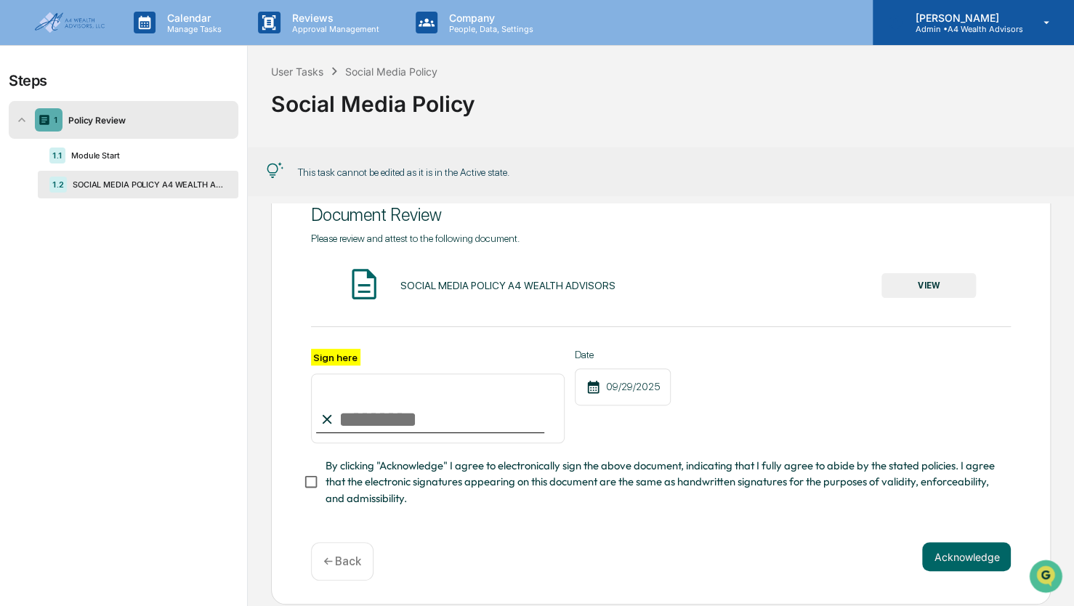
click at [942, 28] on p "Admin • A4 Wealth Advisors" at bounding box center [962, 29] width 119 height 10
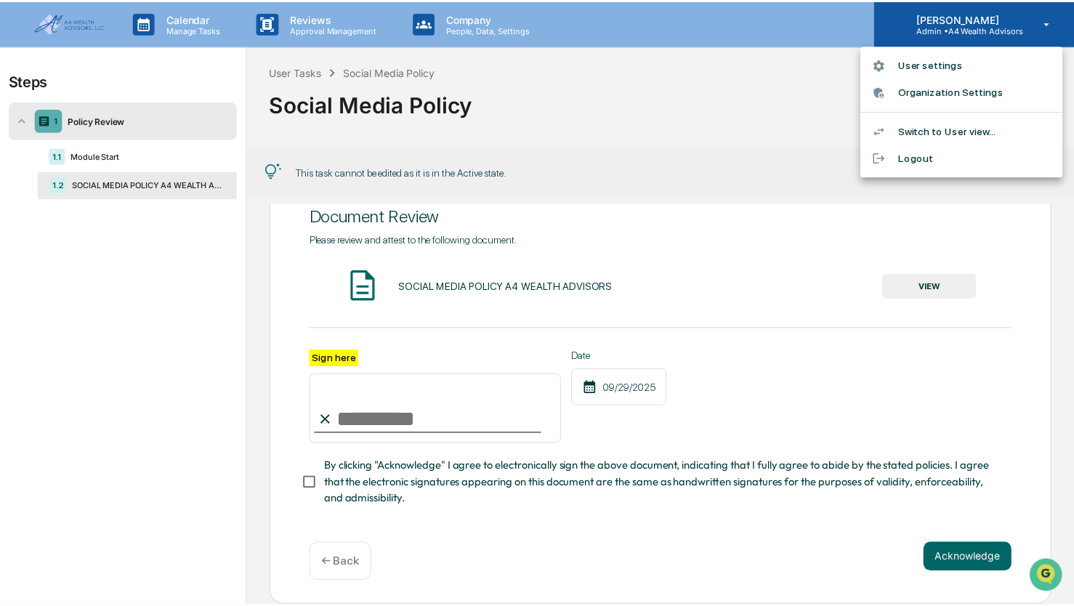
scroll to position [54, 0]
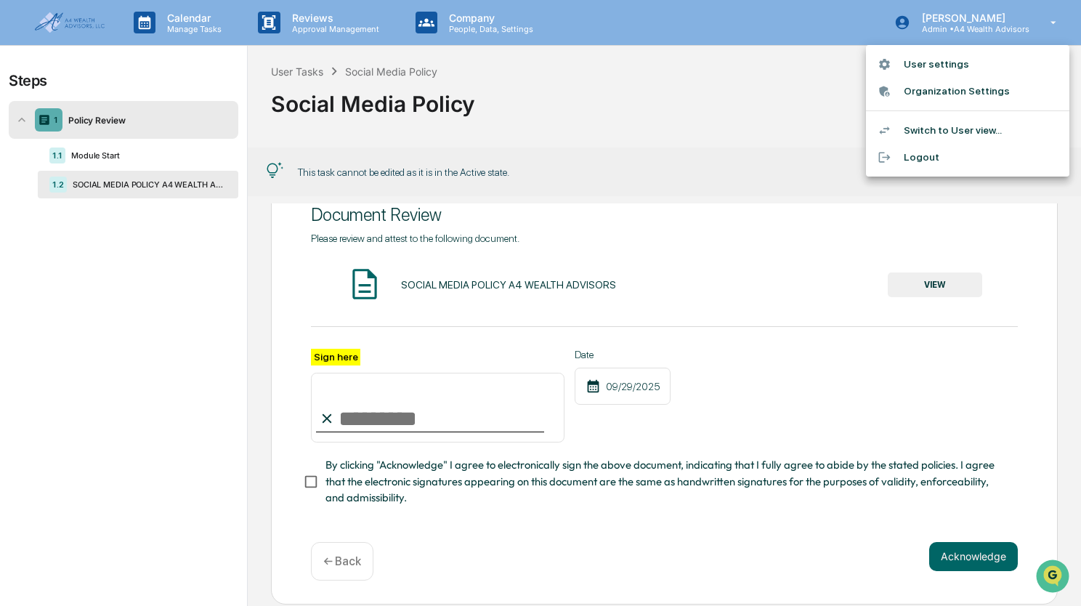
click at [940, 67] on li "User settings" at bounding box center [967, 64] width 203 height 27
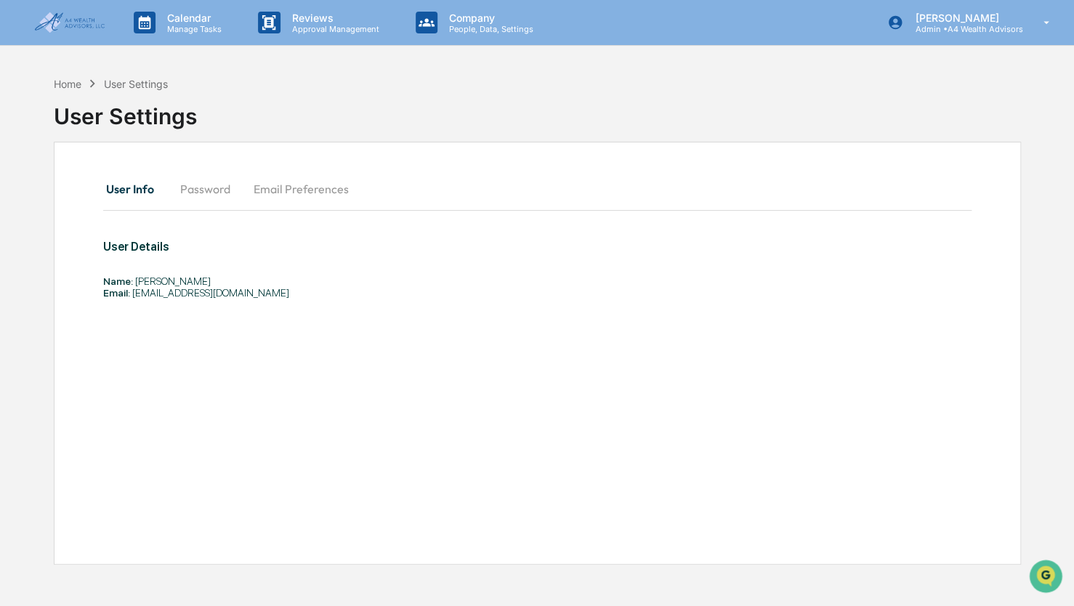
click at [97, 16] on img at bounding box center [70, 22] width 70 height 20
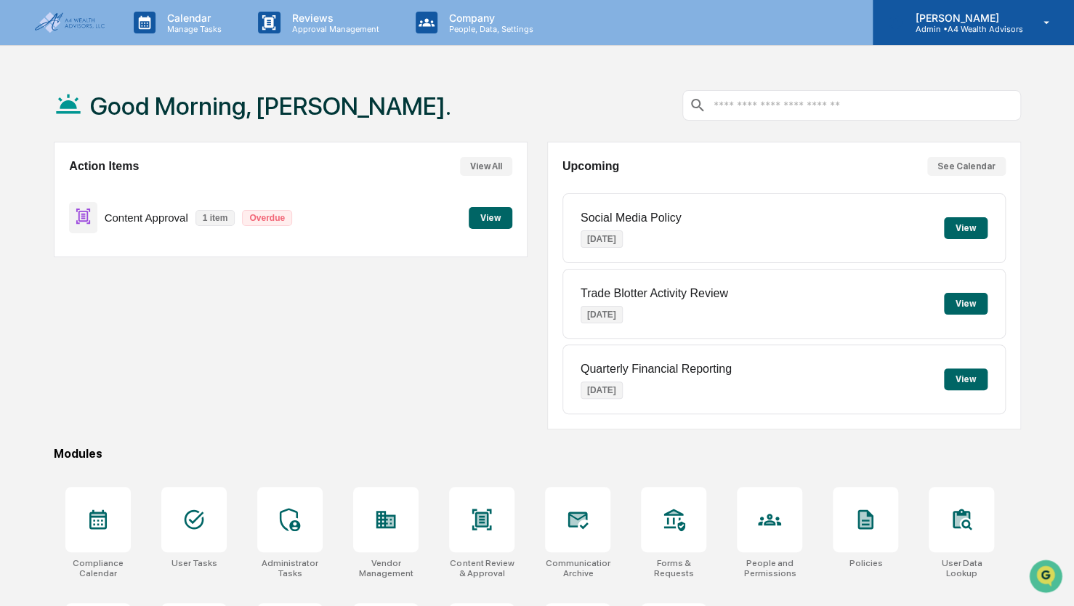
click at [998, 26] on p "Admin • A4 Wealth Advisors" at bounding box center [962, 29] width 119 height 10
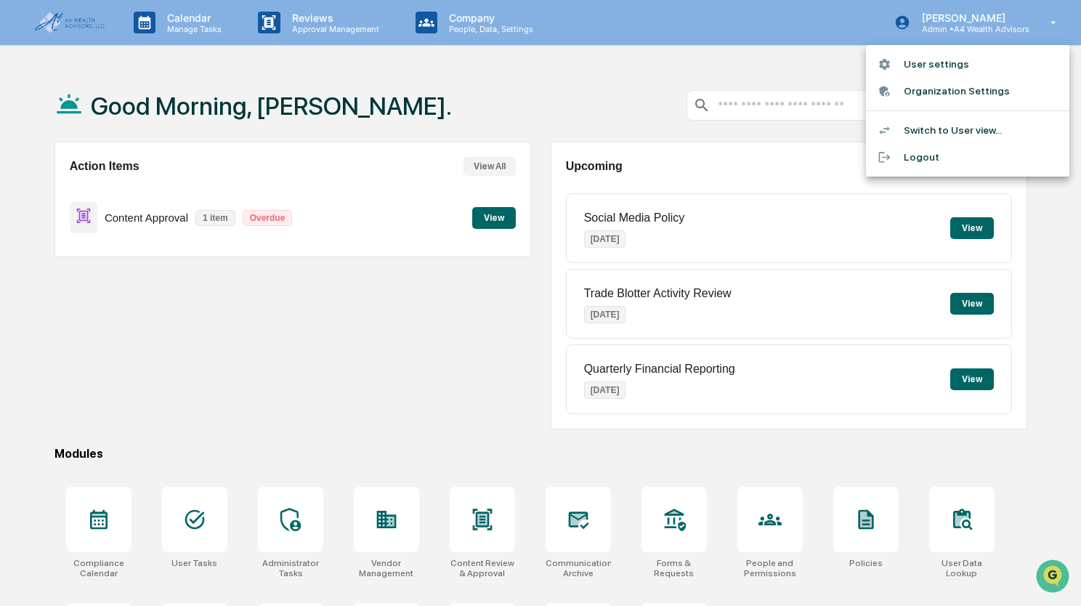
click at [945, 131] on li "Switch to User view..." at bounding box center [967, 130] width 203 height 27
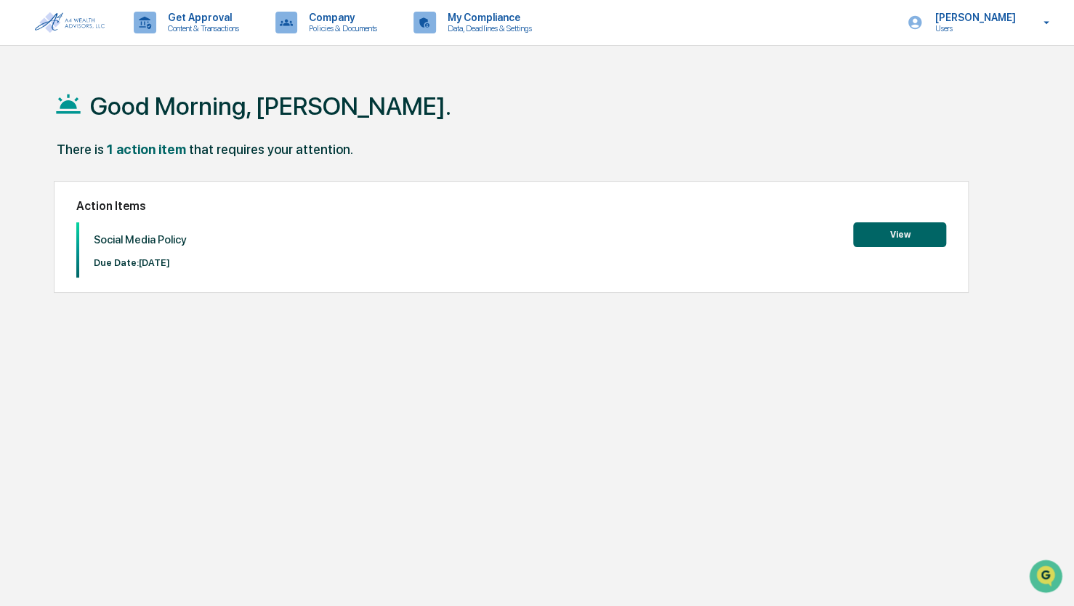
click at [897, 217] on div "Action Items Social Media Policy Due Date: 2025-10-03 View" at bounding box center [511, 237] width 915 height 112
click at [893, 230] on button "View" at bounding box center [899, 234] width 93 height 25
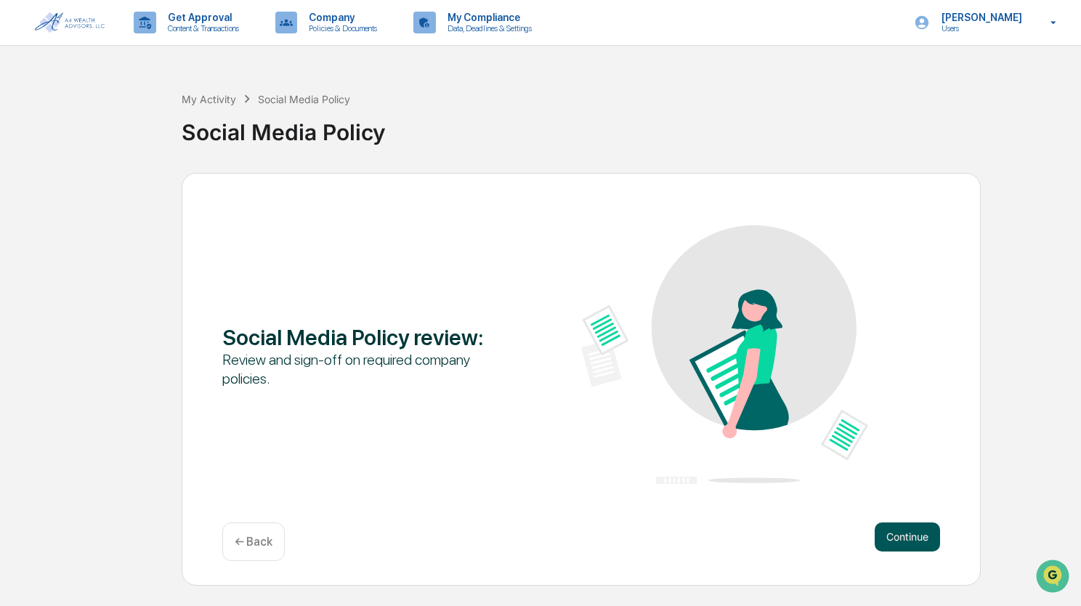
click at [902, 545] on button "Continue" at bounding box center [907, 536] width 65 height 29
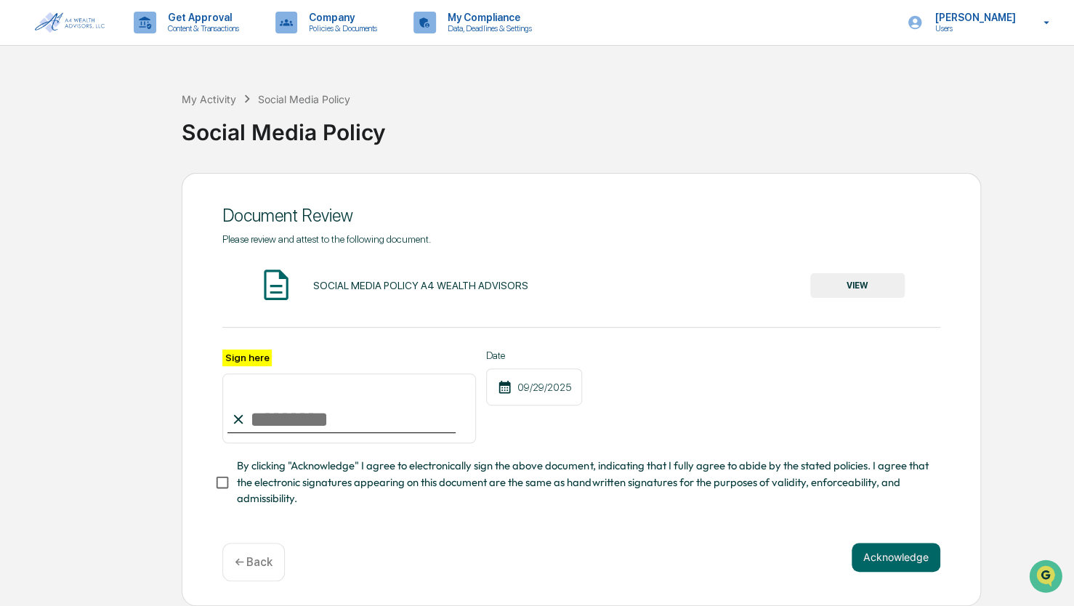
click at [278, 419] on input "Sign here" at bounding box center [349, 408] width 254 height 70
type input "**********"
click at [860, 289] on button "VIEW" at bounding box center [857, 285] width 94 height 25
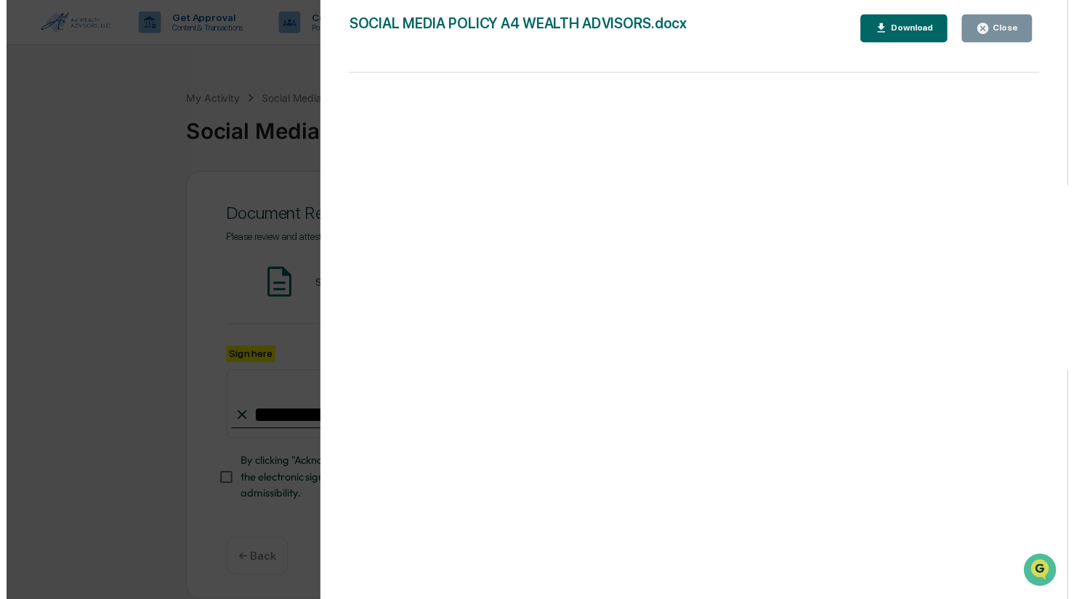
scroll to position [4, 0]
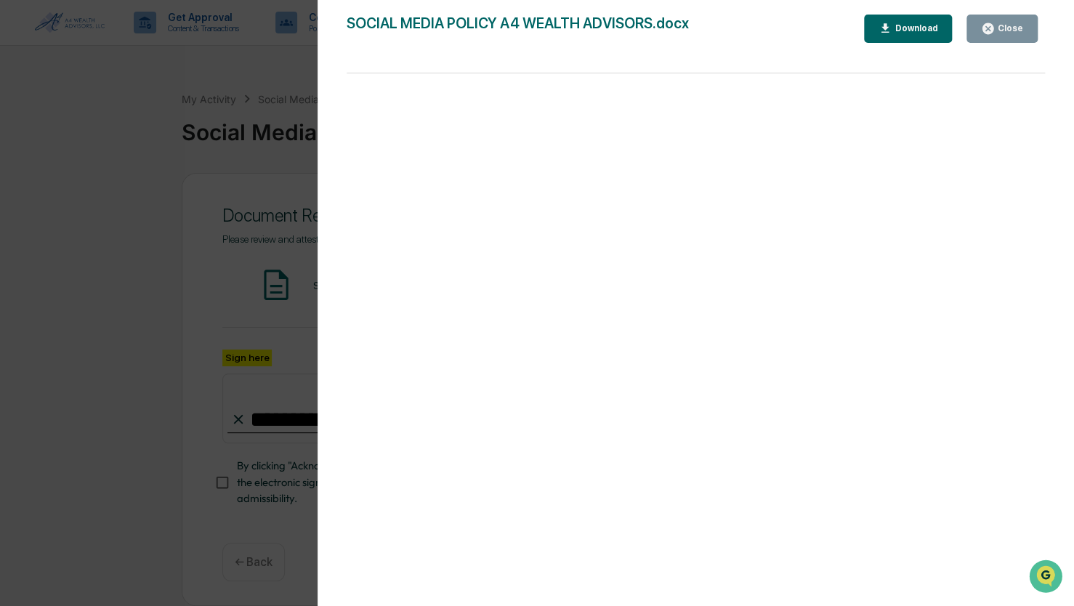
click at [1019, 27] on div "Close" at bounding box center [1009, 28] width 28 height 10
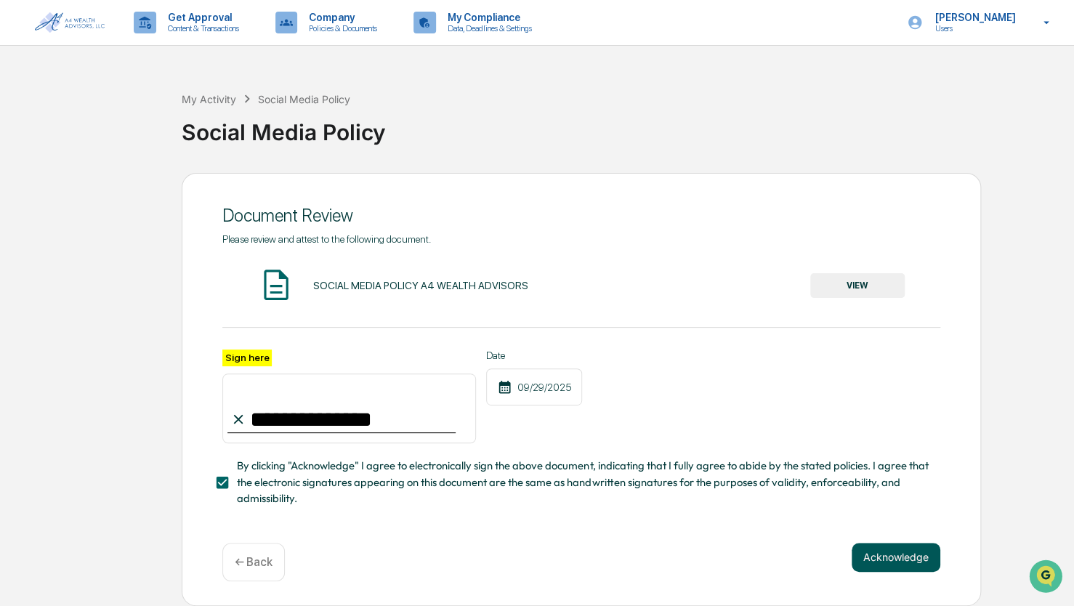
click at [918, 565] on button "Acknowledge" at bounding box center [896, 557] width 89 height 29
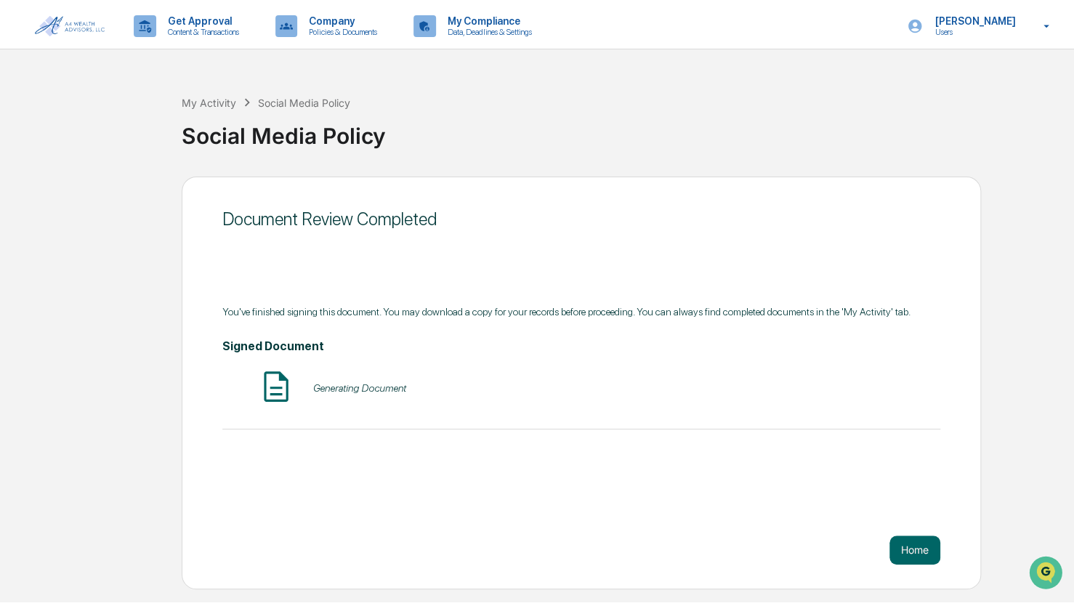
scroll to position [0, 0]
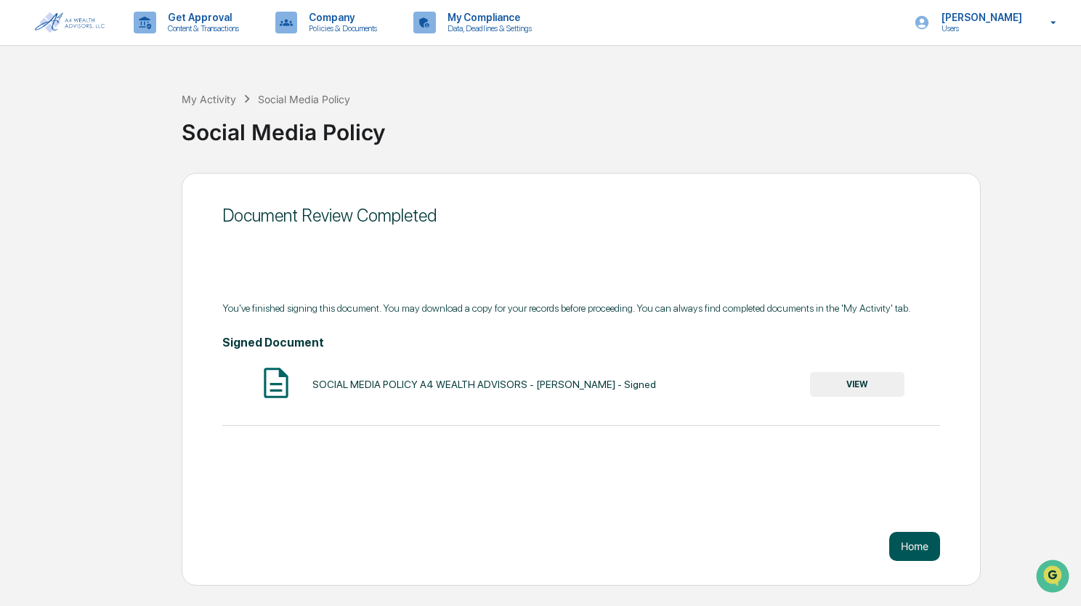
click at [910, 553] on button "Home" at bounding box center [914, 546] width 51 height 29
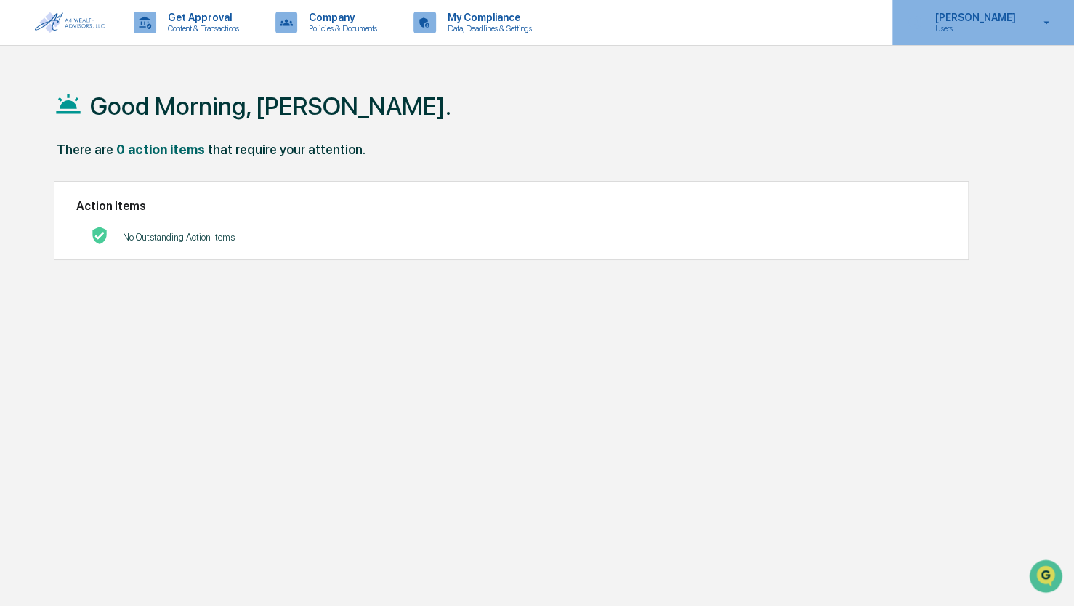
click at [978, 31] on p "Users" at bounding box center [973, 28] width 100 height 10
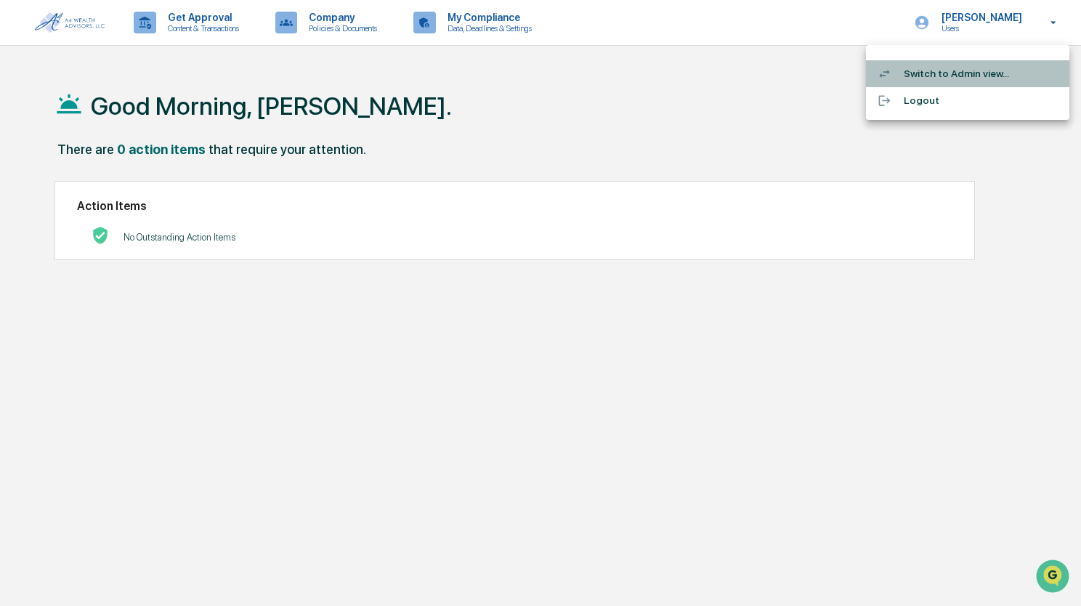
click at [934, 76] on li "Switch to Admin view..." at bounding box center [967, 73] width 203 height 27
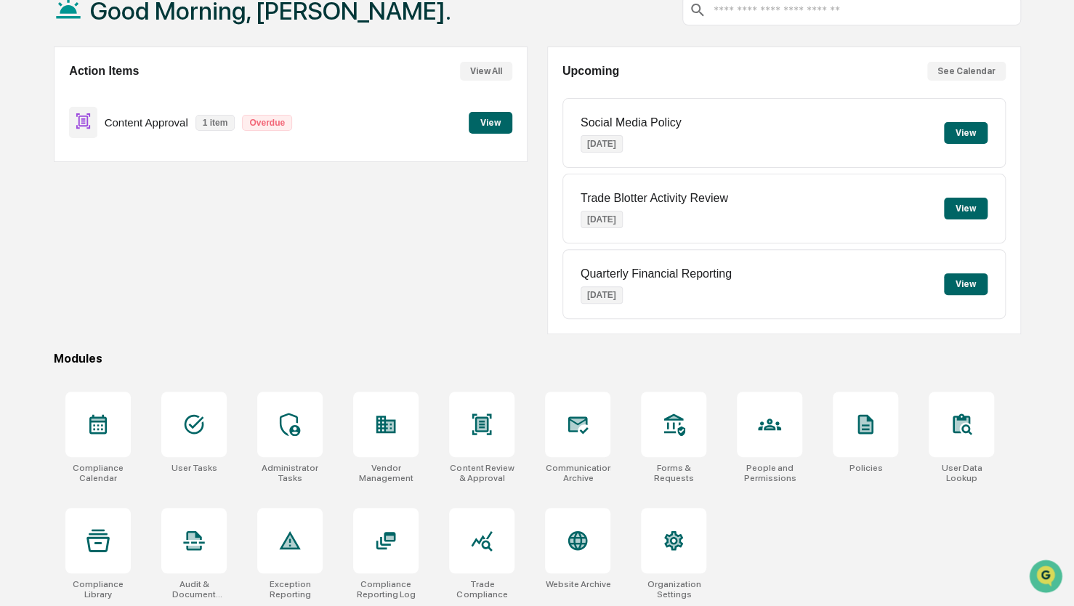
scroll to position [96, 0]
click at [284, 426] on icon at bounding box center [289, 423] width 23 height 23
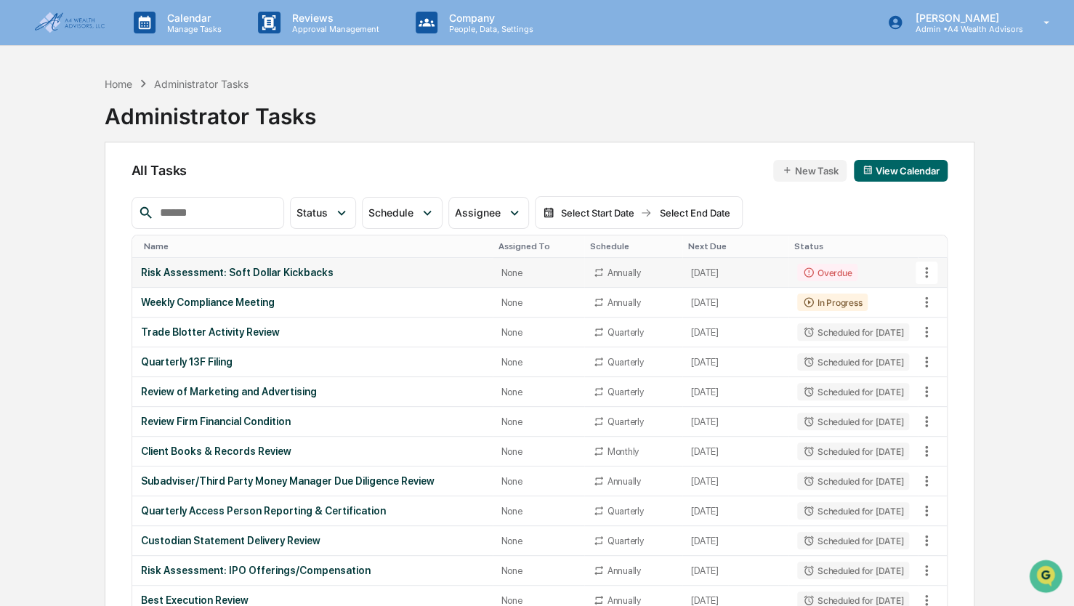
click at [259, 269] on div "Risk Assessment: Soft Dollar Kickbacks" at bounding box center [312, 273] width 343 height 12
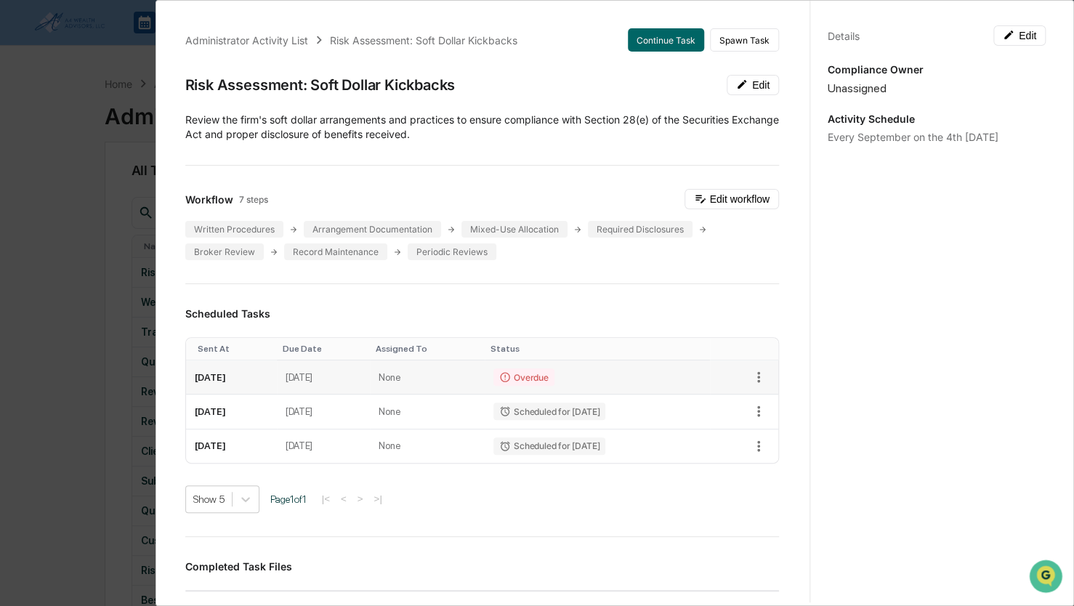
click at [244, 382] on td "[DATE]" at bounding box center [231, 377] width 91 height 34
click at [628, 42] on button "Continue Task" at bounding box center [666, 39] width 76 height 23
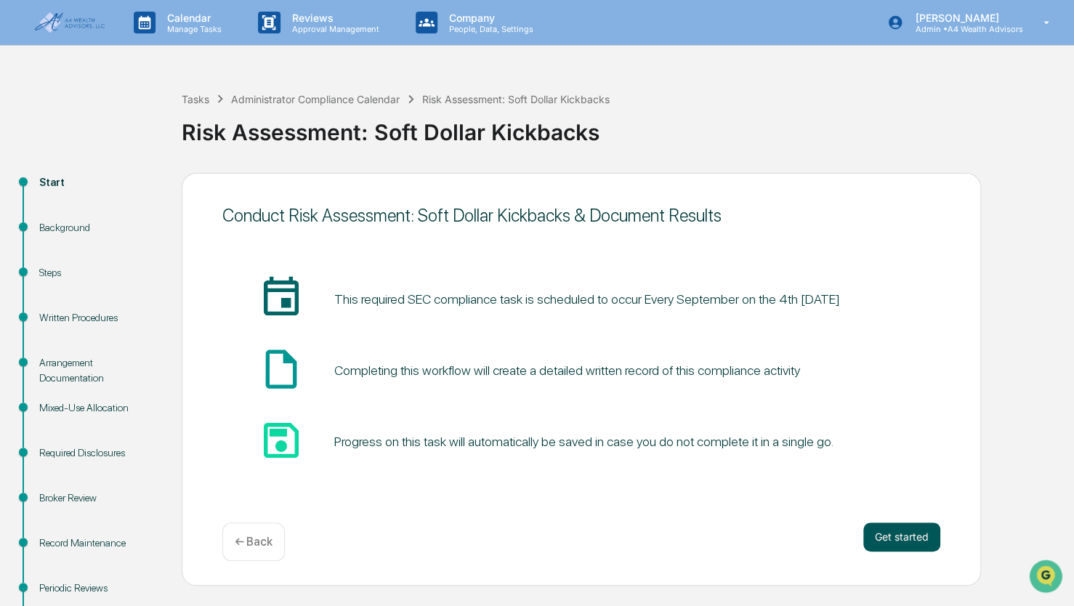
click at [889, 541] on button "Get started" at bounding box center [901, 536] width 77 height 29
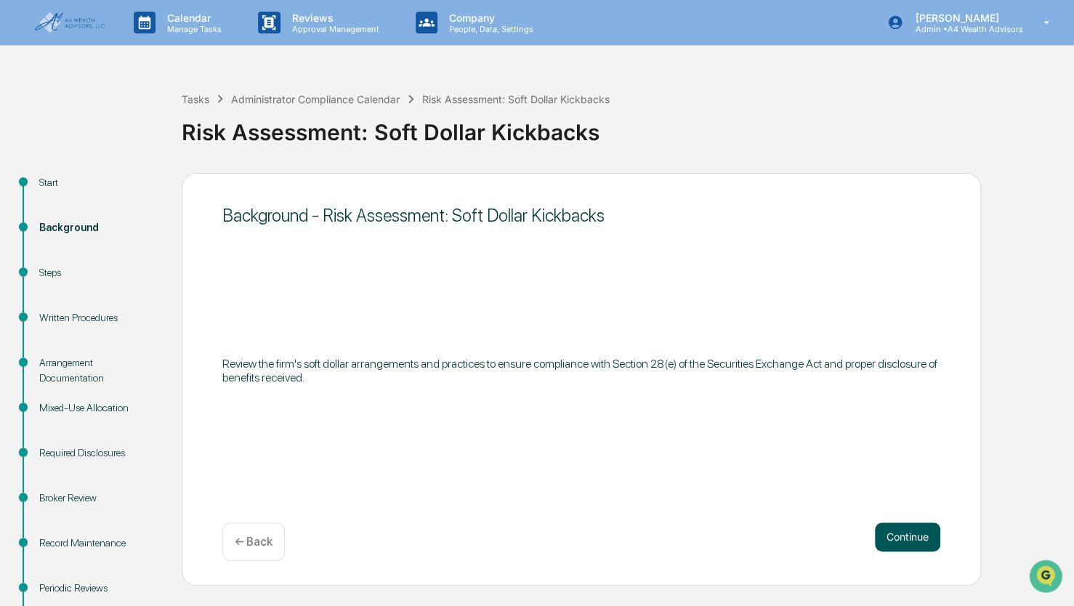
click at [900, 522] on button "Continue" at bounding box center [907, 536] width 65 height 29
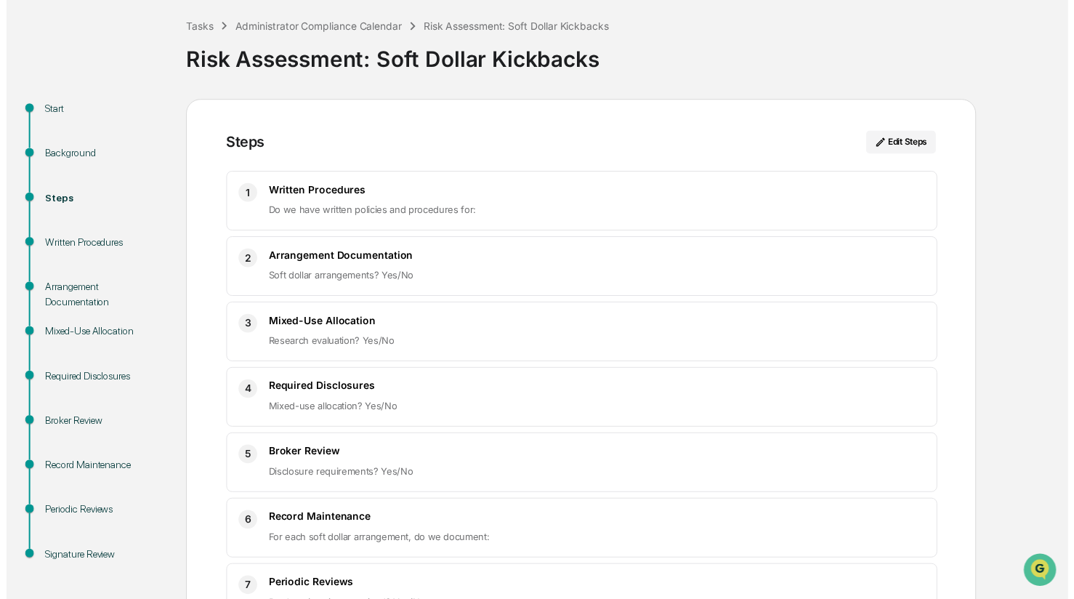
scroll to position [170, 0]
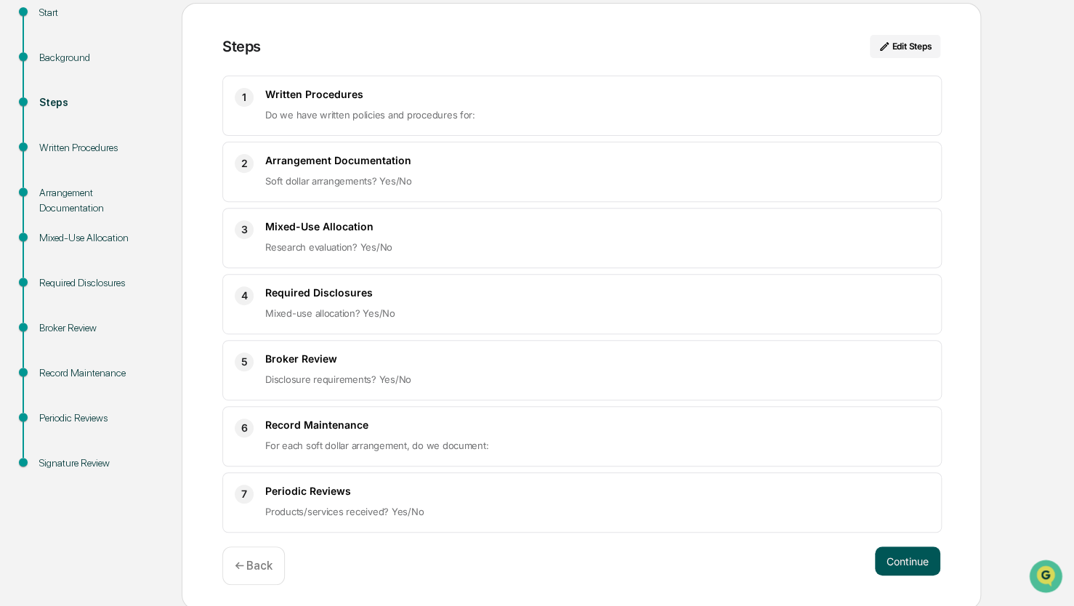
click at [910, 562] on button "Continue" at bounding box center [907, 560] width 65 height 29
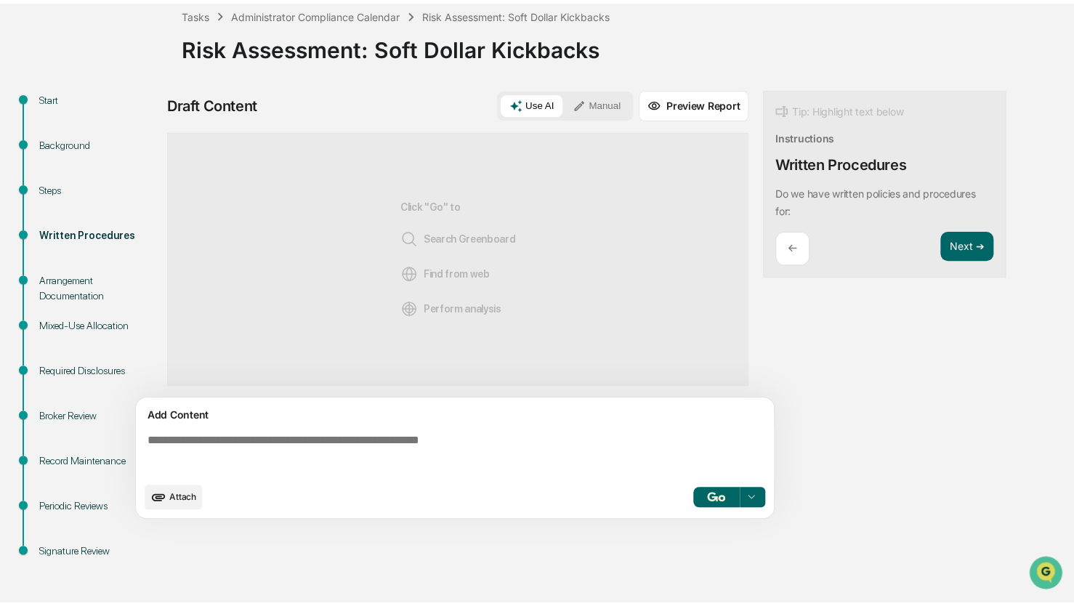
scroll to position [78, 0]
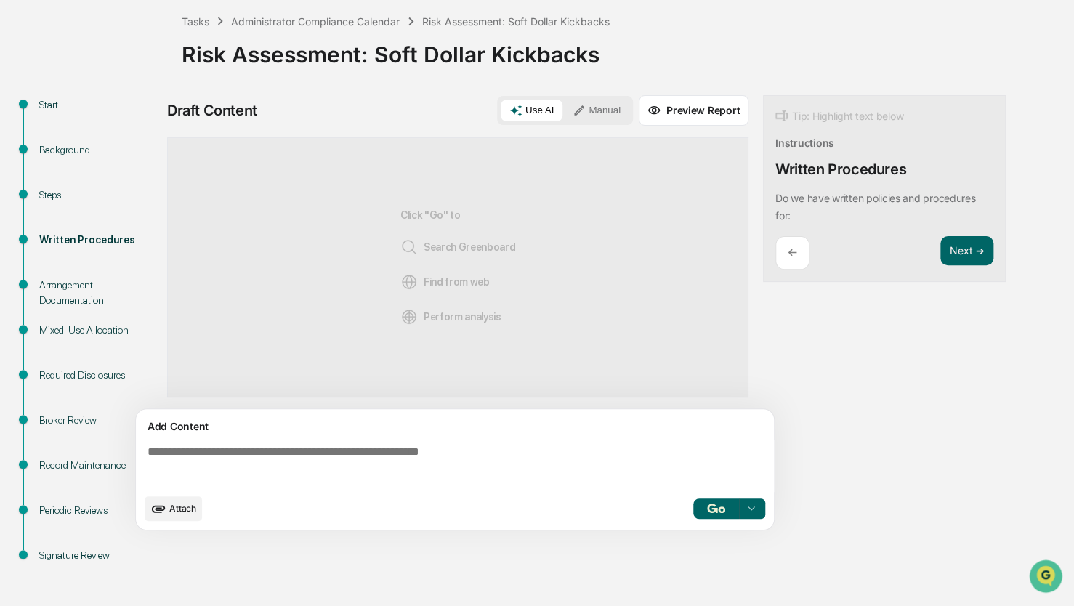
click at [180, 512] on span "Attach" at bounding box center [182, 508] width 27 height 11
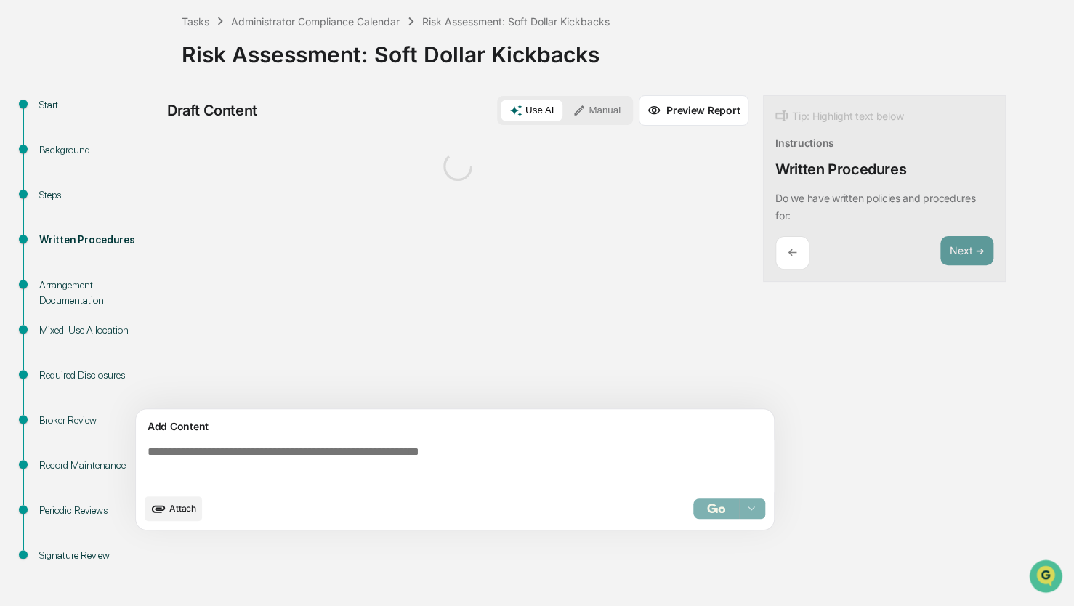
click at [205, 459] on textarea at bounding box center [458, 466] width 632 height 52
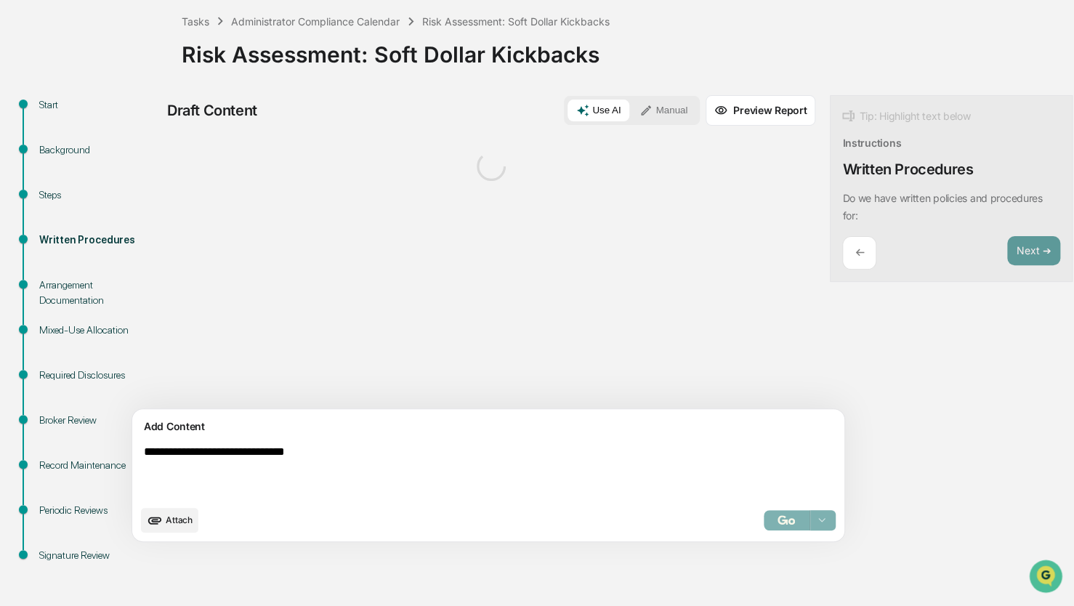
click at [459, 475] on textarea "**********" at bounding box center [454, 472] width 632 height 64
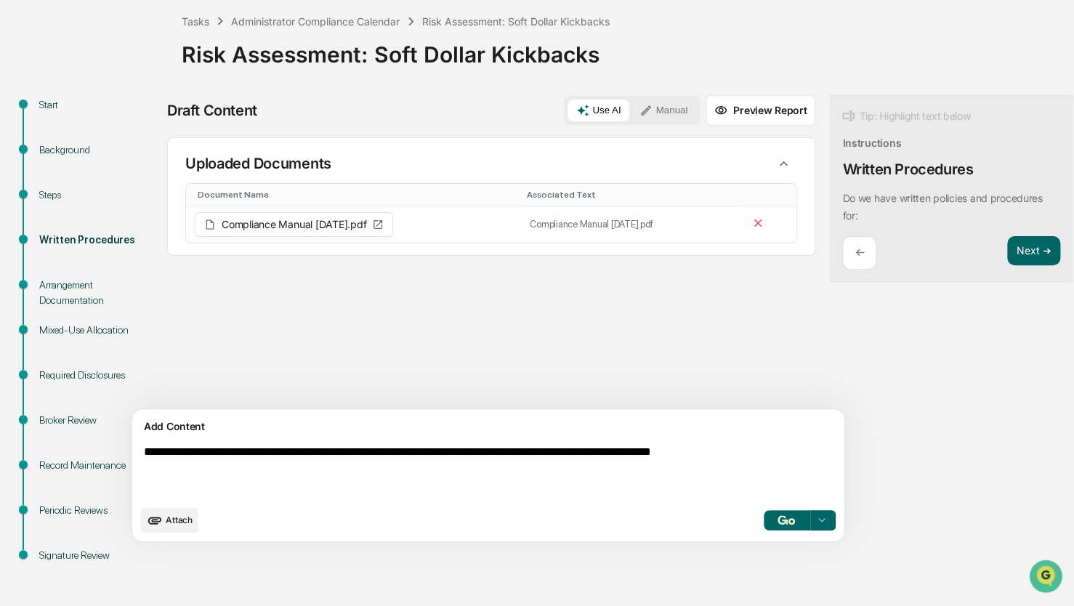
click at [635, 449] on textarea "**********" at bounding box center [454, 472] width 632 height 64
type textarea "**********"
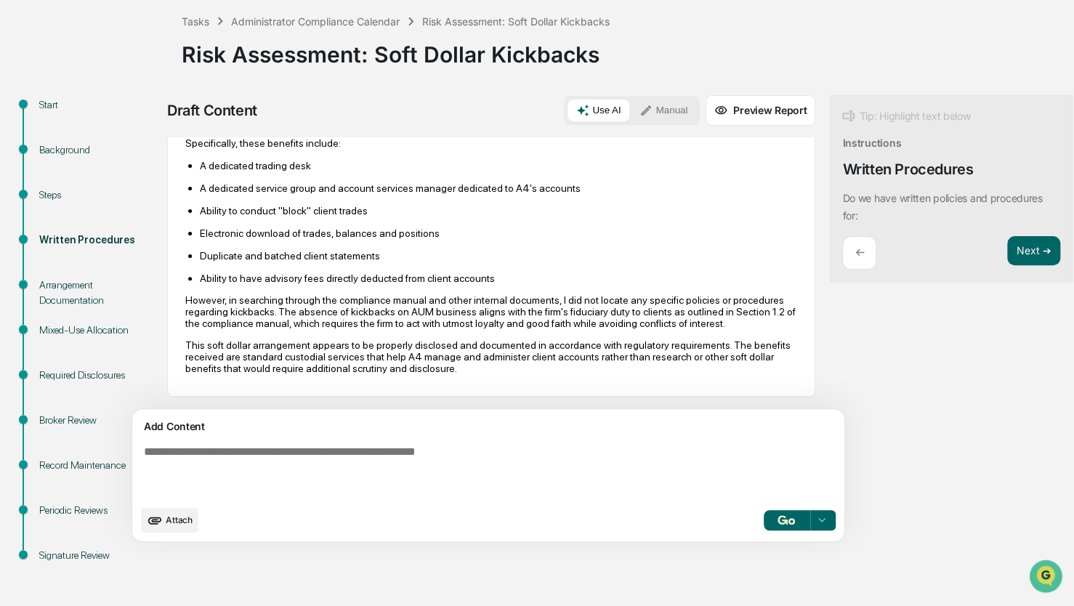
scroll to position [145, 0]
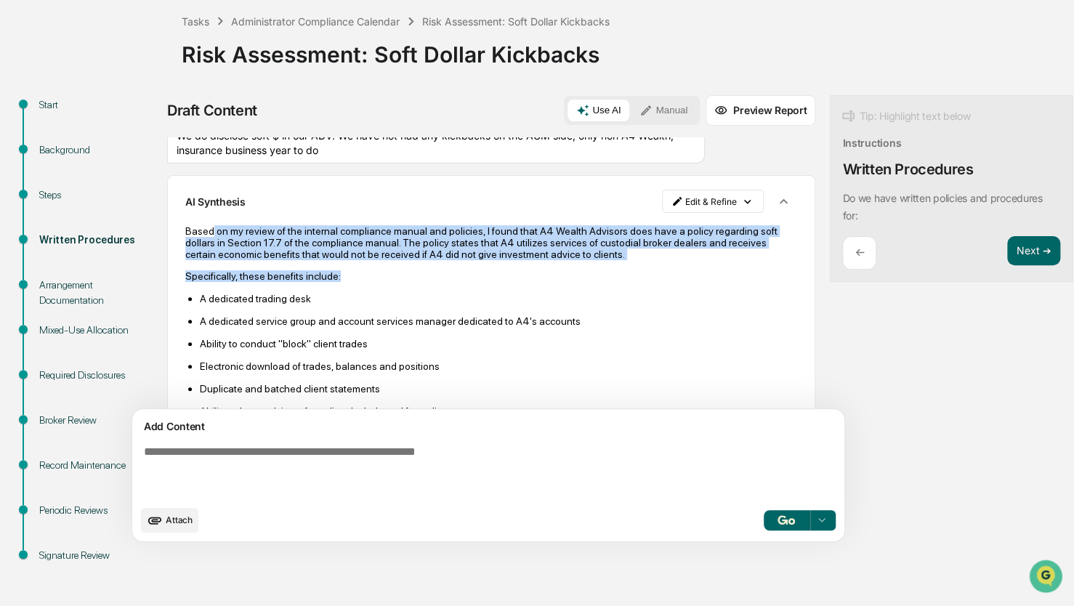
drag, startPoint x: 210, startPoint y: 232, endPoint x: 491, endPoint y: 263, distance: 282.9
click at [491, 263] on div "Based on my review of the internal compliance manual and policies, I found that…" at bounding box center [491, 366] width 612 height 282
click at [492, 263] on div "Based on my review of the internal compliance manual and policies, I found that…" at bounding box center [491, 366] width 612 height 282
click at [482, 266] on div "Based on my review of the internal compliance manual and policies, I found that…" at bounding box center [491, 366] width 612 height 282
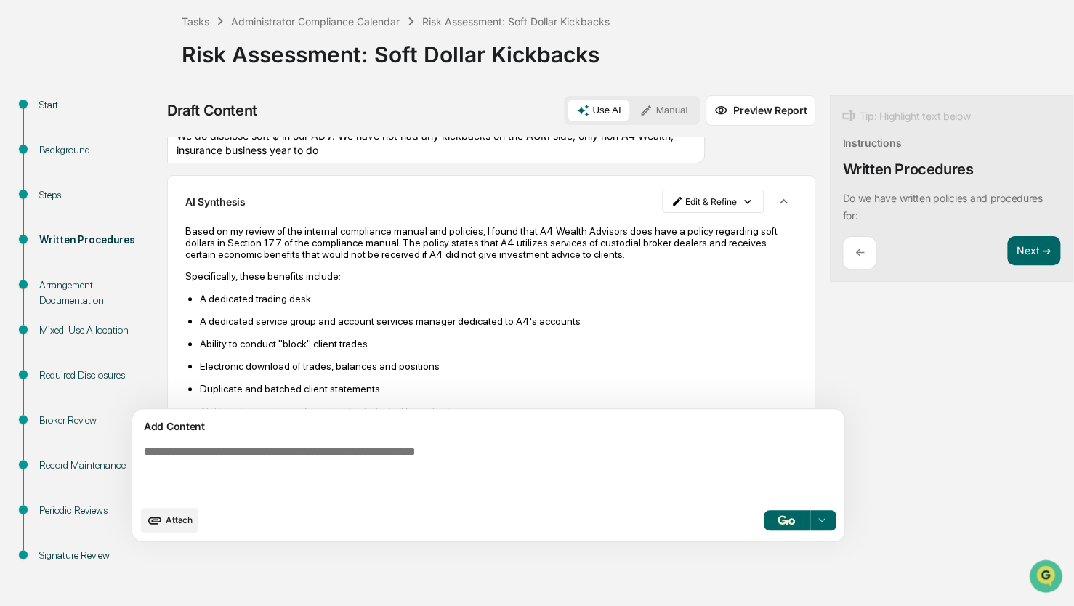
click at [422, 298] on p "A dedicated trading desk" at bounding box center [498, 299] width 597 height 12
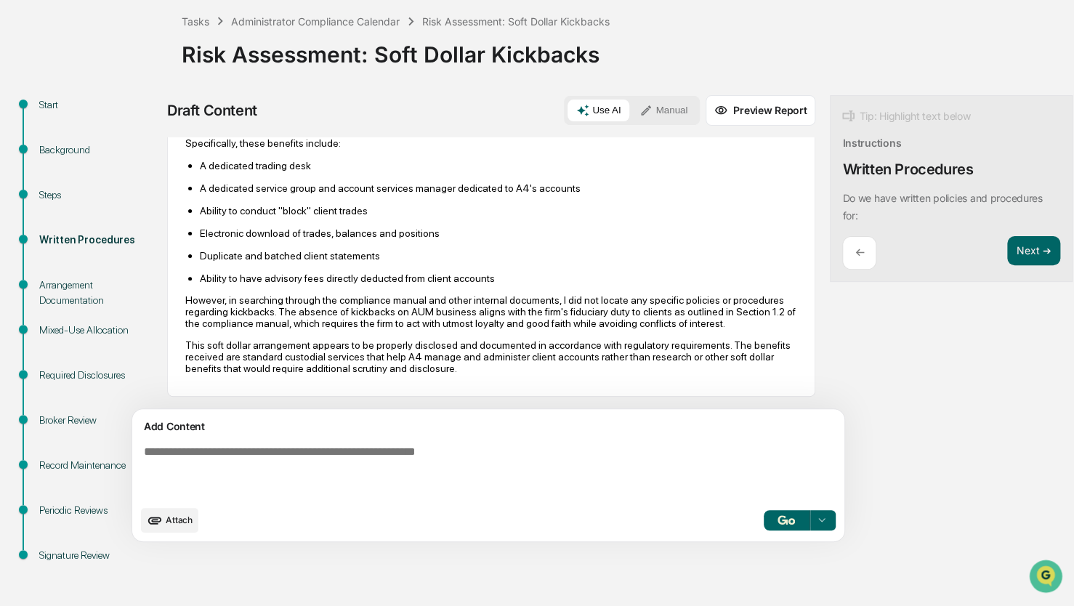
scroll to position [294, 0]
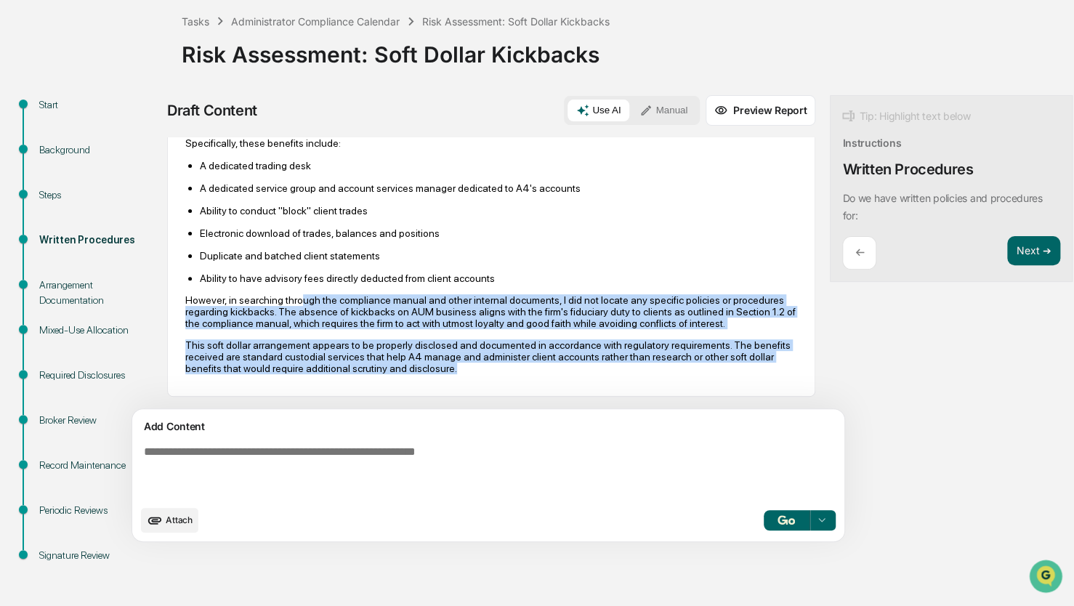
drag, startPoint x: 296, startPoint y: 280, endPoint x: 530, endPoint y: 374, distance: 253.0
click at [530, 374] on div "Based on my review of the internal compliance manual and policies, I found that…" at bounding box center [491, 233] width 612 height 282
click at [530, 374] on p "This soft dollar arrangement appears to be properly disclosed and documented in…" at bounding box center [491, 356] width 612 height 35
click at [369, 347] on p "This soft dollar arrangement appears to be properly disclosed and documented in…" at bounding box center [491, 356] width 612 height 35
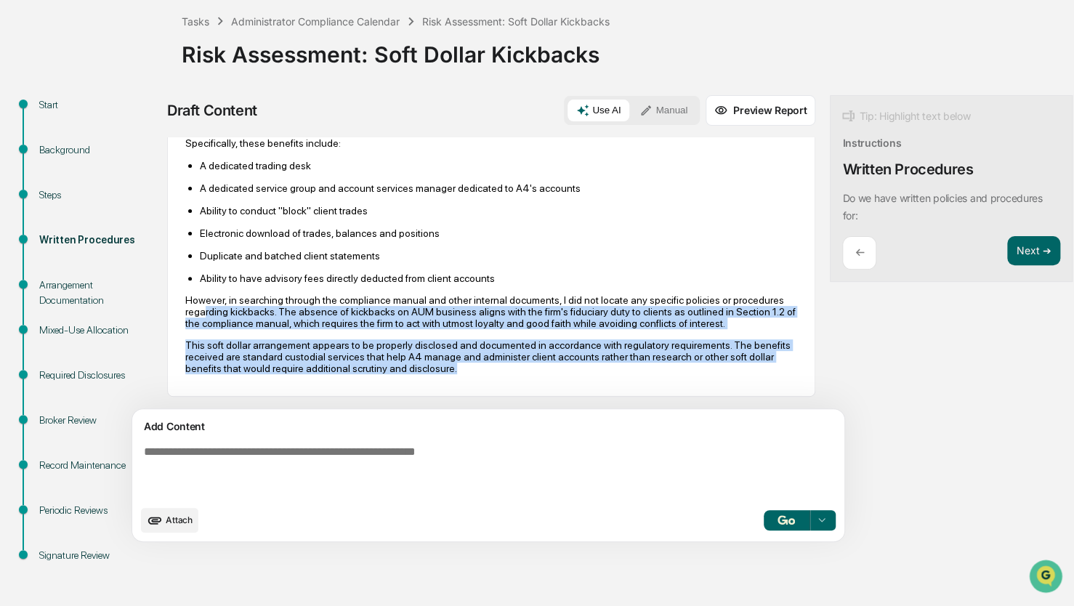
drag, startPoint x: 263, startPoint y: 295, endPoint x: 537, endPoint y: 371, distance: 284.2
click at [537, 371] on div "Based on my review of the internal compliance manual and policies, I found that…" at bounding box center [491, 233] width 612 height 282
click at [537, 371] on p "This soft dollar arrangement appears to be properly disclosed and documented in…" at bounding box center [491, 356] width 612 height 35
click at [460, 349] on p "This soft dollar arrangement appears to be properly disclosed and documented in…" at bounding box center [491, 356] width 612 height 35
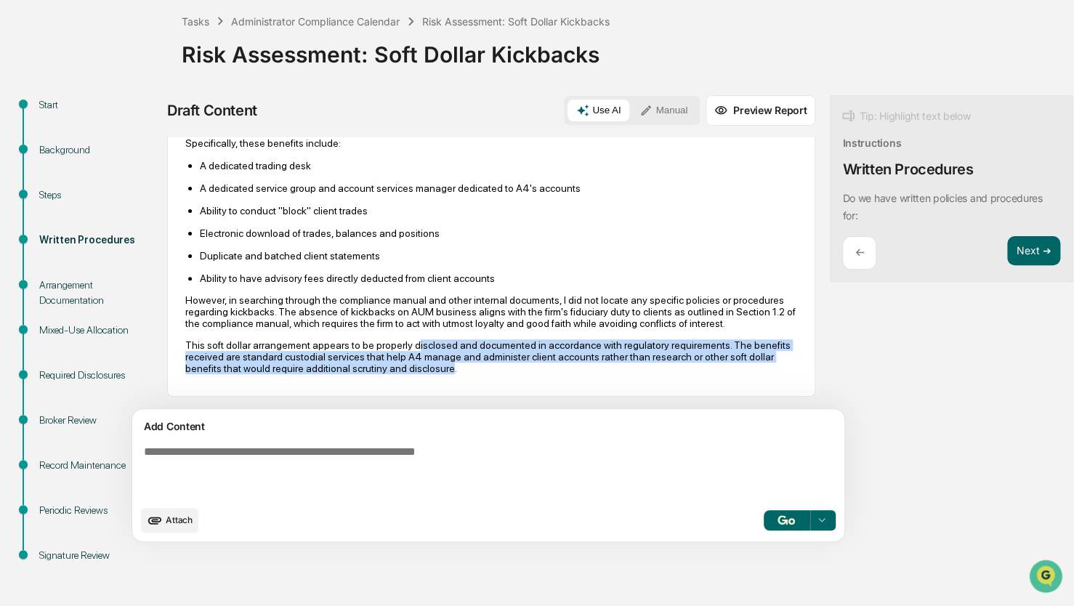
drag, startPoint x: 408, startPoint y: 342, endPoint x: 506, endPoint y: 379, distance: 104.6
click at [506, 379] on div "Based on my review of the internal compliance manual and policies, I found that…" at bounding box center [491, 233] width 612 height 302
click at [423, 363] on p "This soft dollar arrangement appears to be properly disclosed and documented in…" at bounding box center [491, 356] width 612 height 35
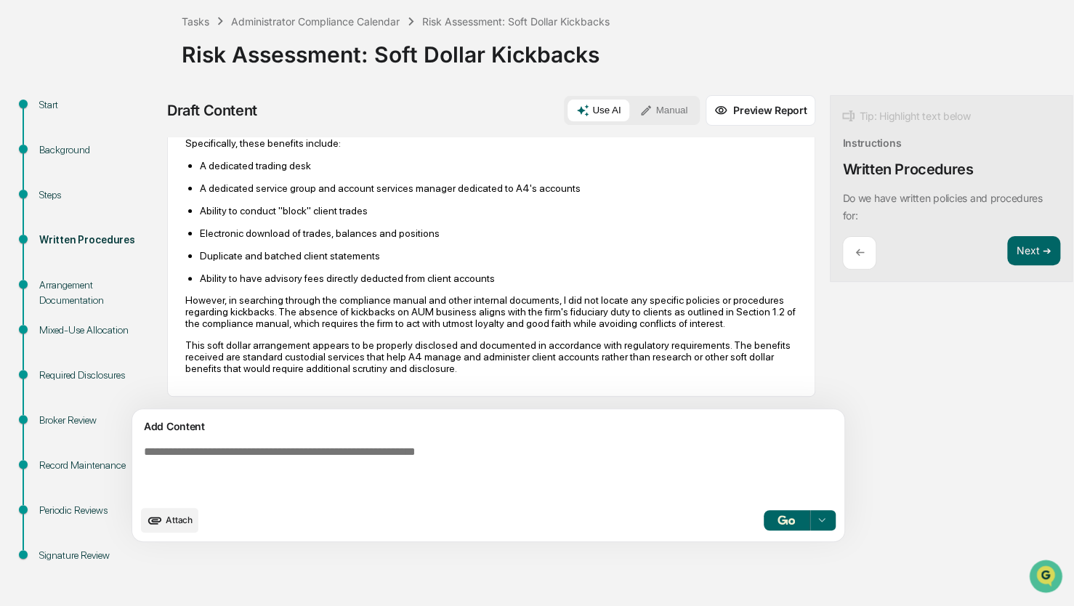
click at [442, 452] on textarea at bounding box center [454, 472] width 632 height 64
type textarea "**********"
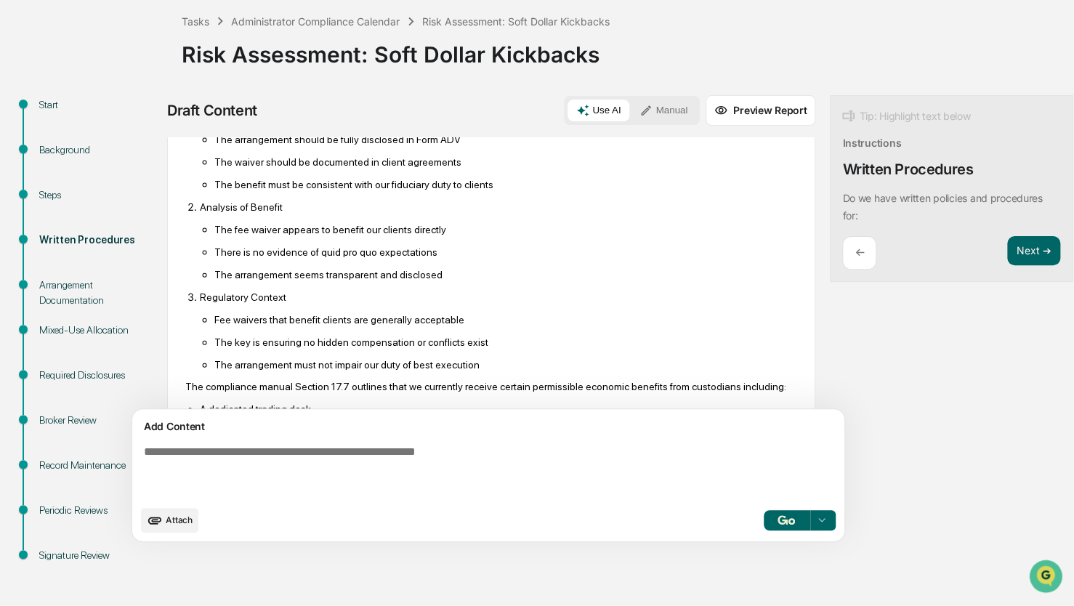
scroll to position [779, 0]
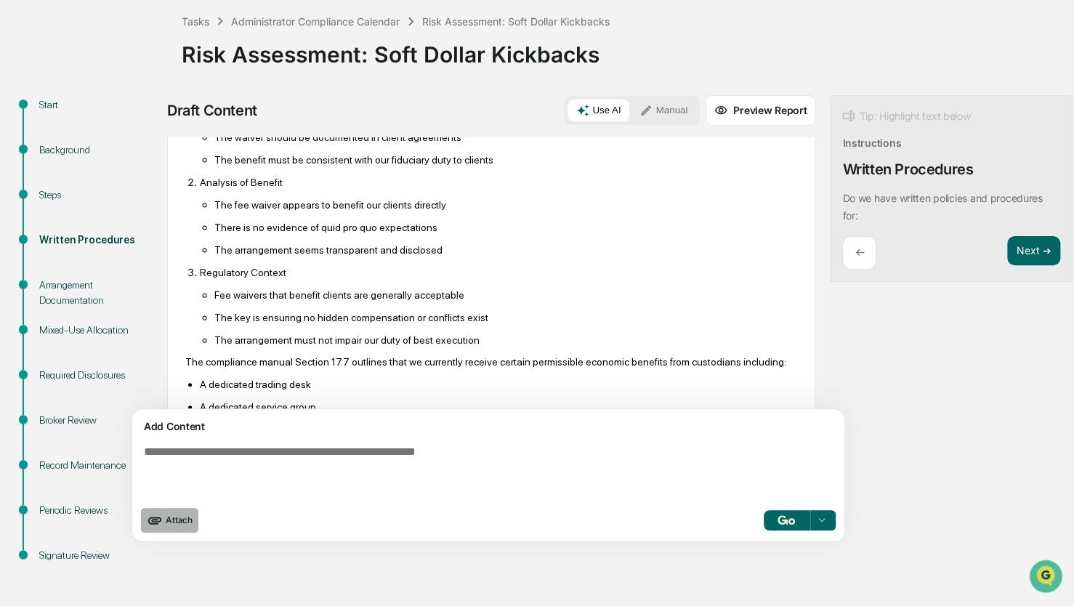
click at [177, 522] on span "Attach" at bounding box center [179, 519] width 27 height 11
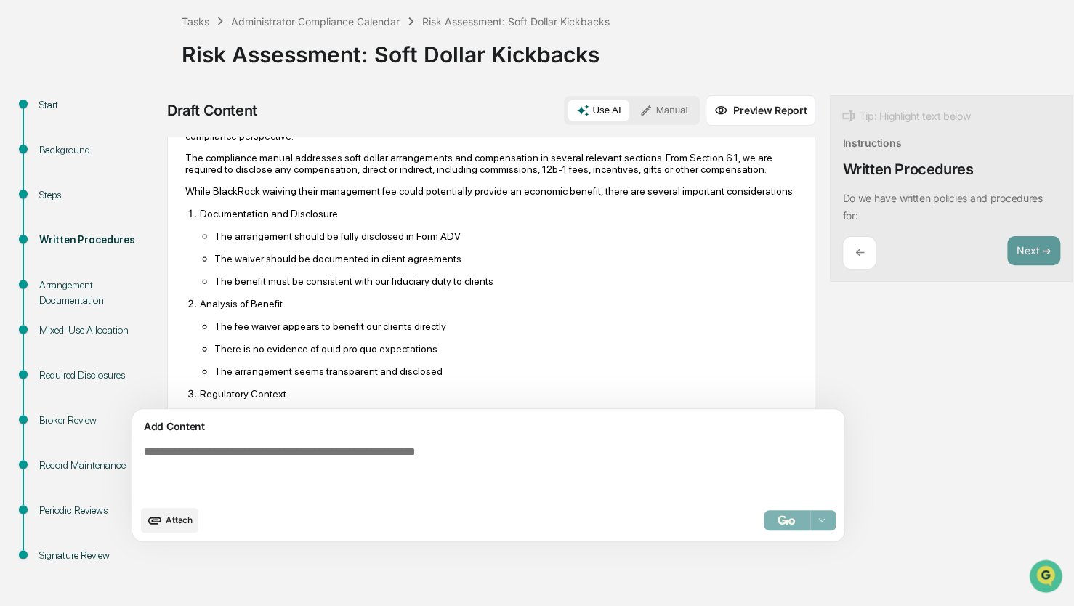
scroll to position [730, 0]
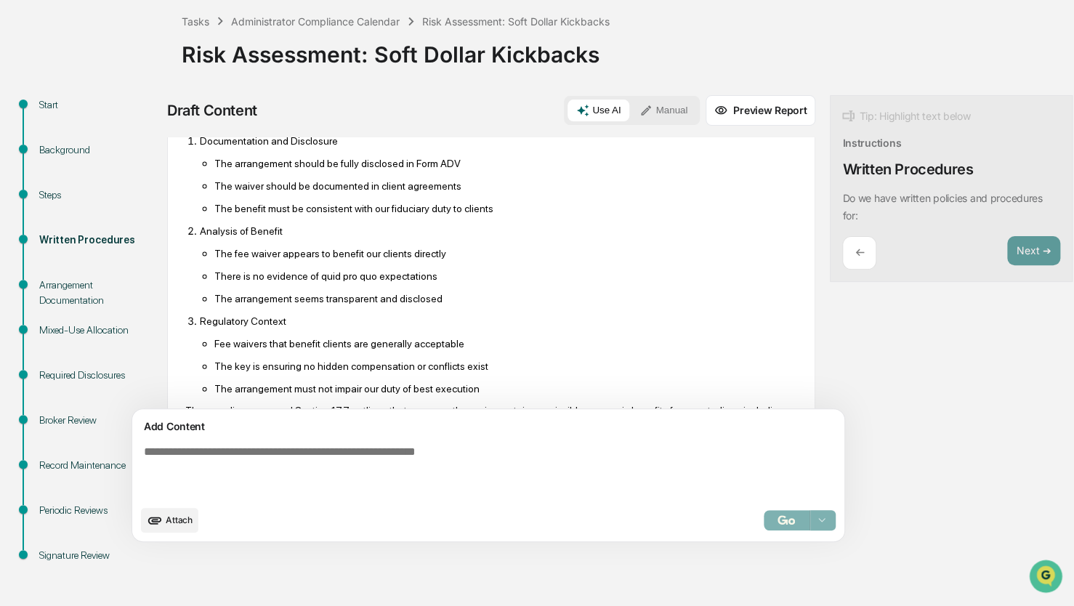
click at [376, 468] on textarea at bounding box center [454, 472] width 632 height 64
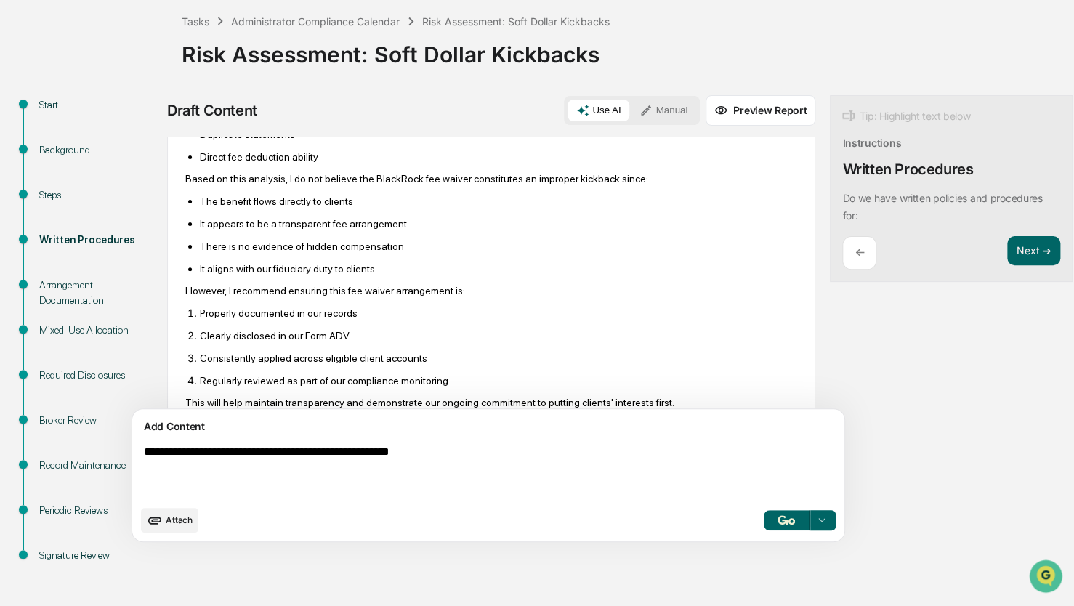
scroll to position [1279, 0]
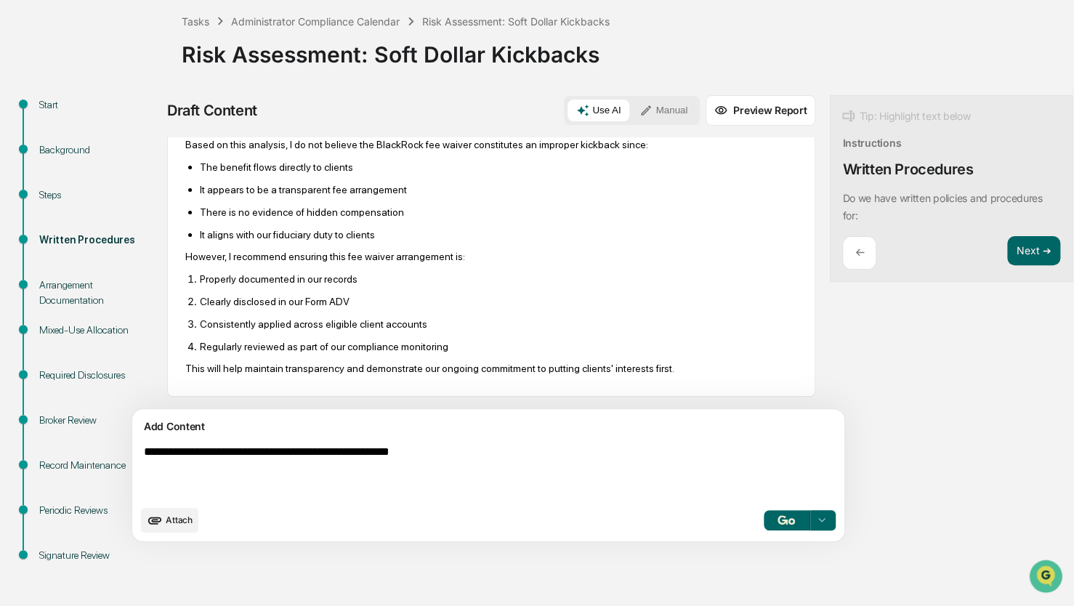
type textarea "**********"
click at [763, 517] on button "button" at bounding box center [786, 520] width 47 height 20
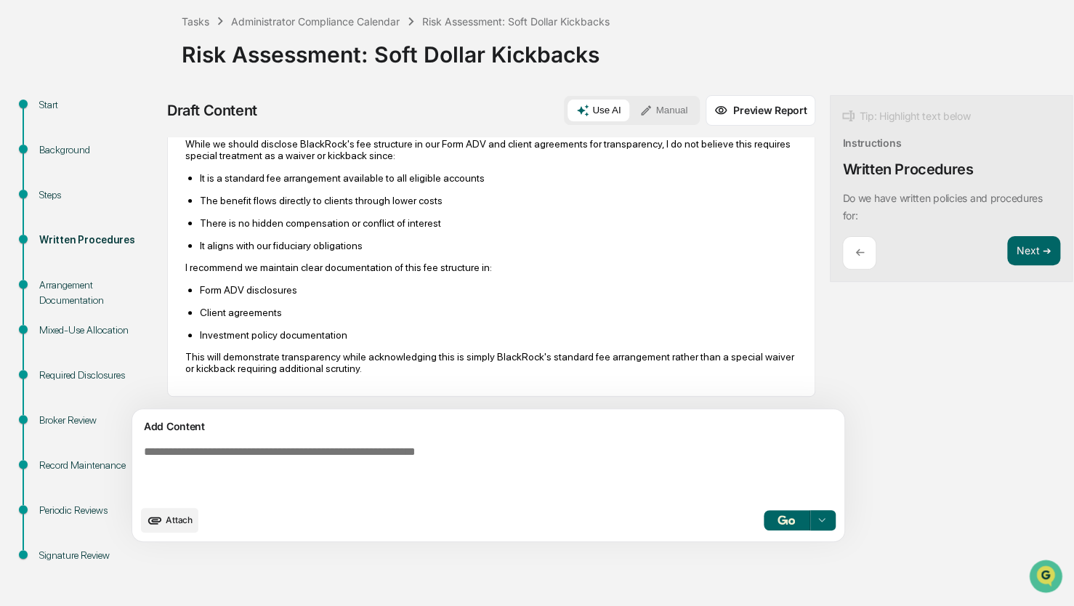
scroll to position [2067, 0]
click at [1007, 256] on button "Next ➔" at bounding box center [1033, 251] width 53 height 30
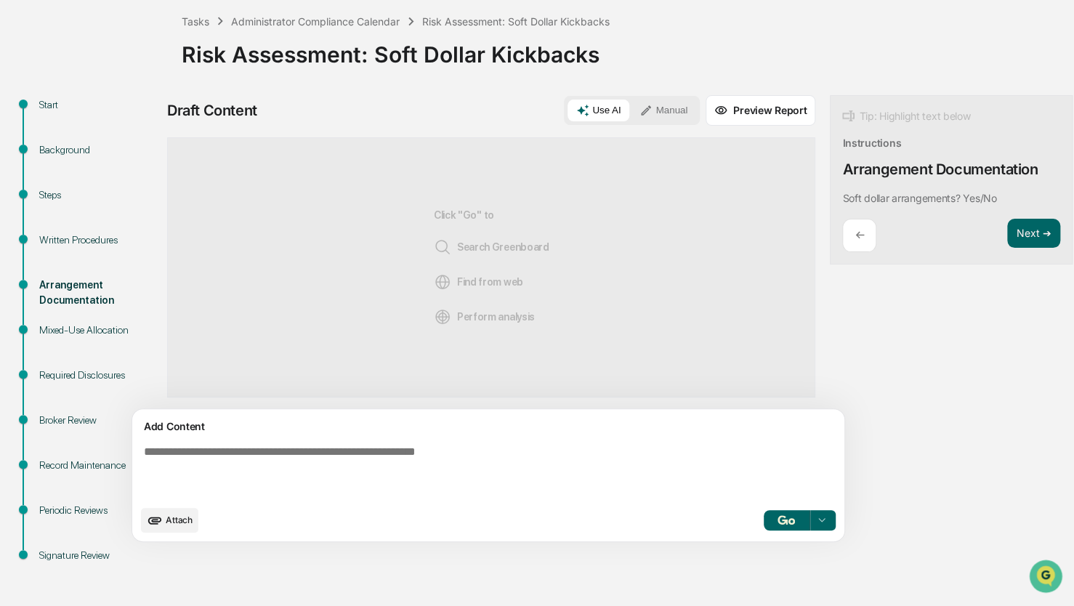
scroll to position [0, 0]
click at [1007, 238] on button "Next ➔" at bounding box center [1033, 234] width 53 height 30
click at [1007, 231] on button "Next ➔" at bounding box center [1033, 234] width 53 height 30
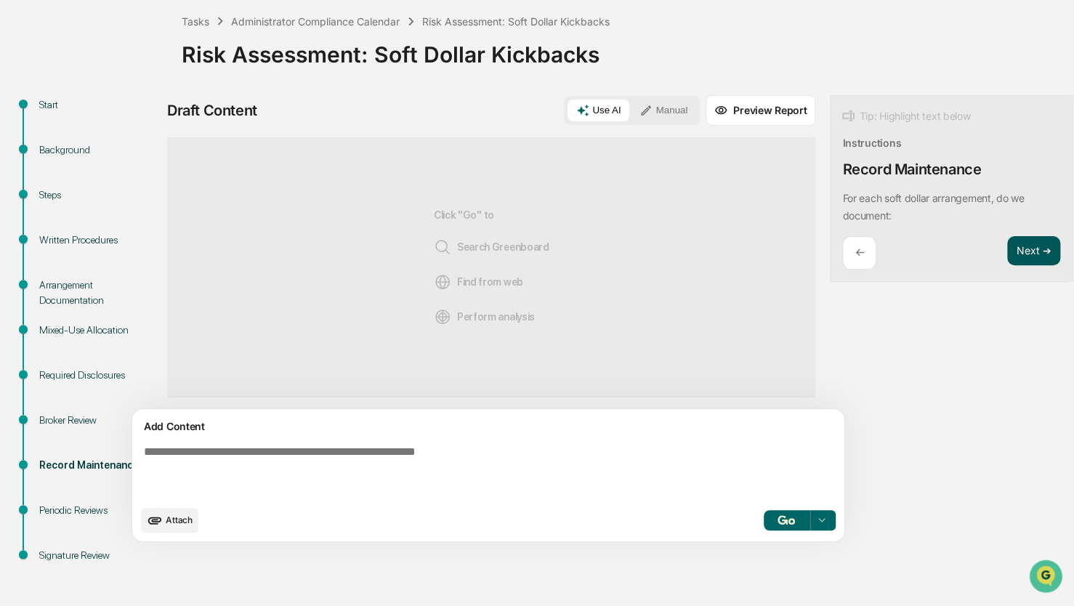
click at [1007, 257] on button "Next ➔" at bounding box center [1033, 251] width 53 height 30
click at [1007, 236] on button "Next ➔" at bounding box center [1033, 234] width 53 height 30
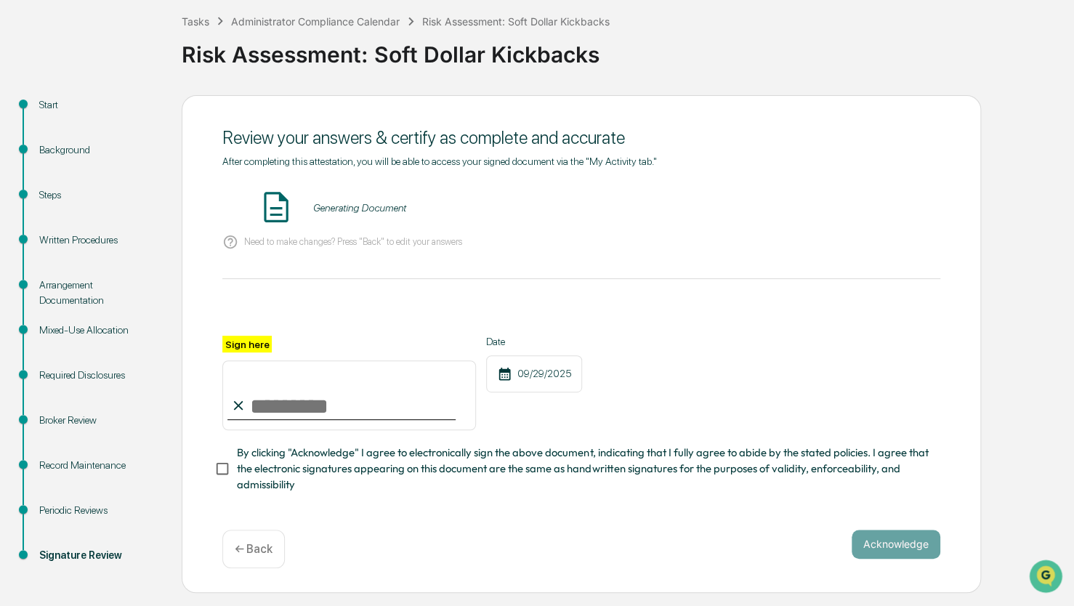
click at [366, 428] on input "Sign here" at bounding box center [349, 395] width 254 height 70
type input "**********"
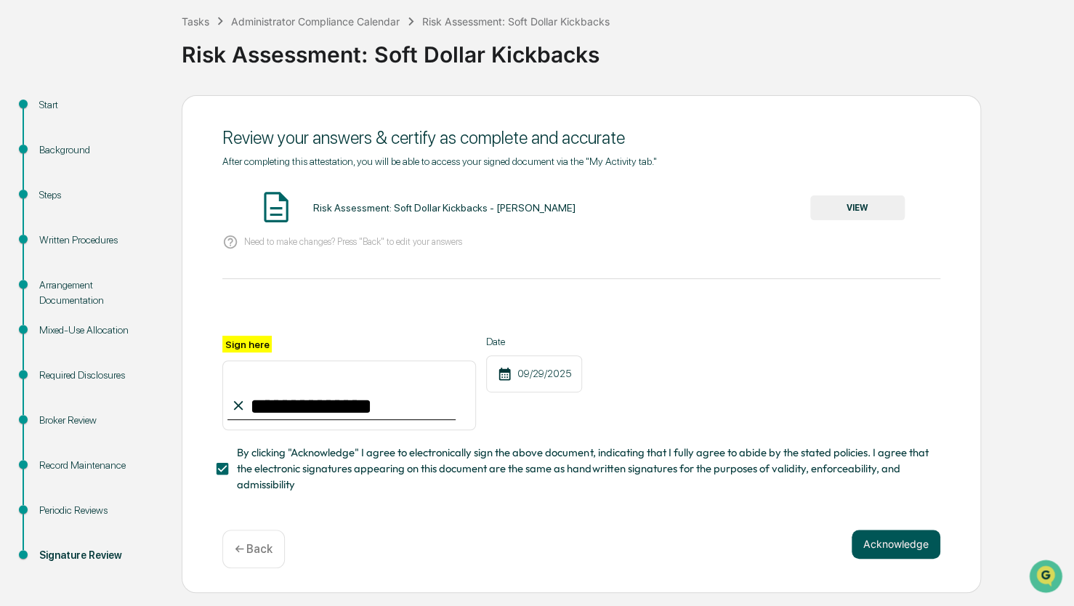
click at [916, 536] on button "Acknowledge" at bounding box center [896, 544] width 89 height 29
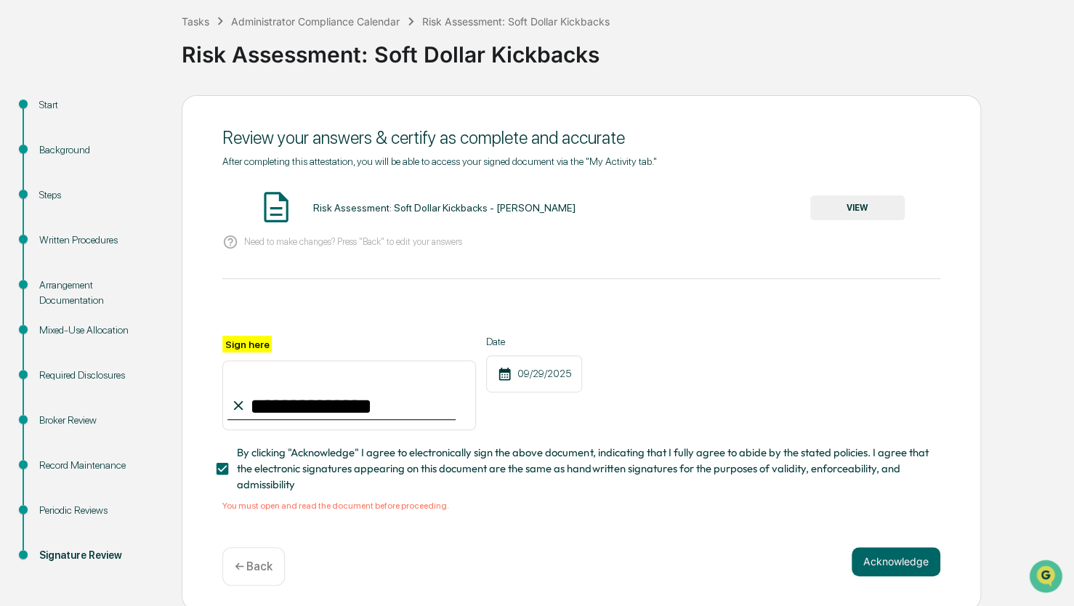
click at [837, 199] on button "VIEW" at bounding box center [857, 207] width 94 height 25
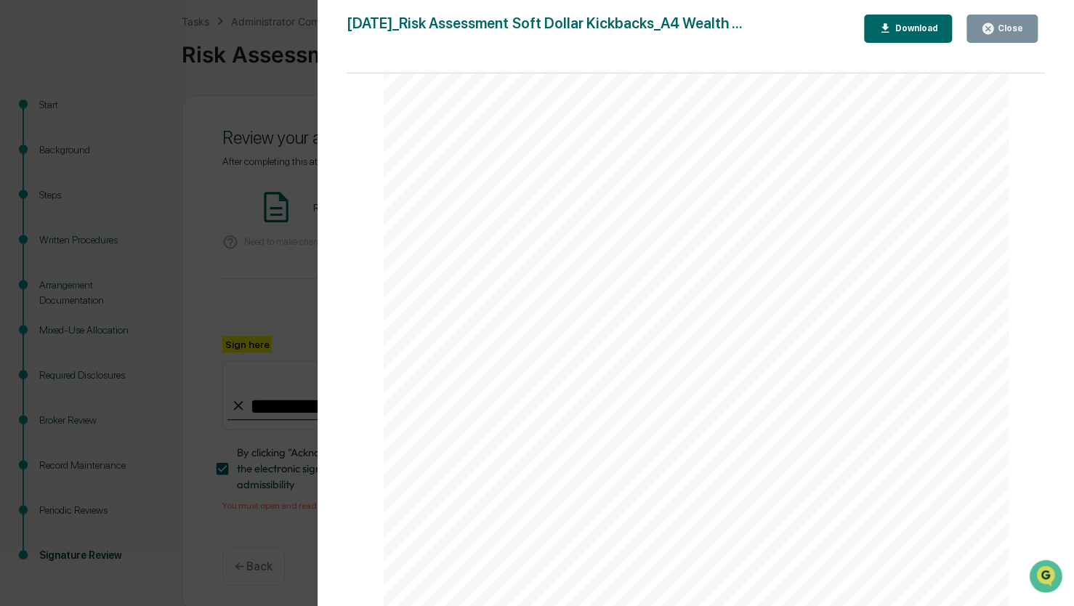
scroll to position [3181, 0]
click at [981, 23] on button "Close" at bounding box center [1001, 29] width 71 height 28
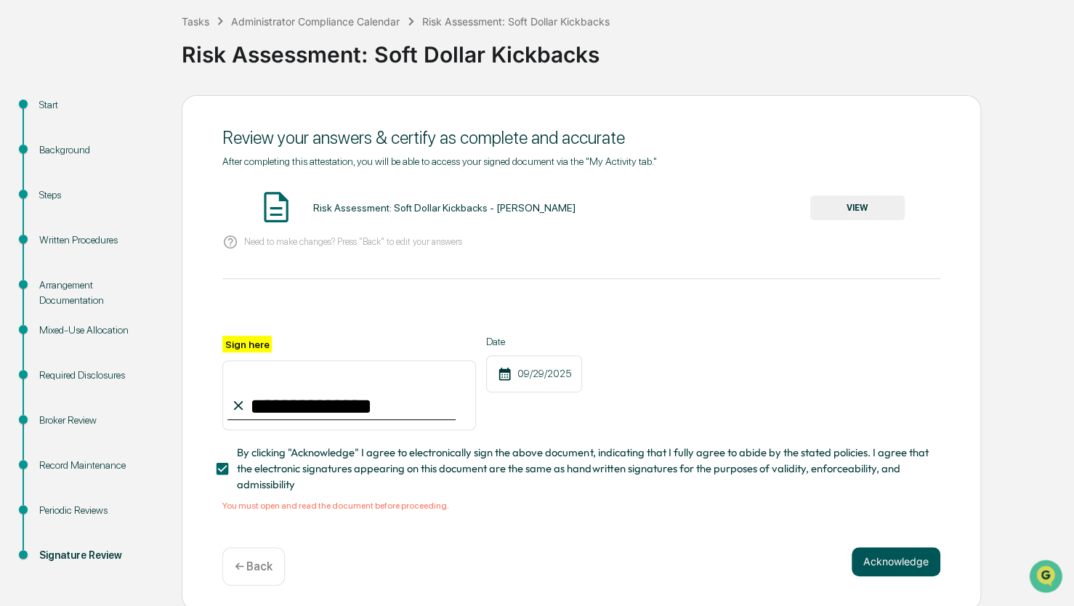
click at [903, 571] on button "Acknowledge" at bounding box center [896, 561] width 89 height 29
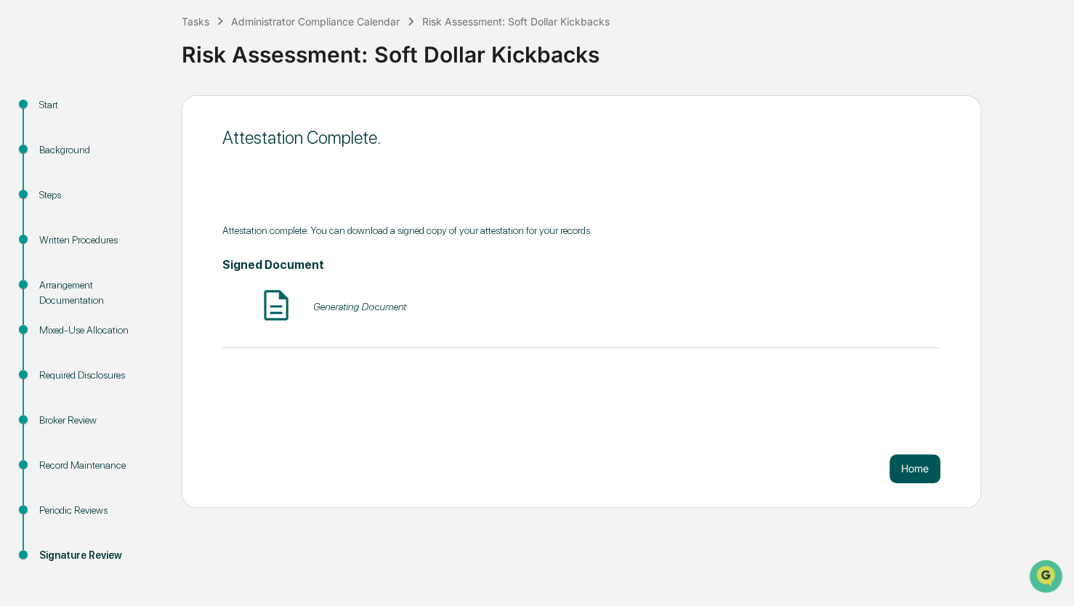
click at [915, 471] on button "Home" at bounding box center [914, 468] width 51 height 29
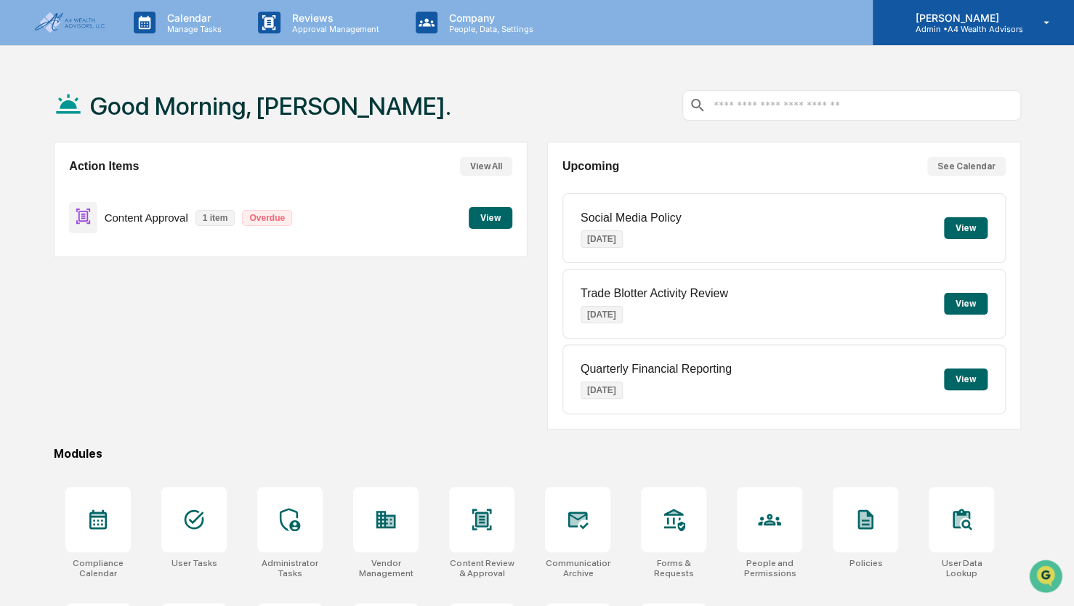
click at [995, 17] on p "[PERSON_NAME]" at bounding box center [962, 18] width 119 height 12
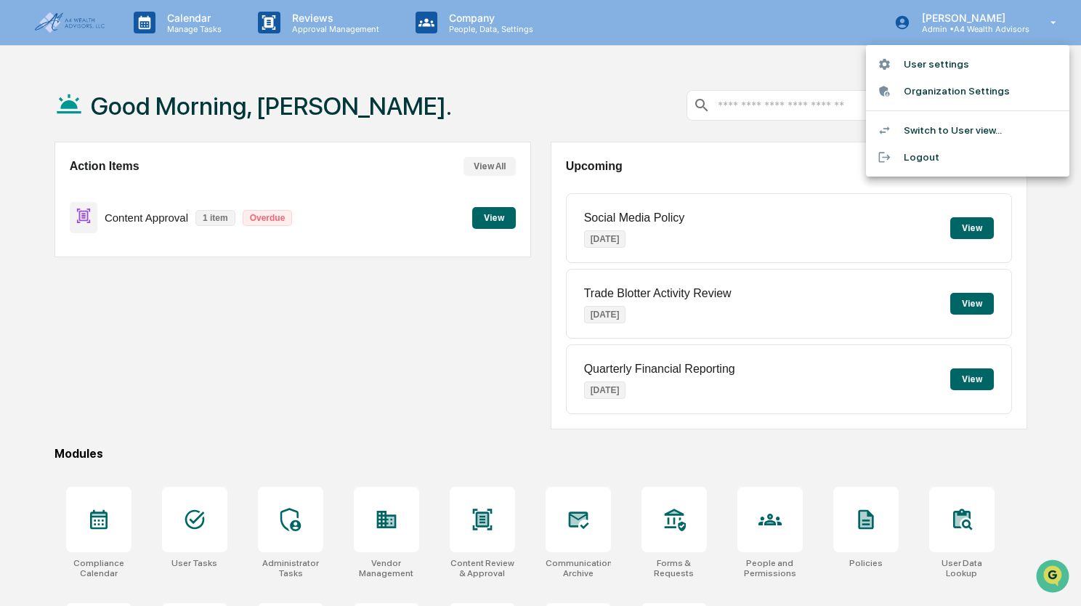
click at [714, 55] on div at bounding box center [540, 303] width 1081 height 606
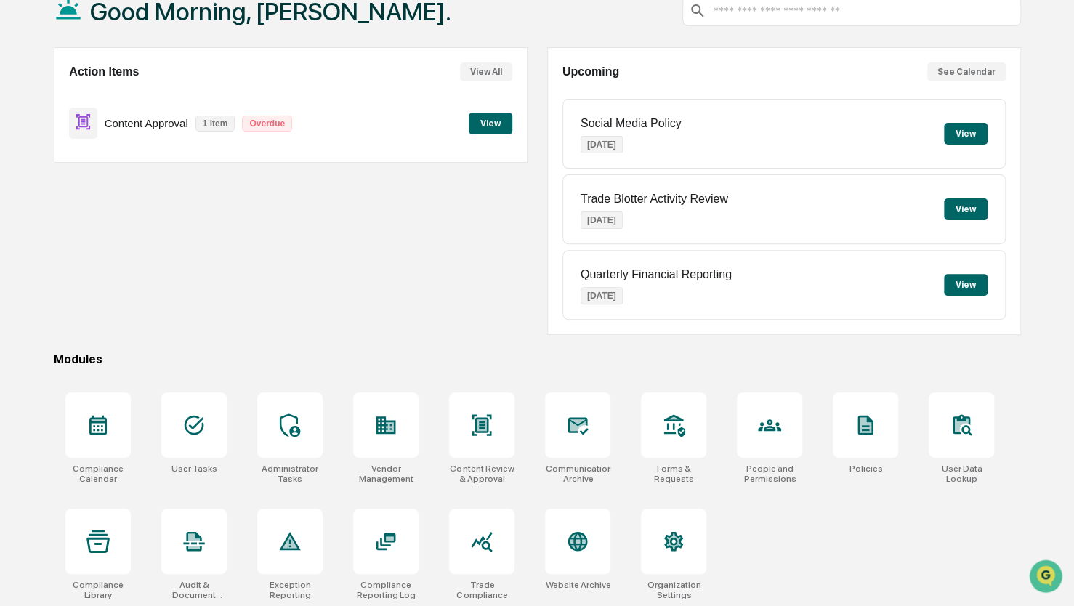
scroll to position [96, 0]
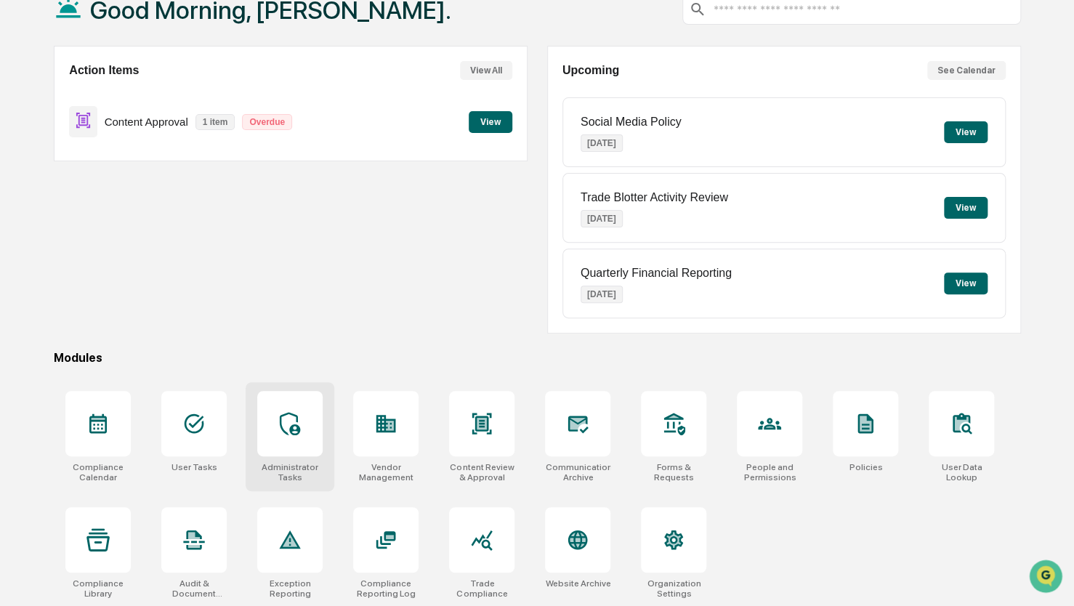
click at [282, 426] on icon at bounding box center [290, 423] width 20 height 23
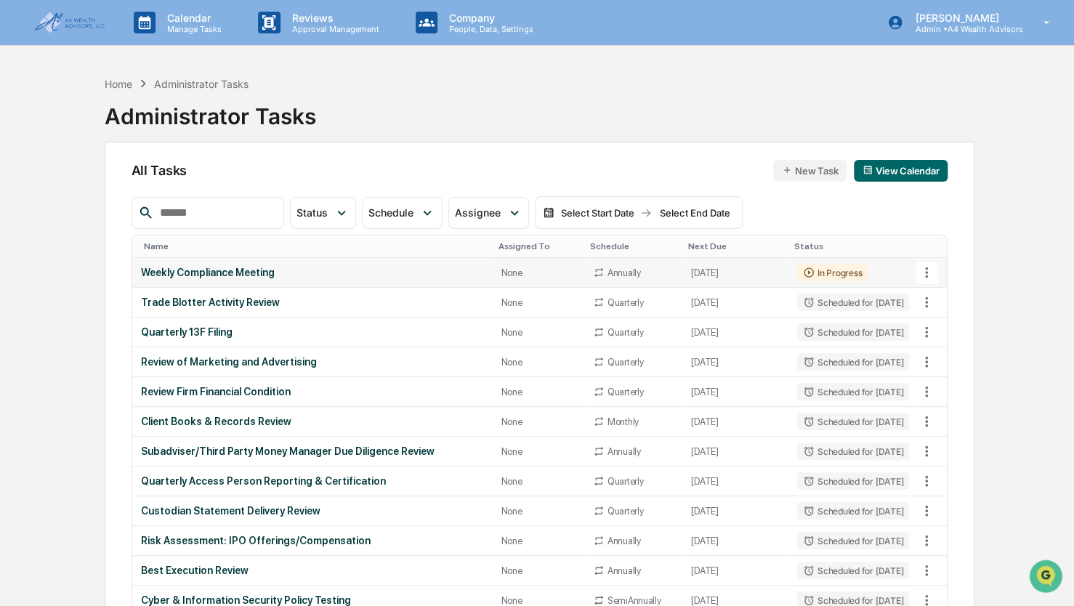
click at [807, 272] on div "In Progress" at bounding box center [832, 272] width 70 height 17
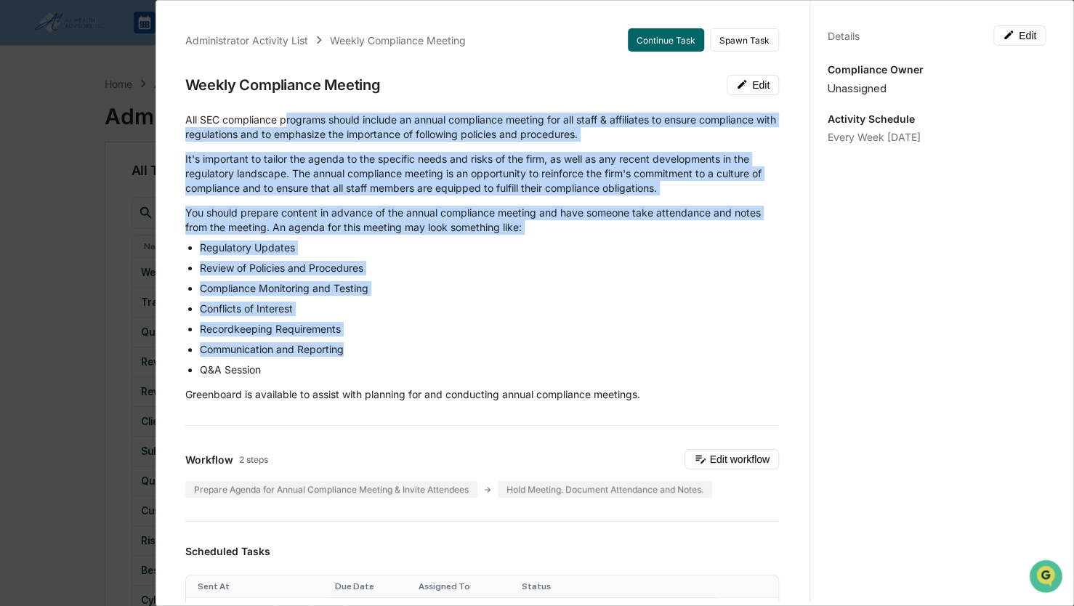
drag, startPoint x: 285, startPoint y: 118, endPoint x: 435, endPoint y: 342, distance: 270.3
click at [435, 342] on div "All SEC compliance programs should include an annual compliance meeting for all…" at bounding box center [482, 257] width 594 height 289
click at [435, 342] on ul "Regulatory Updates Review of Policies and Procedures Compliance Monitoring and …" at bounding box center [482, 309] width 594 height 137
click at [472, 315] on li "Conflicts of Interest" at bounding box center [489, 309] width 579 height 15
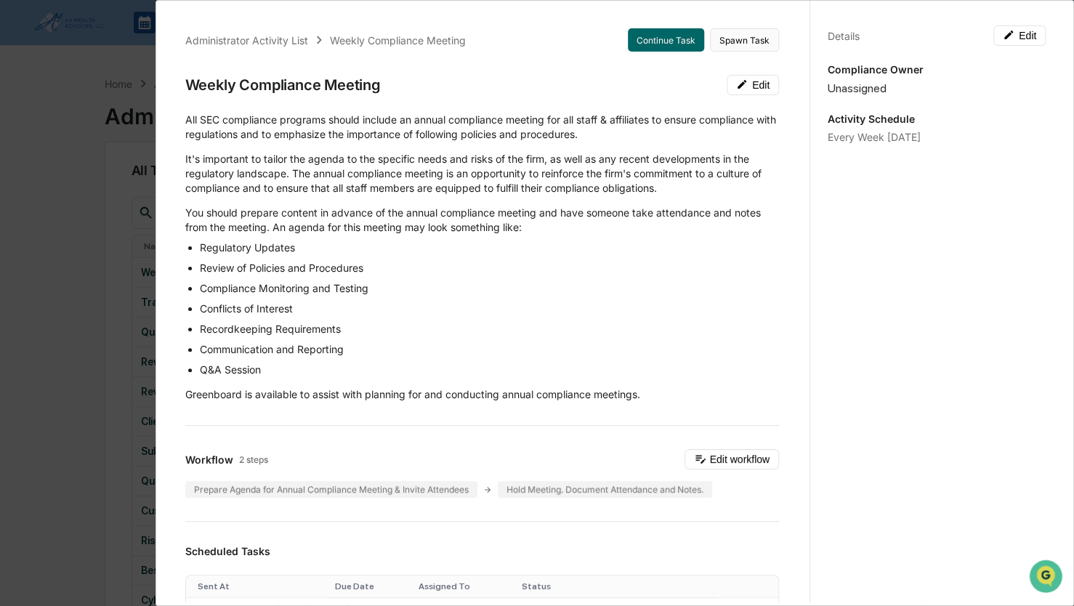
click at [746, 39] on button "Spawn Task" at bounding box center [744, 39] width 69 height 23
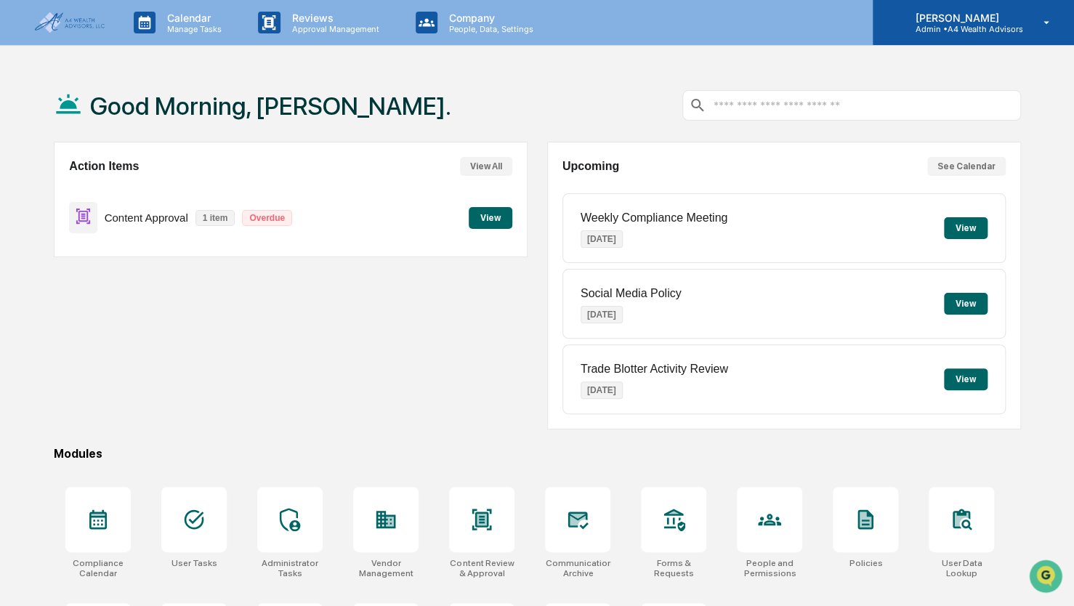
click at [968, 22] on p "[PERSON_NAME]" at bounding box center [962, 18] width 119 height 12
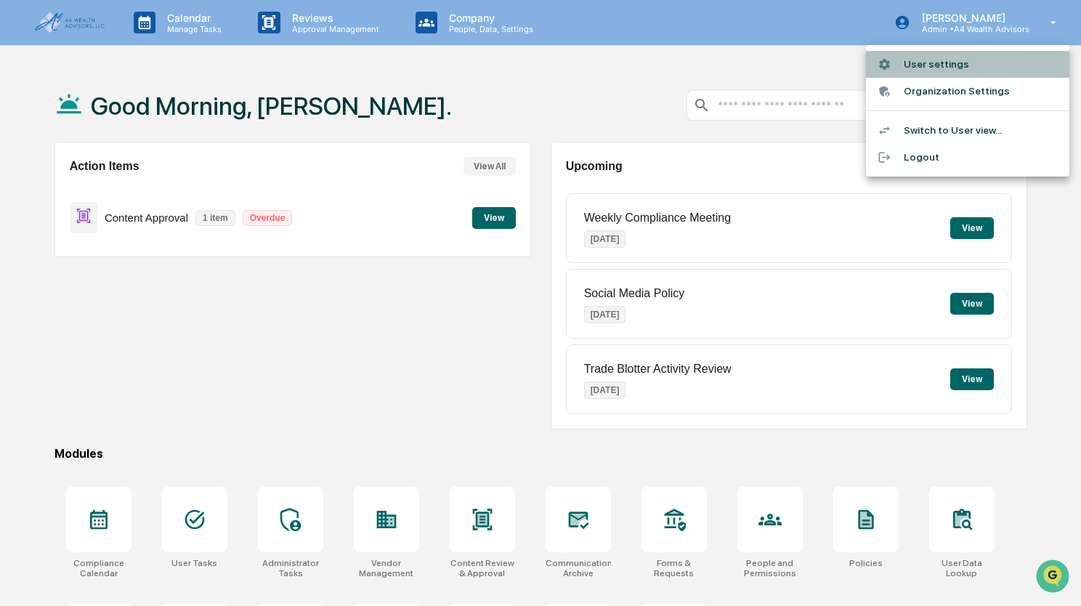
click at [905, 70] on li "User settings" at bounding box center [967, 64] width 203 height 27
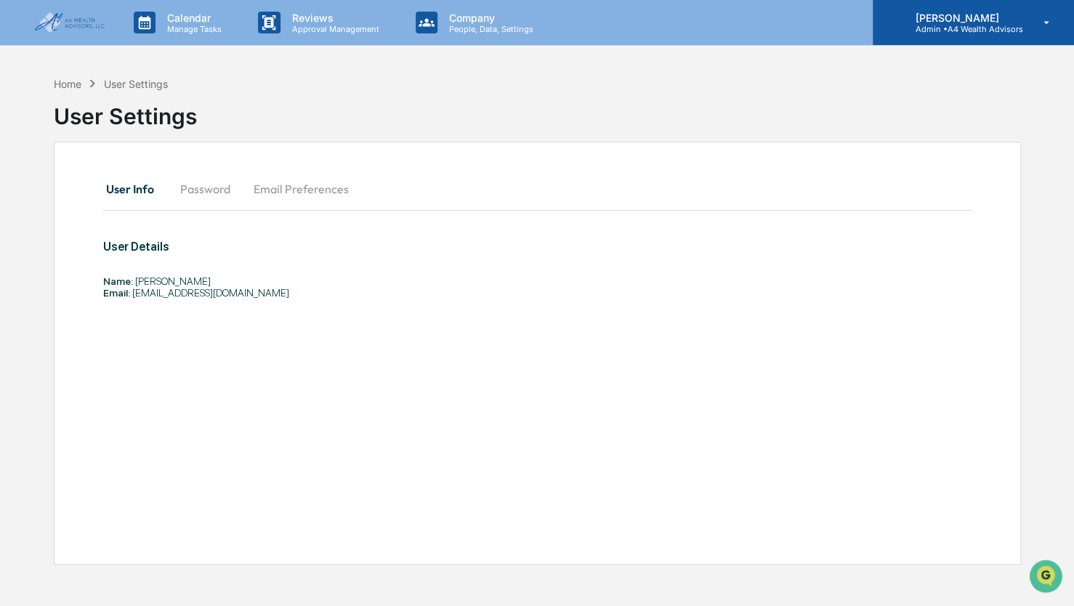
click at [948, 28] on p "Admin • A4 Wealth Advisors" at bounding box center [962, 29] width 119 height 10
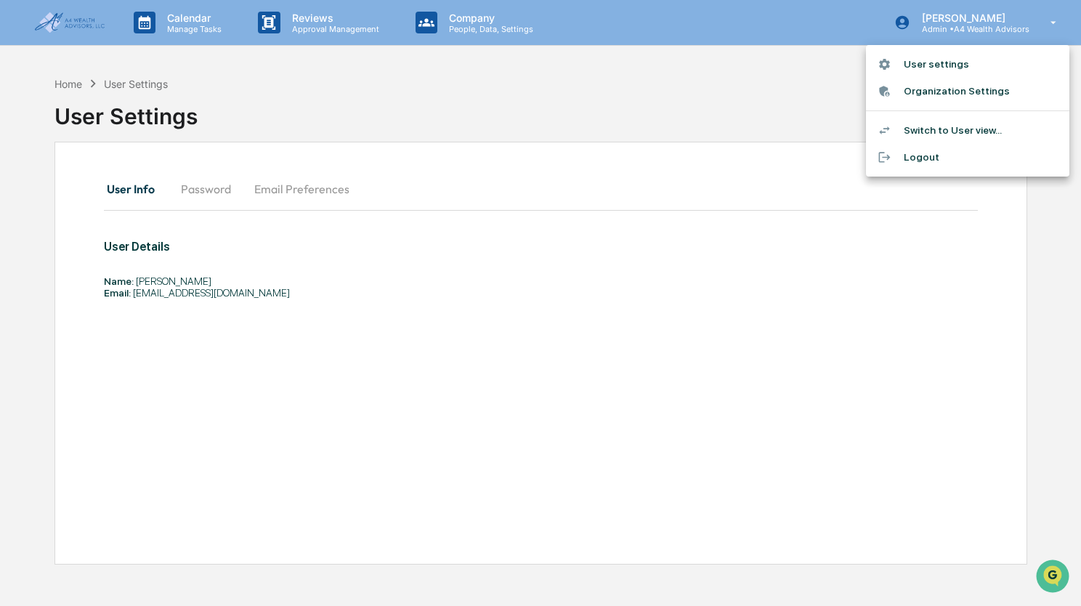
click at [59, 31] on div at bounding box center [540, 303] width 1081 height 606
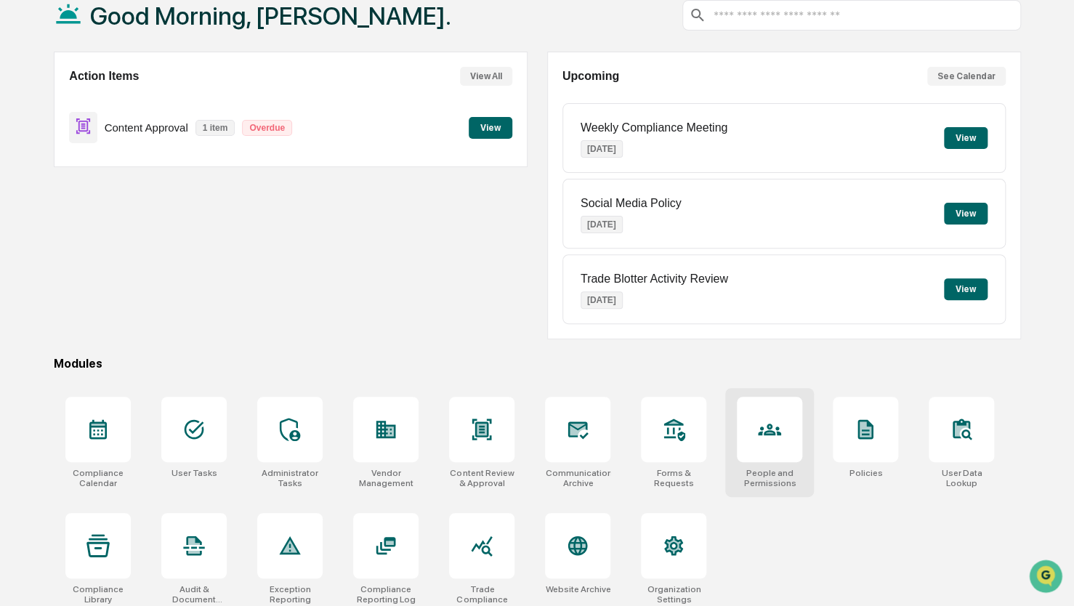
scroll to position [96, 0]
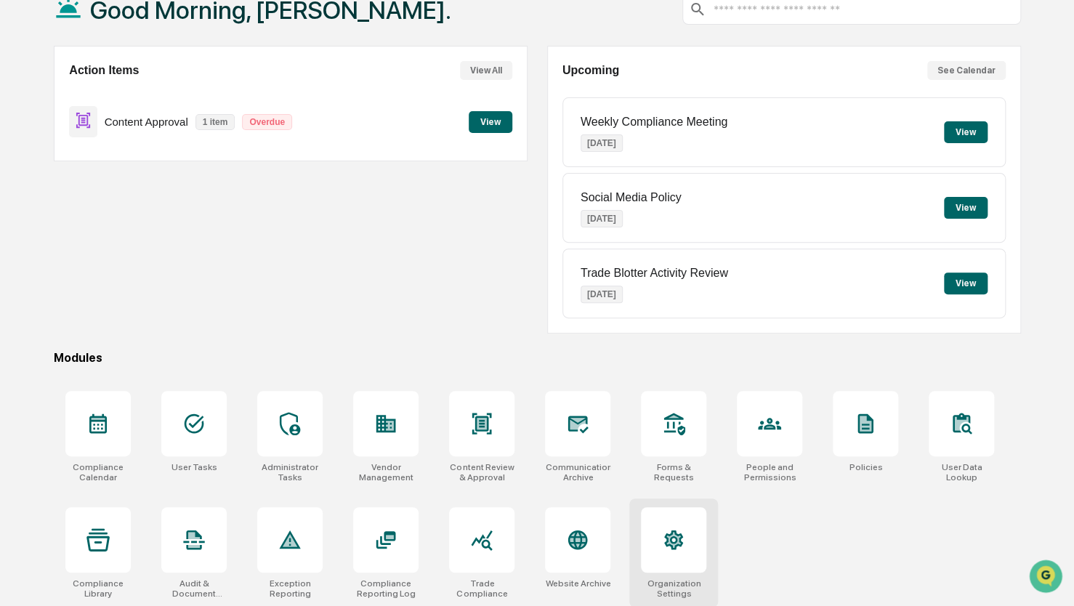
click at [688, 562] on div at bounding box center [673, 539] width 65 height 65
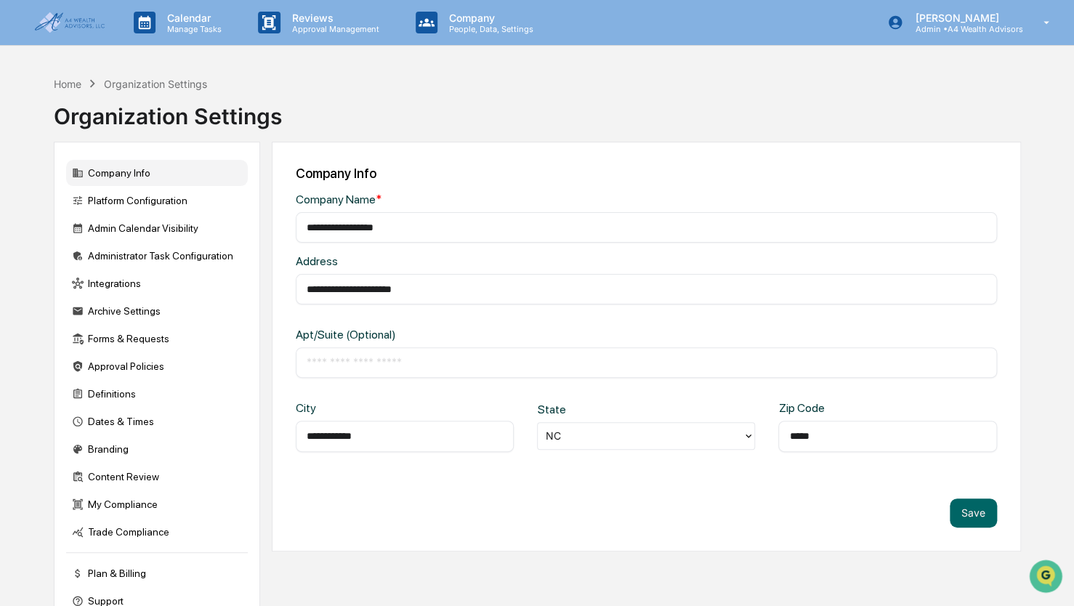
drag, startPoint x: 62, startPoint y: 76, endPoint x: 269, endPoint y: 81, distance: 206.4
click at [63, 76] on div "Home Organization Settings" at bounding box center [130, 84] width 153 height 16
click at [77, 83] on div "Home" at bounding box center [68, 84] width 28 height 12
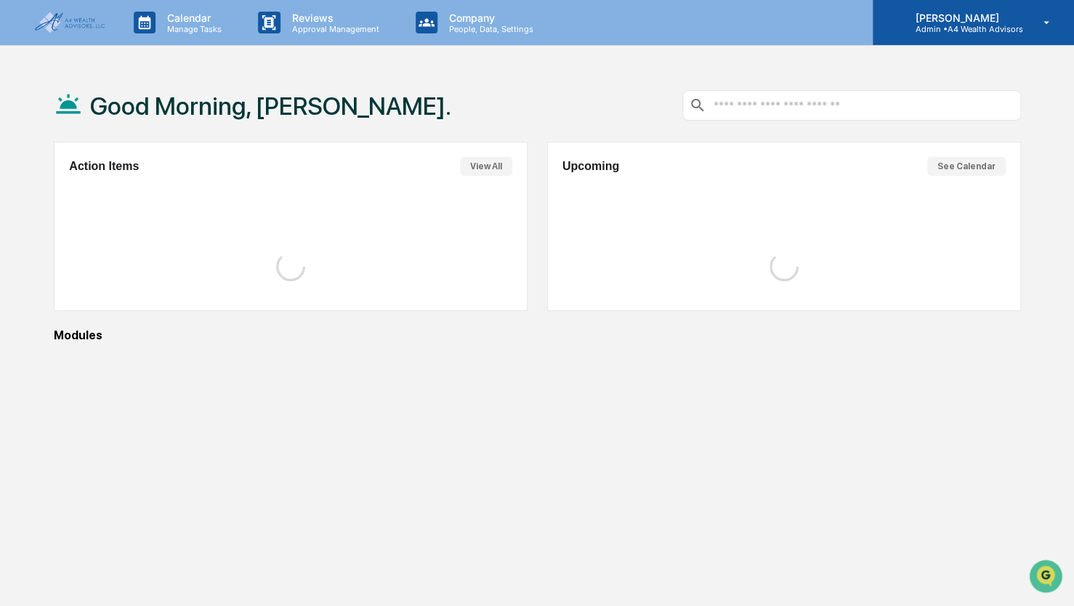
click at [1003, 18] on p "[PERSON_NAME]" at bounding box center [962, 18] width 119 height 12
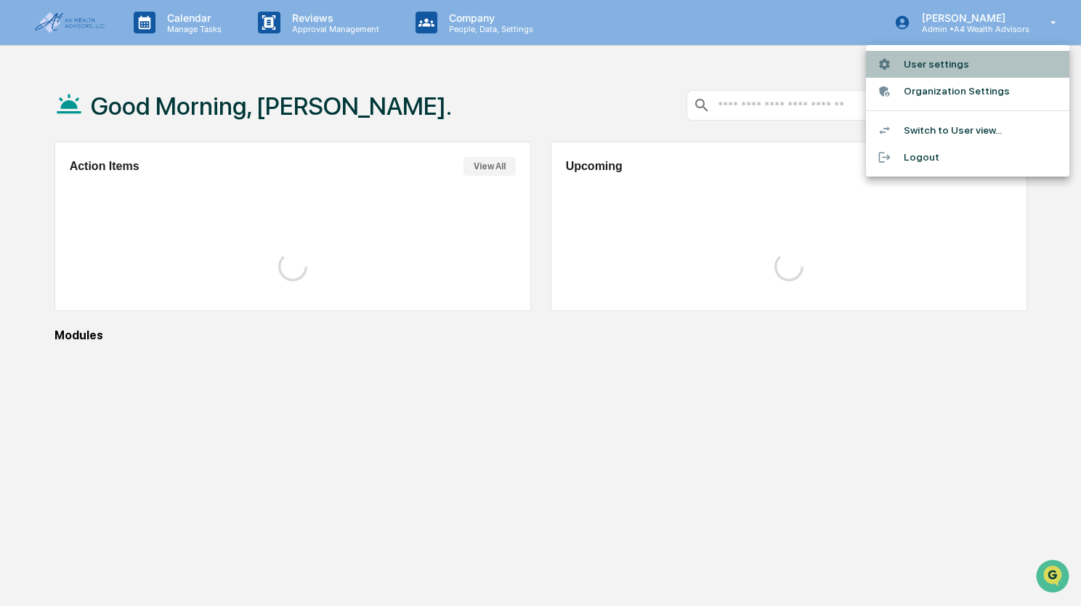
click at [919, 68] on li "User settings" at bounding box center [967, 64] width 203 height 27
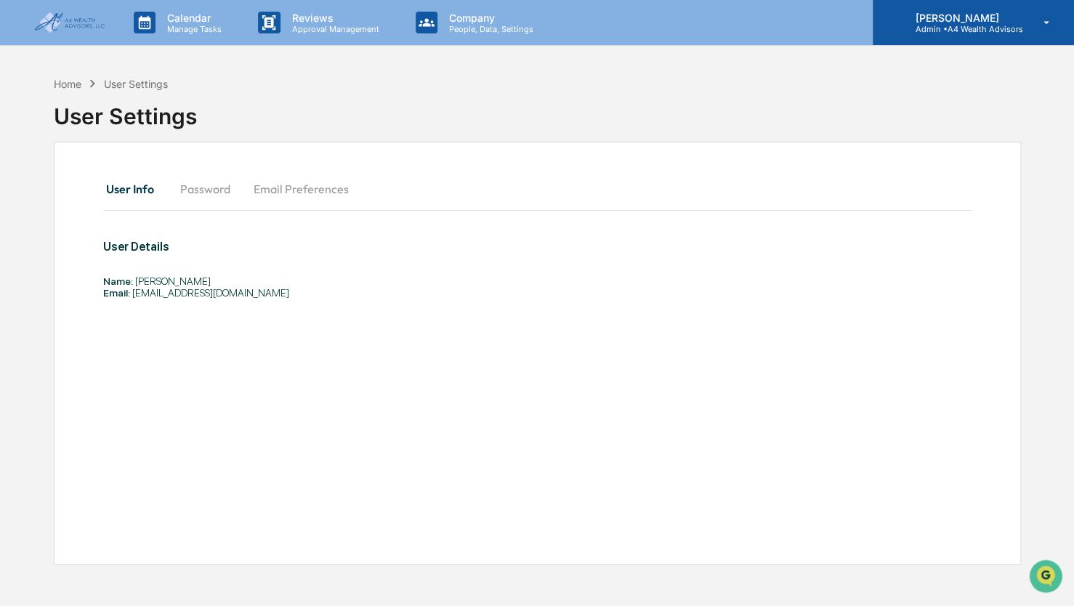
click at [951, 32] on p "Admin • A4 Wealth Advisors" at bounding box center [962, 29] width 119 height 10
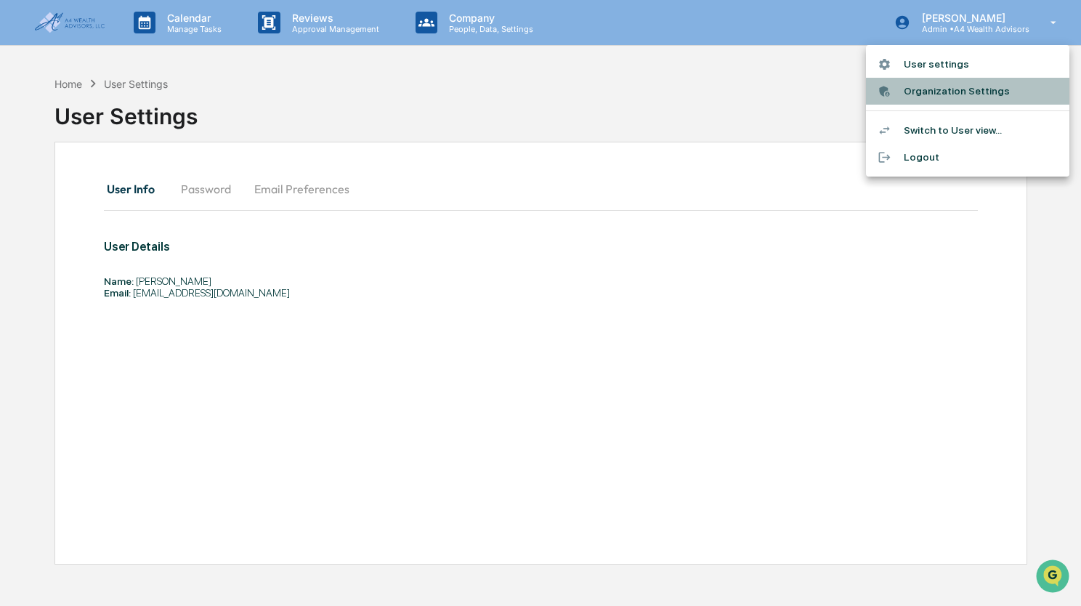
click at [956, 94] on li "Organization Settings" at bounding box center [967, 91] width 203 height 27
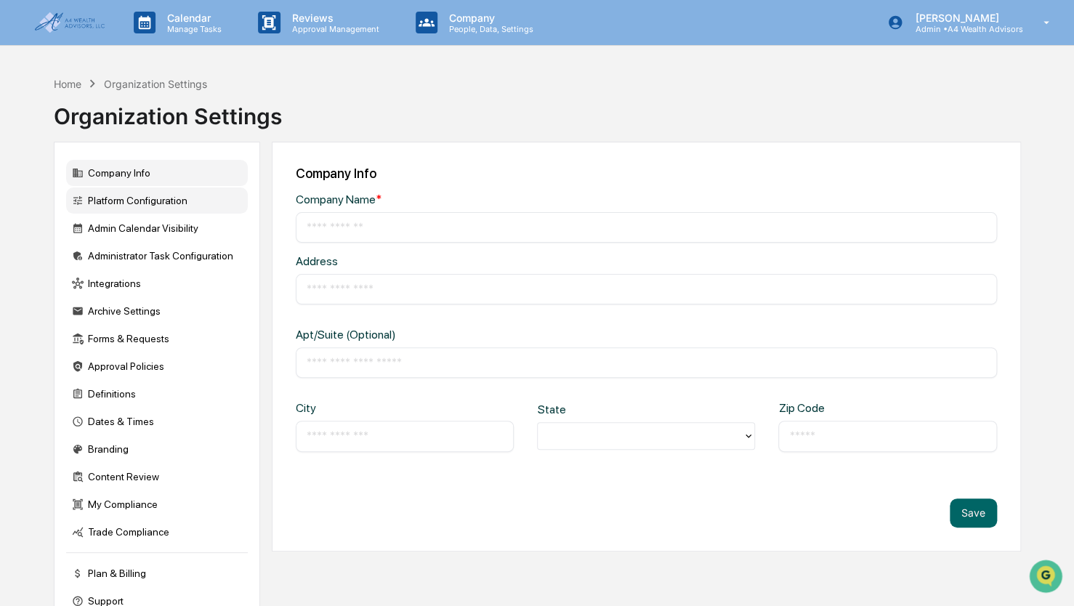
click at [156, 202] on div "Platform Configuration" at bounding box center [157, 200] width 182 height 26
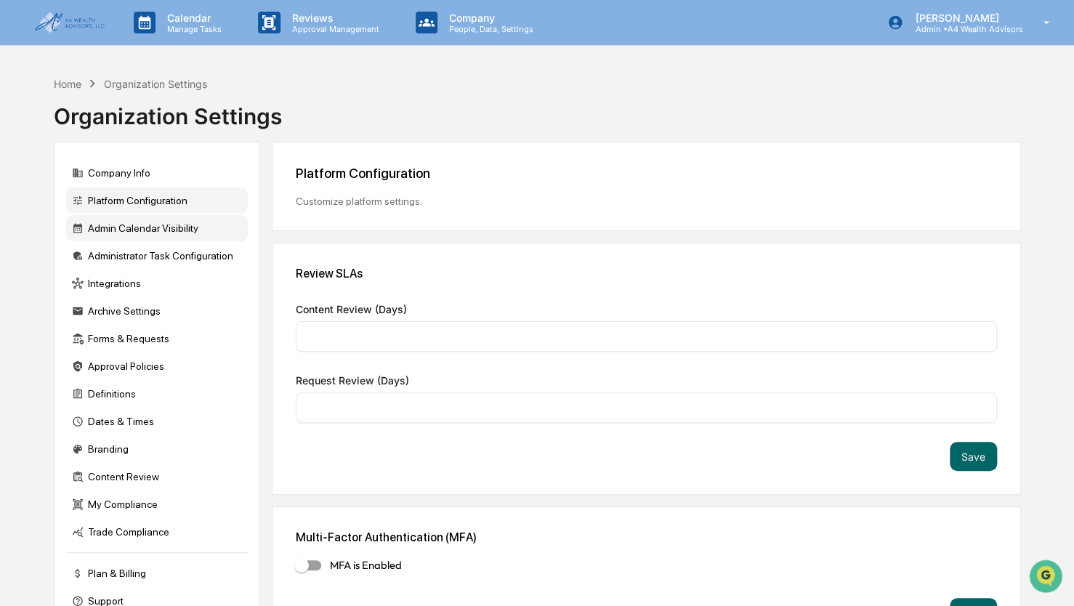
click at [142, 234] on div "Admin Calendar Visibility" at bounding box center [157, 228] width 182 height 26
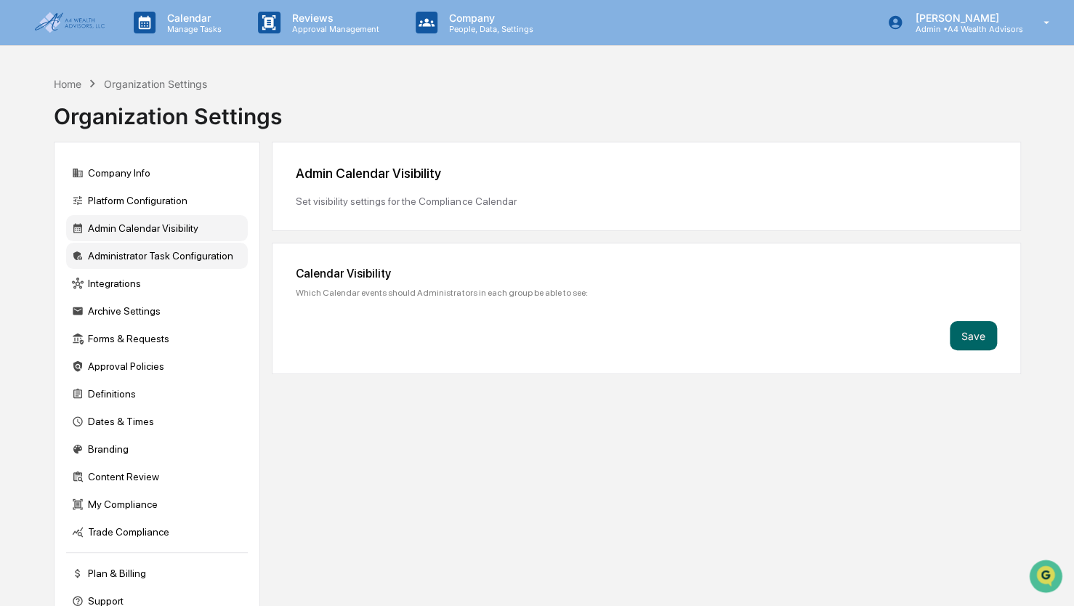
click at [127, 262] on div "Administrator Task Configuration" at bounding box center [157, 256] width 182 height 26
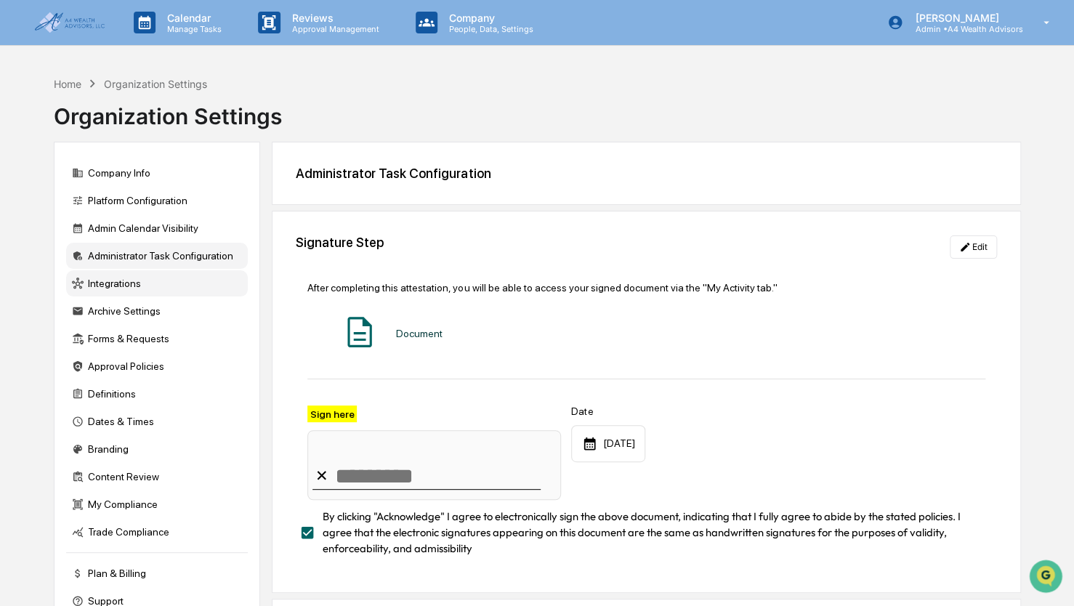
click at [116, 288] on div "Integrations" at bounding box center [157, 283] width 182 height 26
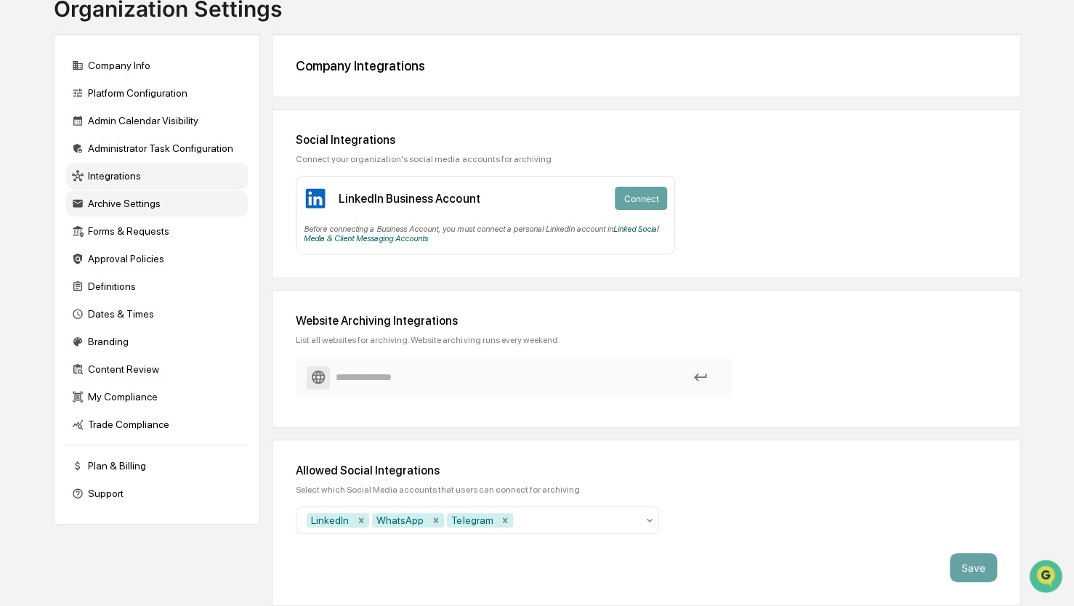
click at [129, 209] on div "Archive Settings" at bounding box center [157, 203] width 182 height 26
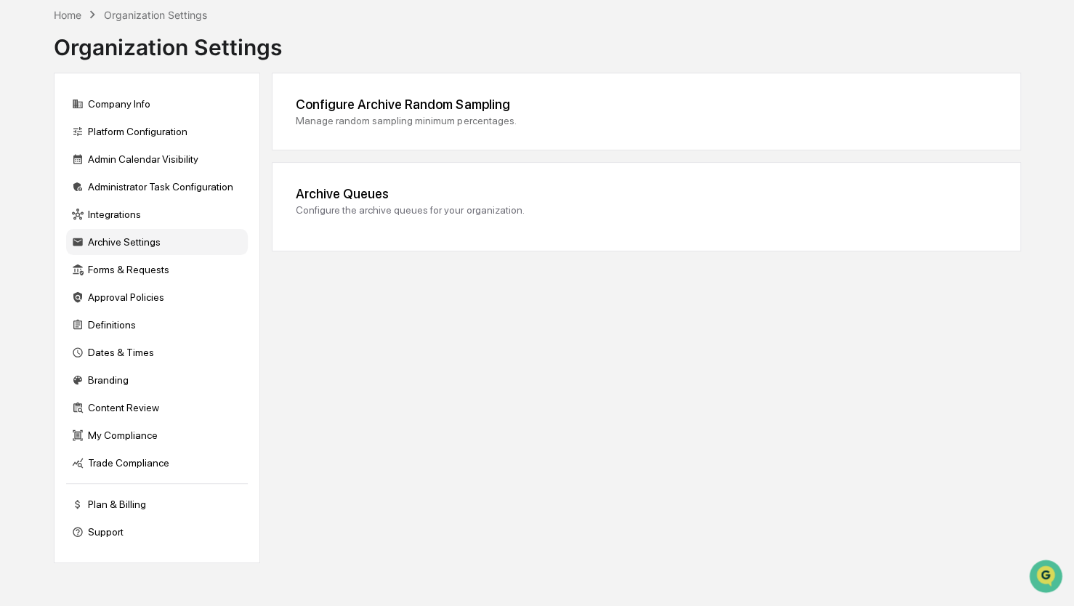
scroll to position [69, 0]
drag, startPoint x: 105, startPoint y: 274, endPoint x: 108, endPoint y: 294, distance: 20.6
click at [105, 277] on div "Forms & Requests" at bounding box center [157, 270] width 182 height 26
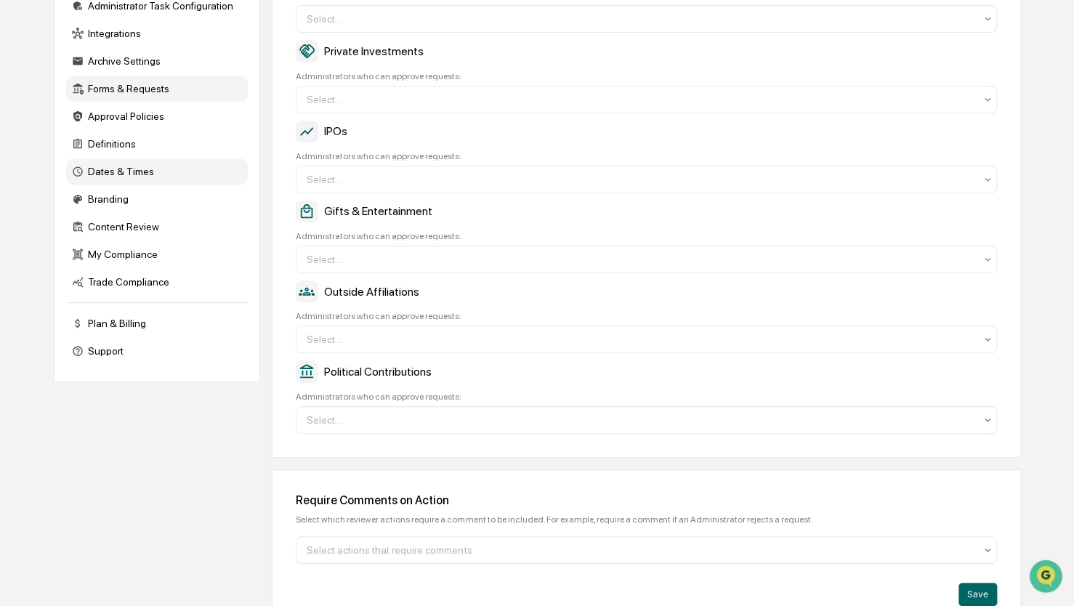
scroll to position [253, 0]
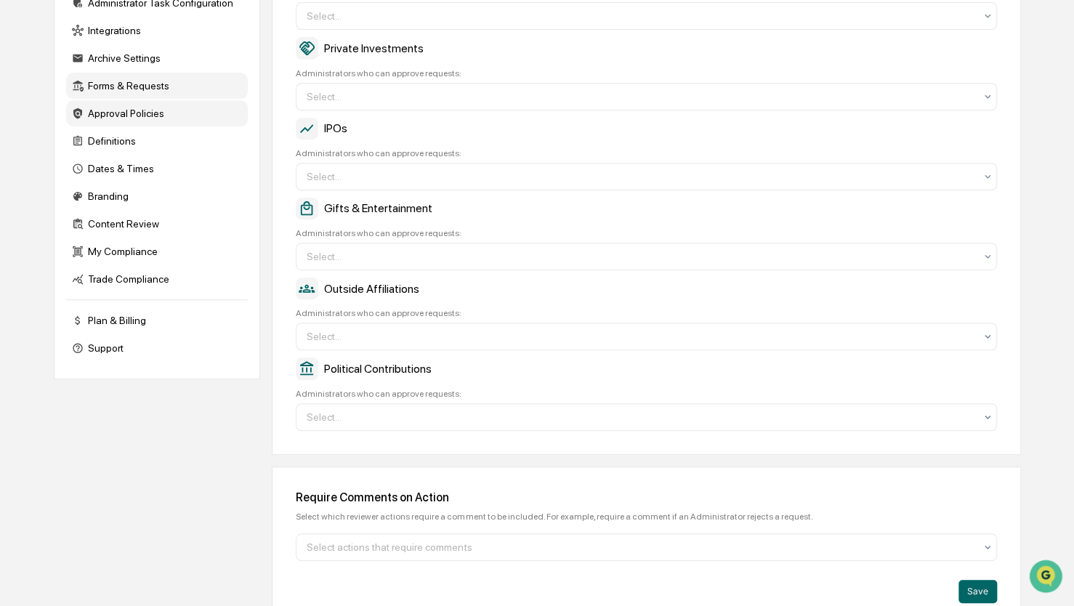
click at [124, 124] on div "Approval Policies" at bounding box center [157, 113] width 182 height 26
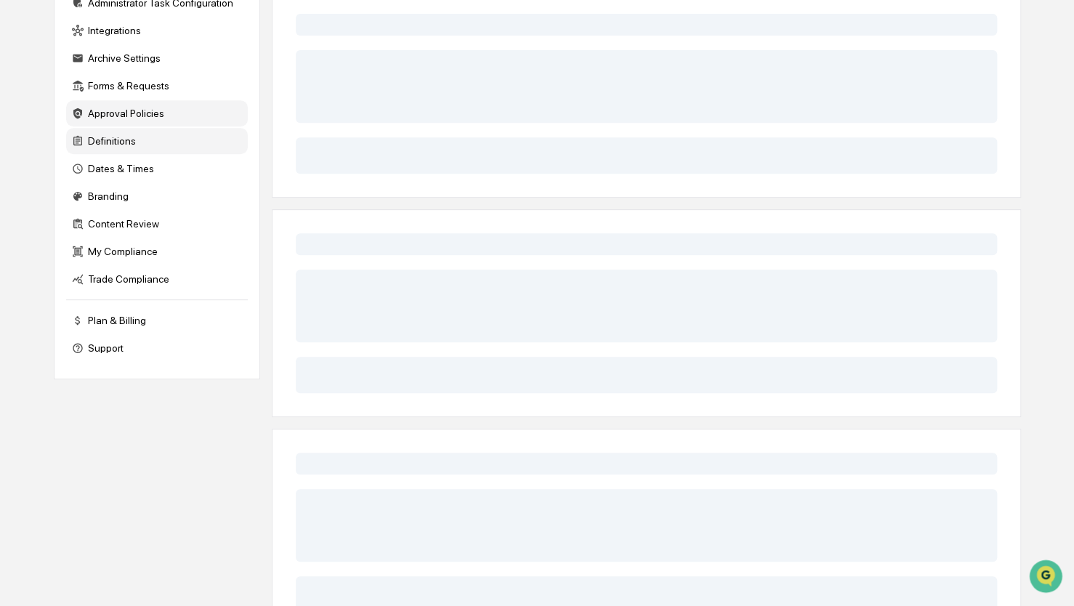
click at [113, 145] on div "Definitions" at bounding box center [157, 141] width 182 height 26
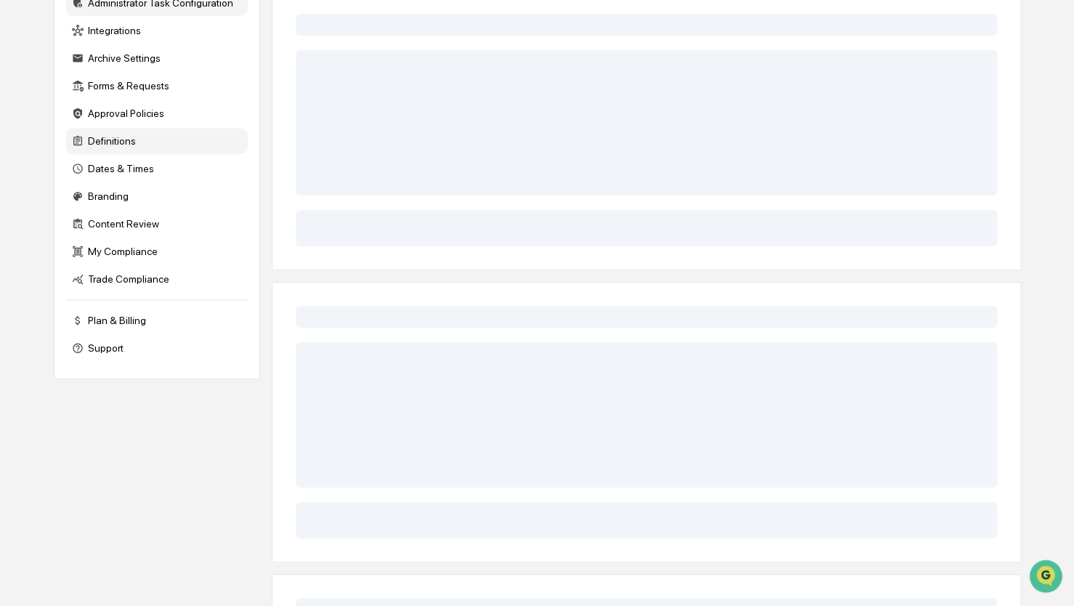
drag, startPoint x: 100, startPoint y: 174, endPoint x: 106, endPoint y: 199, distance: 26.1
click at [100, 176] on div "Dates & Times" at bounding box center [157, 169] width 182 height 26
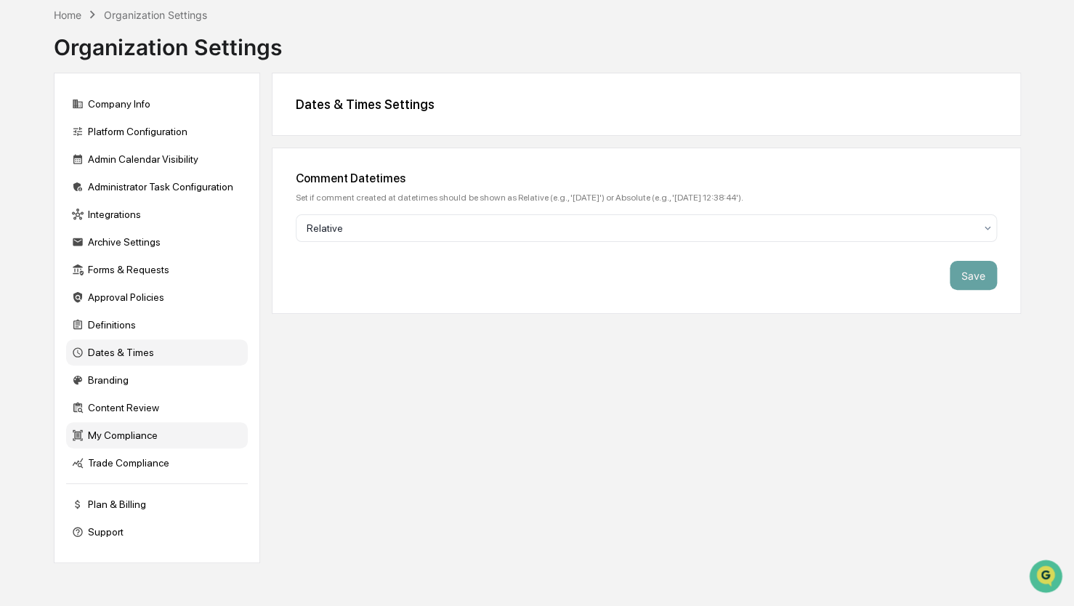
click at [113, 438] on div "My Compliance" at bounding box center [157, 435] width 182 height 26
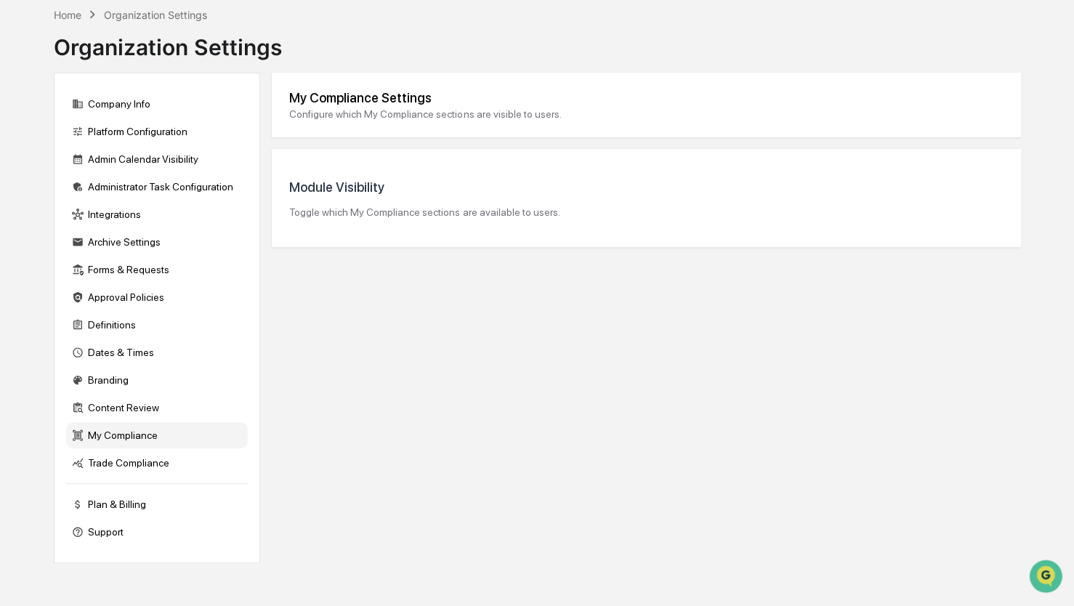
click at [126, 476] on div "Trade Compliance" at bounding box center [157, 463] width 182 height 26
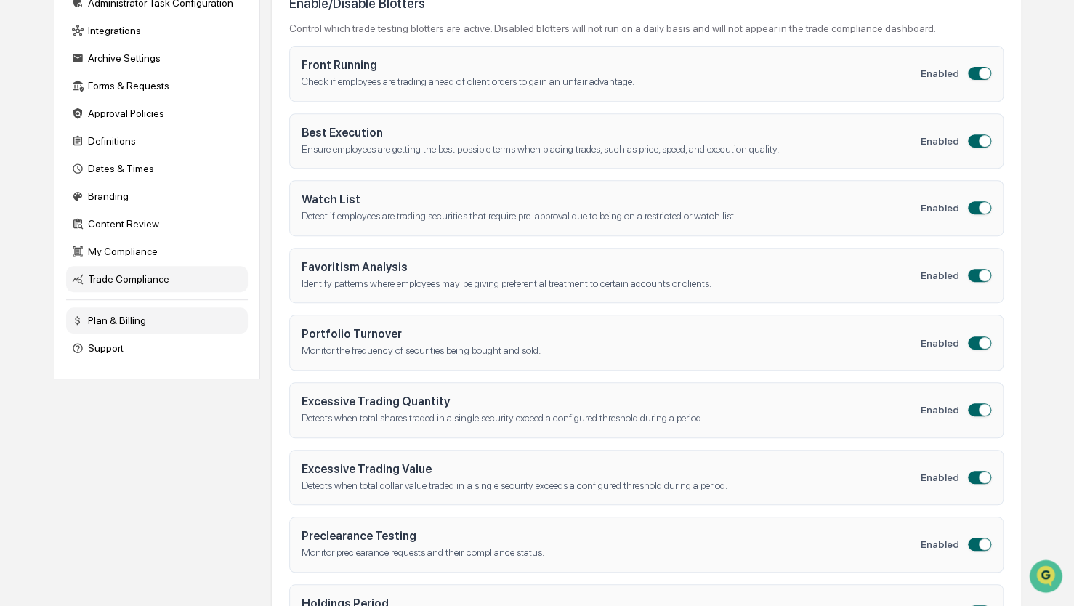
click at [119, 324] on div "Plan & Billing" at bounding box center [157, 320] width 182 height 26
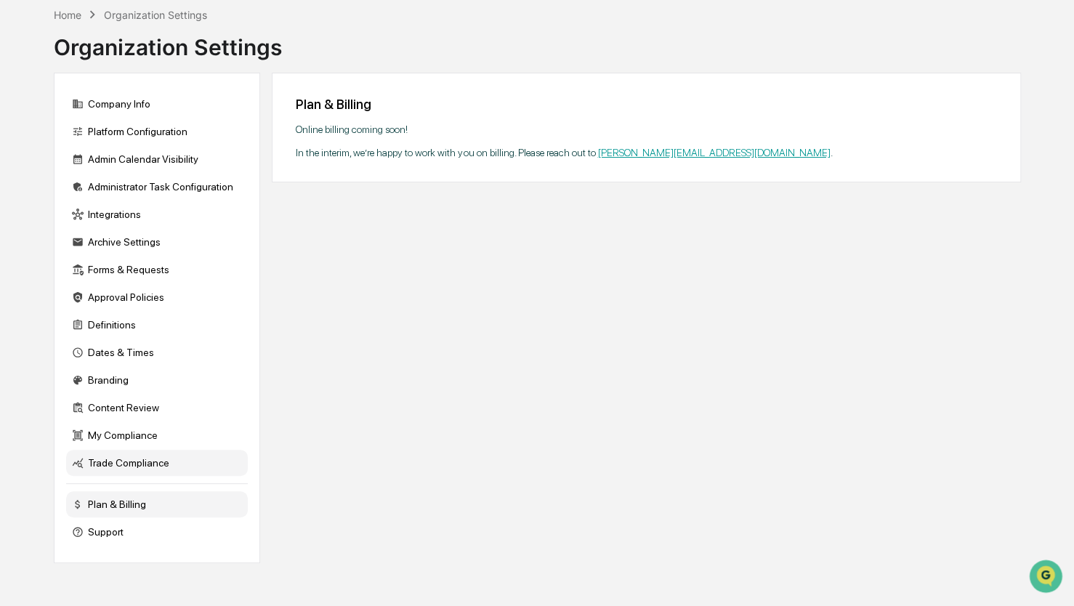
click at [129, 474] on div "Trade Compliance" at bounding box center [157, 463] width 182 height 26
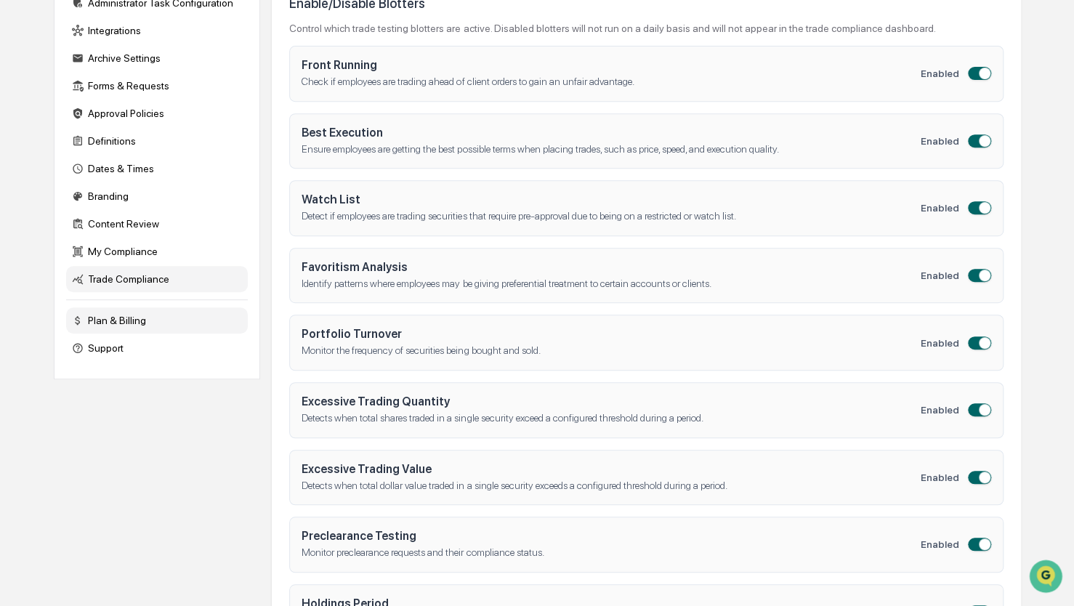
click at [107, 326] on div "Plan & Billing" at bounding box center [157, 320] width 182 height 26
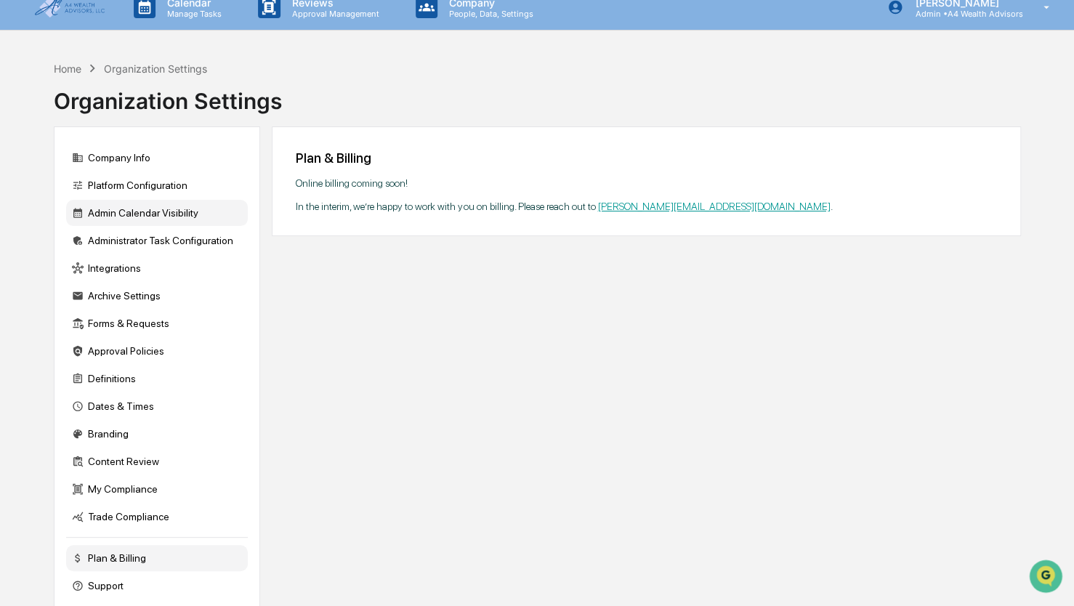
scroll to position [0, 0]
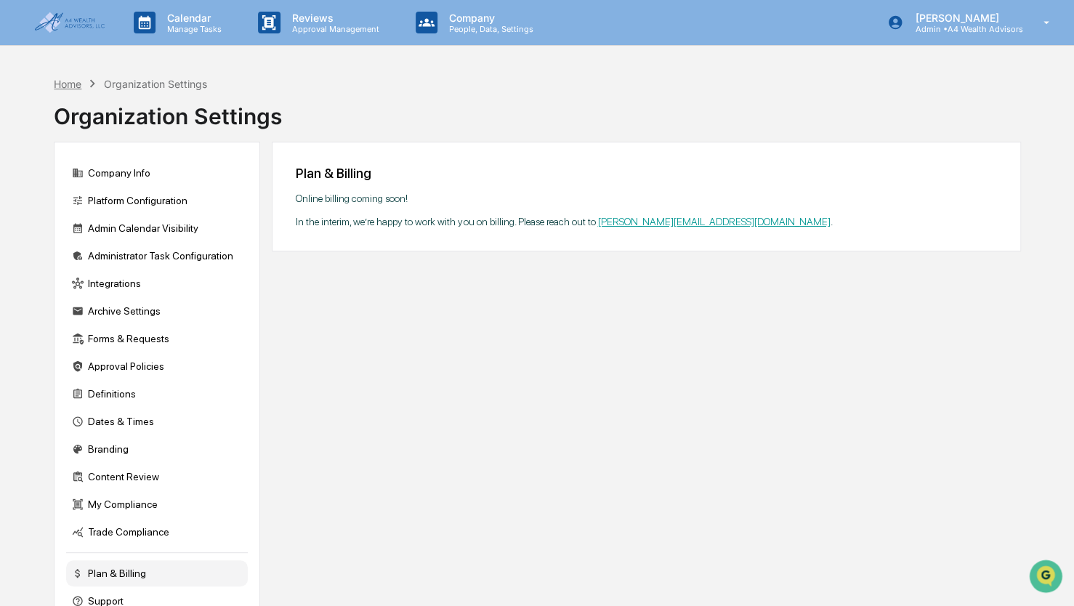
click at [73, 80] on div "Home" at bounding box center [68, 84] width 28 height 12
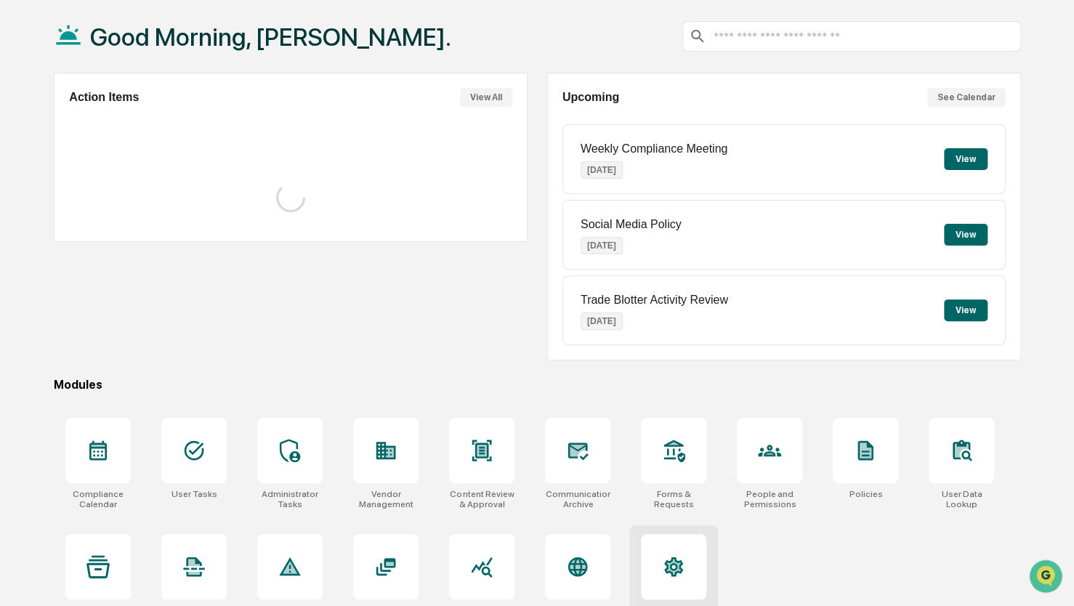
scroll to position [96, 0]
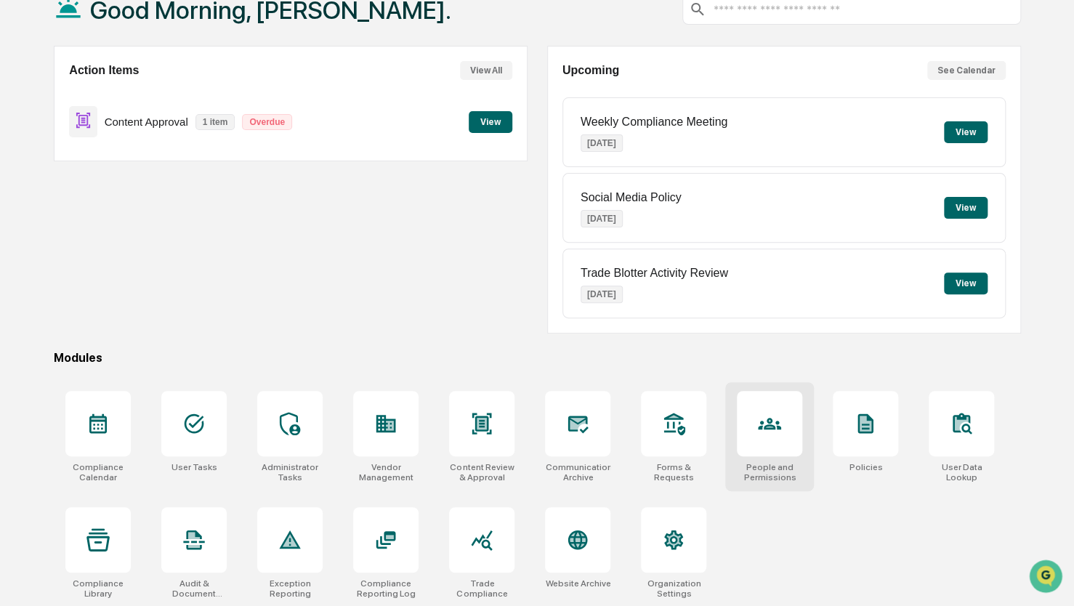
click at [779, 453] on div at bounding box center [769, 423] width 65 height 65
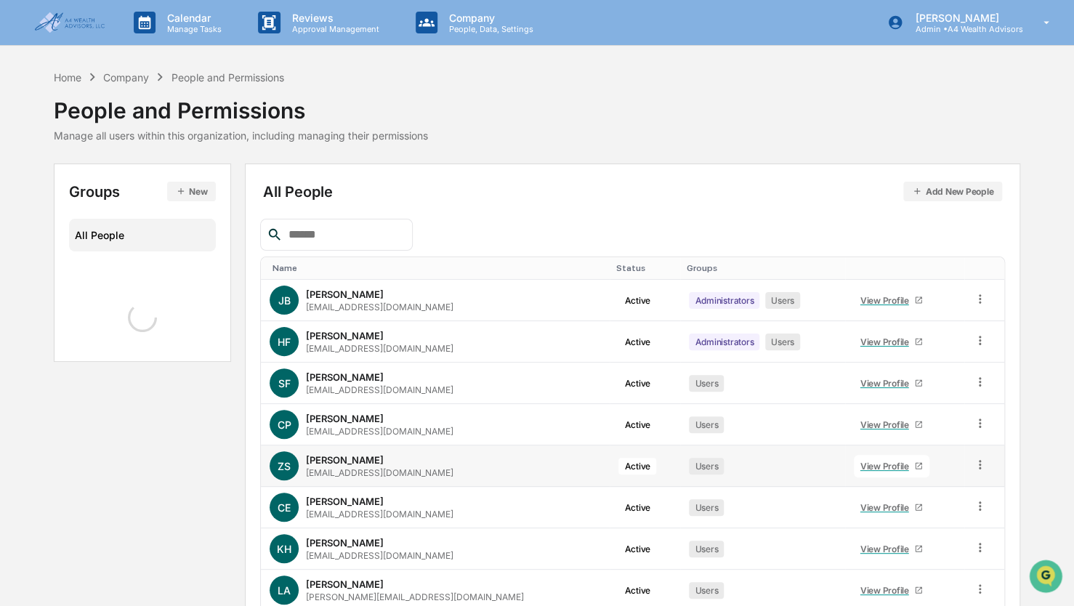
scroll to position [150, 0]
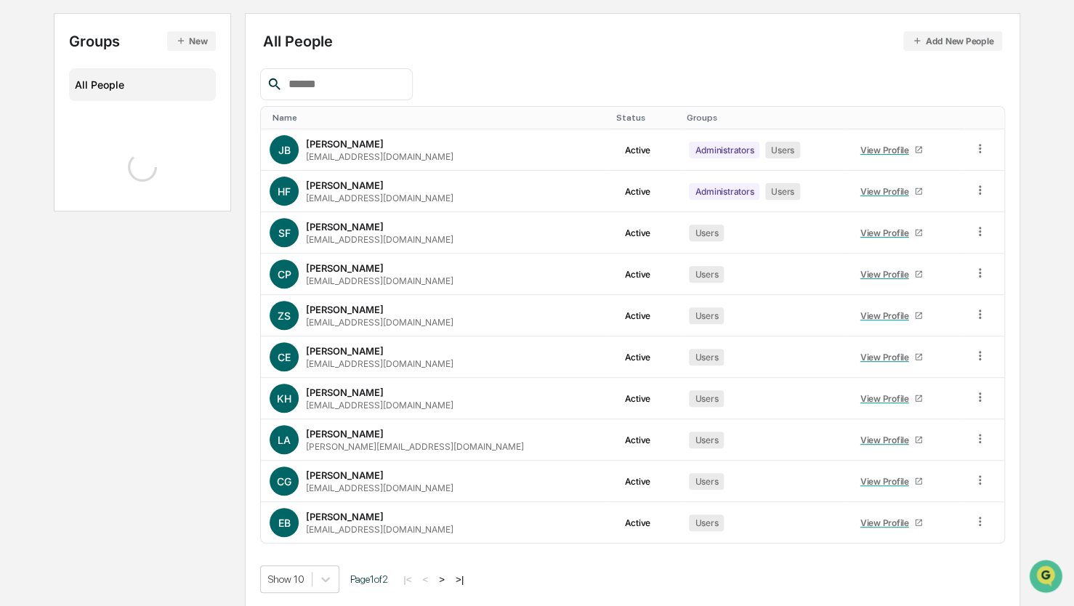
click at [449, 576] on button ">" at bounding box center [442, 579] width 15 height 12
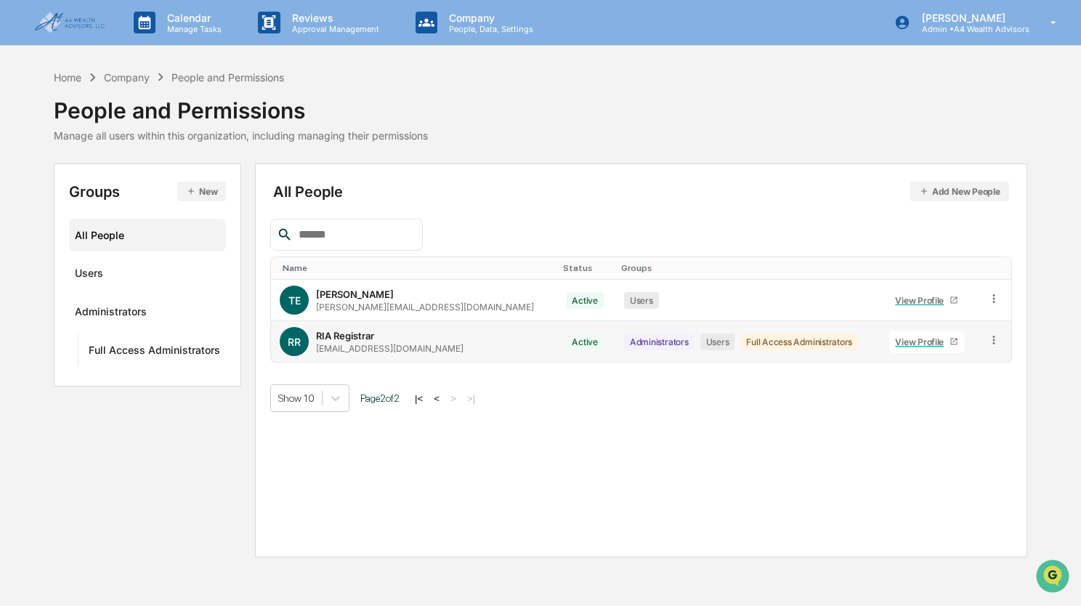
click at [996, 339] on td at bounding box center [995, 341] width 33 height 41
click at [988, 339] on icon at bounding box center [995, 341] width 14 height 14
click at [996, 340] on td at bounding box center [995, 341] width 33 height 41
click at [993, 339] on icon at bounding box center [994, 340] width 2 height 9
click at [924, 387] on div "Change Status" at bounding box center [926, 392] width 125 height 17
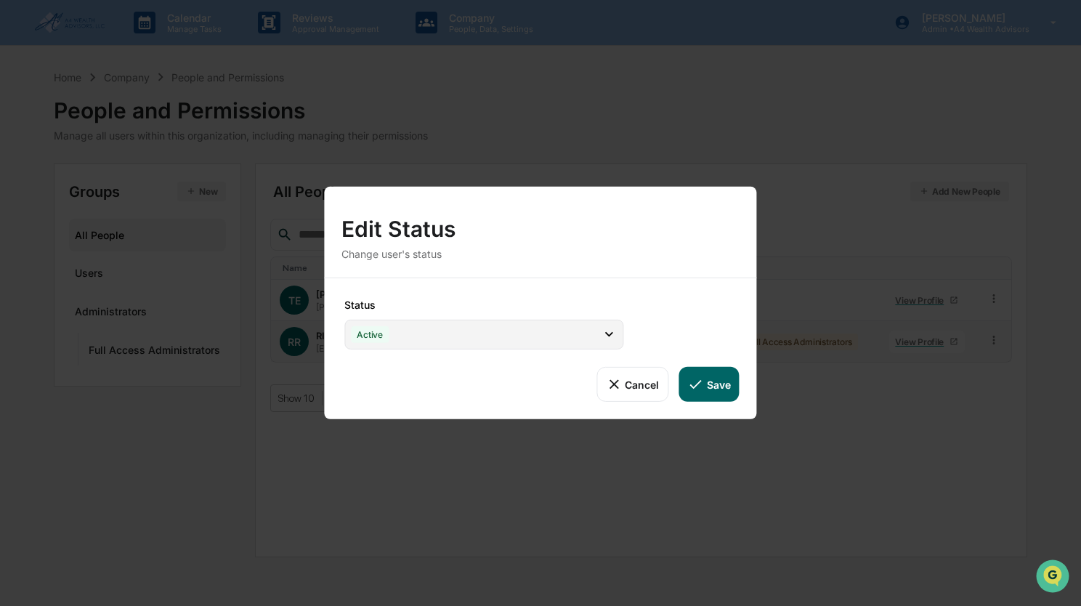
click at [451, 335] on div "Active" at bounding box center [483, 335] width 279 height 30
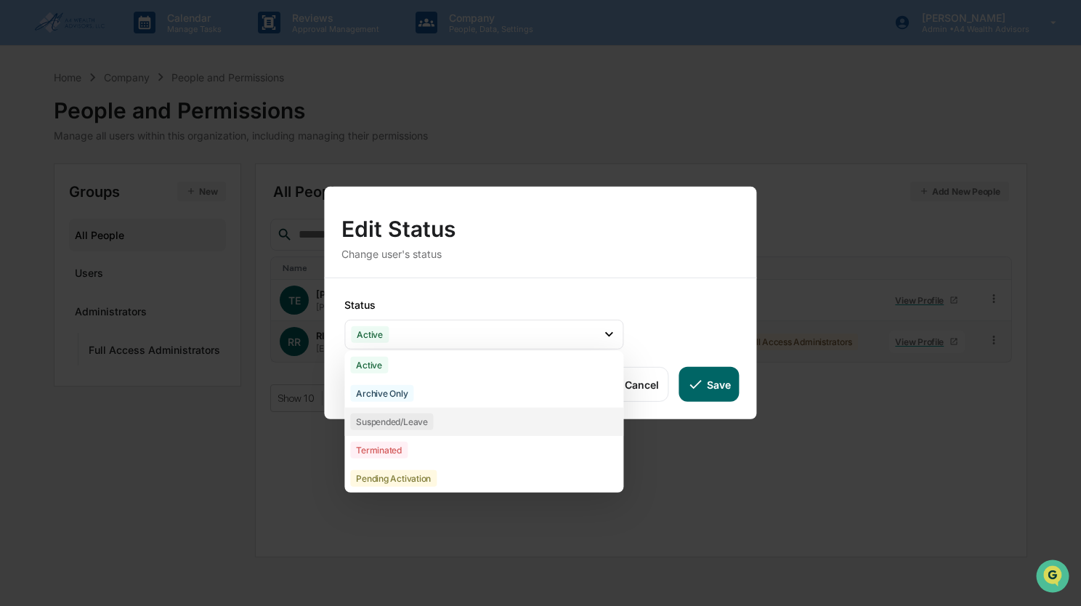
click at [474, 416] on div "Suspended/Leave" at bounding box center [483, 422] width 279 height 28
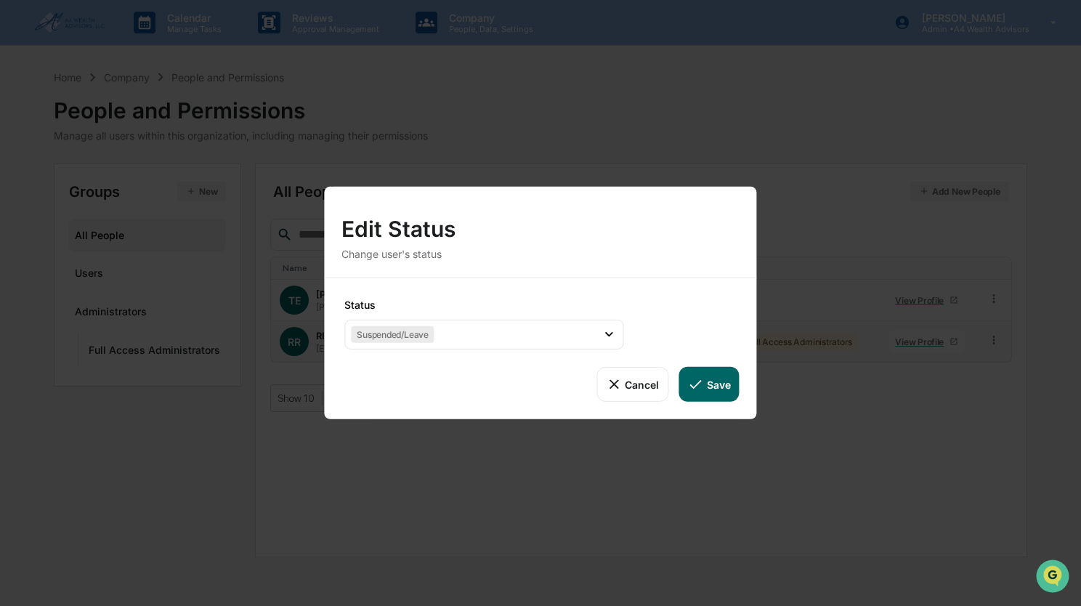
click at [488, 388] on div "Cancel Save" at bounding box center [540, 384] width 397 height 35
click at [714, 376] on button "Save" at bounding box center [709, 384] width 60 height 35
click at [720, 385] on button "Save" at bounding box center [709, 384] width 60 height 35
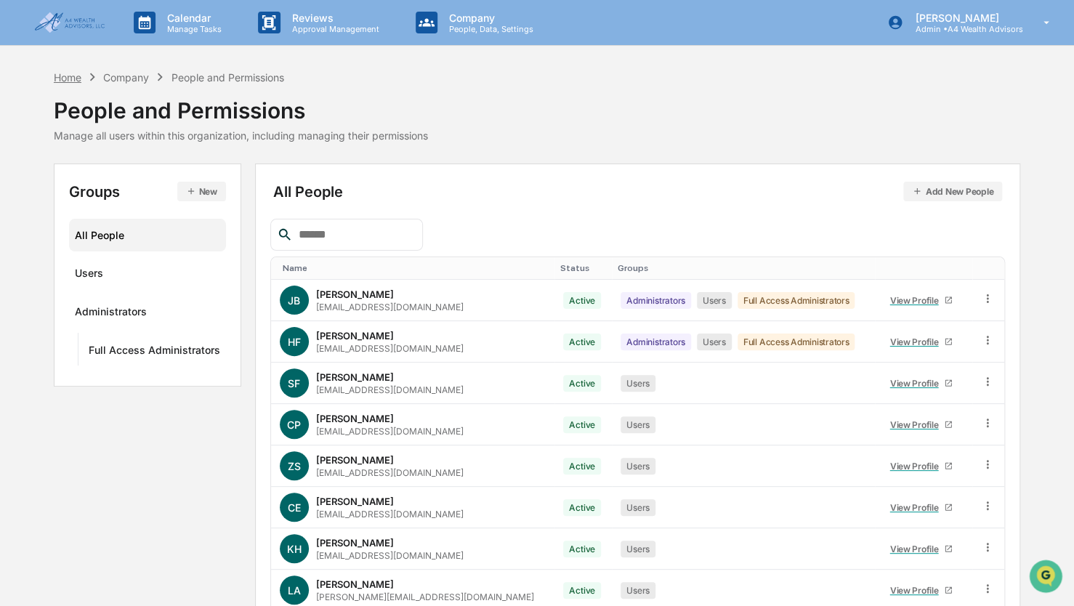
click at [78, 81] on div "Home" at bounding box center [68, 77] width 28 height 12
